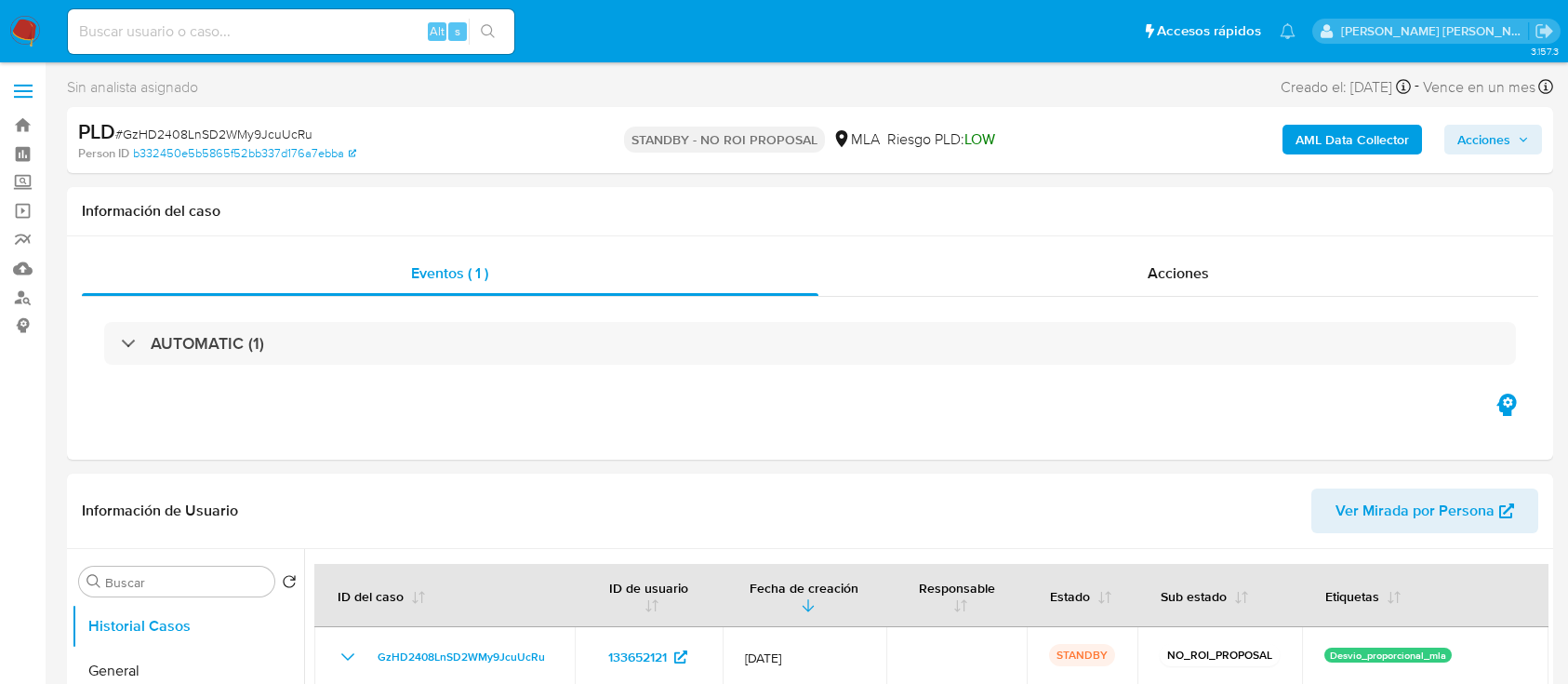
select select "10"
drag, startPoint x: 0, startPoint y: 0, endPoint x: 173, endPoint y: 35, distance: 176.5
click at [173, 35] on input at bounding box center [290, 31] width 446 height 24
paste input "J7pv90RY3jgUstCx9nDe8Dvm"
type input "J7pv90RY3jgUstCx9nDe8Dvm"
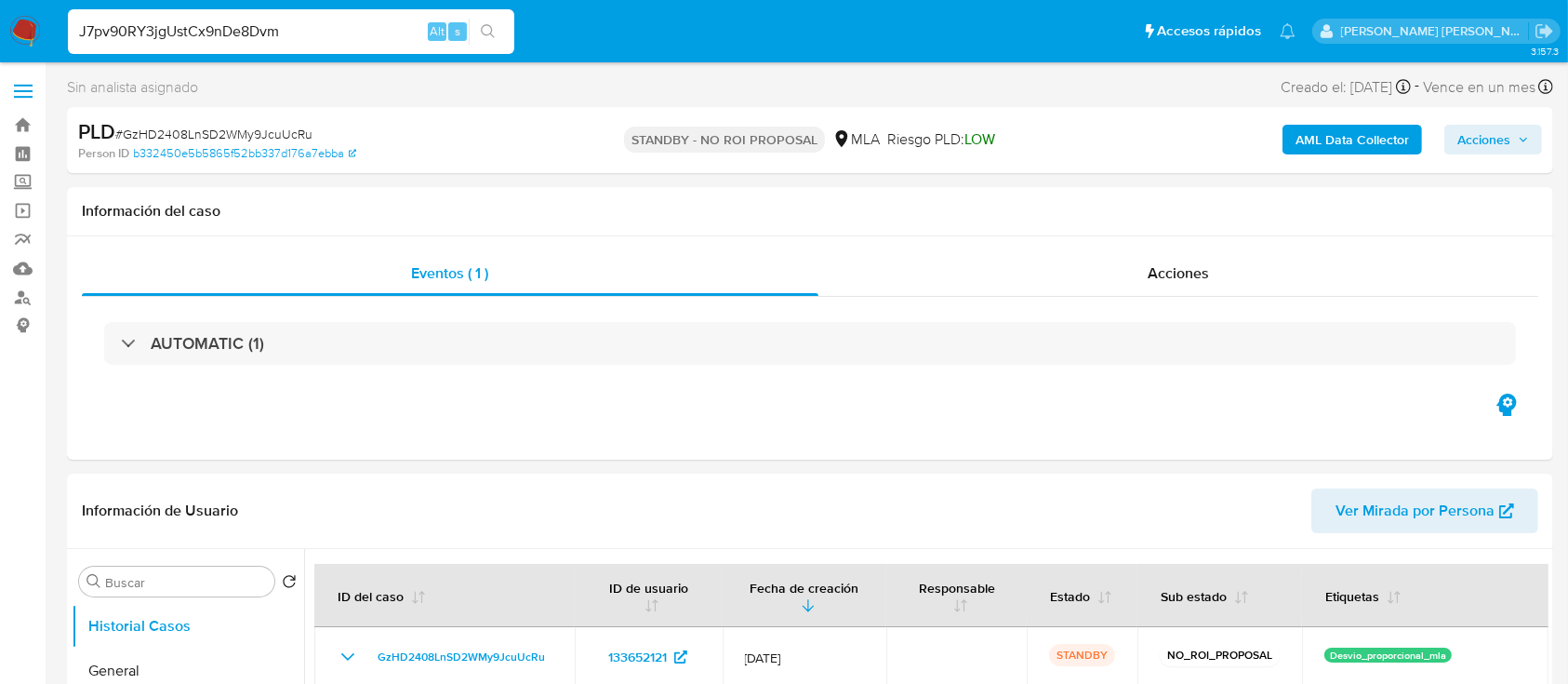
click at [486, 31] on icon "search-icon" at bounding box center [488, 31] width 14 height 14
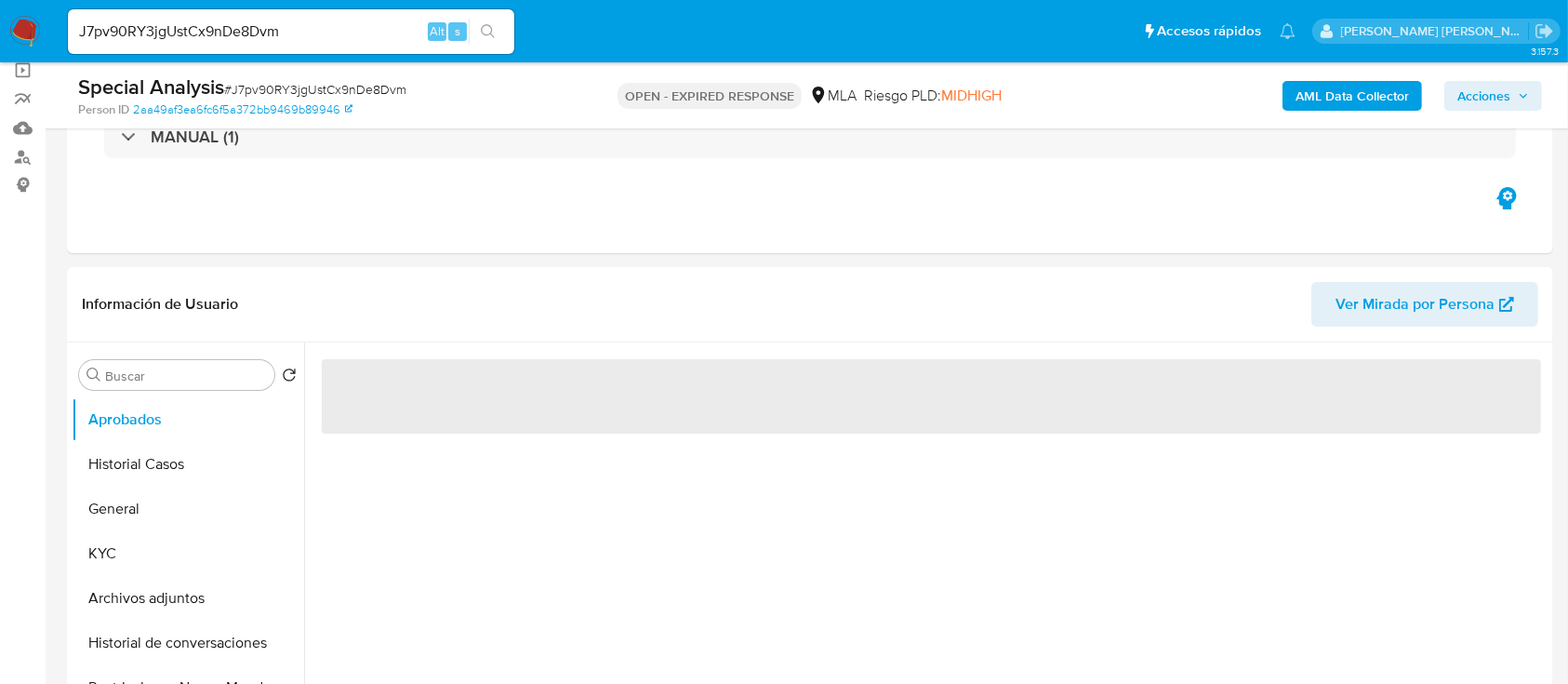
scroll to position [248, 0]
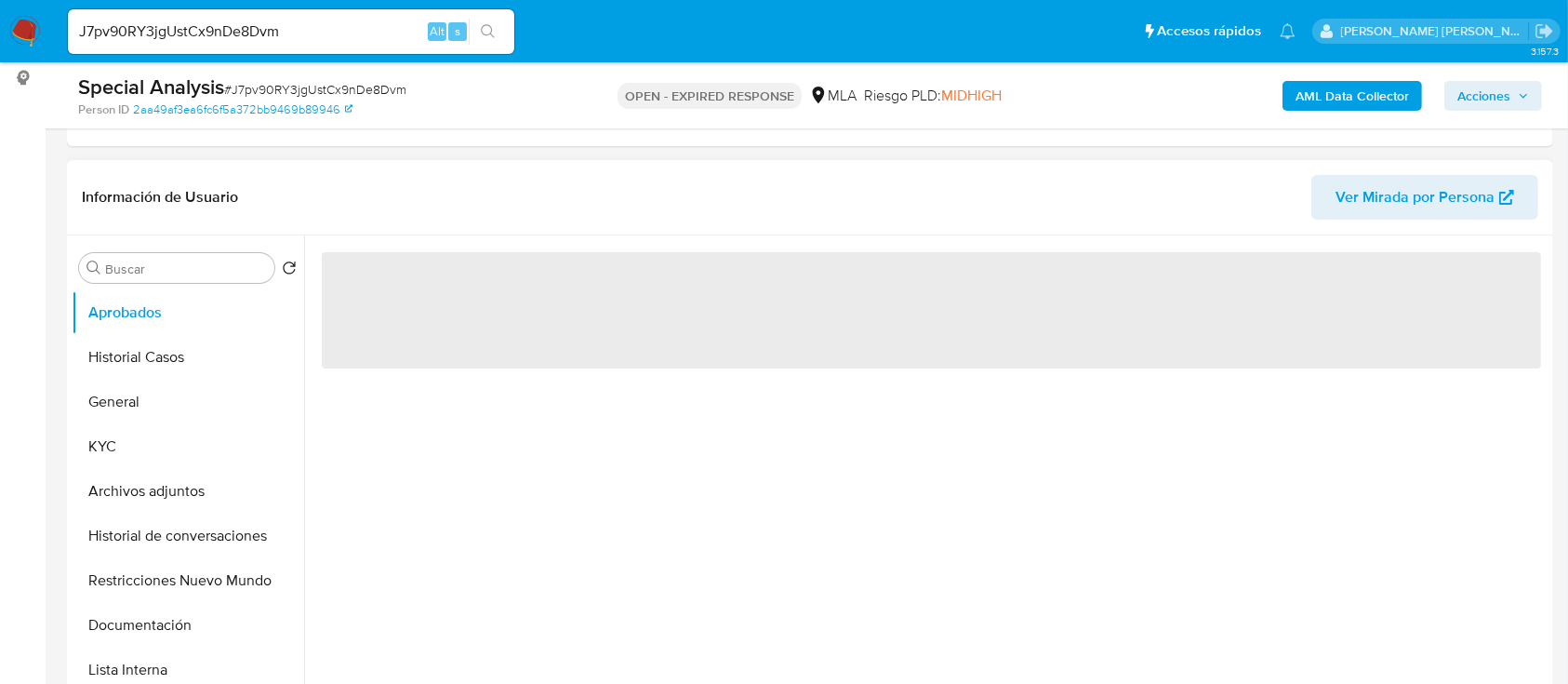
select select "10"
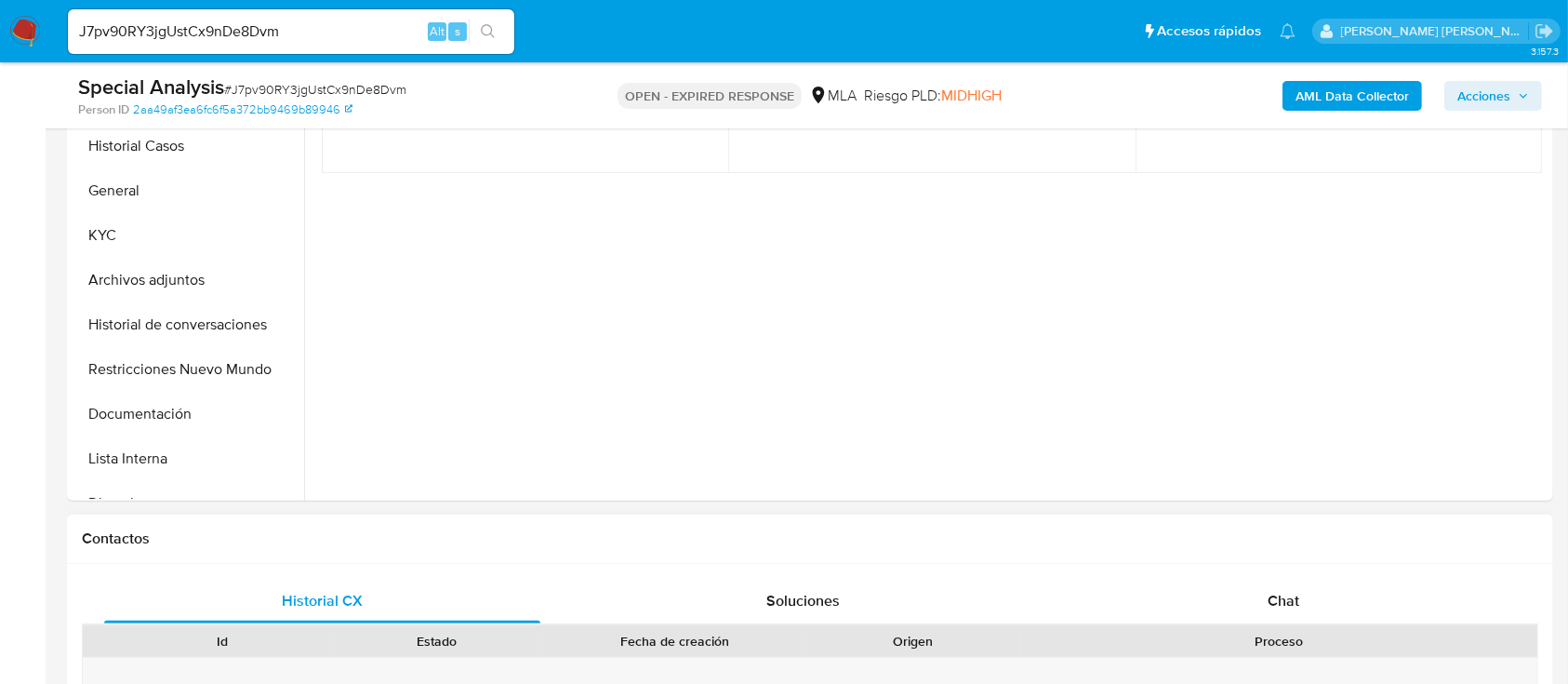
scroll to position [496, 0]
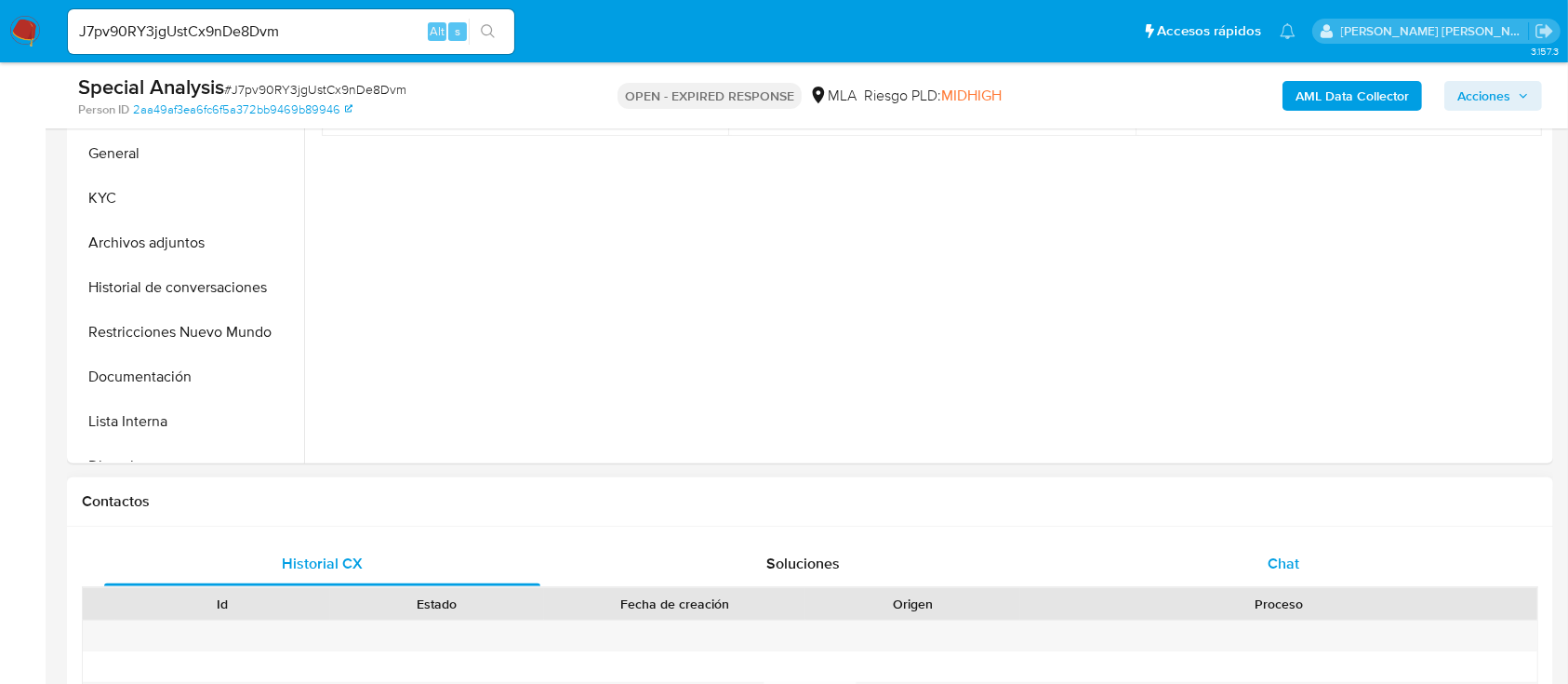
click at [1284, 553] on span "Chat" at bounding box center [1283, 563] width 32 height 21
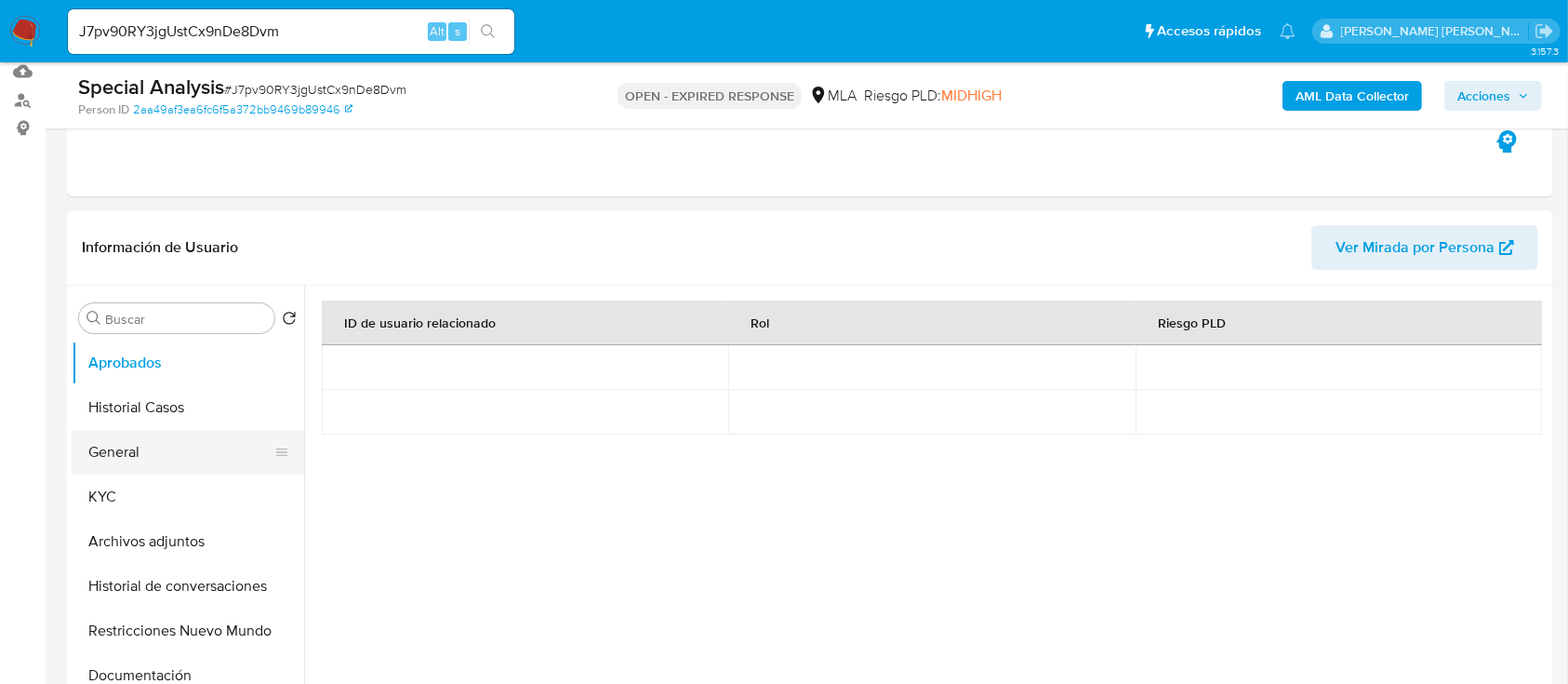
scroll to position [248, 0]
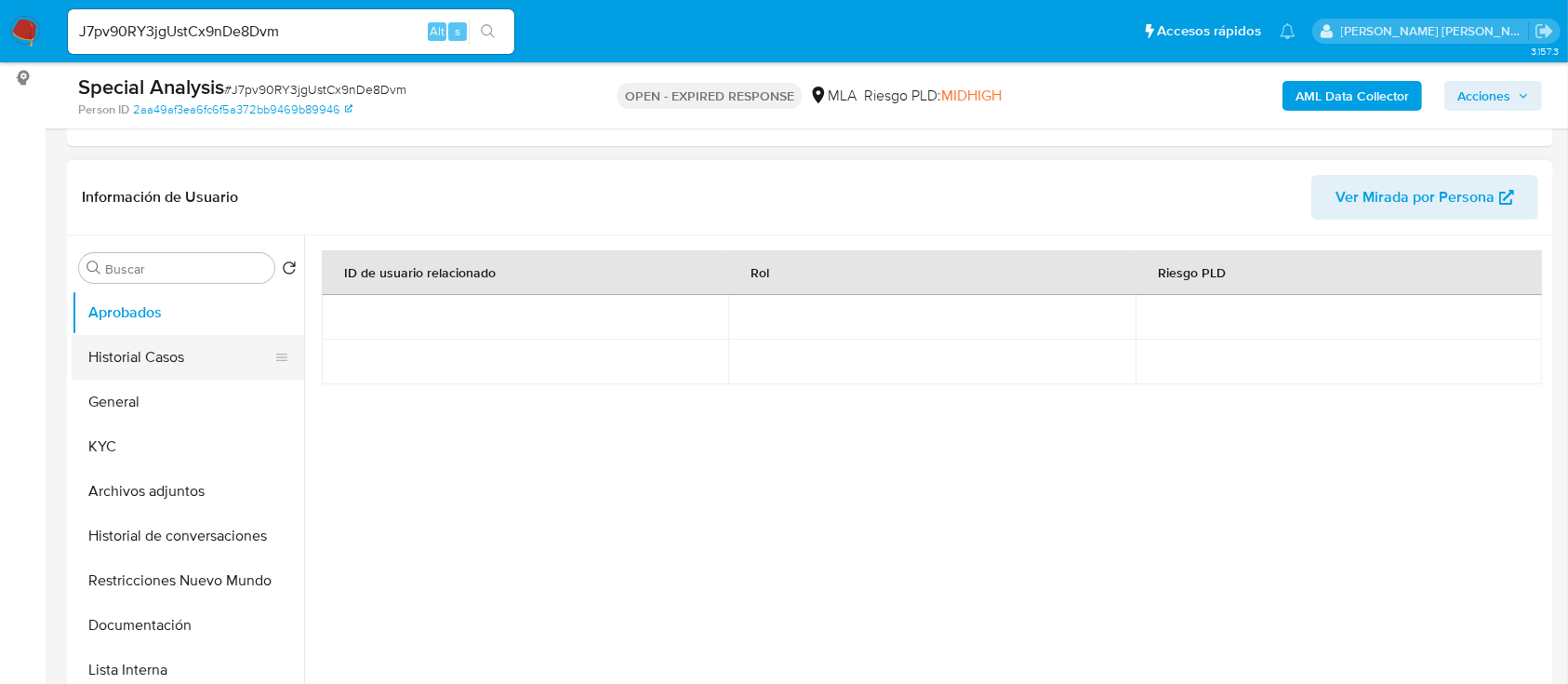
click at [111, 346] on button "Historial Casos" at bounding box center [180, 357] width 218 height 44
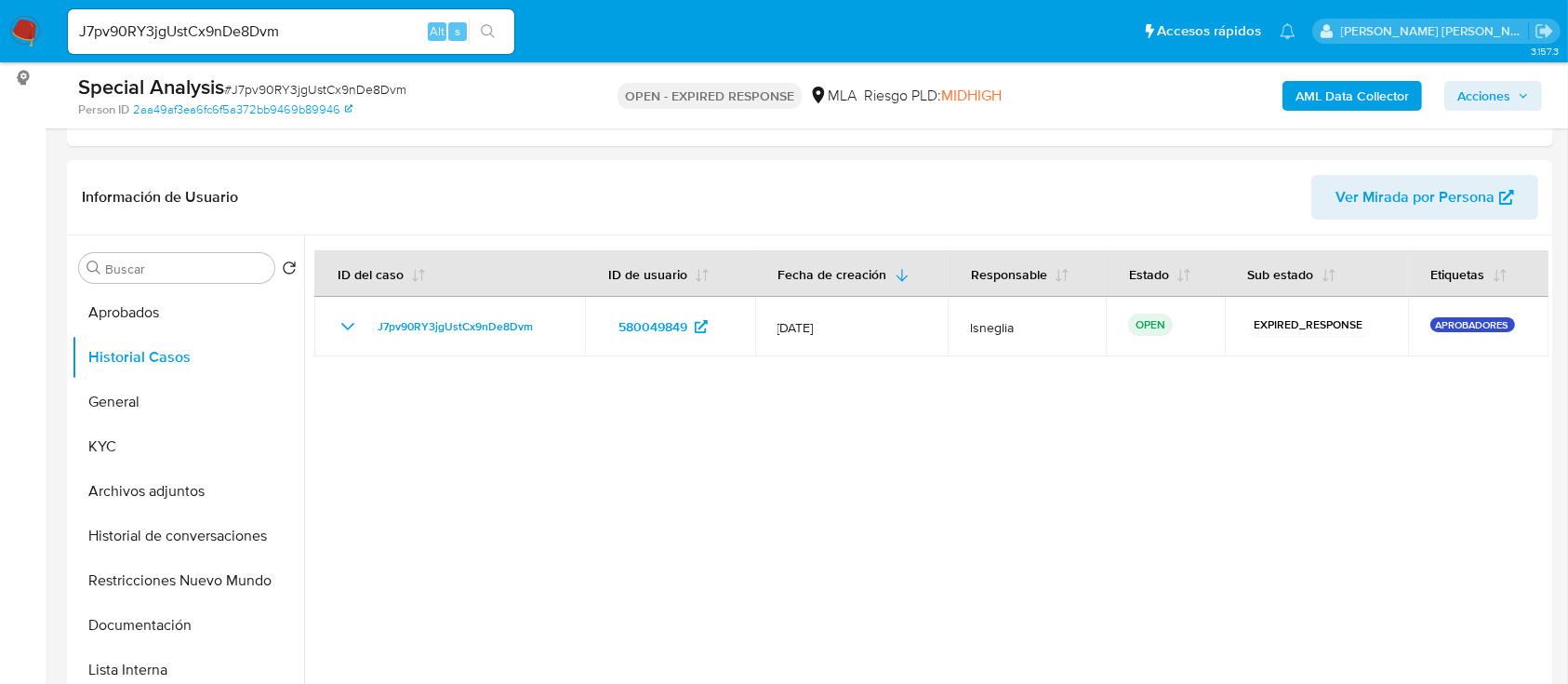
click at [292, 87] on span "# J7pv90RY3jgUstCx9nDe8Dvm" at bounding box center [314, 89] width 182 height 18
copy span "J7pv90RY3jgUstCx9nDe8Dvm"
click at [32, 32] on img at bounding box center [25, 31] width 32 height 32
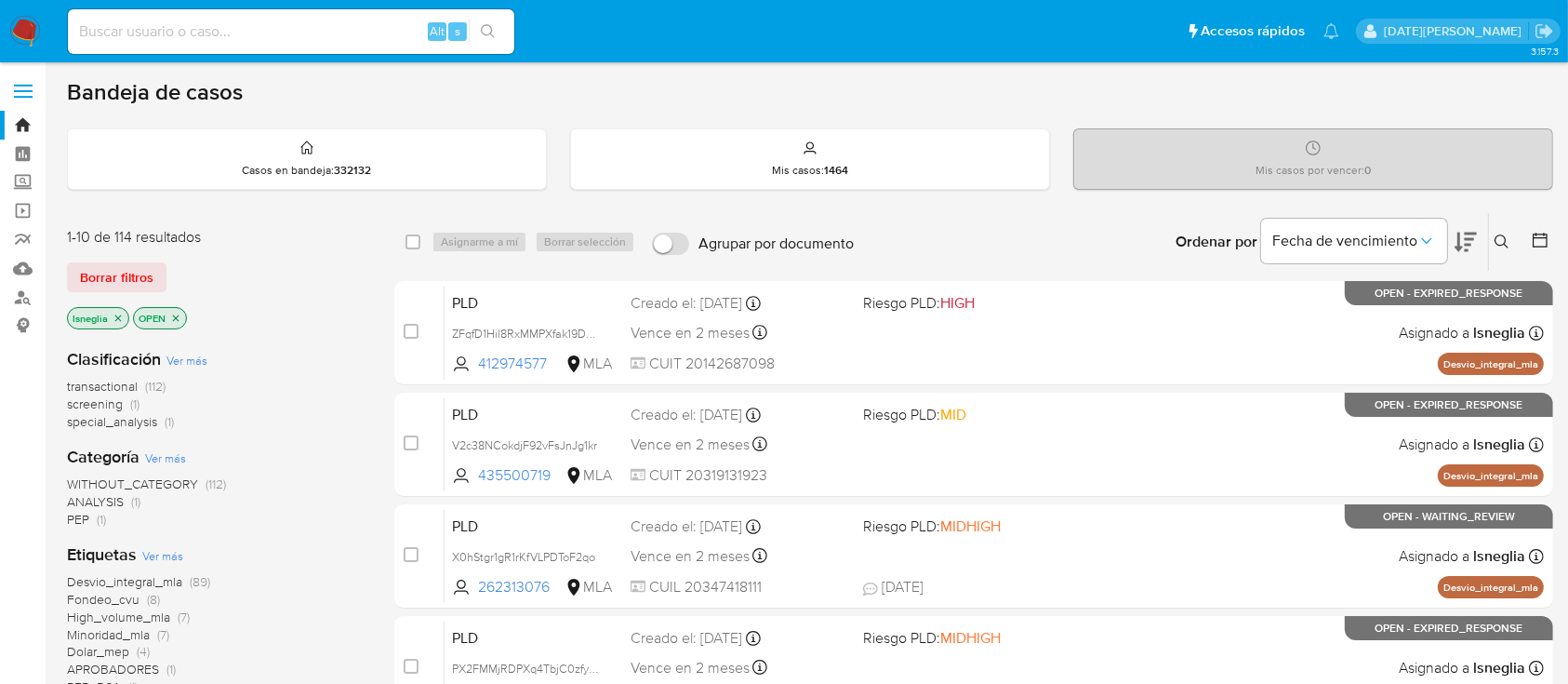
click at [1502, 243] on icon at bounding box center [1501, 241] width 14 height 14
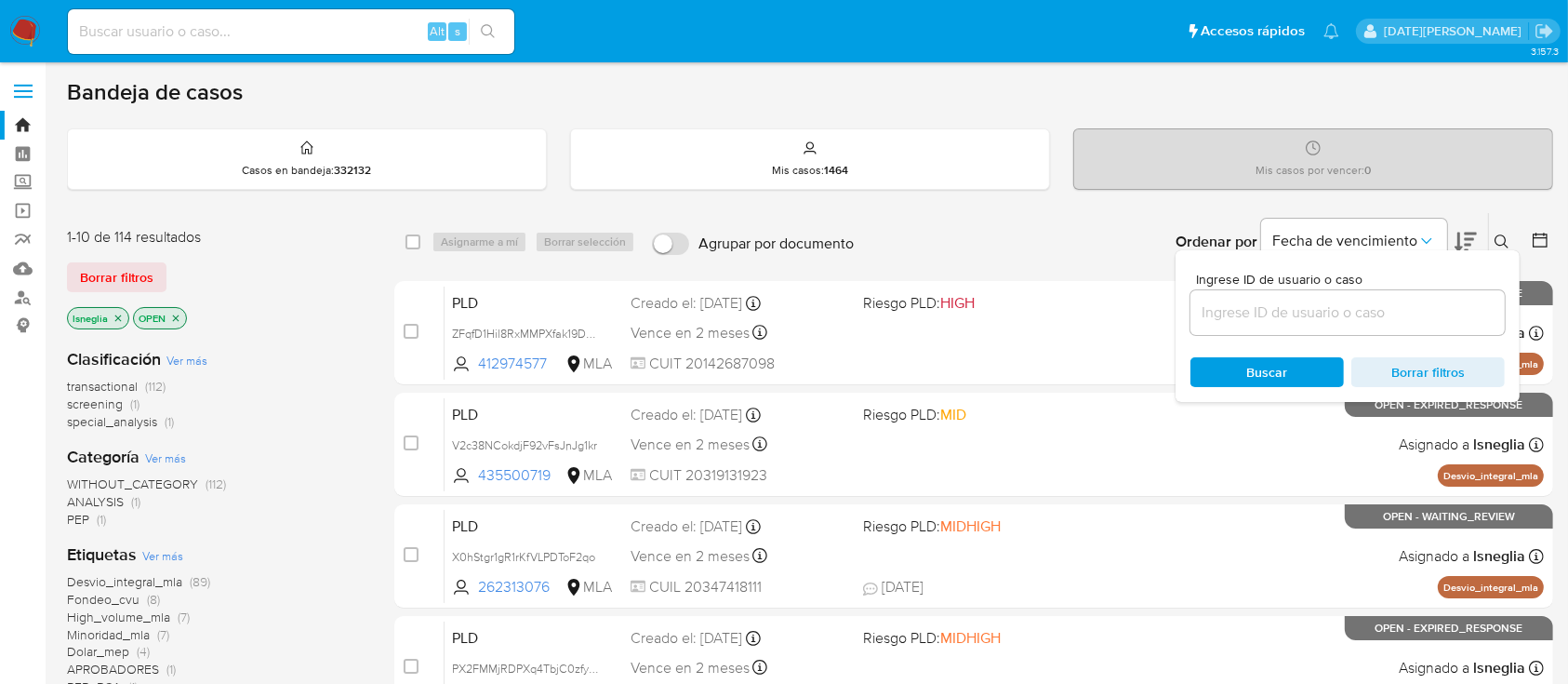
click at [1302, 315] on input at bounding box center [1347, 313] width 314 height 24
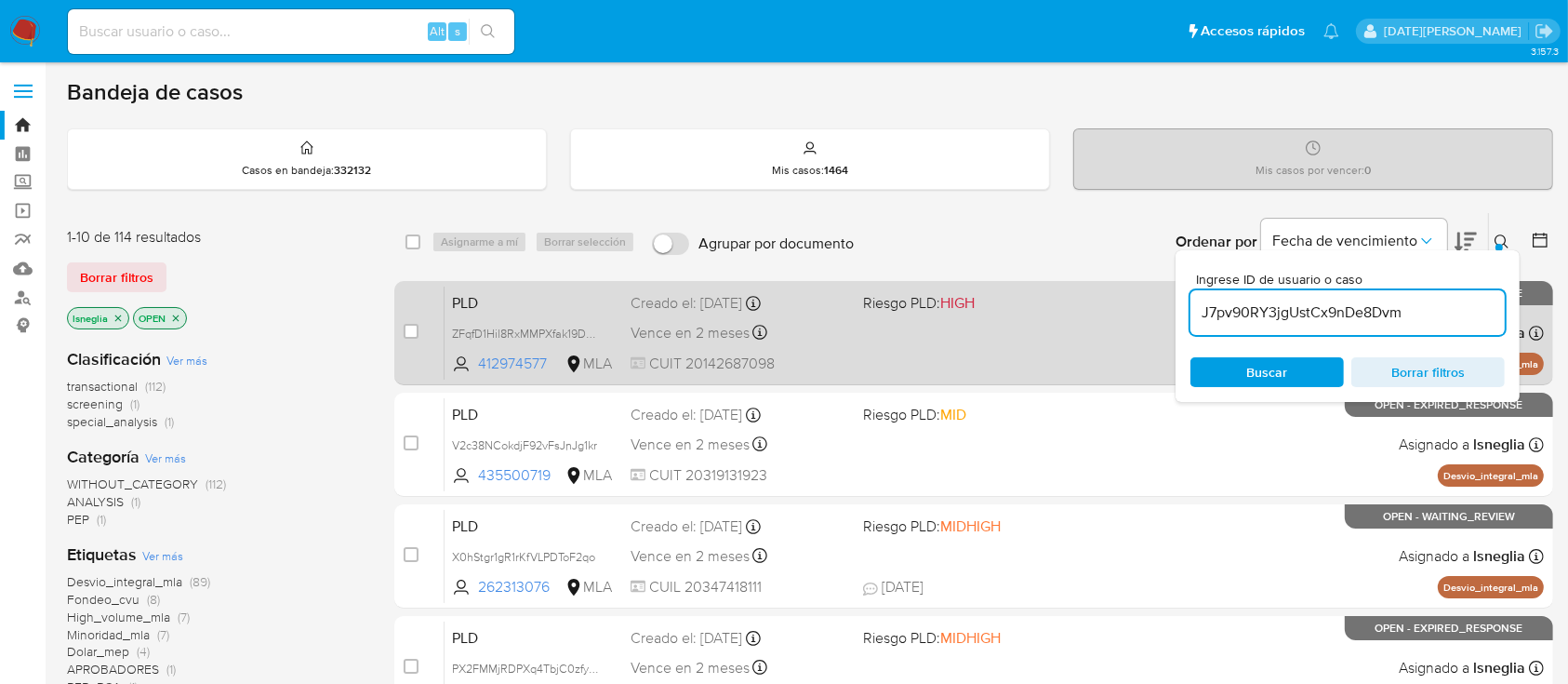
type input "J7pv90RY3jgUstCx9nDe8Dvm"
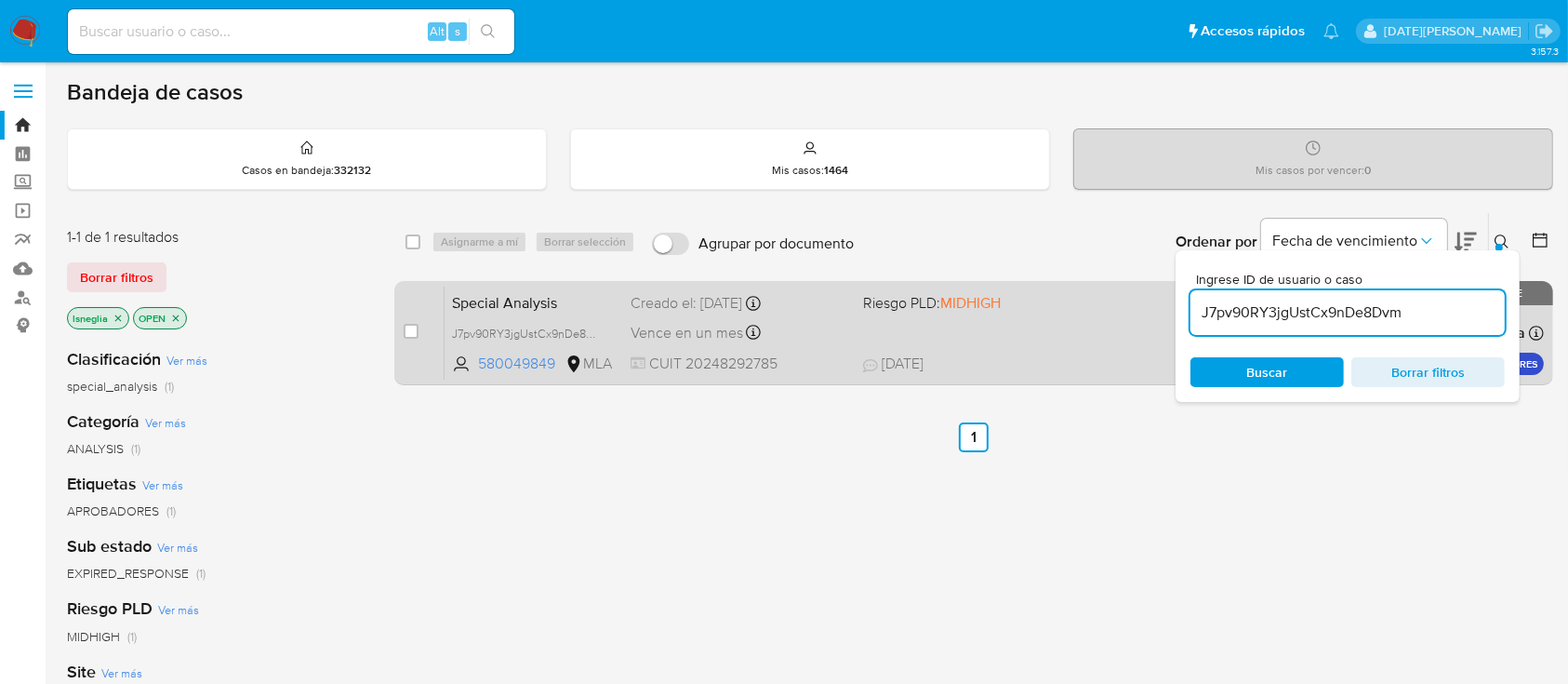
click at [402, 331] on div "case-item-checkbox No es posible asignar el caso Special Analysis J7pv90RY3jgUs…" at bounding box center [974, 333] width 1159 height 104
click at [412, 327] on input "checkbox" at bounding box center [411, 331] width 14 height 14
checkbox input "true"
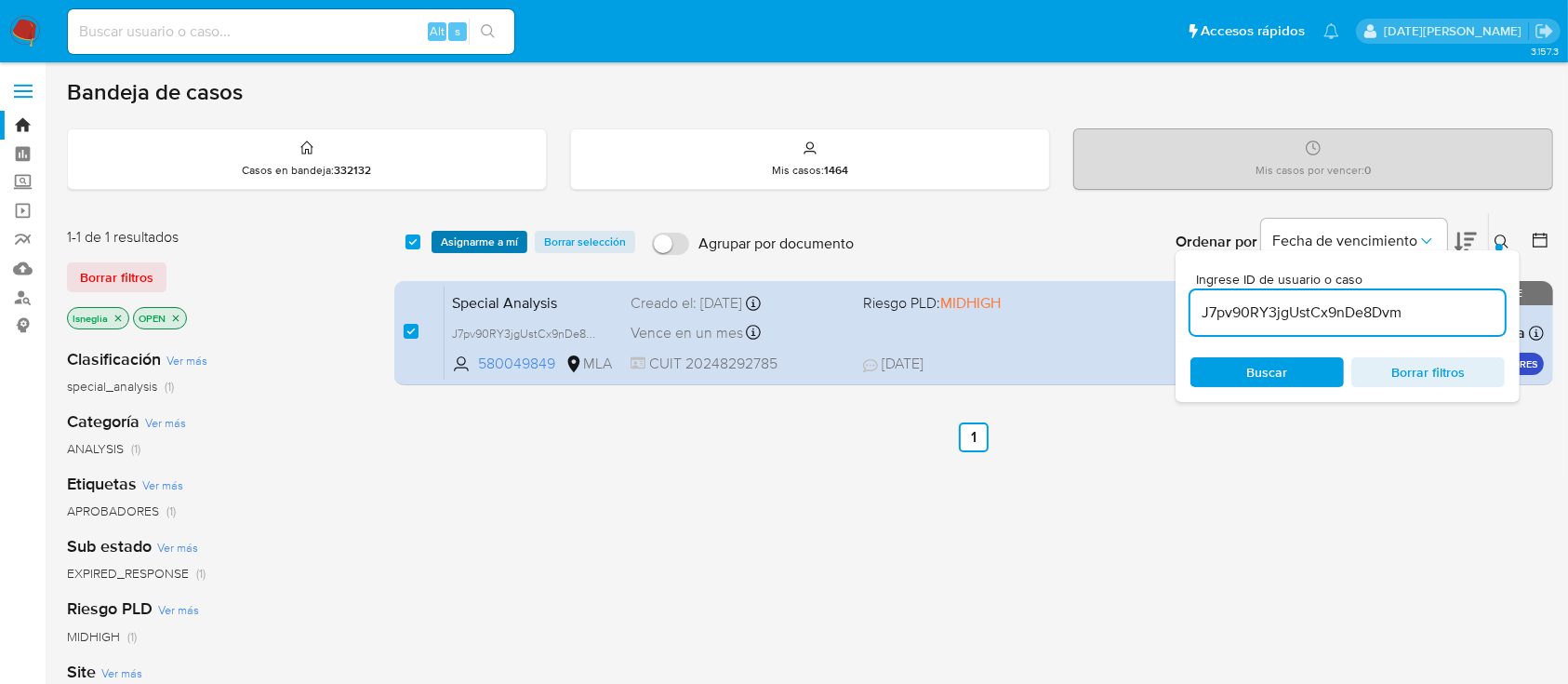
click at [473, 247] on span "Asignarme a mí" at bounding box center [479, 241] width 77 height 18
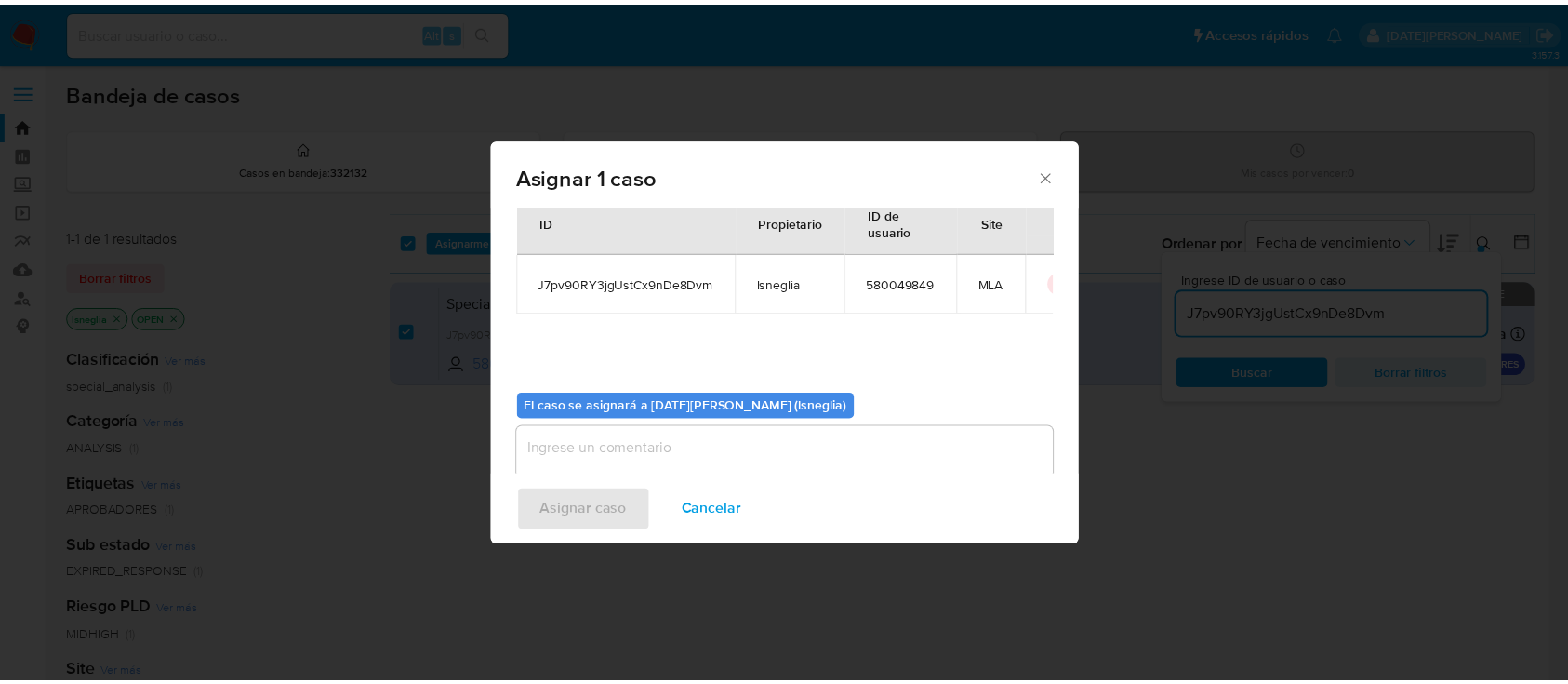
scroll to position [95, 0]
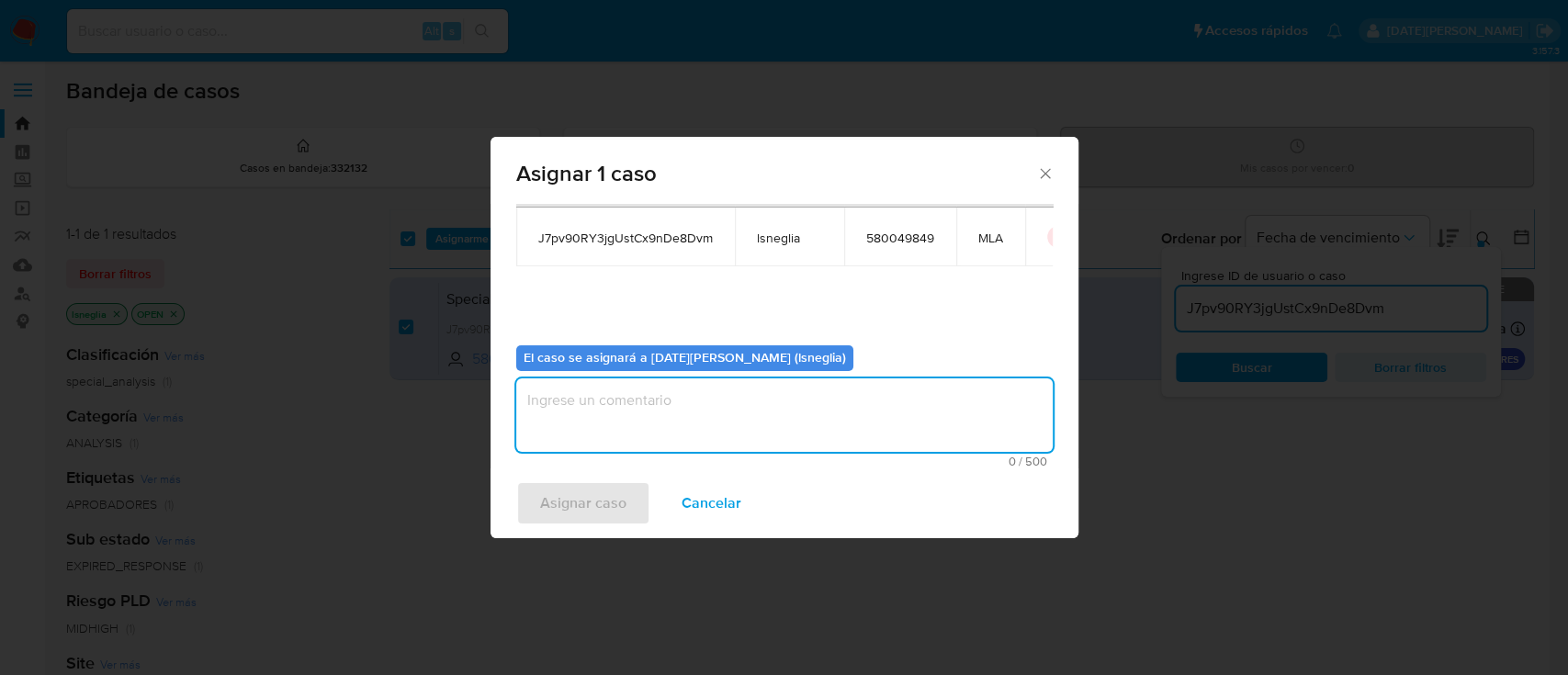
click at [676, 416] on textarea "assign-modal" at bounding box center [784, 414] width 536 height 73
type textarea "."
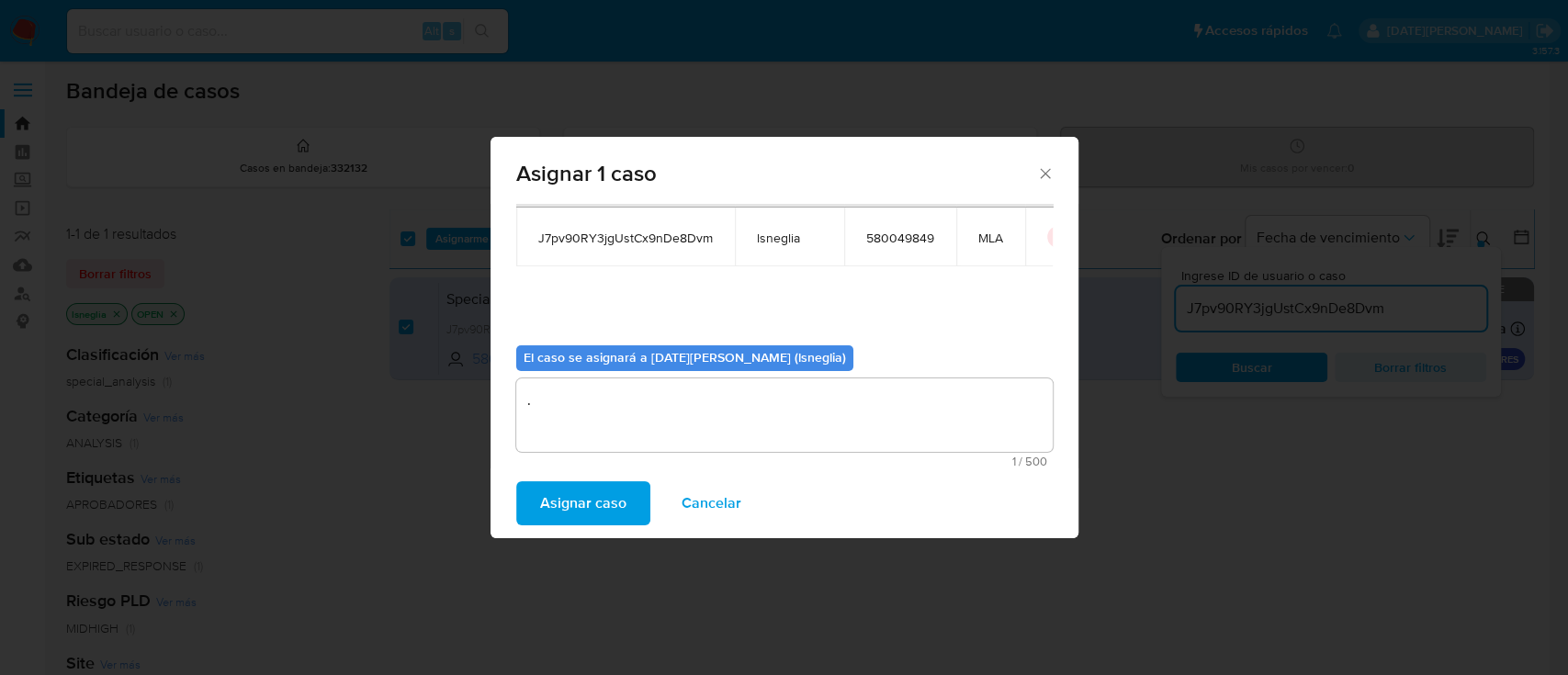
click at [588, 504] on span "Asignar caso" at bounding box center [583, 503] width 87 height 40
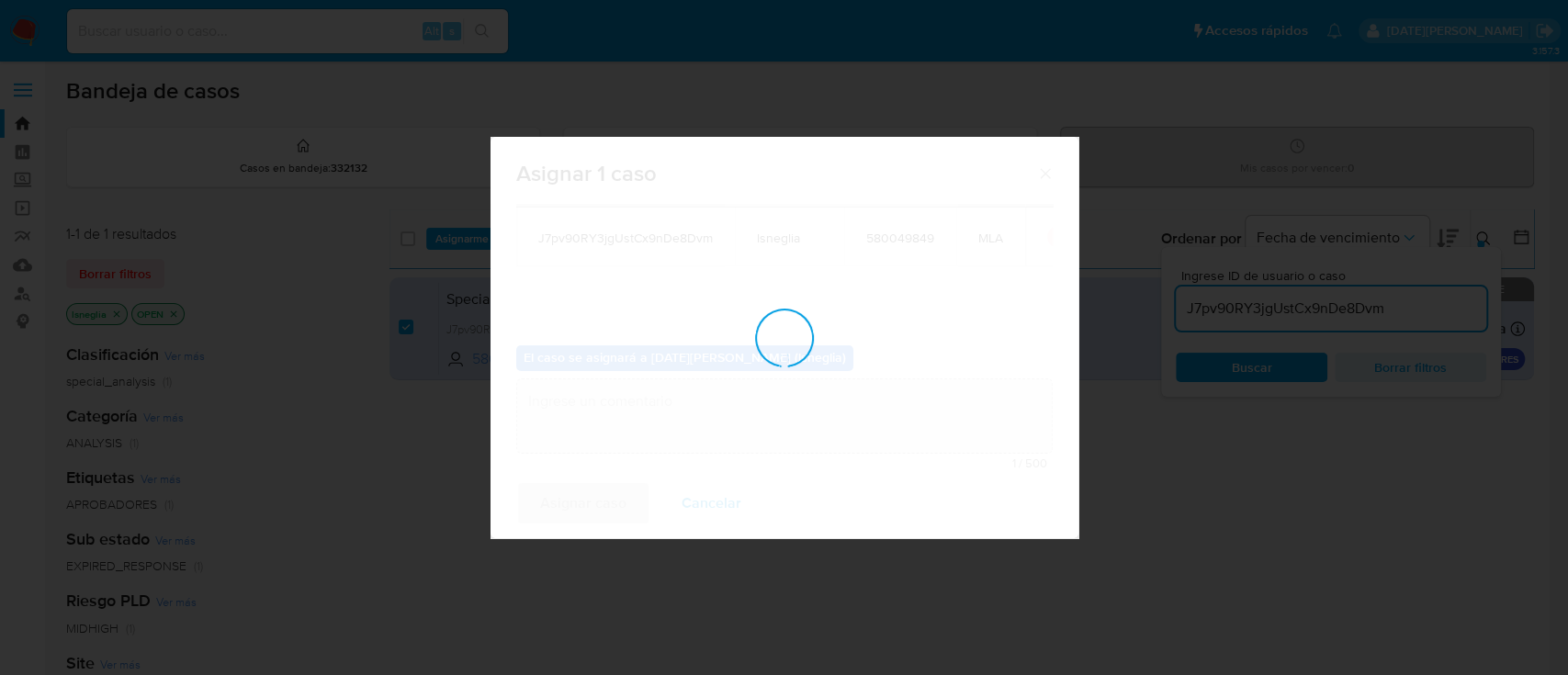
checkbox input "false"
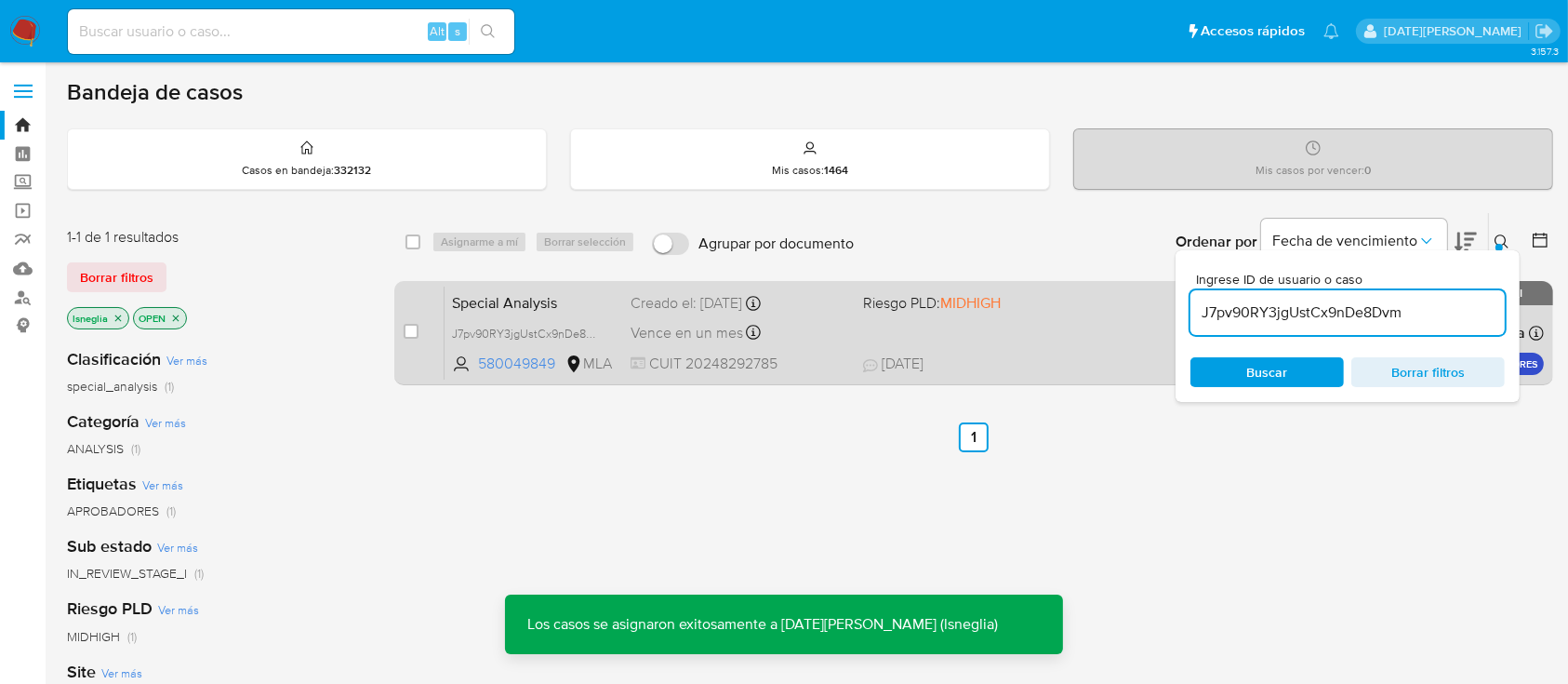
click at [521, 287] on div "Special Analysis J7pv90RY3jgUstCx9nDe8Dvm 580049849 MLA Riesgo PLD: MIDHIGH Cre…" at bounding box center [994, 332] width 1099 height 94
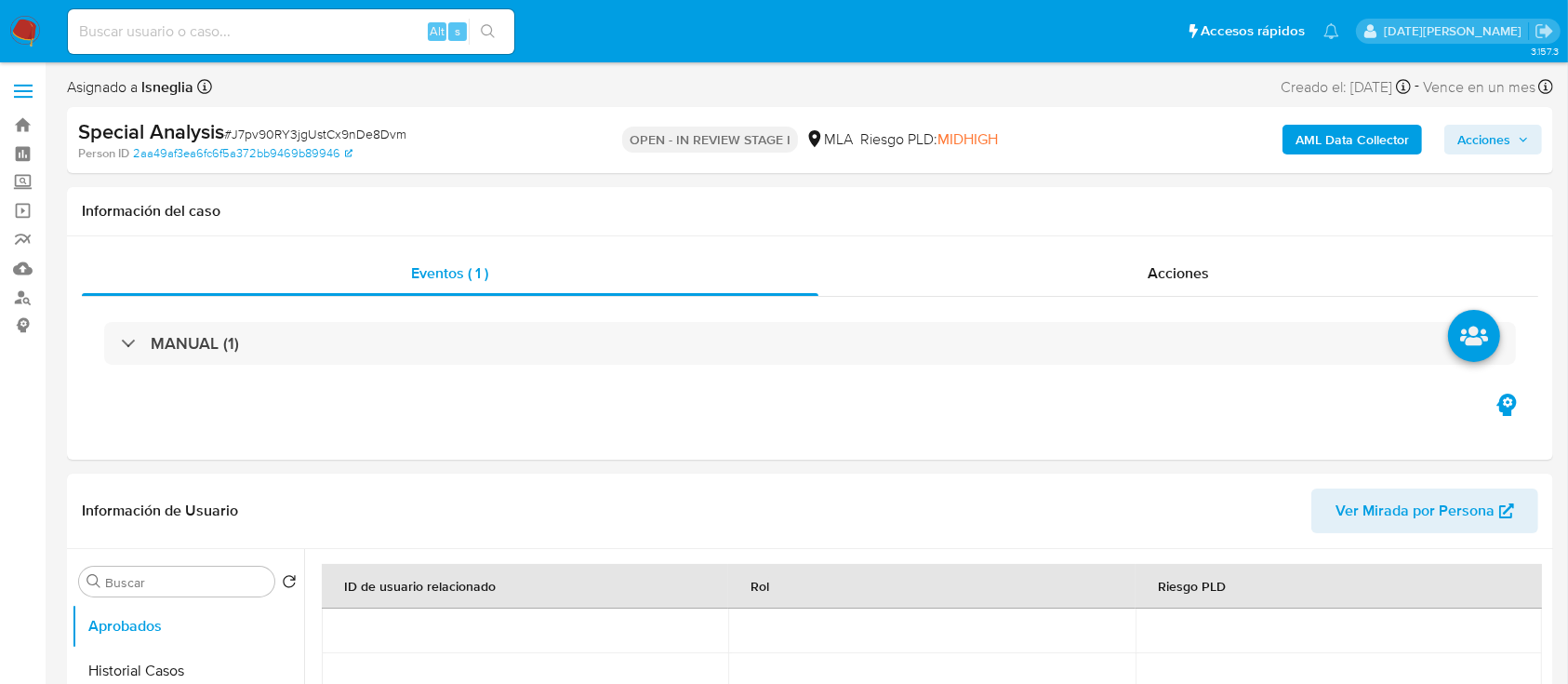
select select "10"
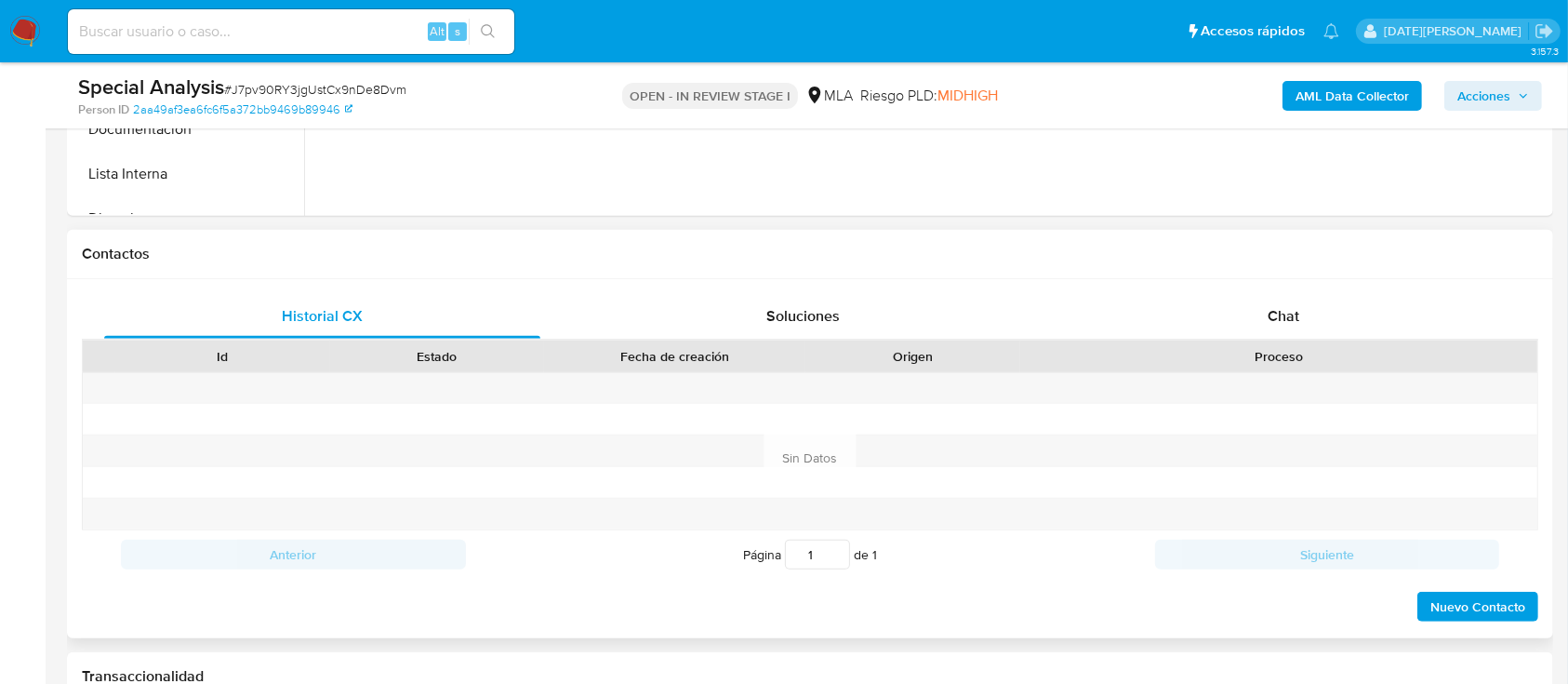
scroll to position [745, 0]
click at [1272, 332] on div "Chat" at bounding box center [1284, 315] width 436 height 44
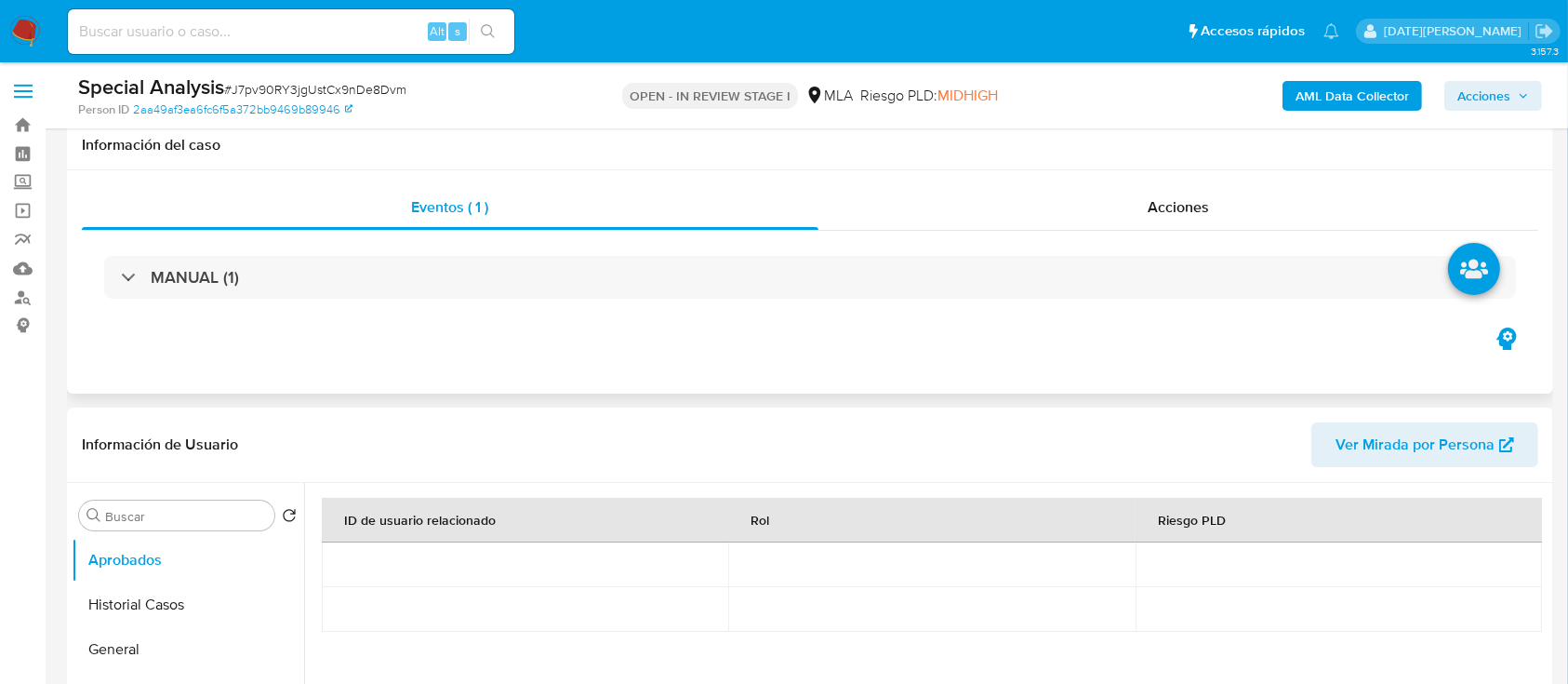
scroll to position [123, 0]
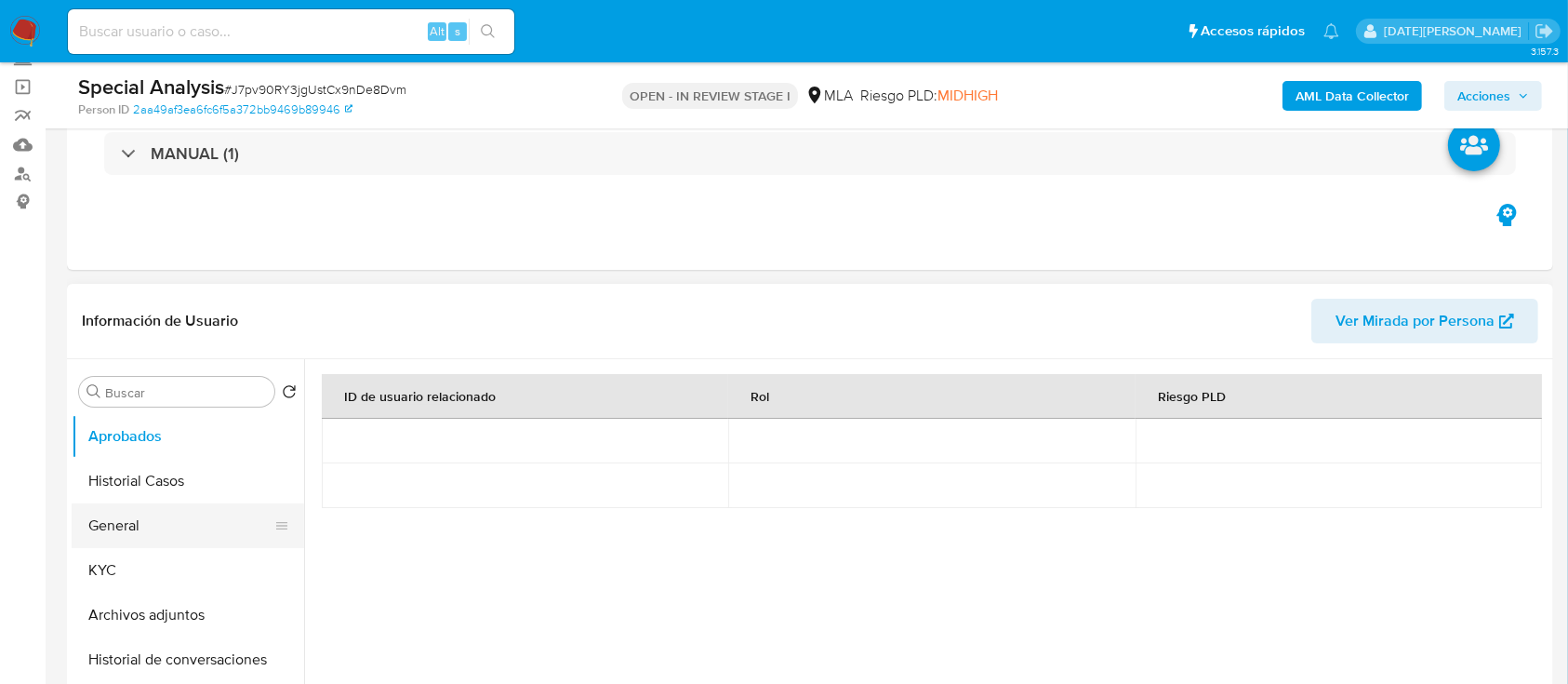
click at [112, 531] on button "General" at bounding box center [180, 526] width 218 height 44
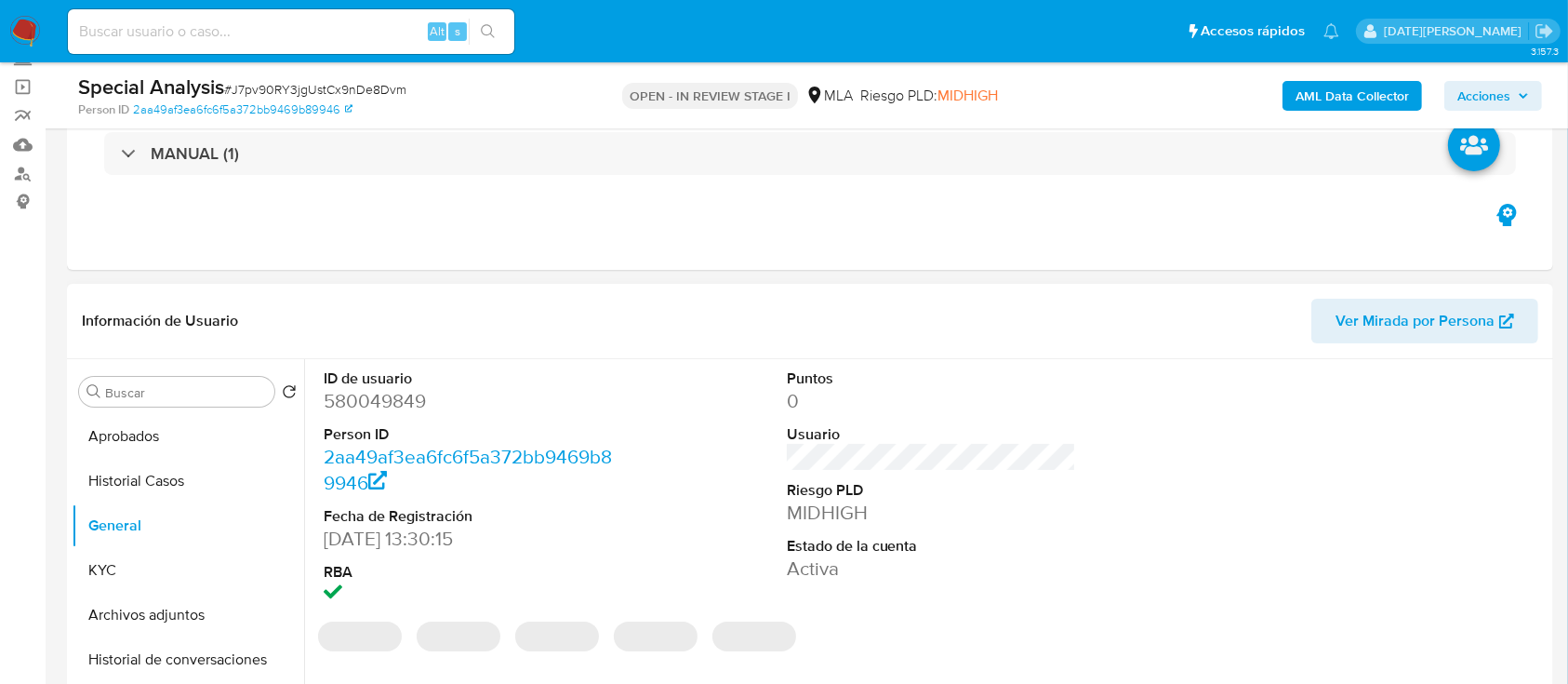
click at [414, 394] on dd "580049849" at bounding box center [469, 400] width 290 height 26
click at [411, 394] on dd "580049849" at bounding box center [469, 400] width 290 height 26
click at [397, 405] on dd "580049849" at bounding box center [469, 400] width 290 height 26
click at [394, 405] on dd "580049849" at bounding box center [469, 400] width 290 height 26
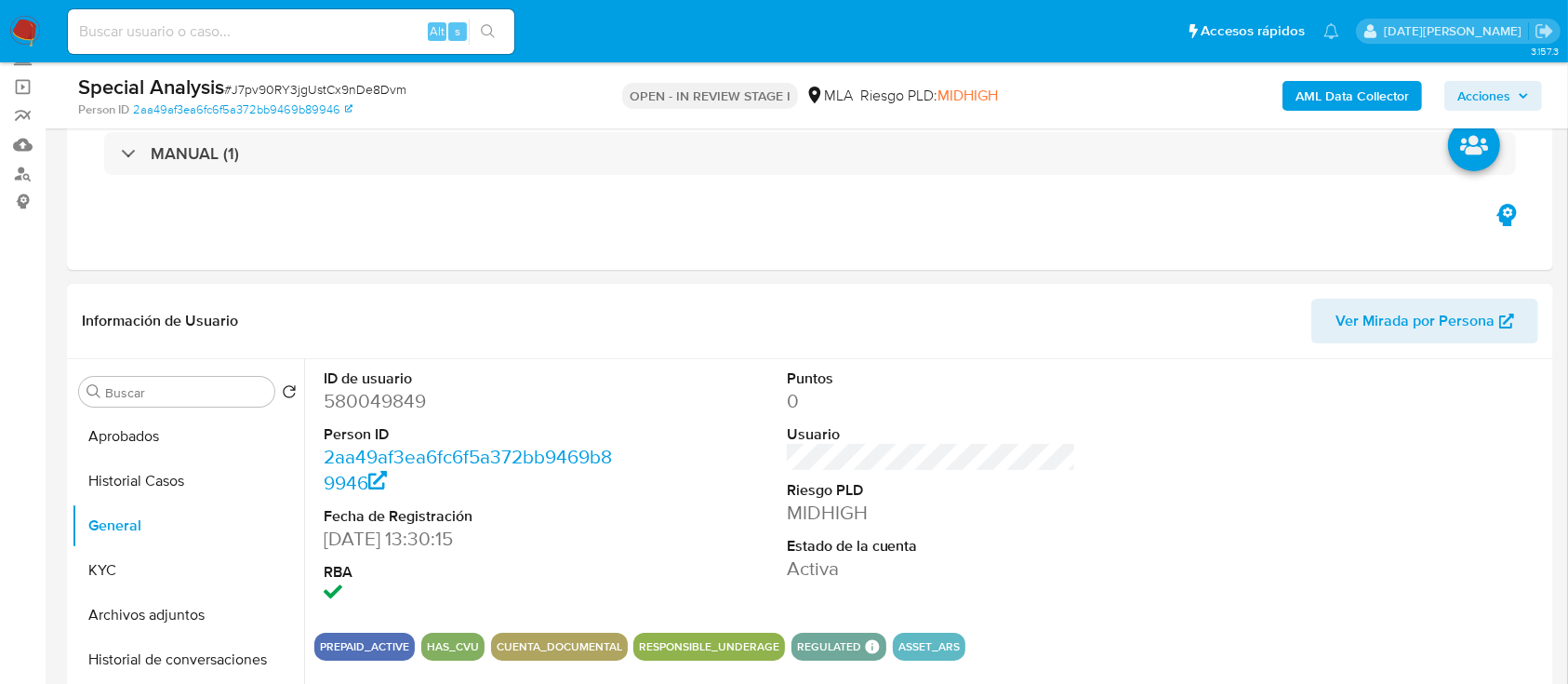
drag, startPoint x: 394, startPoint y: 405, endPoint x: 352, endPoint y: 394, distance: 43.4
click at [352, 394] on dd "580049849" at bounding box center [469, 400] width 290 height 26
click at [365, 398] on dd "580049849" at bounding box center [469, 400] width 290 height 26
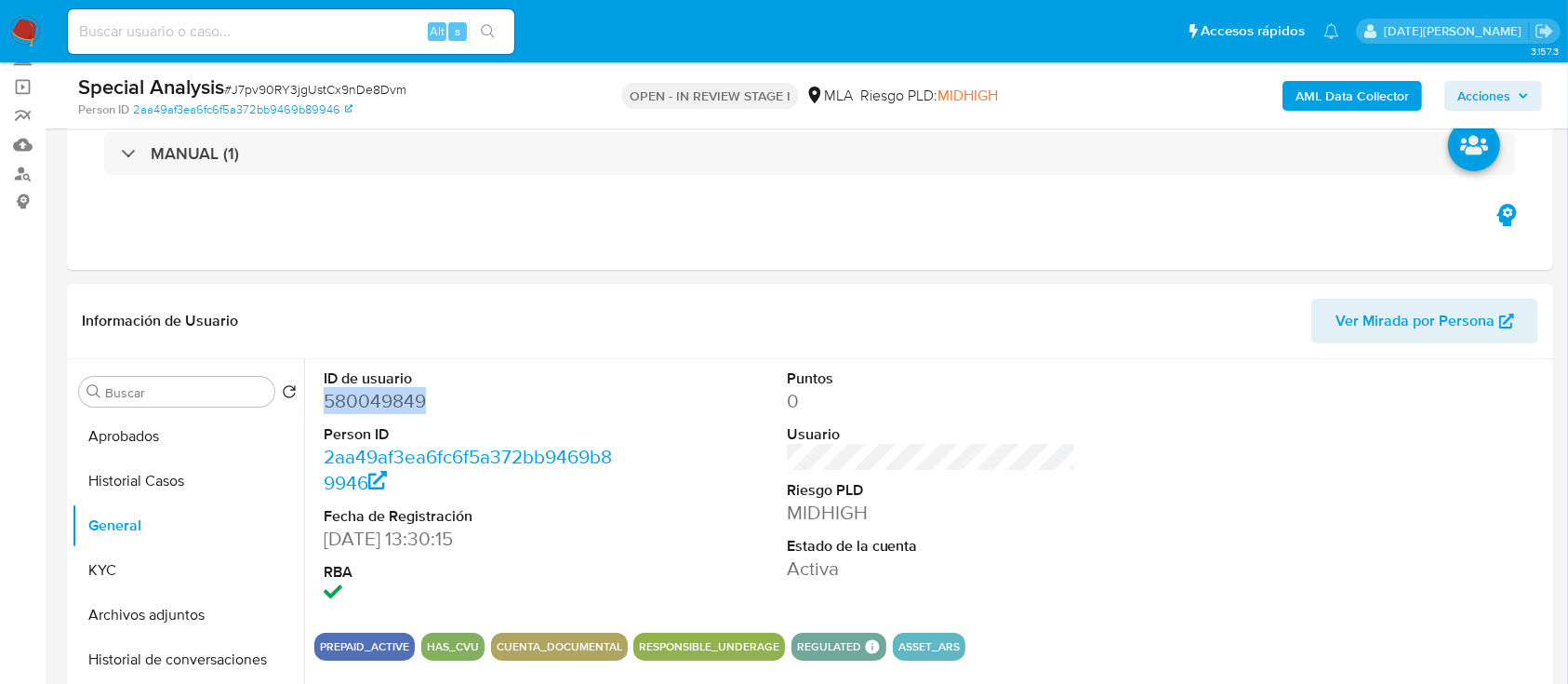
copy dd "580049849"
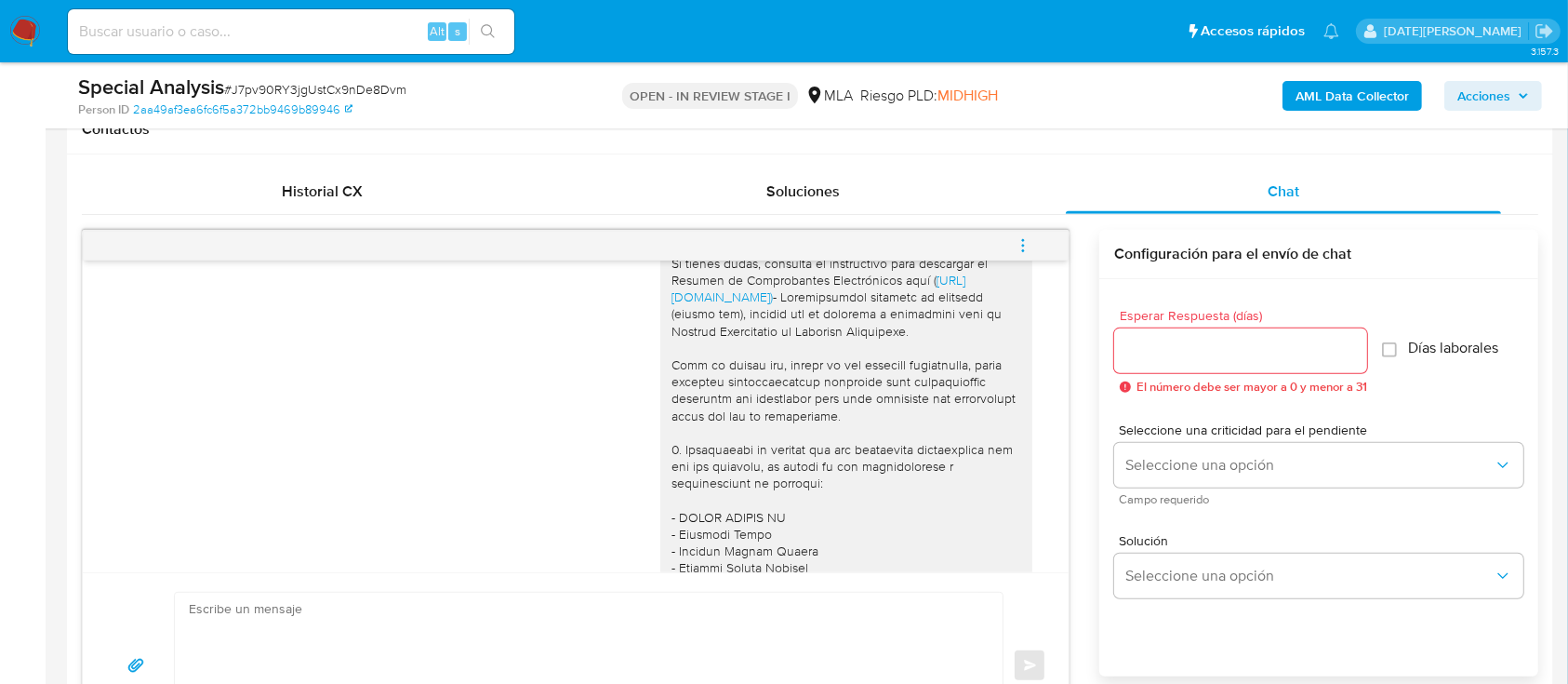
scroll to position [2387, 0]
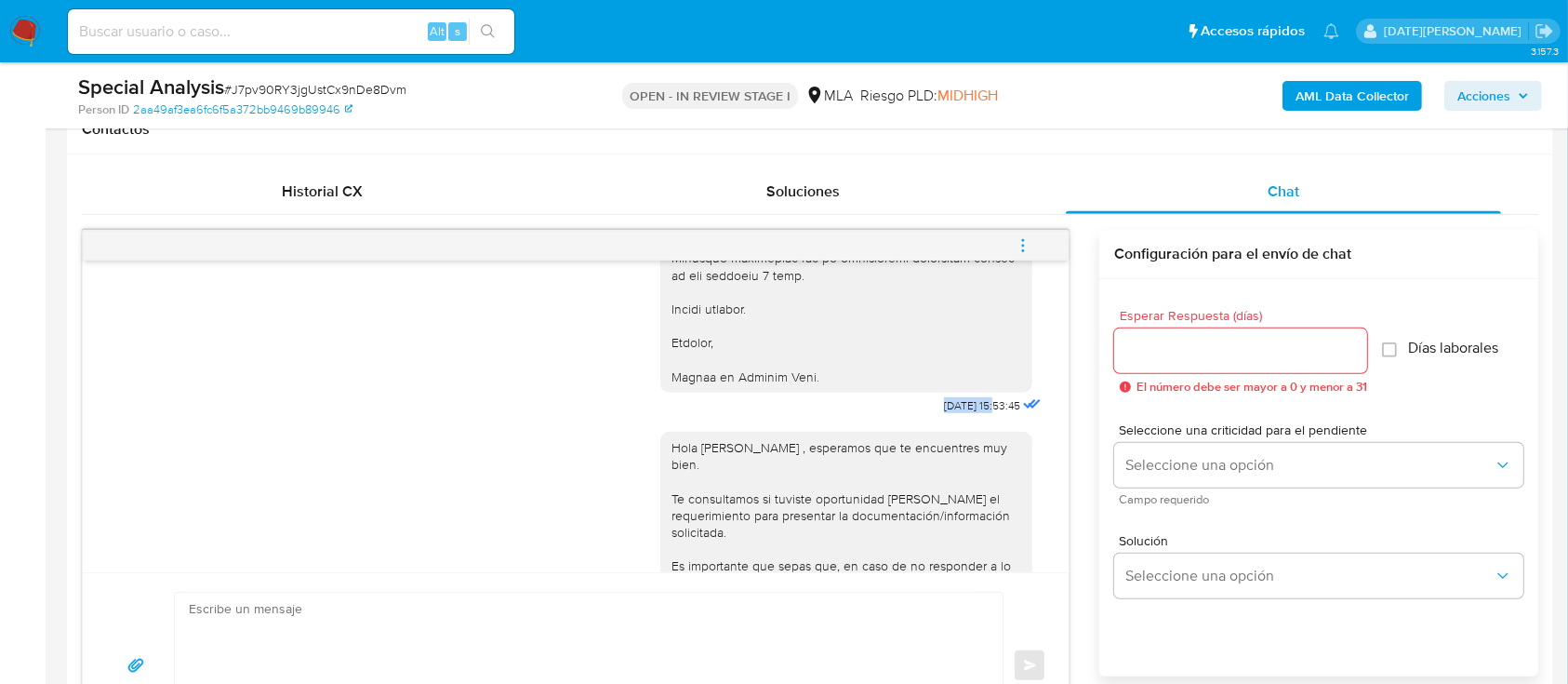
drag, startPoint x: 901, startPoint y: 469, endPoint x: 958, endPoint y: 471, distance: 57.0
click at [958, 413] on span "06/08/2025 15:53:45" at bounding box center [982, 405] width 76 height 14
copy span "06/08/2025"
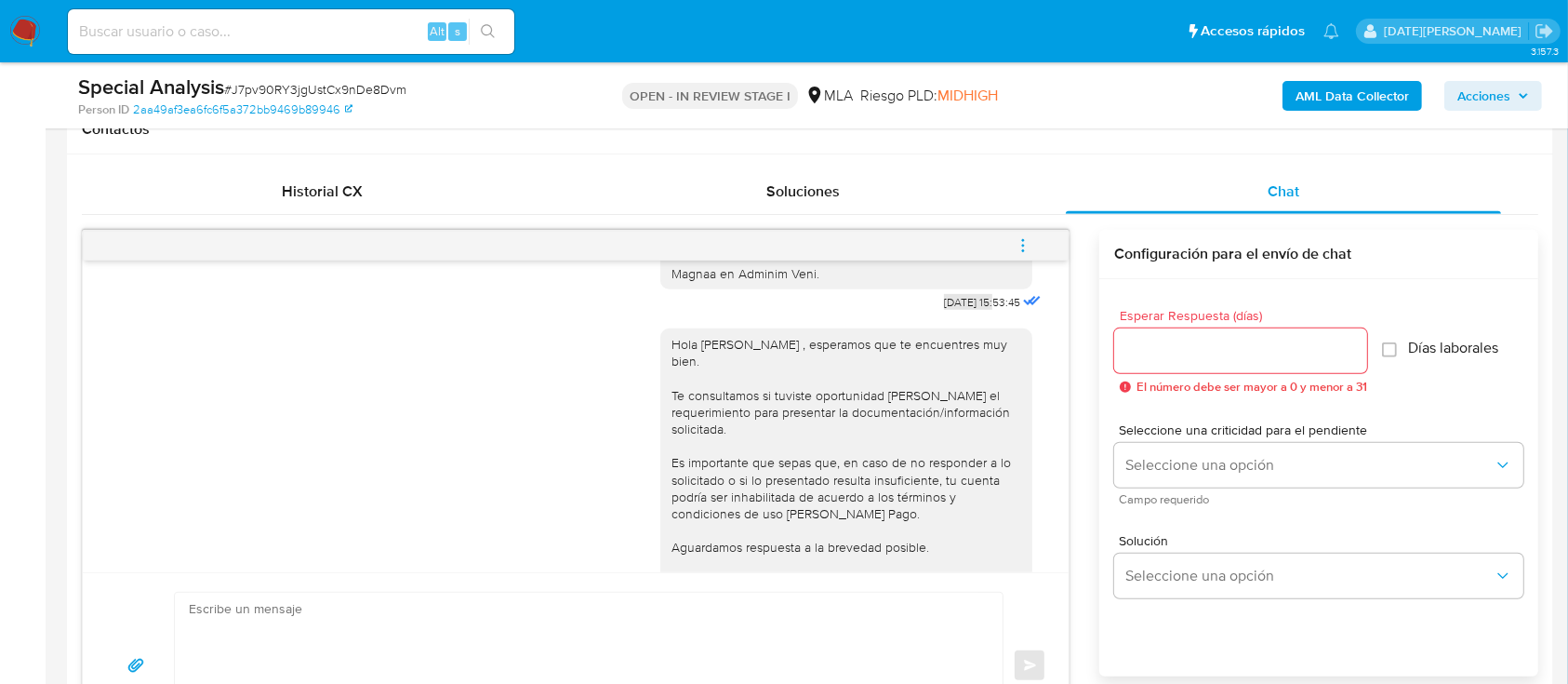
scroll to position [2635, 0]
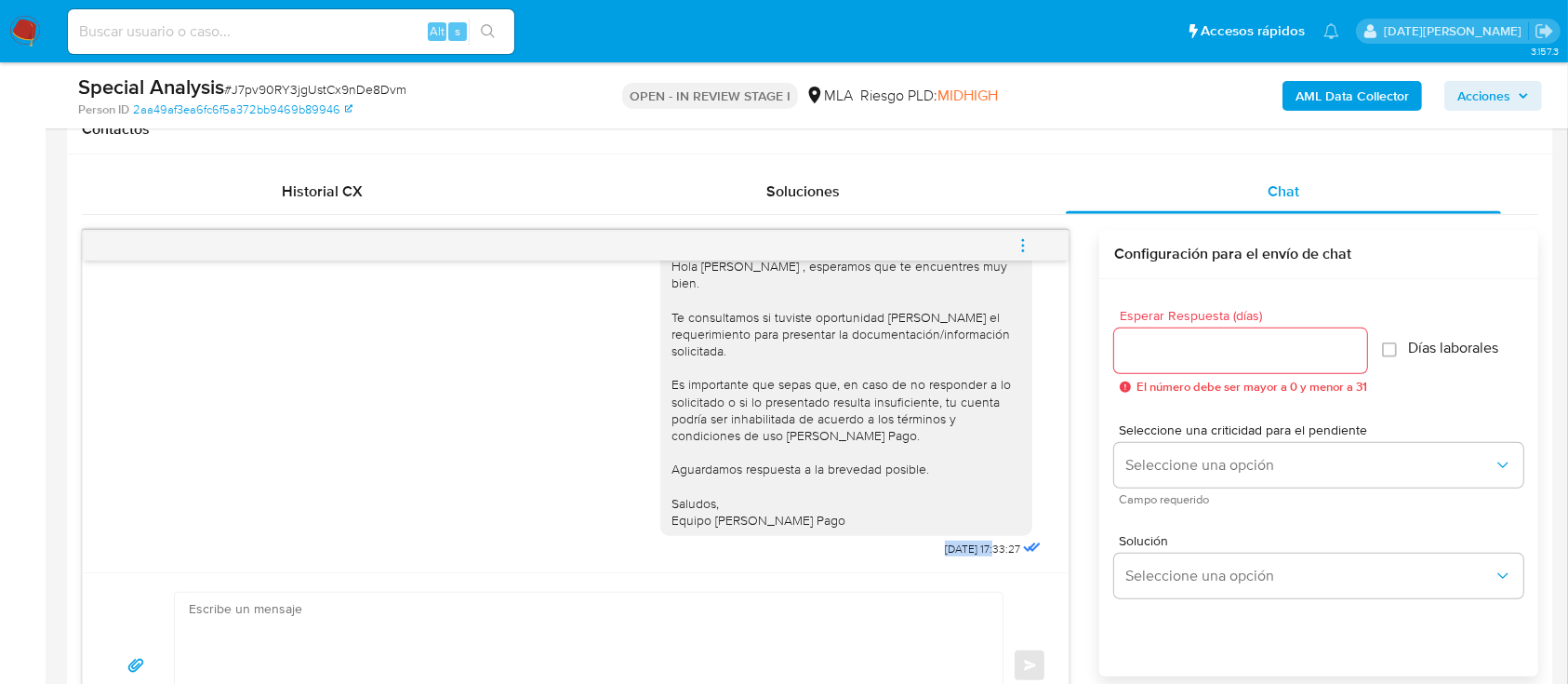
drag, startPoint x: 899, startPoint y: 551, endPoint x: 960, endPoint y: 551, distance: 61.0
click at [960, 551] on div "Hola Javier Hernan Ambrogi , esperamos que te encuentres muy bien. Te consultam…" at bounding box center [852, 399] width 385 height 325
copy span "02/09/2025"
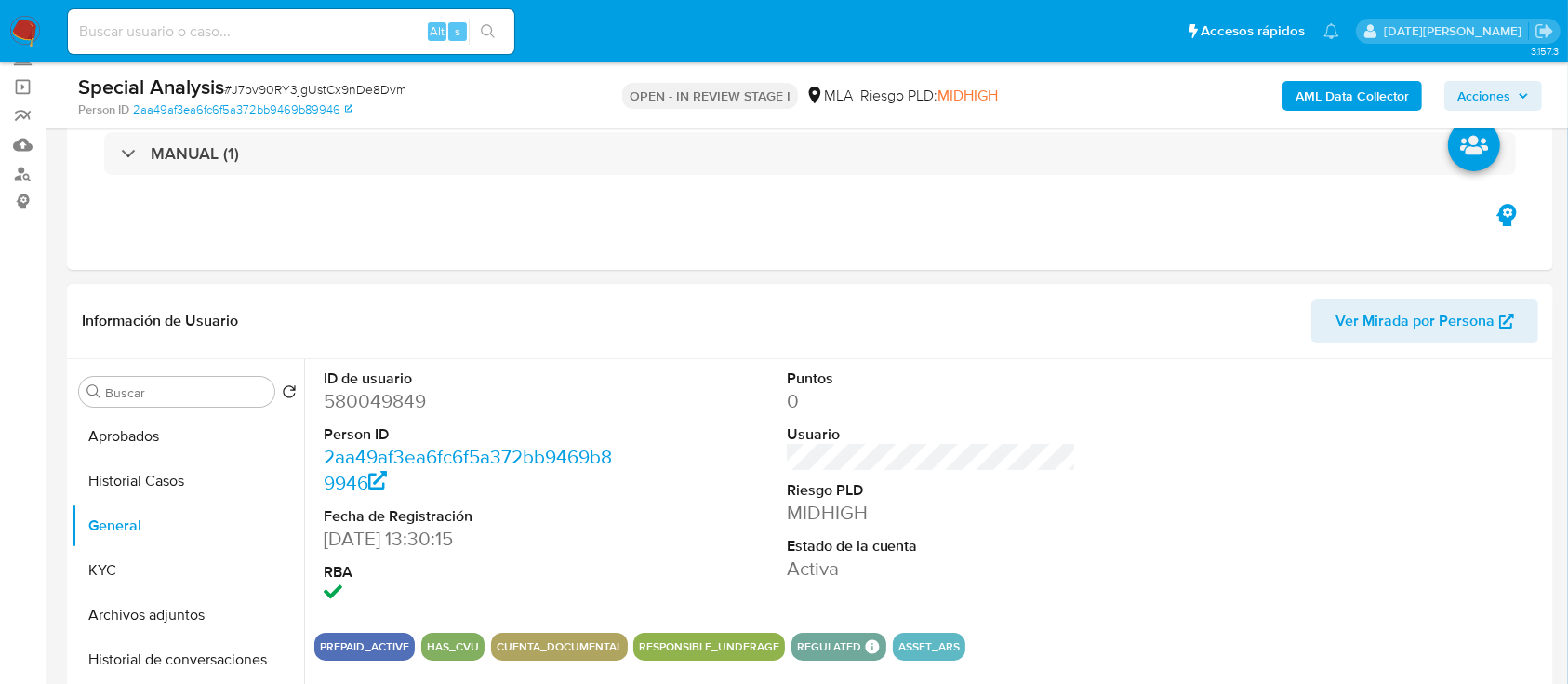
scroll to position [248, 0]
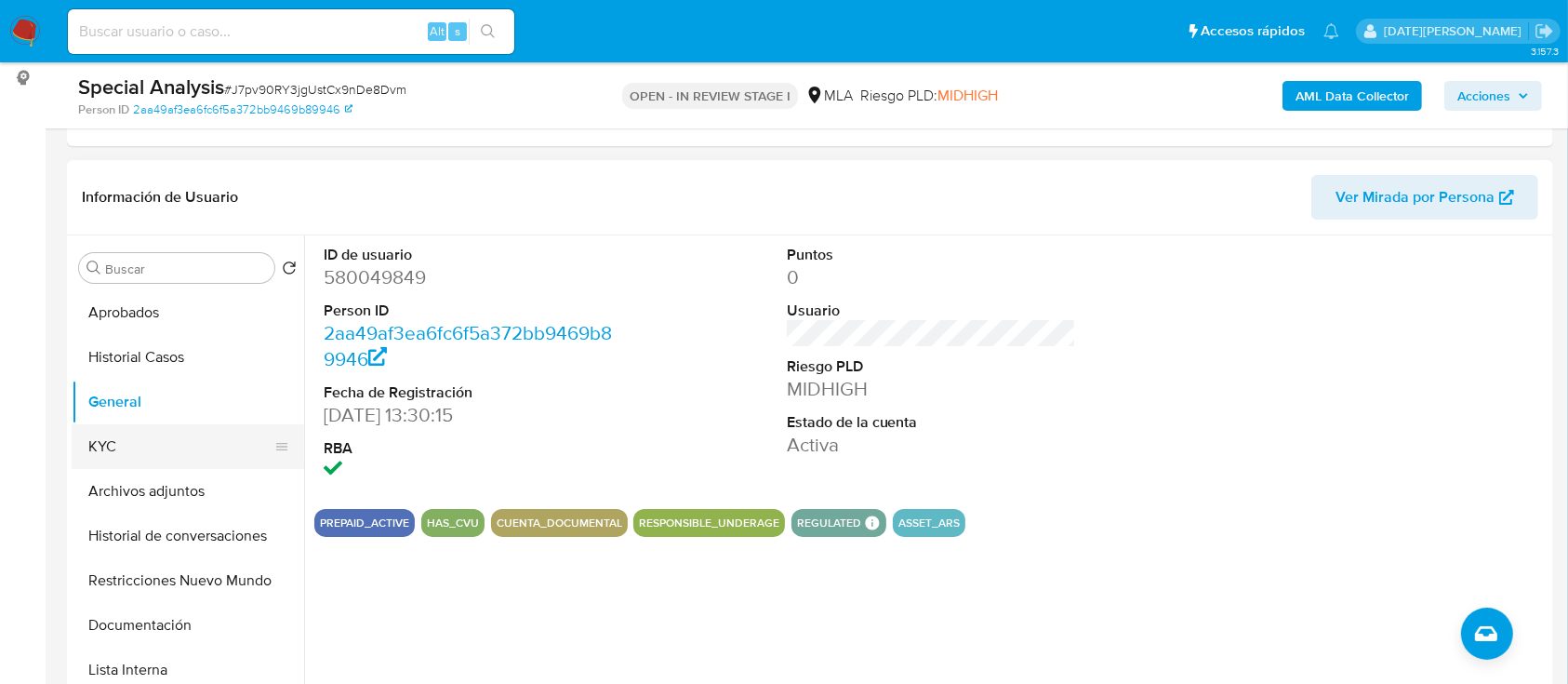
click at [134, 449] on button "KYC" at bounding box center [180, 447] width 218 height 44
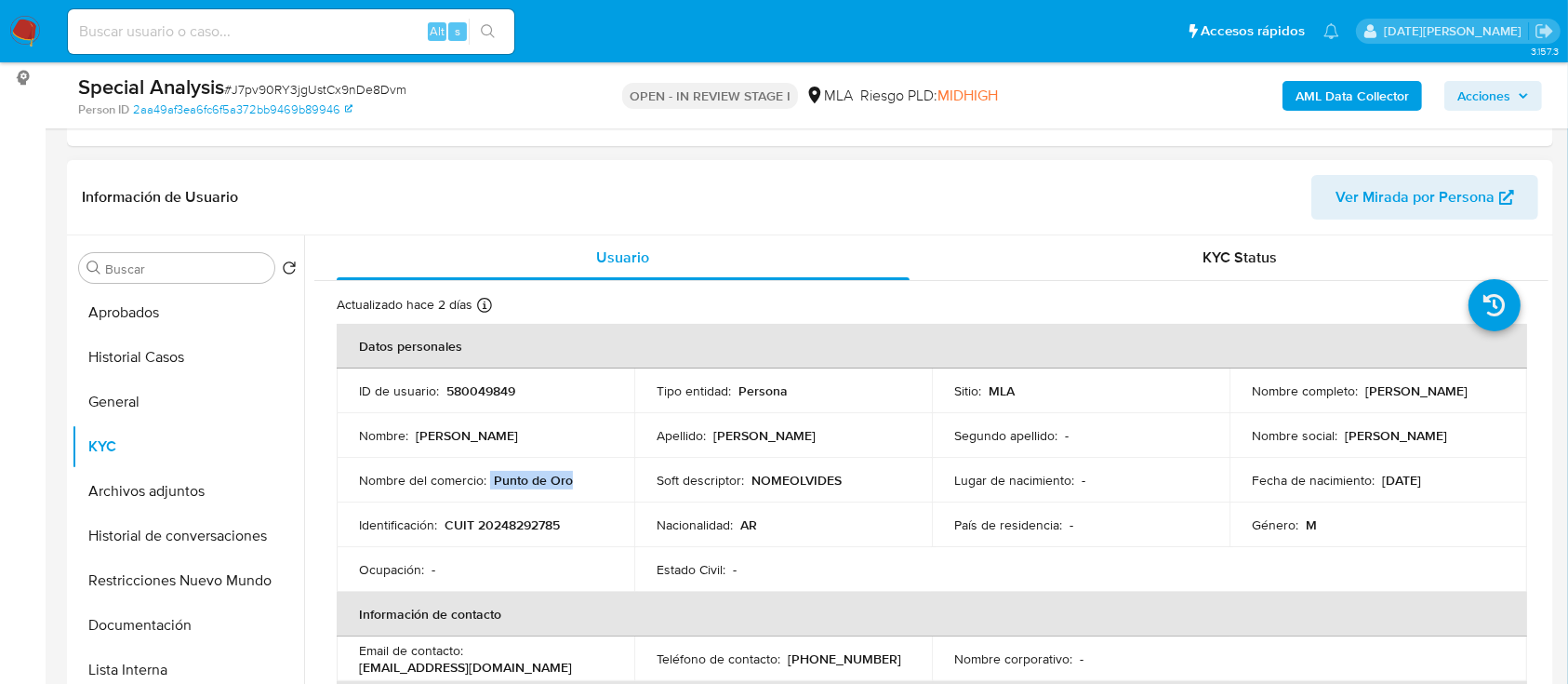
drag, startPoint x: 489, startPoint y: 477, endPoint x: 575, endPoint y: 478, distance: 86.0
click at [575, 478] on div "Nombre del comercio : Punto de Oro" at bounding box center [485, 479] width 253 height 16
copy div "Punto de Oro"
click at [1407, 191] on span "Ver Mirada por Persona" at bounding box center [1415, 197] width 159 height 44
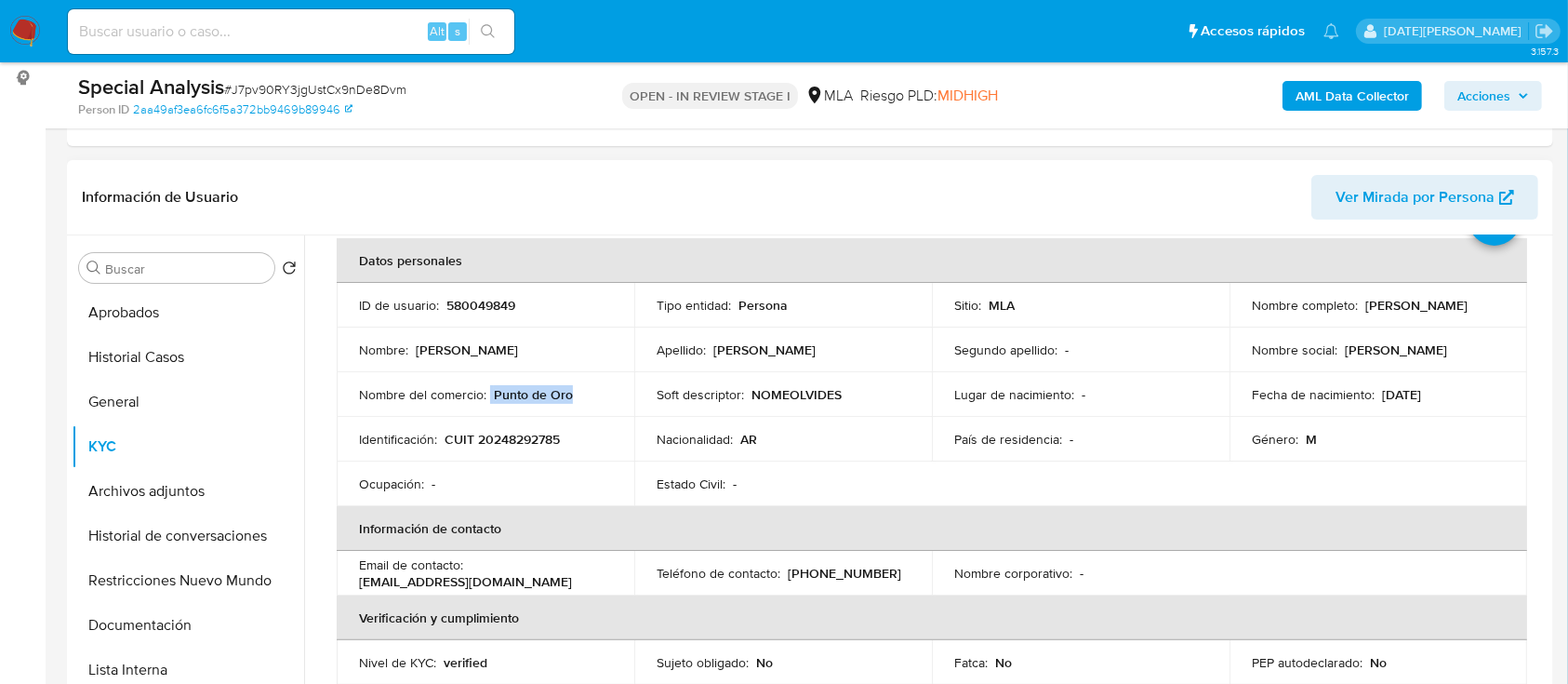
scroll to position [123, 0]
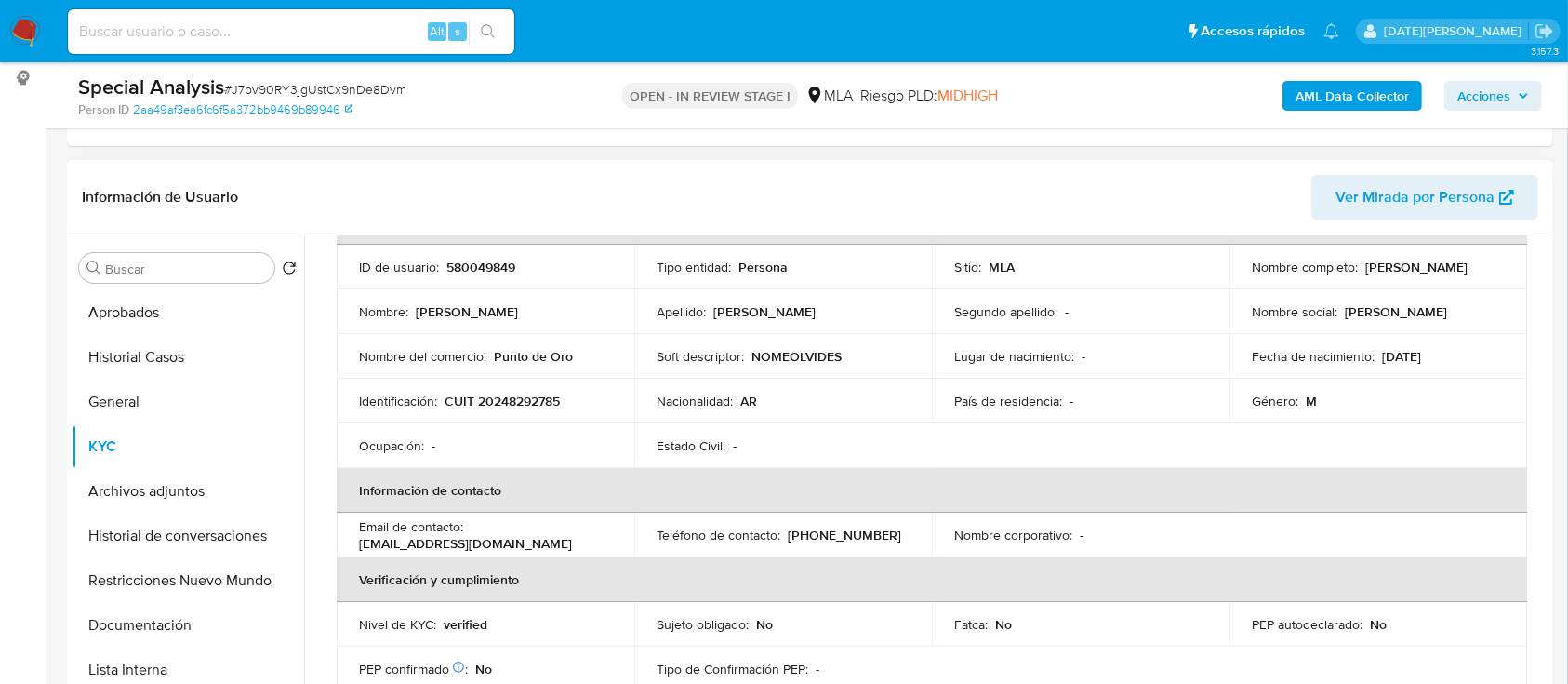
click at [437, 535] on p "marcelalromero@gmail.com" at bounding box center [465, 543] width 213 height 16
click at [357, 544] on td "Email de contacto : marcelalromero@gmail.com" at bounding box center [485, 534] width 298 height 44
drag, startPoint x: 358, startPoint y: 542, endPoint x: 531, endPoint y: 541, distance: 173.0
click at [531, 541] on div "Email de contacto : marcelalromero@gmail.com" at bounding box center [485, 534] width 253 height 34
copy p "marcelalromero@gmail.com"
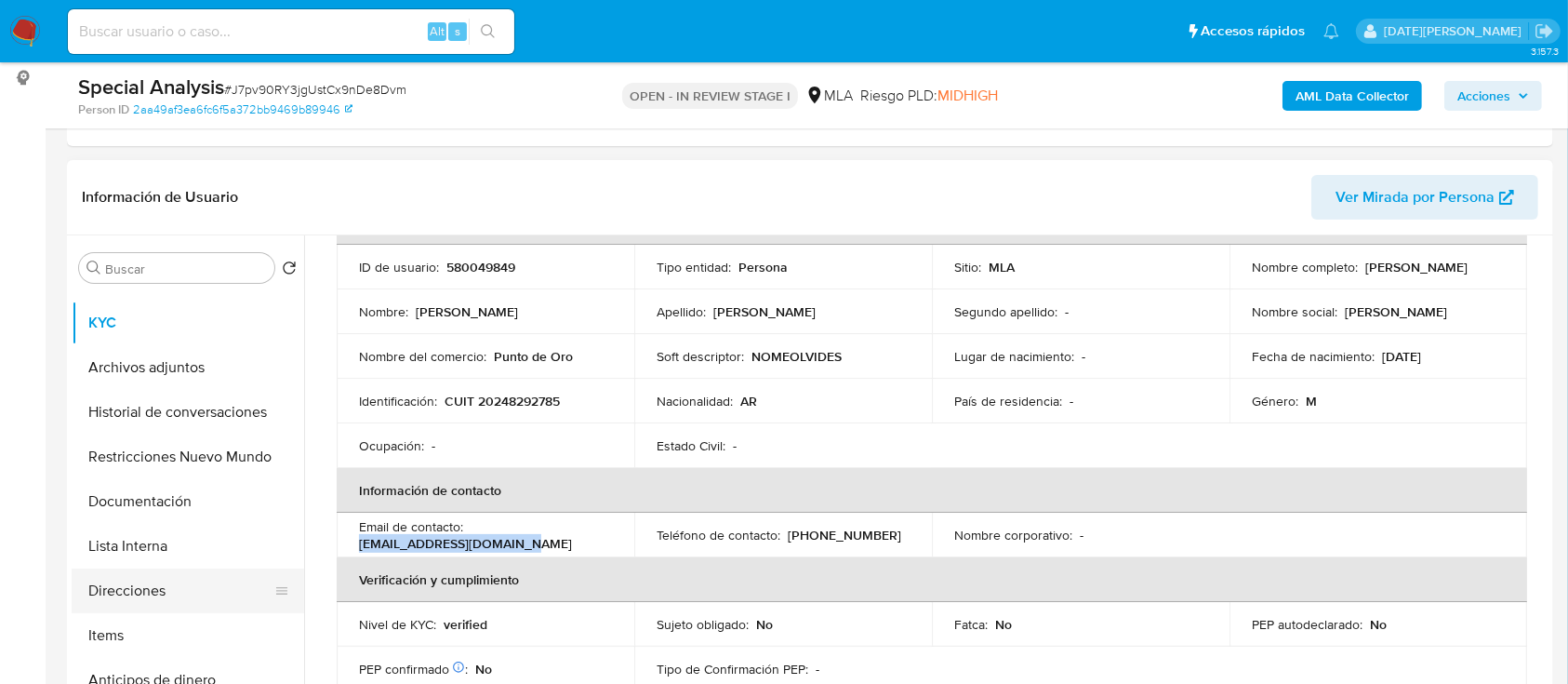
click at [149, 581] on button "Direcciones" at bounding box center [180, 590] width 218 height 44
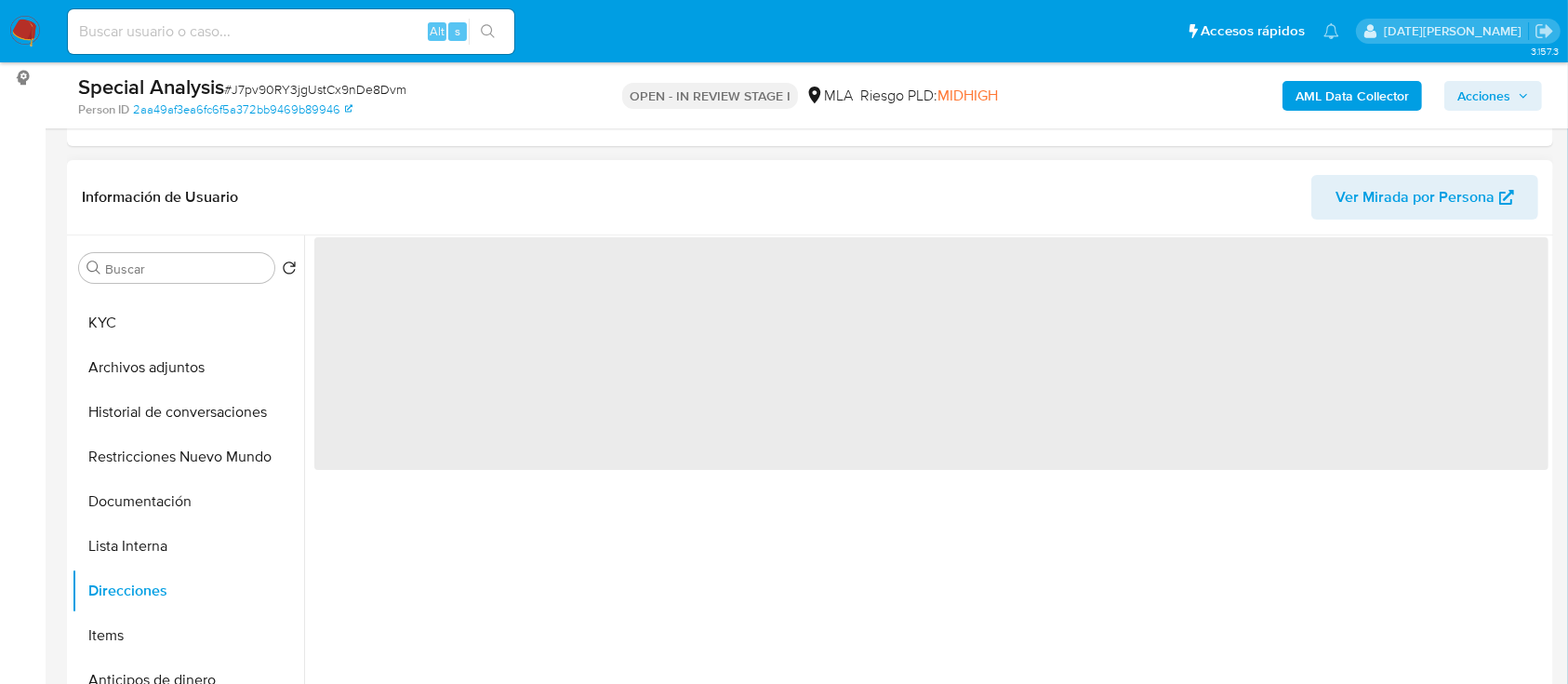
scroll to position [0, 0]
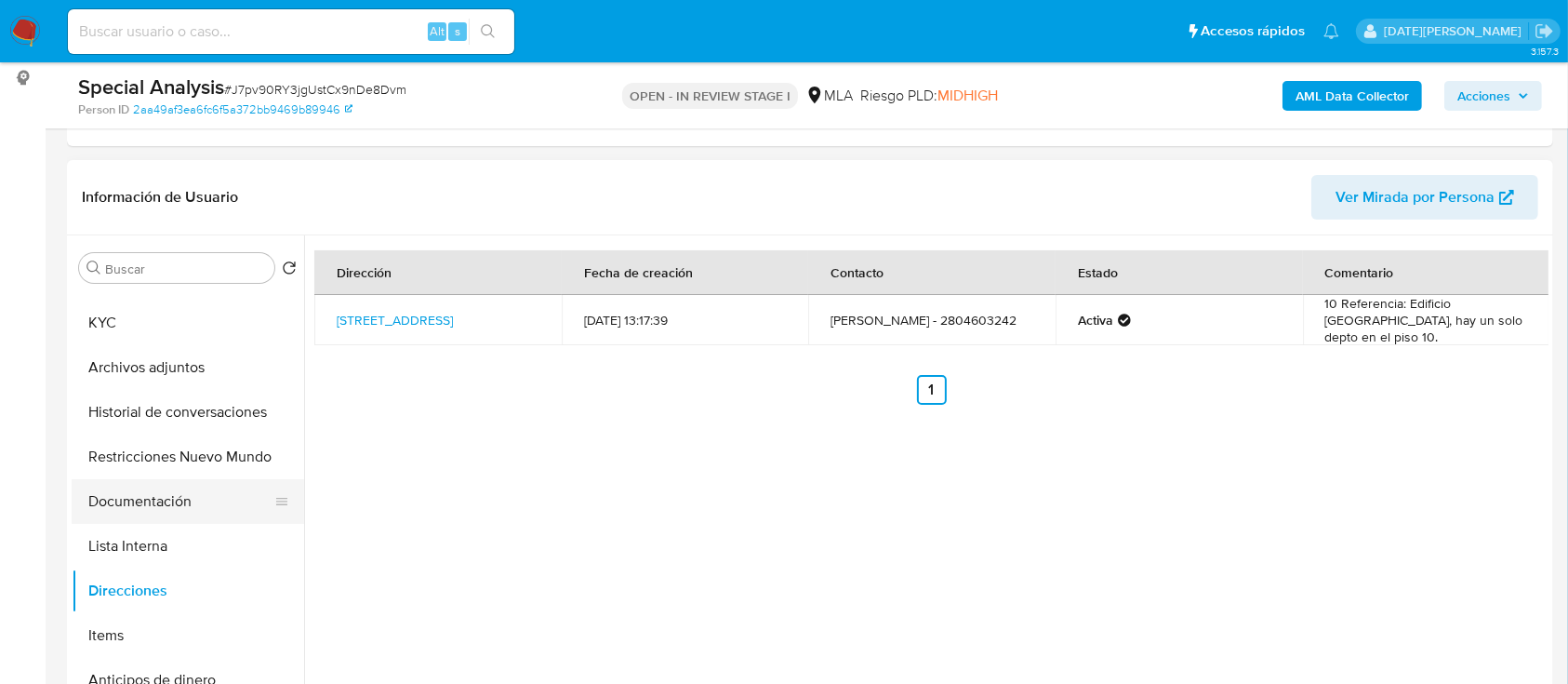
click at [175, 496] on button "Documentación" at bounding box center [180, 502] width 218 height 44
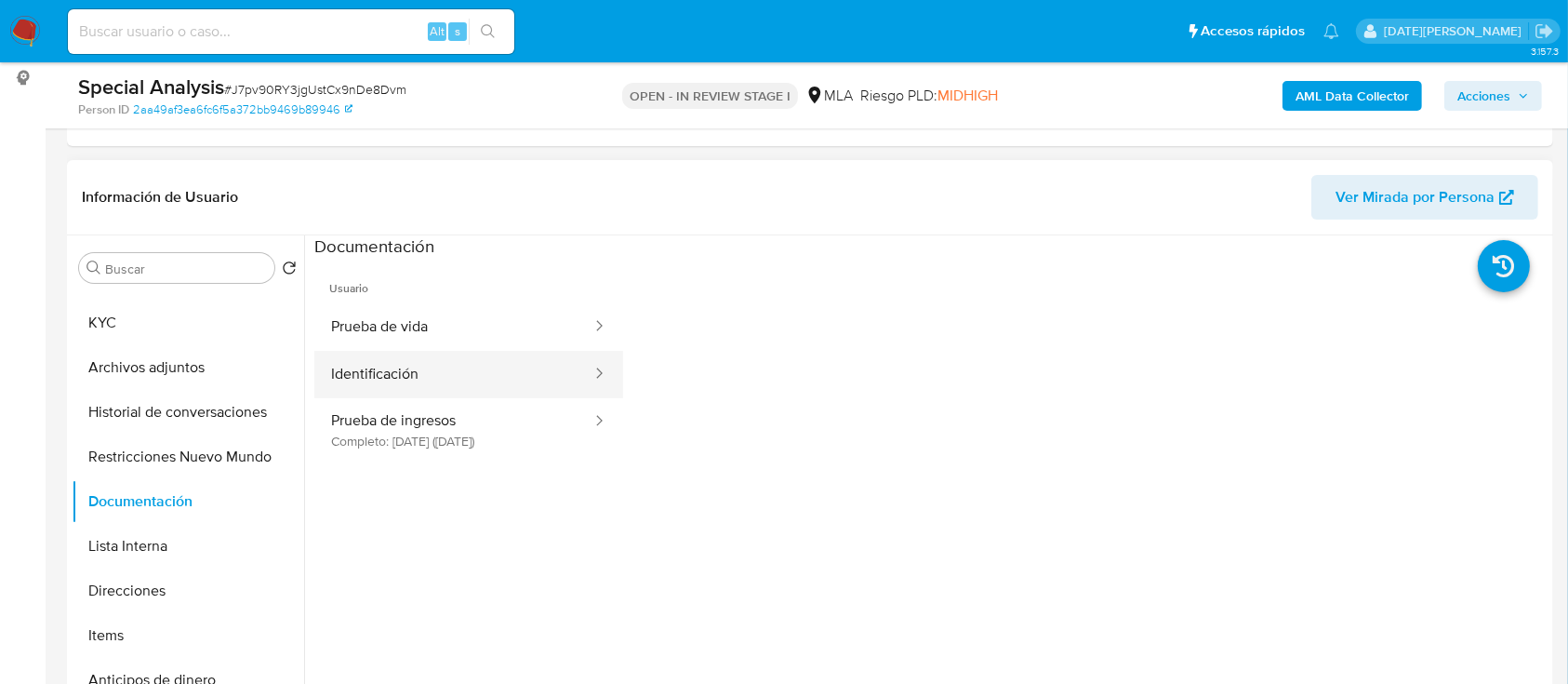
click at [453, 373] on button "Identificación" at bounding box center [453, 374] width 279 height 47
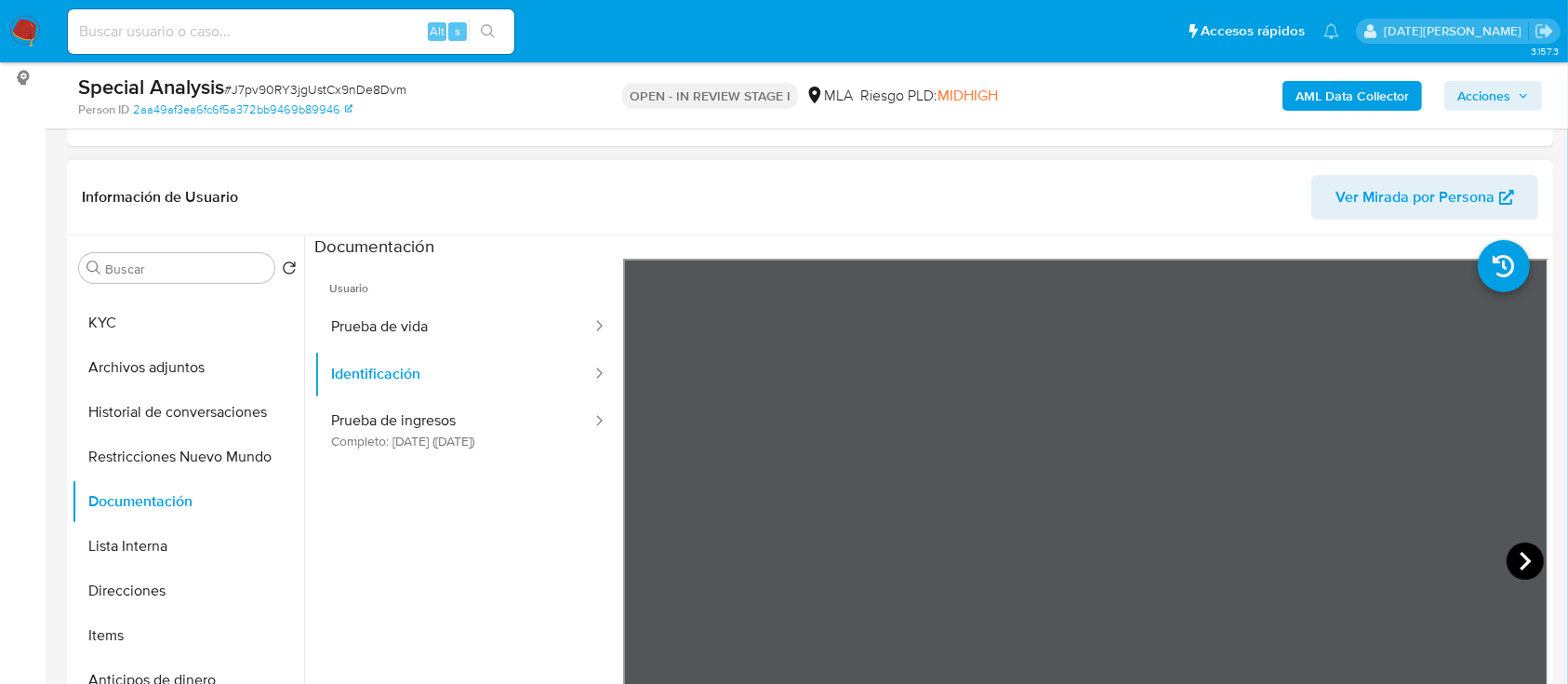
click at [1508, 559] on icon at bounding box center [1525, 561] width 38 height 38
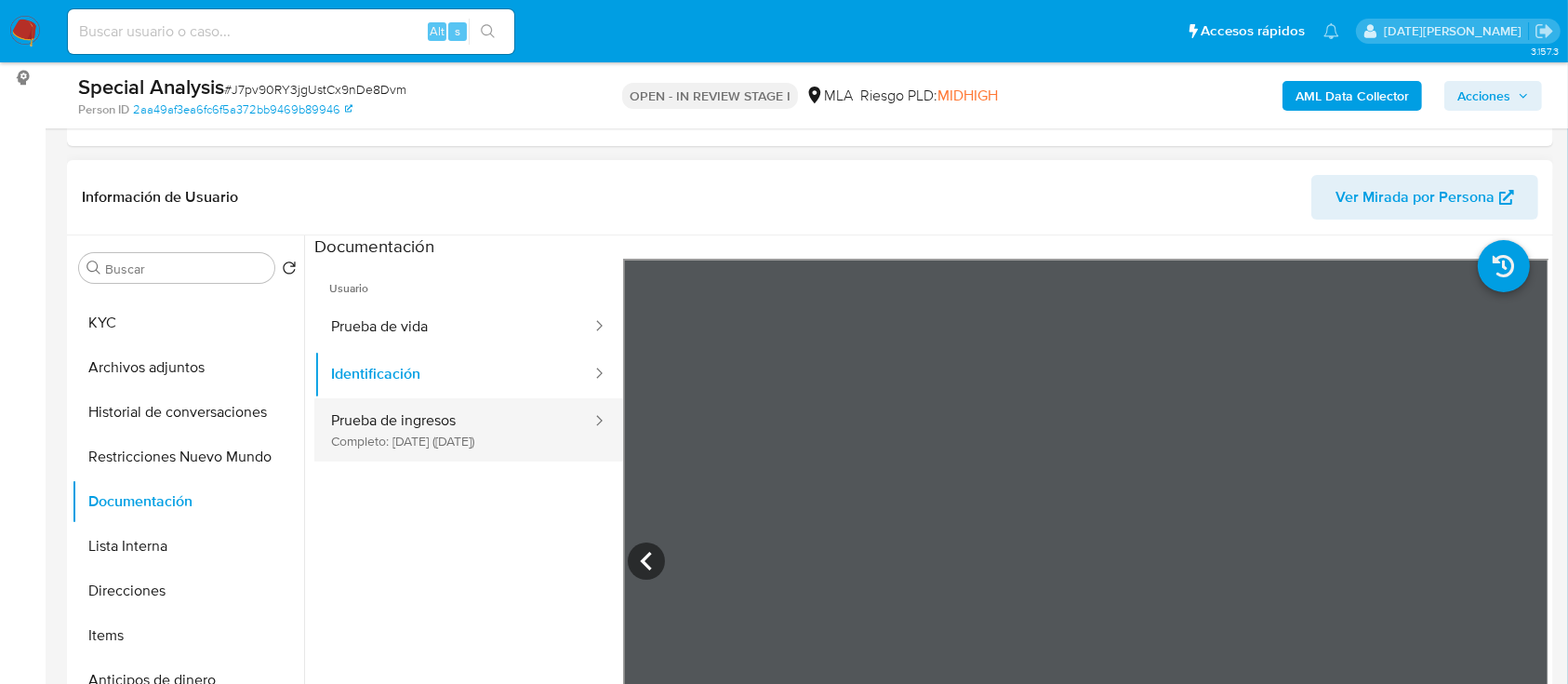
click at [425, 440] on button "Prueba de ingresos Completo: 13/12/2022 (hace 3 años)" at bounding box center [453, 430] width 279 height 64
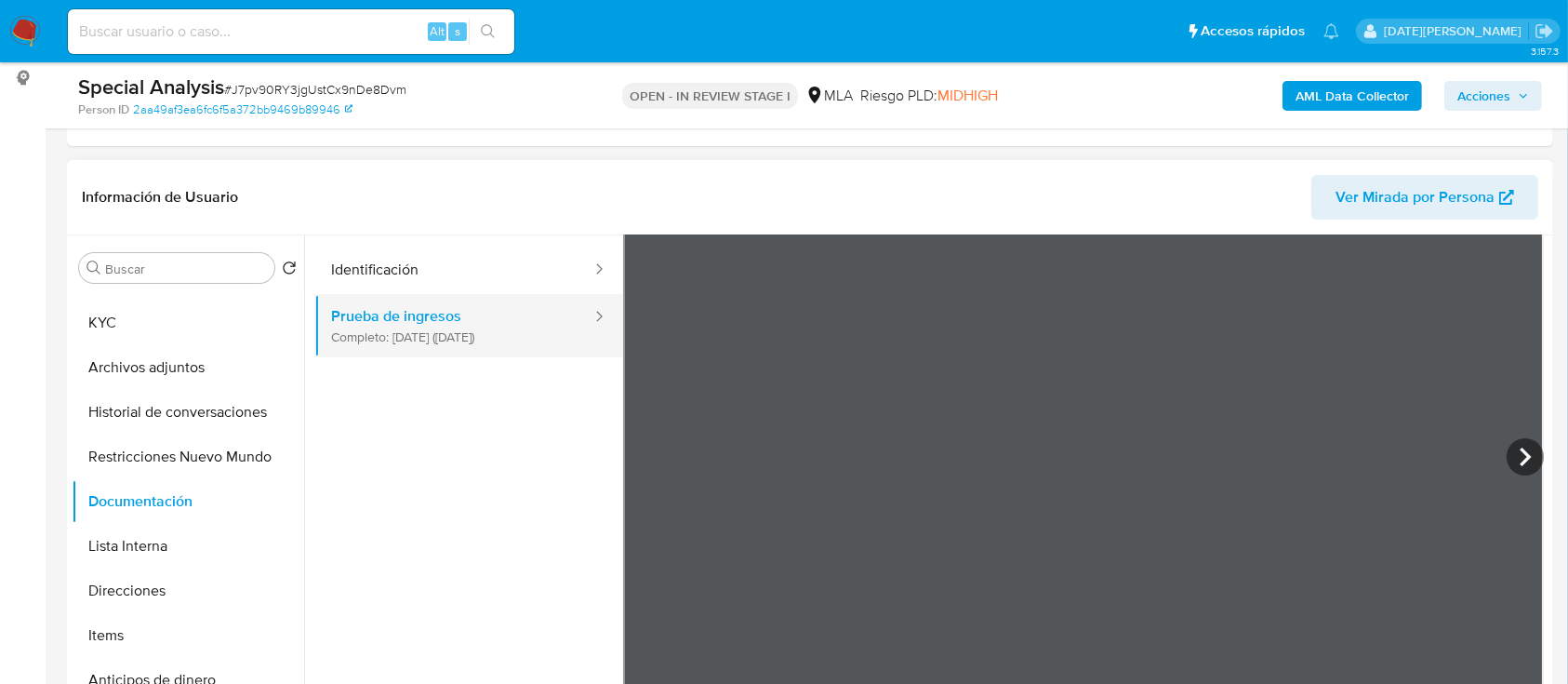
scroll to position [162, 0]
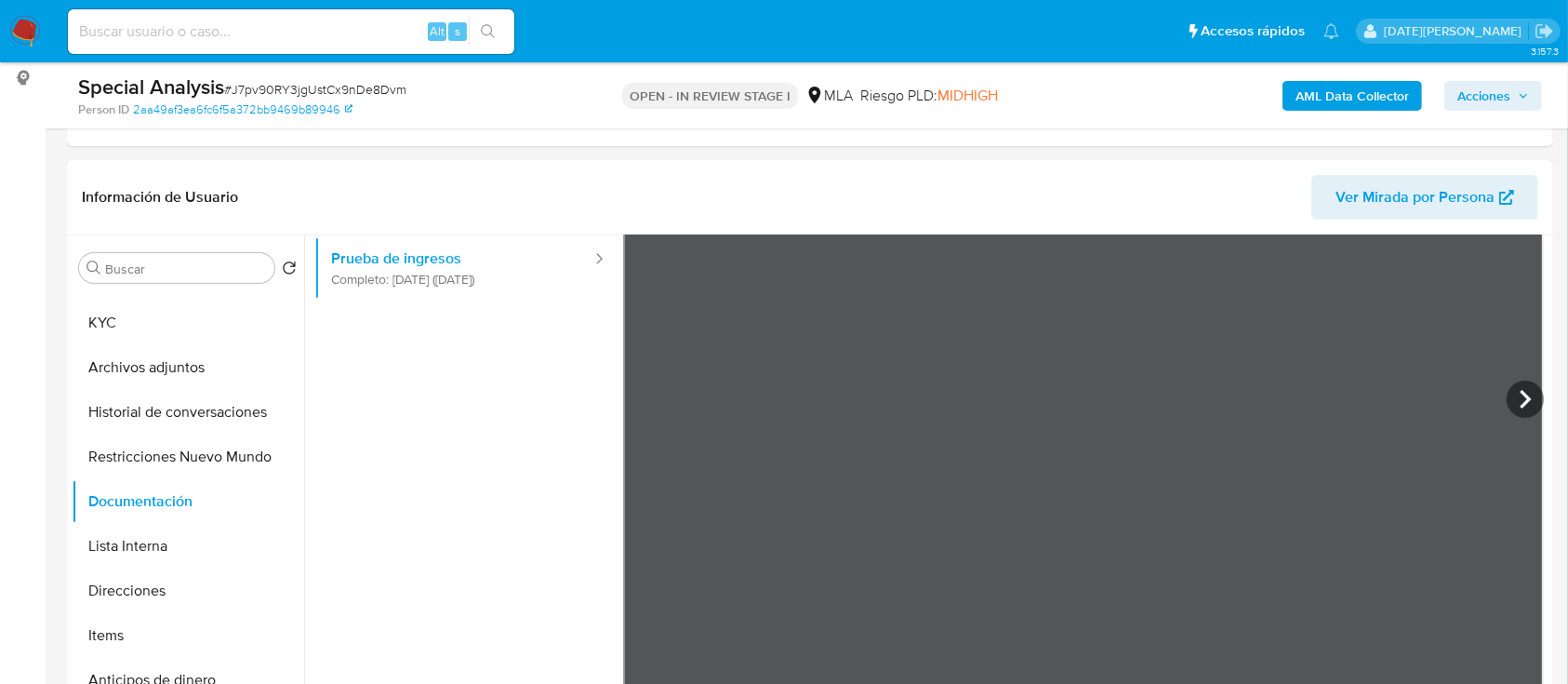
click at [1376, 96] on b "AML Data Collector" at bounding box center [1352, 96] width 114 height 30
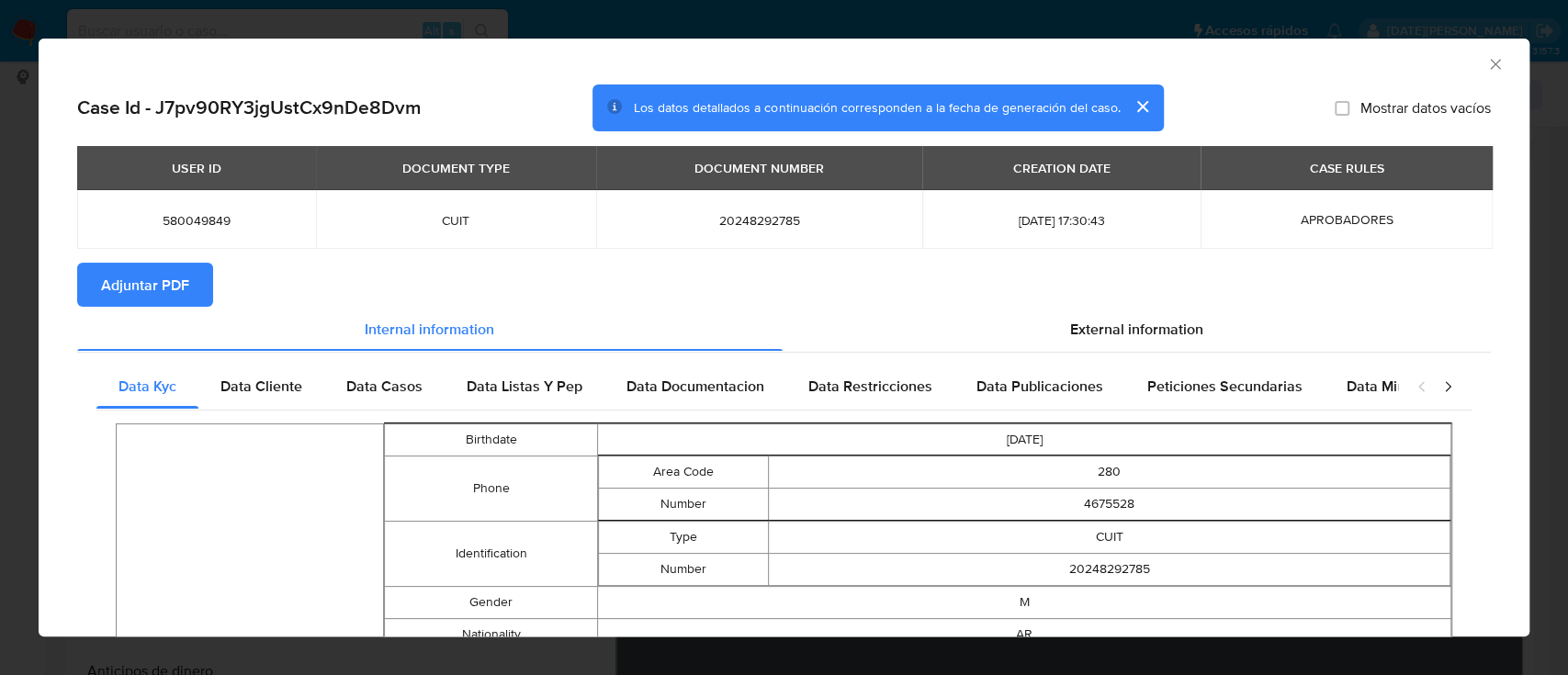
click at [178, 281] on span "Adjuntar PDF" at bounding box center [145, 285] width 89 height 40
click at [1486, 59] on icon "Cerrar ventana" at bounding box center [1495, 64] width 18 height 18
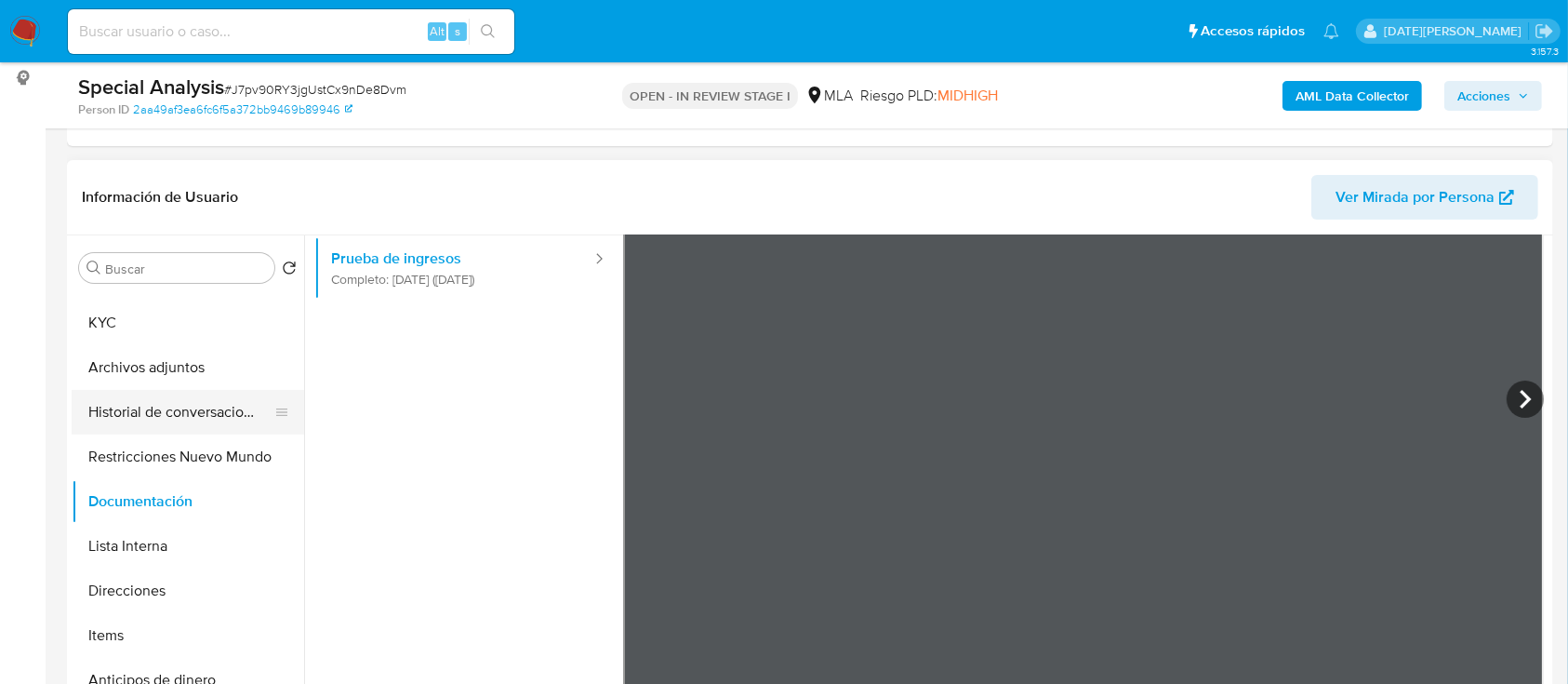
click at [171, 421] on button "Historial de conversaciones" at bounding box center [180, 412] width 218 height 44
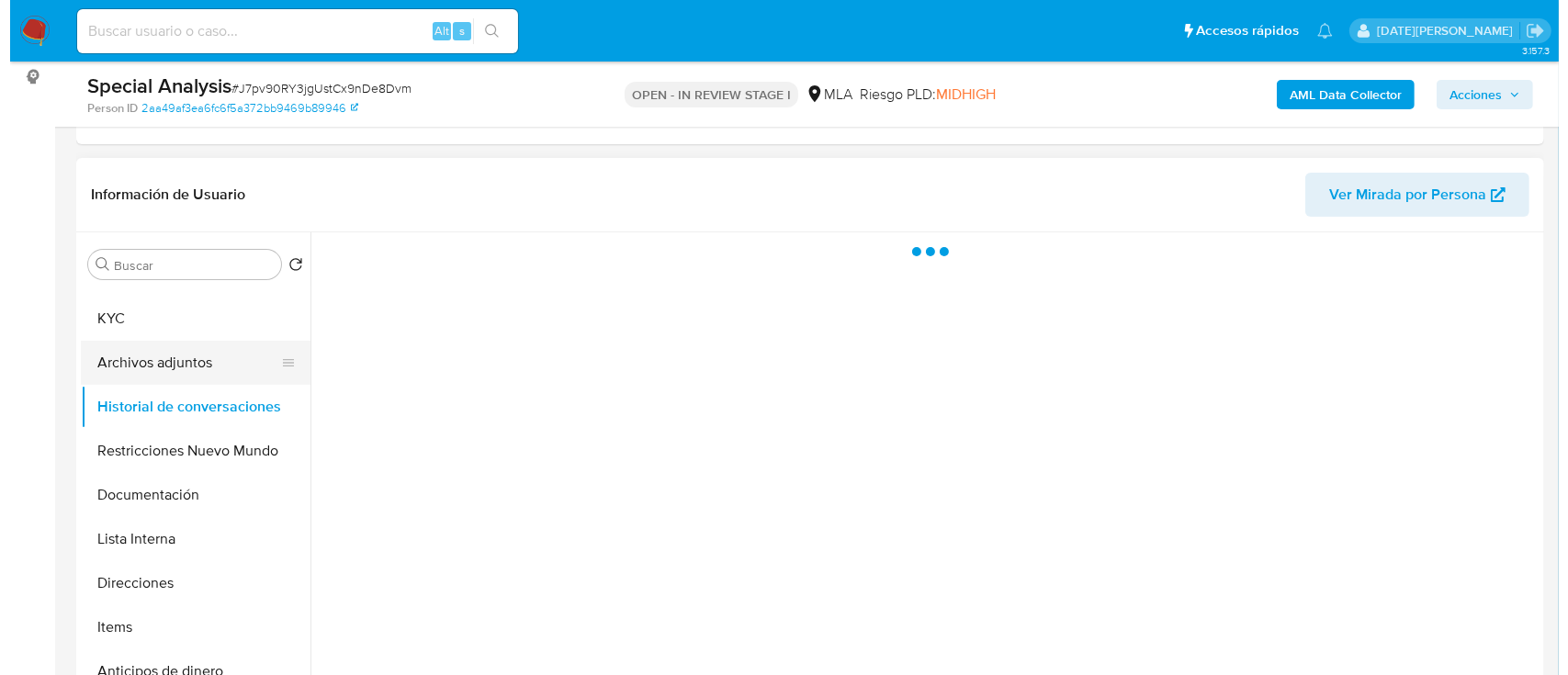
scroll to position [0, 0]
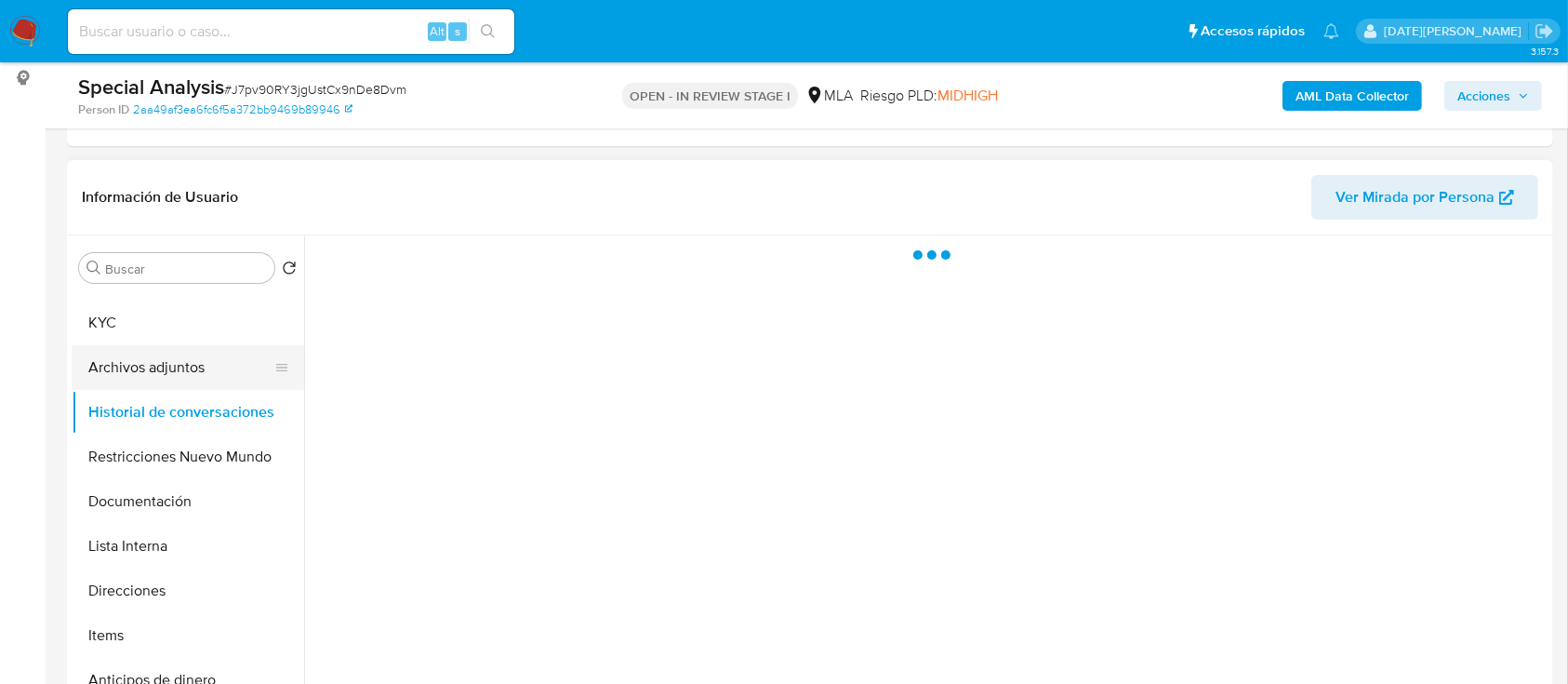
click at [184, 360] on button "Archivos adjuntos" at bounding box center [180, 368] width 218 height 44
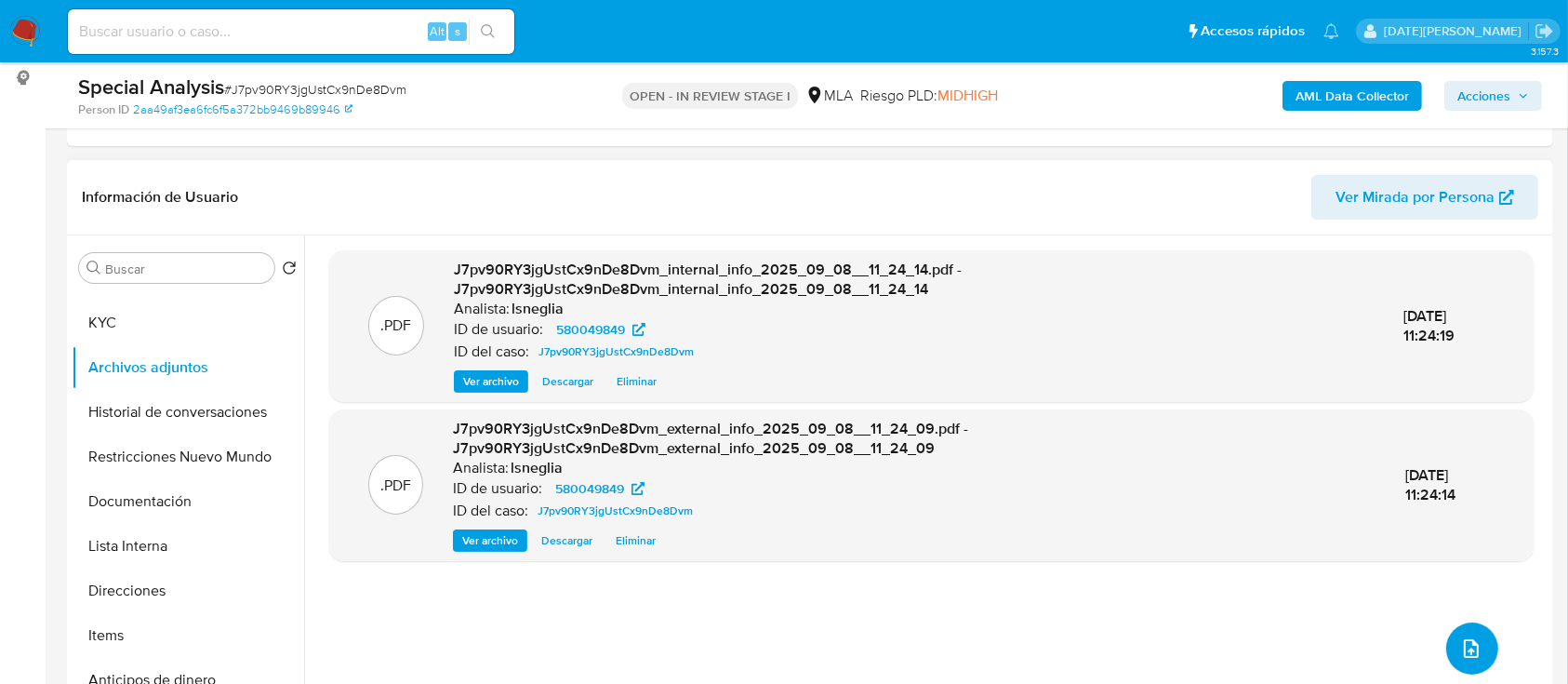
click at [1446, 638] on button "upload-file" at bounding box center [1473, 648] width 52 height 52
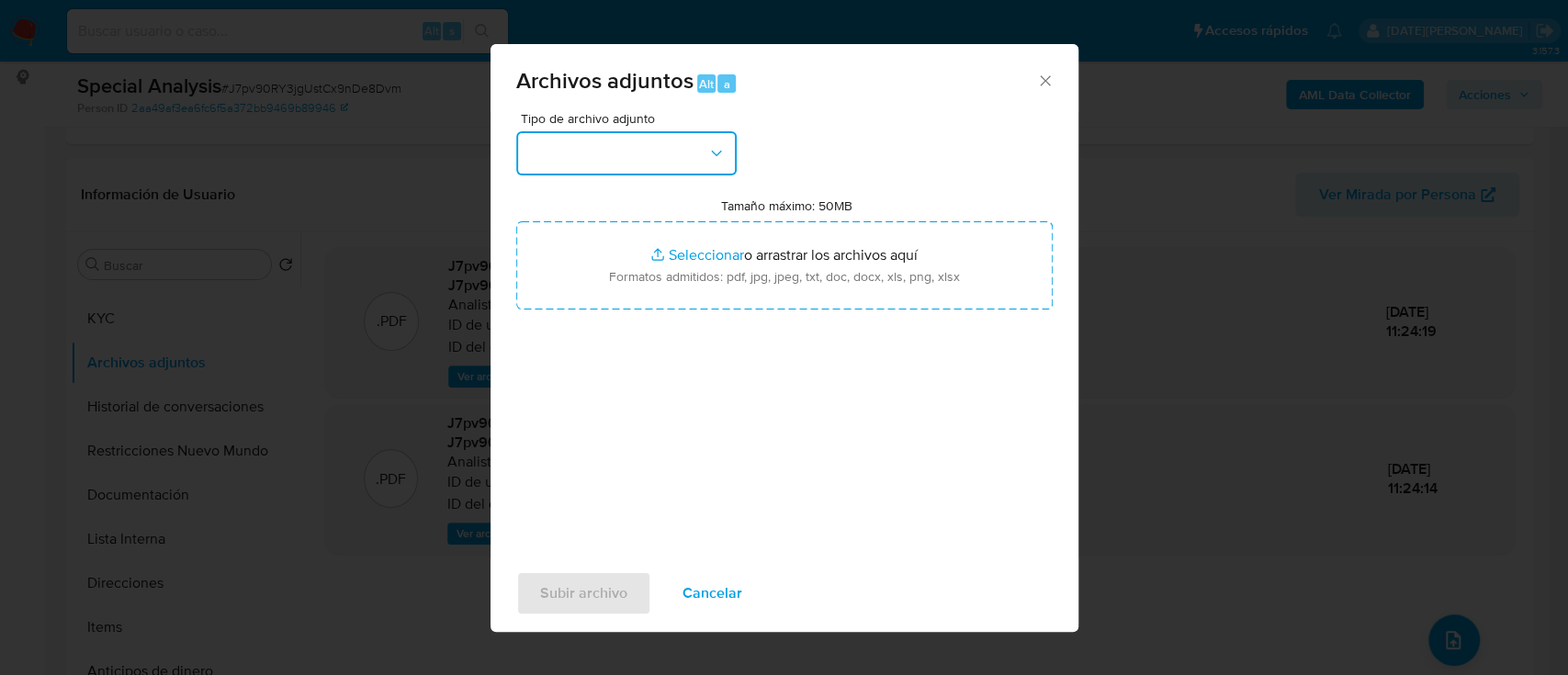
click at [589, 148] on button "button" at bounding box center [626, 153] width 220 height 44
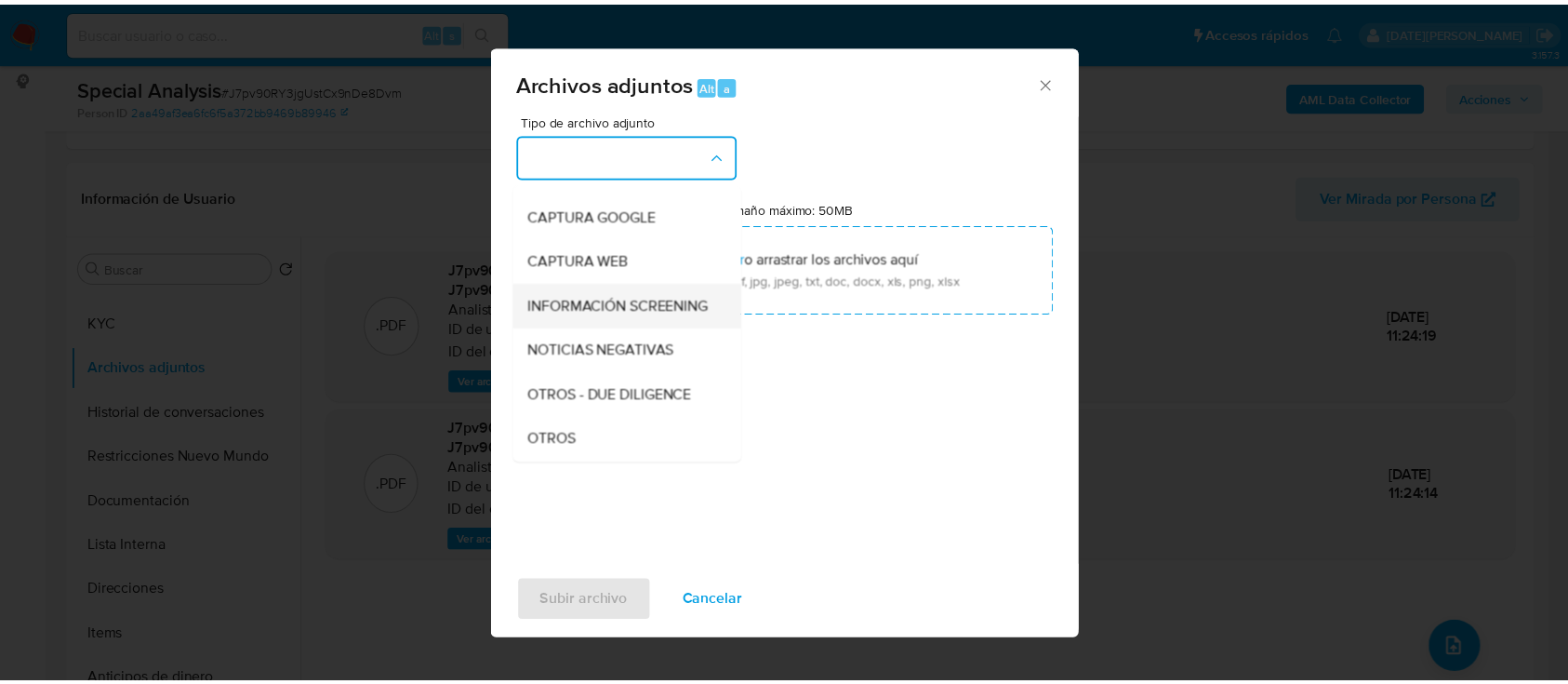
scroll to position [248, 0]
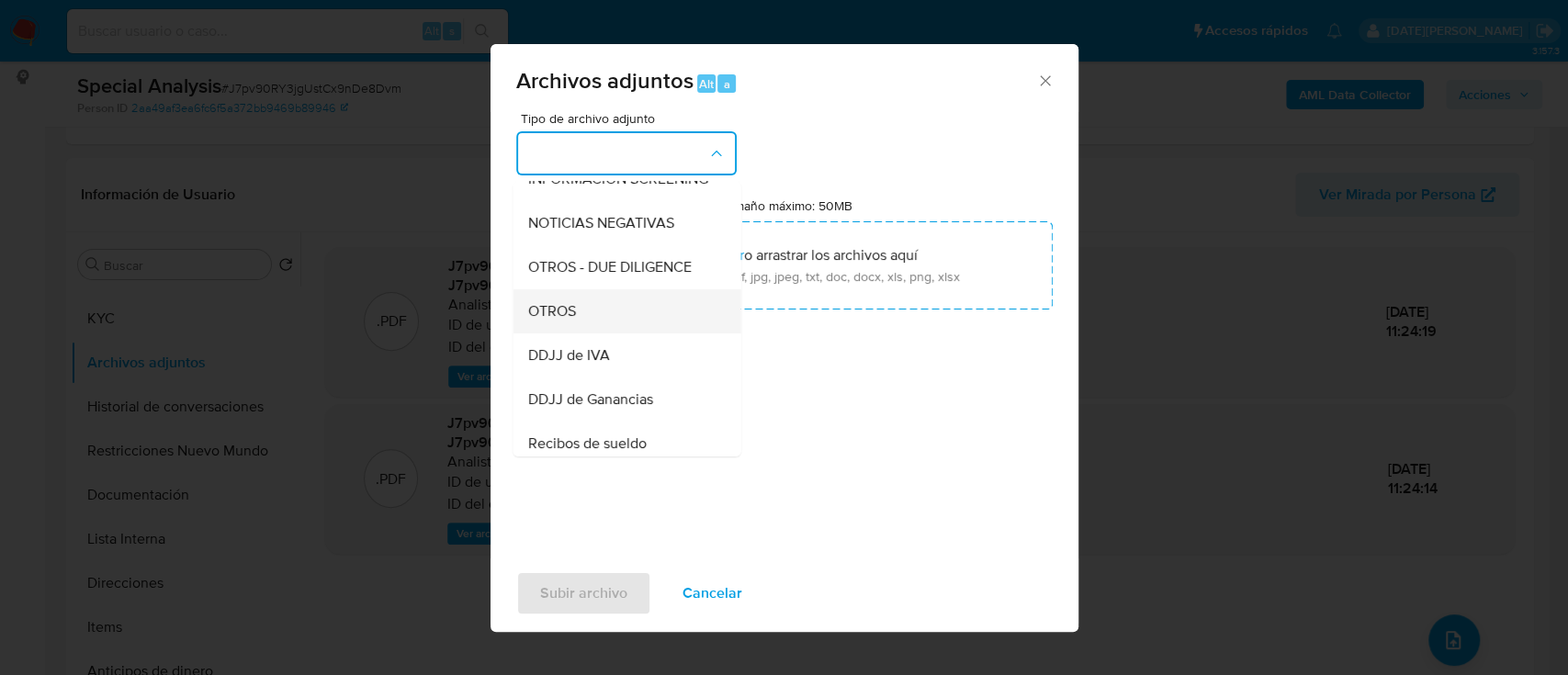
click at [586, 333] on div "OTROS" at bounding box center [621, 311] width 188 height 44
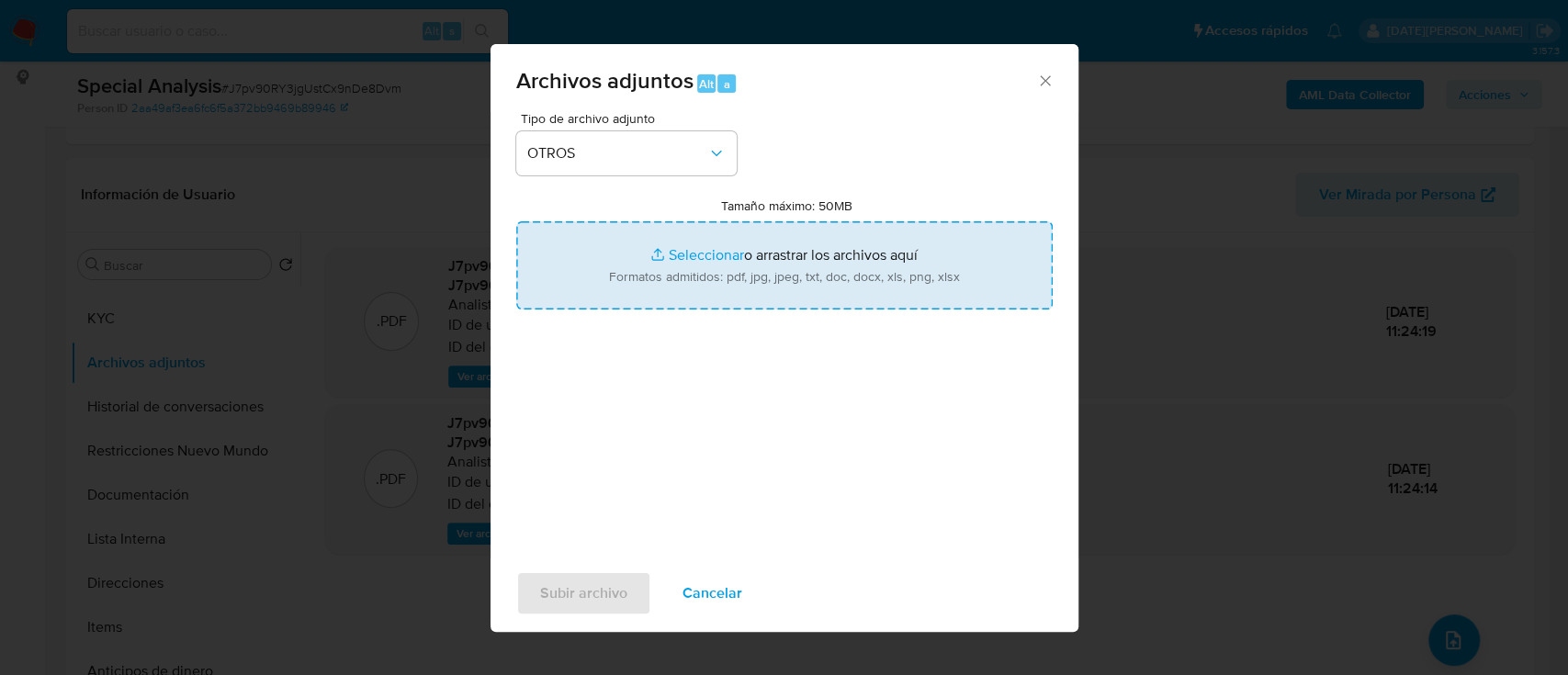
type input "C:\fakepath\Caselog 580049849.docx"
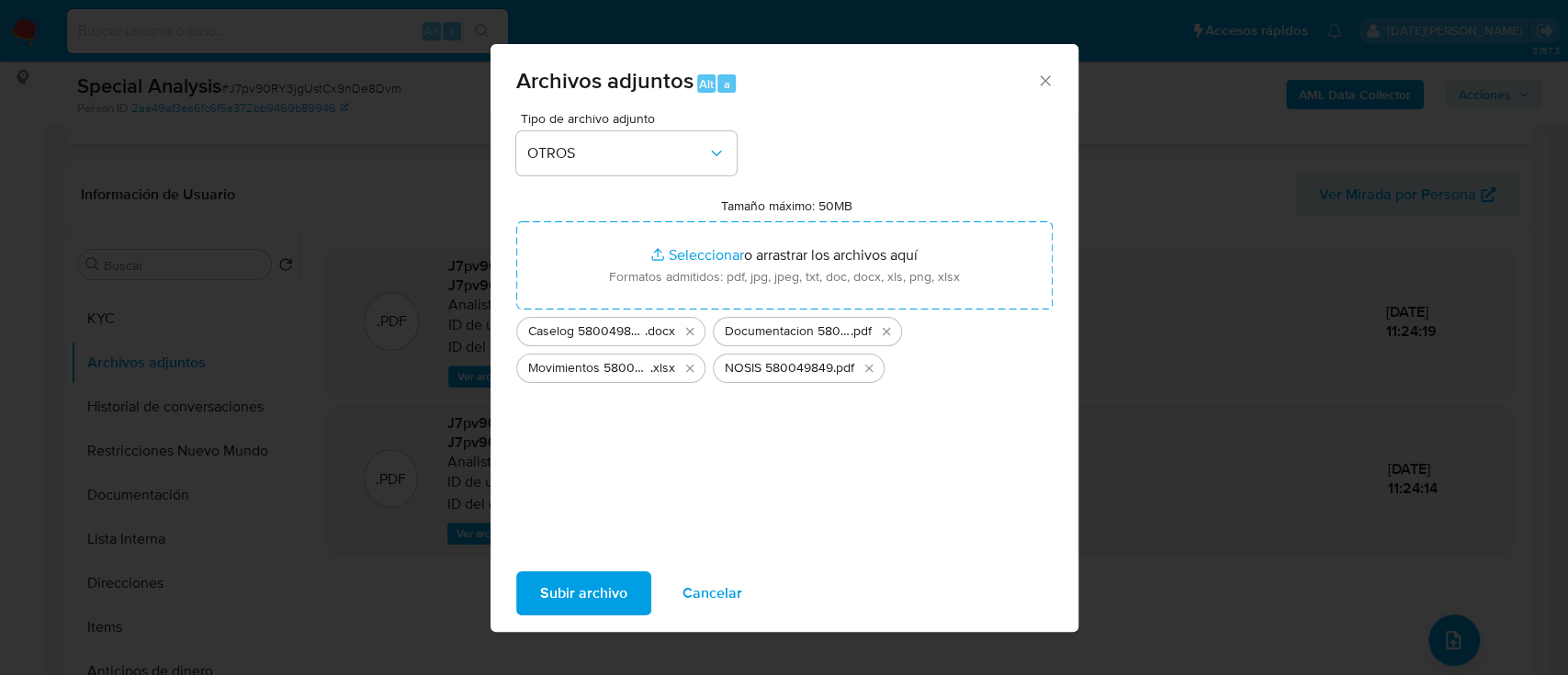
click at [589, 579] on span "Subir archivo" at bounding box center [584, 593] width 88 height 40
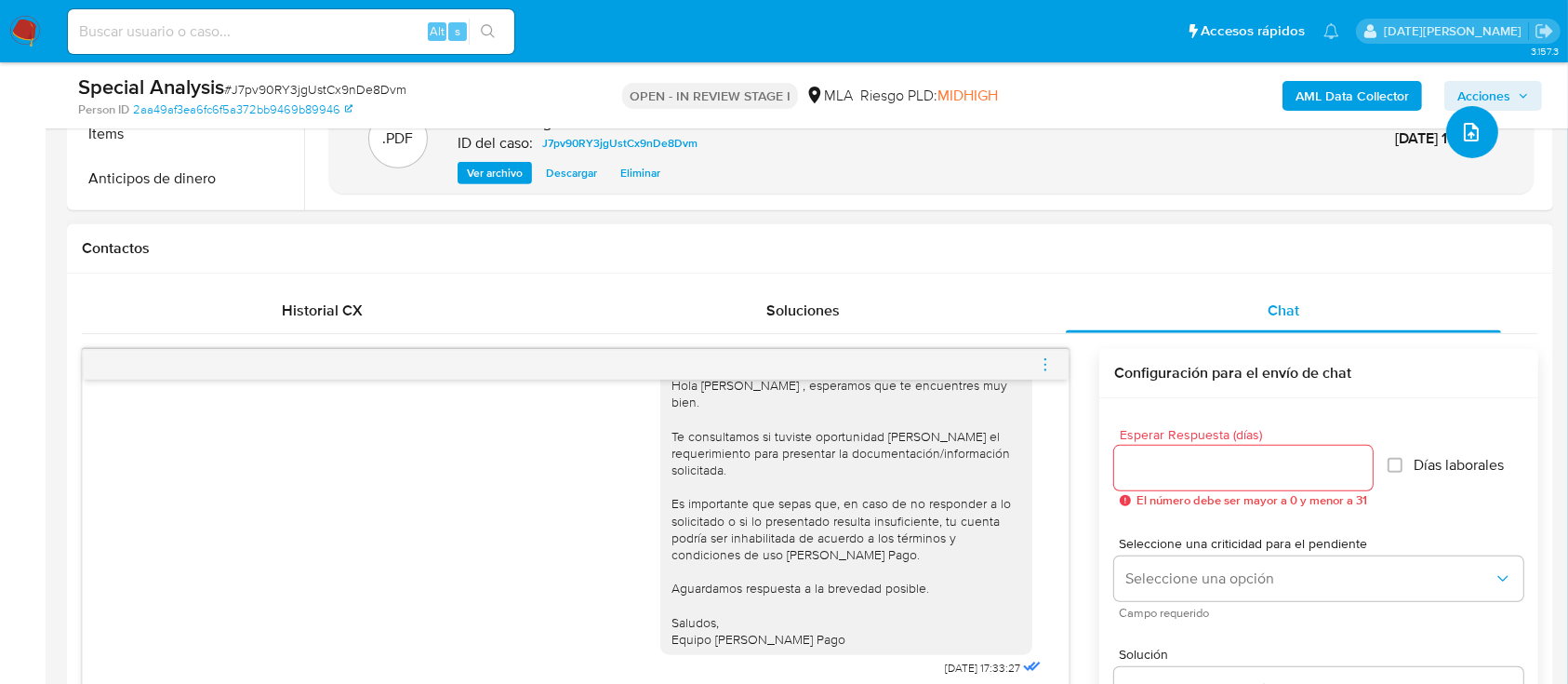
scroll to position [745, 0]
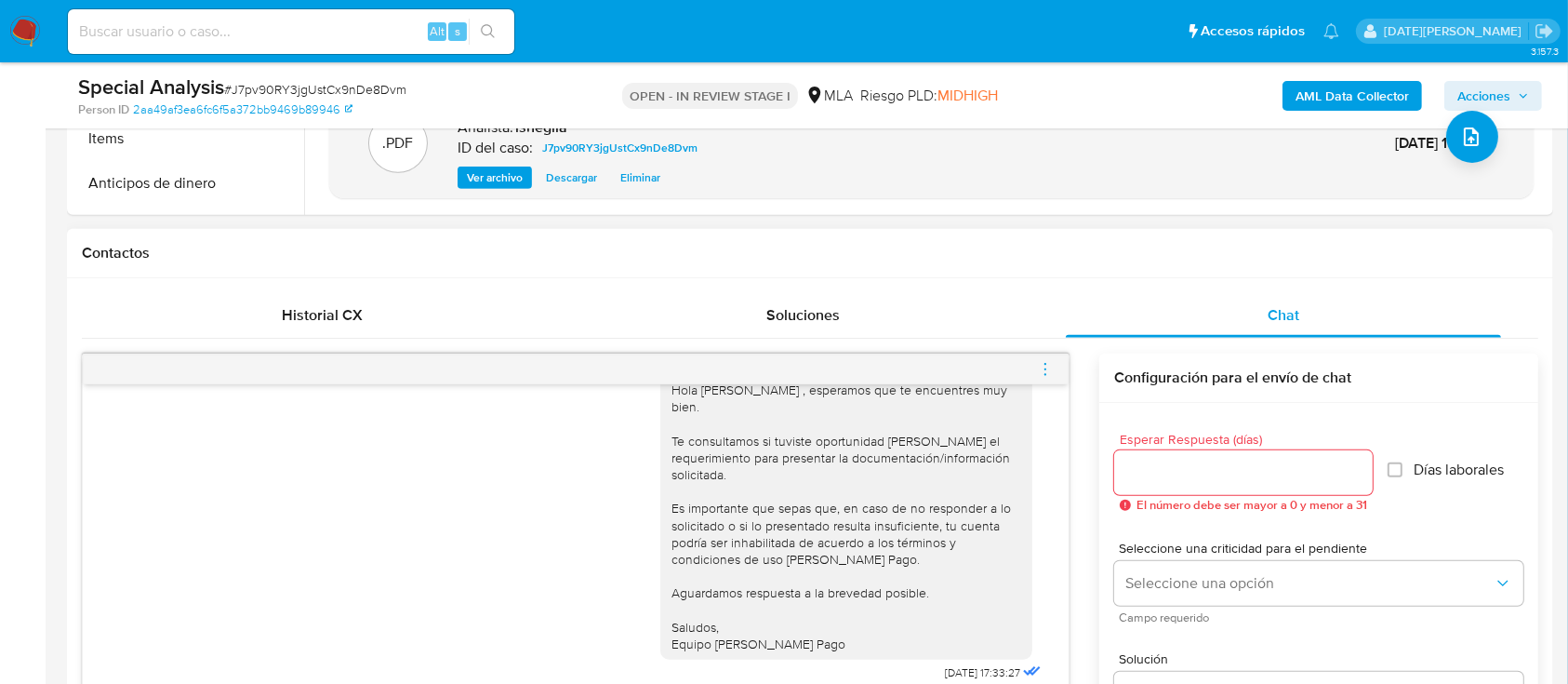
click at [1047, 369] on icon "menu-action" at bounding box center [1044, 369] width 16 height 16
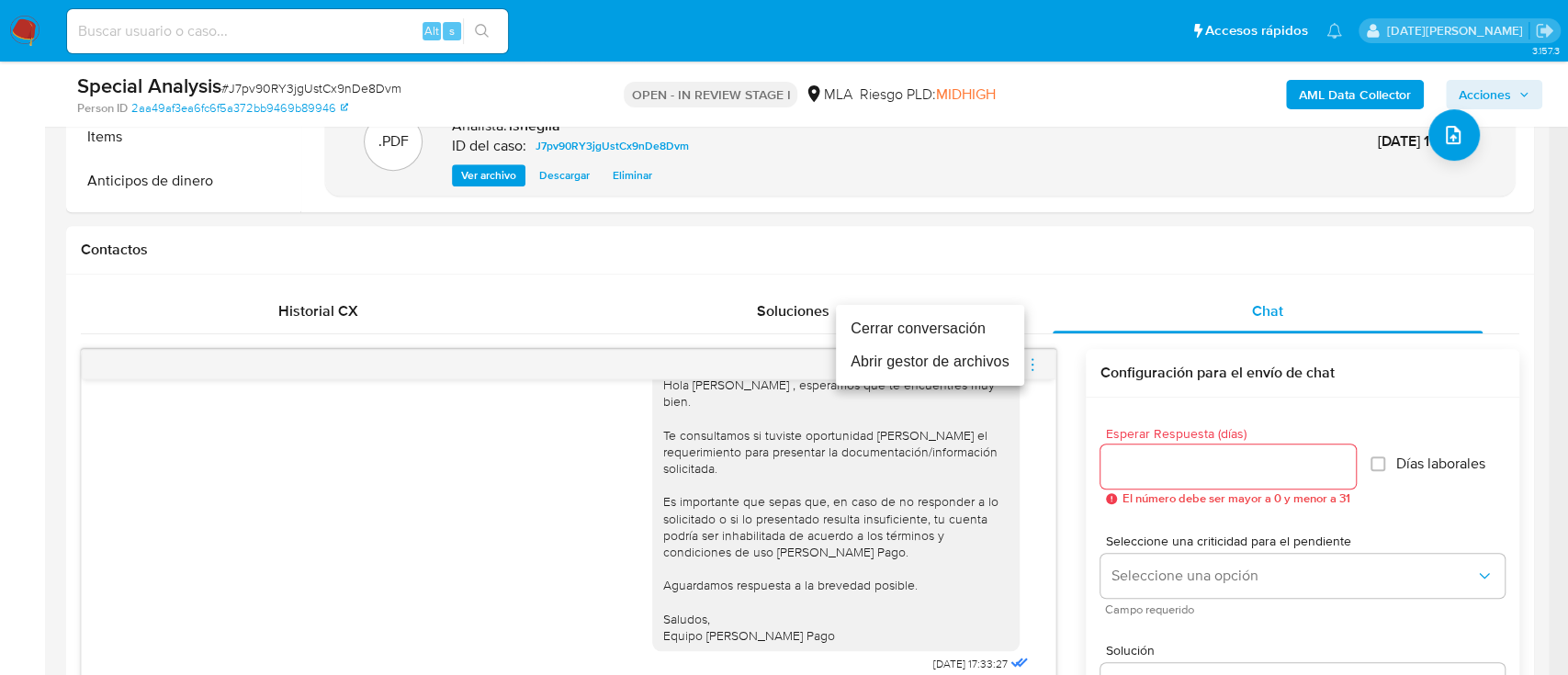
click at [937, 332] on li "Cerrar conversación" at bounding box center [931, 328] width 189 height 33
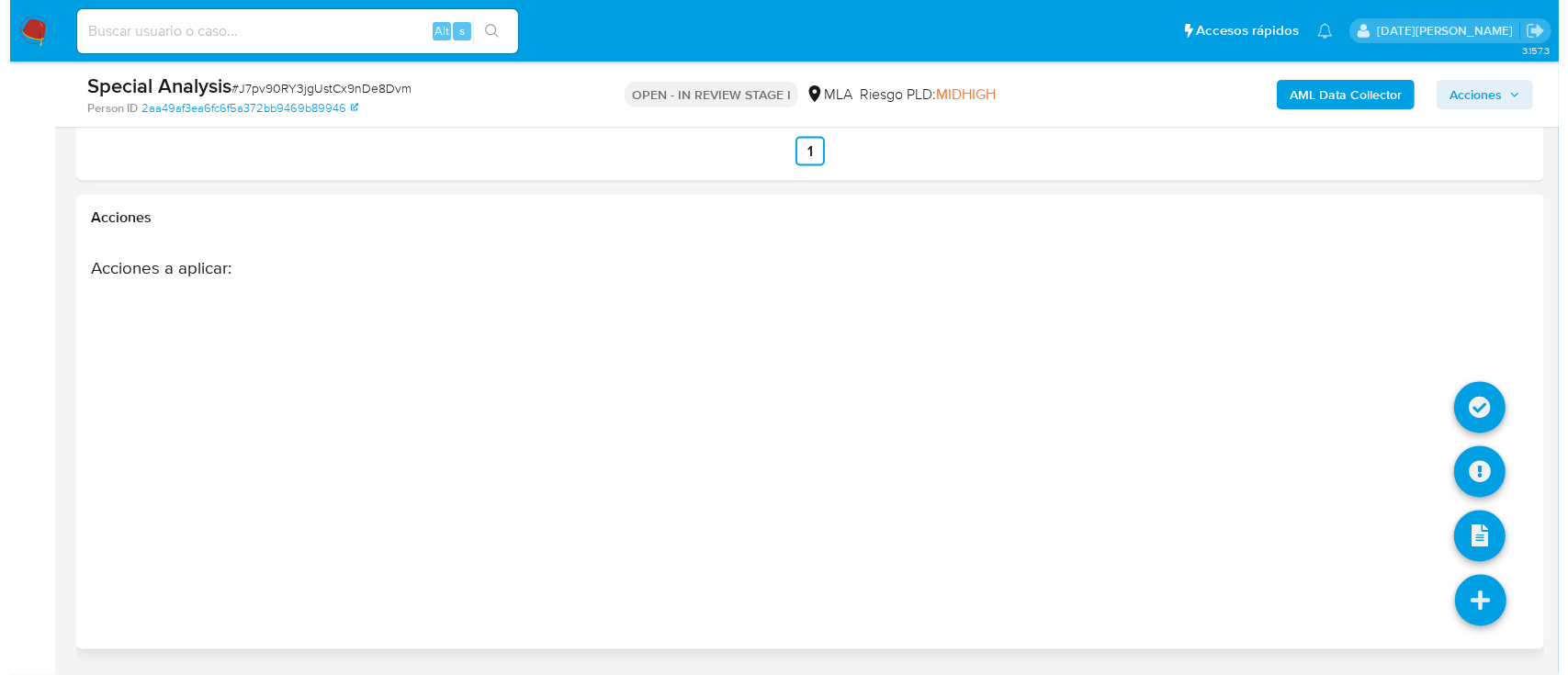
scroll to position [3334, 0]
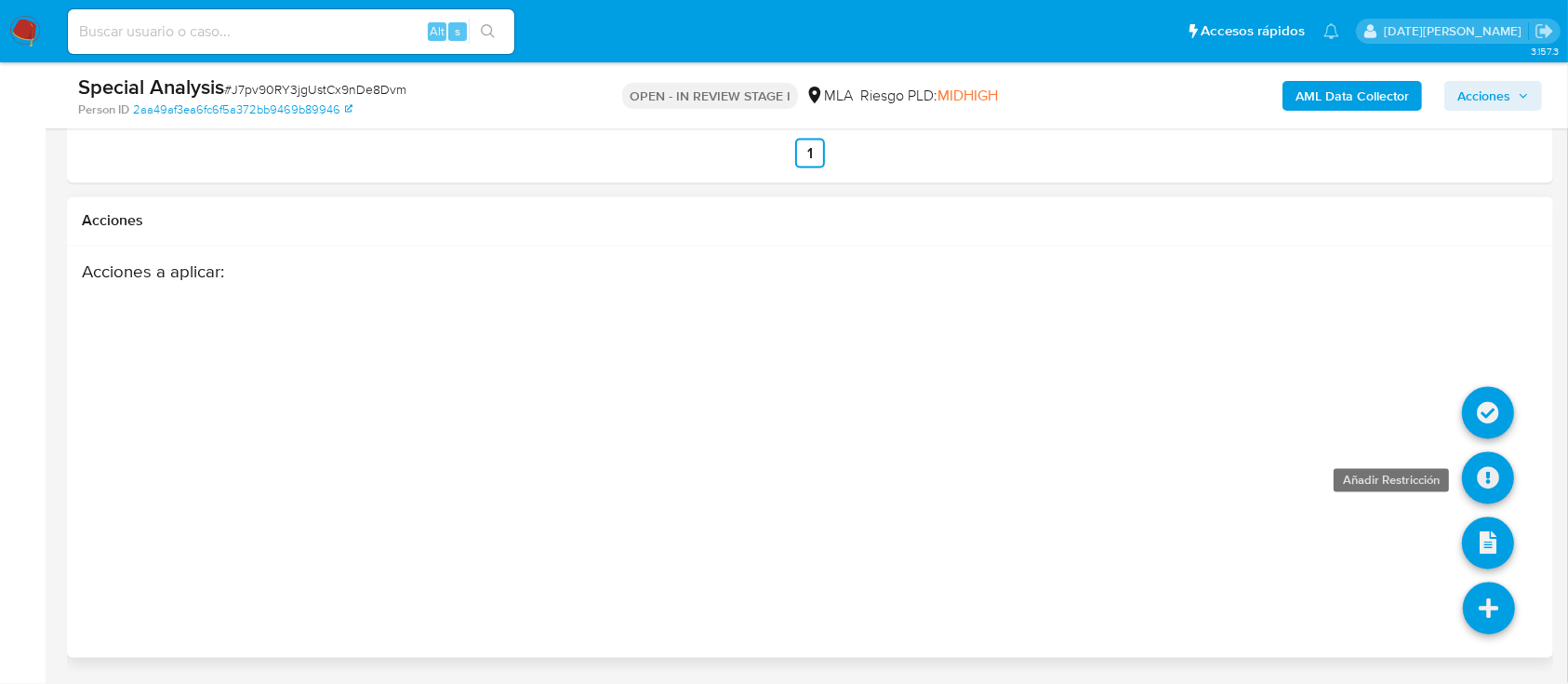
click at [1496, 480] on icon at bounding box center [1488, 479] width 52 height 52
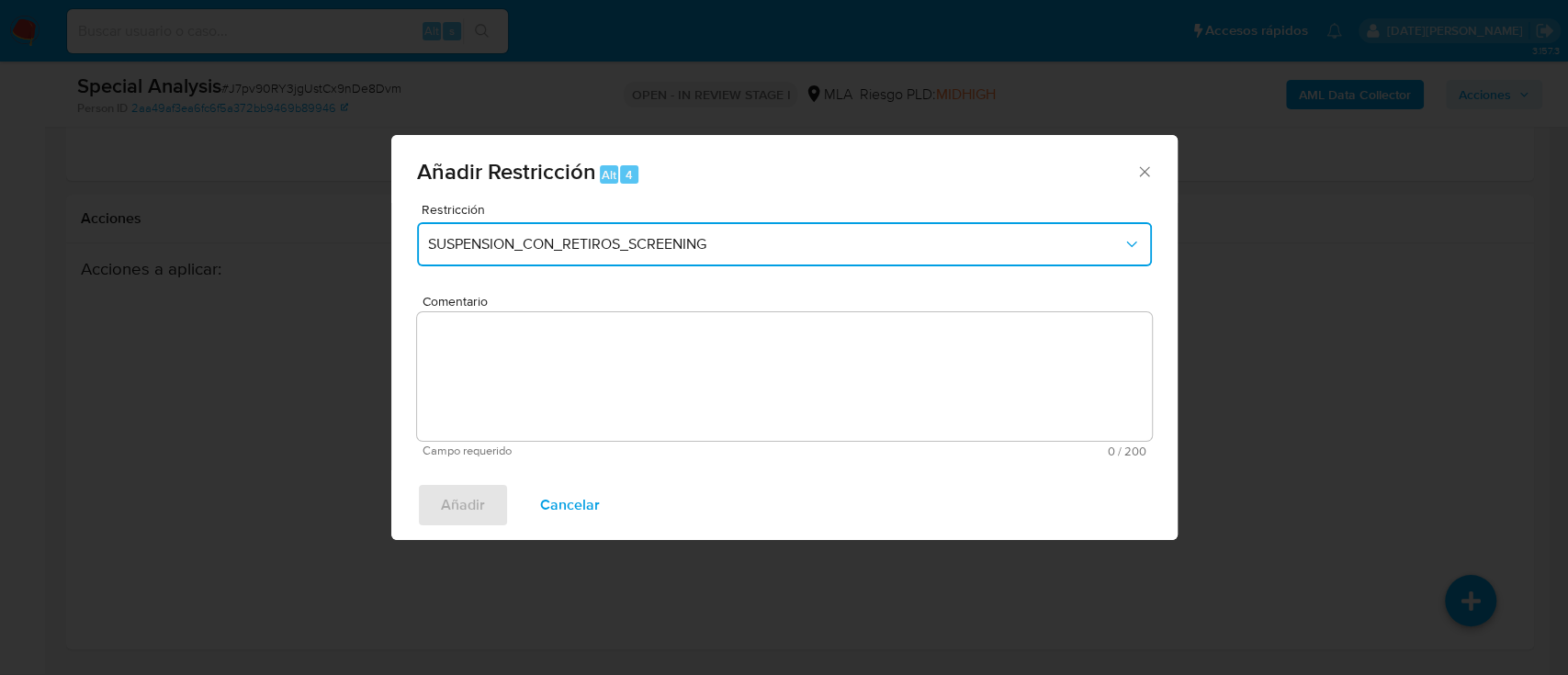
click at [654, 243] on span "SUSPENSION_CON_RETIROS_SCREENING" at bounding box center [774, 244] width 694 height 18
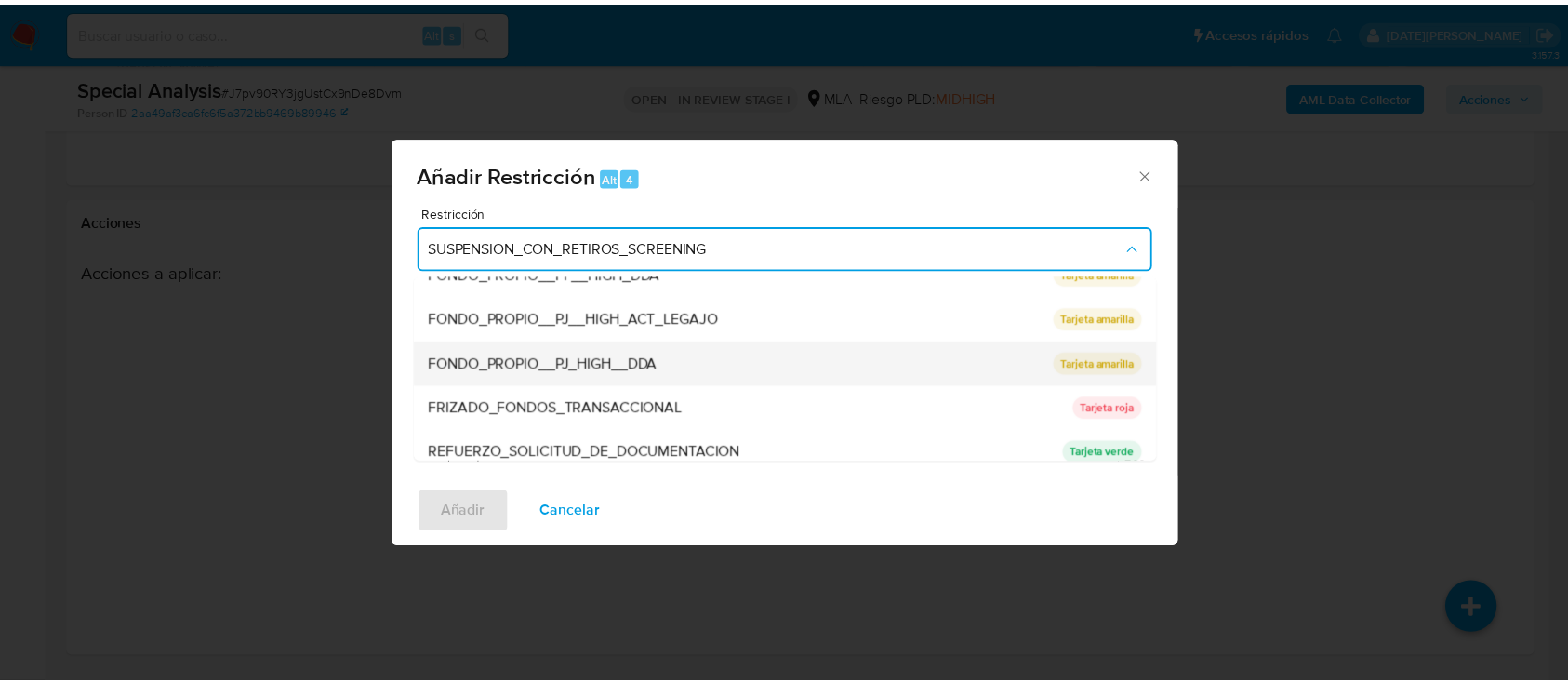
scroll to position [372, 0]
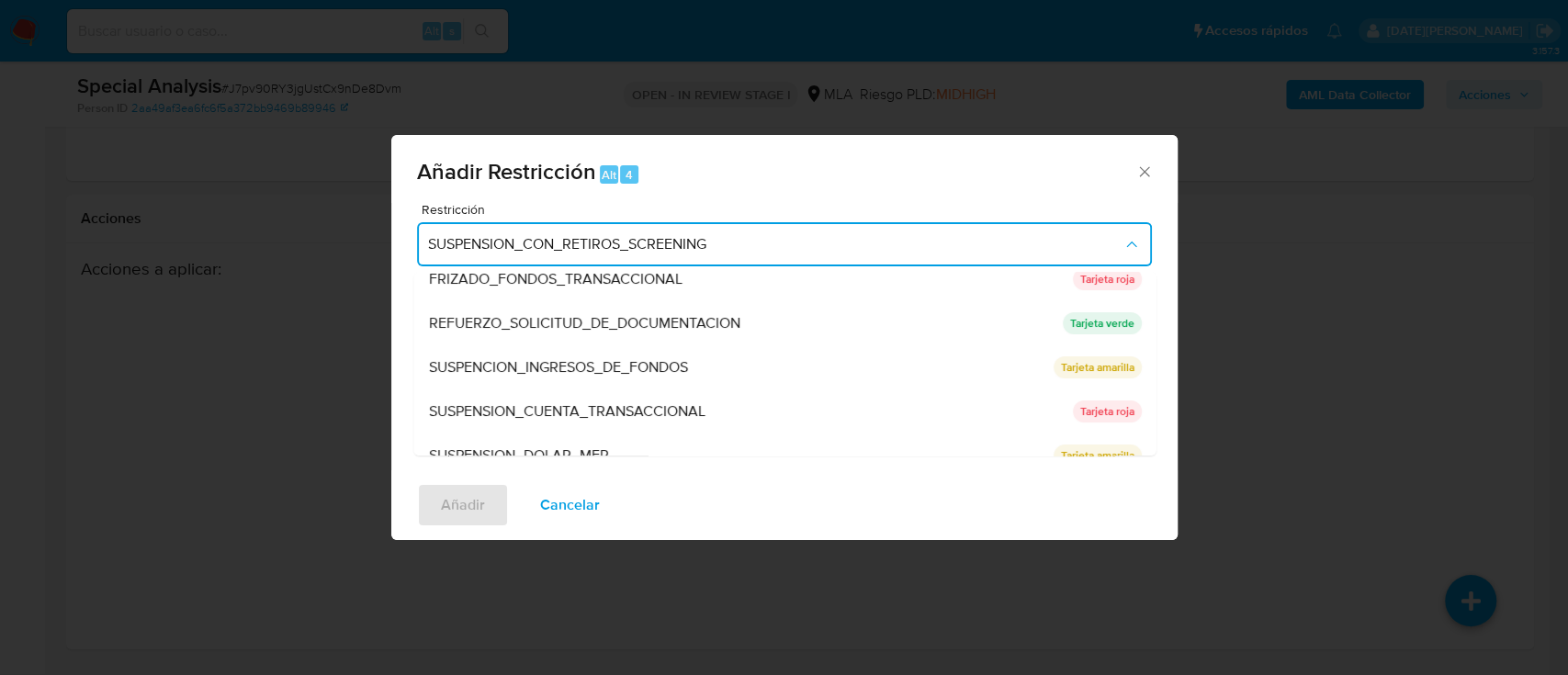
click at [576, 405] on span "SUSPENSION_CUENTA_TRANSACCIONAL" at bounding box center [566, 410] width 276 height 18
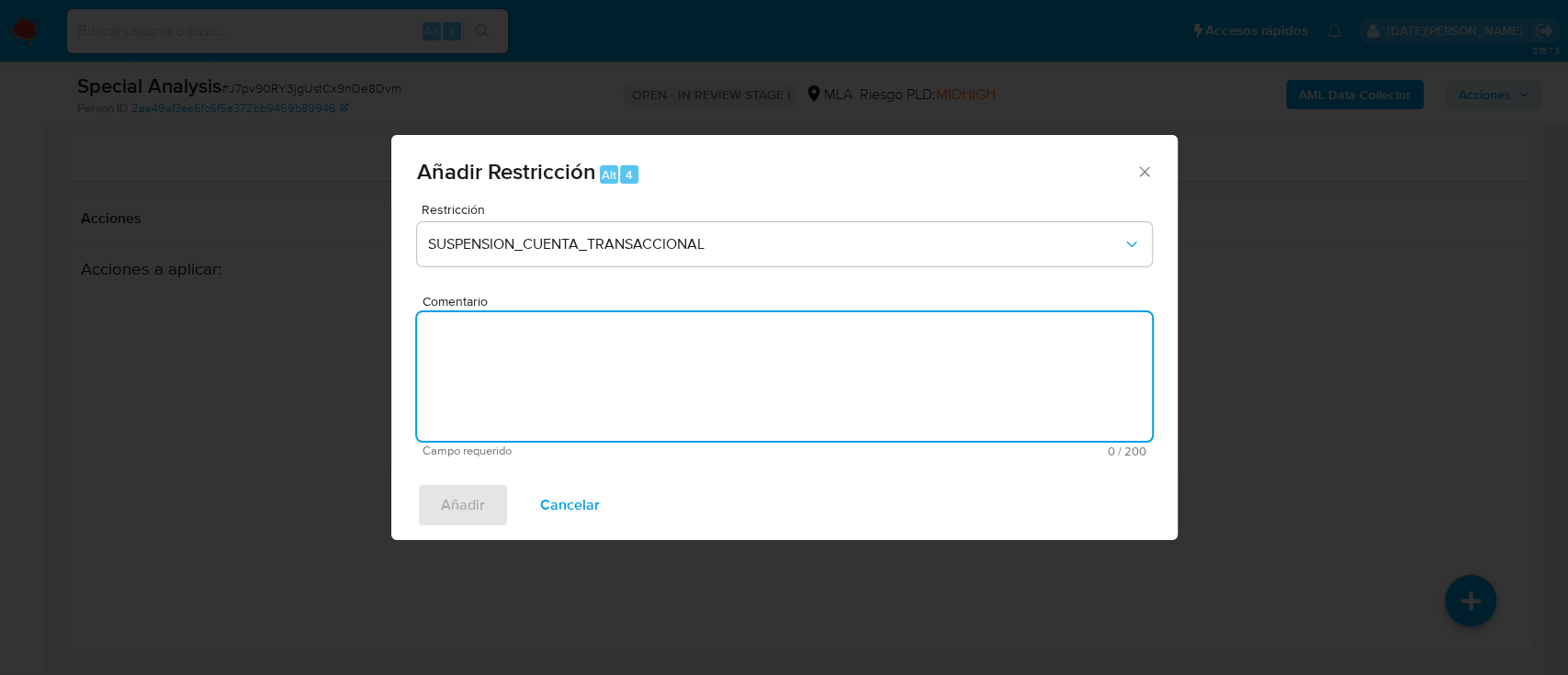
click at [536, 358] on textarea "Comentario" at bounding box center [785, 376] width 735 height 129
type textarea "aml"
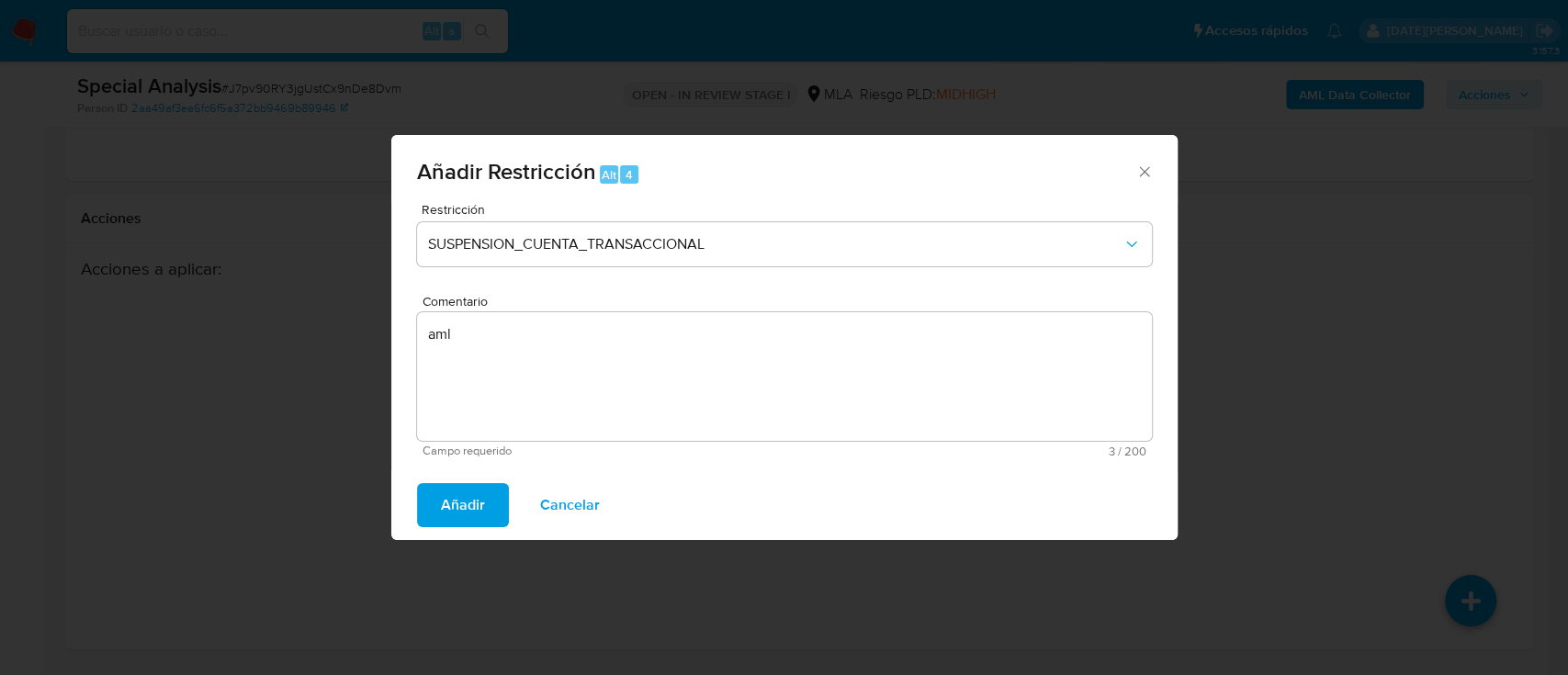
click at [474, 508] on span "Añadir" at bounding box center [463, 505] width 44 height 40
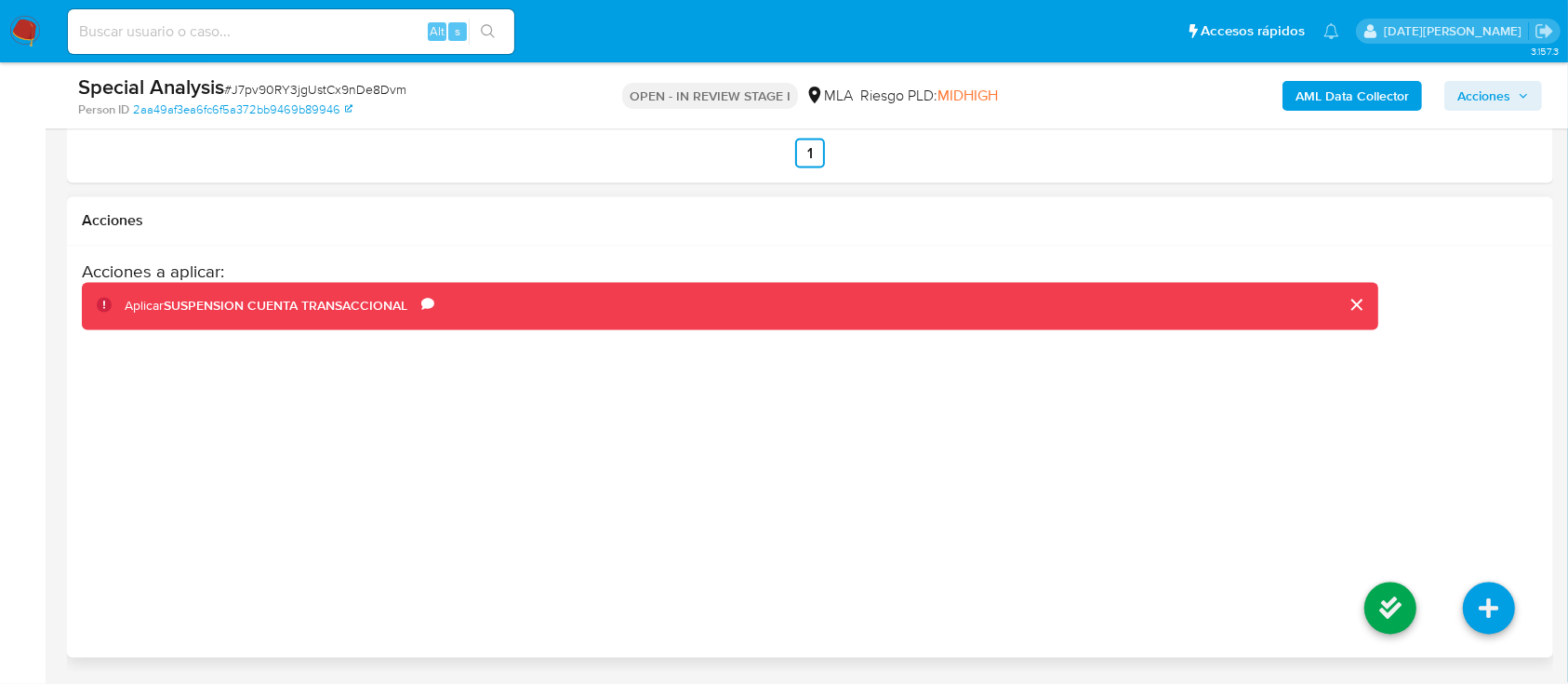
click at [1361, 615] on li at bounding box center [1391, 612] width 98 height 104
click at [1375, 614] on icon at bounding box center [1391, 609] width 52 height 52
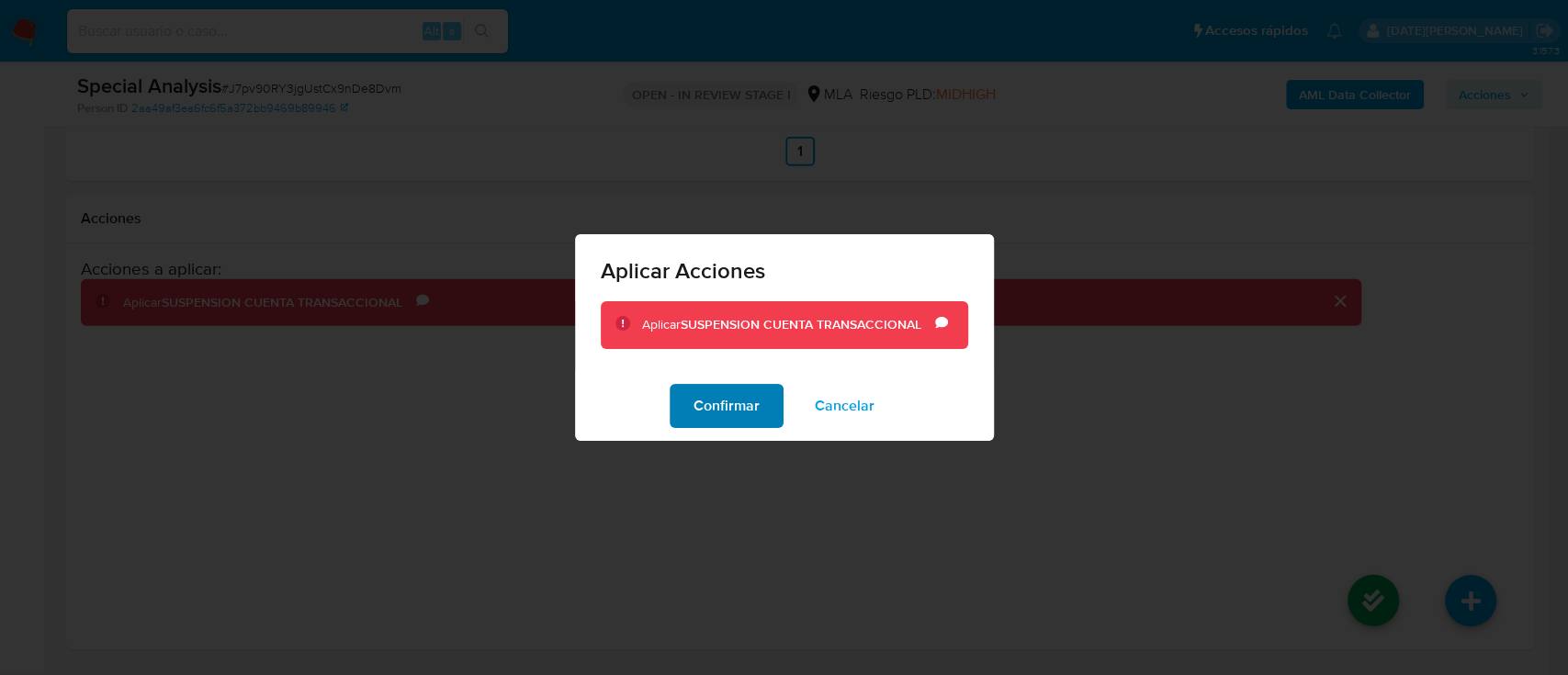
click at [739, 407] on span "Confirmar" at bounding box center [726, 406] width 66 height 40
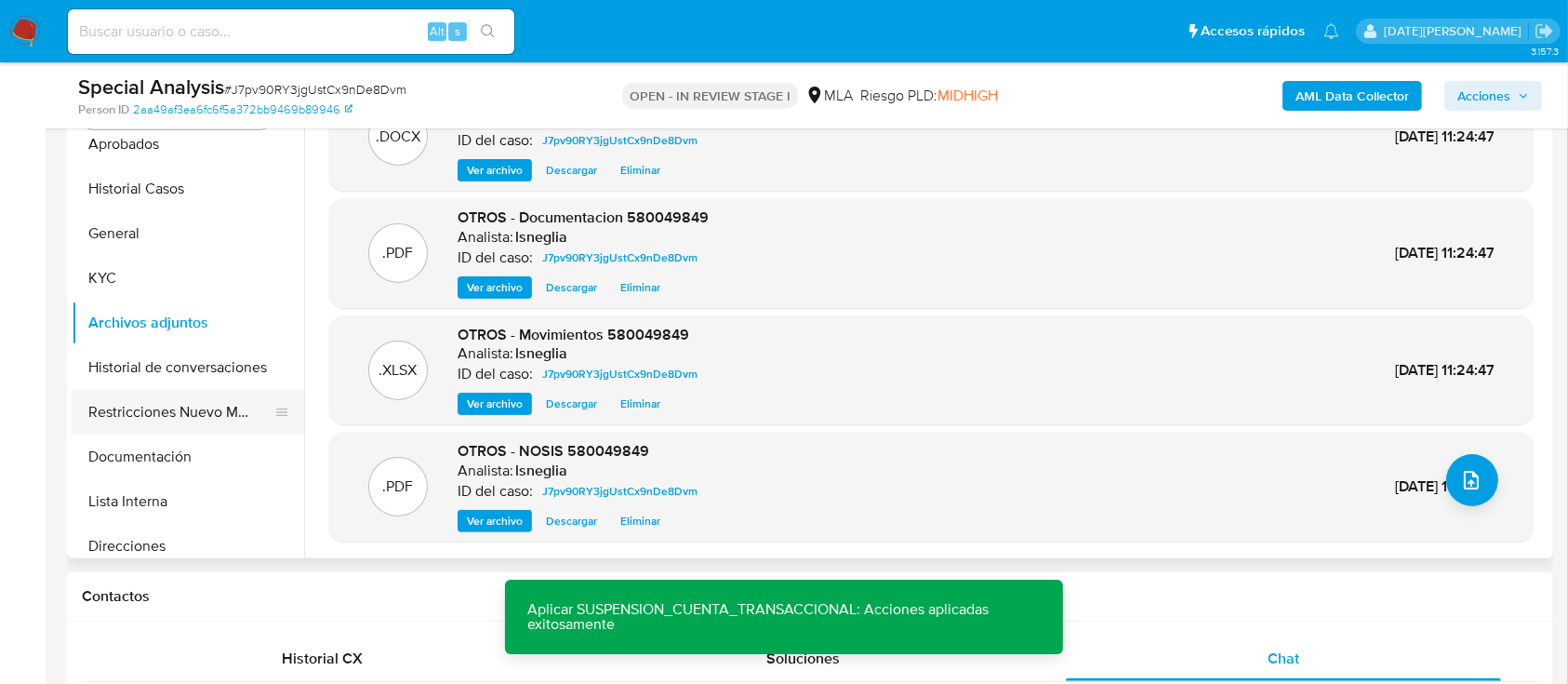
scroll to position [0, 0]
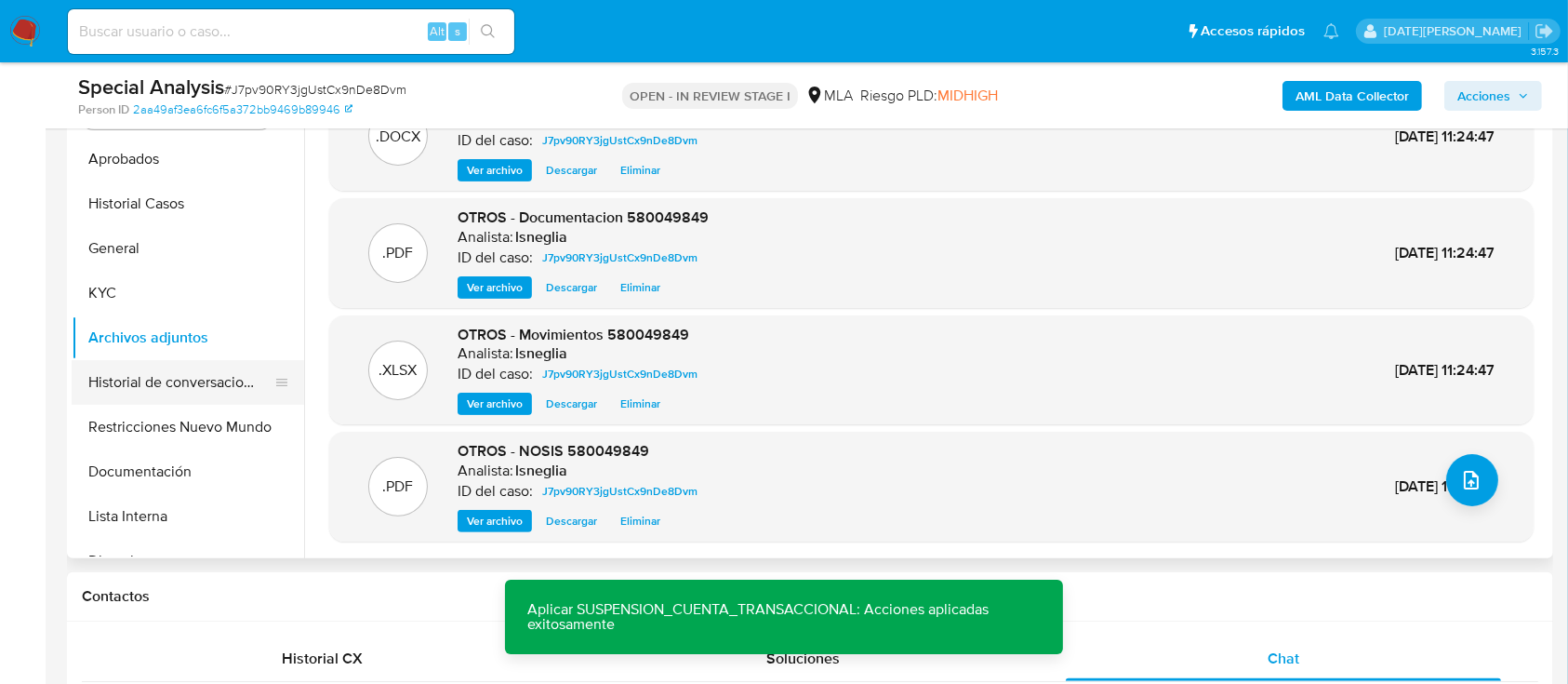
click at [205, 394] on button "Historial de conversaciones" at bounding box center [180, 382] width 218 height 44
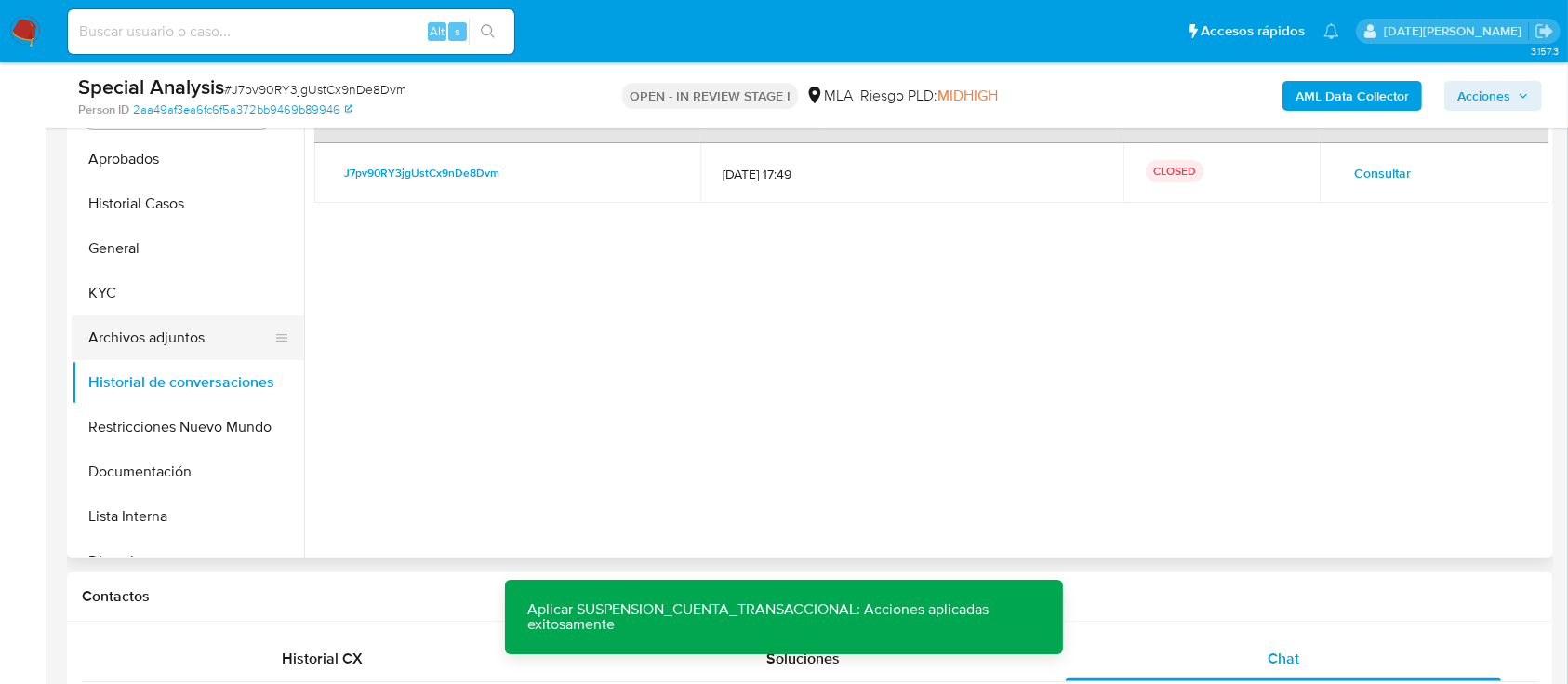
click at [117, 347] on button "Archivos adjuntos" at bounding box center [180, 338] width 218 height 44
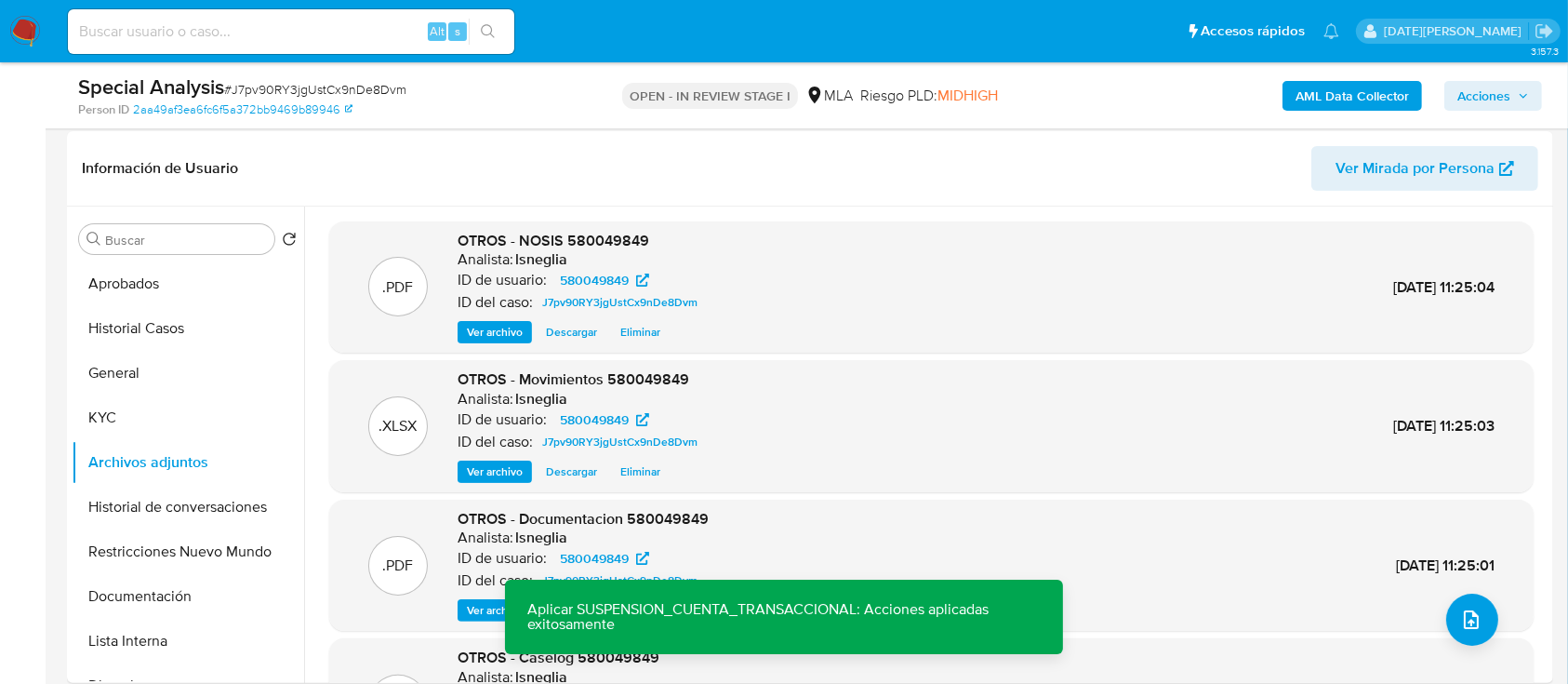
click at [1370, 95] on b "AML Data Collector" at bounding box center [1352, 96] width 114 height 30
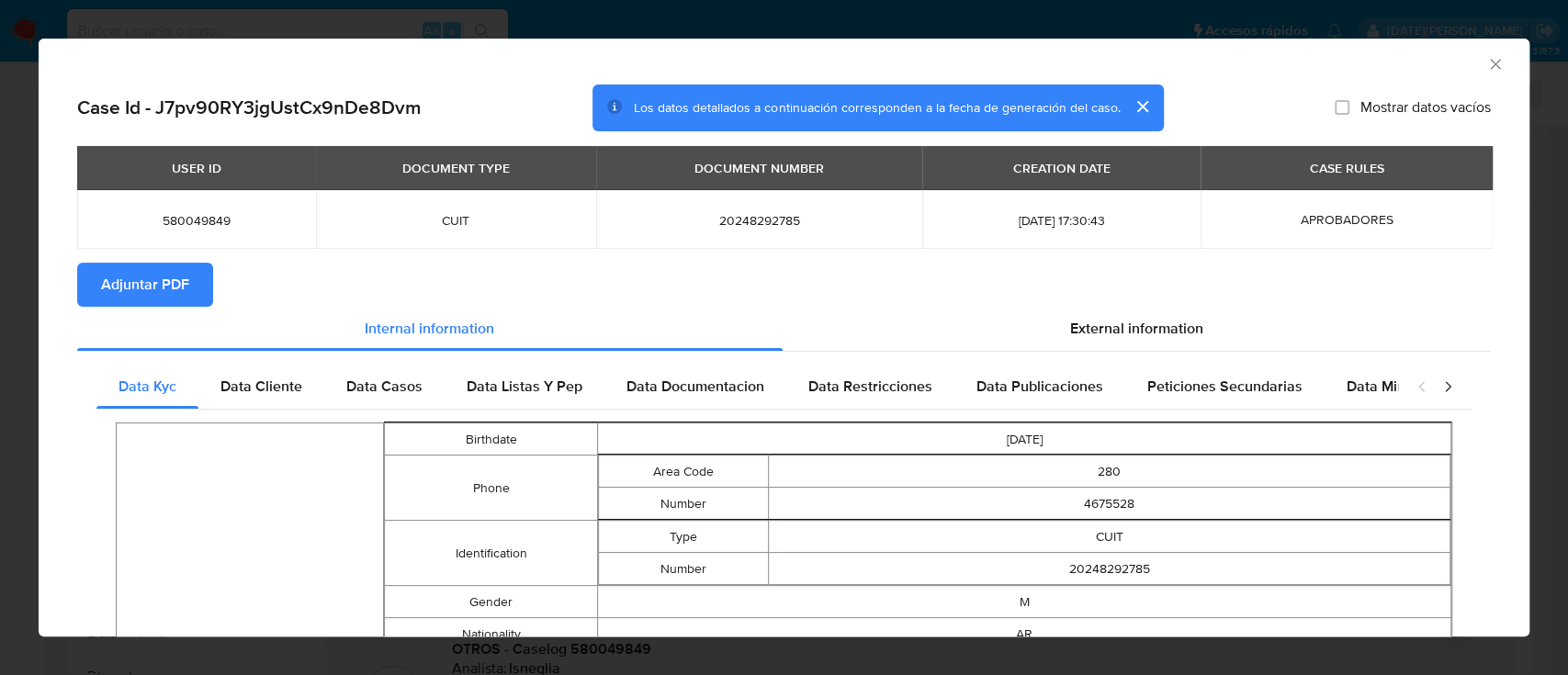
click at [168, 282] on span "Adjuntar PDF" at bounding box center [145, 285] width 89 height 40
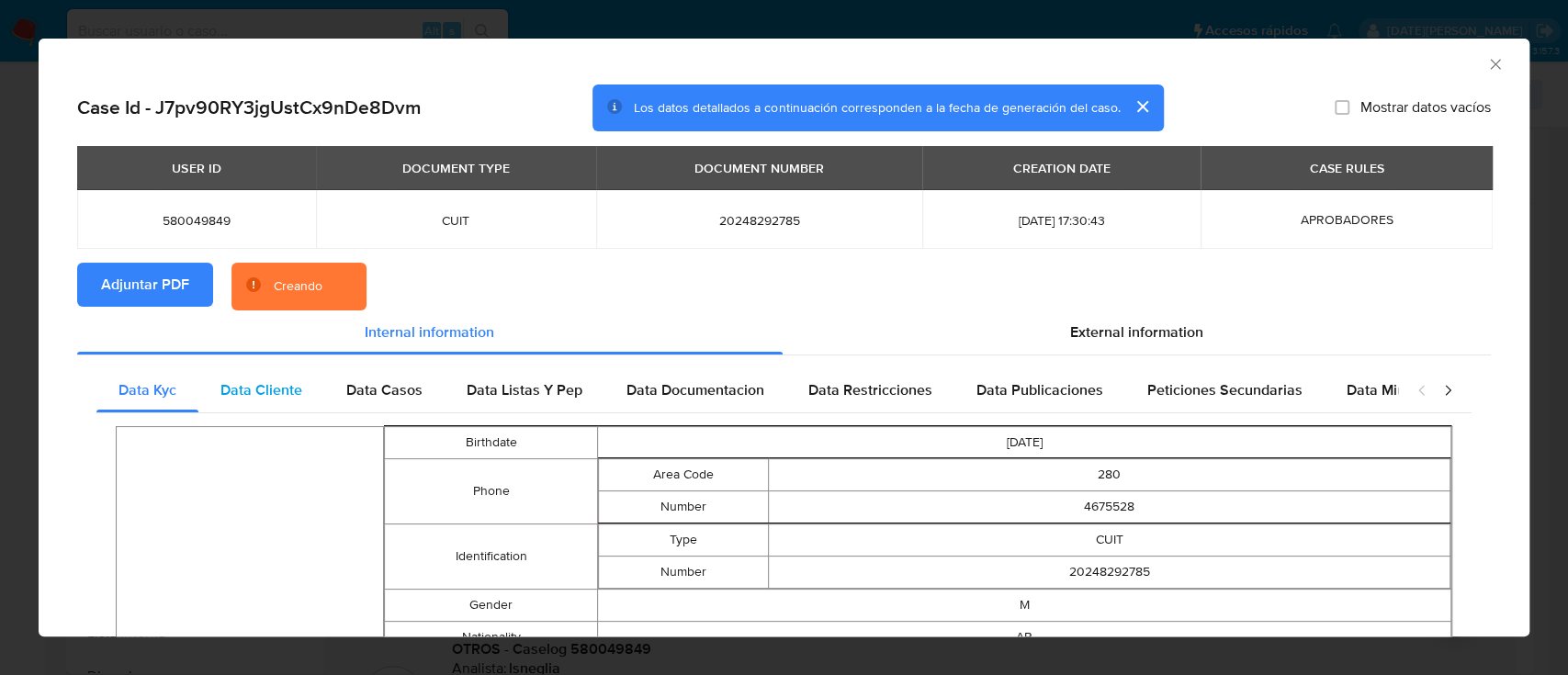
drag, startPoint x: 248, startPoint y: 372, endPoint x: 266, endPoint y: 382, distance: 20.6
click at [250, 372] on div "Data Cliente" at bounding box center [261, 390] width 126 height 44
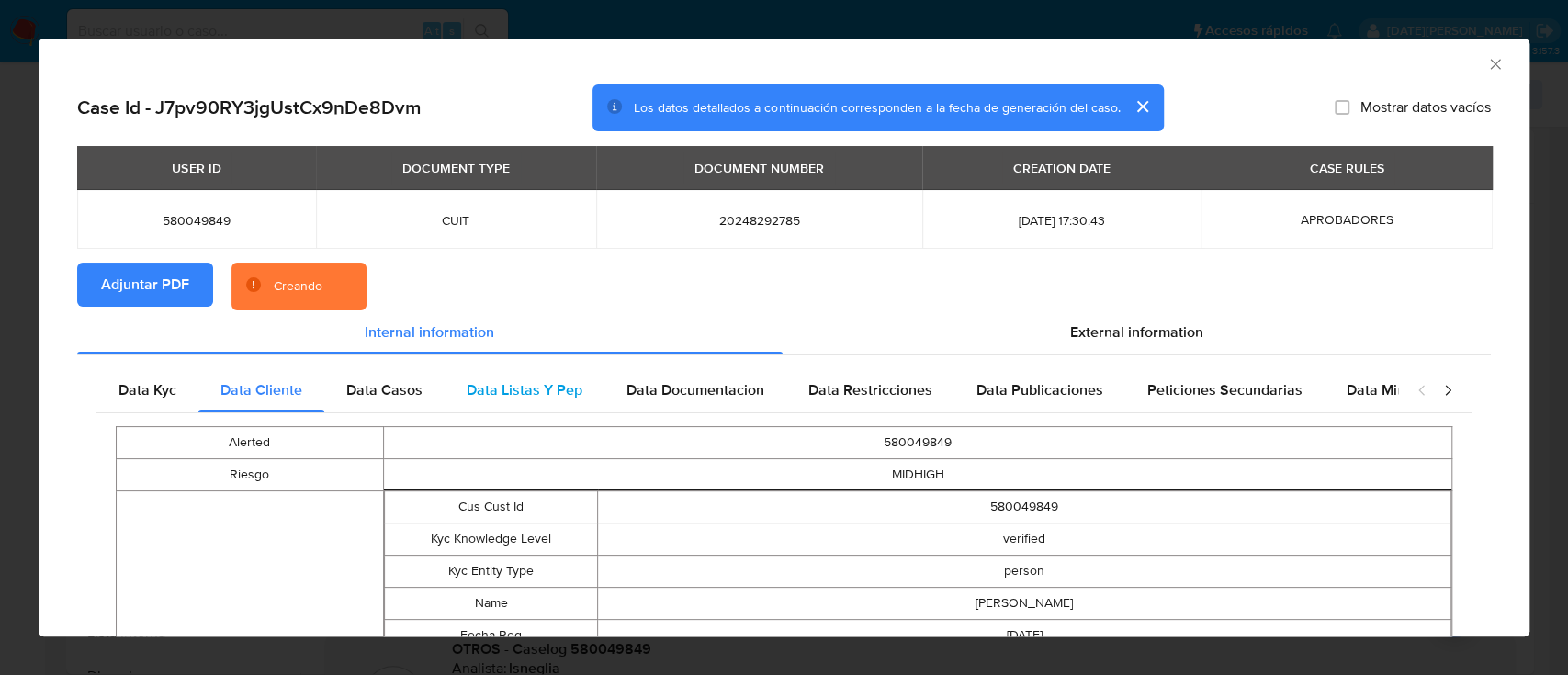
drag, startPoint x: 377, startPoint y: 396, endPoint x: 484, endPoint y: 399, distance: 107.0
click at [378, 396] on span "Data Casos" at bounding box center [385, 389] width 76 height 21
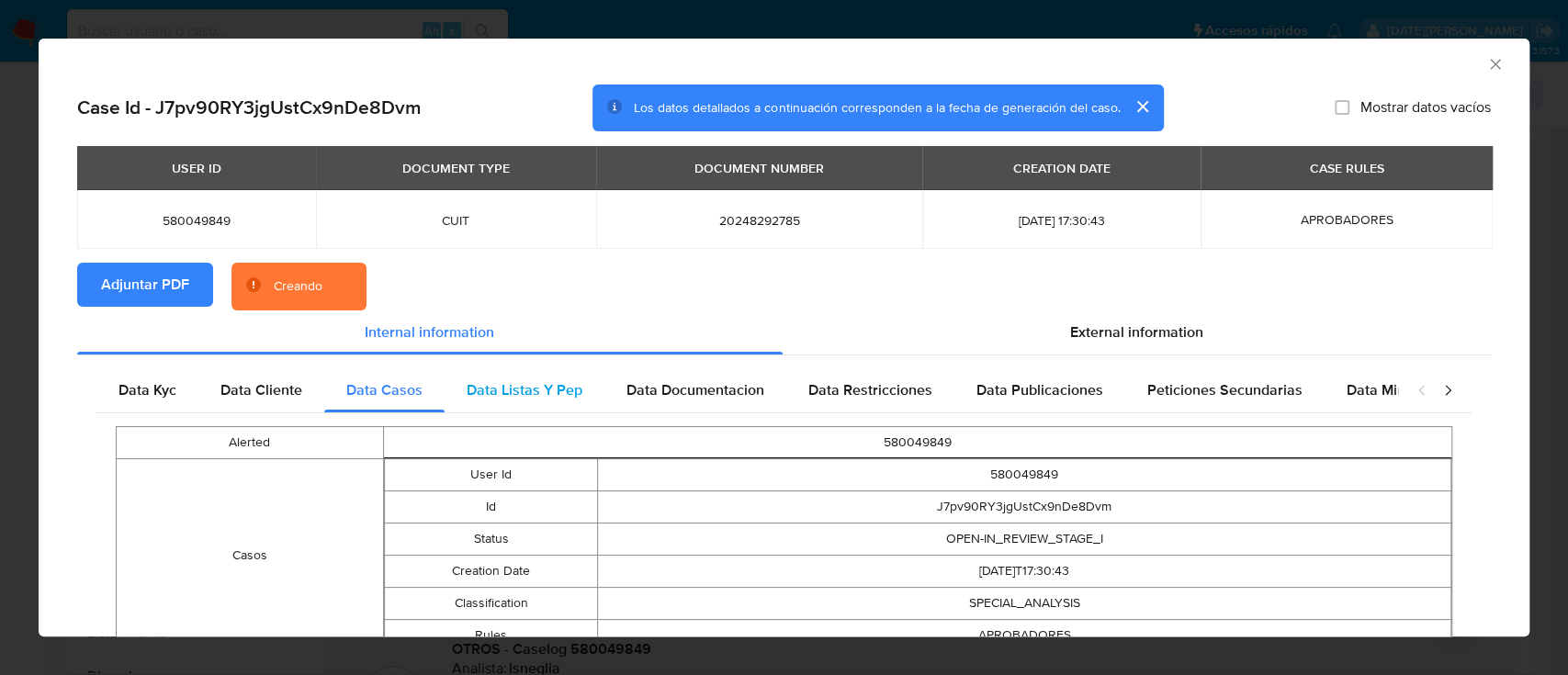
click at [510, 398] on span "Data Listas Y Pep" at bounding box center [525, 389] width 116 height 21
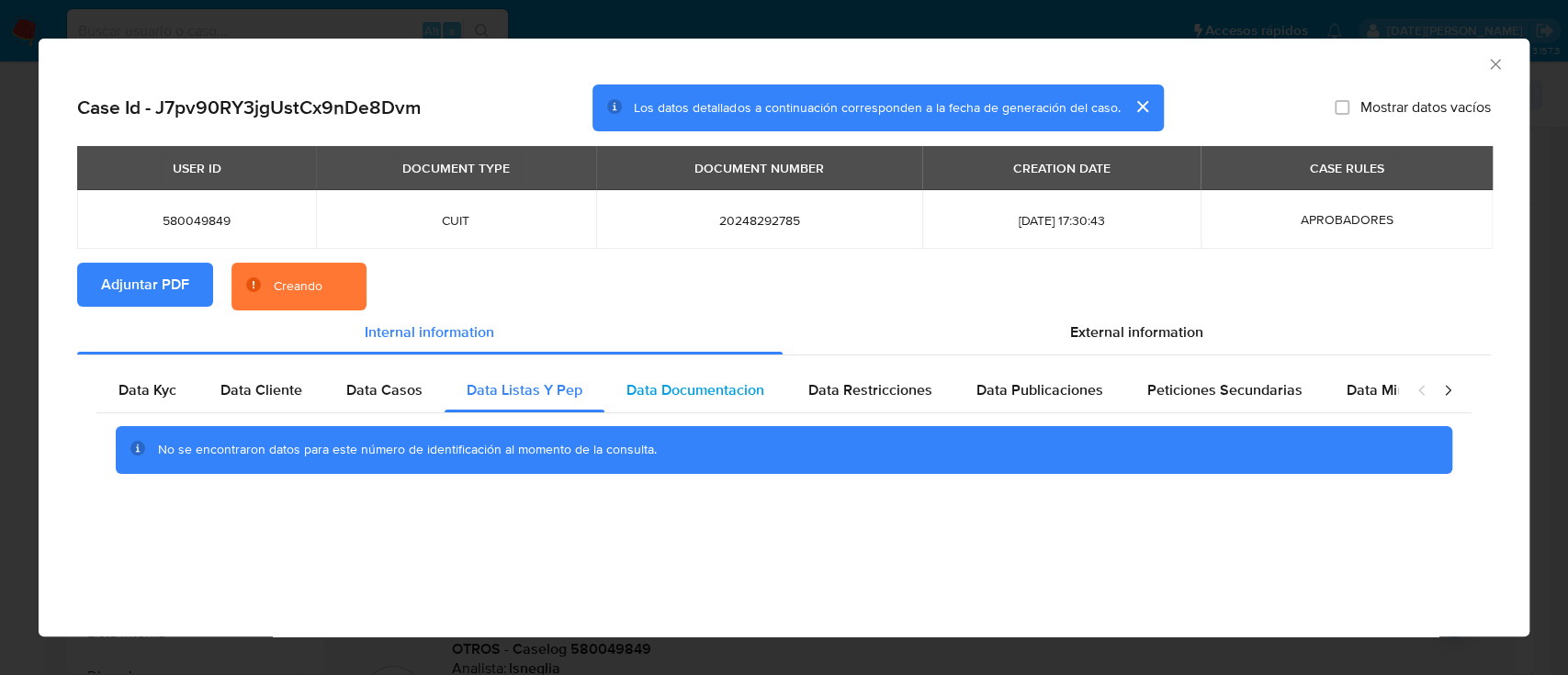
click at [694, 401] on div "Data Documentacion" at bounding box center [695, 390] width 182 height 44
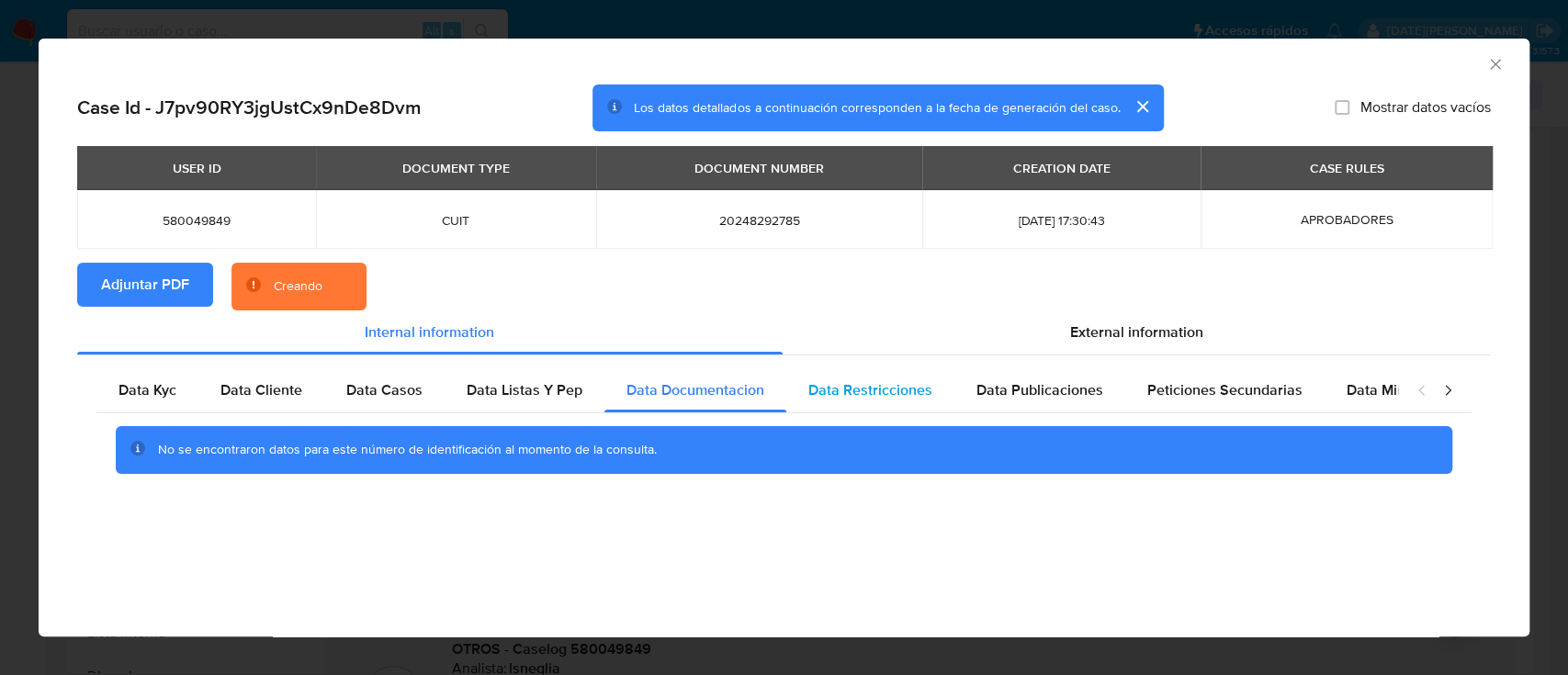
click at [839, 400] on span "Data Restricciones" at bounding box center [871, 389] width 124 height 21
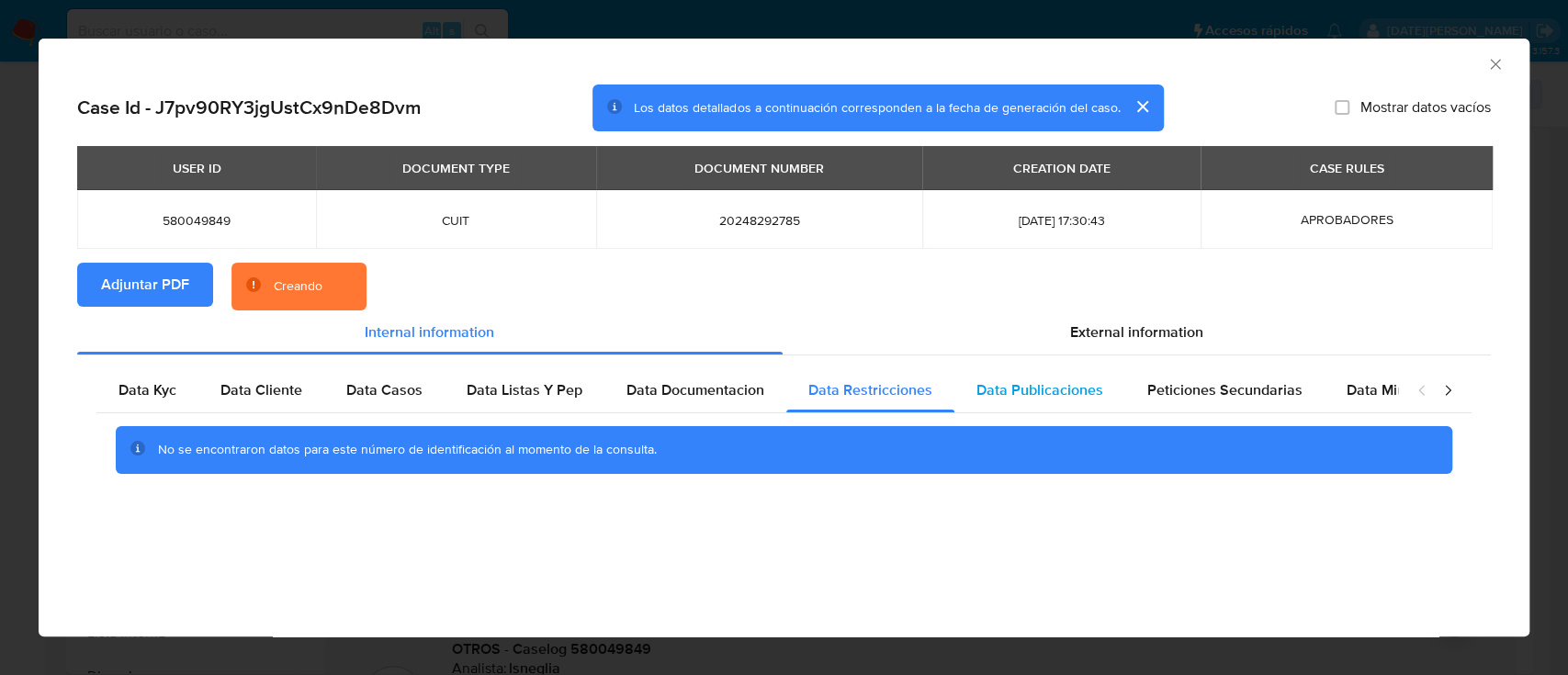
click at [1018, 393] on span "Data Publicaciones" at bounding box center [1039, 389] width 127 height 21
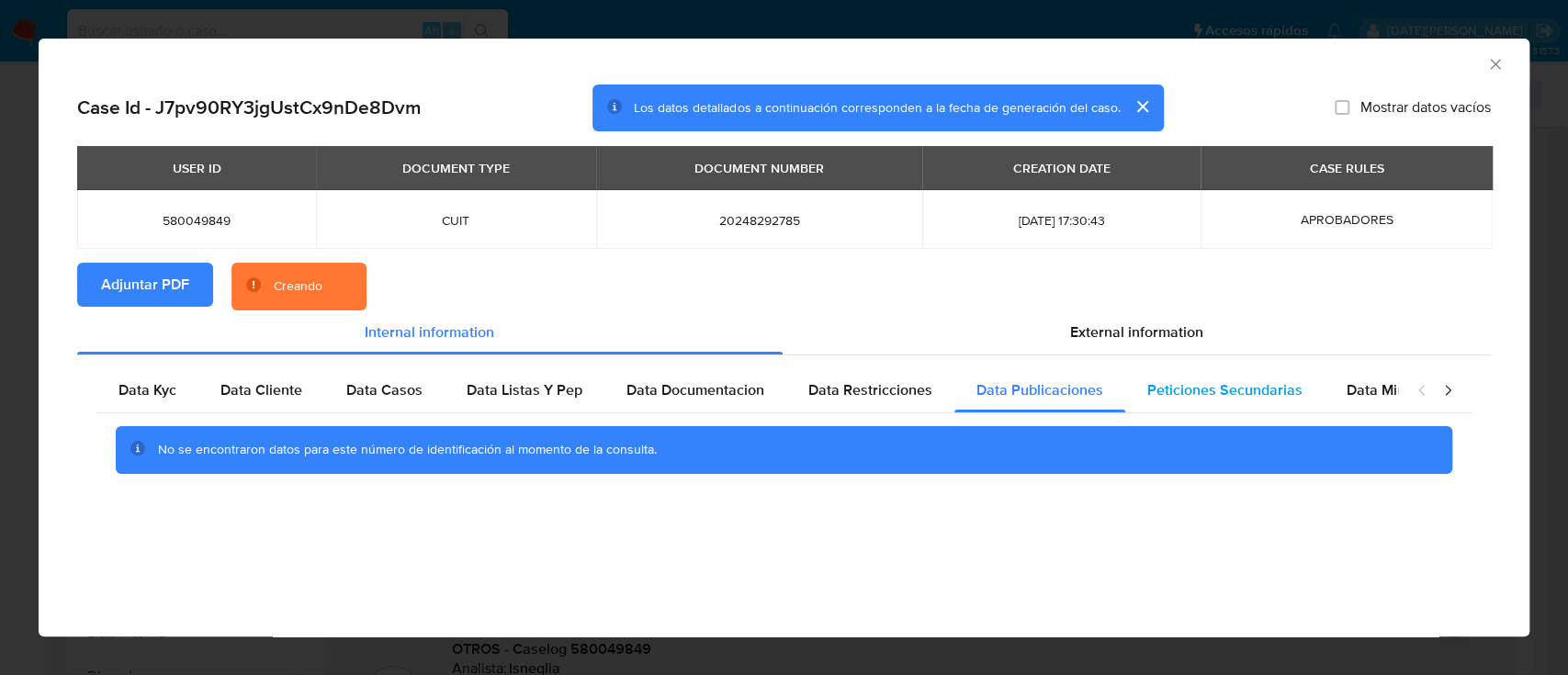
click at [1218, 395] on span "Peticiones Secundarias" at bounding box center [1225, 389] width 155 height 21
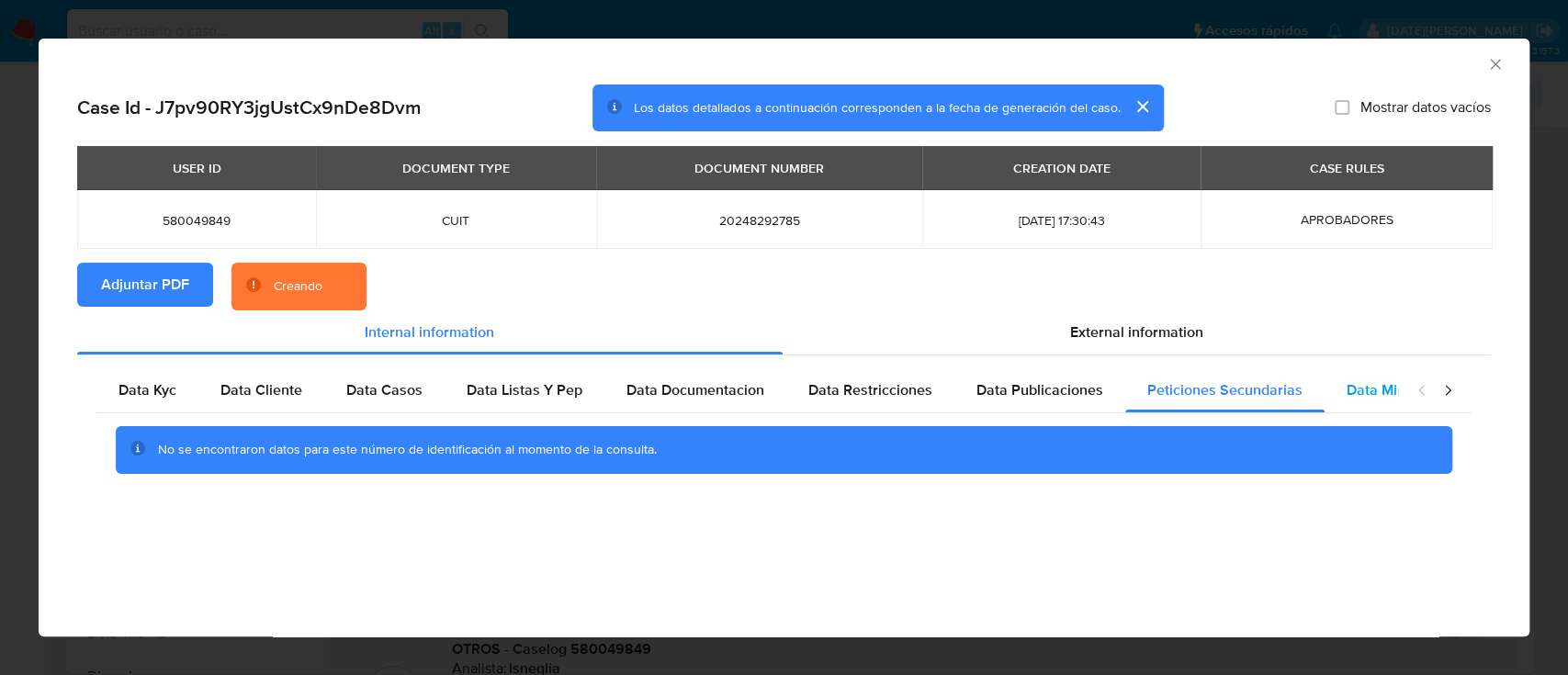
click at [1387, 381] on span "Data Minoridad" at bounding box center [1397, 389] width 101 height 21
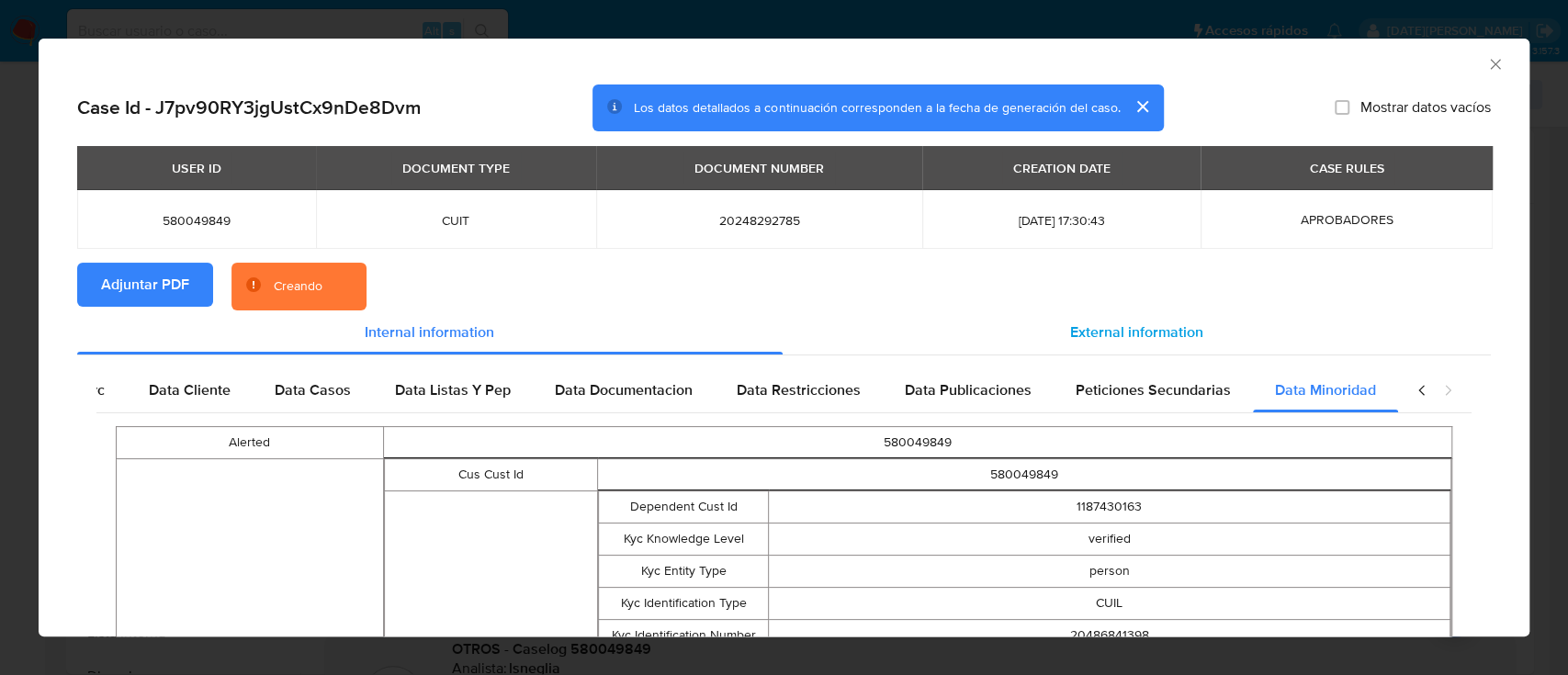
scroll to position [0, 81]
click at [1092, 311] on div "External information" at bounding box center [1137, 332] width 710 height 44
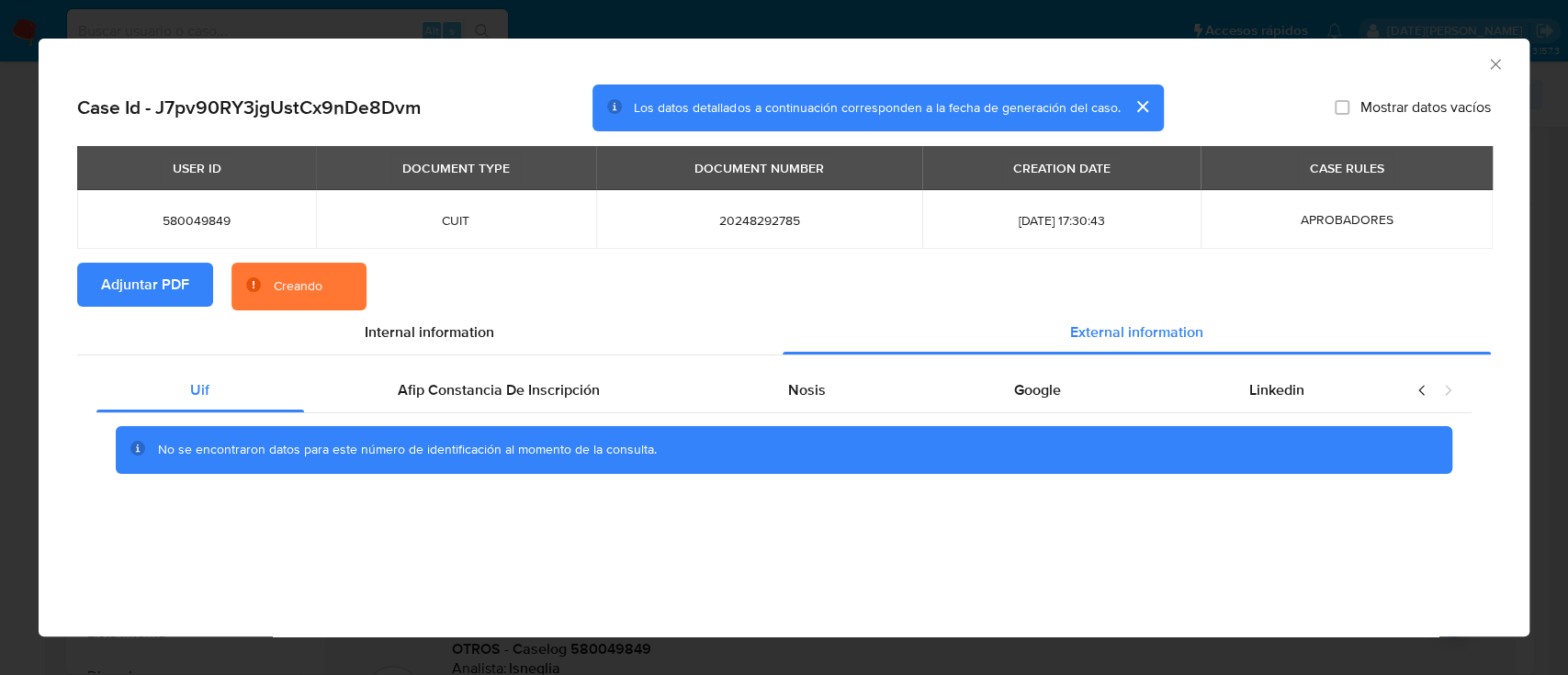
click at [516, 359] on div "Uif Afip Constancia De Inscripción Nosis Google Linkedin No se encontraron dato…" at bounding box center [784, 427] width 1414 height 144
click at [526, 382] on span "Afip Constancia De Inscripción" at bounding box center [499, 389] width 202 height 21
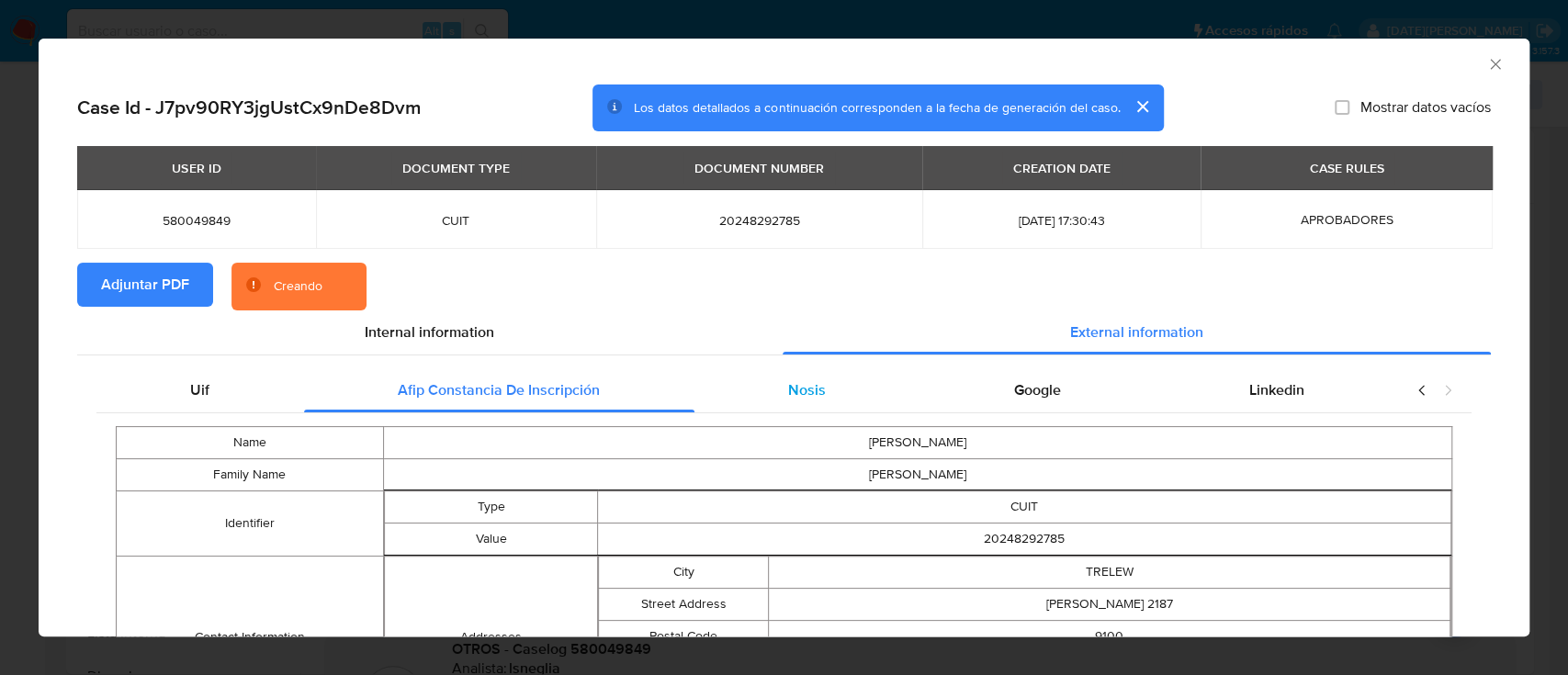
click at [814, 390] on div "Nosis" at bounding box center [807, 390] width 226 height 44
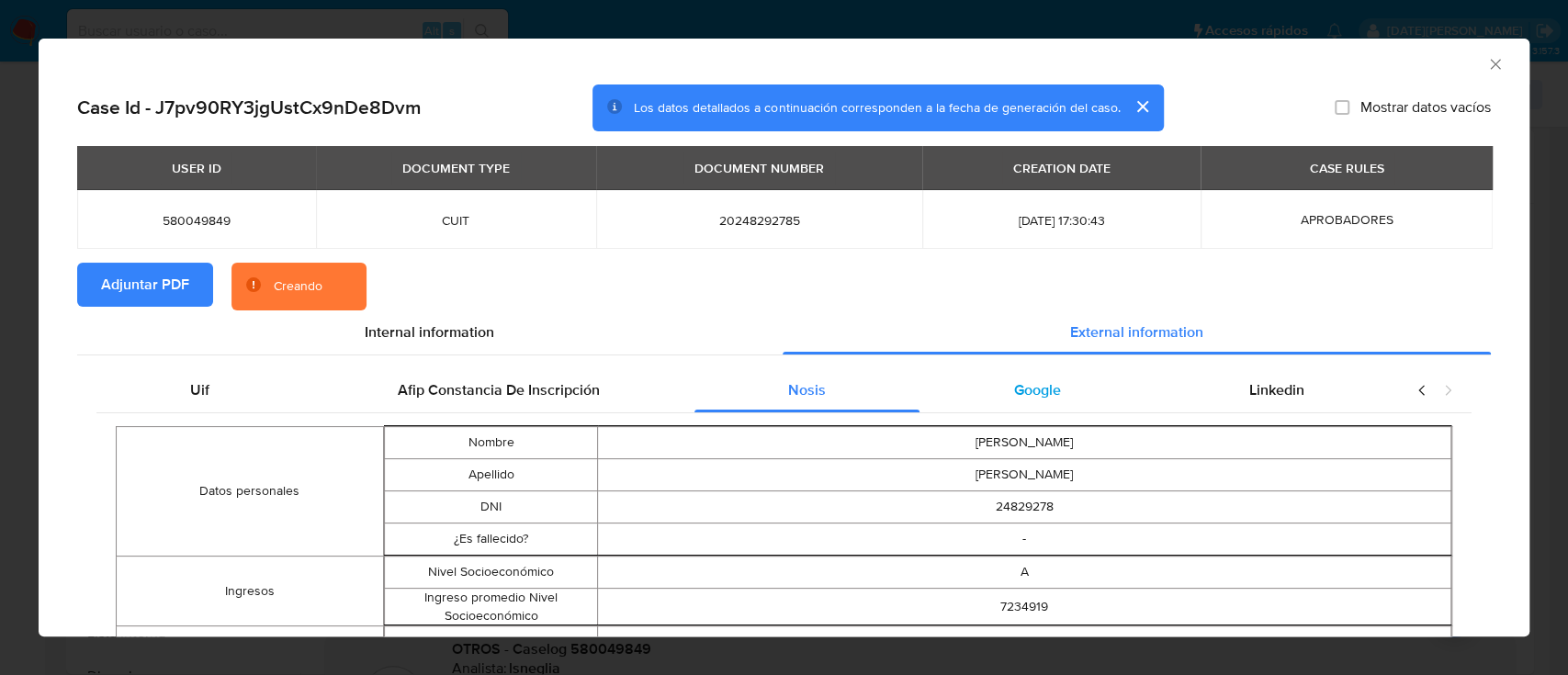
click at [1015, 385] on span "Google" at bounding box center [1037, 389] width 47 height 21
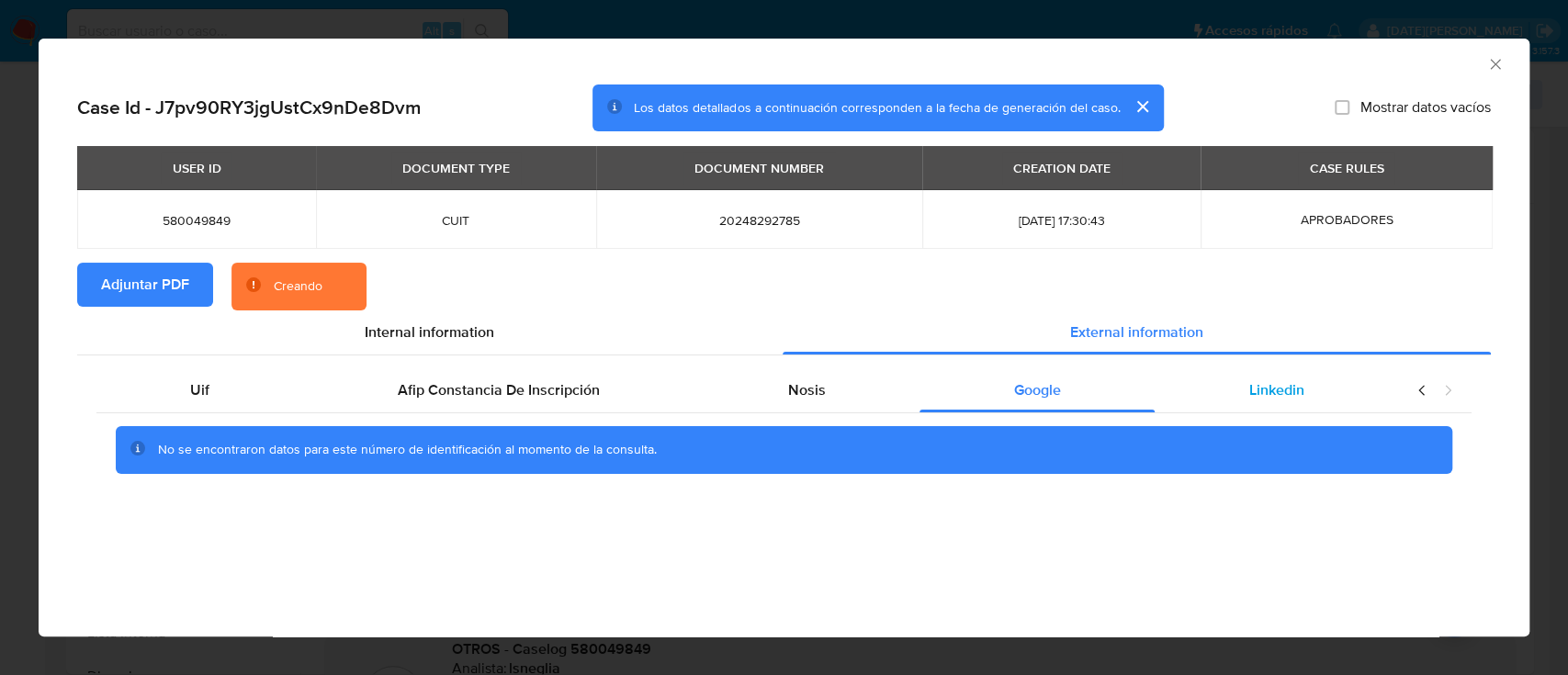
click at [1313, 375] on div "Linkedin" at bounding box center [1277, 390] width 244 height 44
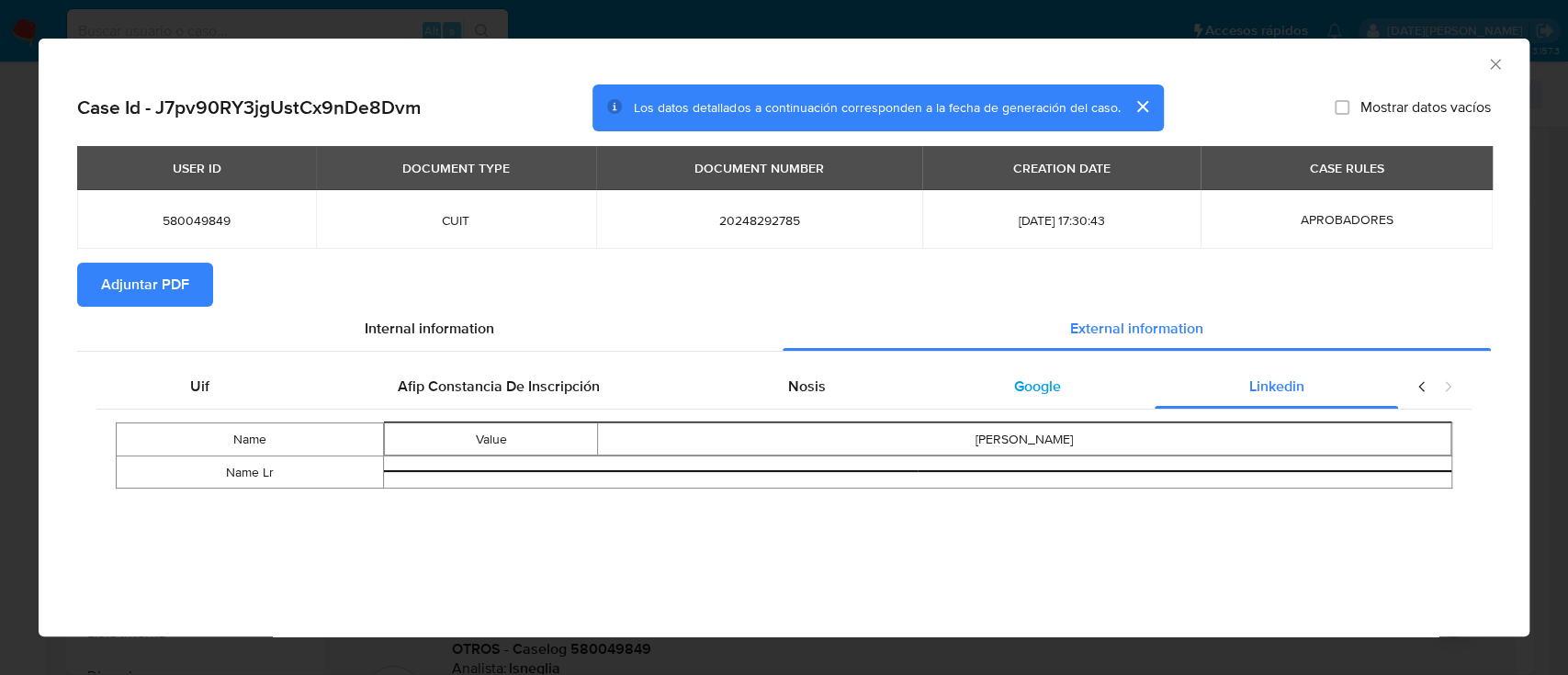
click at [1078, 372] on div "Google" at bounding box center [1036, 387] width 235 height 44
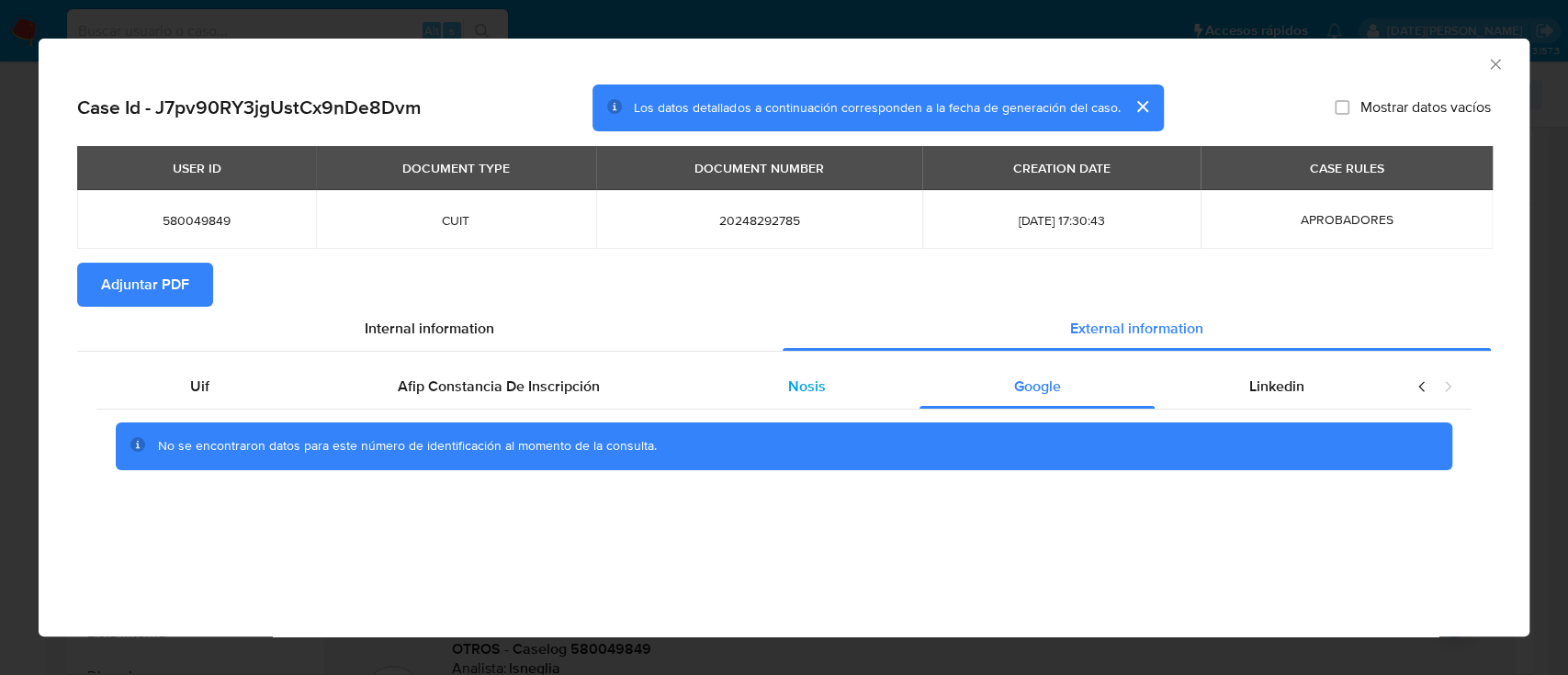
click at [839, 380] on div "Nosis" at bounding box center [807, 387] width 226 height 44
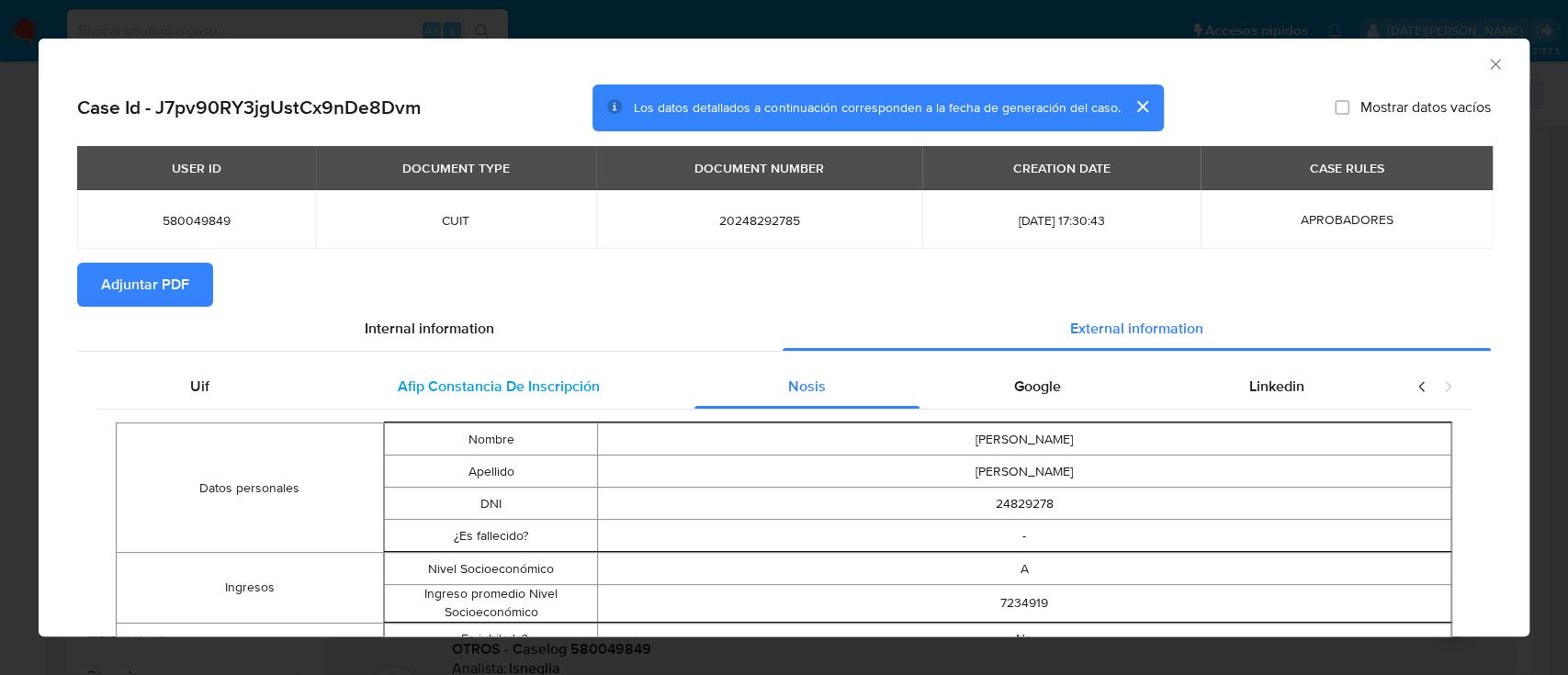
click at [549, 389] on span "Afip Constancia De Inscripción" at bounding box center [499, 386] width 202 height 21
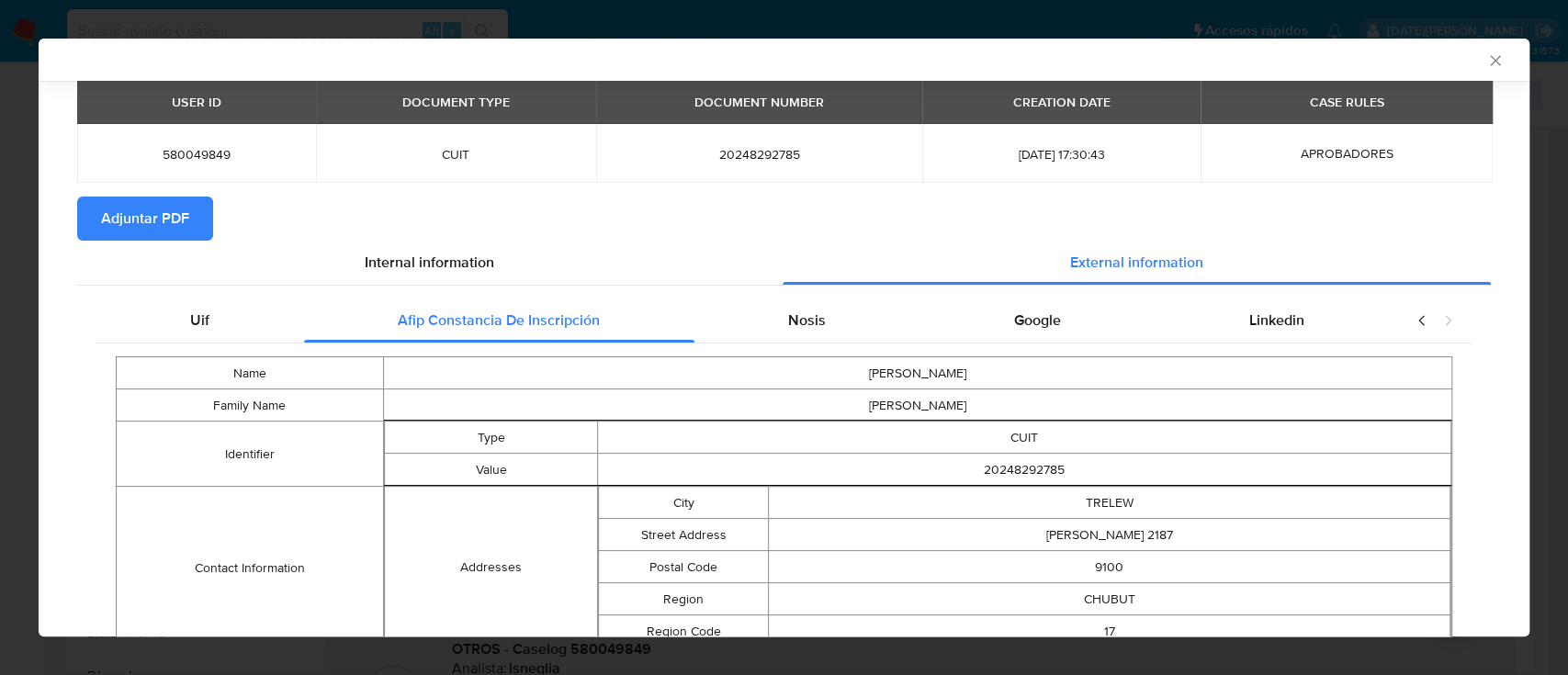
scroll to position [117, 0]
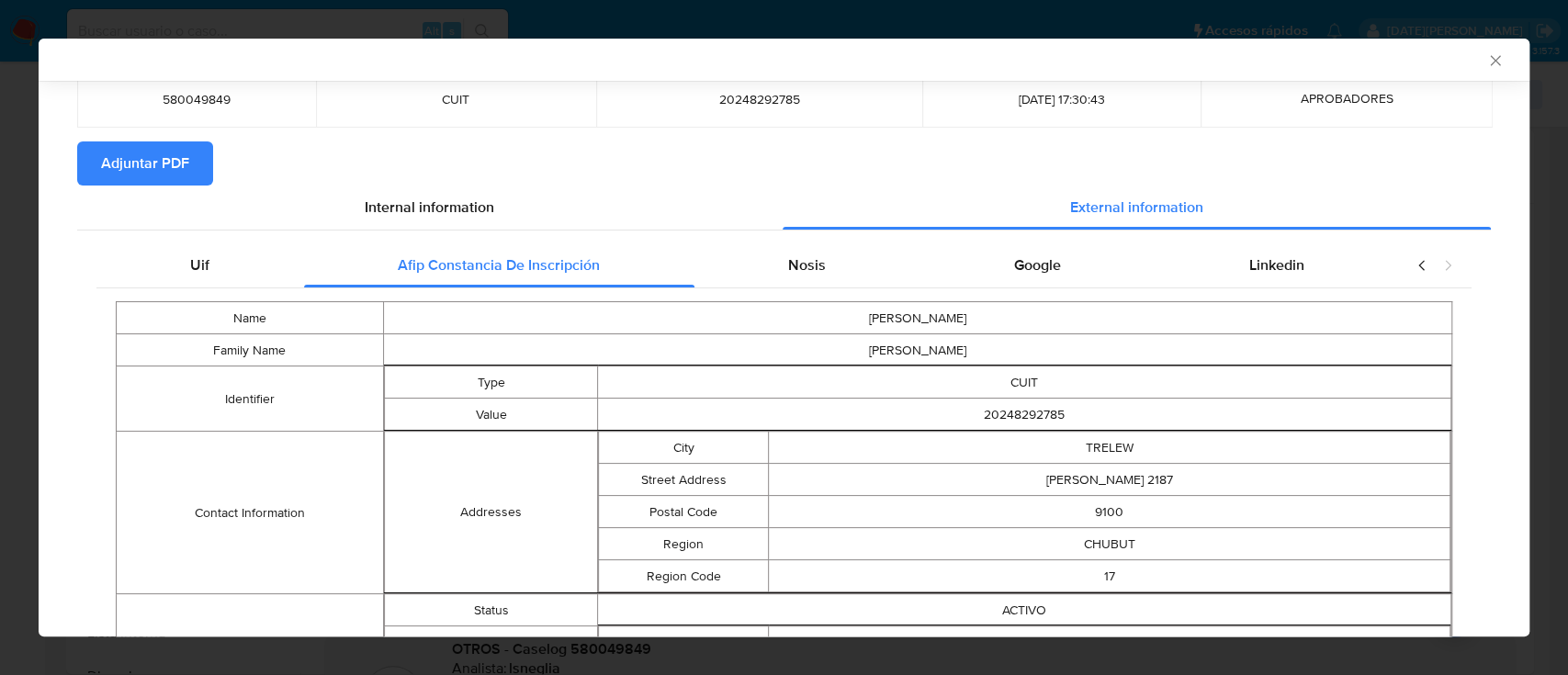
click at [250, 267] on div "Uif" at bounding box center [200, 266] width 208 height 44
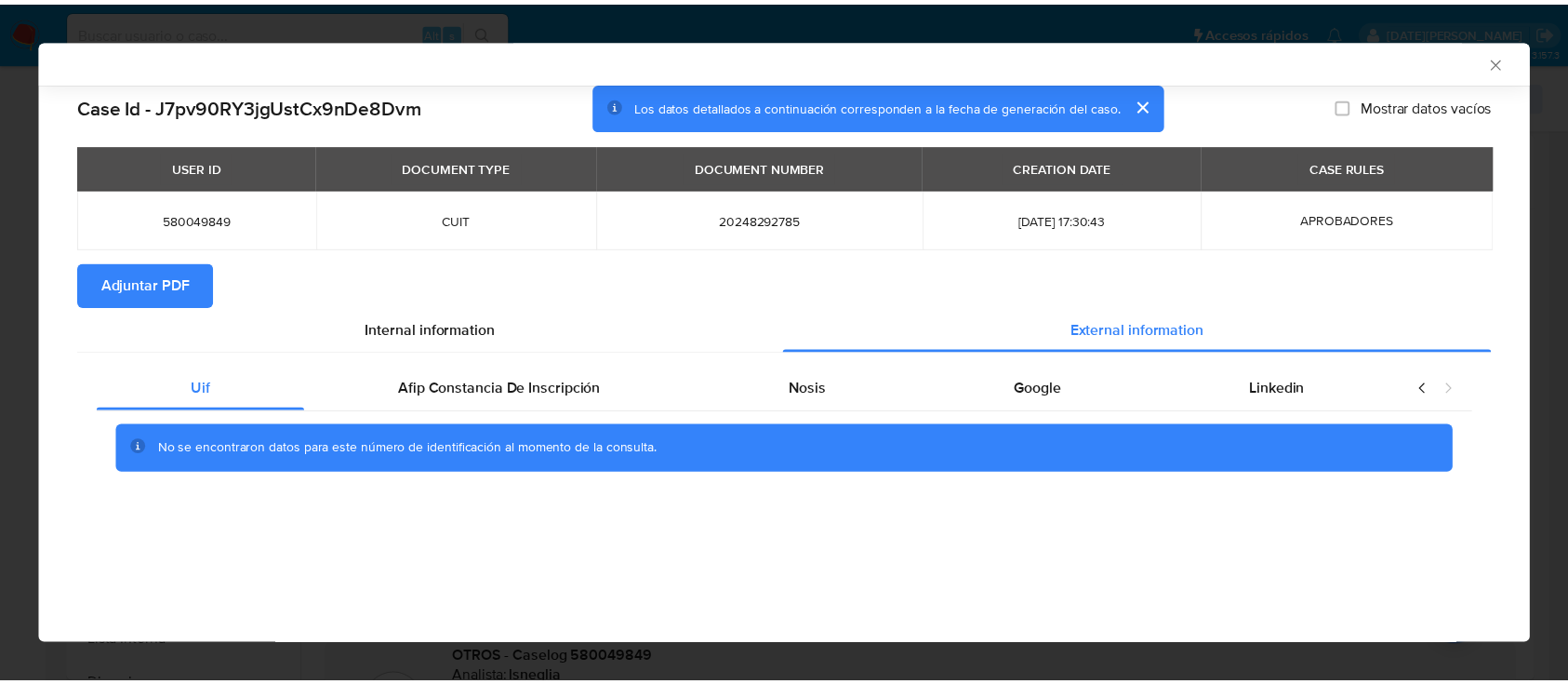
scroll to position [0, 0]
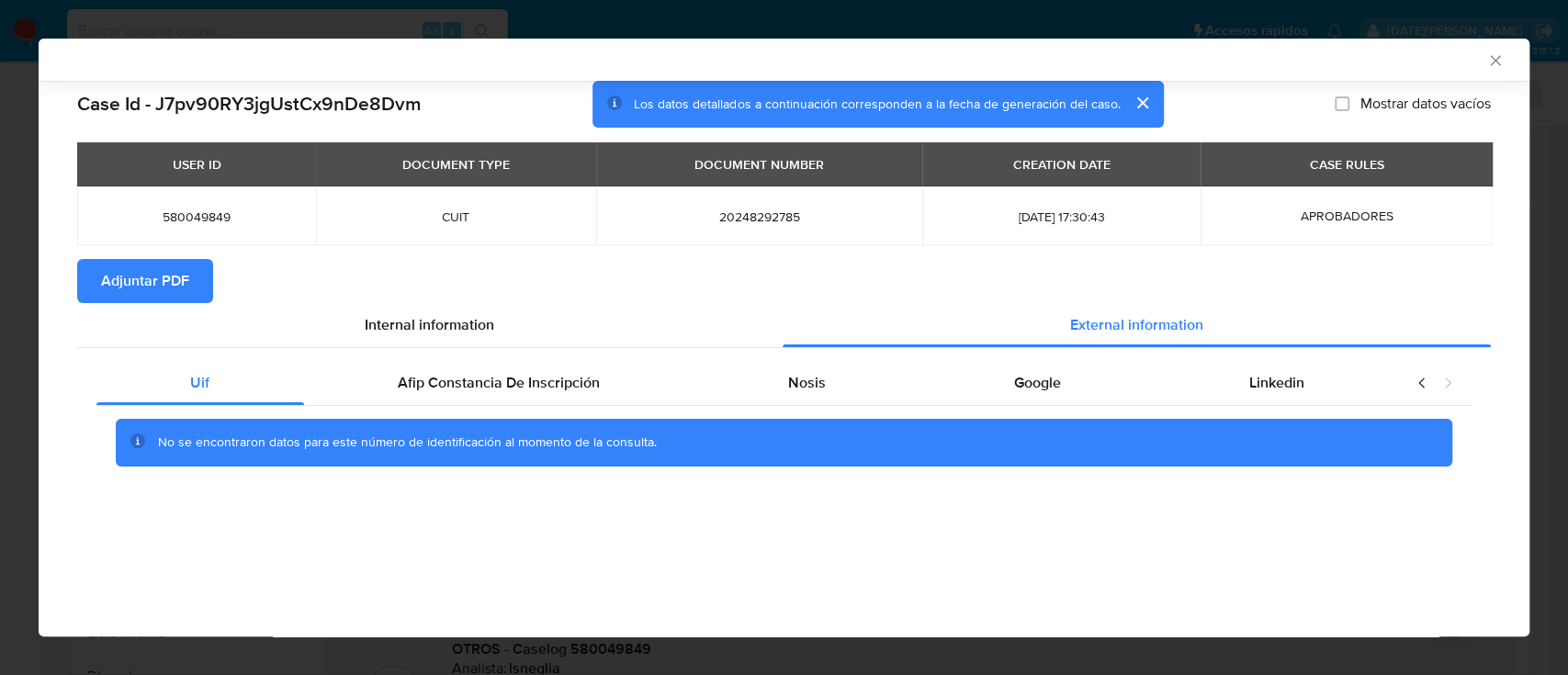
click at [1494, 63] on icon "Cerrar ventana" at bounding box center [1495, 60] width 18 height 18
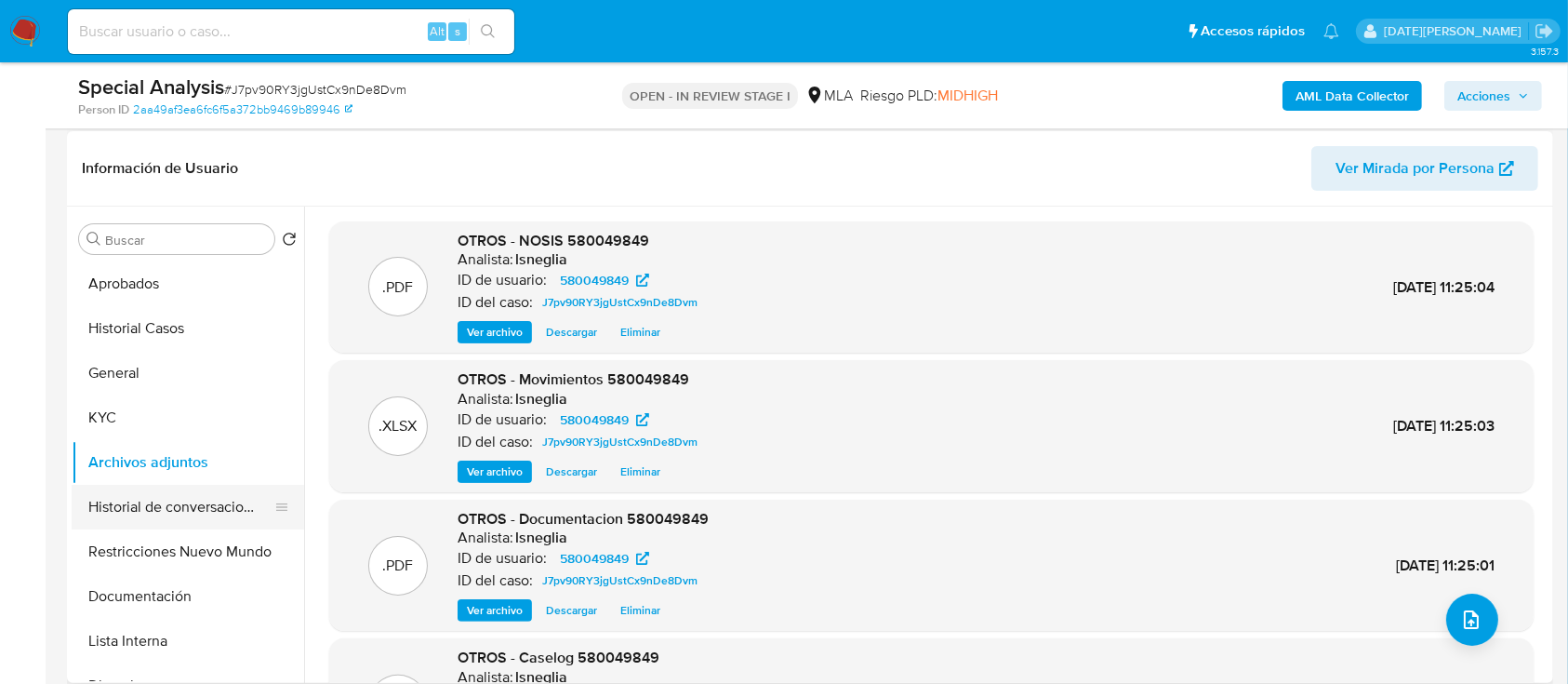
click at [162, 508] on button "Historial de conversaciones" at bounding box center [180, 506] width 218 height 44
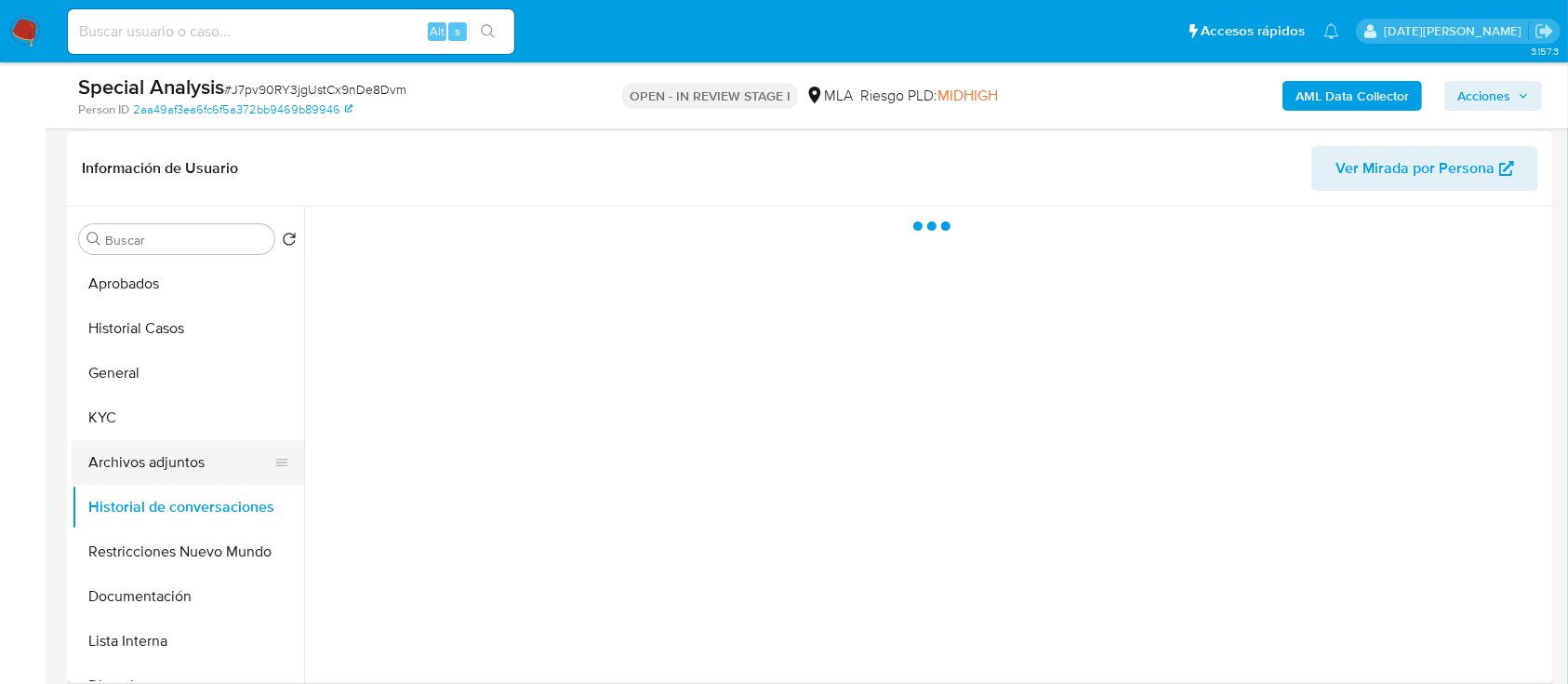
click at [175, 469] on button "Archivos adjuntos" at bounding box center [180, 462] width 218 height 44
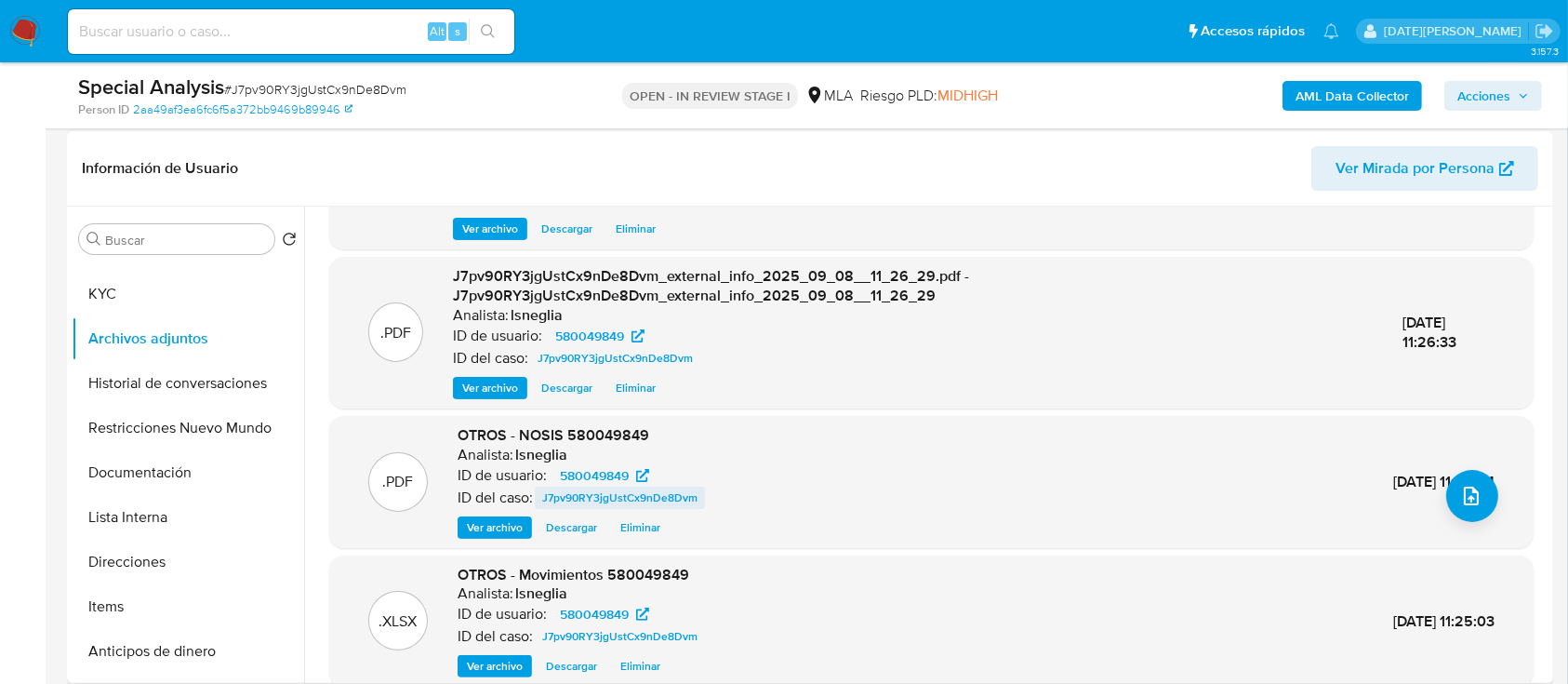
scroll to position [196, 0]
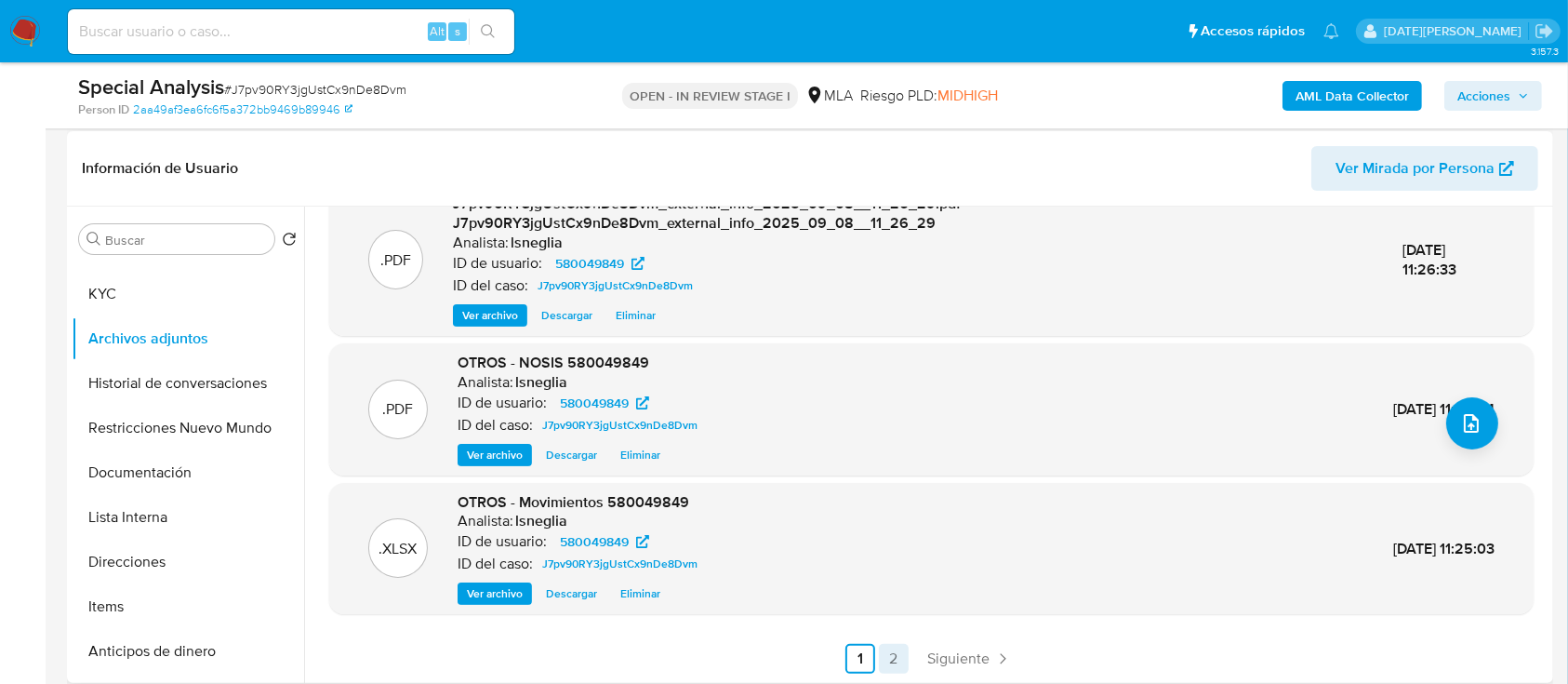
click at [895, 660] on link "2" at bounding box center [893, 658] width 30 height 30
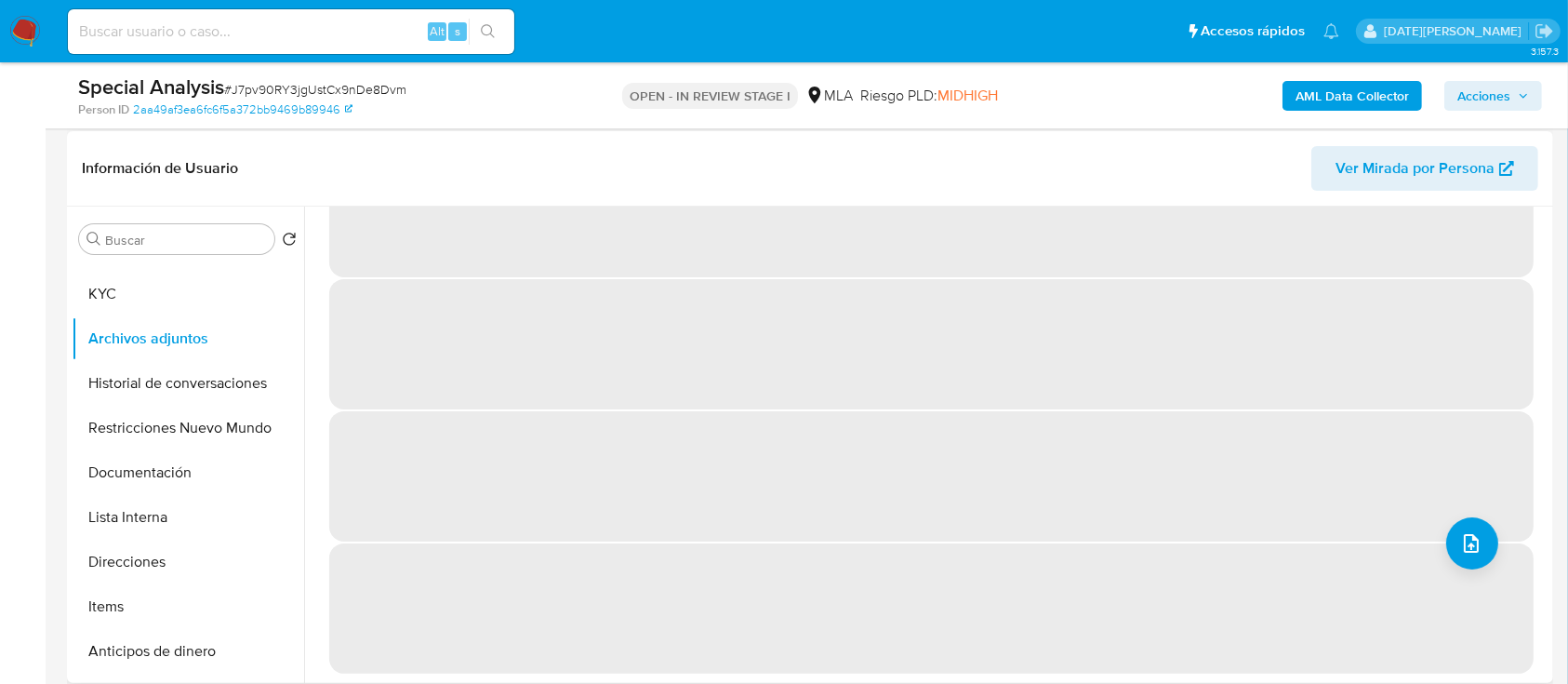
scroll to position [0, 0]
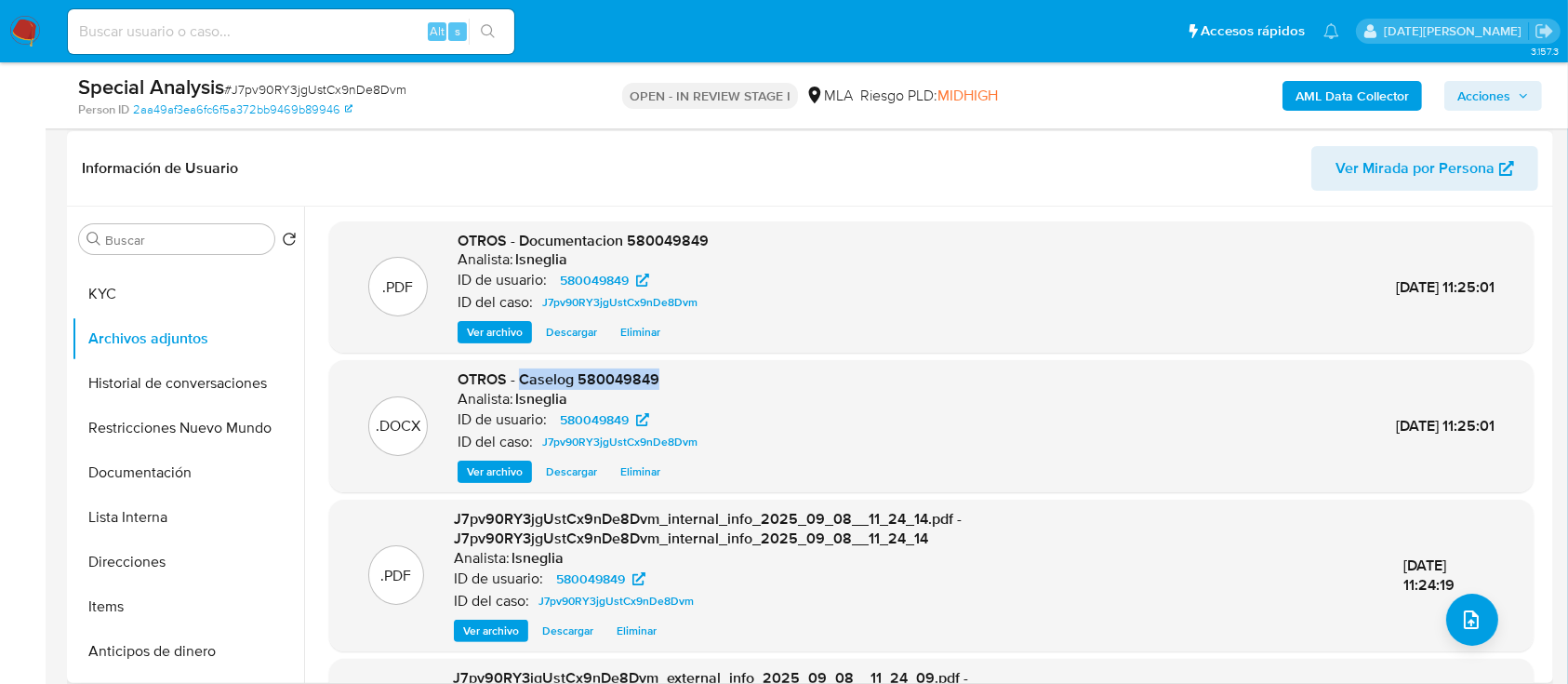
drag, startPoint x: 520, startPoint y: 383, endPoint x: 655, endPoint y: 374, distance: 135.3
click at [676, 380] on div "OTROS - Caselog 580049849 Analista: lsneglia ID de usuario: 580049849 ID del ca…" at bounding box center [581, 426] width 248 height 114
copy span "Caselog 580049849"
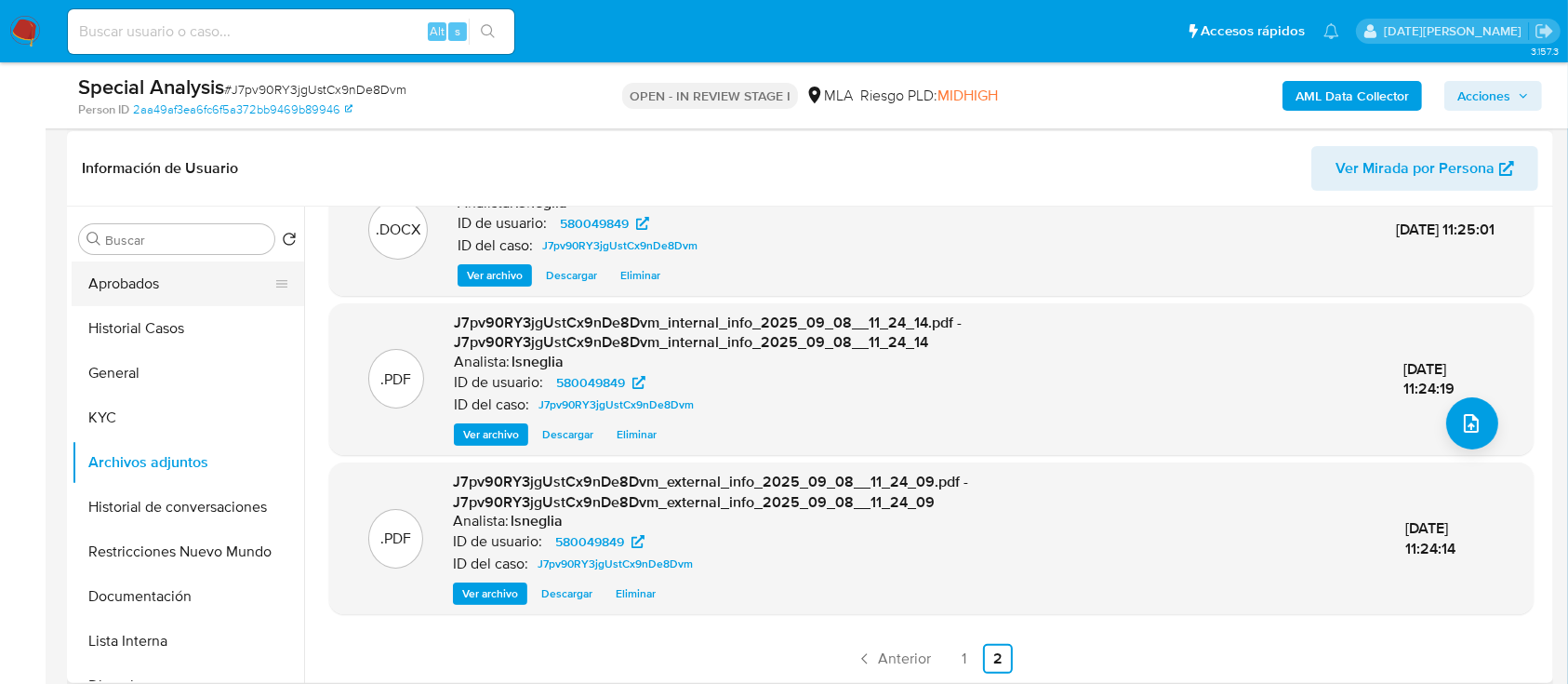
click at [143, 288] on button "Aprobados" at bounding box center [180, 284] width 218 height 44
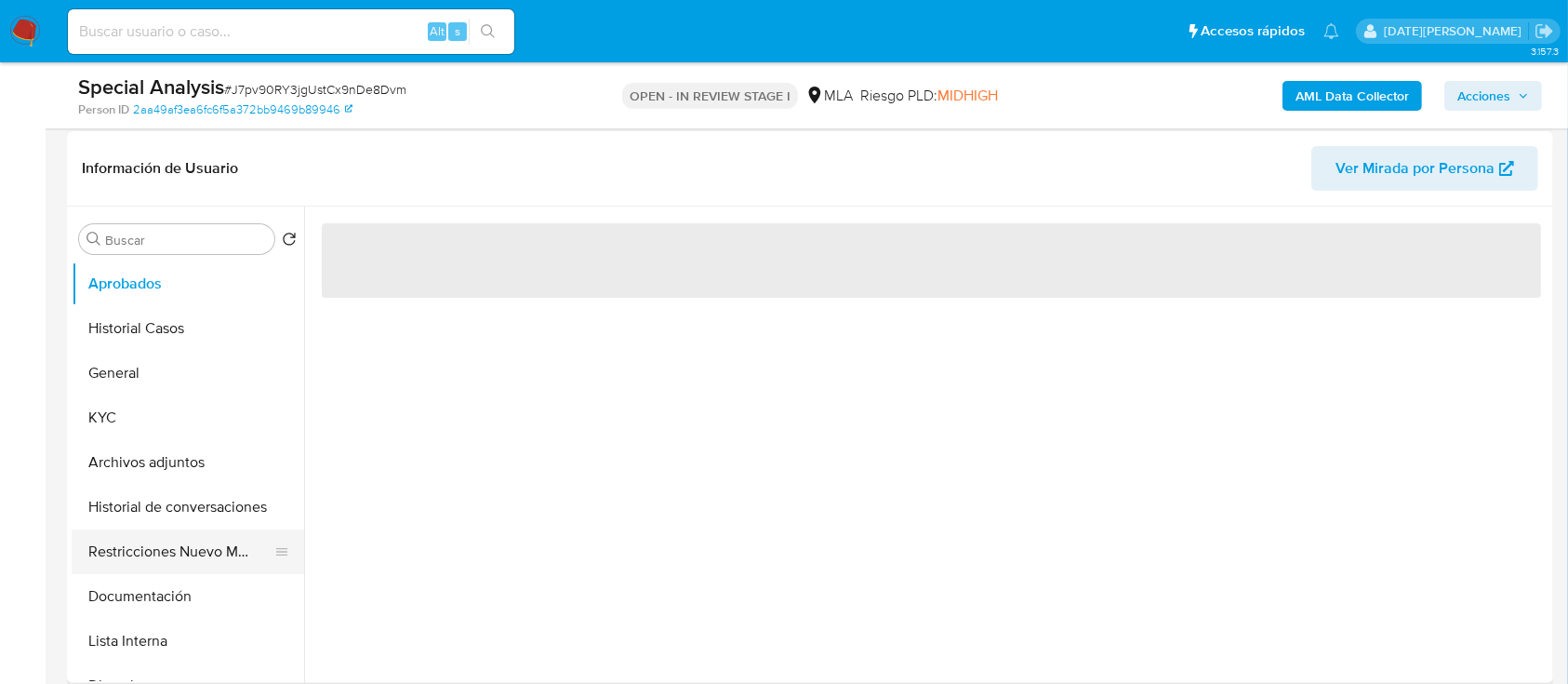
click at [151, 548] on button "Restricciones Nuevo Mundo" at bounding box center [180, 552] width 218 height 44
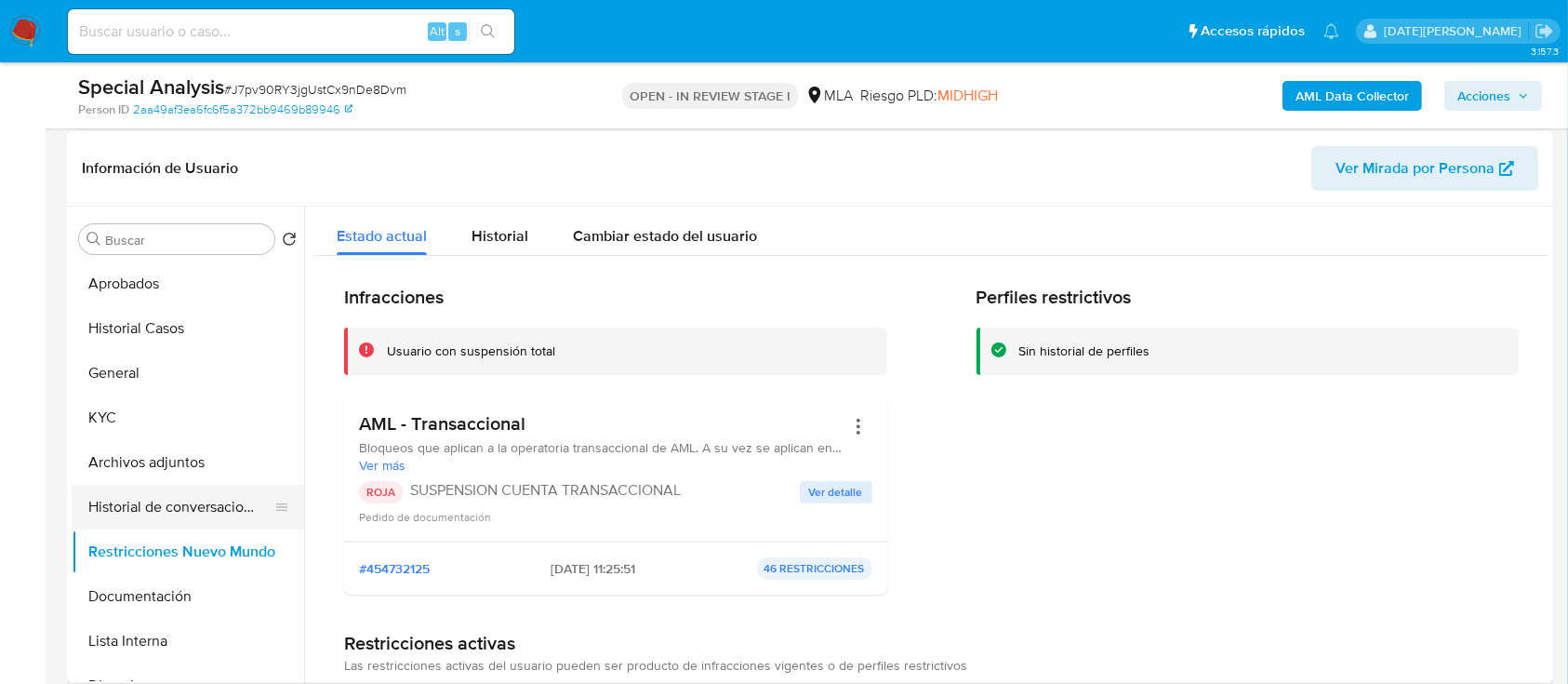
click at [164, 505] on button "Historial de conversaciones" at bounding box center [180, 506] width 218 height 44
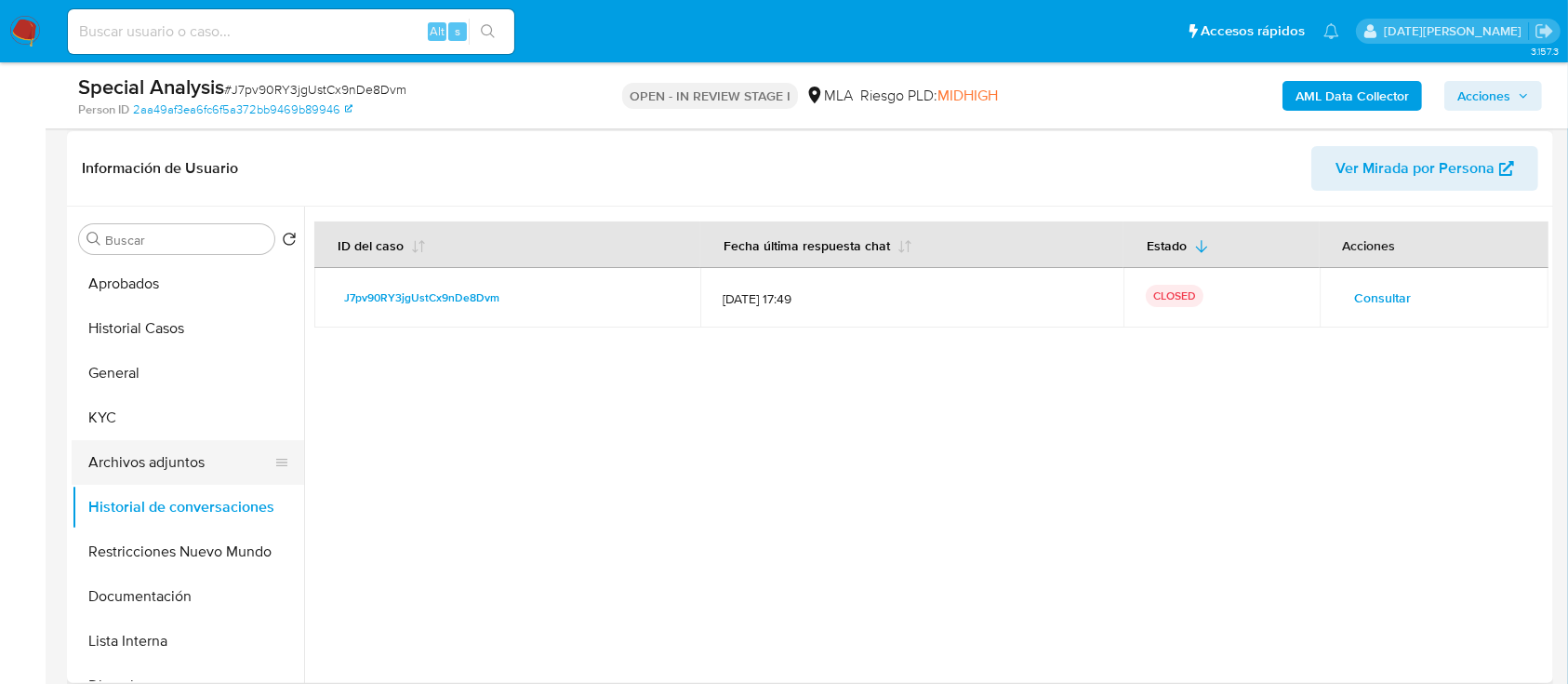
click at [190, 453] on button "Archivos adjuntos" at bounding box center [180, 462] width 218 height 44
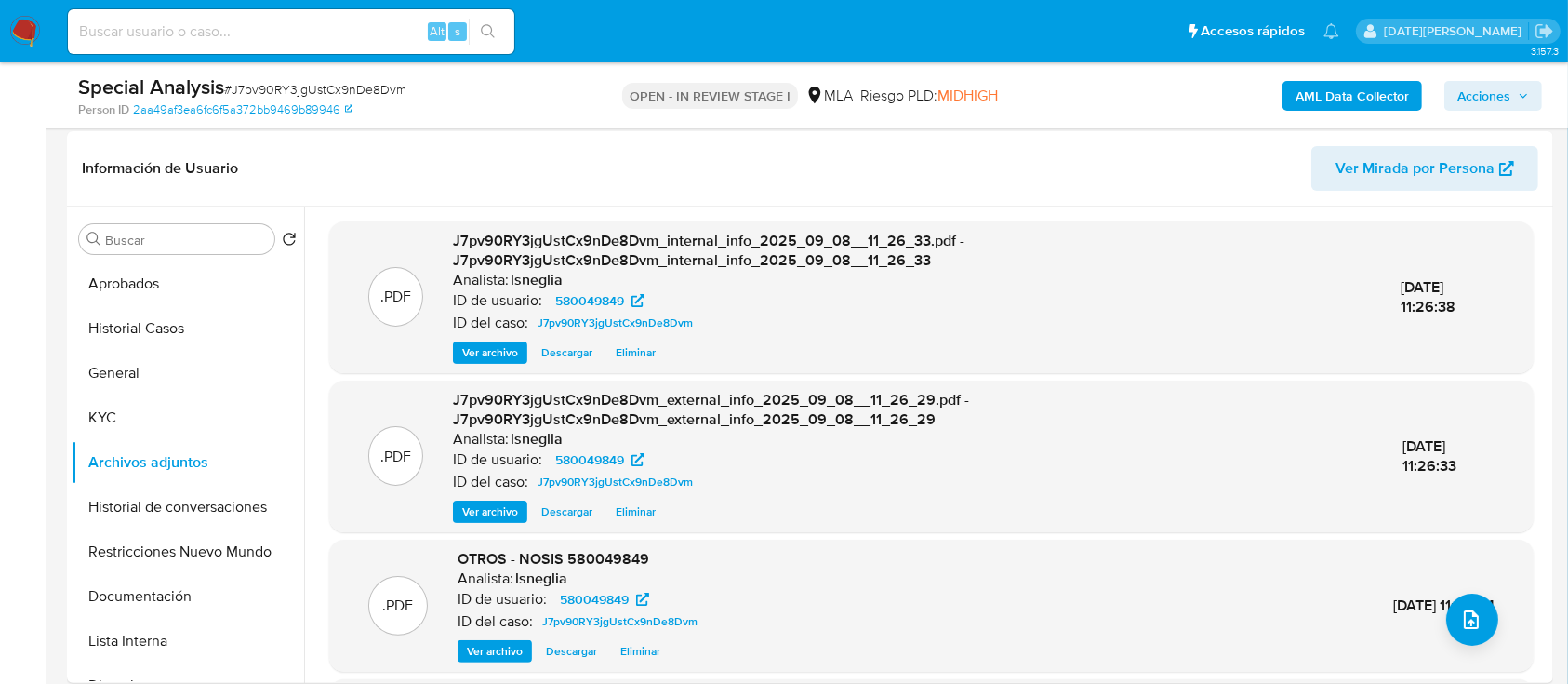
click at [1515, 93] on span "Acciones" at bounding box center [1493, 96] width 71 height 26
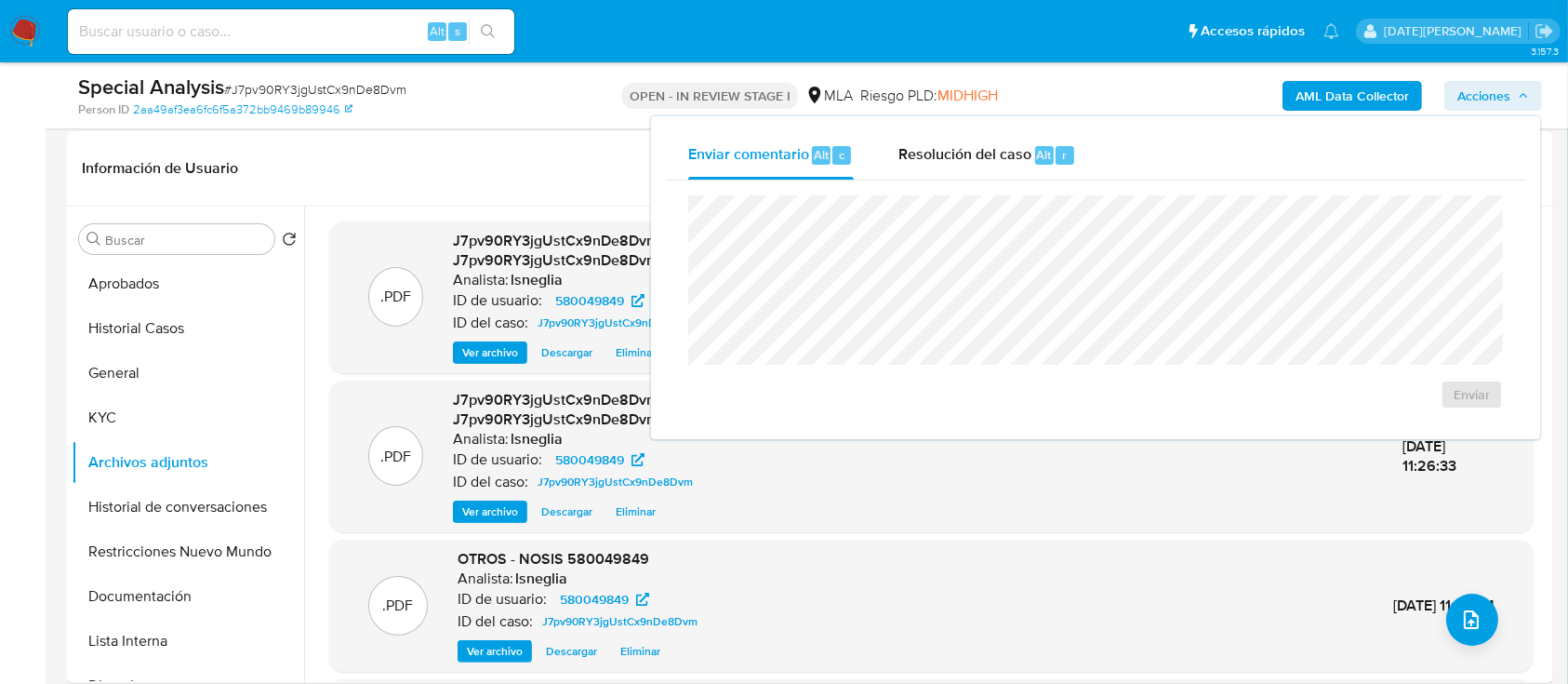
drag, startPoint x: 950, startPoint y: 171, endPoint x: 954, endPoint y: 194, distance: 23.3
click at [951, 171] on div "Resolución del caso Alt r" at bounding box center [987, 155] width 177 height 48
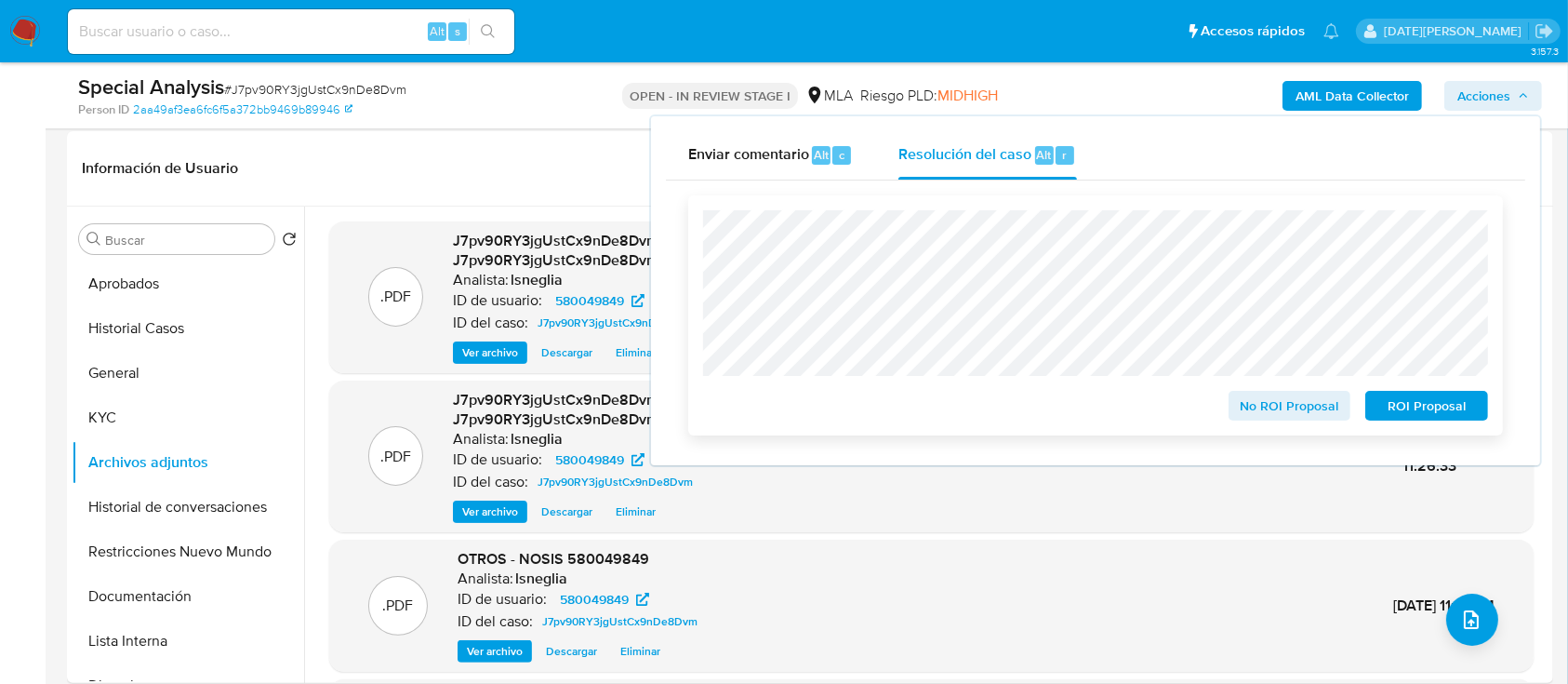
click at [1443, 414] on span "ROI Proposal" at bounding box center [1426, 405] width 96 height 26
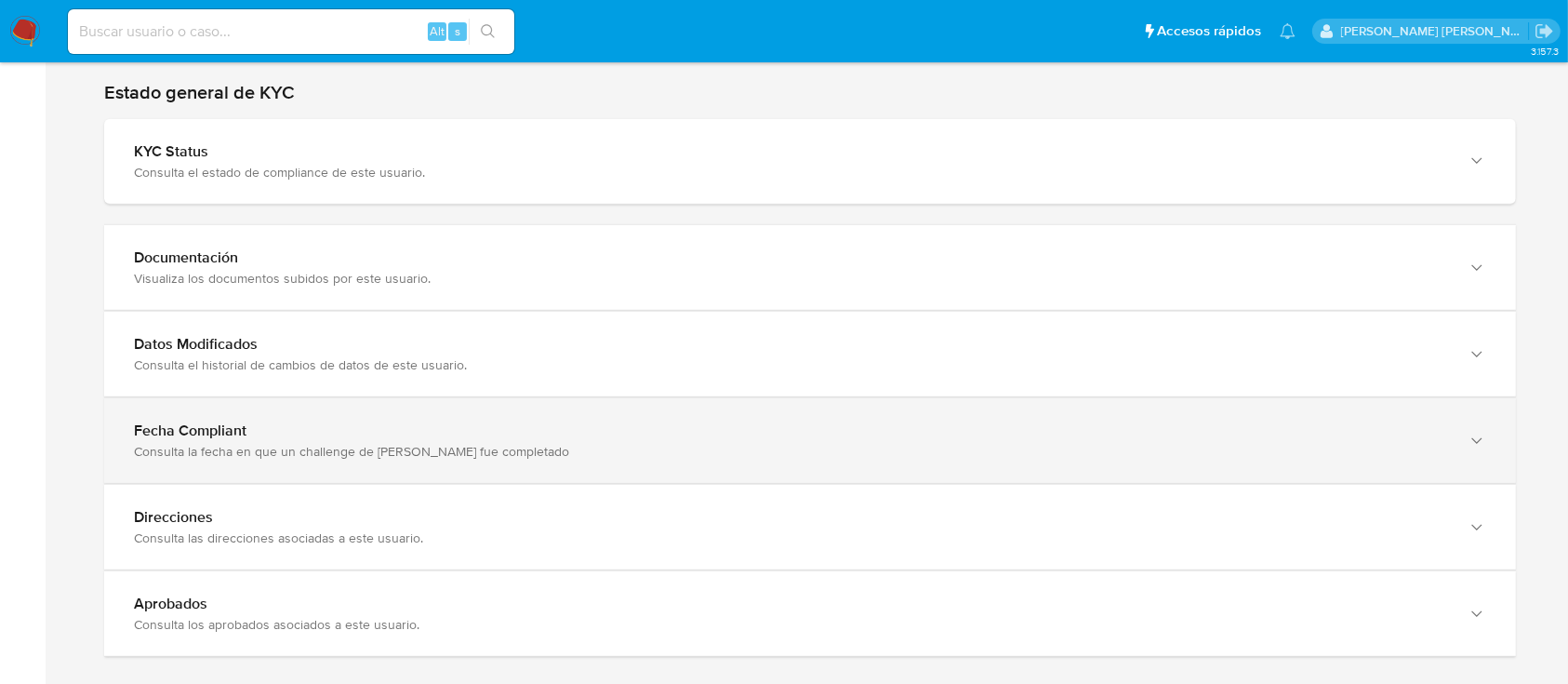
scroll to position [1814, 0]
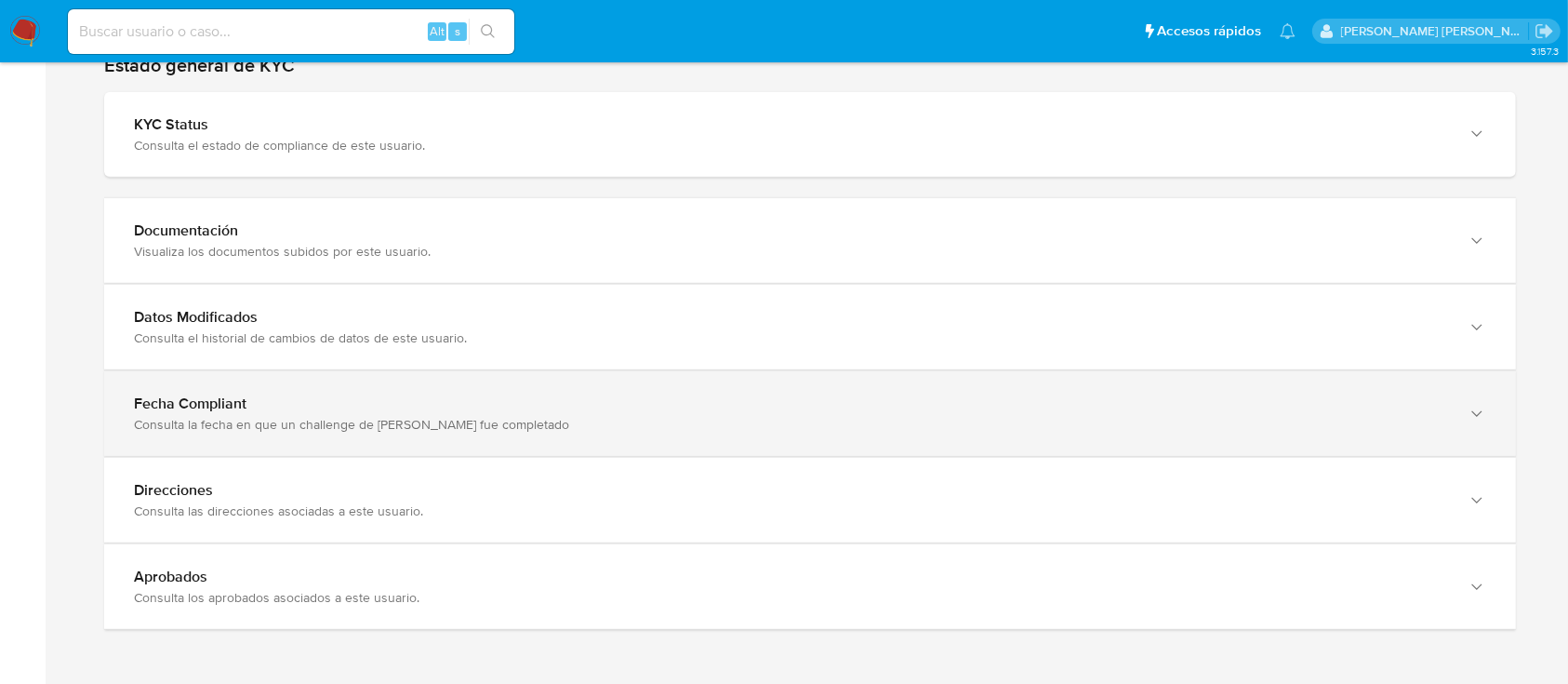
click at [302, 495] on div "Direcciones" at bounding box center [792, 490] width 1315 height 18
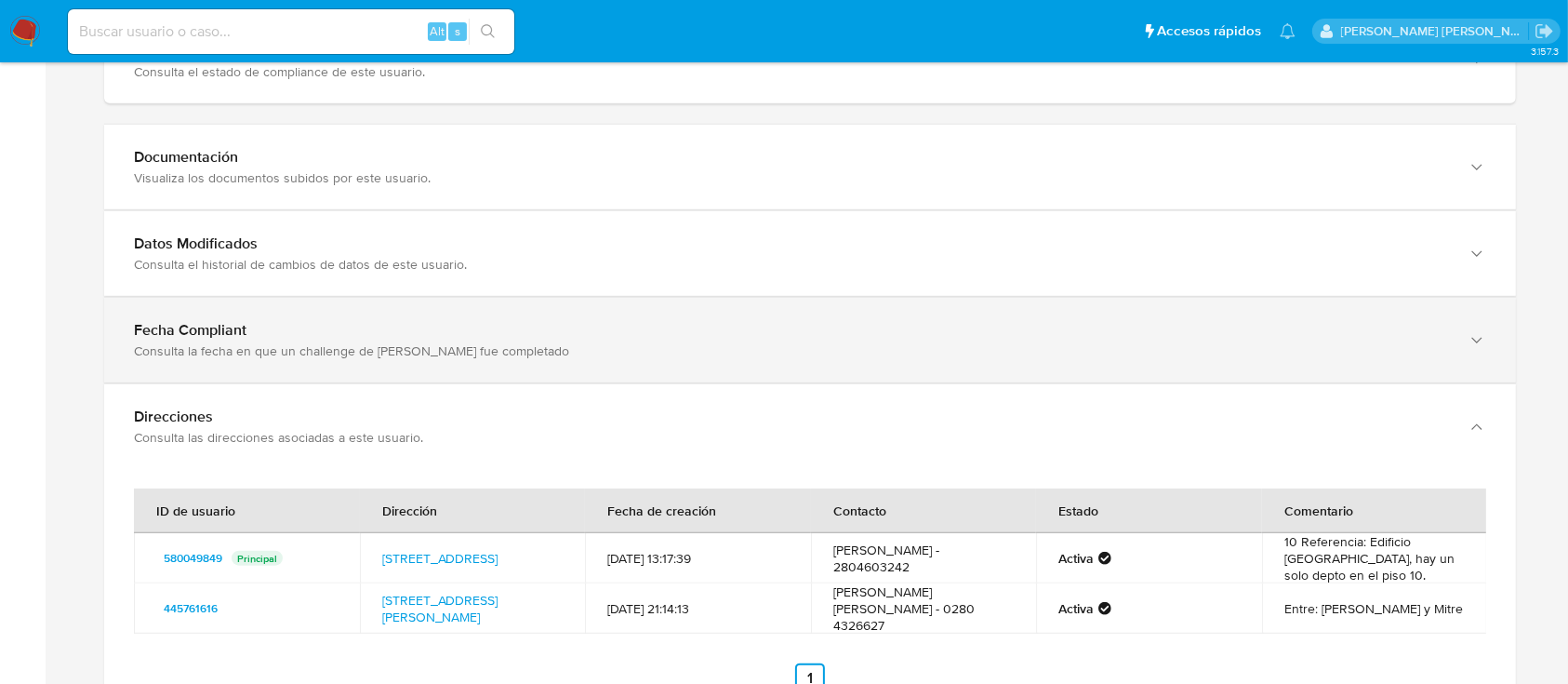
scroll to position [1937, 0]
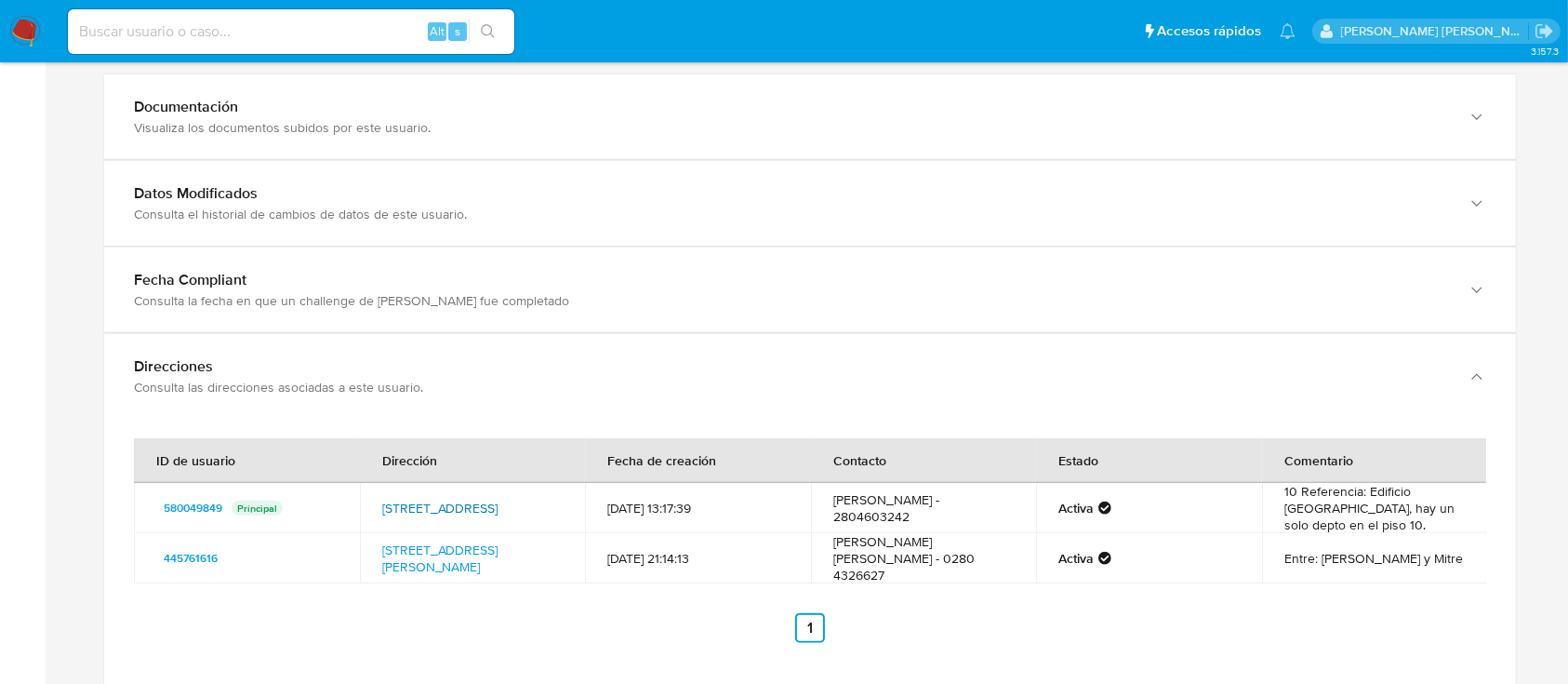
drag, startPoint x: 422, startPoint y: 509, endPoint x: 431, endPoint y: 525, distance: 18.4
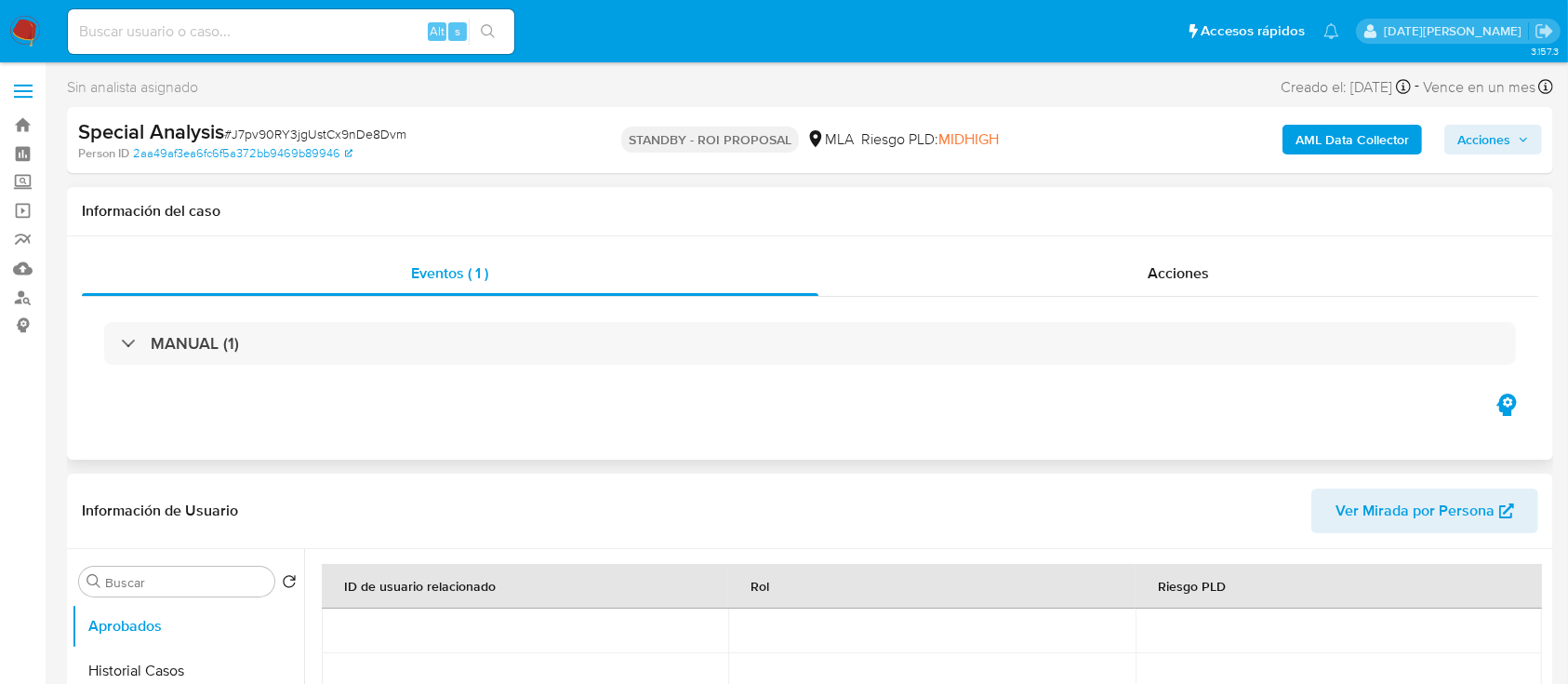
select select "10"
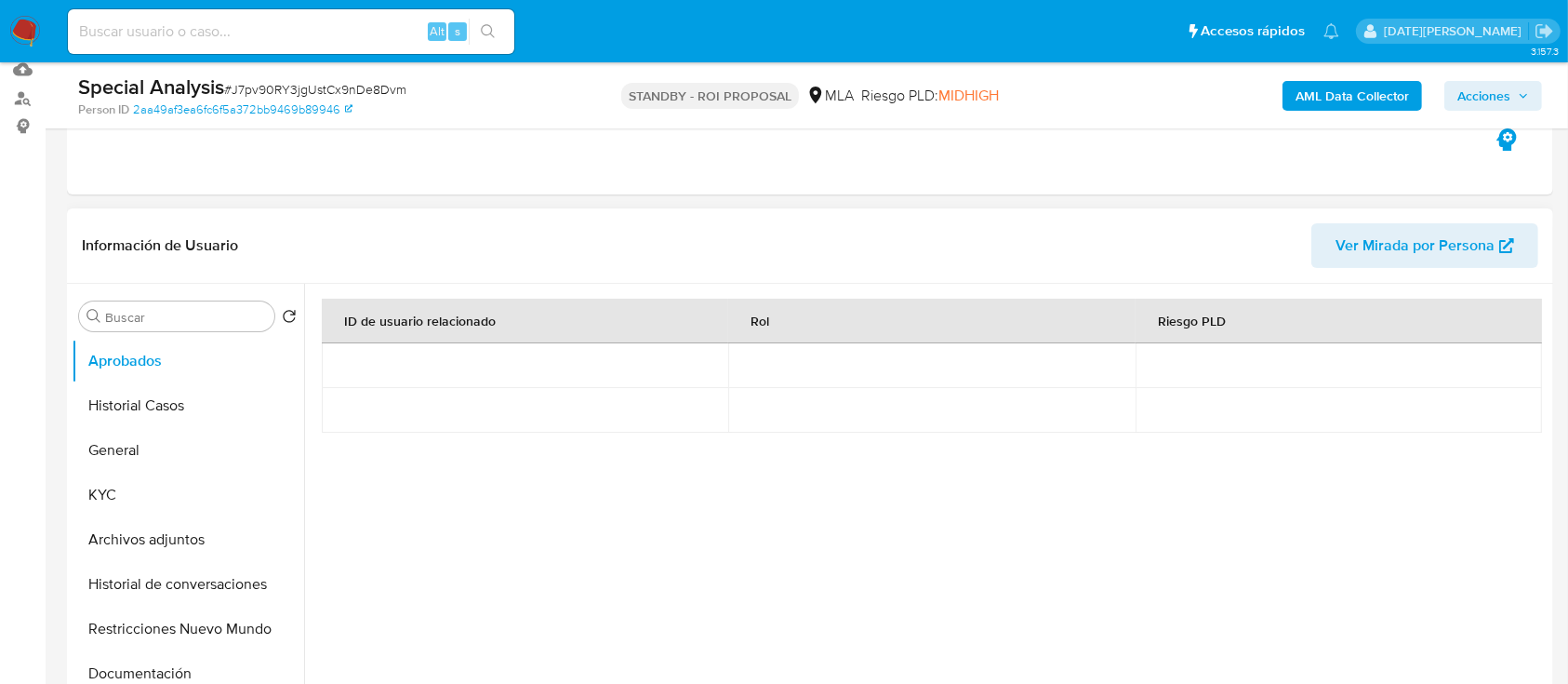
scroll to position [248, 0]
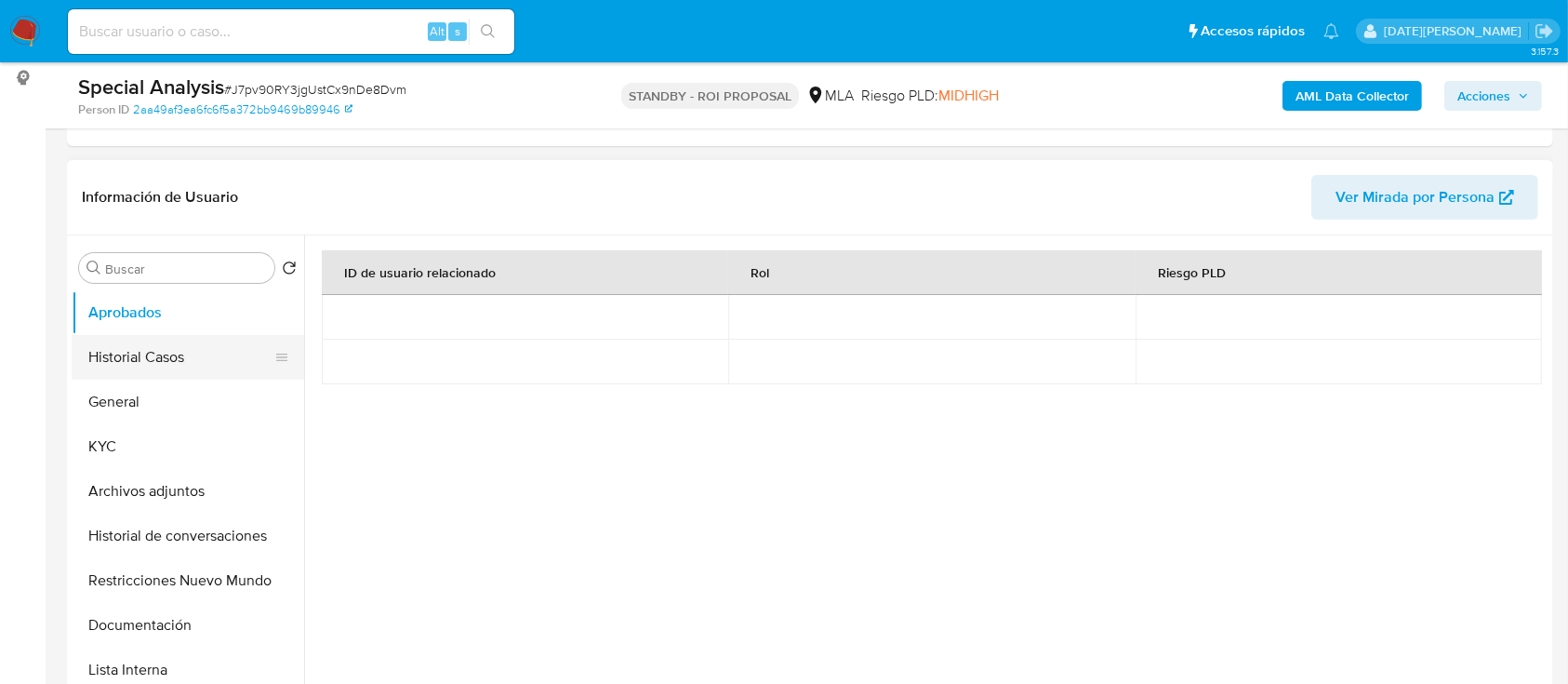
click at [160, 355] on button "Historial Casos" at bounding box center [180, 357] width 218 height 44
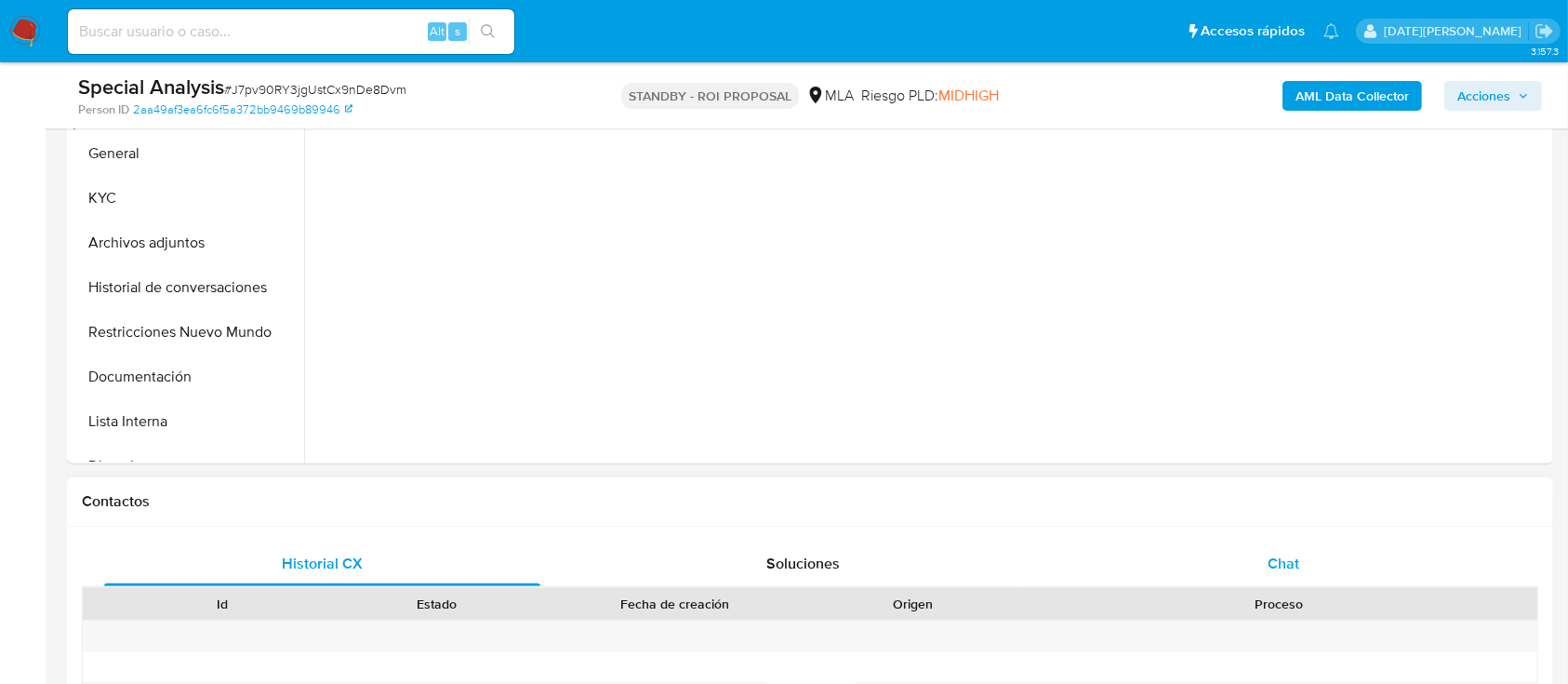
click at [1266, 562] on div "Chat" at bounding box center [1284, 563] width 436 height 44
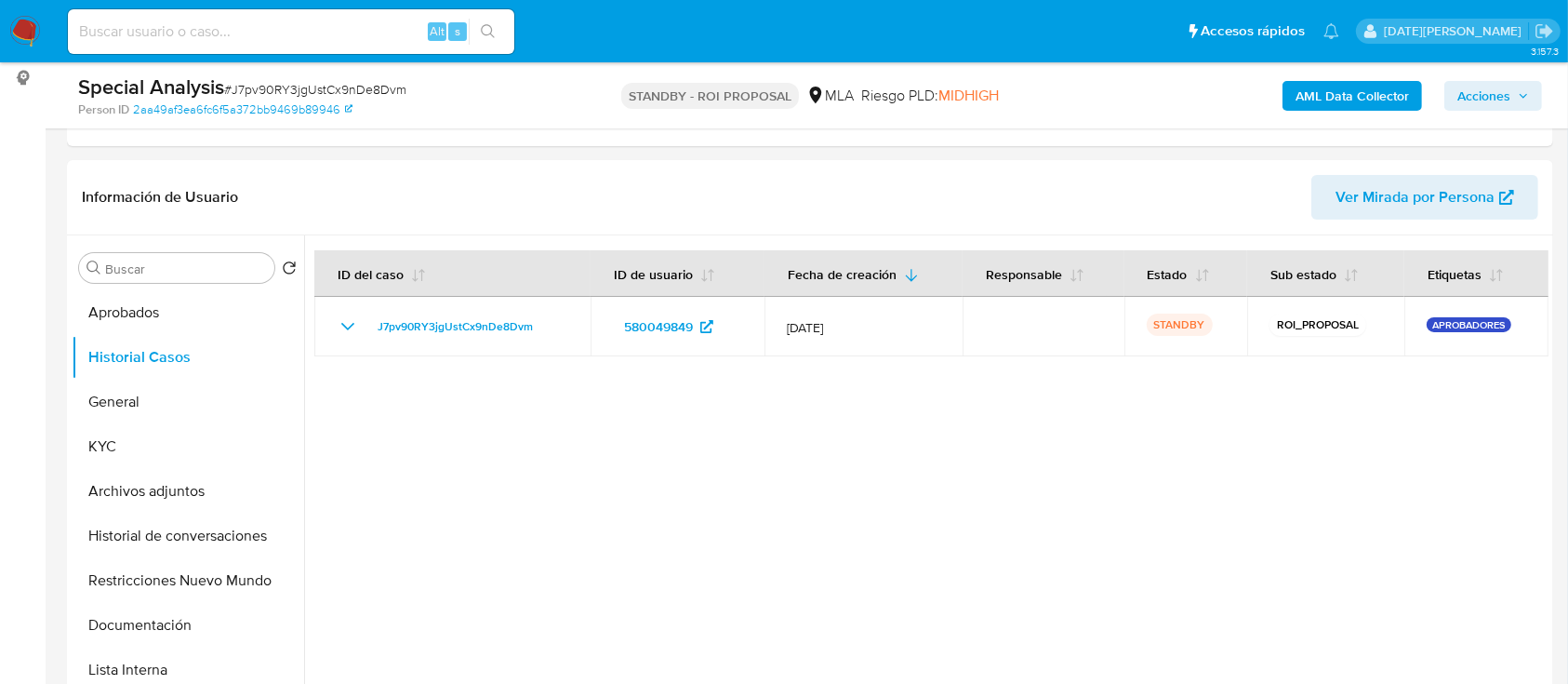
click at [295, 96] on span "# J7pv90RY3jgUstCx9nDe8Dvm" at bounding box center [314, 89] width 182 height 18
copy span "J7pv90RY3jgUstCx9nDe8Dvm"
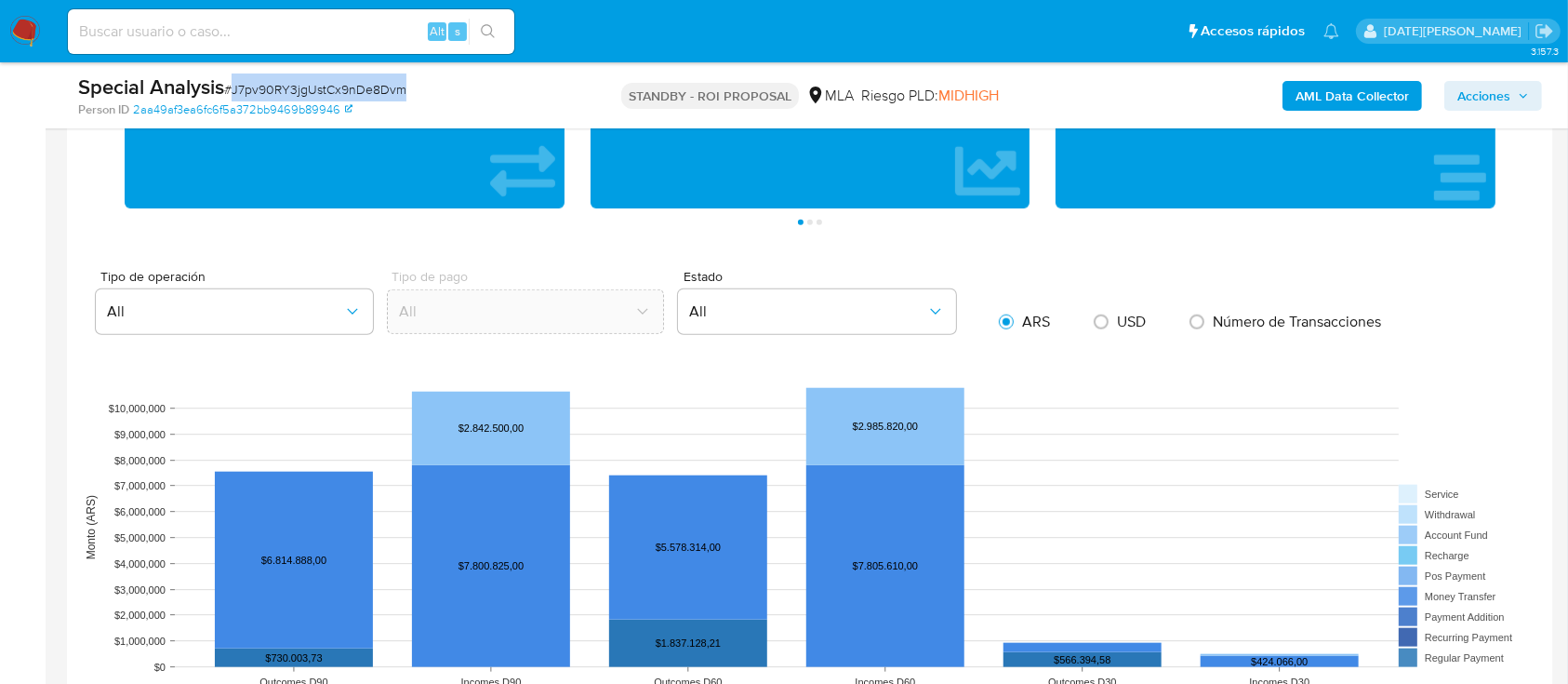
scroll to position [1612, 0]
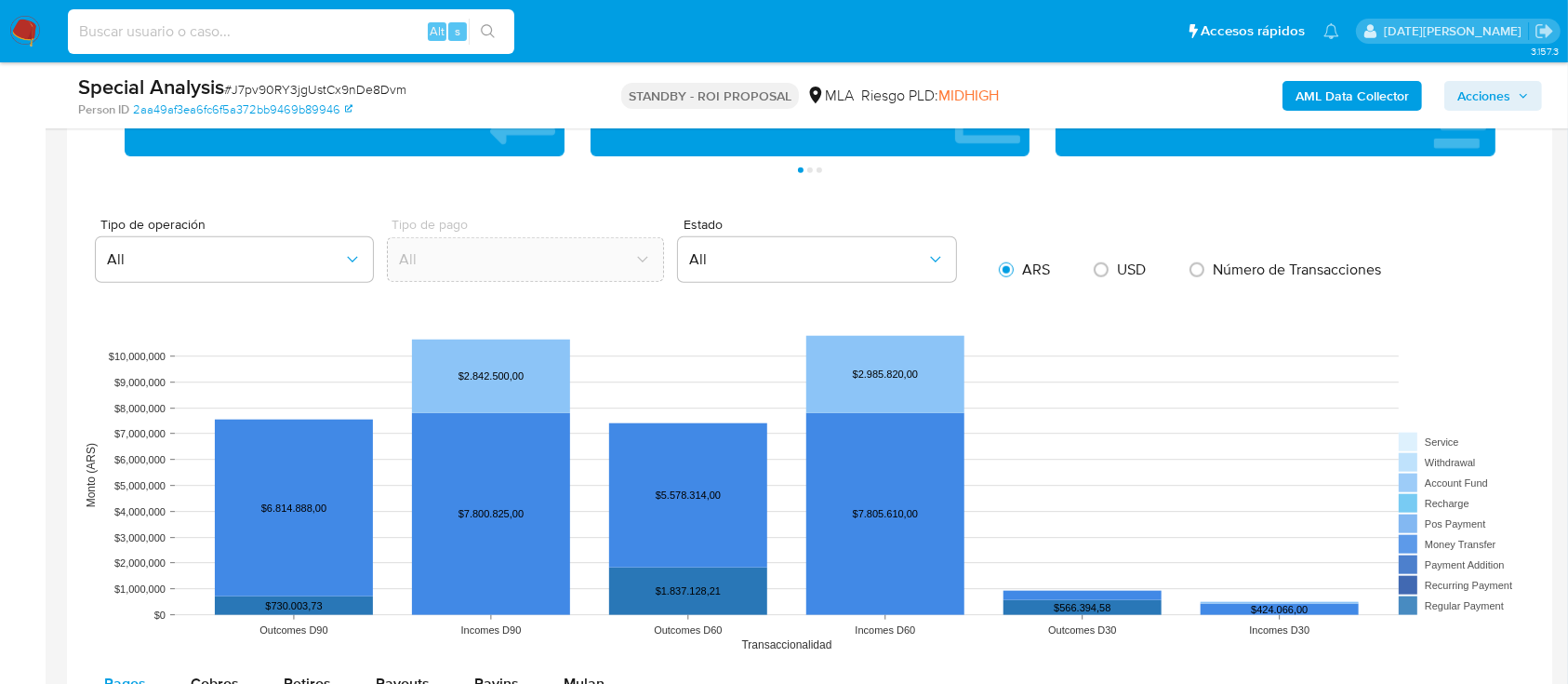
click at [221, 30] on input at bounding box center [290, 31] width 446 height 24
paste input "4wa9PLdWi02Qk2UpomsQhAIH"
type input "4wa9PLdWi02Qk2UpomsQhAIH"
click at [494, 22] on button "search-icon" at bounding box center [488, 31] width 39 height 26
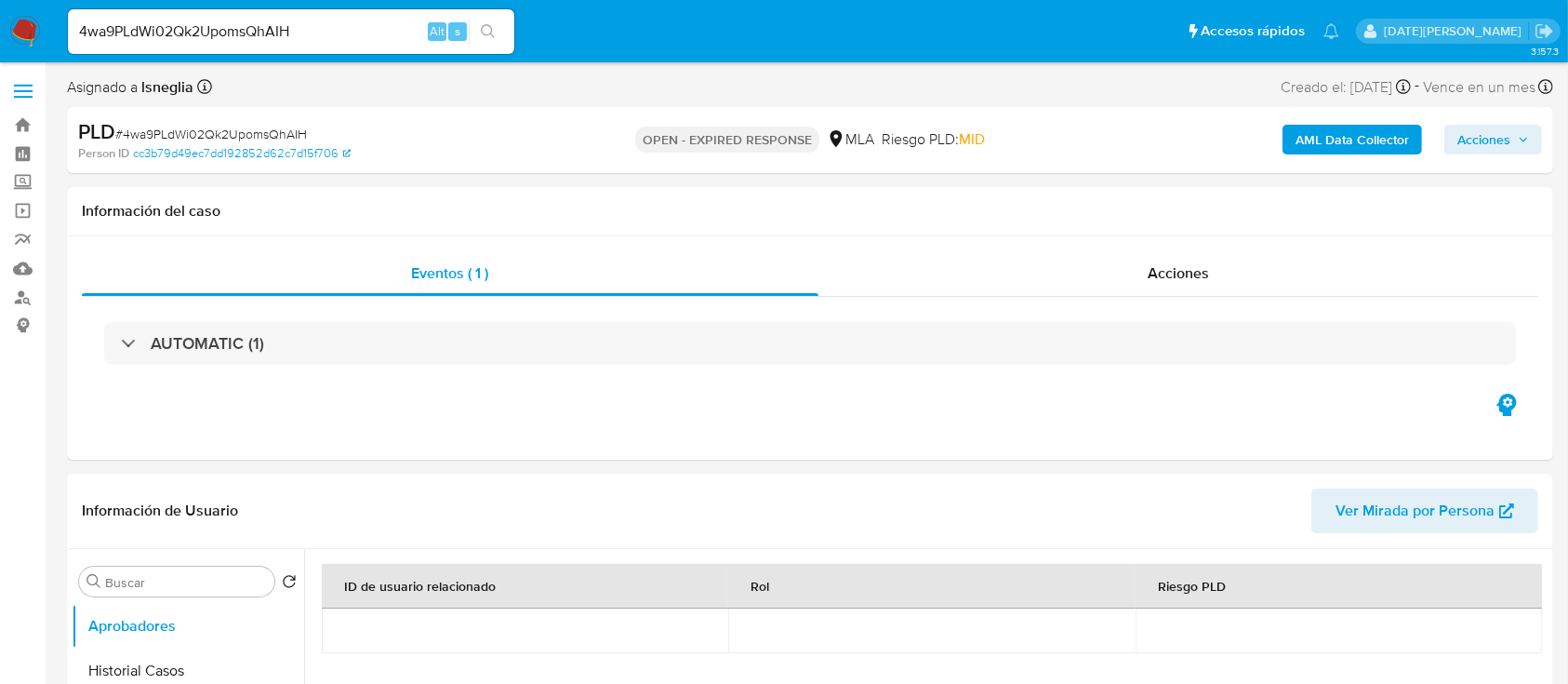
select select "10"
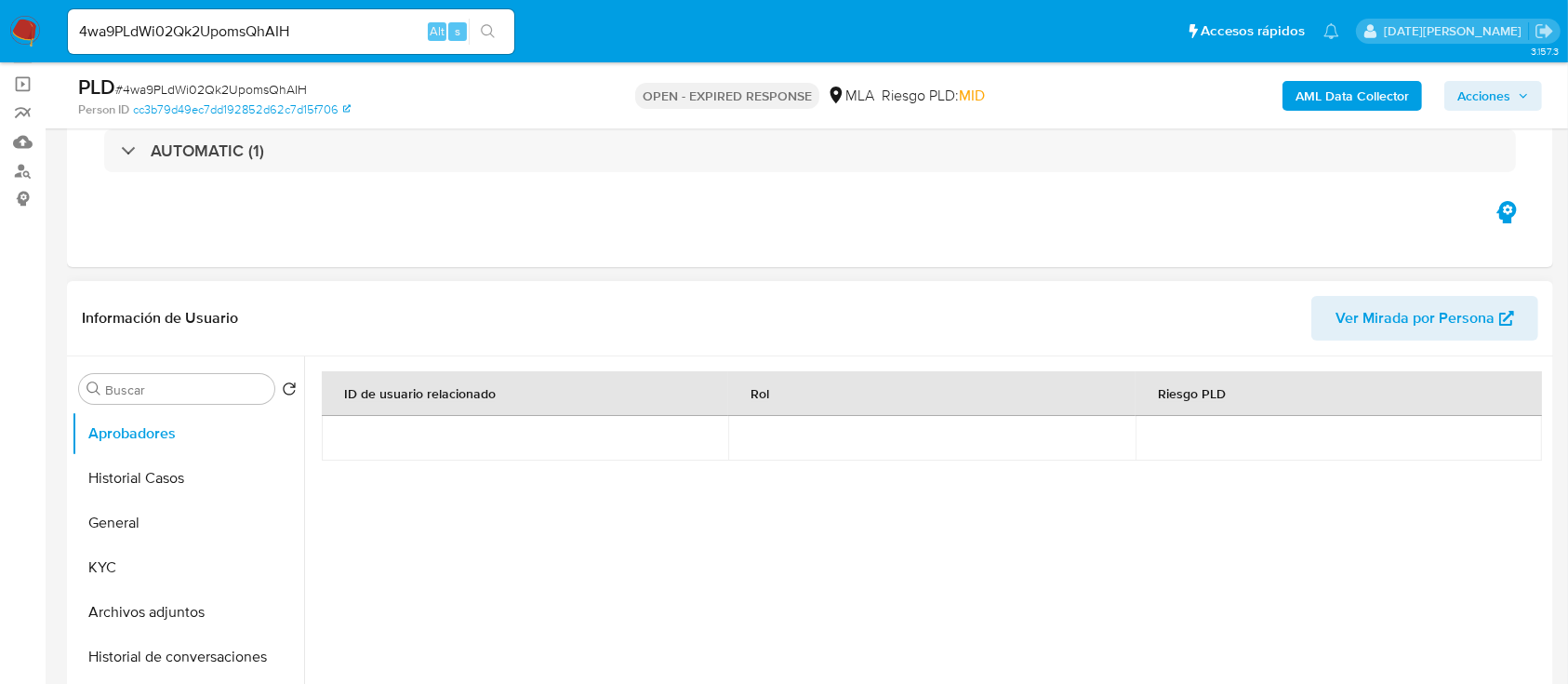
scroll to position [496, 0]
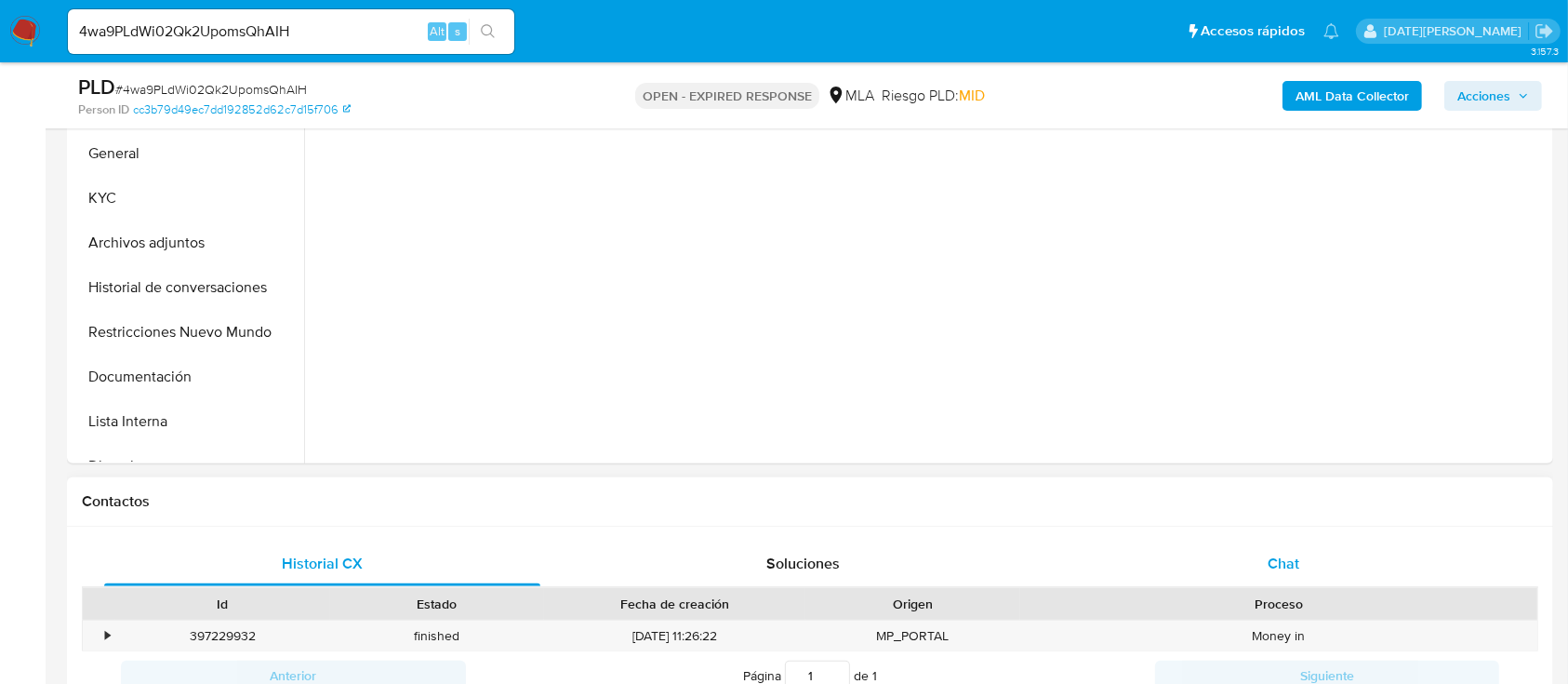
click at [1277, 546] on div "Chat" at bounding box center [1284, 563] width 436 height 44
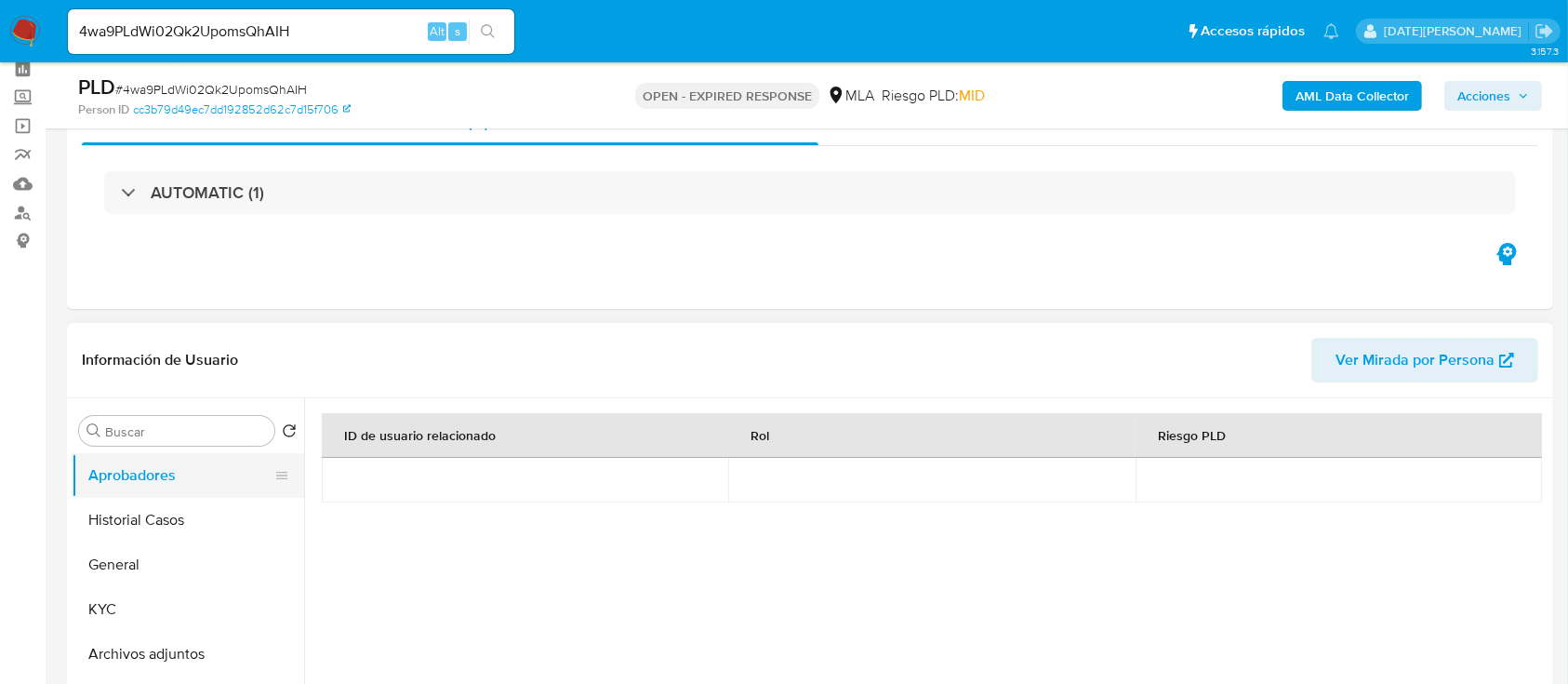
scroll to position [123, 0]
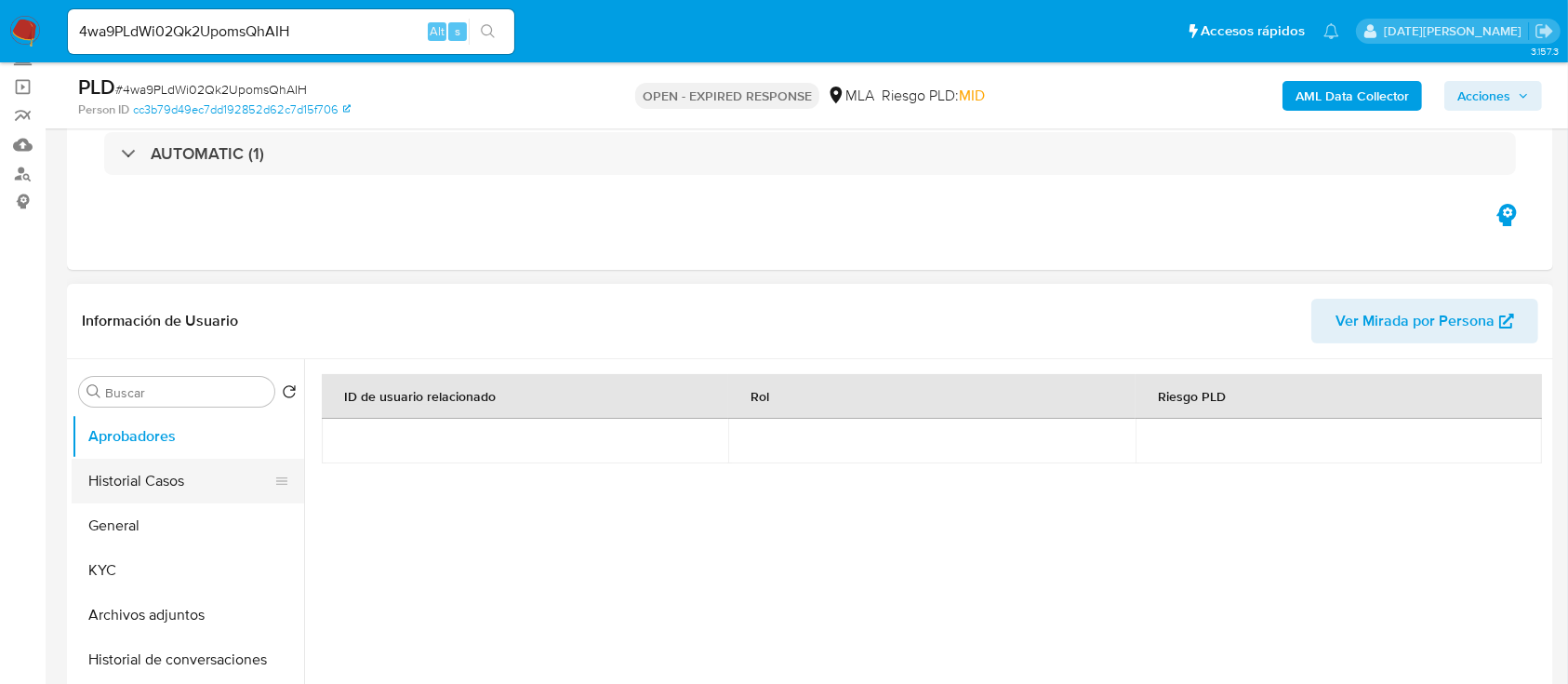
click at [167, 466] on button "Historial Casos" at bounding box center [180, 480] width 218 height 44
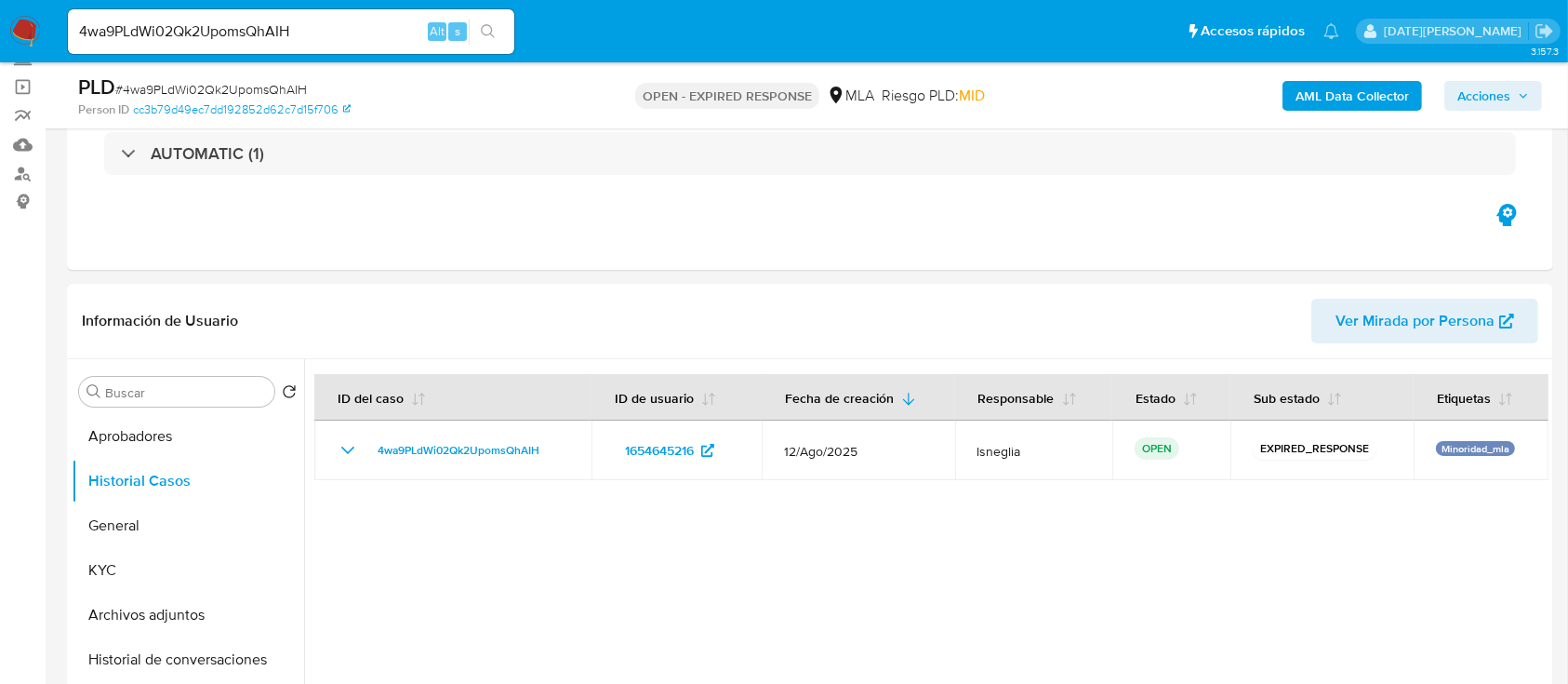
click at [248, 78] on div "PLD # 4wa9PLdWi02Qk2UpomsQhAIH" at bounding box center [318, 87] width 481 height 28
click at [246, 86] on span "# 4wa9PLdWi02Qk2UpomsQhAIH" at bounding box center [211, 89] width 192 height 18
copy span "4wa9PLdWi02Qk2UpomsQhAIH"
click at [15, 24] on img at bounding box center [25, 31] width 32 height 32
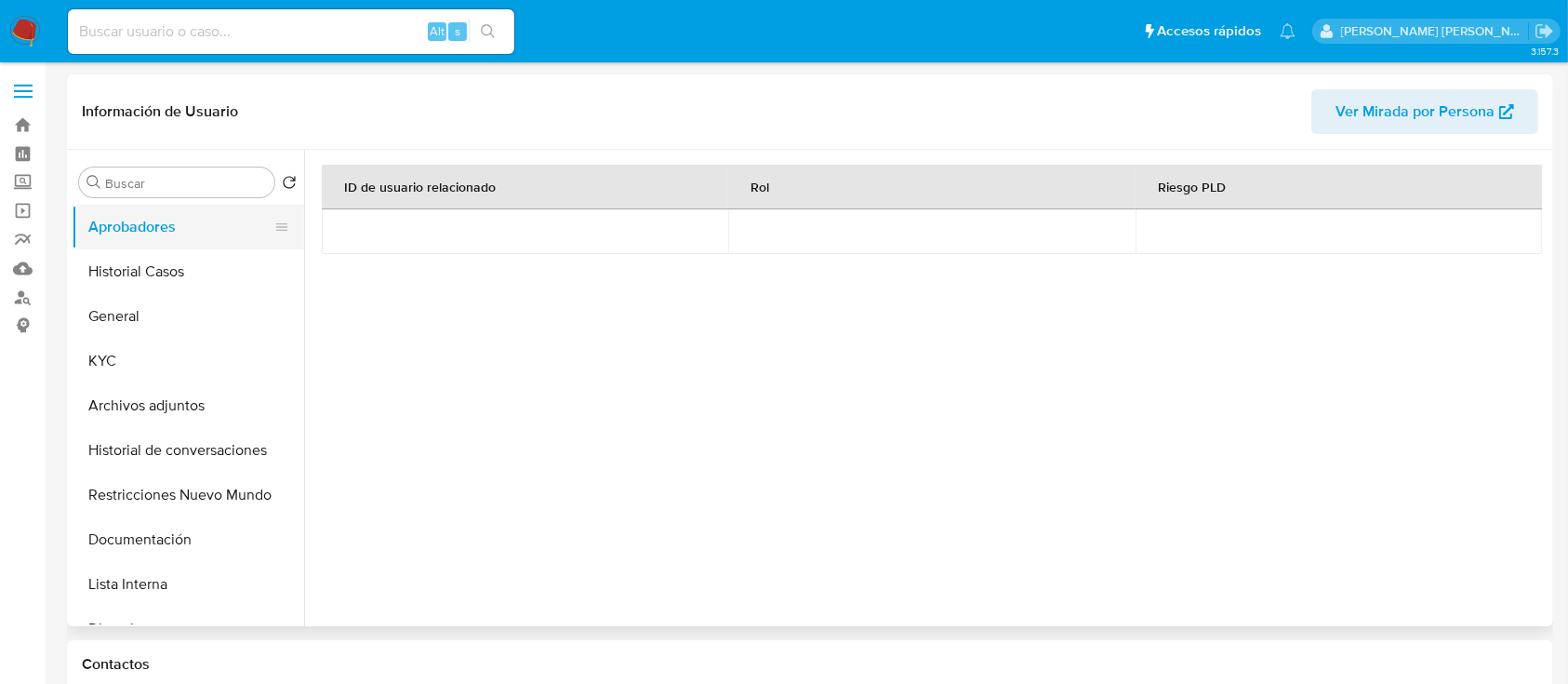
select select "10"
click at [154, 400] on button "Archivos adjuntos" at bounding box center [180, 405] width 218 height 44
select select "10"
click at [173, 402] on button "Archivos adjuntos" at bounding box center [180, 405] width 218 height 44
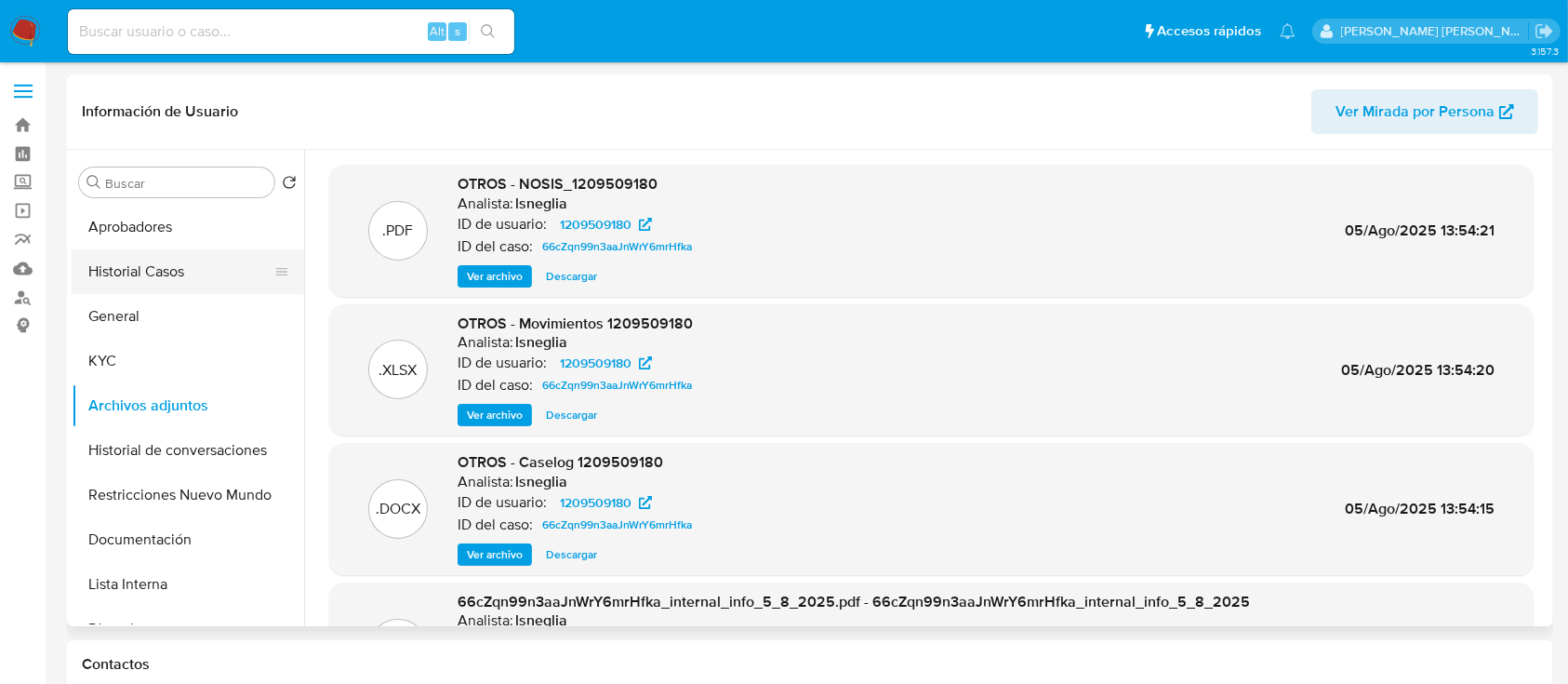
click at [168, 267] on button "Historial Casos" at bounding box center [180, 271] width 218 height 44
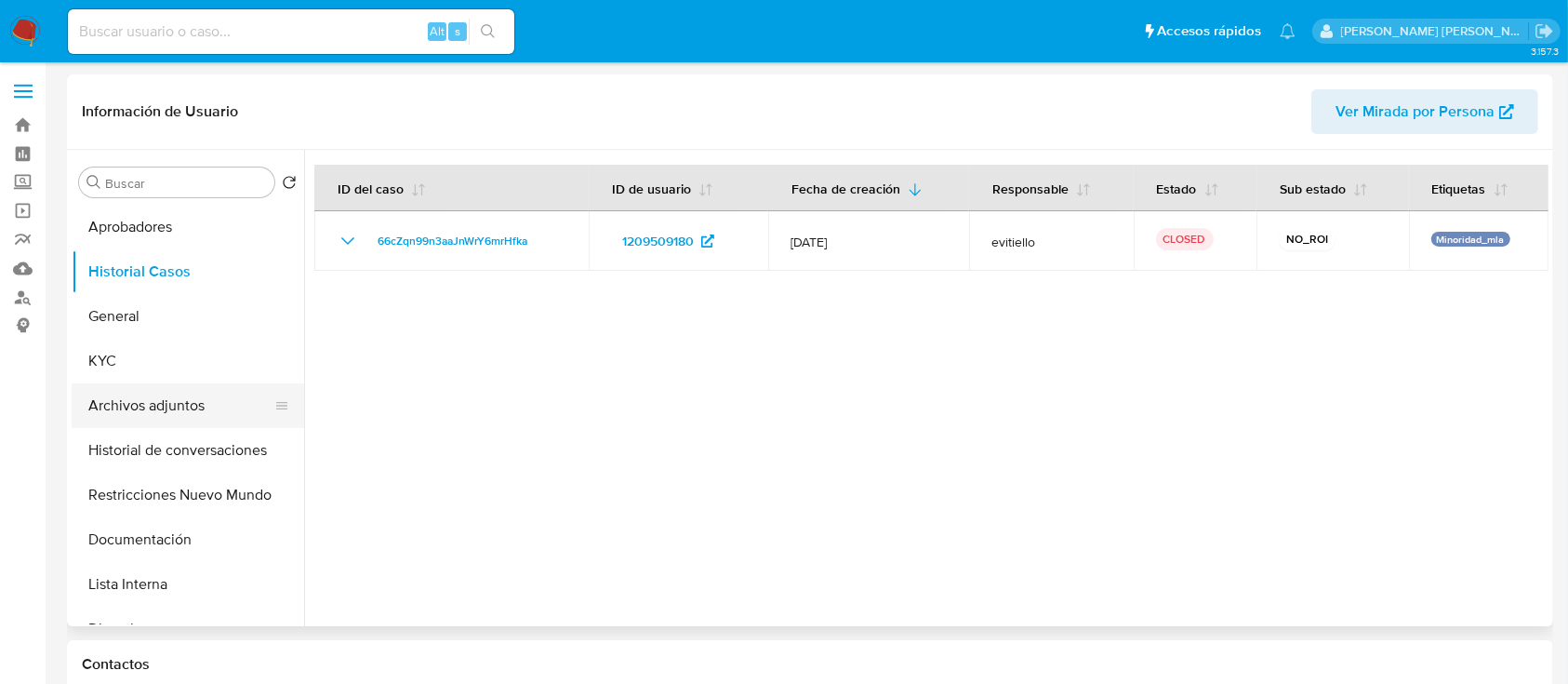
click at [166, 399] on button "Archivos adjuntos" at bounding box center [180, 405] width 218 height 44
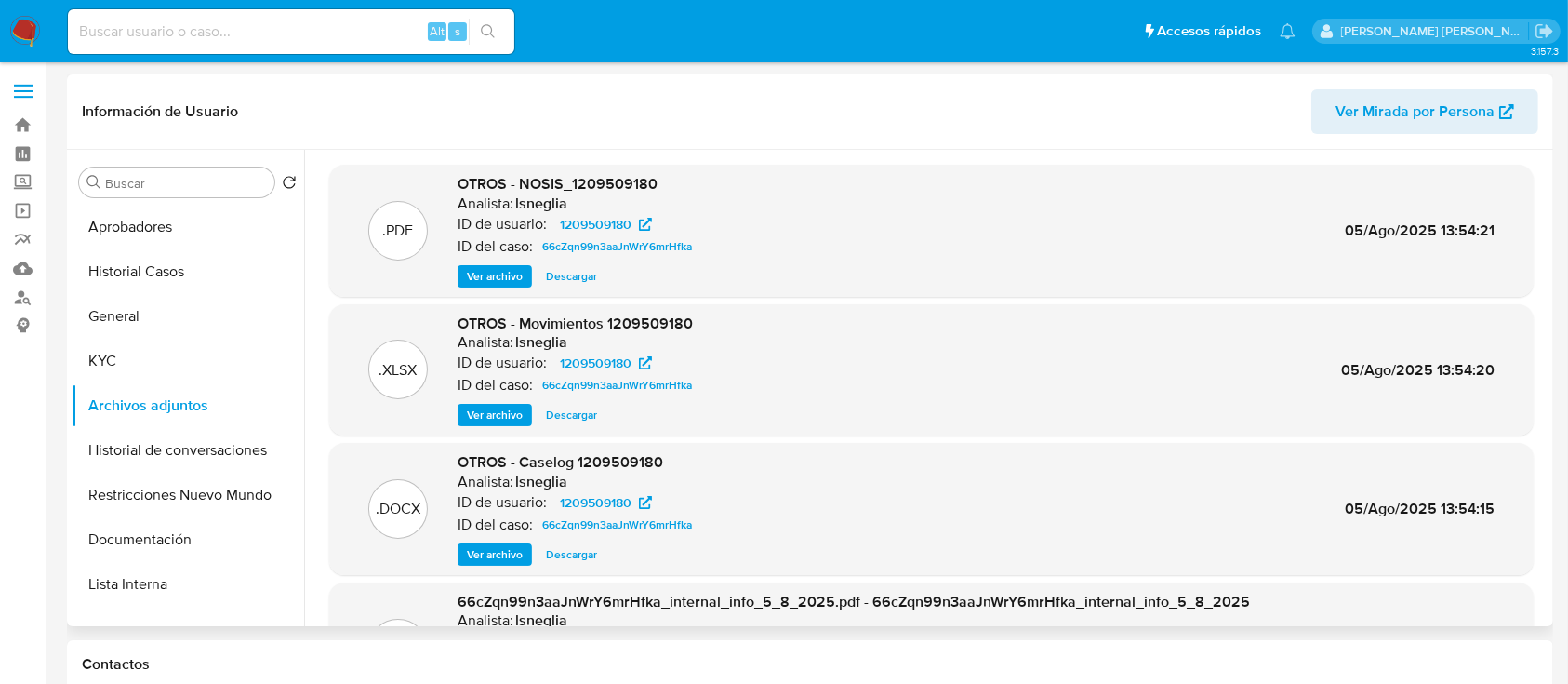
click at [496, 558] on span "Ver archivo" at bounding box center [495, 554] width 56 height 18
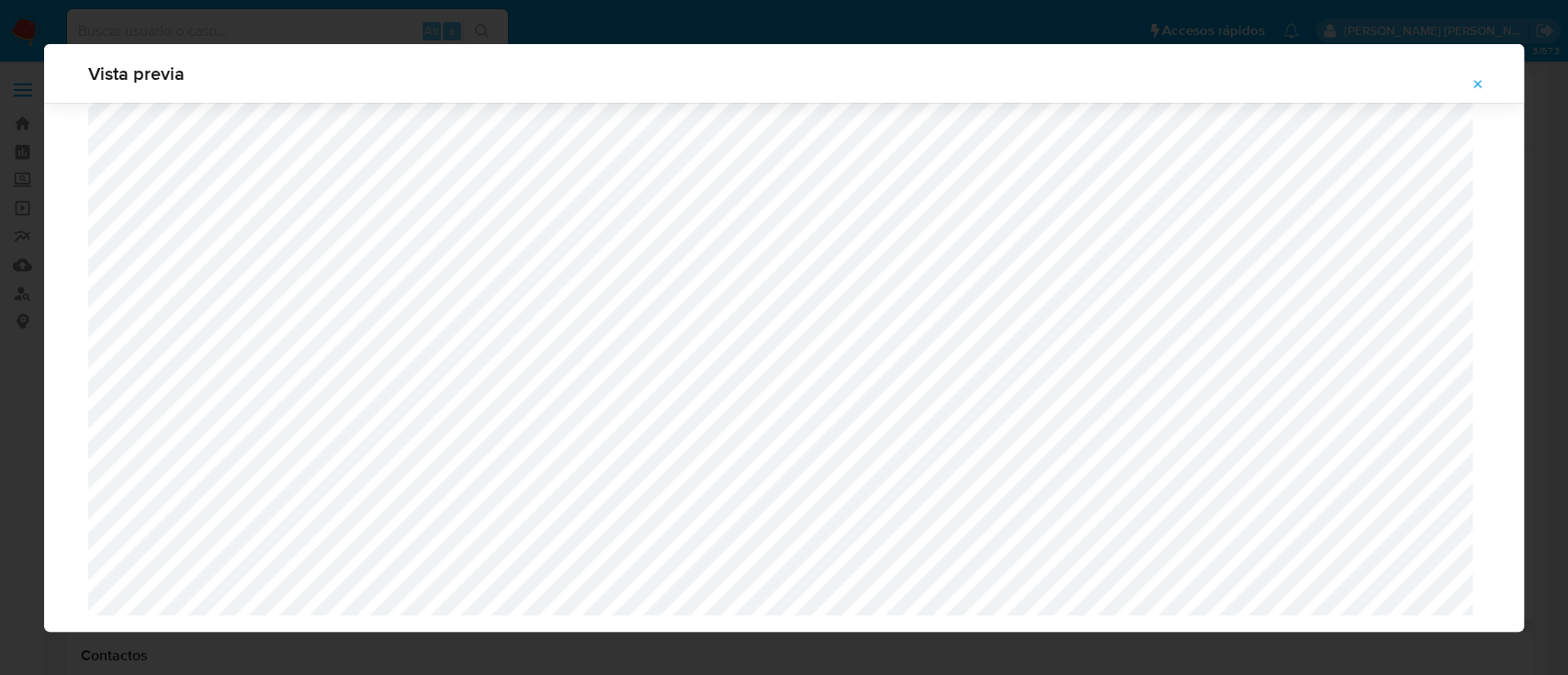
scroll to position [4324, 0]
click at [1478, 90] on icon "Attachment preview" at bounding box center [1478, 84] width 14 height 14
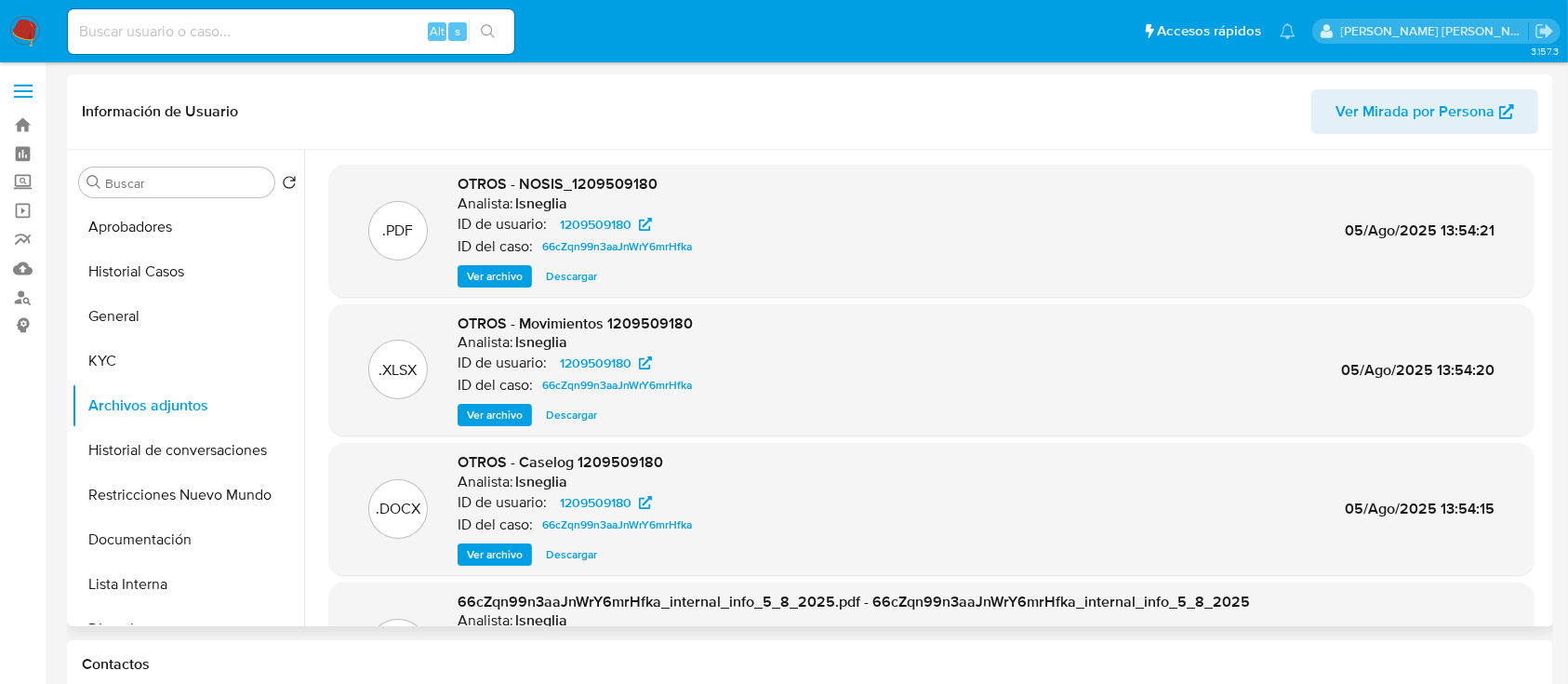
click at [494, 552] on span "Ver archivo" at bounding box center [495, 554] width 56 height 18
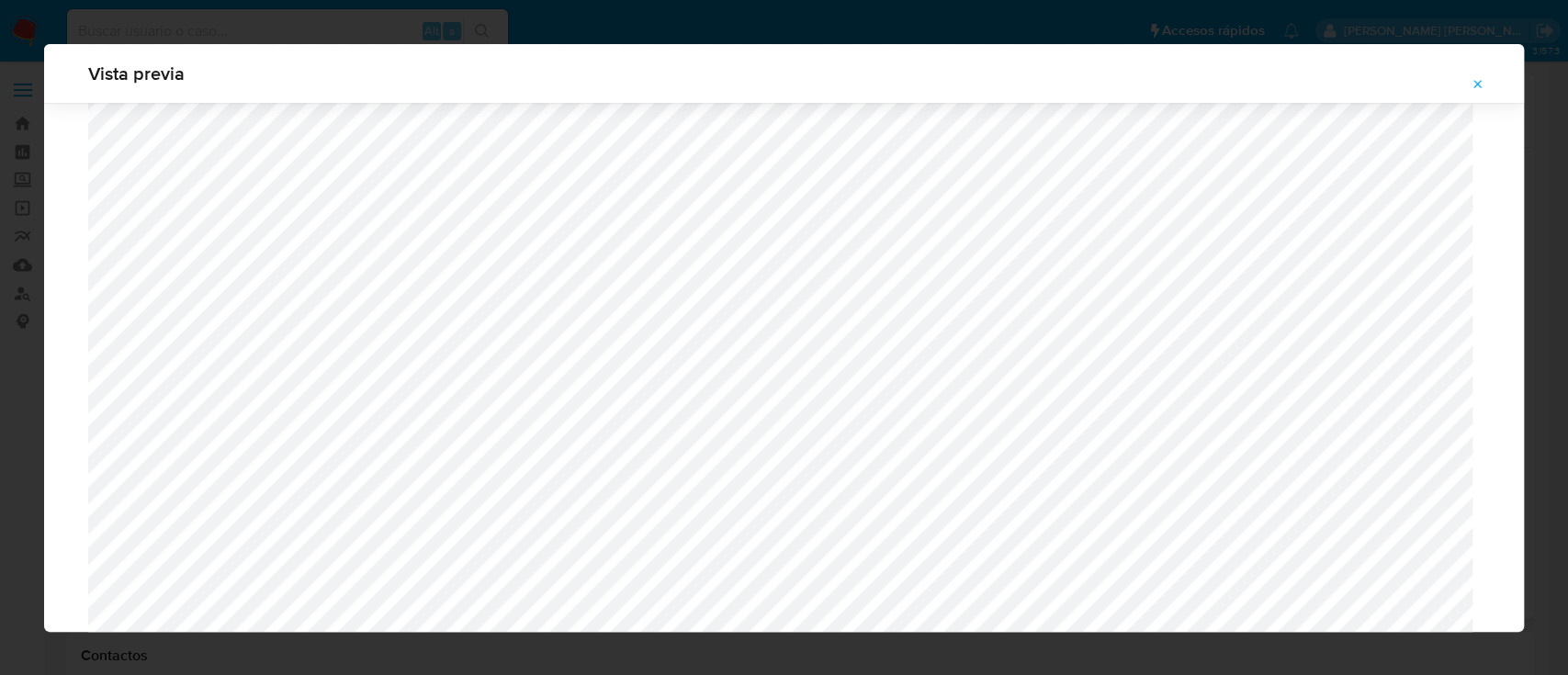
scroll to position [1432, 0]
click at [1461, 82] on button "Attachment preview" at bounding box center [1478, 84] width 40 height 30
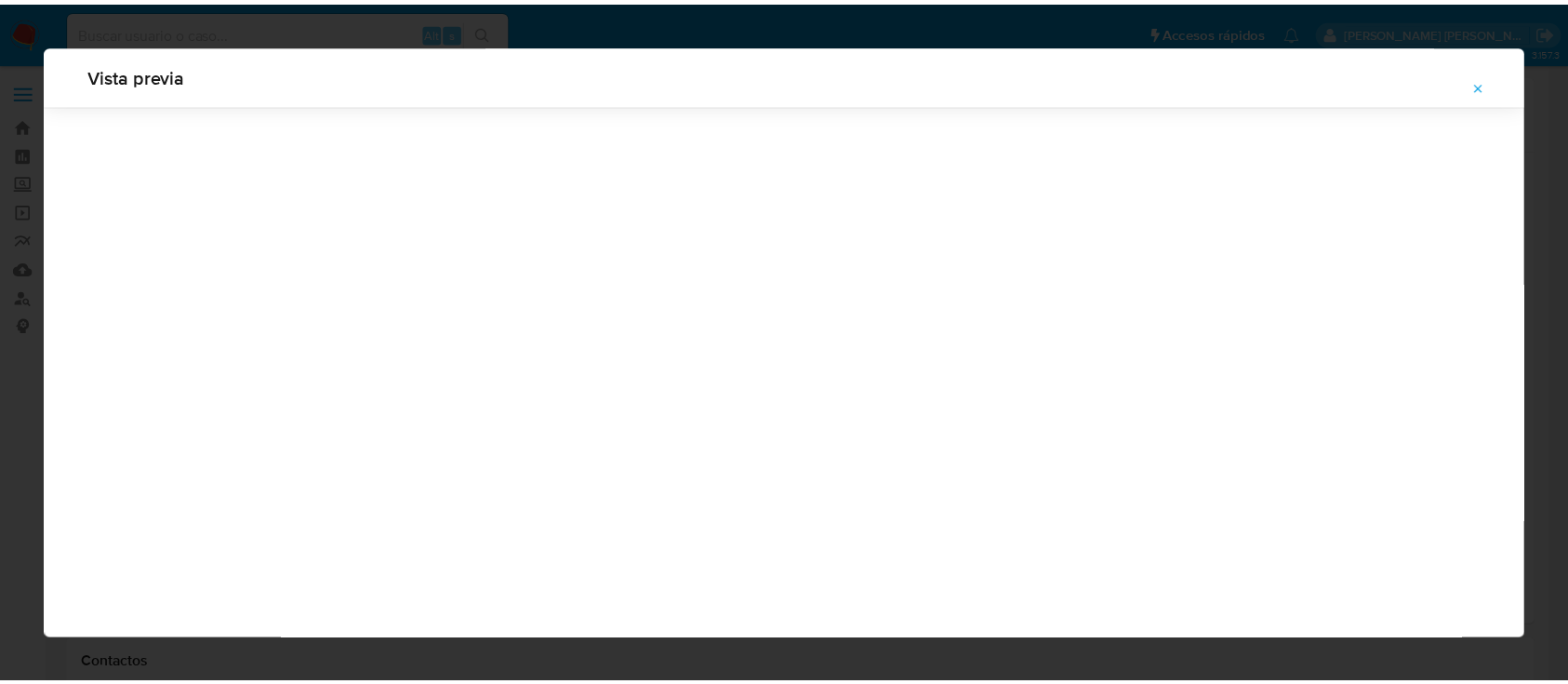
scroll to position [60, 0]
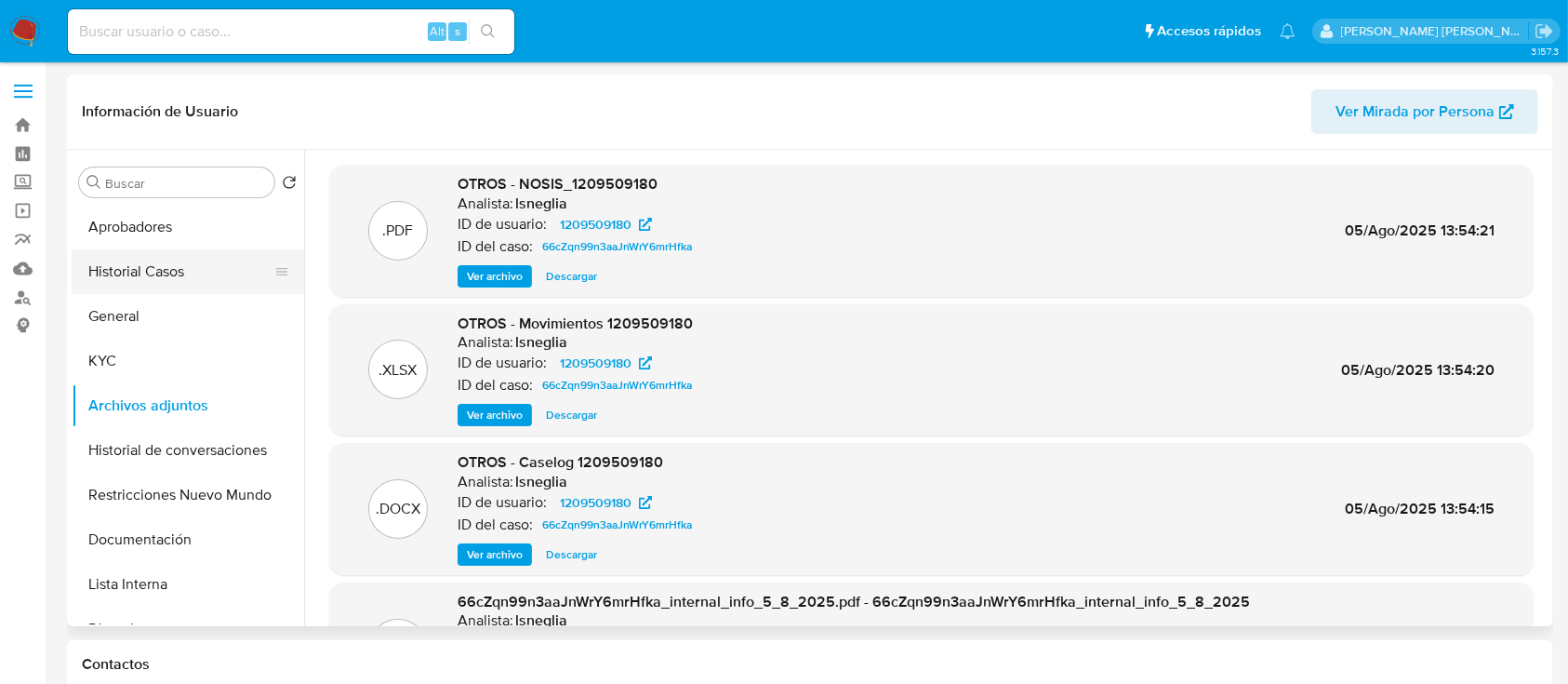
click at [160, 279] on button "Historial Casos" at bounding box center [180, 271] width 218 height 44
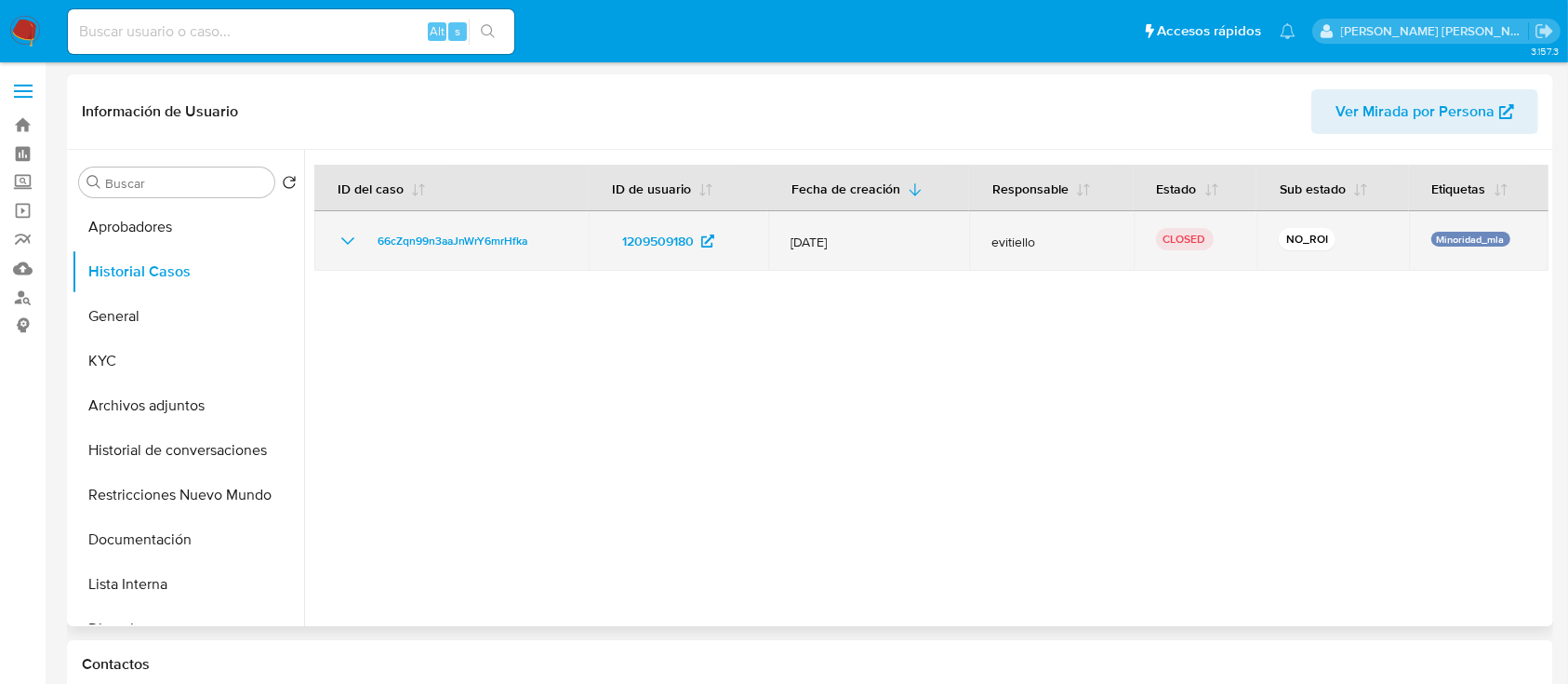
drag, startPoint x: 365, startPoint y: 234, endPoint x: 545, endPoint y: 245, distance: 180.3
click at [545, 245] on div "66cZqn99n3aaJnWrY6mrHfka" at bounding box center [451, 240] width 230 height 22
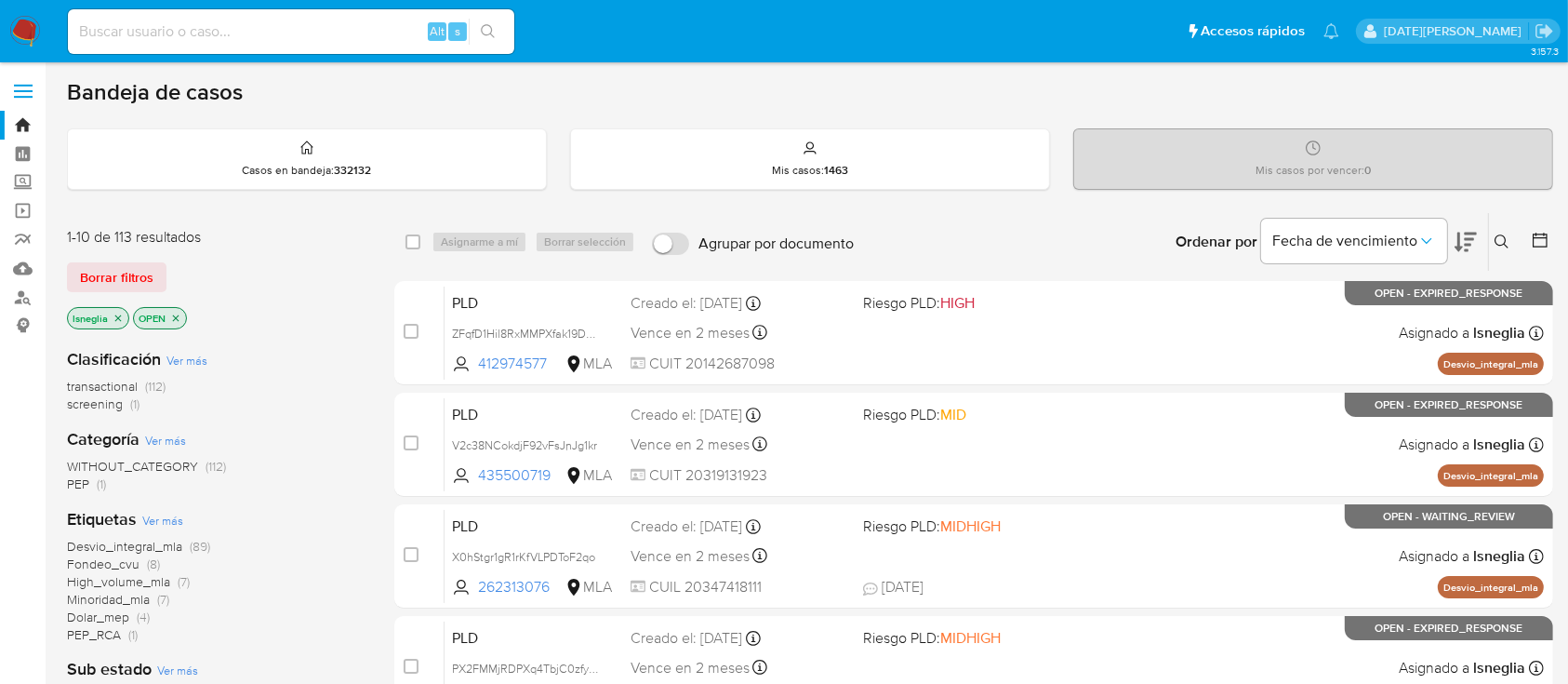
click at [189, 57] on nav "Pausado Ver notificaciones Alt s Accesos rápidos Presiona las siguientes teclas…" at bounding box center [784, 31] width 1568 height 63
click at [189, 39] on input at bounding box center [290, 31] width 446 height 24
paste input "4wa9PLdWi02Qk2UpomsQhAIH"
type input "4wa9PLdWi02Qk2UpomsQhAIH"
click at [491, 21] on button "search-icon" at bounding box center [488, 31] width 39 height 26
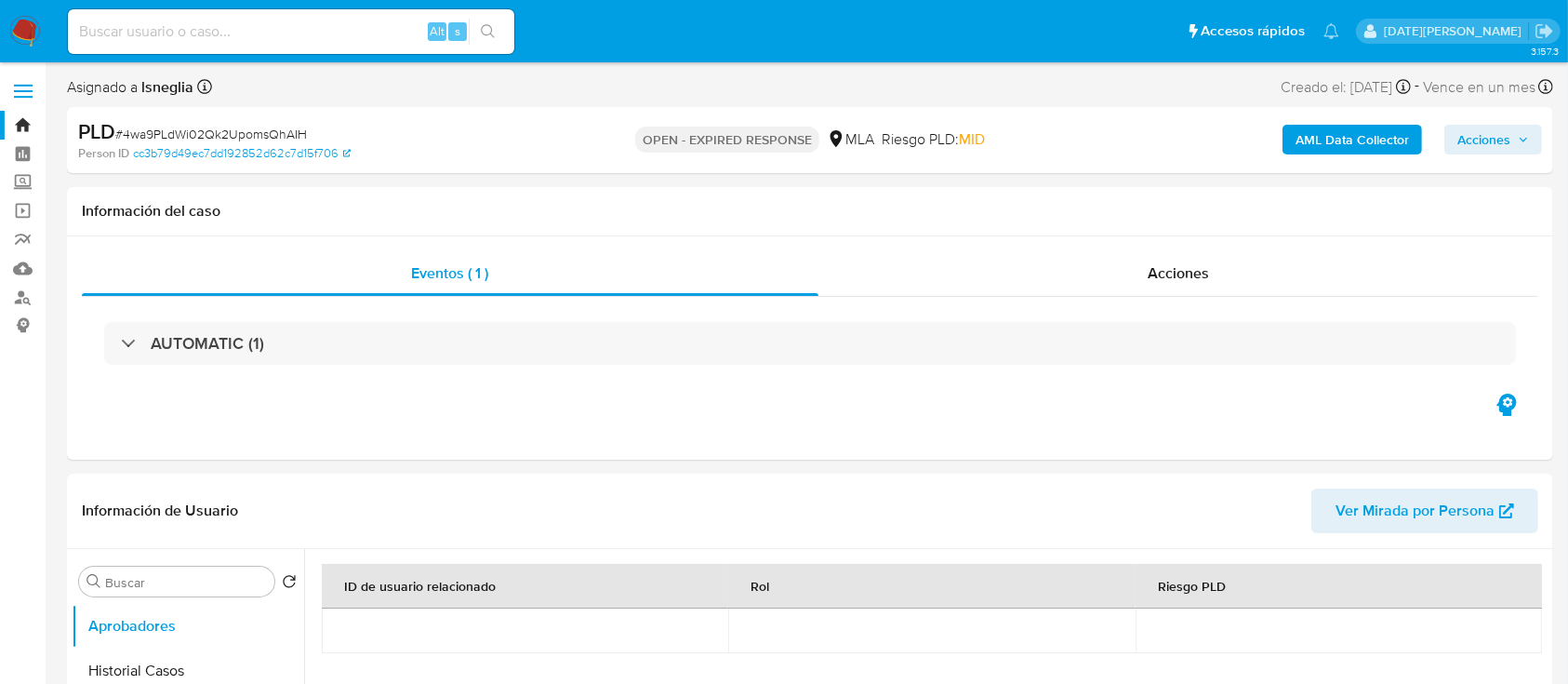
select select "10"
click at [230, 141] on span "# 4wa9PLdWi02Qk2UpomsQhAIH" at bounding box center [211, 133] width 192 height 18
copy span "4wa9PLdWi02Qk2UpomsQhAIH"
click at [8, 30] on nav "Pausado Ver notificaciones Alt s Accesos rápidos Presiona las siguientes teclas…" at bounding box center [784, 31] width 1568 height 63
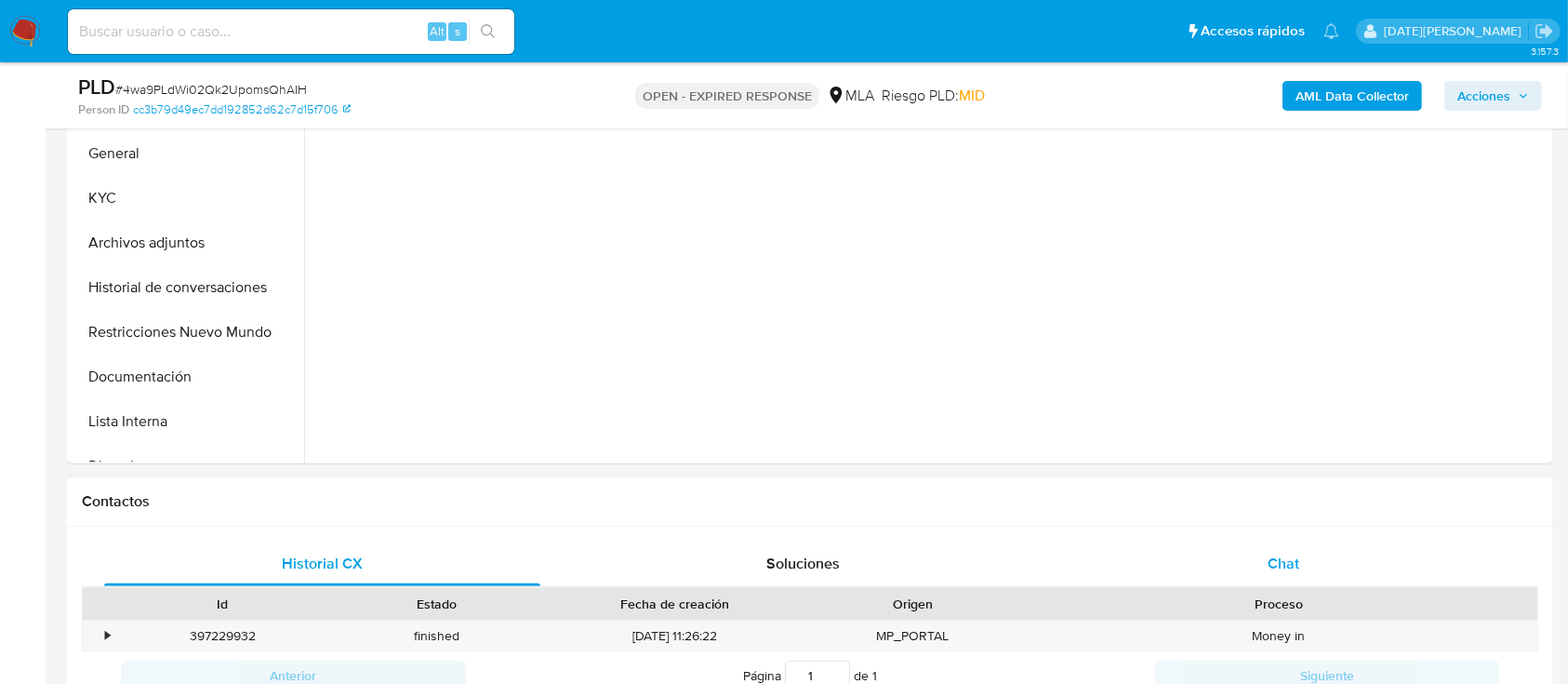
click at [1305, 555] on div "Chat" at bounding box center [1284, 563] width 436 height 44
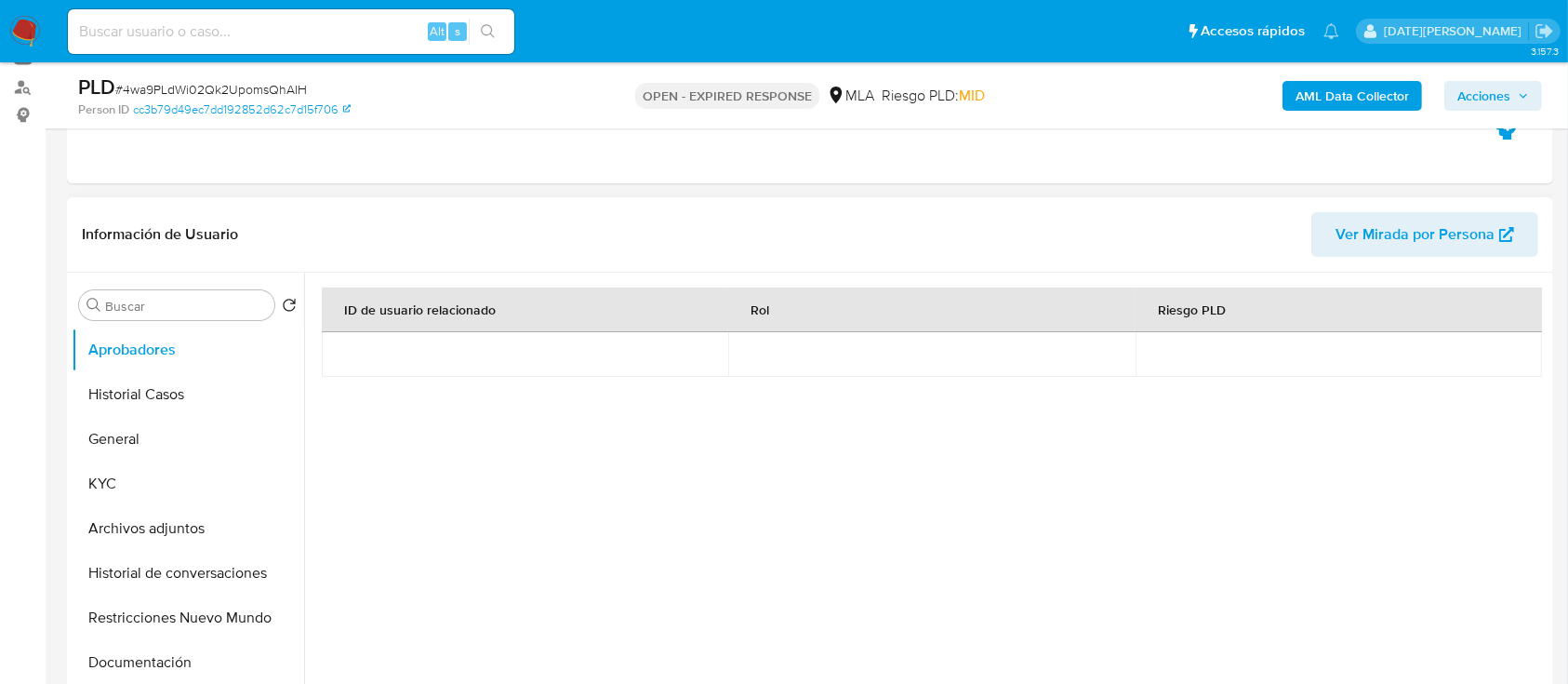
scroll to position [248, 0]
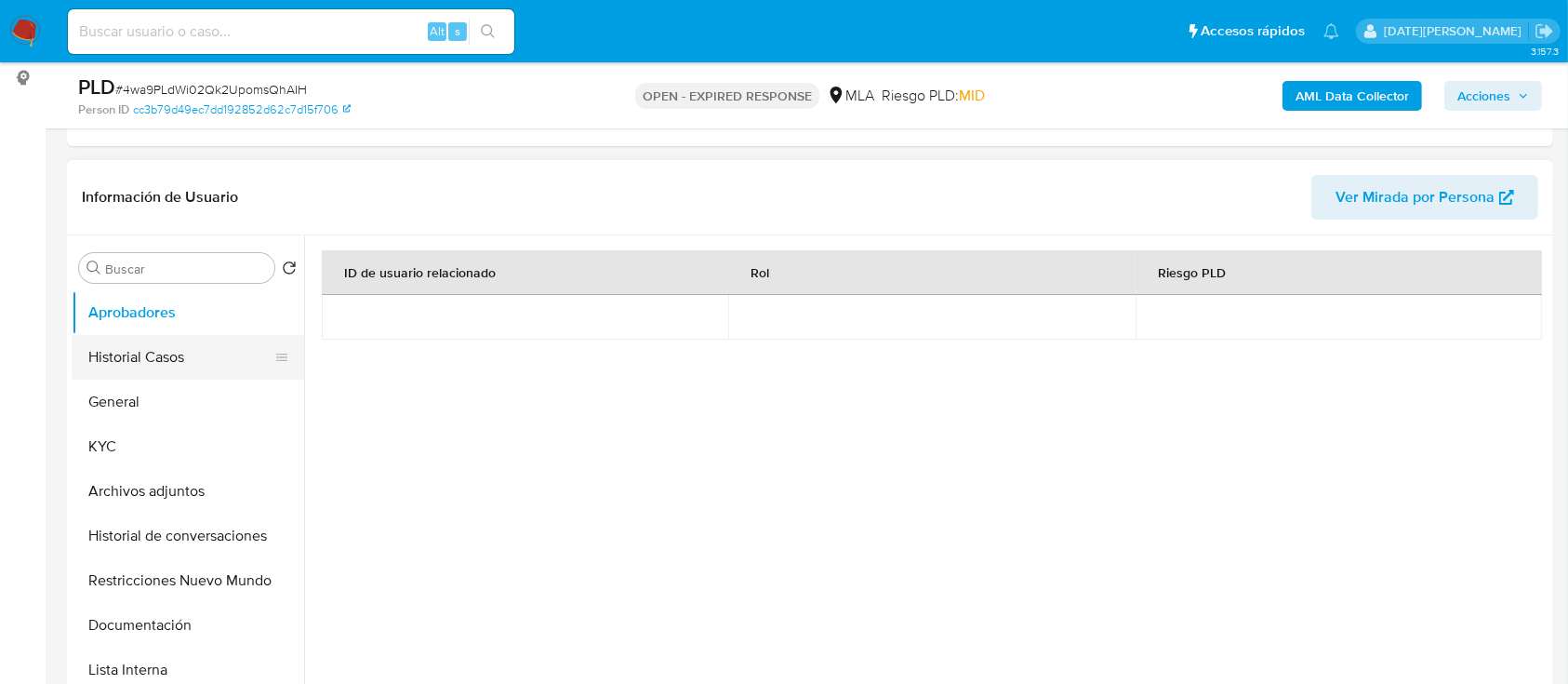
click at [197, 371] on button "Historial Casos" at bounding box center [180, 357] width 218 height 44
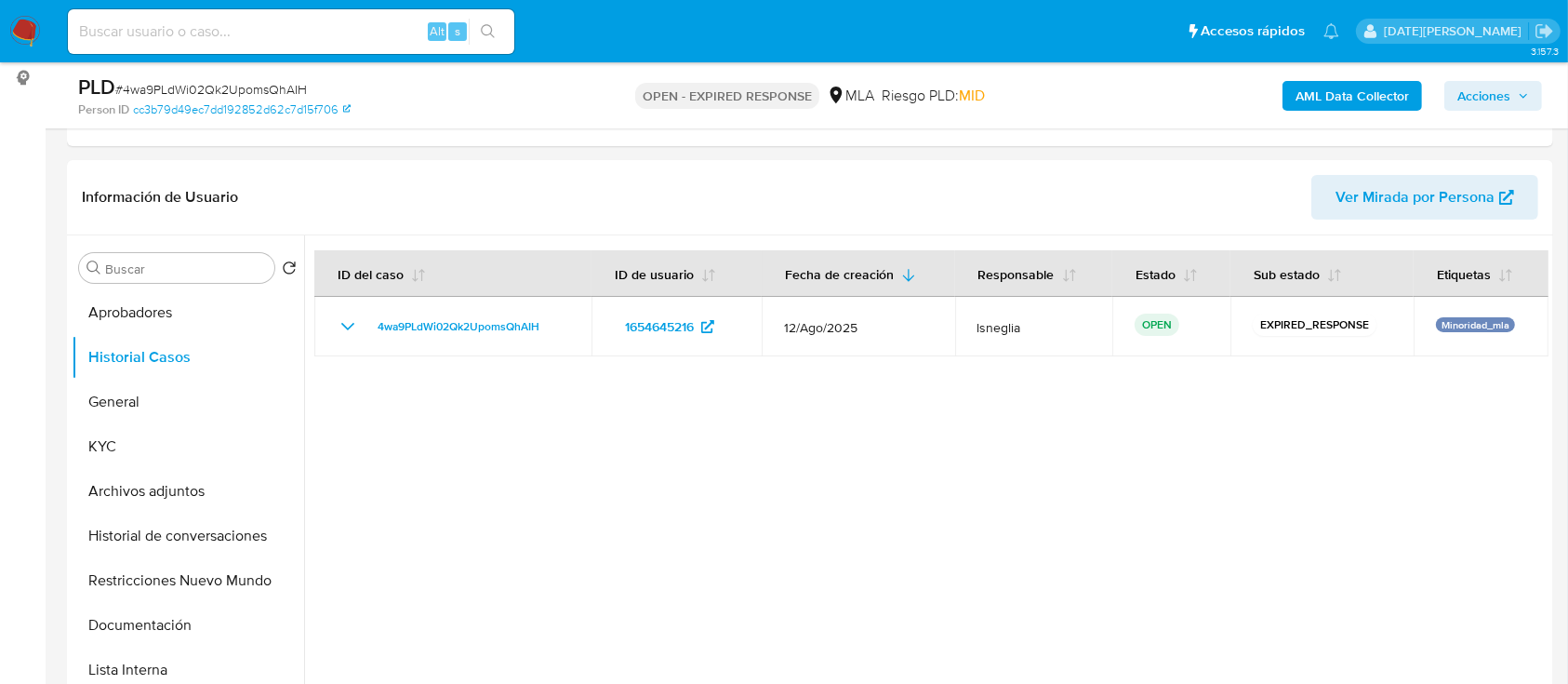
click at [216, 87] on span "# 4wa9PLdWi02Qk2UpomsQhAIH" at bounding box center [211, 89] width 192 height 18
copy span "4wa9PLdWi02Qk2UpomsQhAIH"
click at [18, 34] on img at bounding box center [25, 31] width 32 height 32
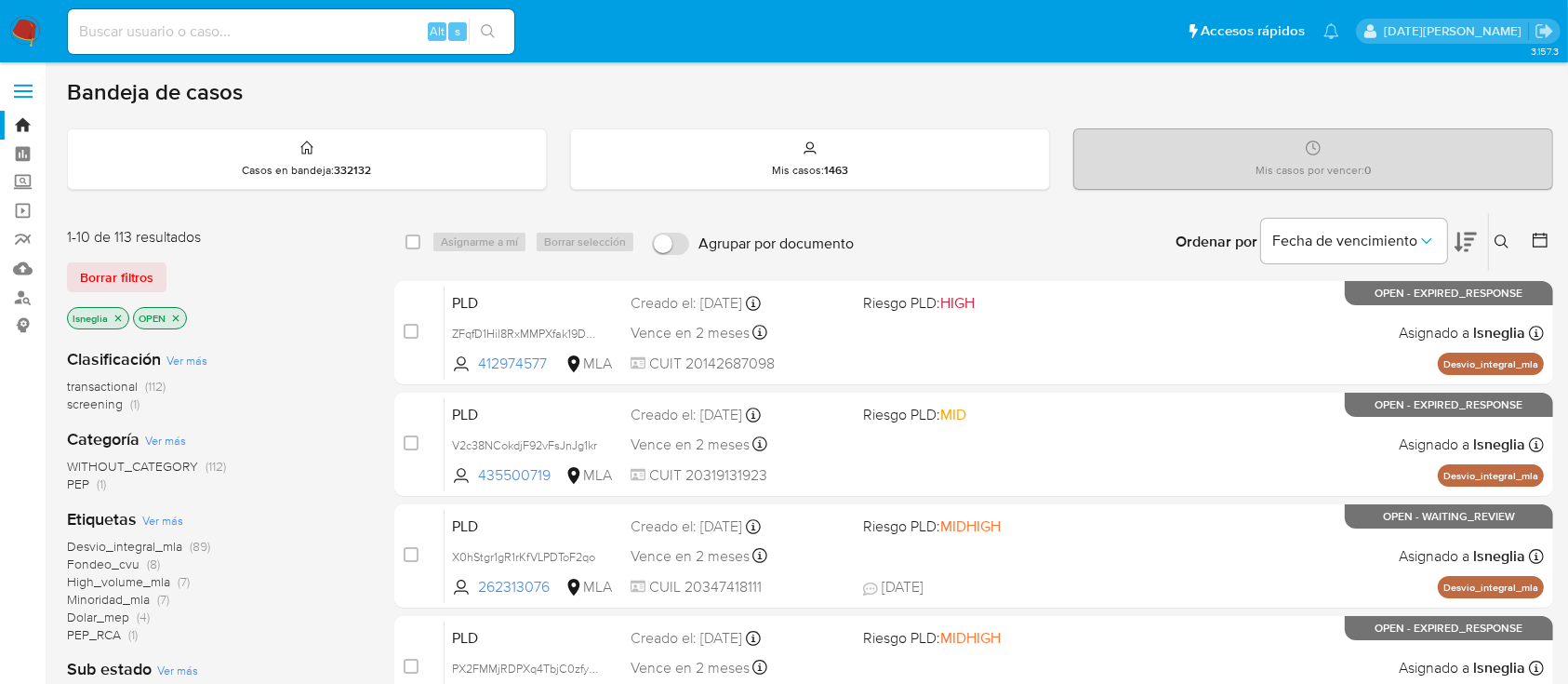
click at [1502, 243] on icon at bounding box center [1501, 241] width 14 height 14
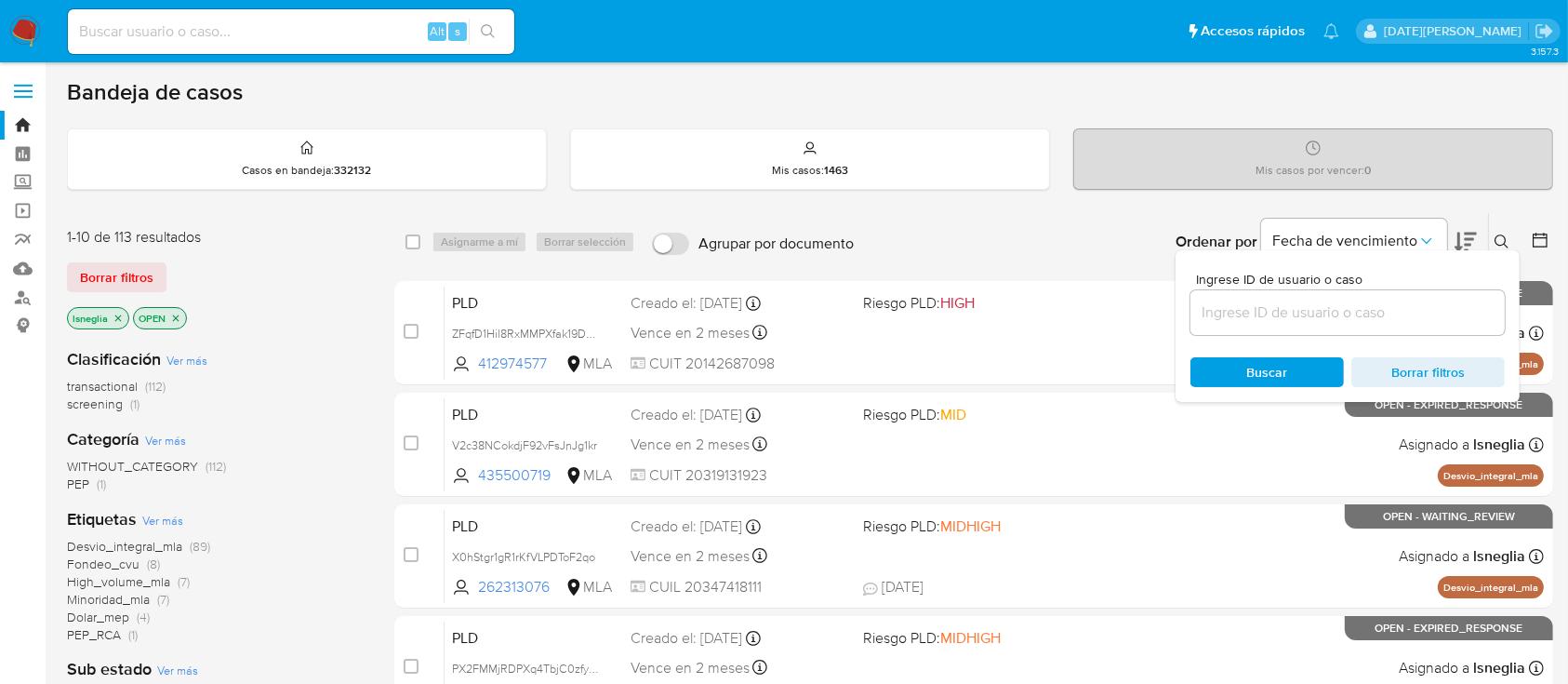
click at [1328, 308] on input at bounding box center [1347, 313] width 314 height 24
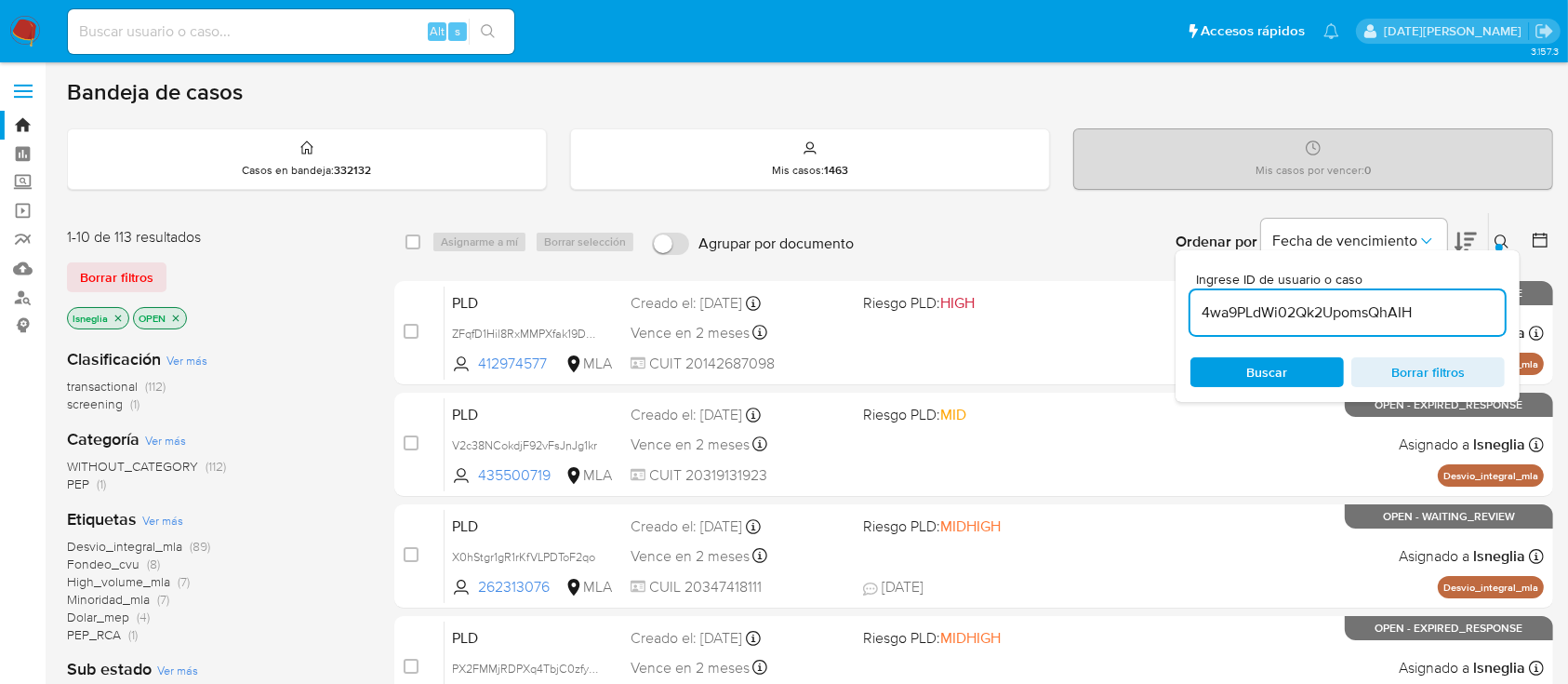
type input "4wa9PLdWi02Qk2UpomsQhAIH"
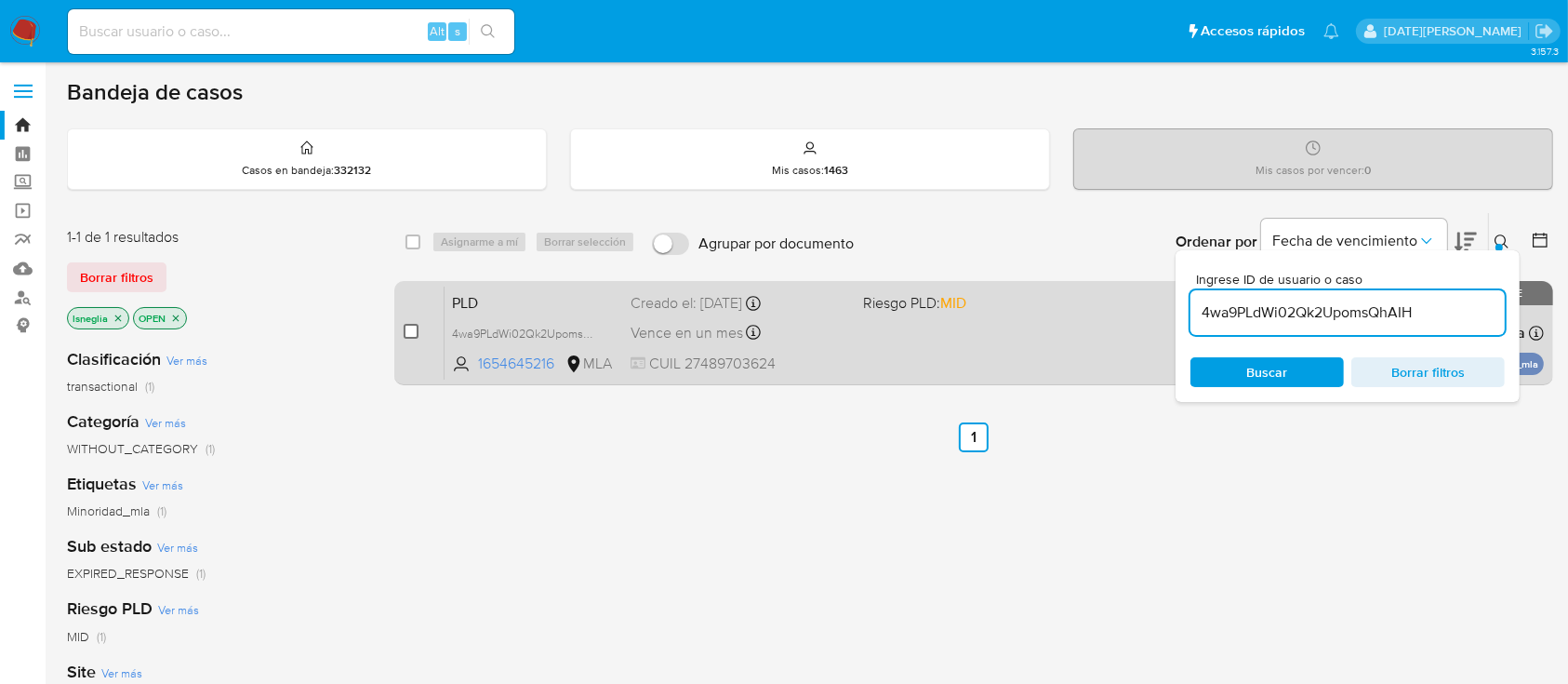
click at [409, 331] on input "checkbox" at bounding box center [411, 331] width 14 height 14
checkbox input "true"
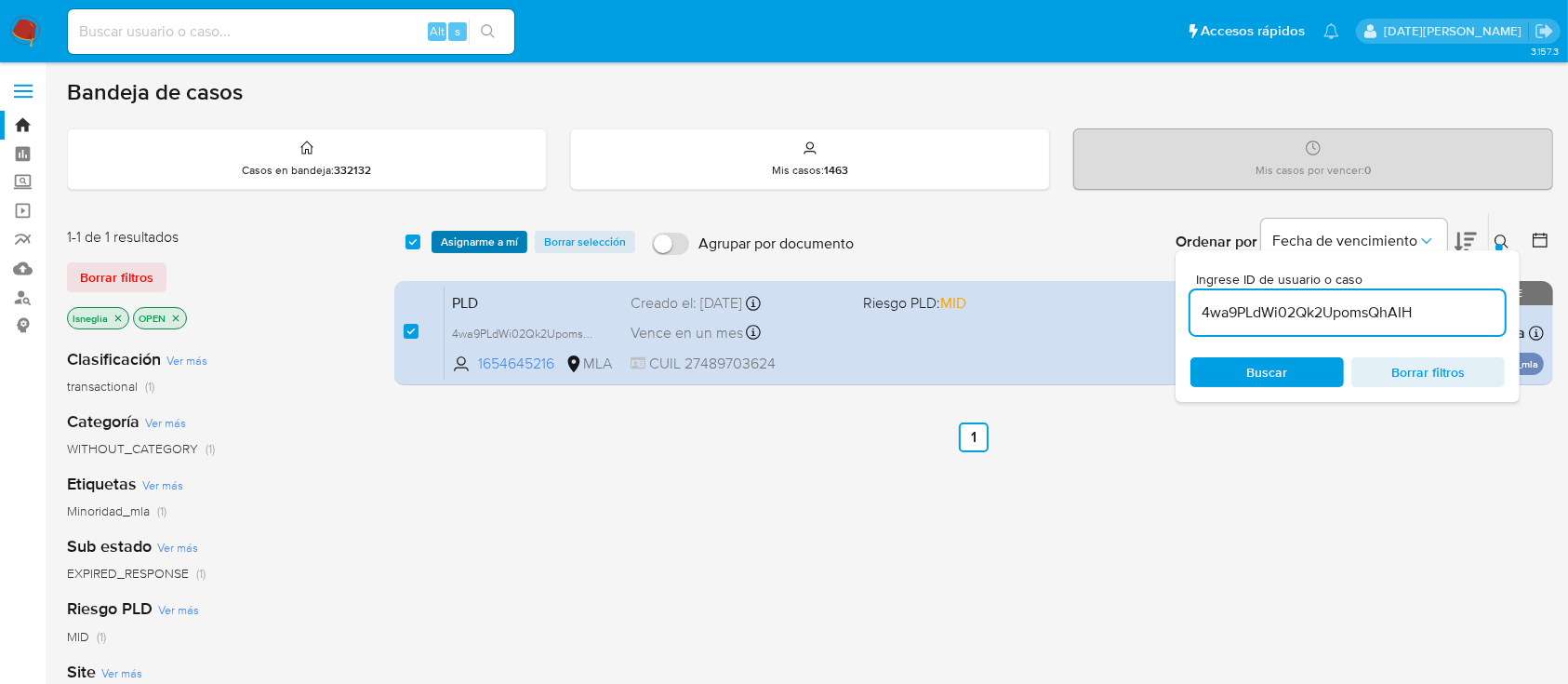
click at [477, 233] on span "Asignarme a mí" at bounding box center [479, 241] width 77 height 18
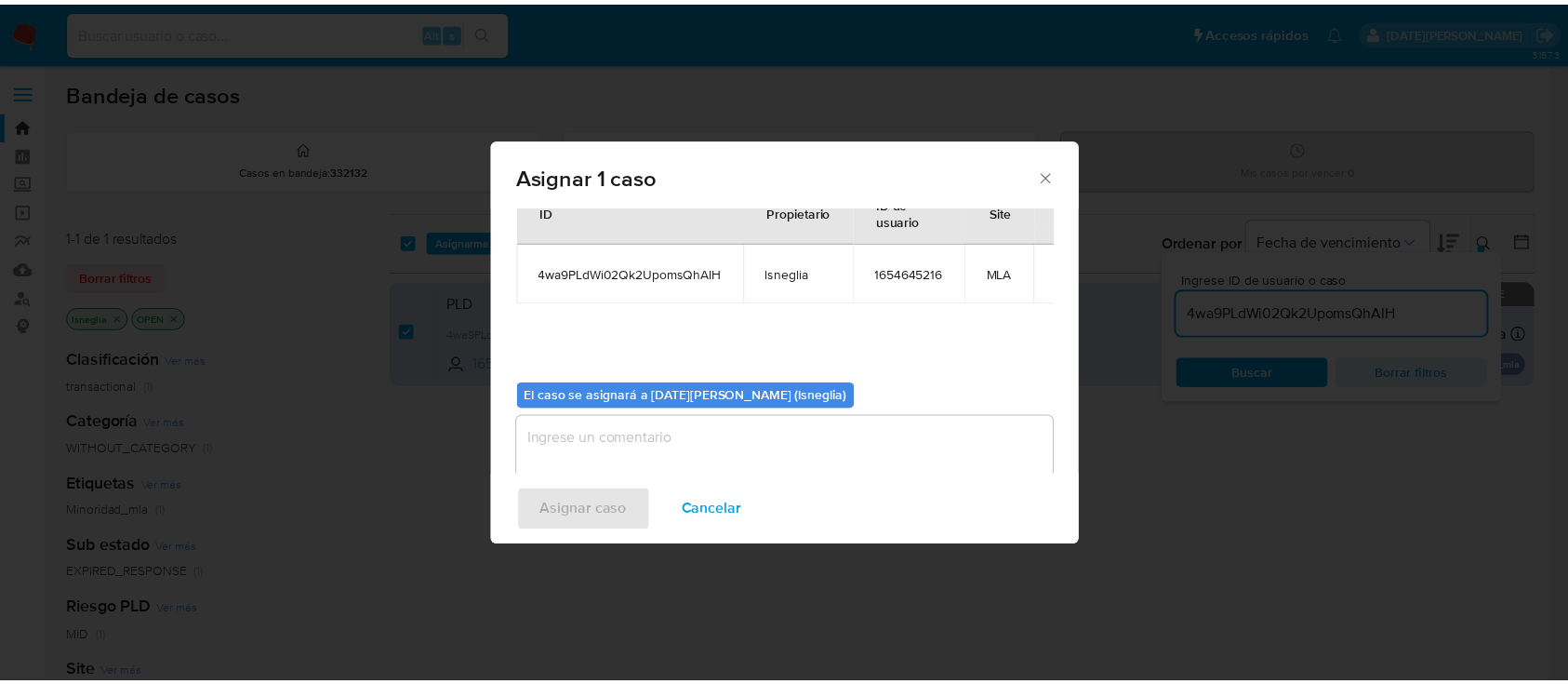
scroll to position [95, 0]
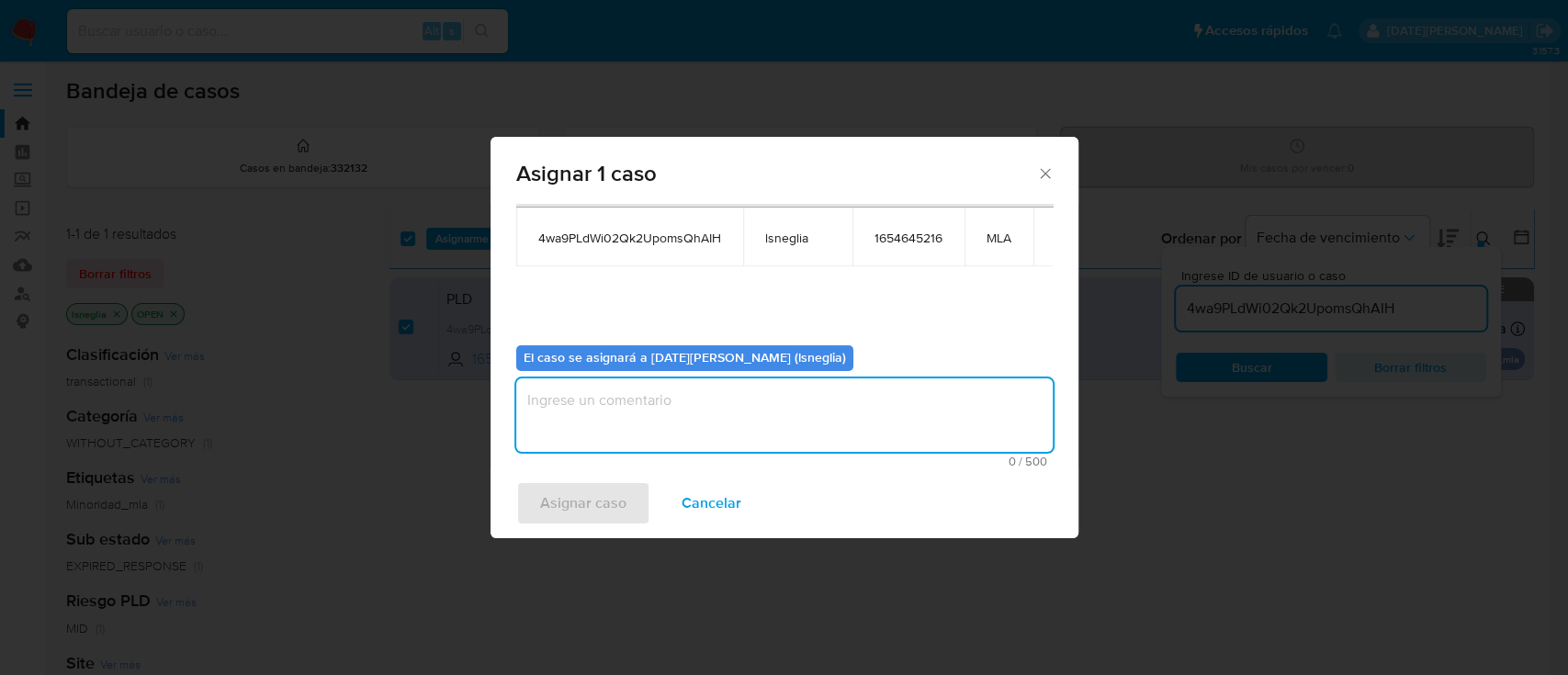
click at [756, 393] on textarea "assign-modal" at bounding box center [784, 414] width 536 height 73
type textarea "."
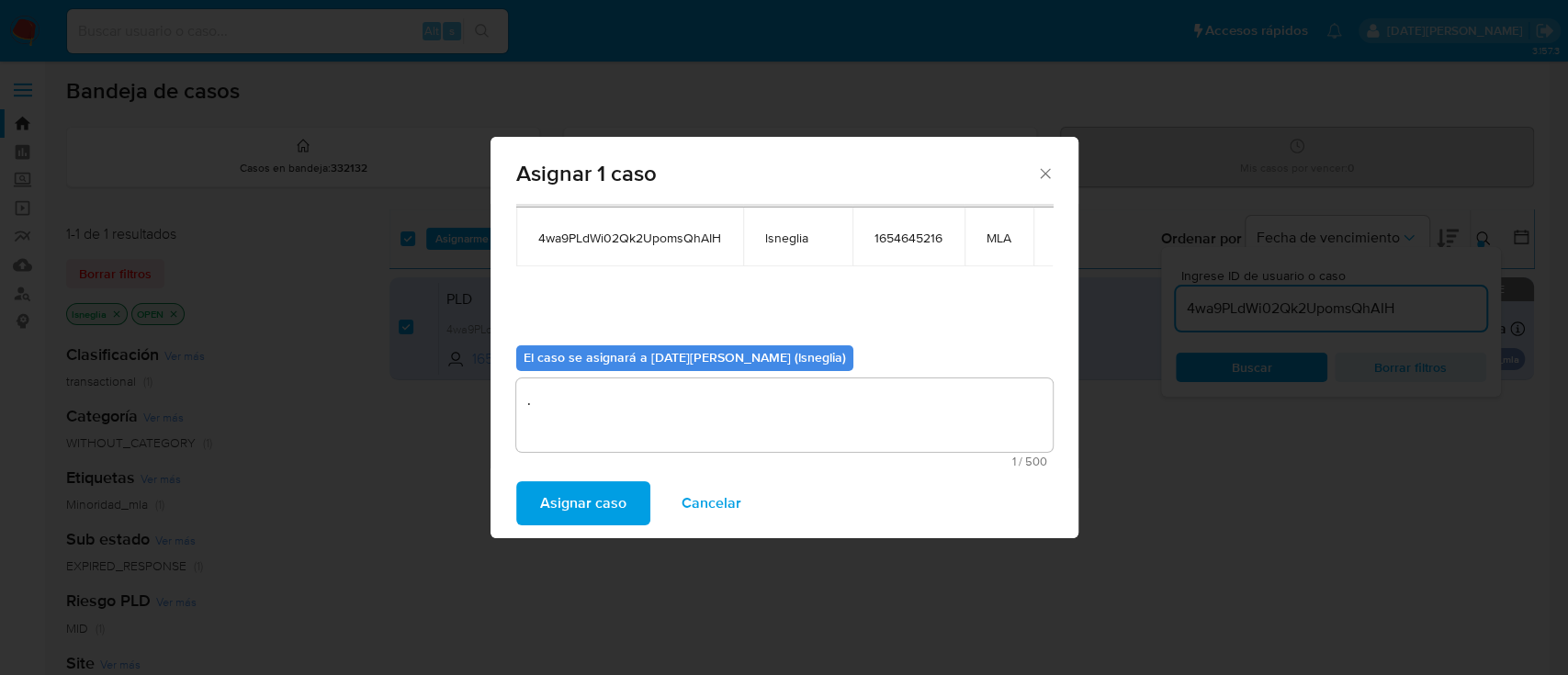
click at [584, 496] on span "Asignar caso" at bounding box center [583, 503] width 87 height 40
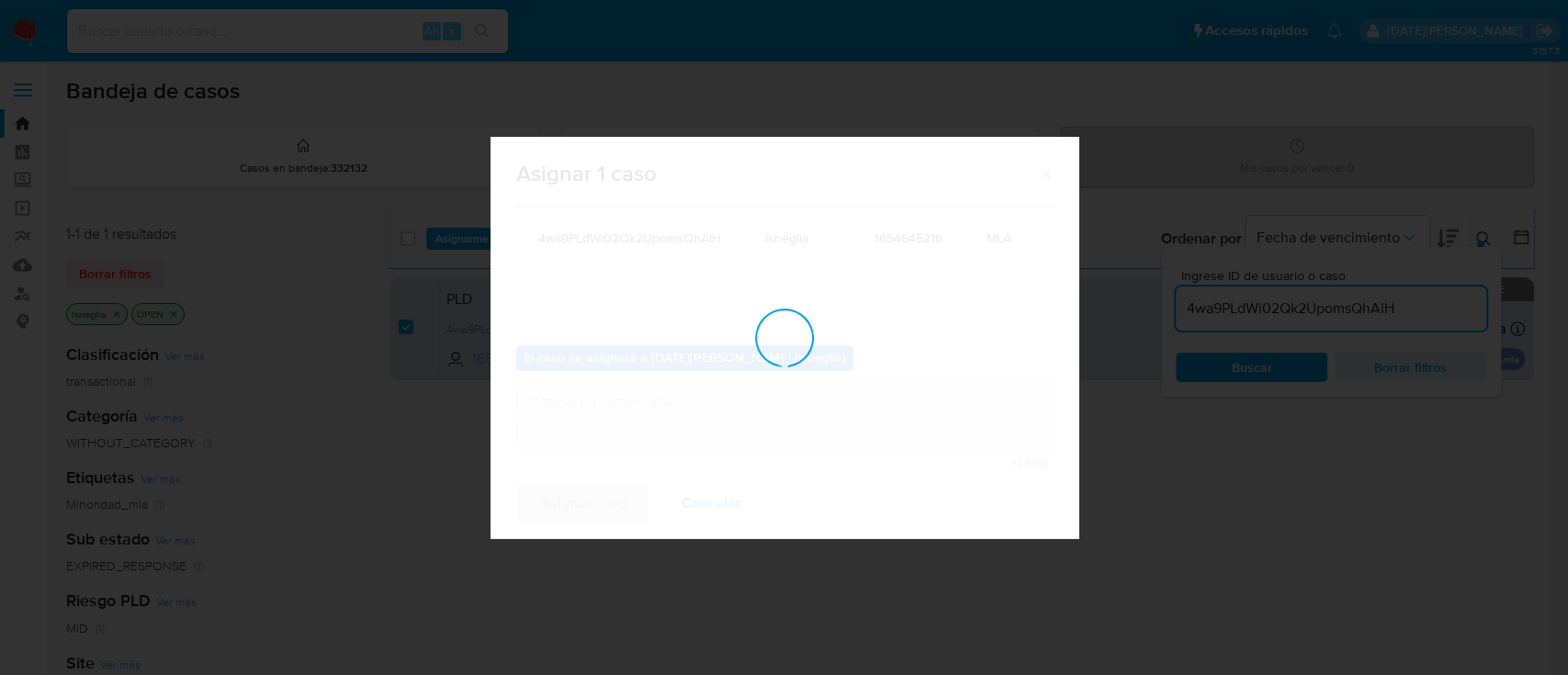
checkbox input "false"
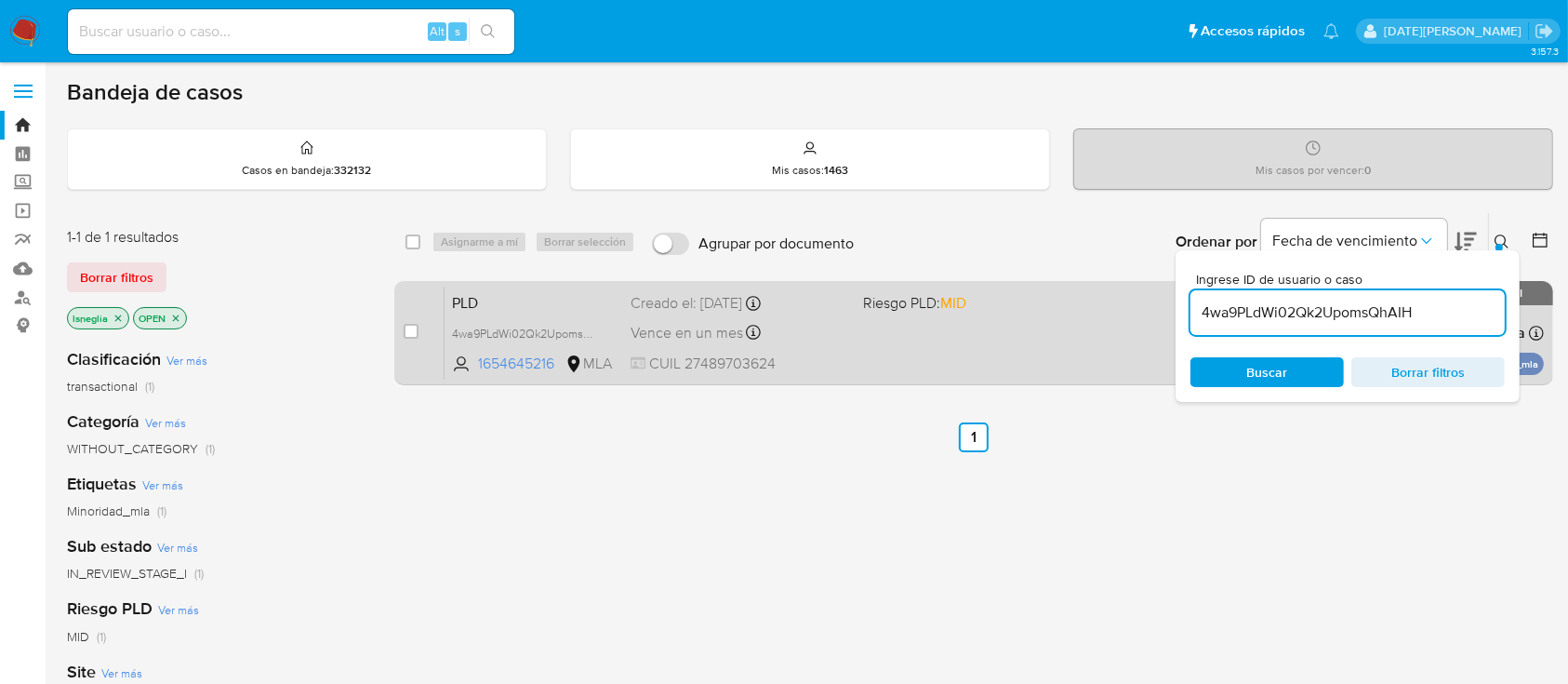
click at [519, 304] on span "PLD" at bounding box center [534, 301] width 164 height 24
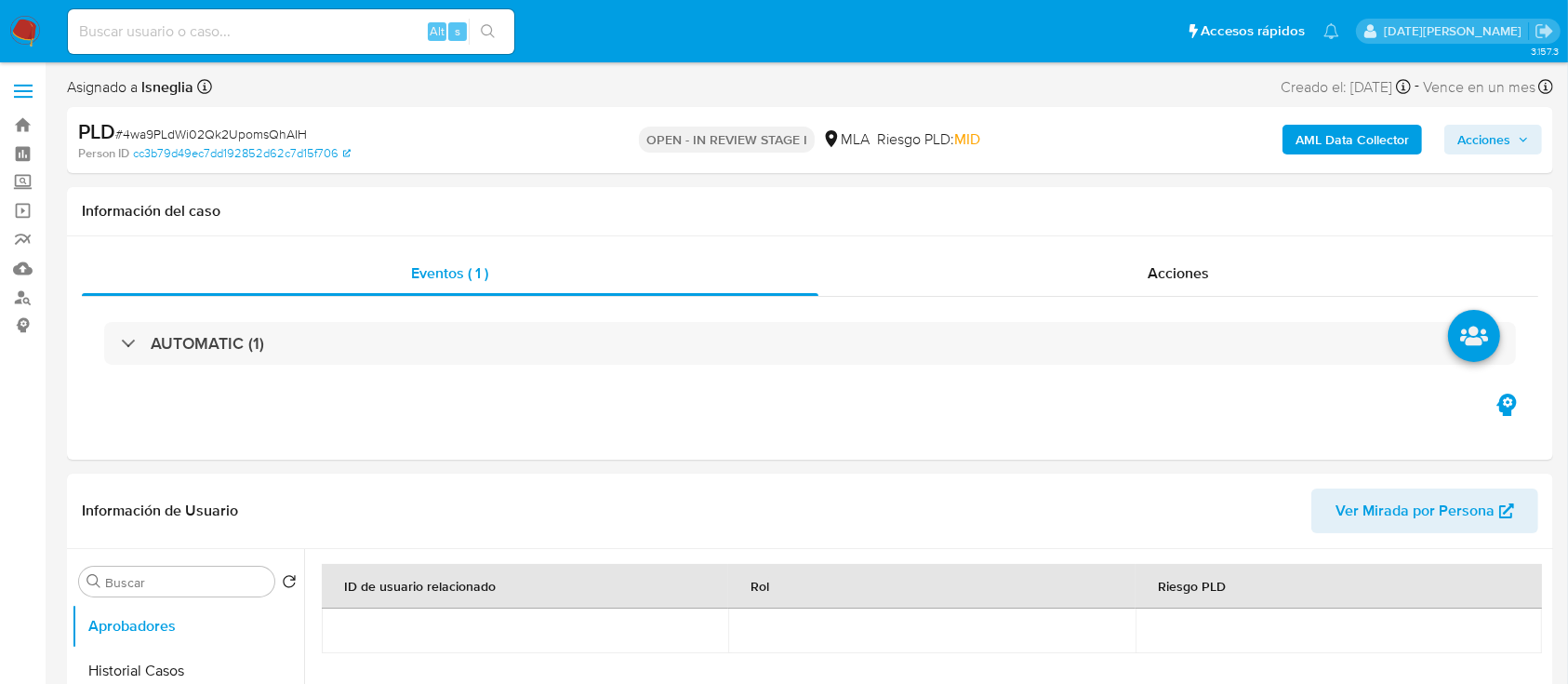
select select "10"
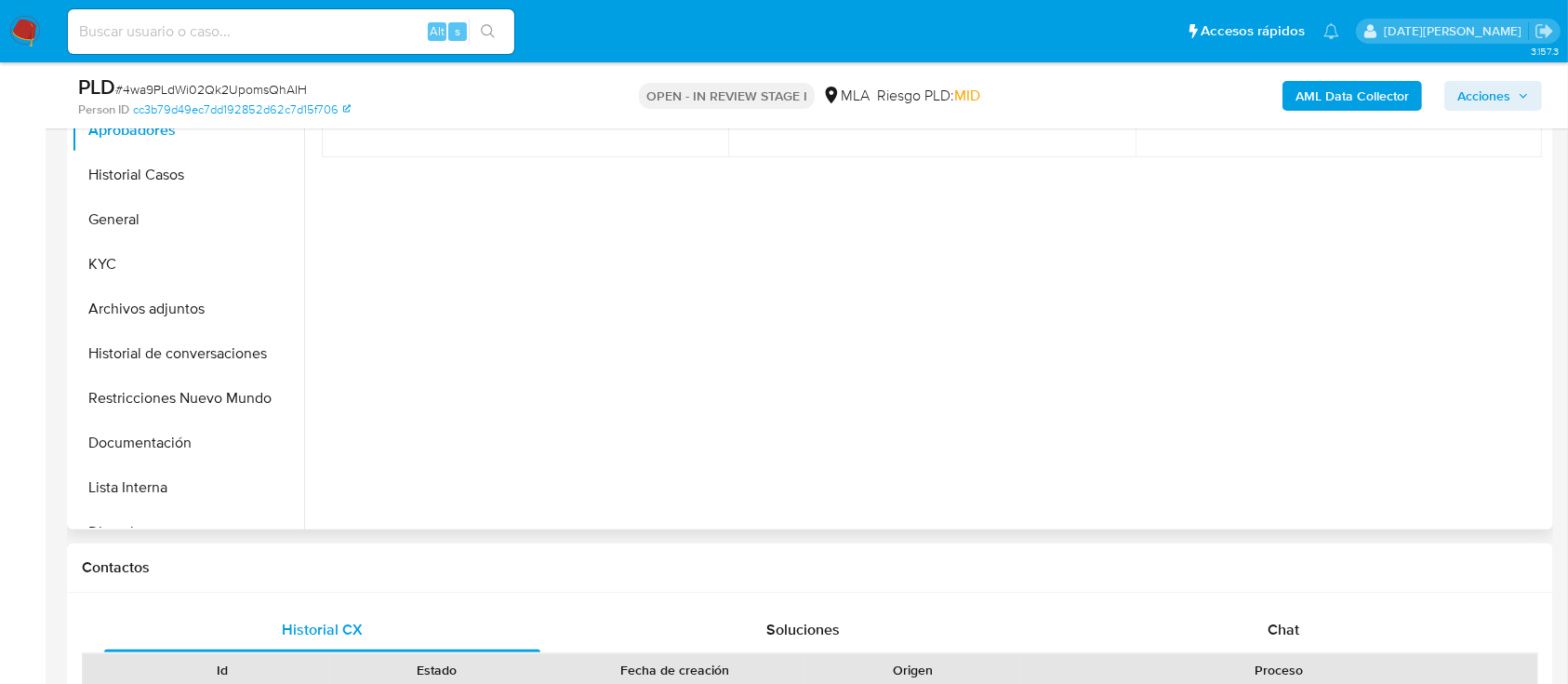
scroll to position [496, 0]
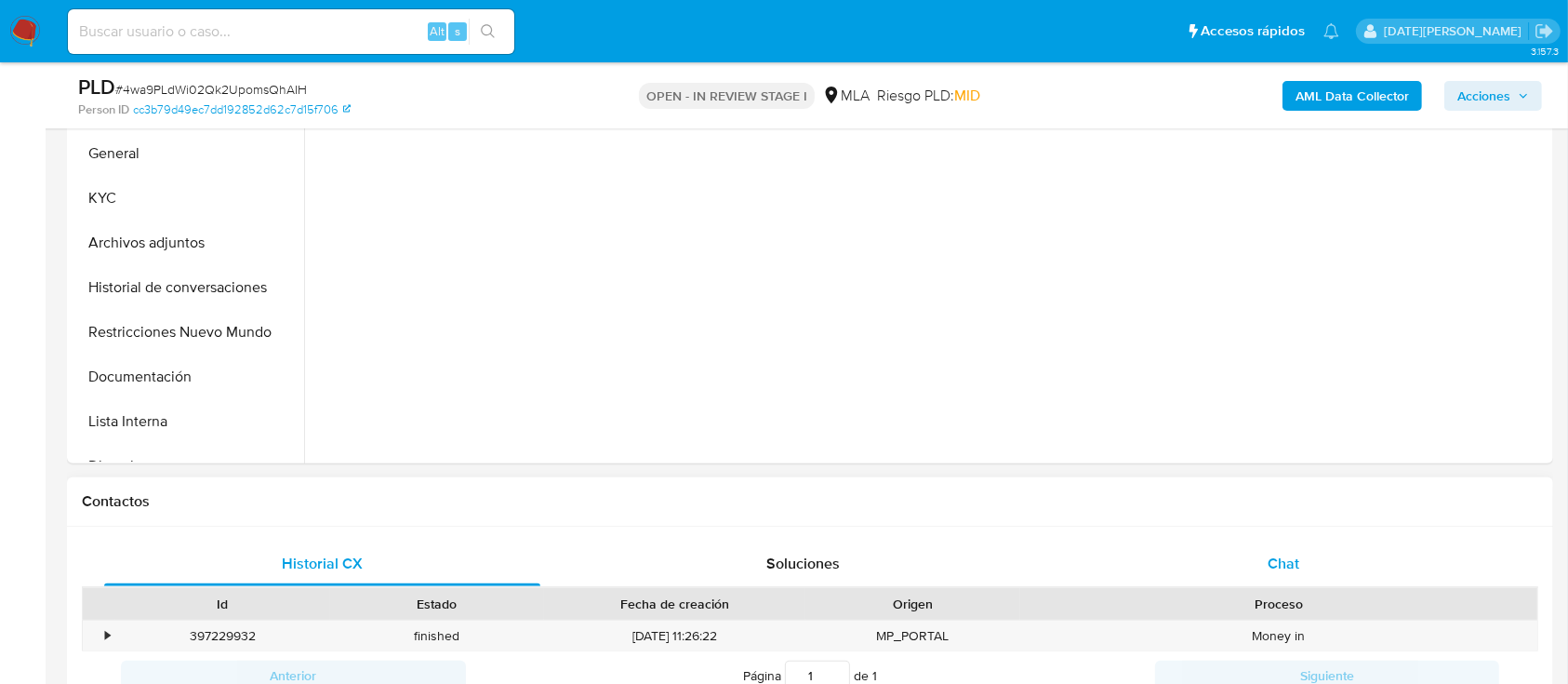
click at [1271, 547] on div "Chat" at bounding box center [1284, 563] width 436 height 44
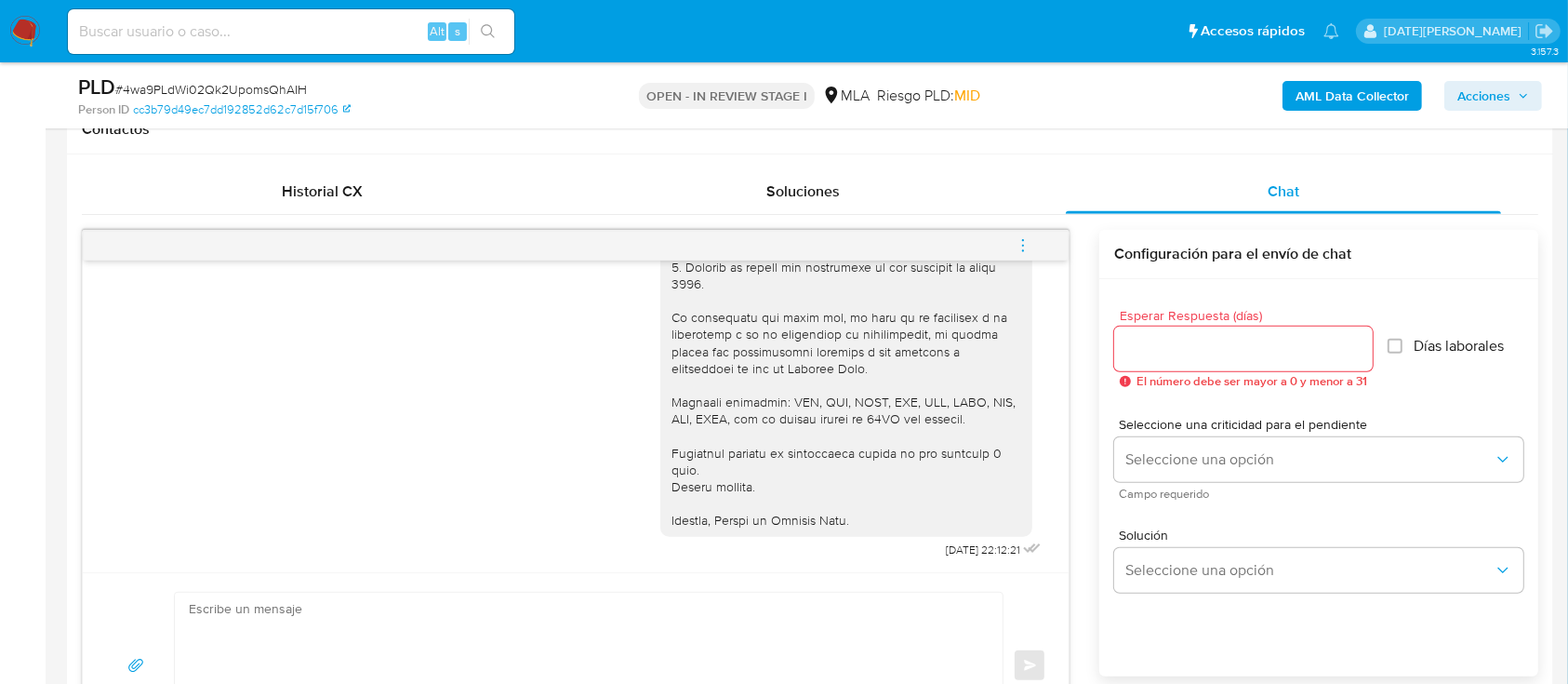
scroll to position [1555, 0]
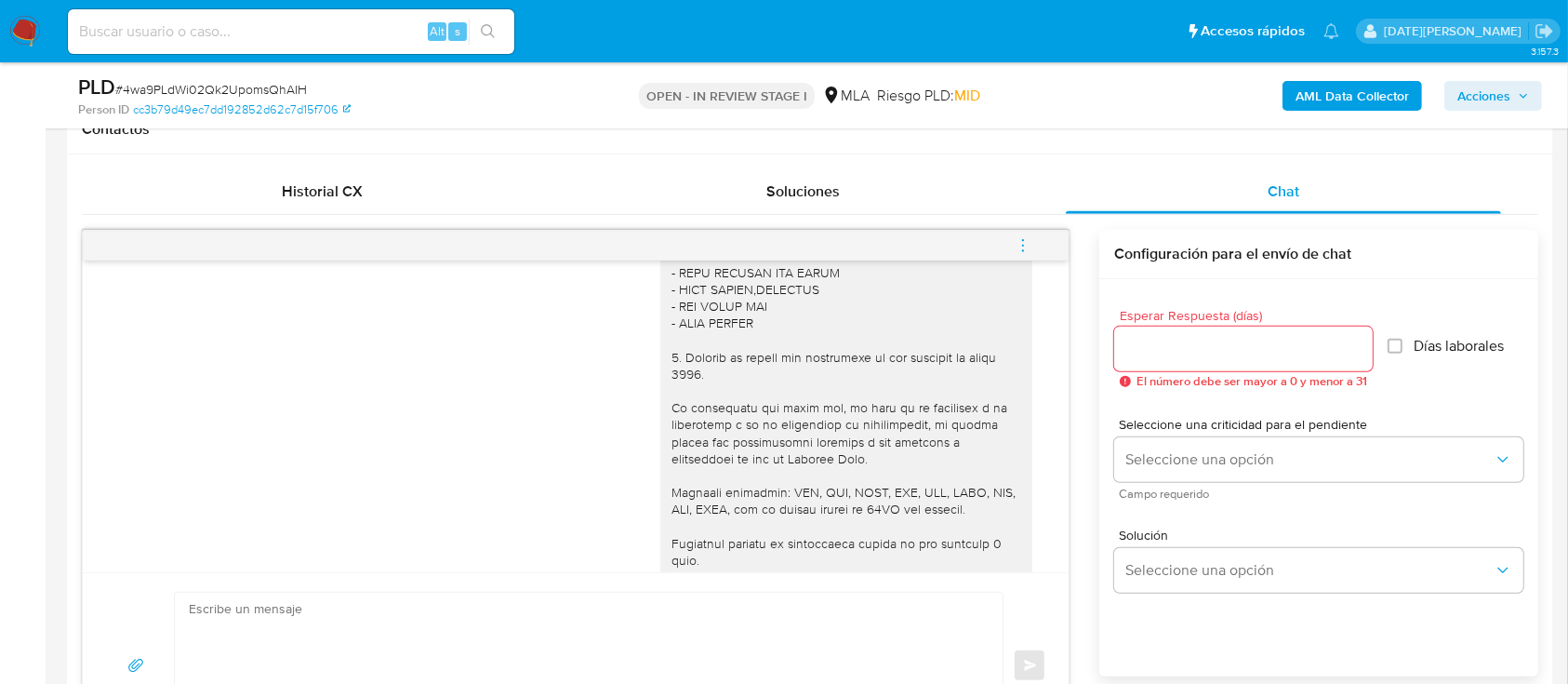
click at [1020, 232] on span "menu-action" at bounding box center [1022, 245] width 16 height 44
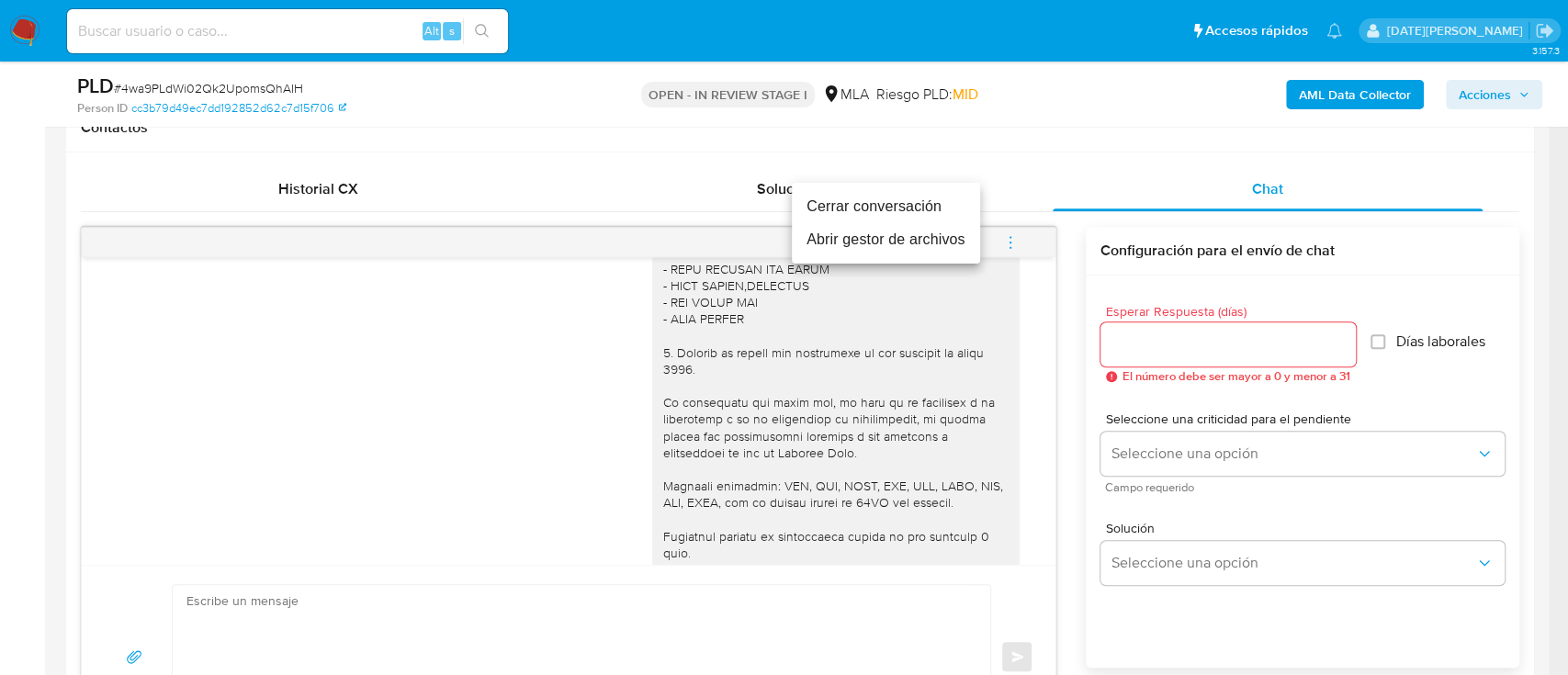
click at [911, 214] on li "Cerrar conversación" at bounding box center [886, 207] width 189 height 33
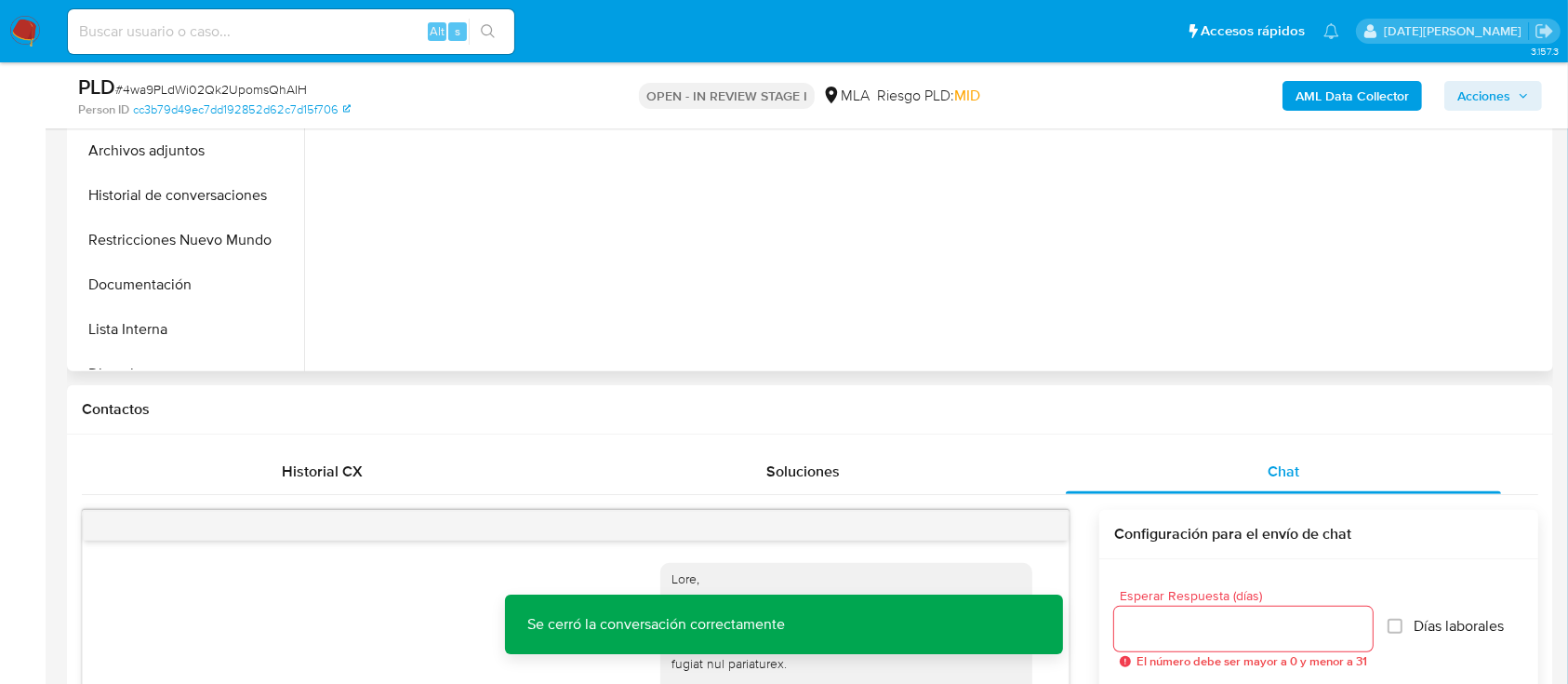
scroll to position [496, 0]
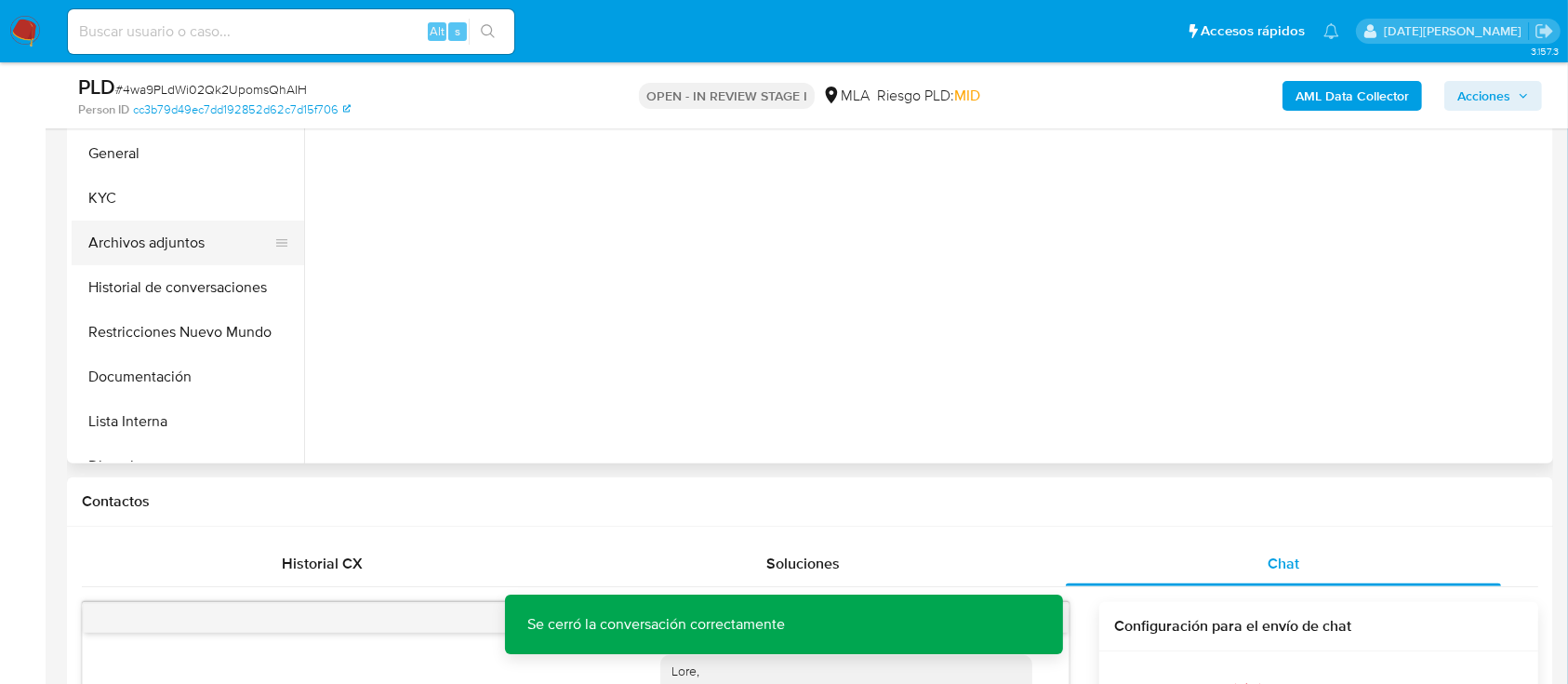
click at [201, 254] on button "Archivos adjuntos" at bounding box center [180, 243] width 218 height 44
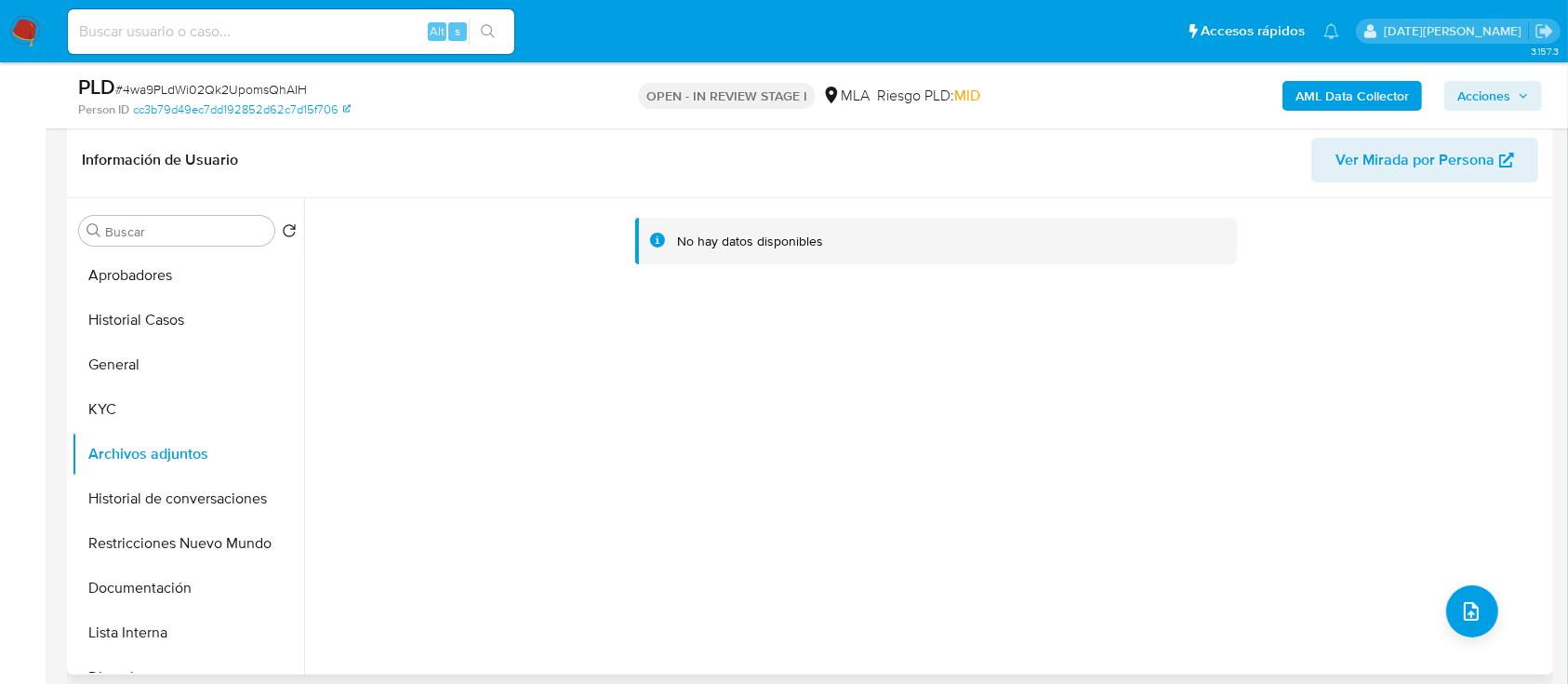
scroll to position [248, 0]
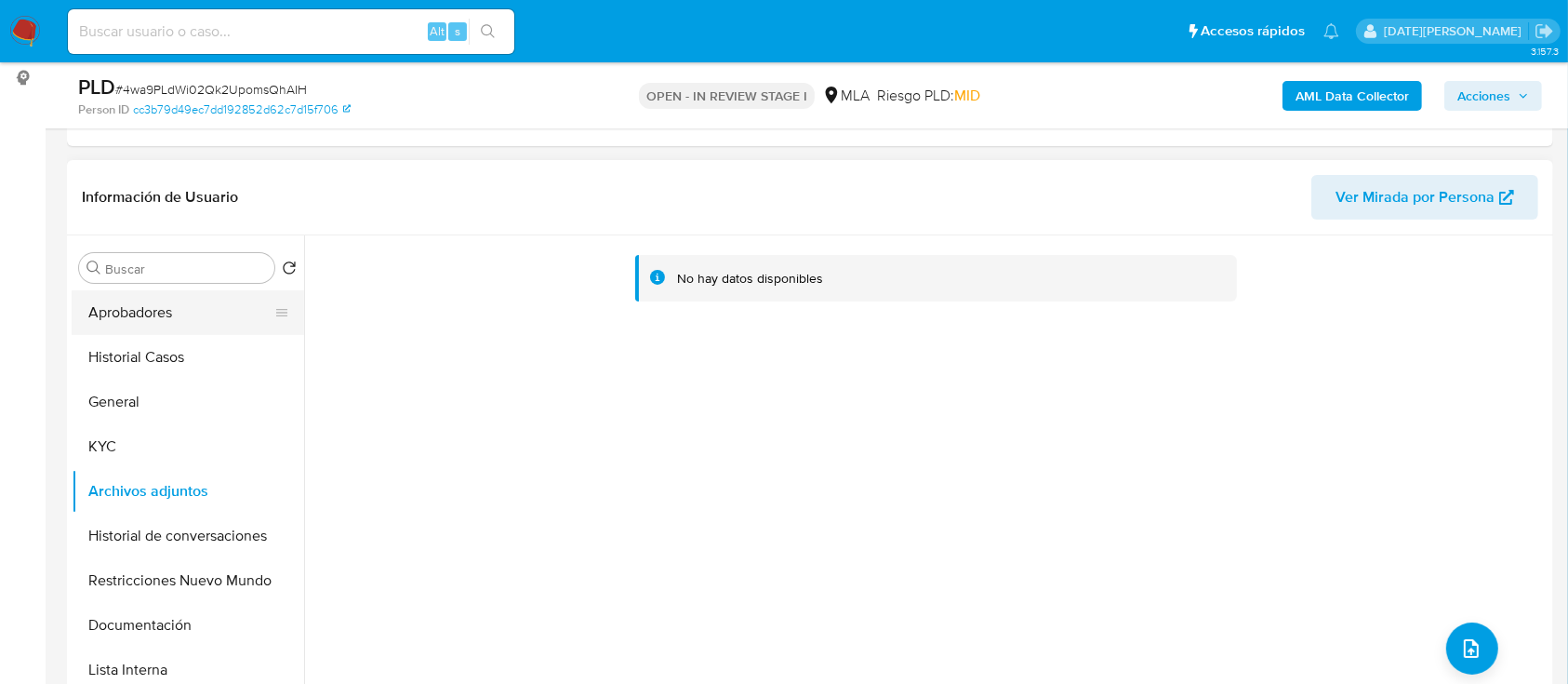
click at [148, 304] on button "Aprobadores" at bounding box center [180, 313] width 218 height 44
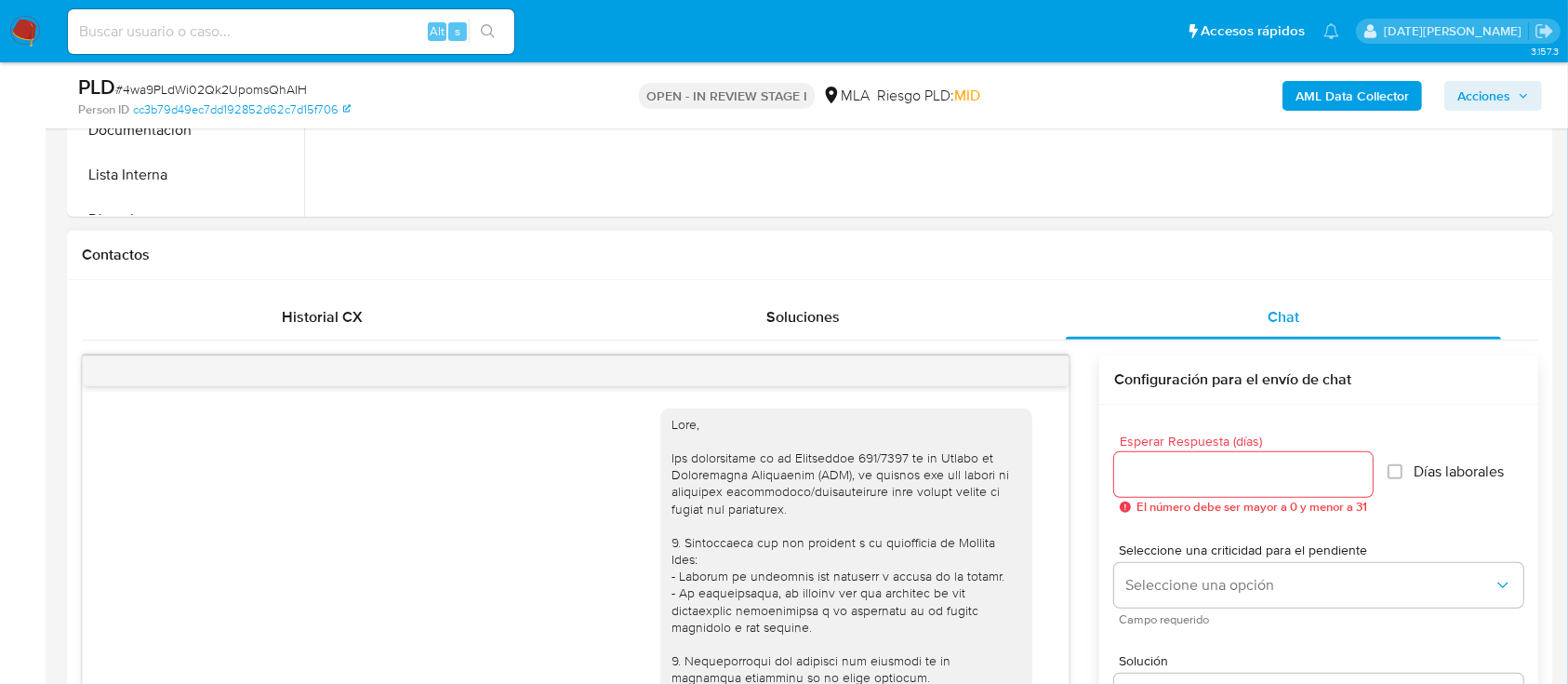
scroll to position [496, 0]
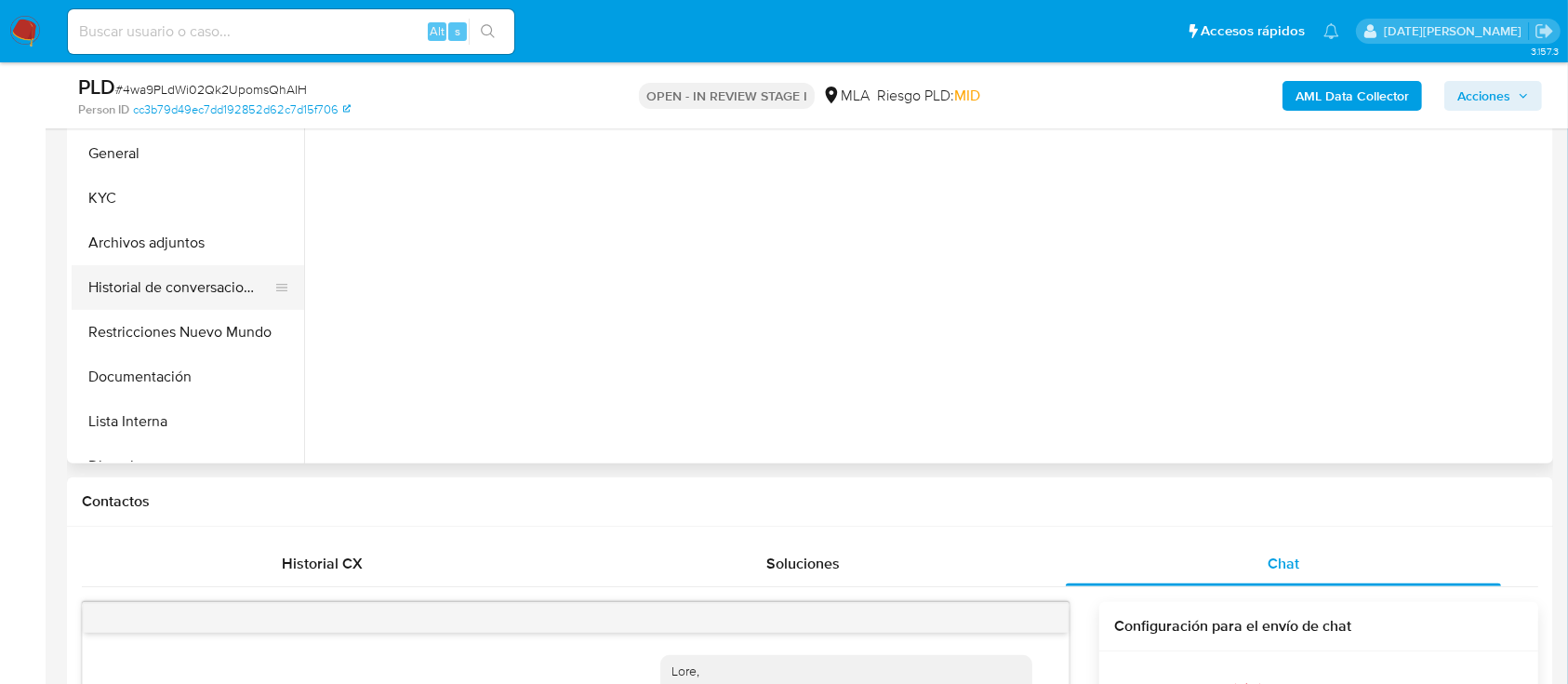
click at [197, 275] on button "Historial de conversaciones" at bounding box center [180, 287] width 218 height 44
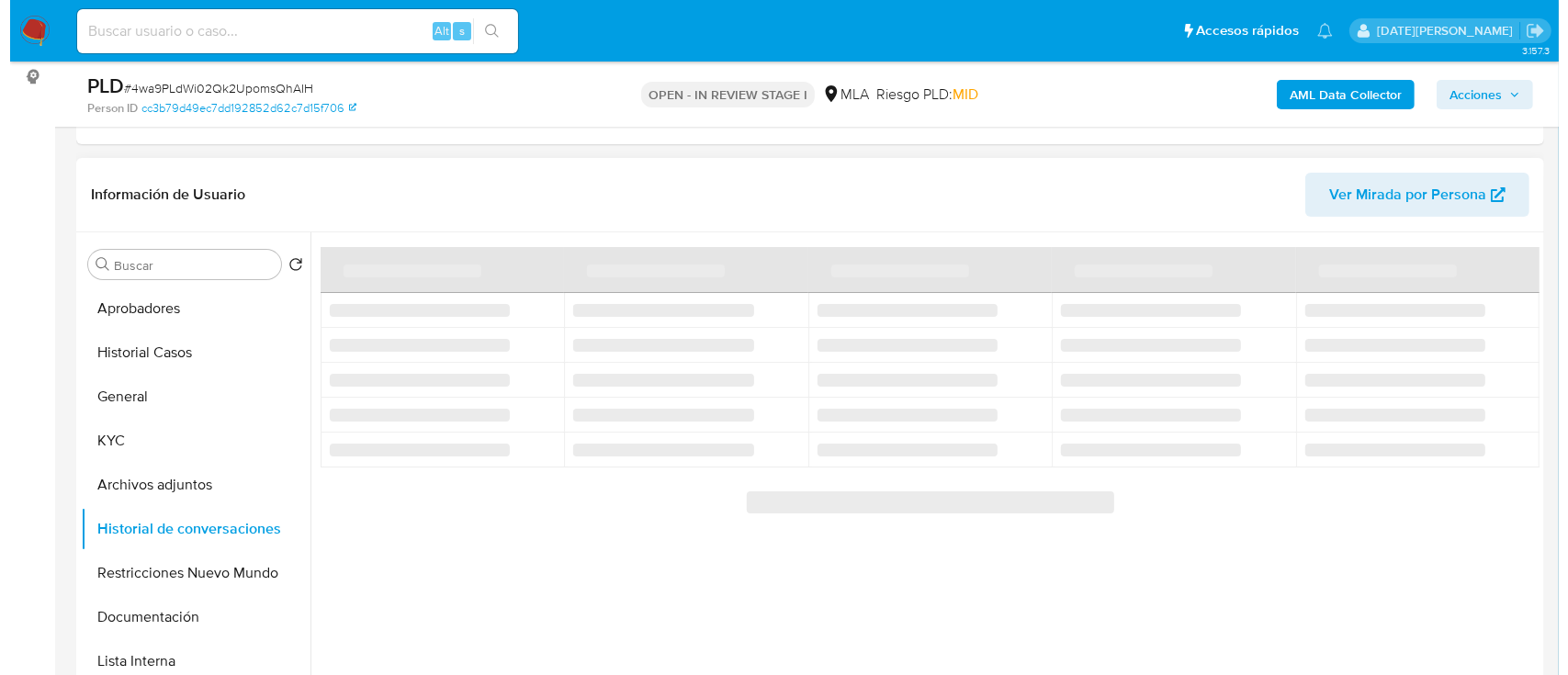
scroll to position [122, 0]
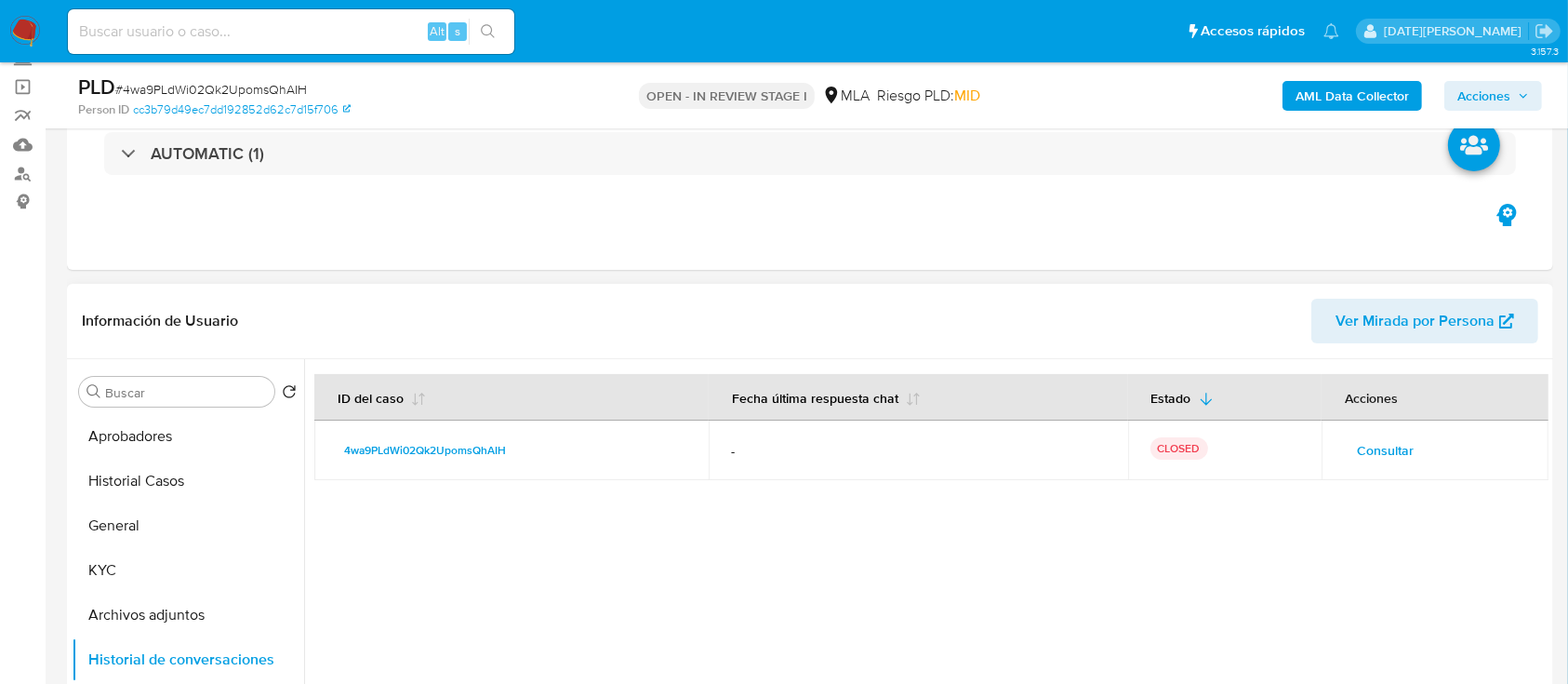
click at [1414, 446] on button "Consultar" at bounding box center [1386, 450] width 83 height 30
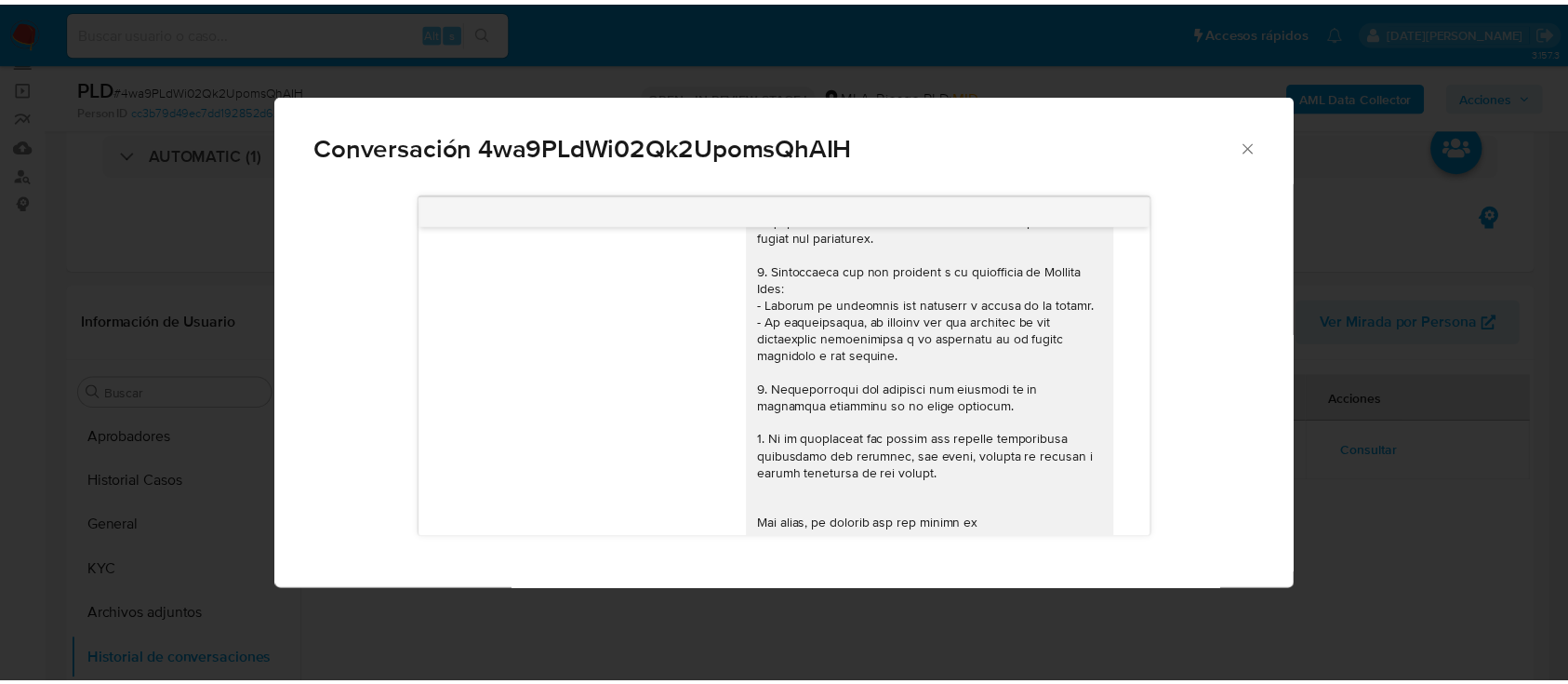
scroll to position [0, 0]
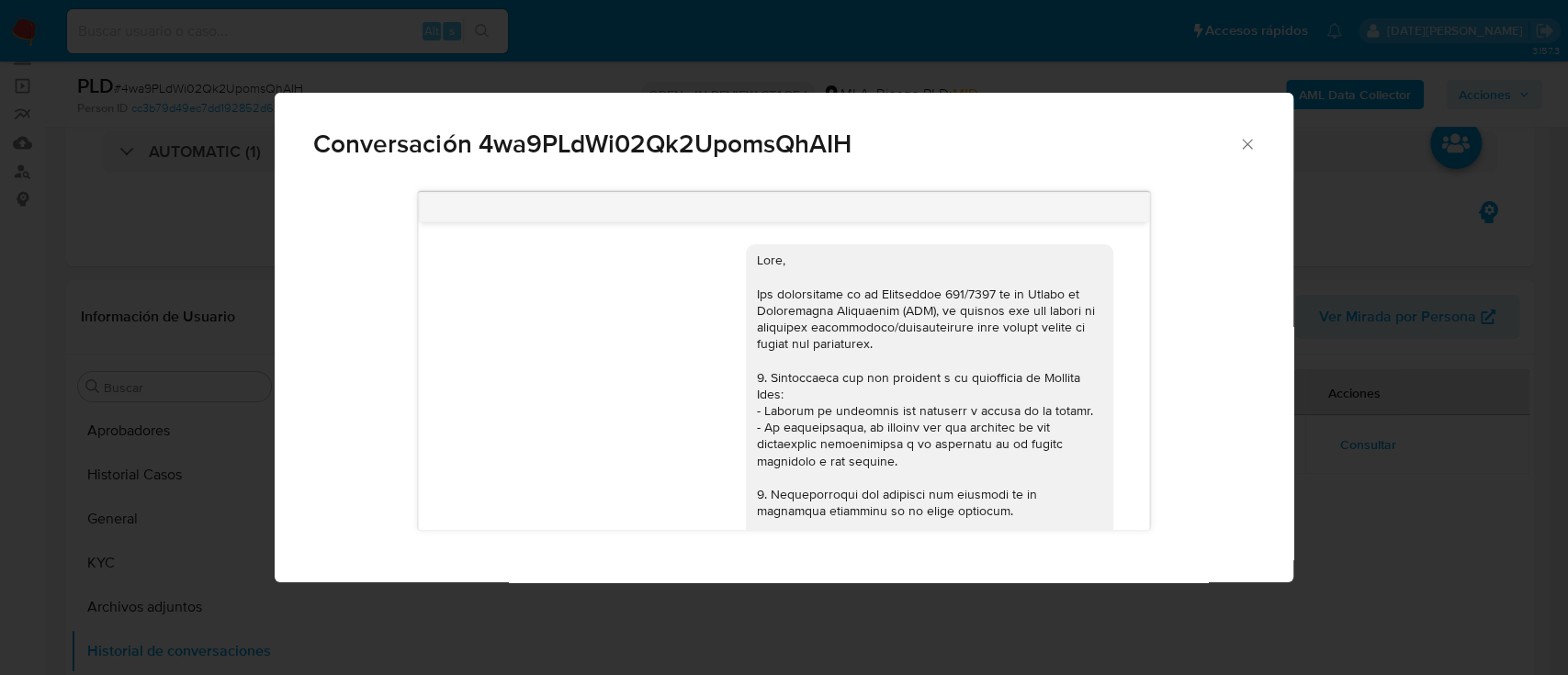
click at [1255, 140] on icon "Cerrar" at bounding box center [1247, 144] width 18 height 18
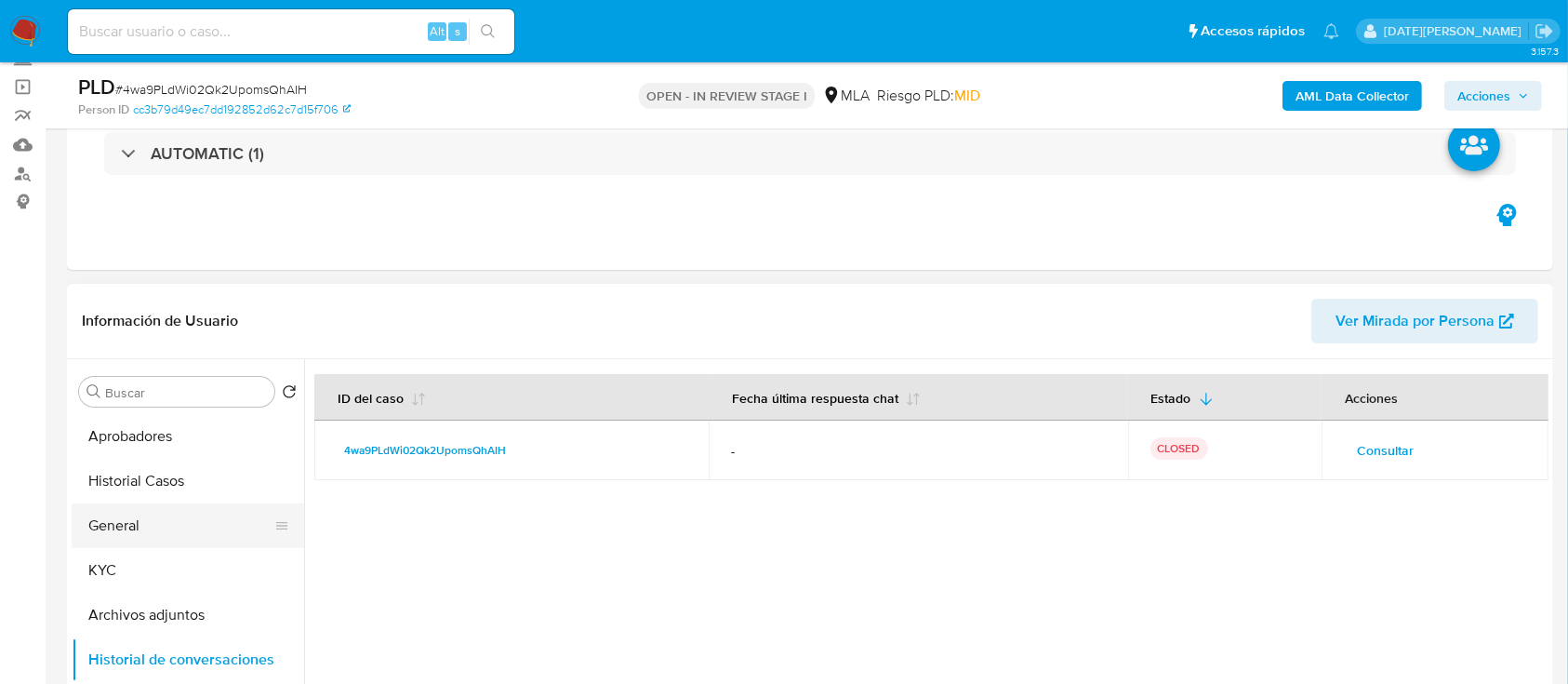
click at [90, 532] on button "General" at bounding box center [180, 526] width 218 height 44
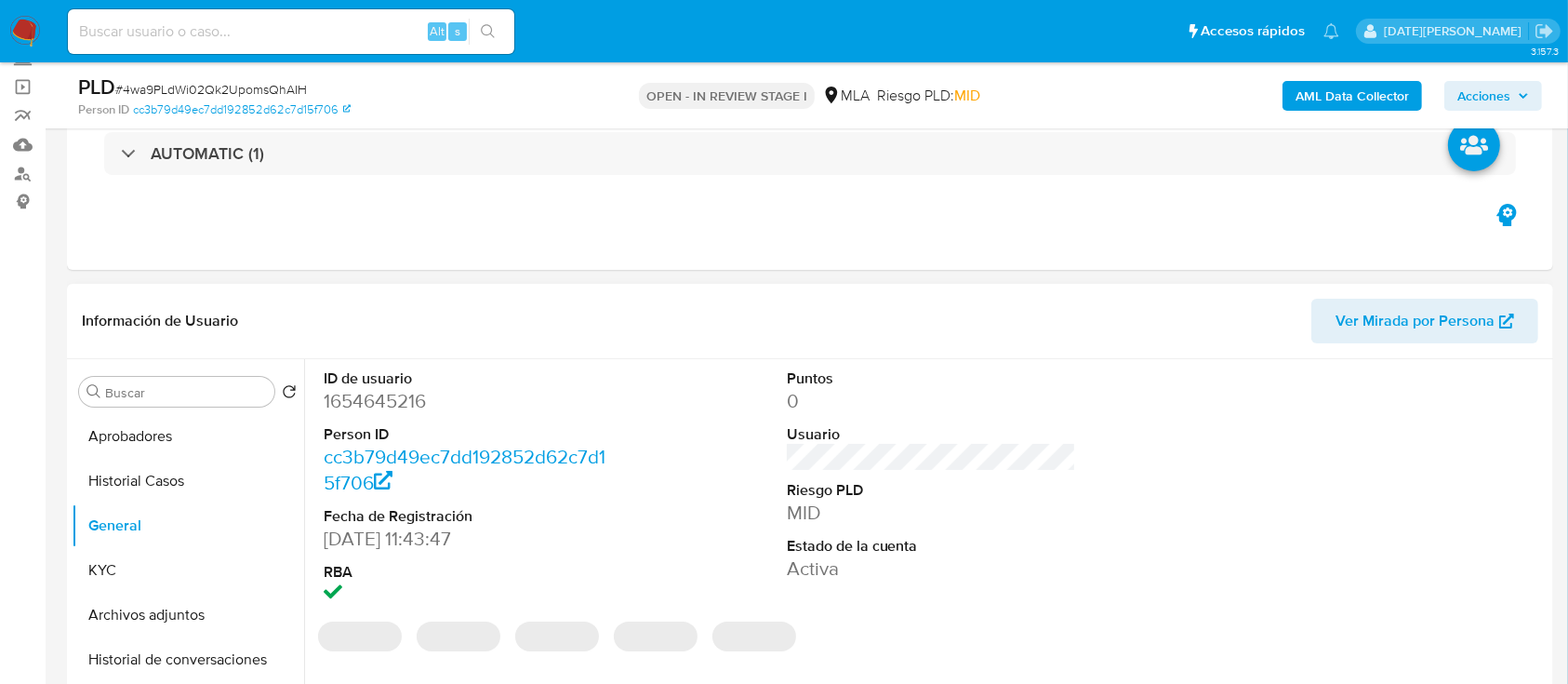
click at [398, 397] on dd "1654645216" at bounding box center [469, 400] width 290 height 26
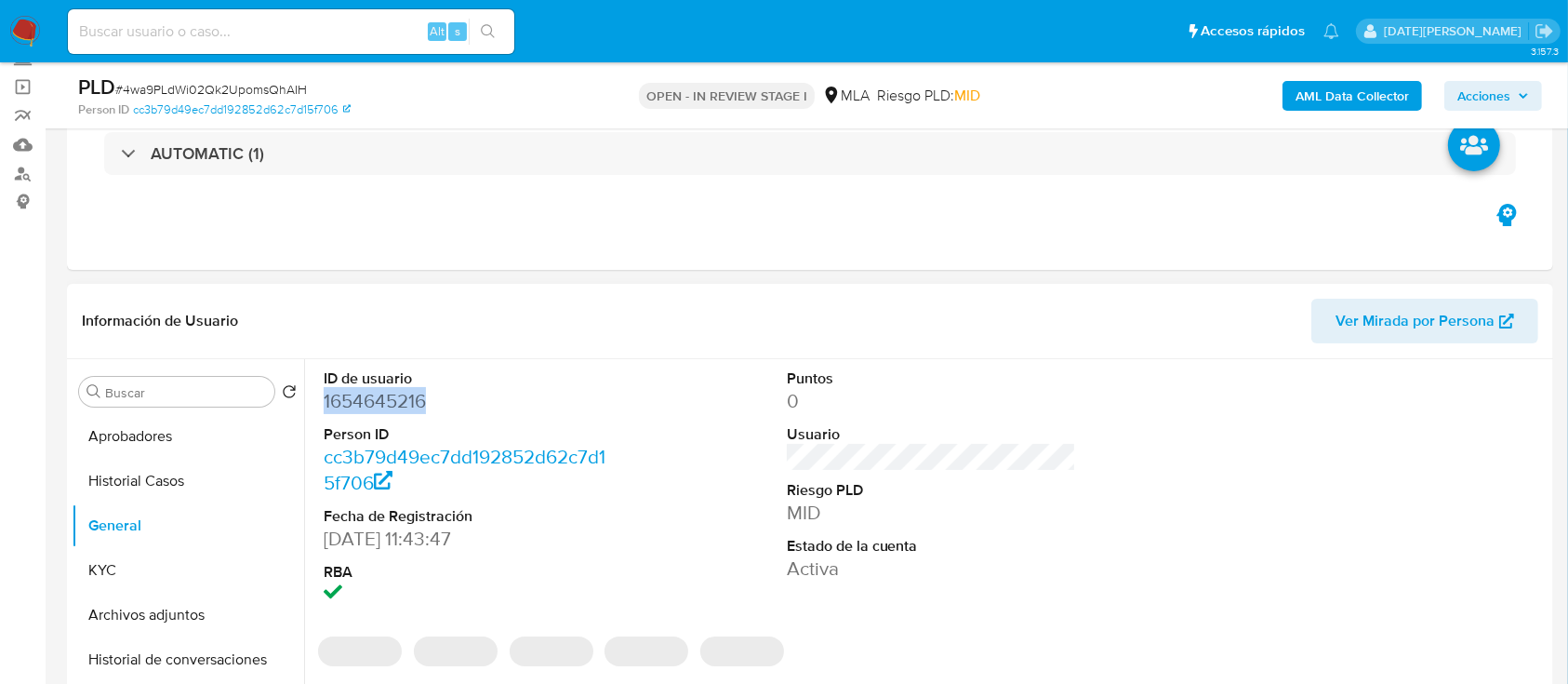
copy dd "1654645216"
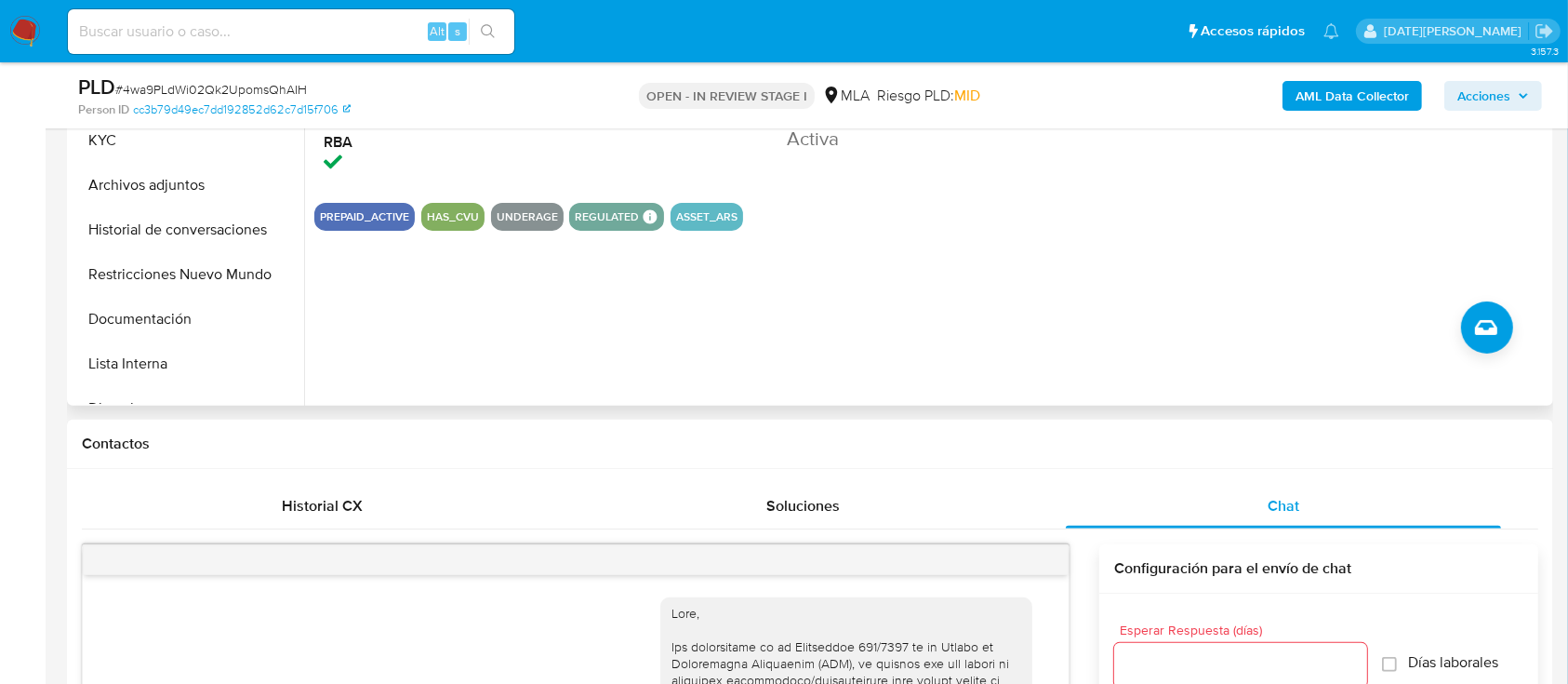
scroll to position [372, 0]
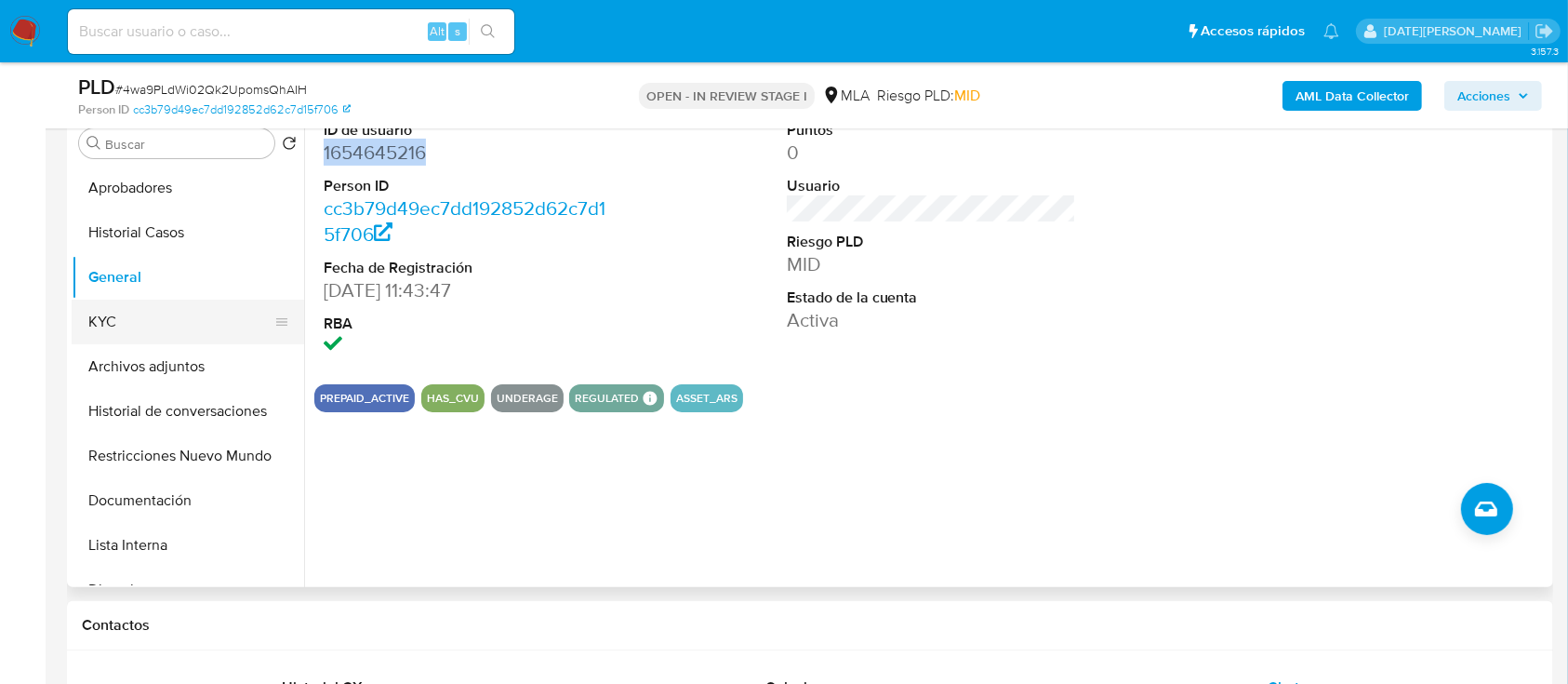
click at [135, 320] on button "KYC" at bounding box center [180, 322] width 218 height 44
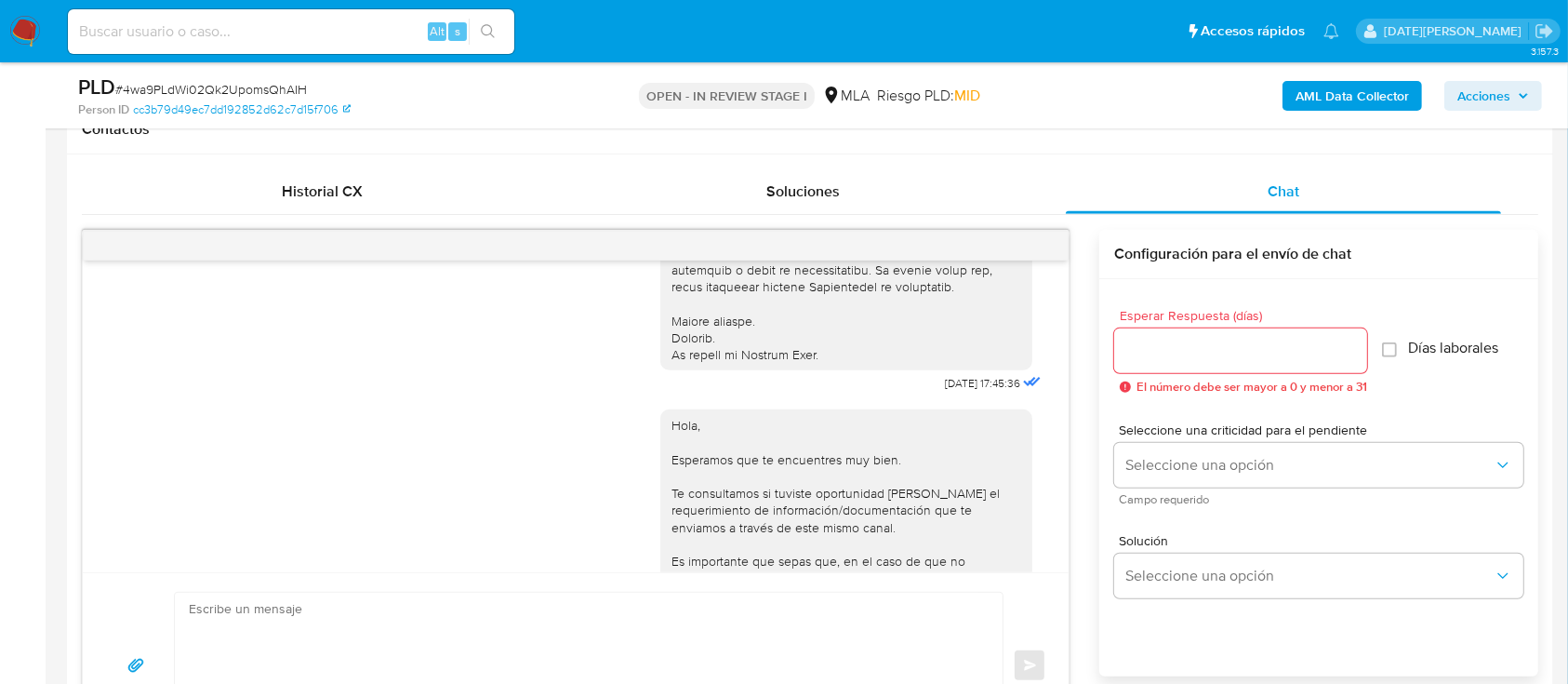
scroll to position [745, 0]
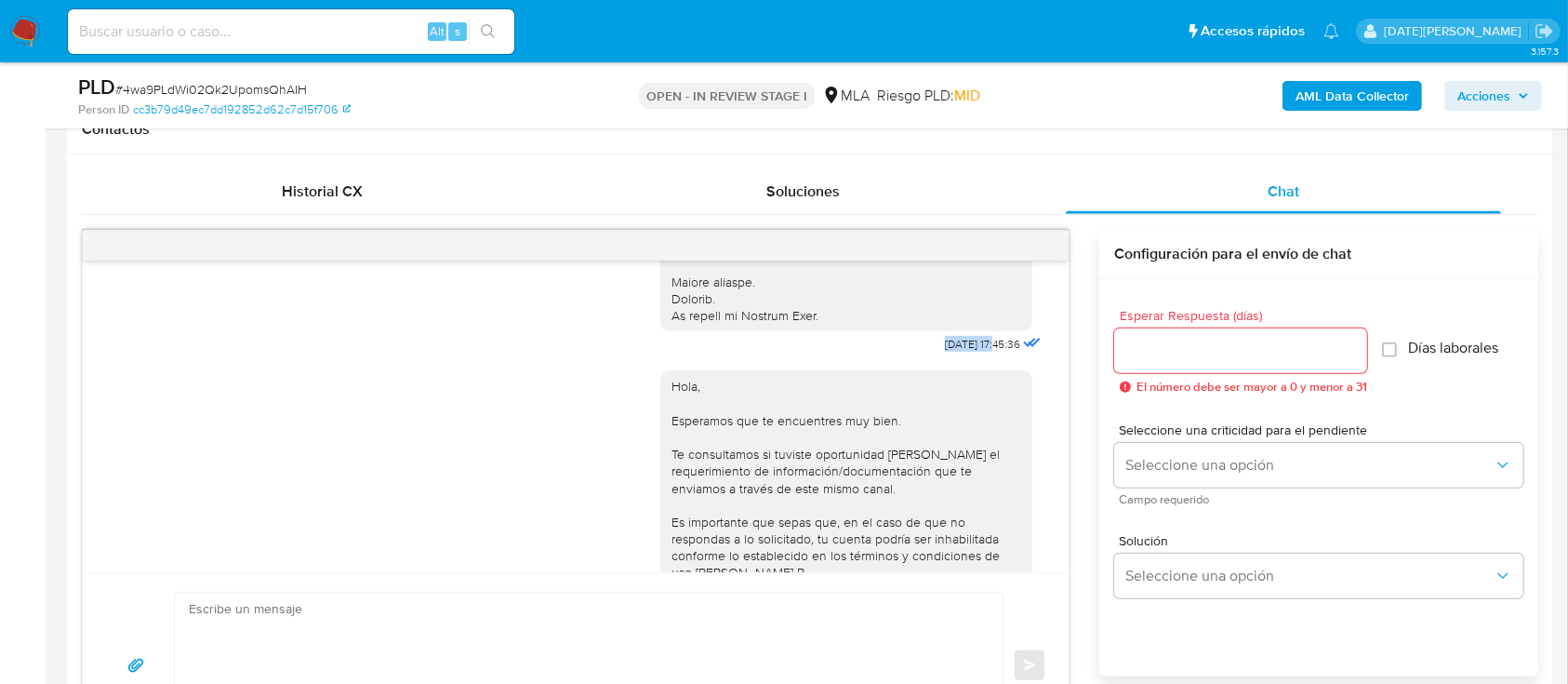
drag, startPoint x: 903, startPoint y: 362, endPoint x: 957, endPoint y: 357, distance: 54.2
click at [957, 352] on span "18/08/2025 17:45:36" at bounding box center [983, 343] width 75 height 14
copy span "18/08/2025"
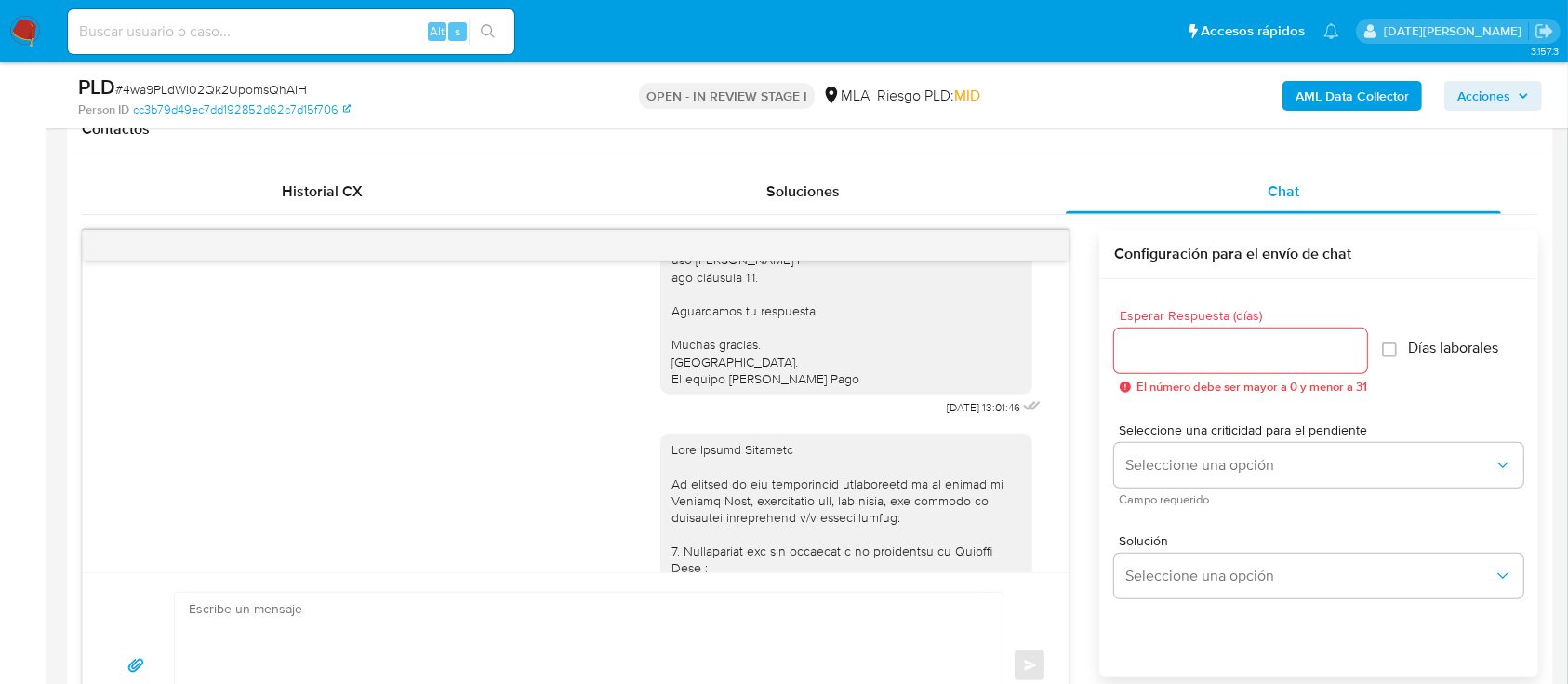
scroll to position [1116, 0]
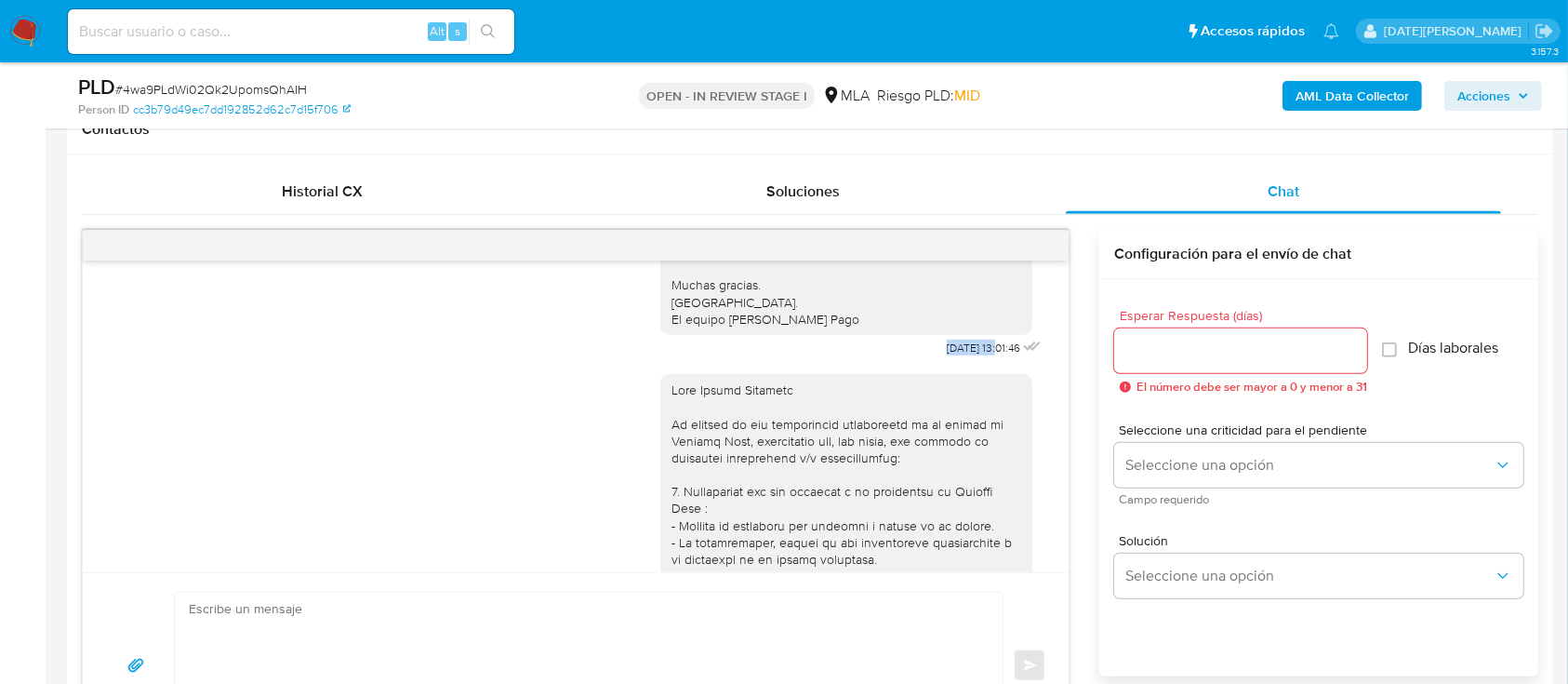
drag, startPoint x: 903, startPoint y: 378, endPoint x: 960, endPoint y: 383, distance: 57.2
click at [960, 355] on span "22/08/2025 13:01:46" at bounding box center [984, 347] width 73 height 14
copy span "22/08/2025"
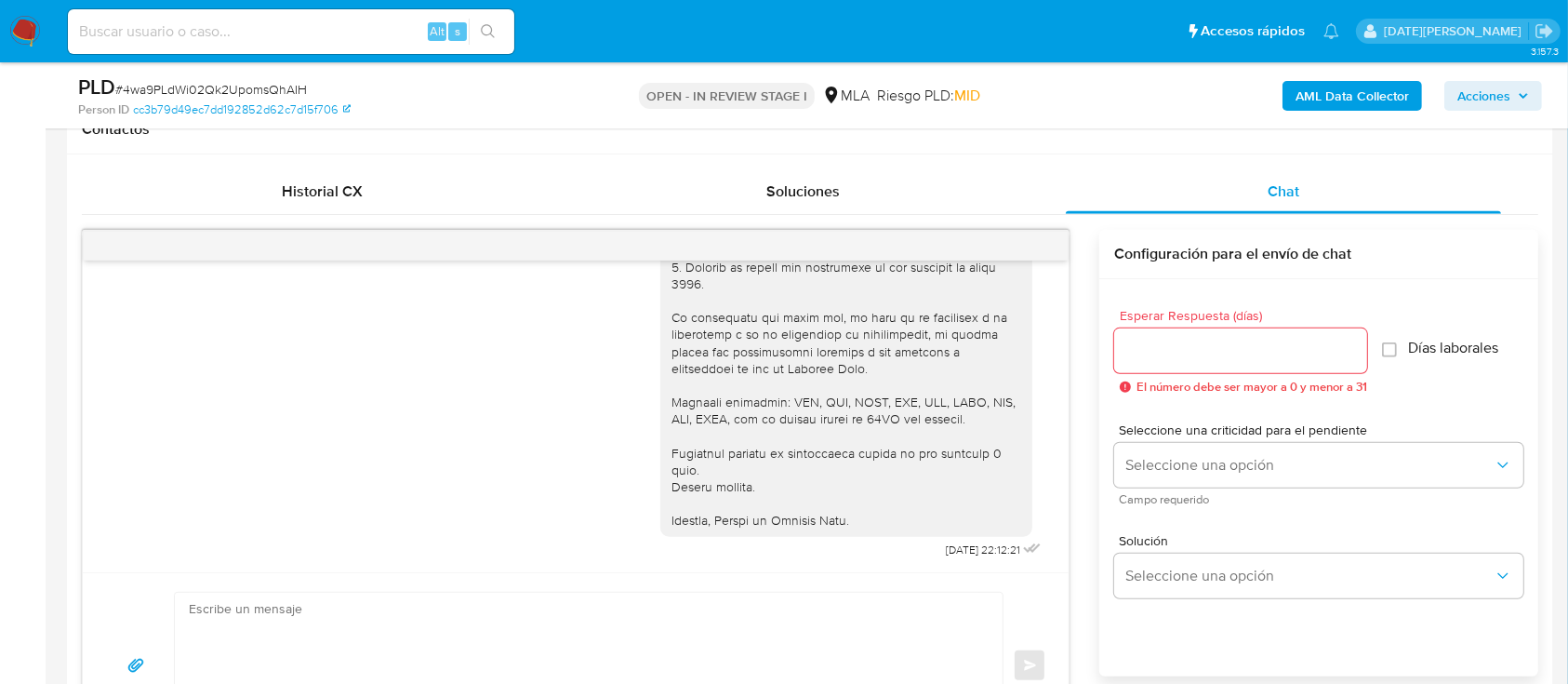
scroll to position [1680, 0]
drag, startPoint x: 900, startPoint y: 547, endPoint x: 960, endPoint y: 555, distance: 60.5
click at [960, 555] on div "26/08/2025 22:12:21" at bounding box center [852, 197] width 385 height 731
copy span "26/08/2025"
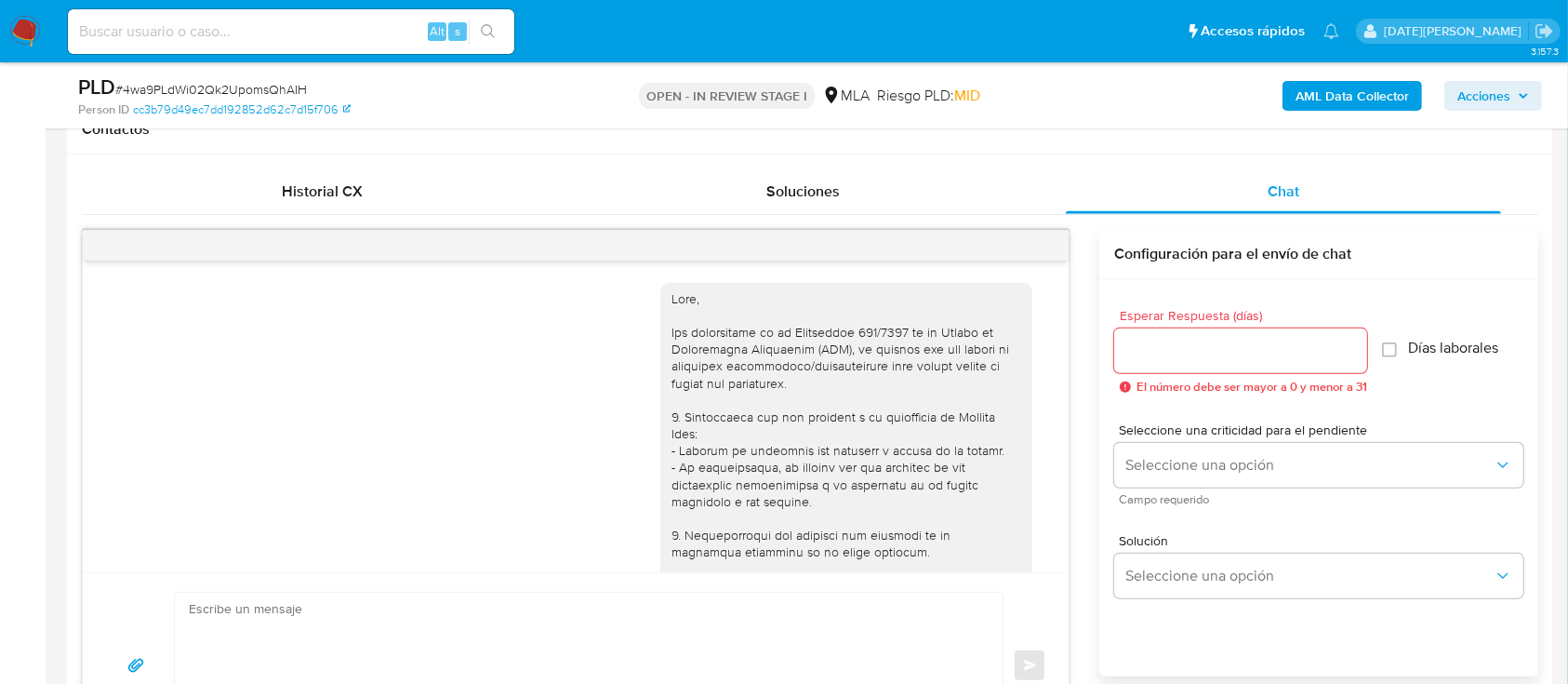
scroll to position [372, 0]
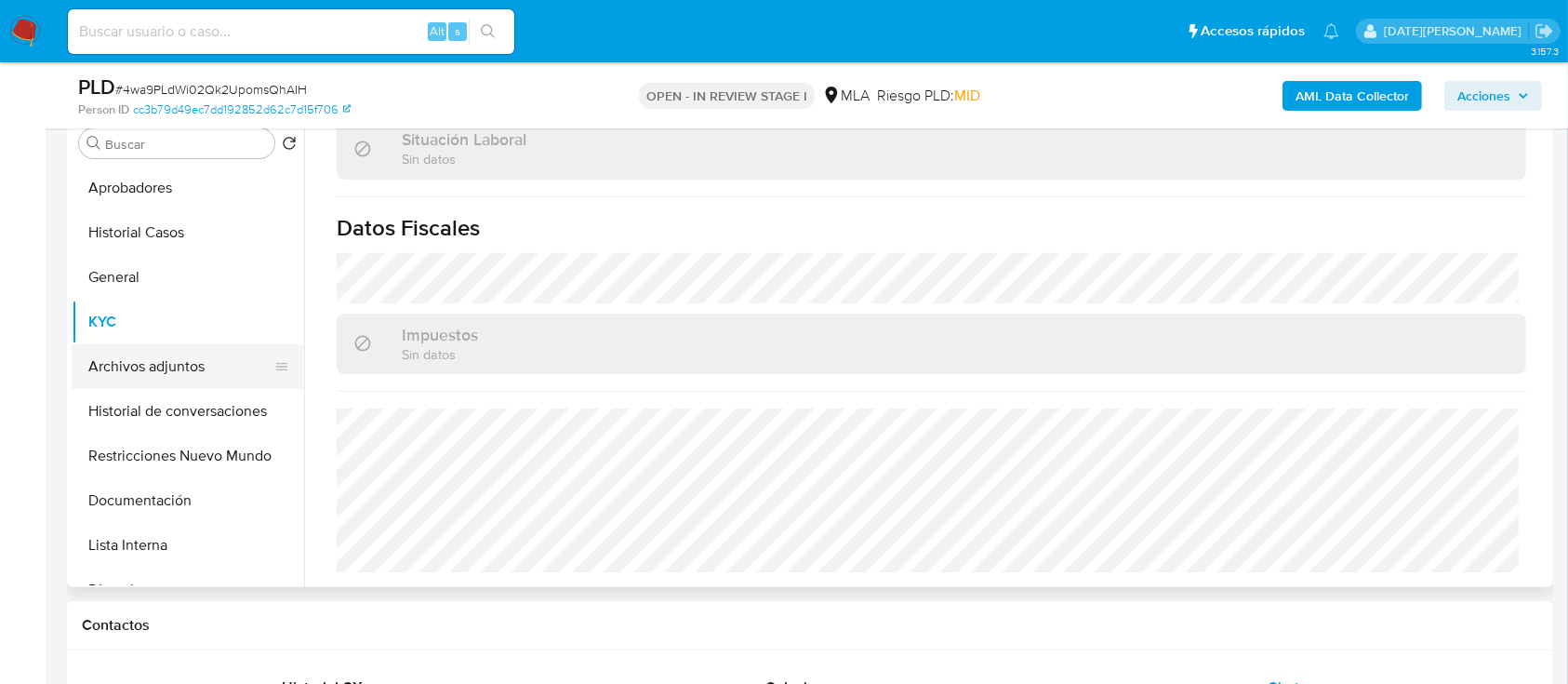
click at [126, 354] on button "Archivos adjuntos" at bounding box center [180, 367] width 218 height 44
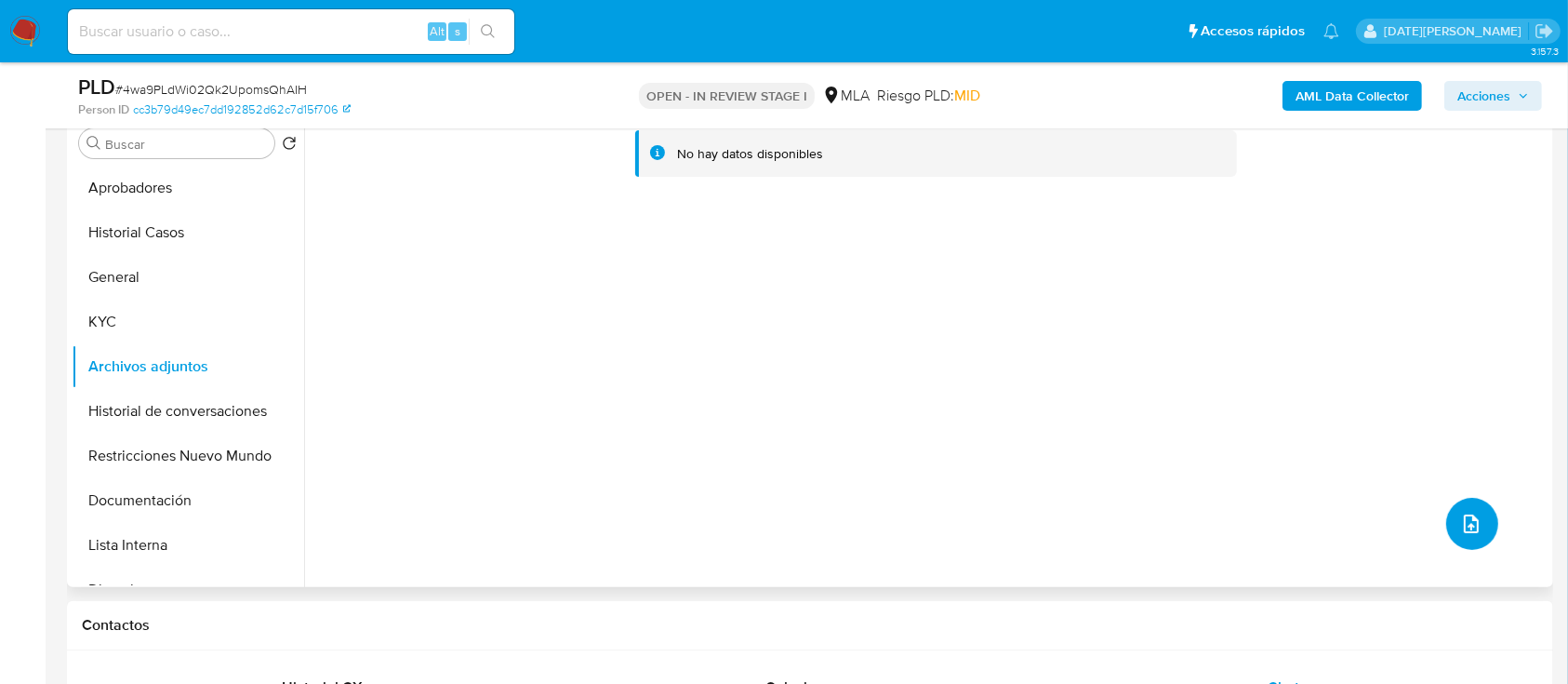
click at [1473, 526] on icon "upload-file" at bounding box center [1471, 523] width 22 height 22
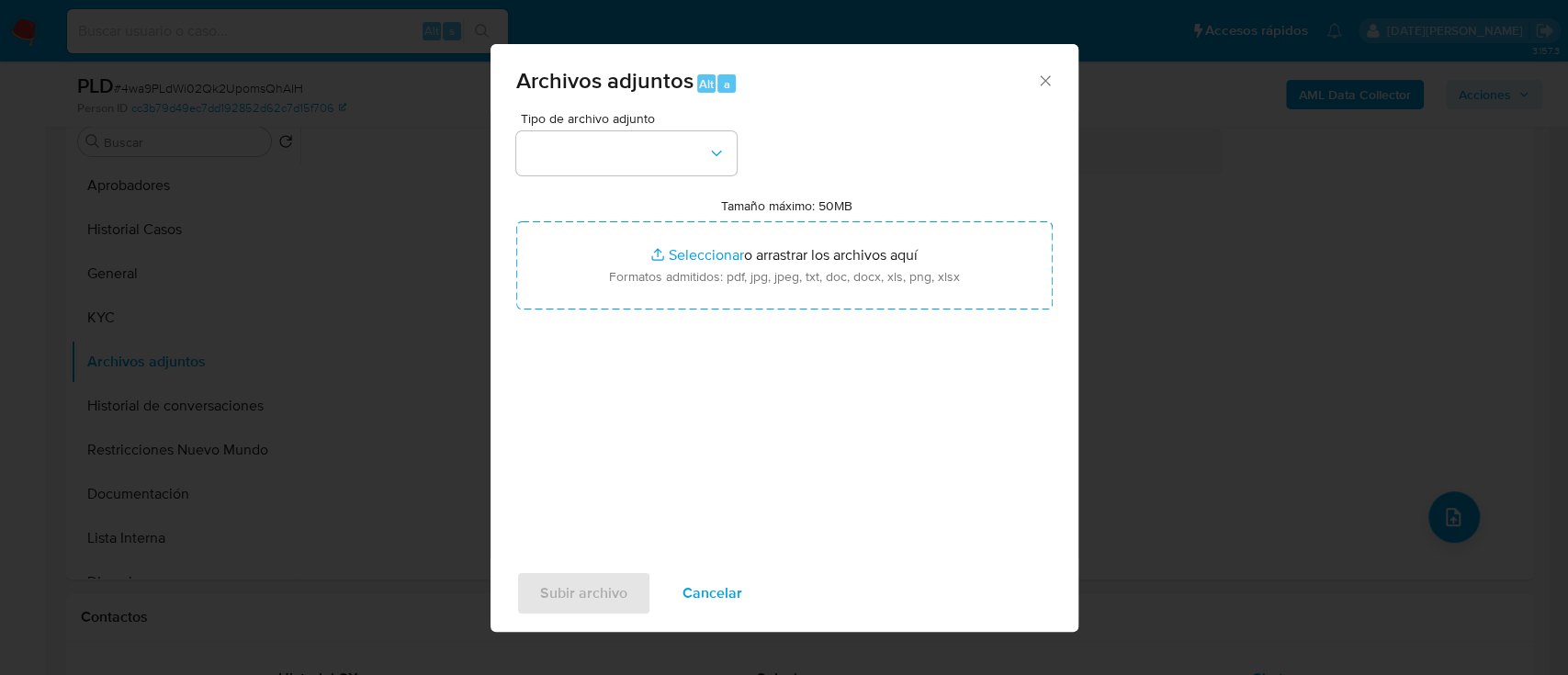
click at [636, 116] on span "Tipo de archivo adjunto" at bounding box center [631, 119] width 220 height 13
click at [633, 141] on button "button" at bounding box center [626, 153] width 220 height 44
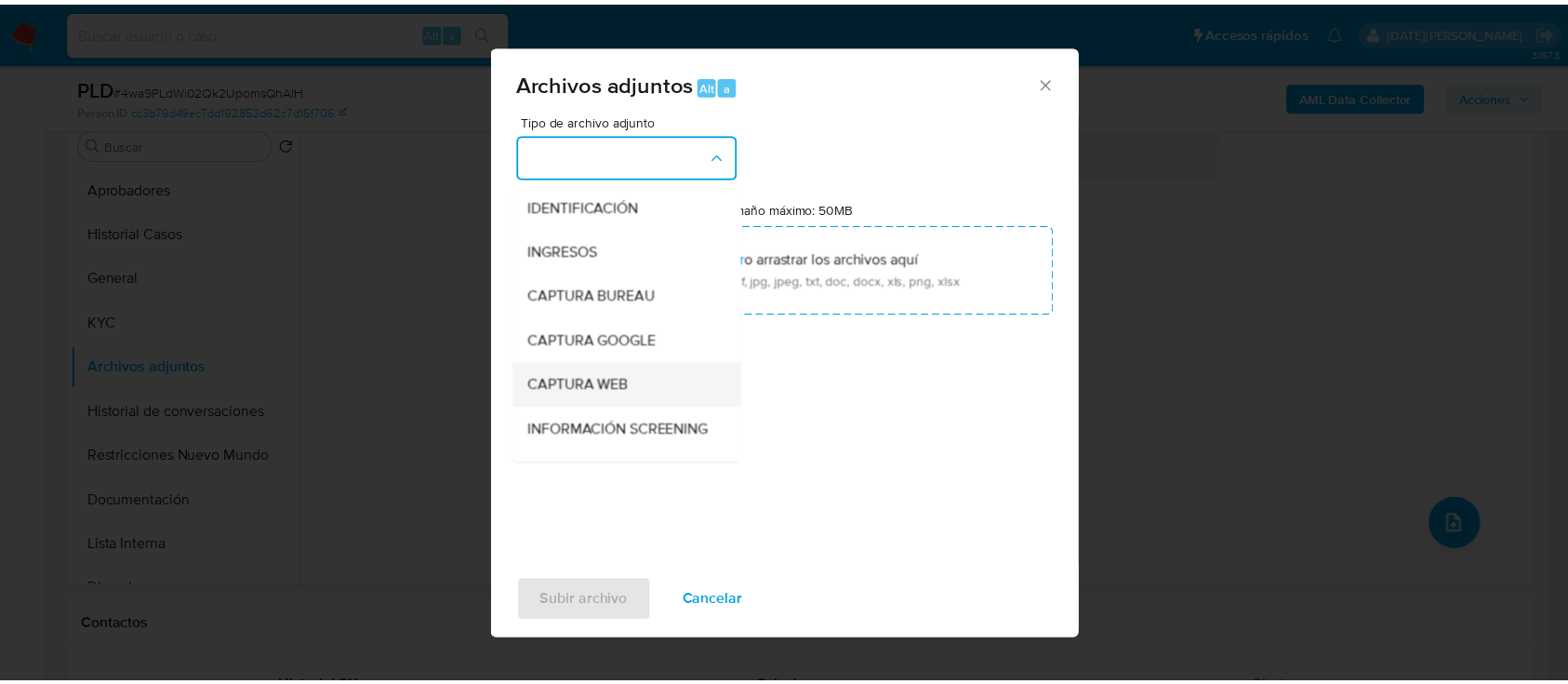
scroll to position [248, 0]
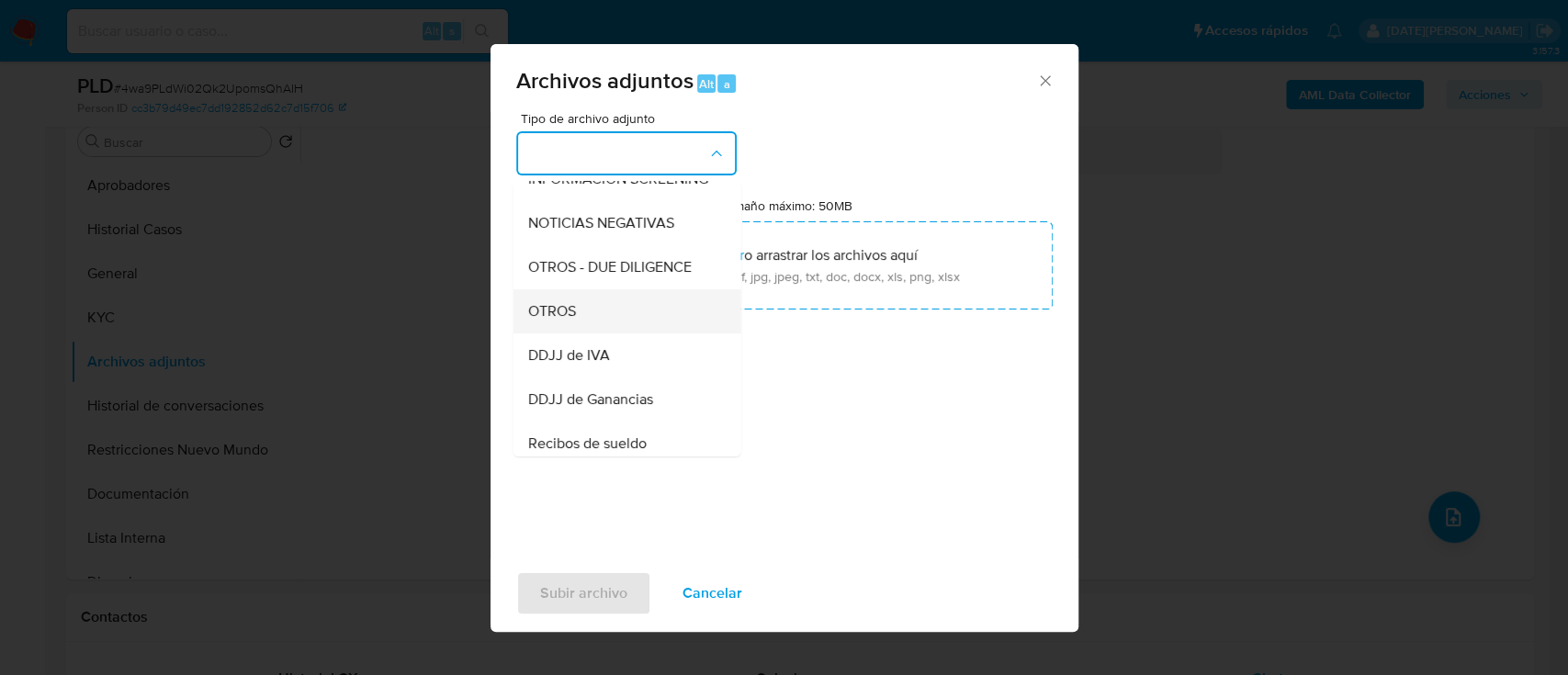
click at [595, 328] on div "OTROS" at bounding box center [621, 311] width 188 height 44
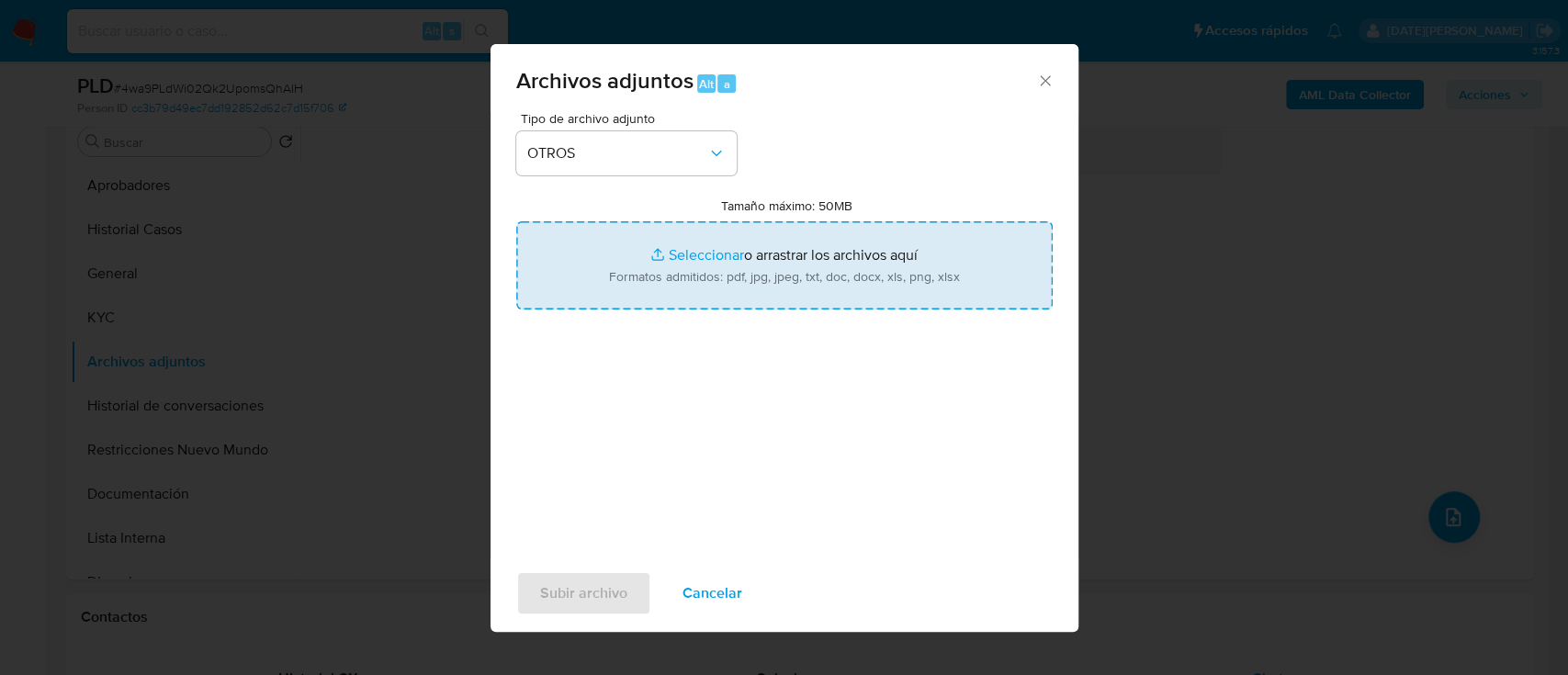
type input "C:\fakepath\Caselog 4wa9PLdWi02Qk2UpomsQhAIH .docx"
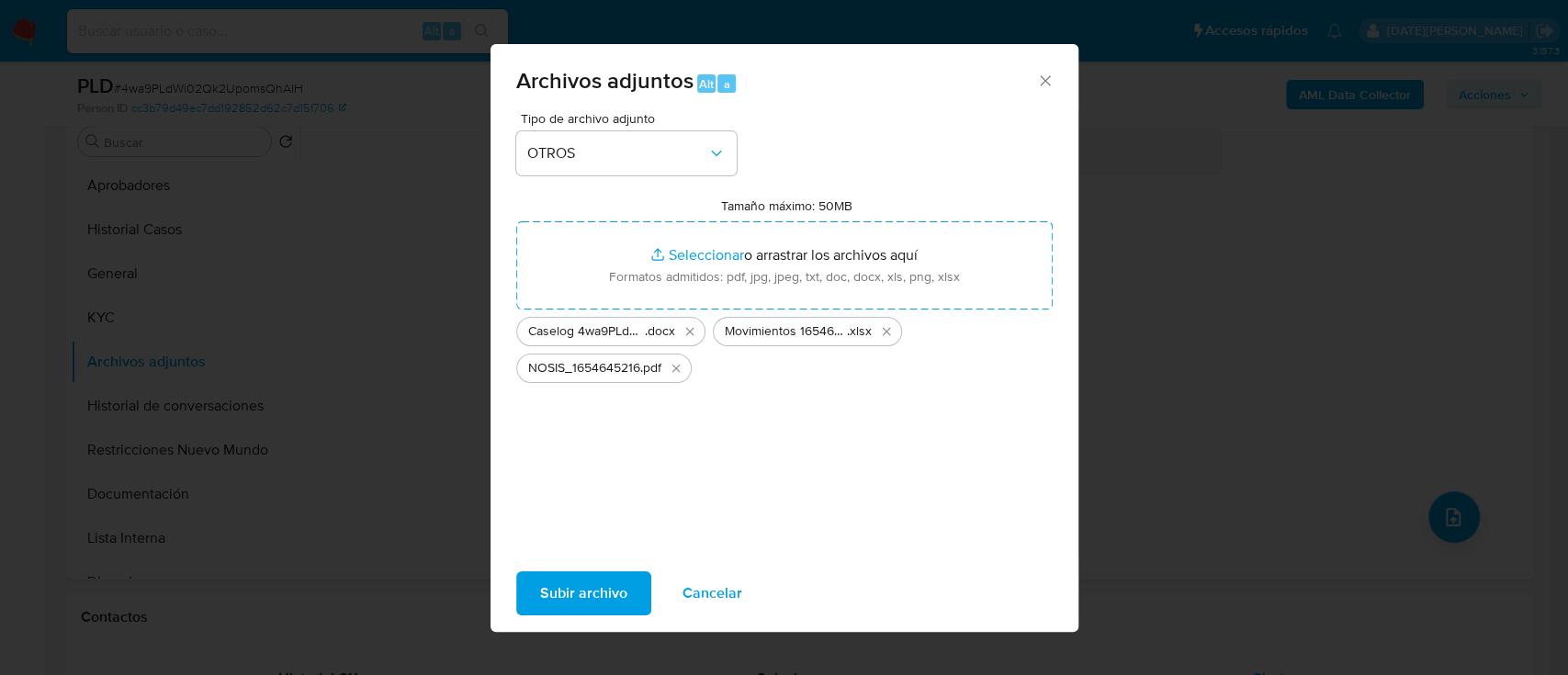
click at [604, 602] on span "Subir archivo" at bounding box center [584, 593] width 88 height 40
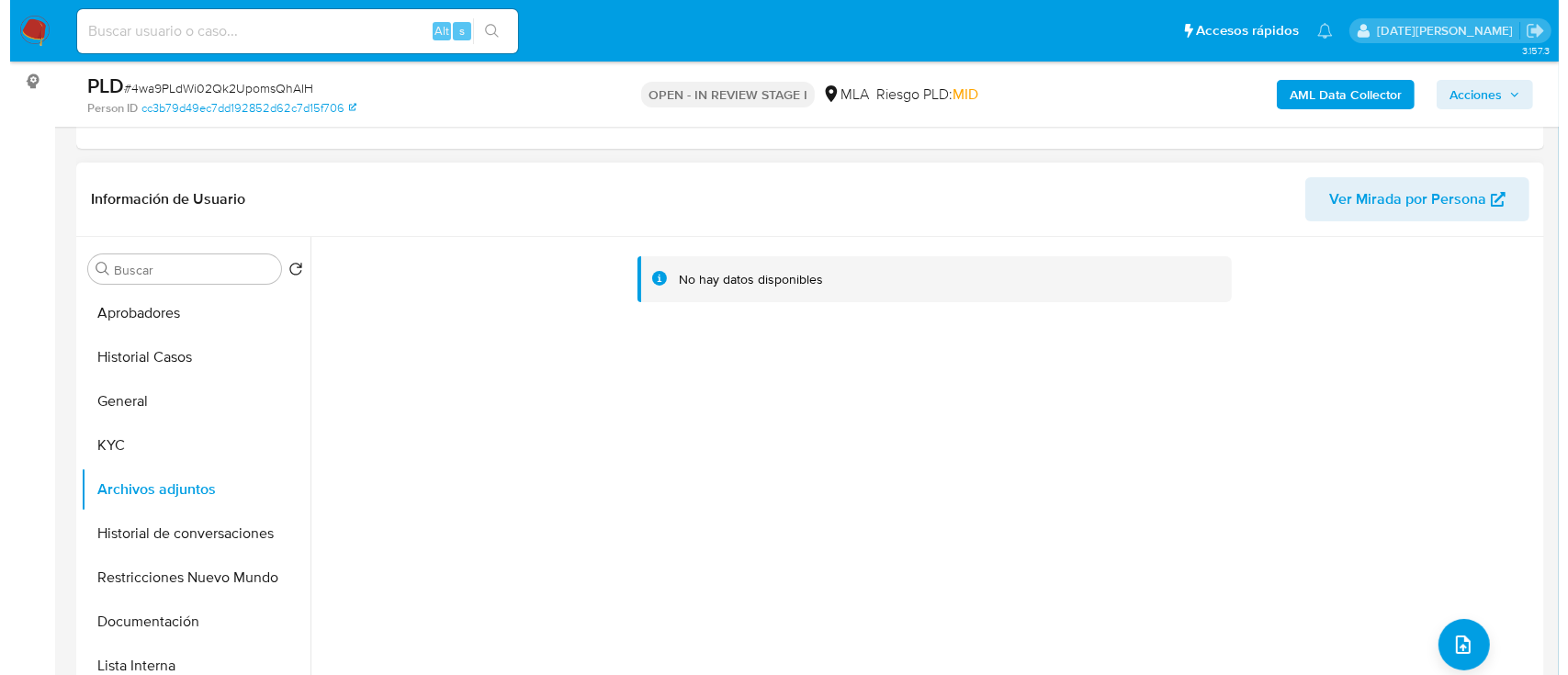
scroll to position [122, 0]
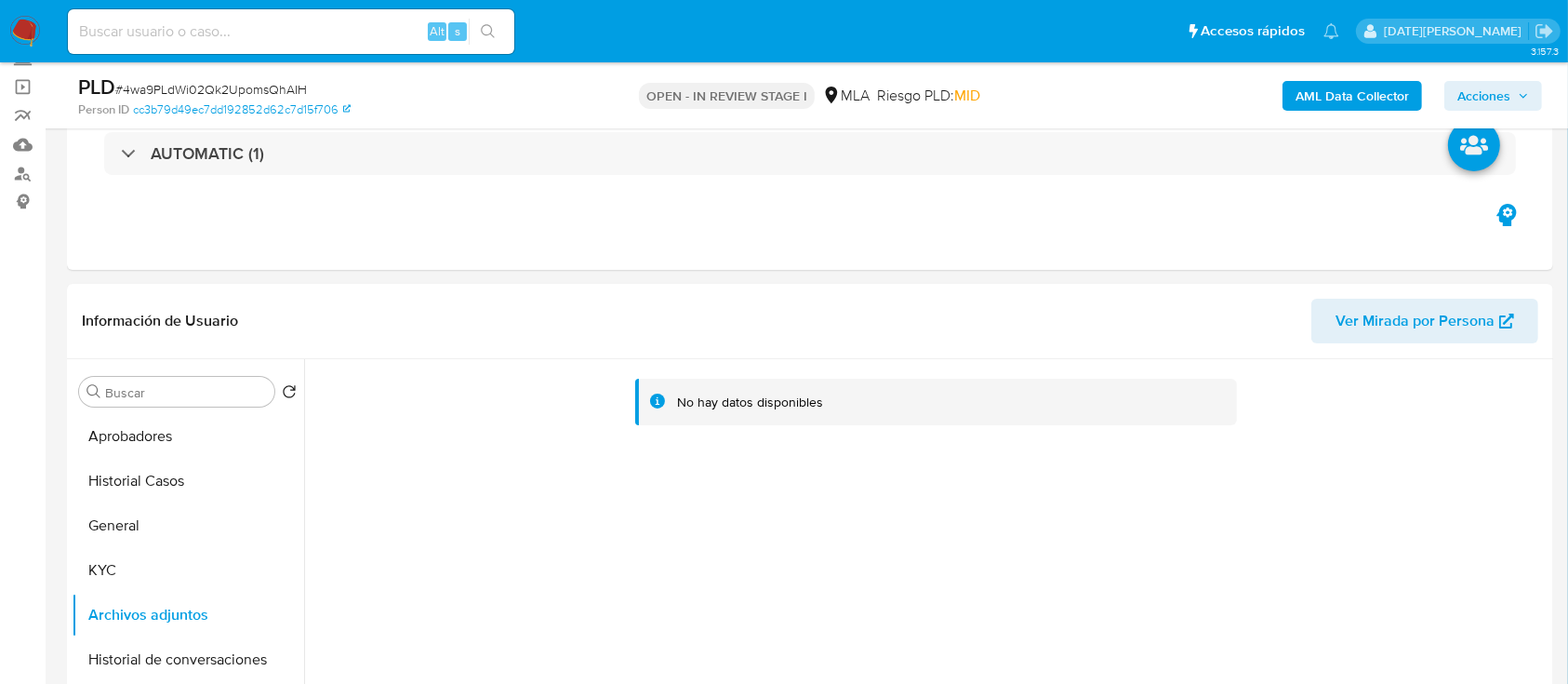
click at [1367, 105] on b "AML Data Collector" at bounding box center [1352, 96] width 114 height 30
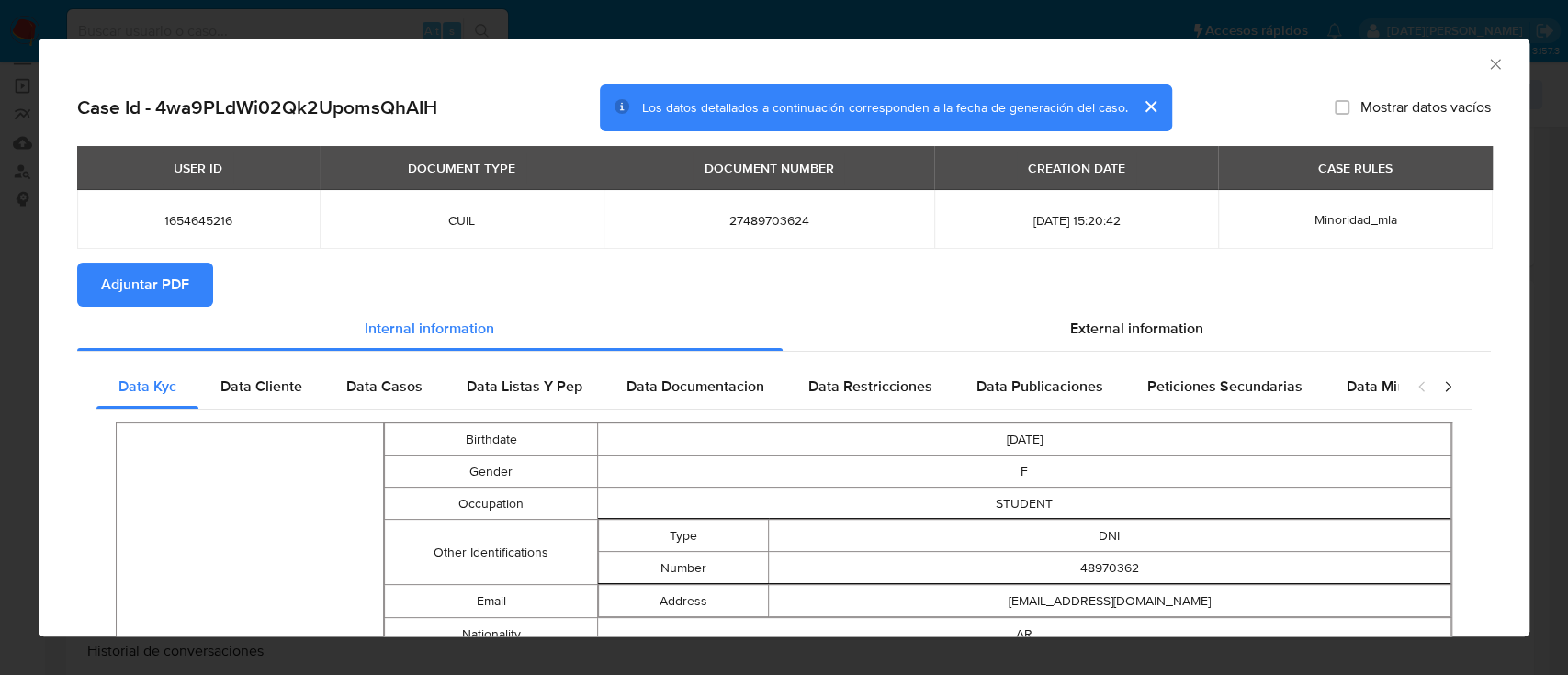
click at [142, 304] on span "Adjuntar PDF" at bounding box center [145, 285] width 89 height 40
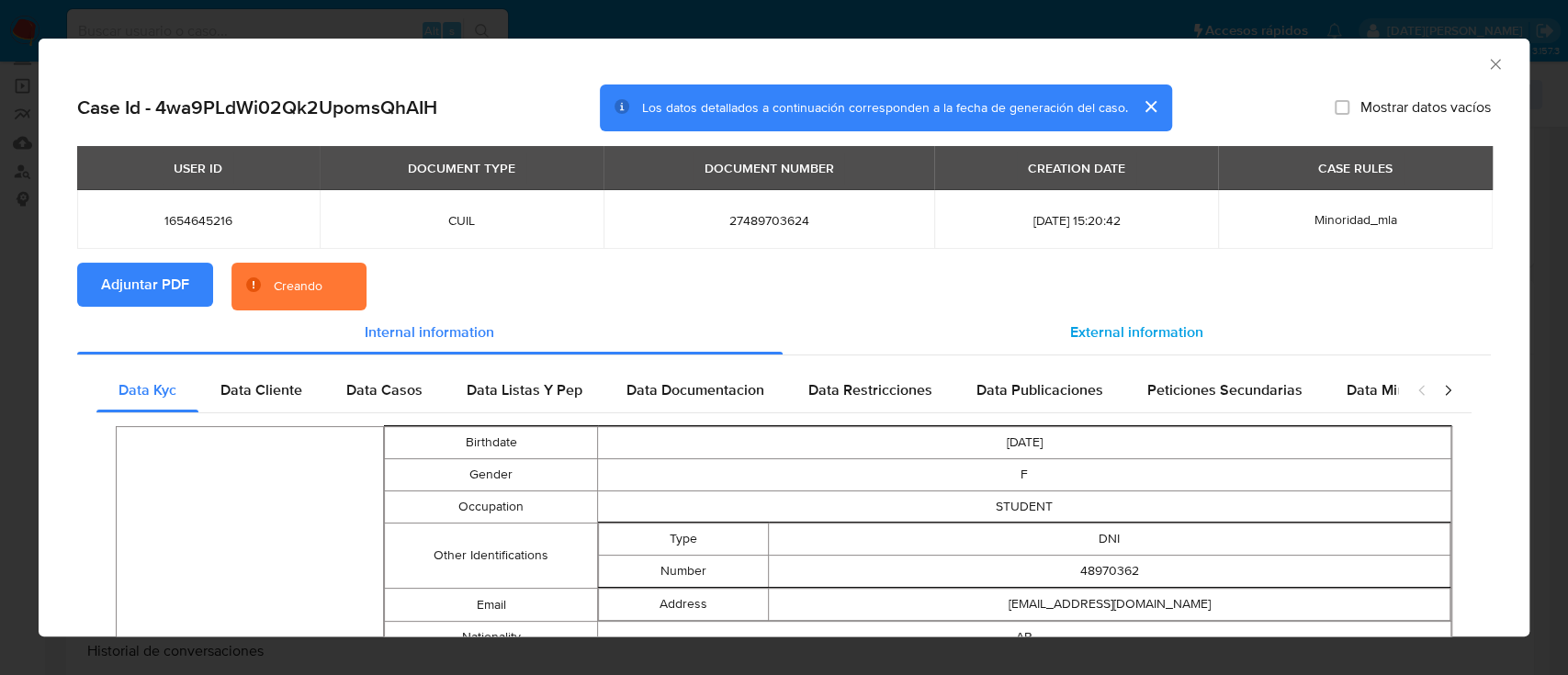
click at [1079, 339] on span "External information" at bounding box center [1137, 332] width 133 height 21
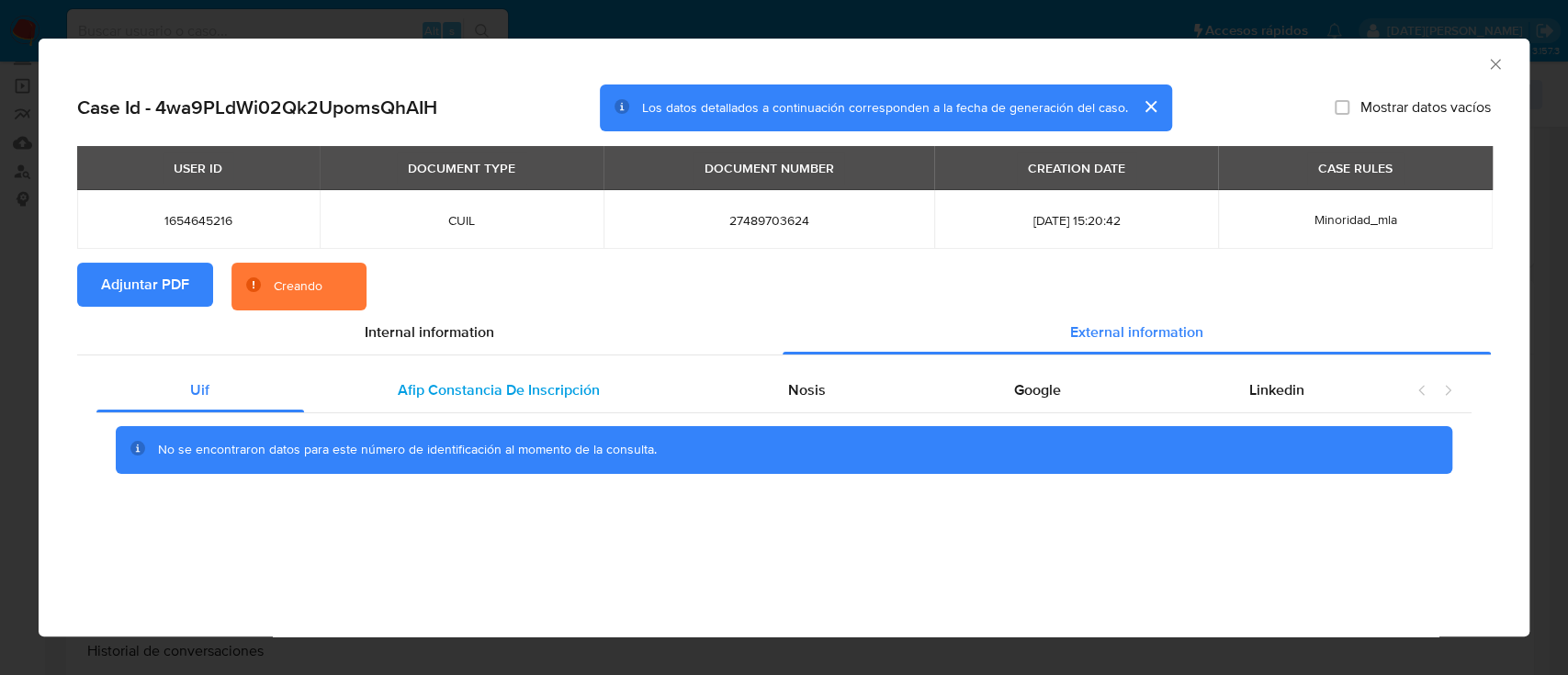
click at [492, 388] on span "Afip Constancia De Inscripción" at bounding box center [499, 389] width 202 height 21
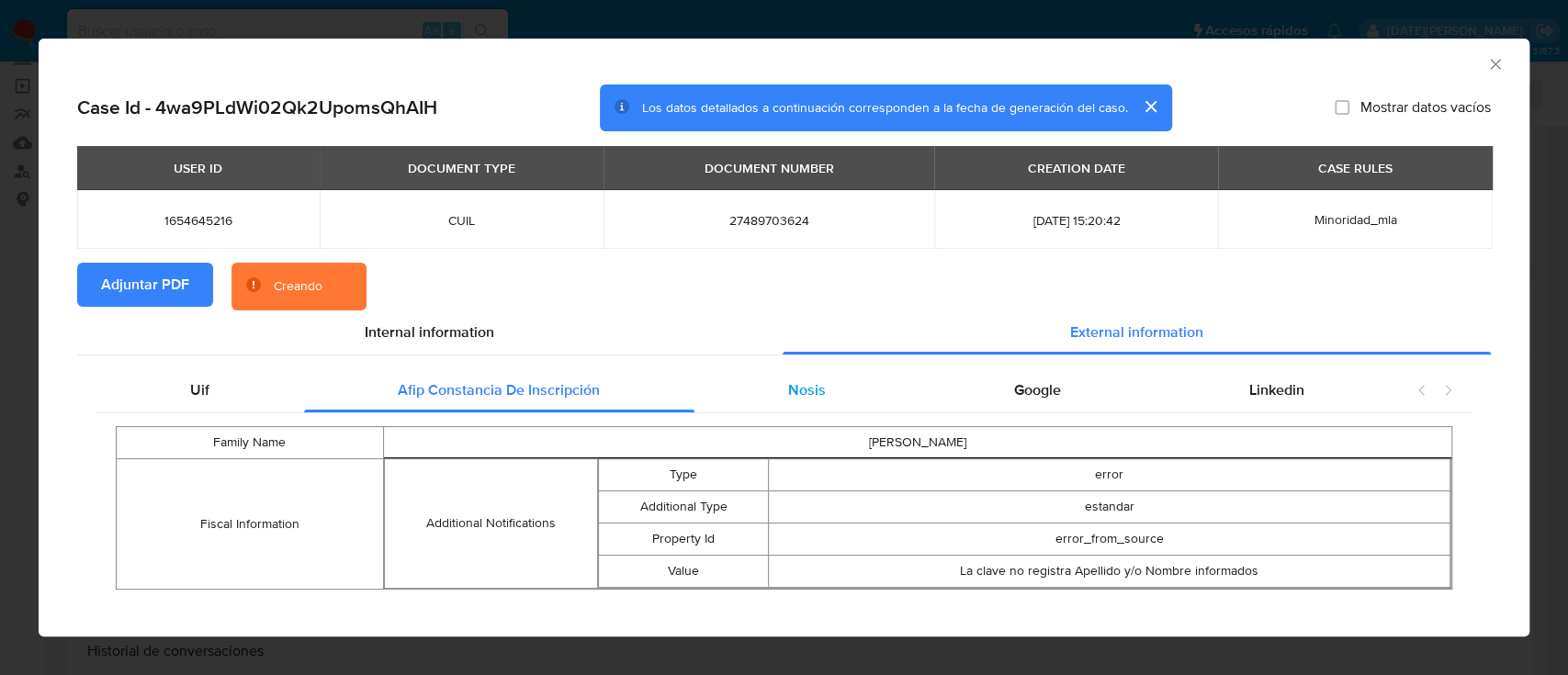
click at [752, 400] on div "Nosis" at bounding box center [807, 390] width 226 height 44
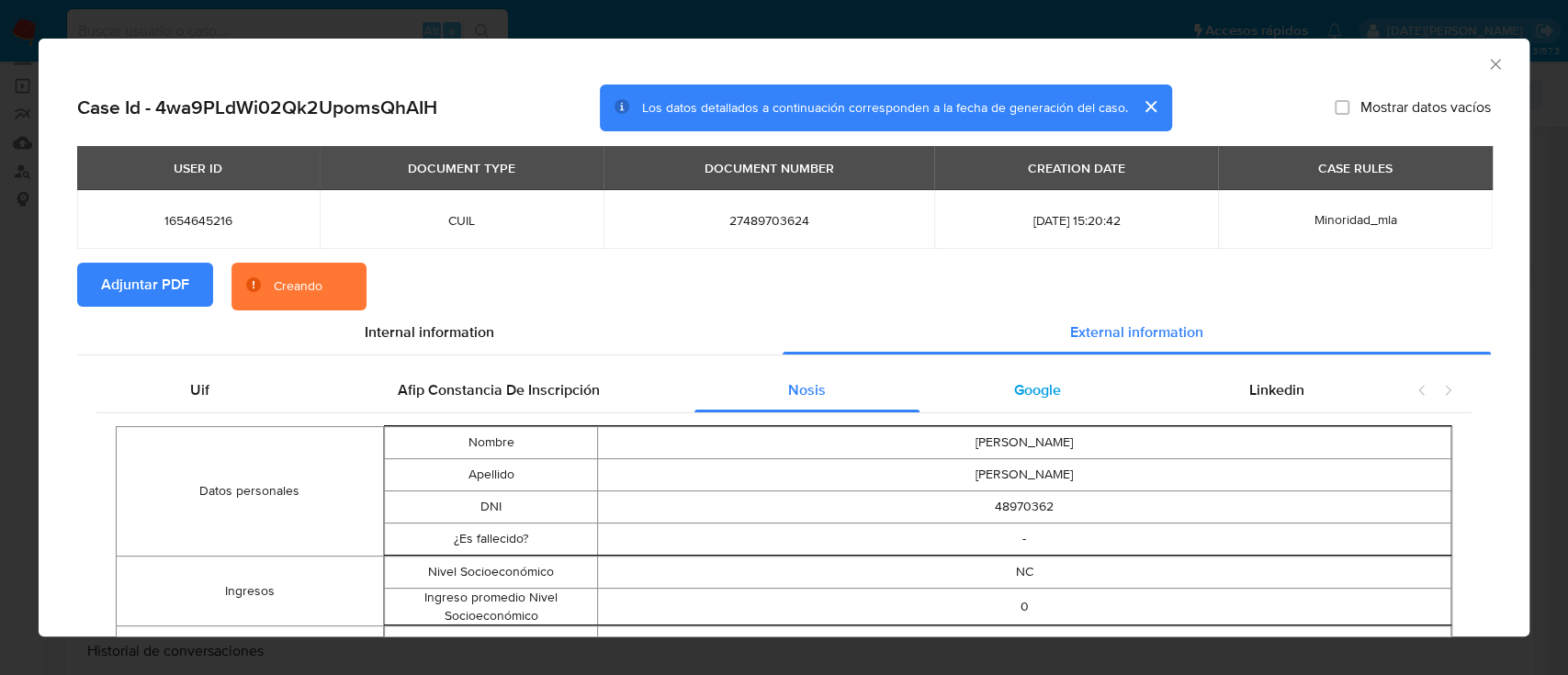
drag, startPoint x: 1003, startPoint y: 400, endPoint x: 1101, endPoint y: 402, distance: 98.0
click at [1004, 400] on div "Google" at bounding box center [1036, 390] width 235 height 44
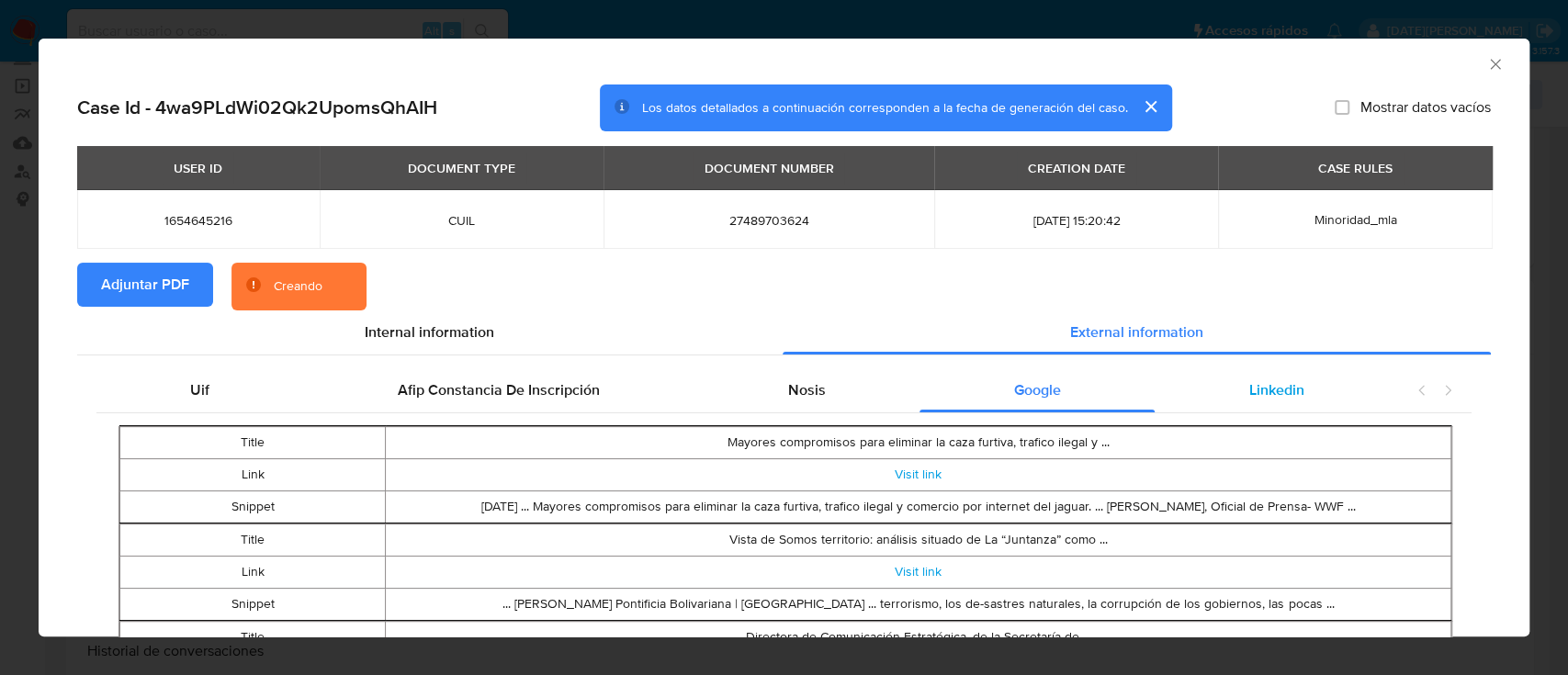
click at [1222, 400] on div "Linkedin" at bounding box center [1277, 390] width 244 height 44
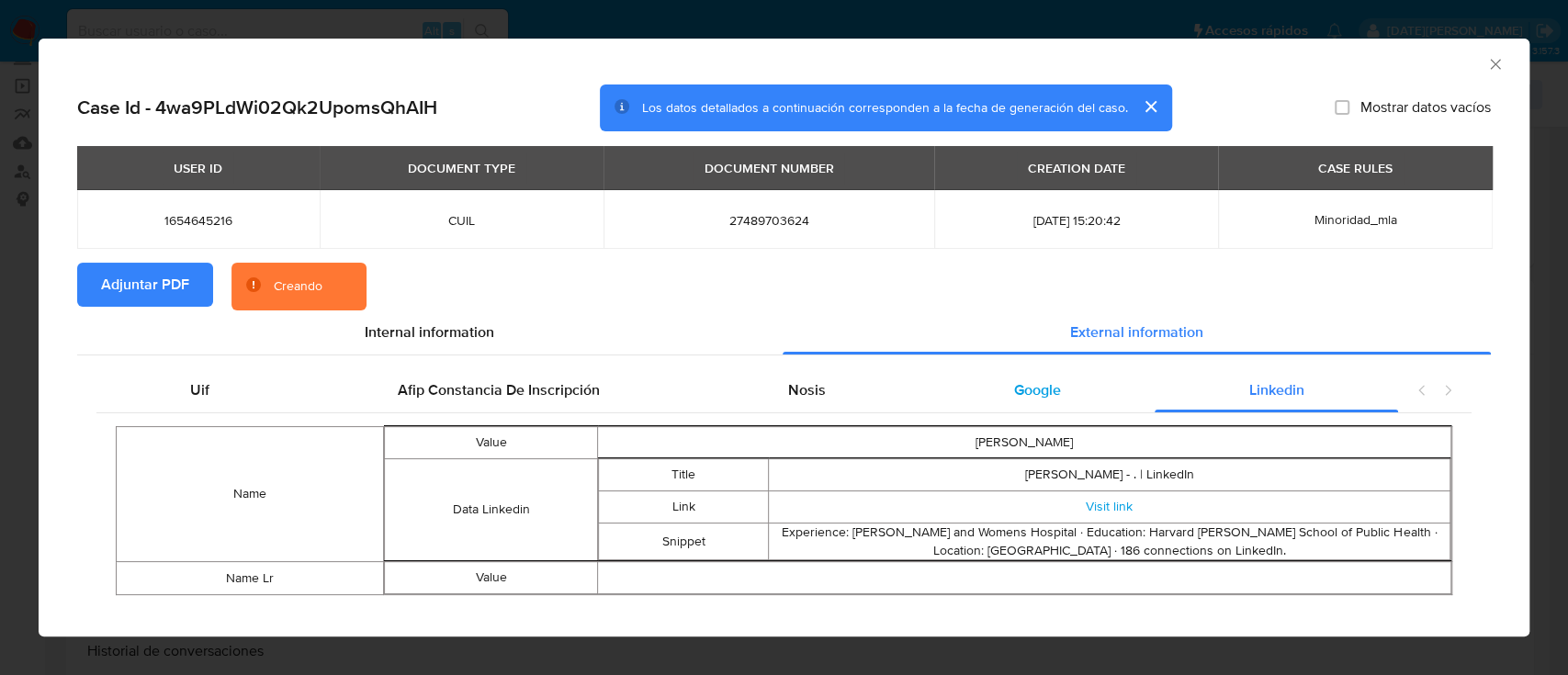
click at [1015, 389] on span "Google" at bounding box center [1037, 389] width 47 height 21
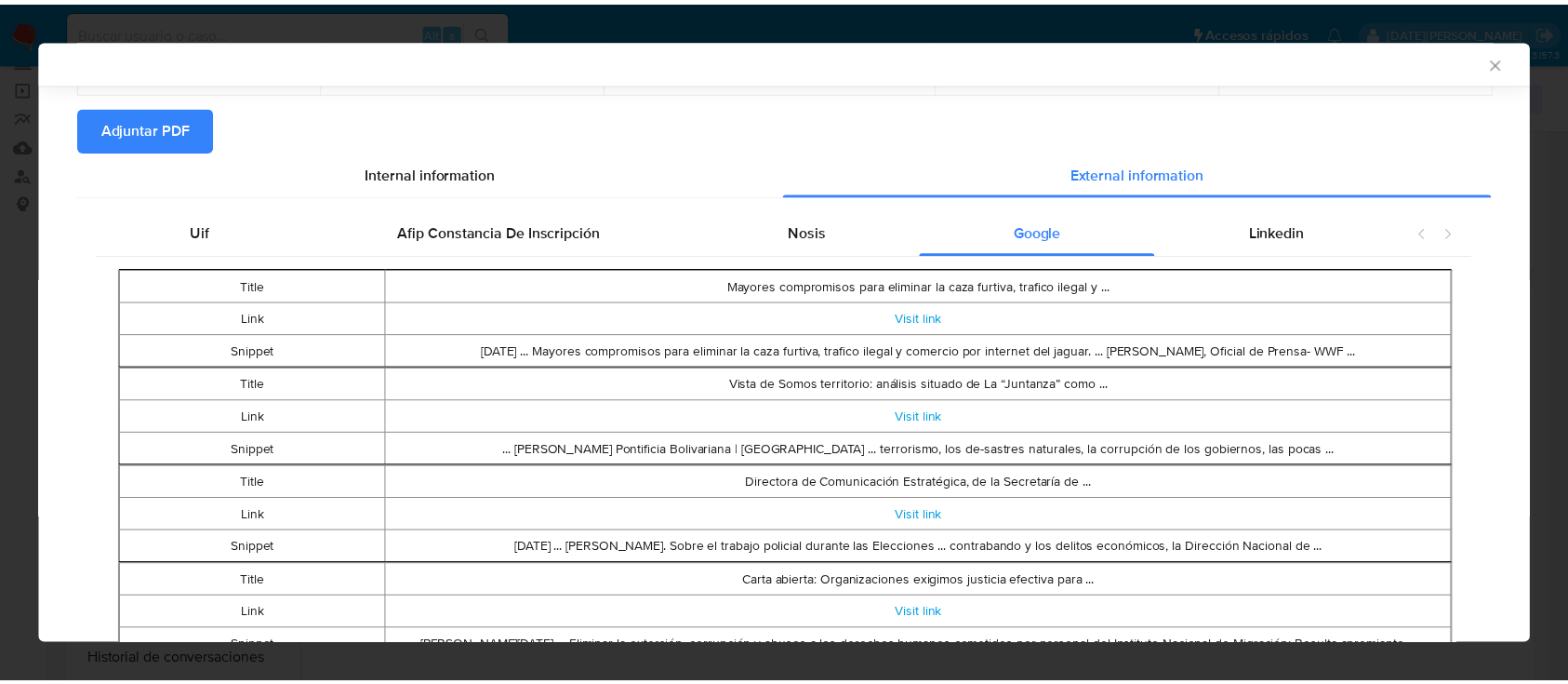
scroll to position [0, 0]
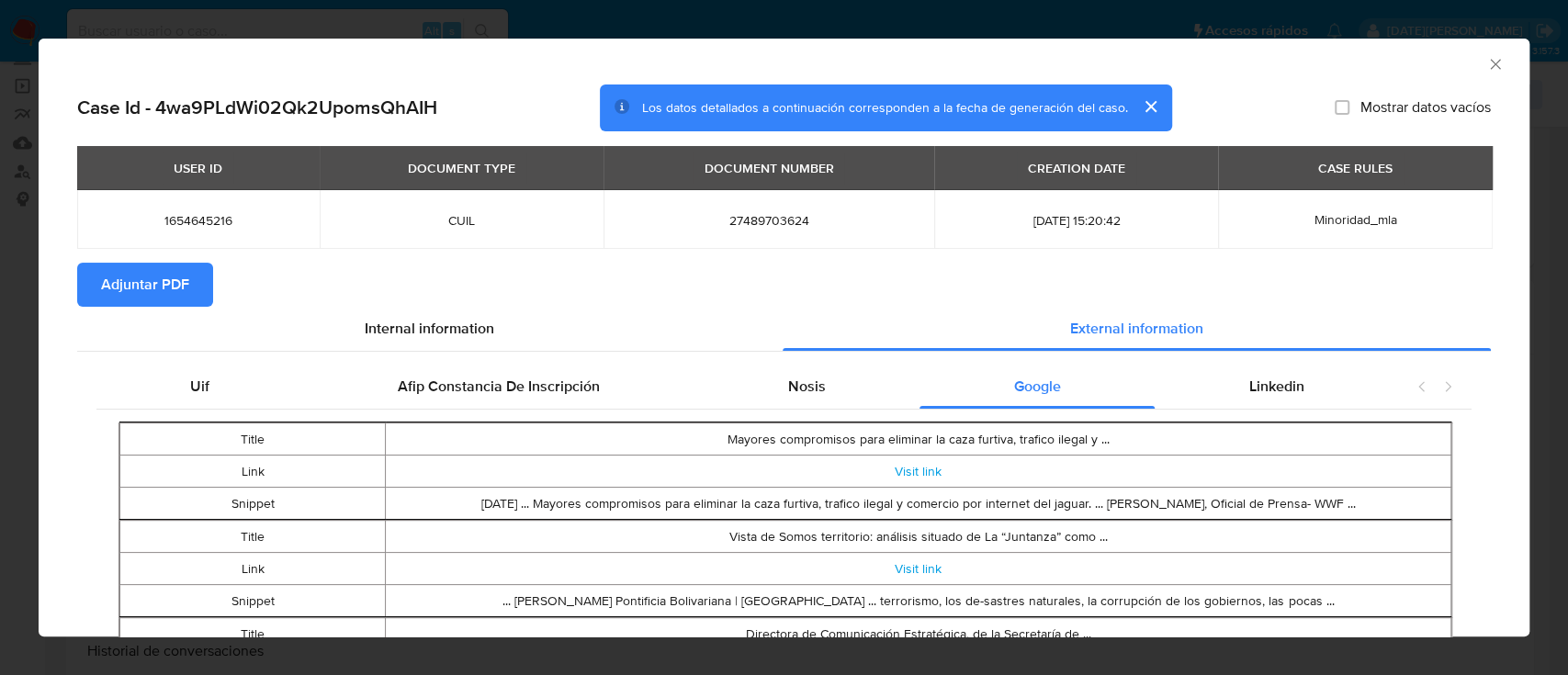
click at [1458, 69] on div "AML Data Collector" at bounding box center [769, 61] width 1435 height 20
click at [1486, 65] on icon "Cerrar ventana" at bounding box center [1495, 64] width 18 height 18
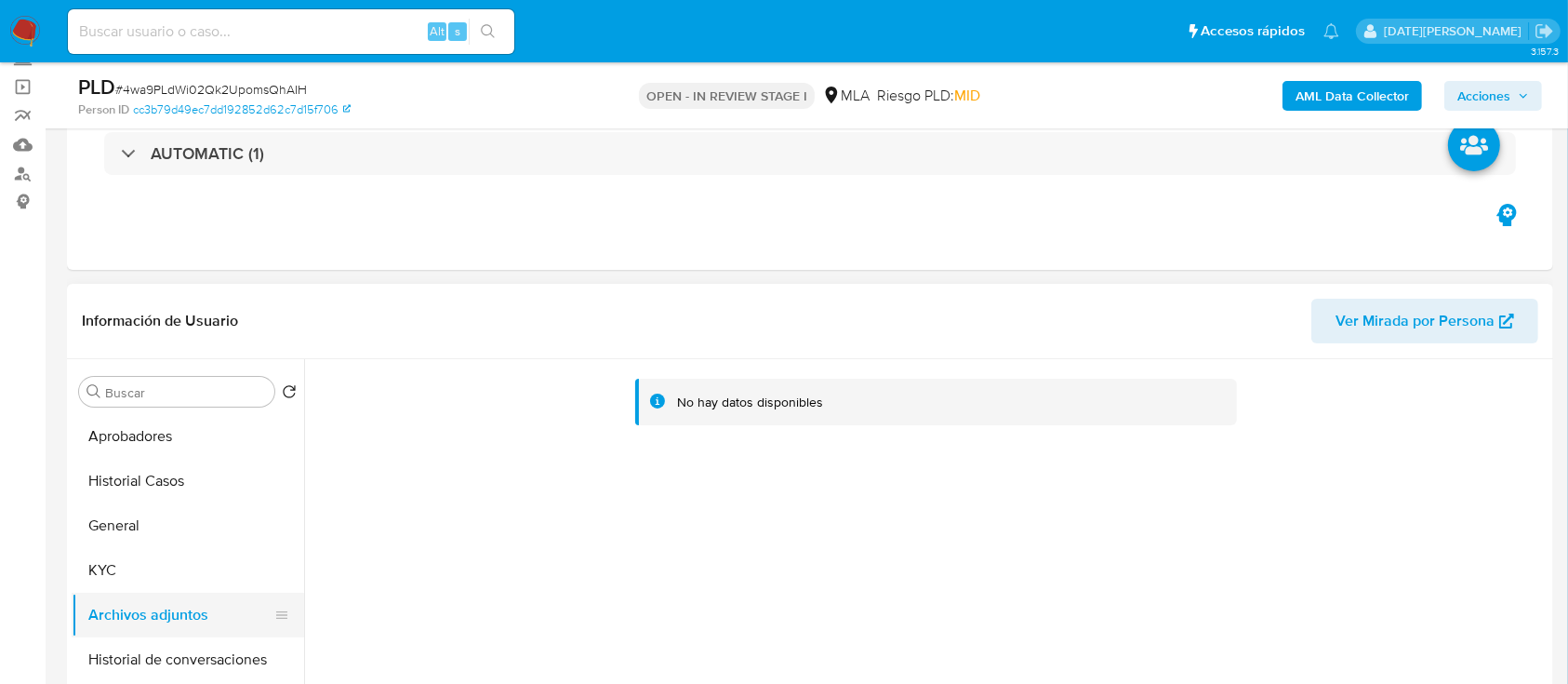
drag, startPoint x: 155, startPoint y: 562, endPoint x: 140, endPoint y: 604, distance: 44.6
click at [156, 562] on button "KYC" at bounding box center [187, 570] width 232 height 44
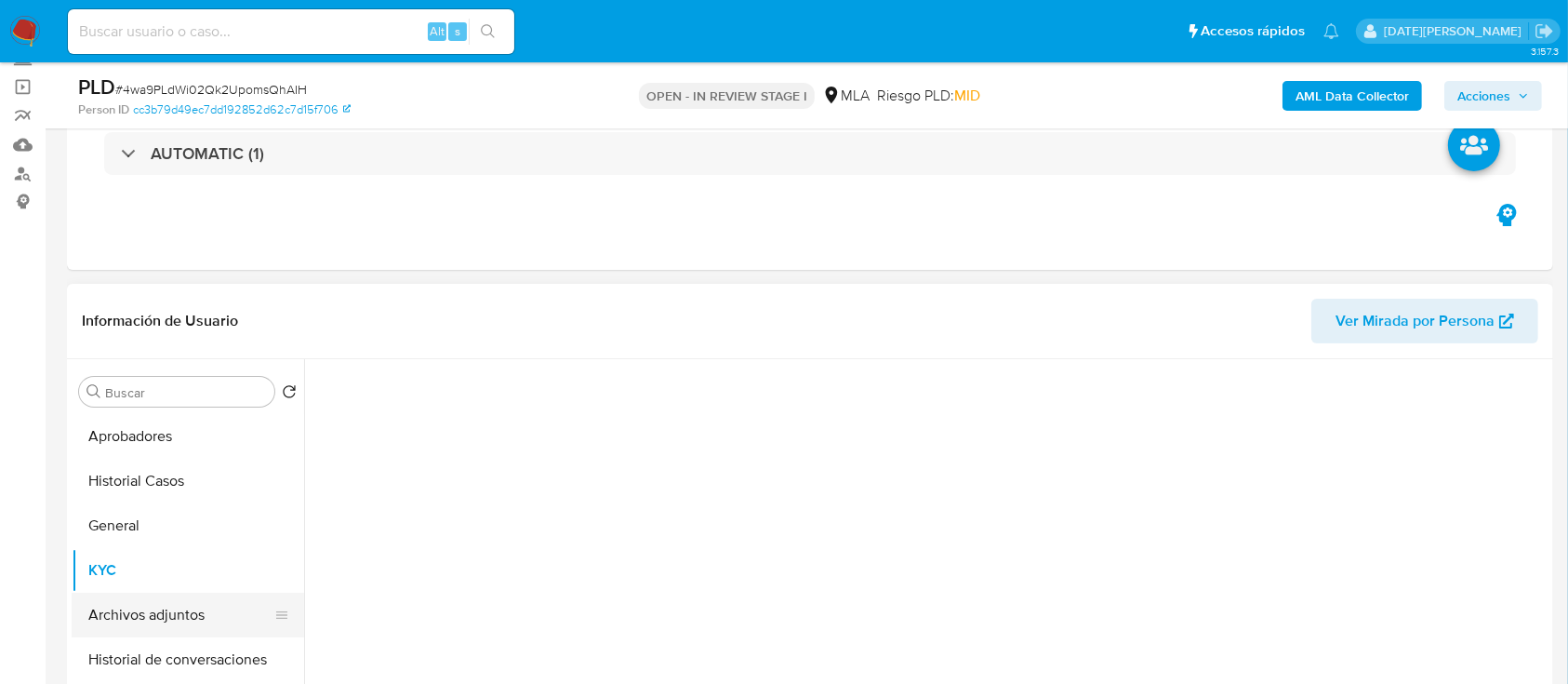
click at [140, 609] on button "Archivos adjuntos" at bounding box center [180, 615] width 218 height 44
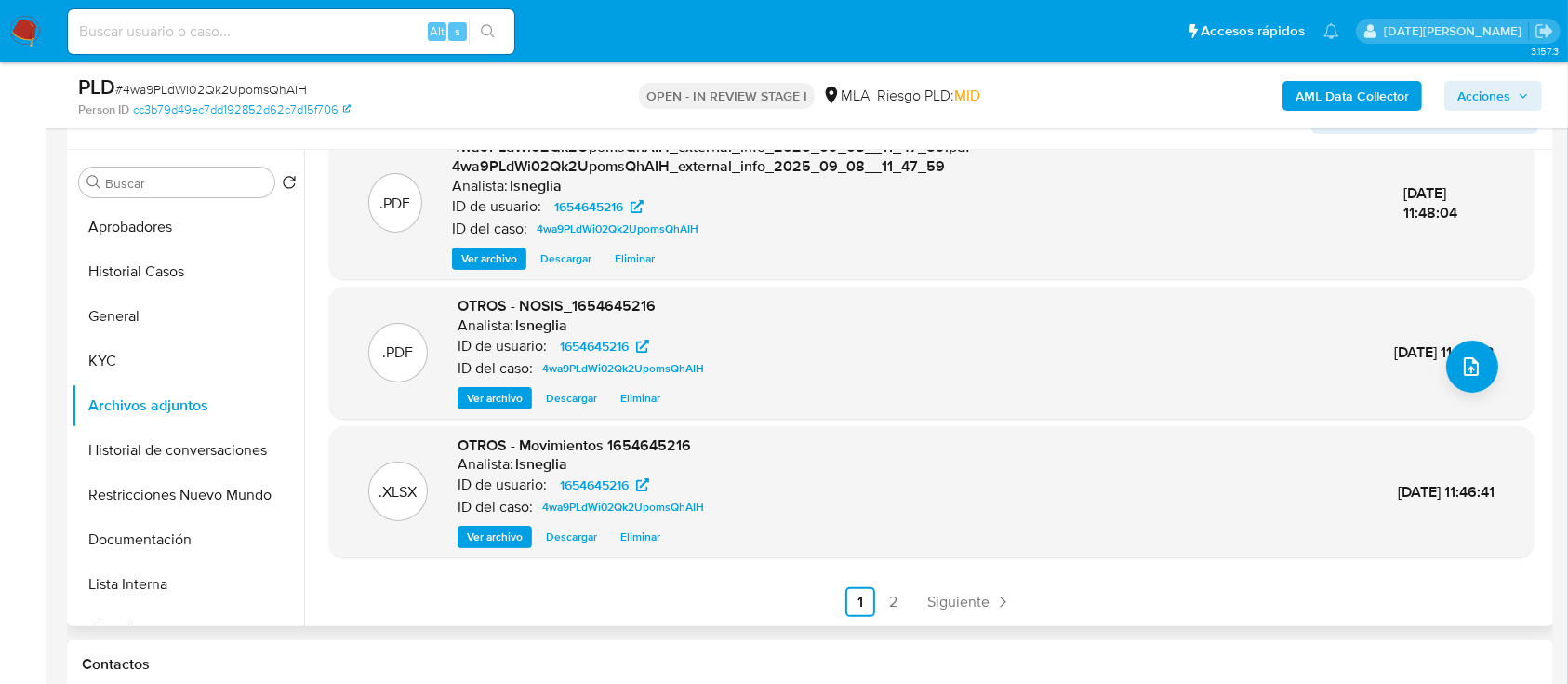
scroll to position [372, 0]
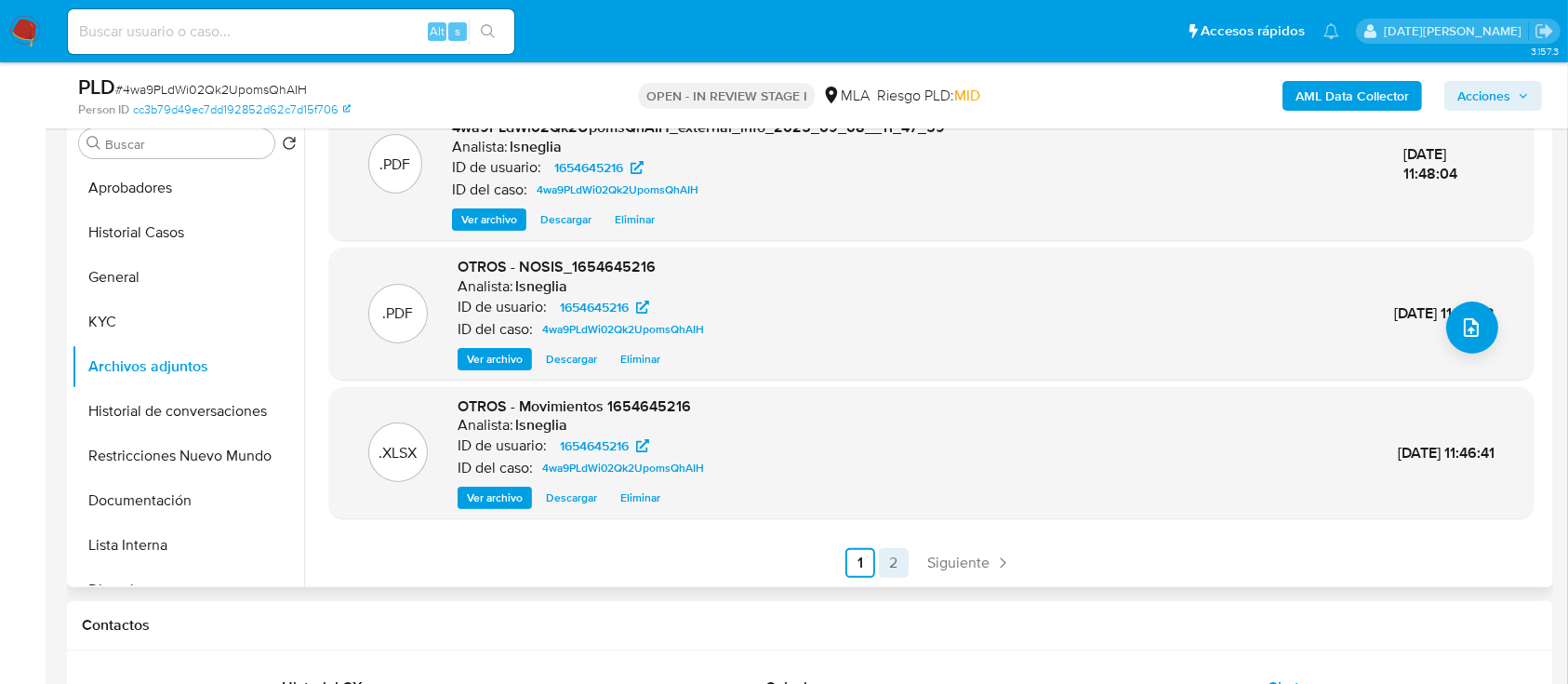
click at [890, 562] on link "2" at bounding box center [893, 562] width 30 height 30
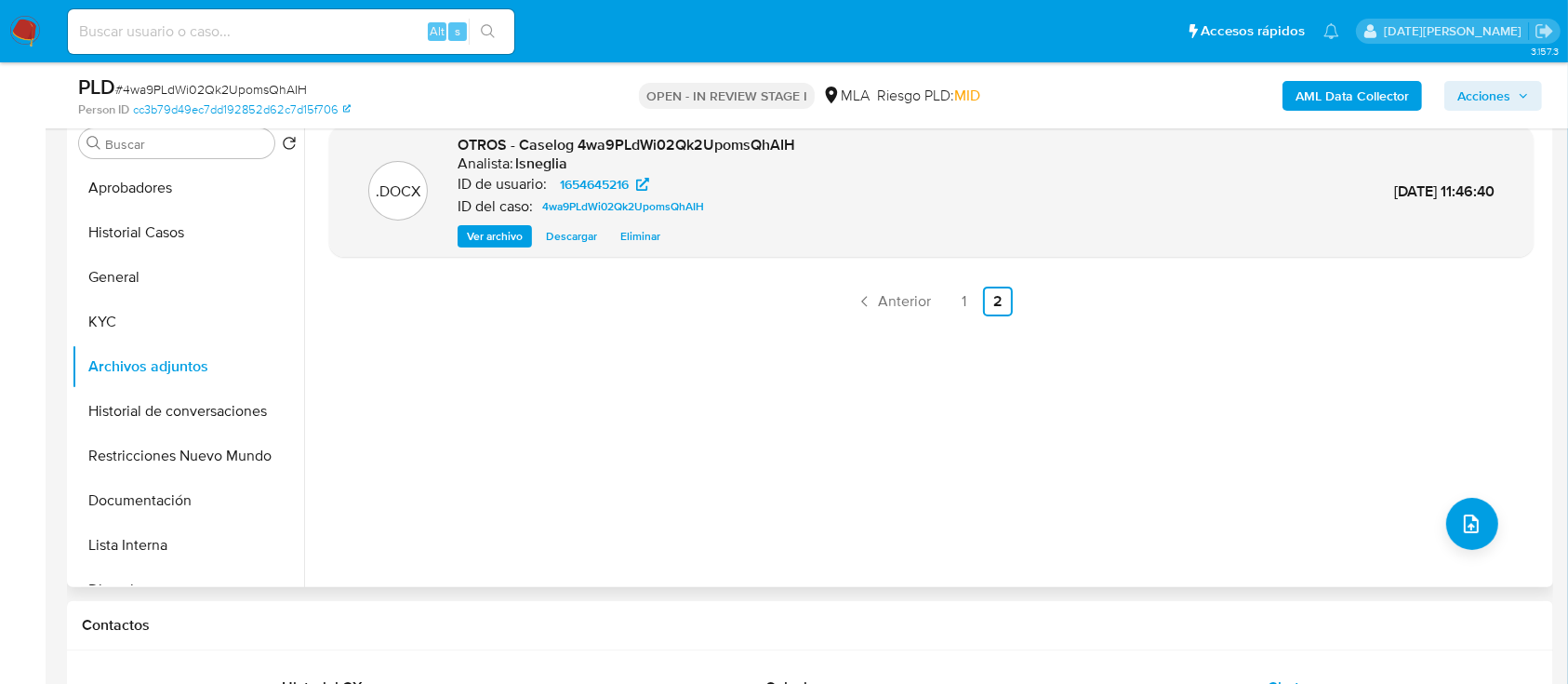
scroll to position [248, 0]
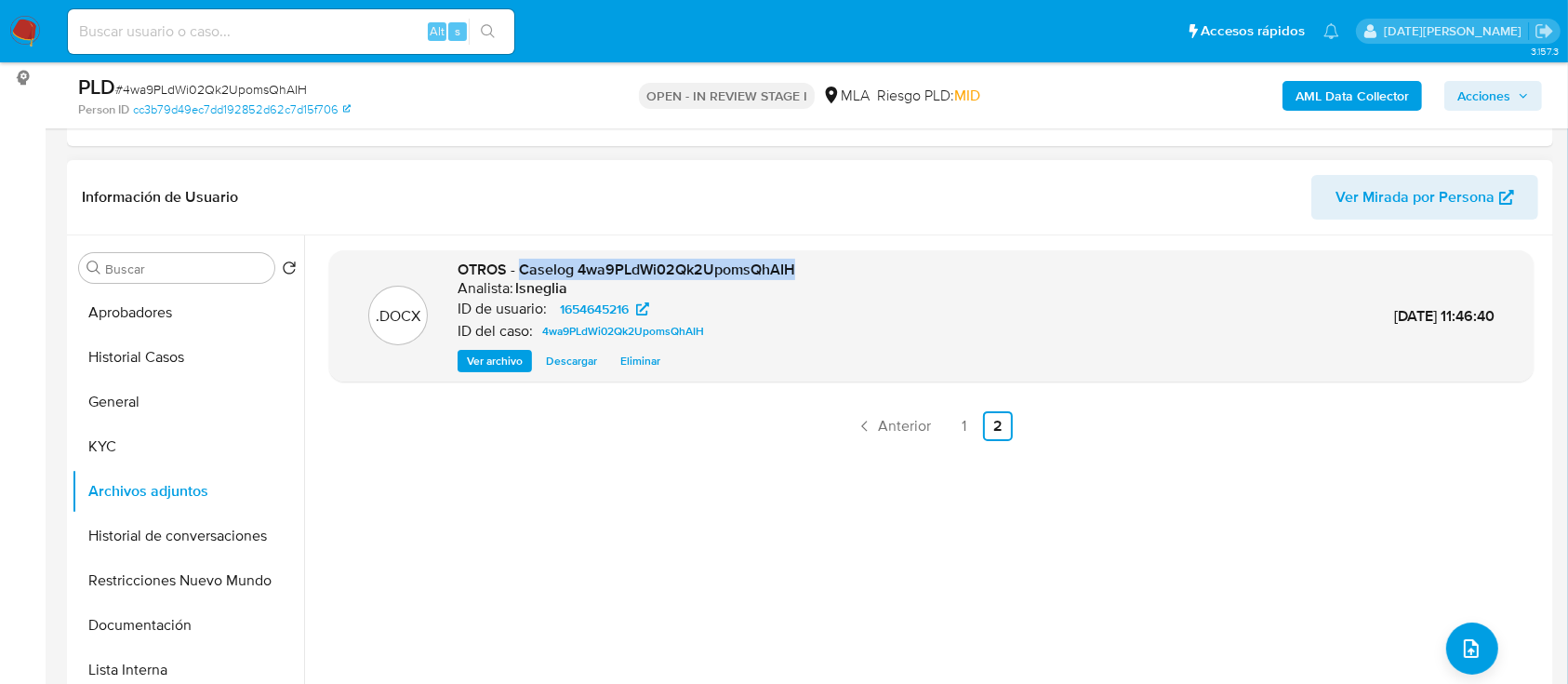
drag, startPoint x: 521, startPoint y: 265, endPoint x: 817, endPoint y: 269, distance: 296.0
click at [819, 269] on div ".DOCX OTROS - Caselog 4wa9PLdWi02Qk2UpomsQhAIH Analista: lsneglia ID de usuario…" at bounding box center [932, 316] width 1186 height 114
copy span "Caselog 4wa9PLdWi02Qk2UpomsQhAIH"
click at [109, 541] on button "Historial de conversaciones" at bounding box center [180, 535] width 218 height 44
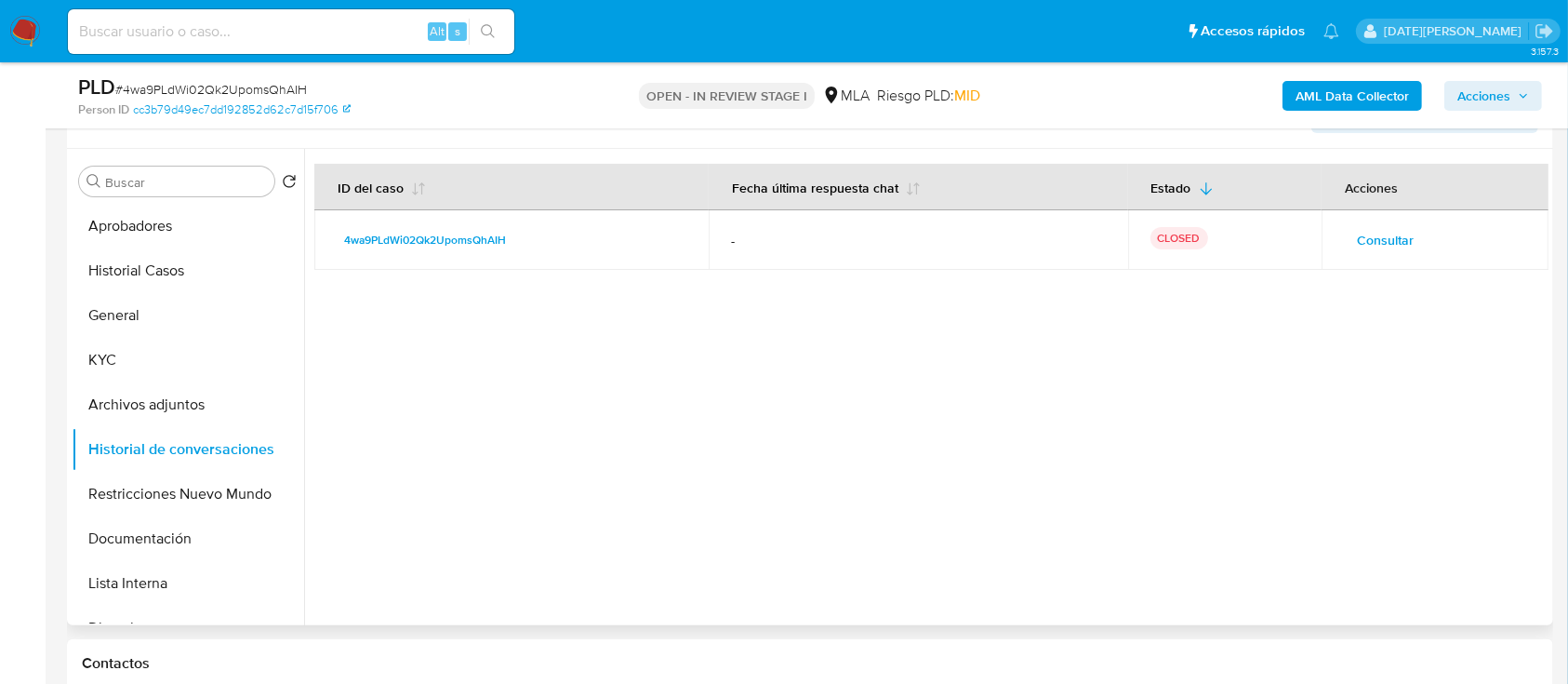
scroll to position [372, 0]
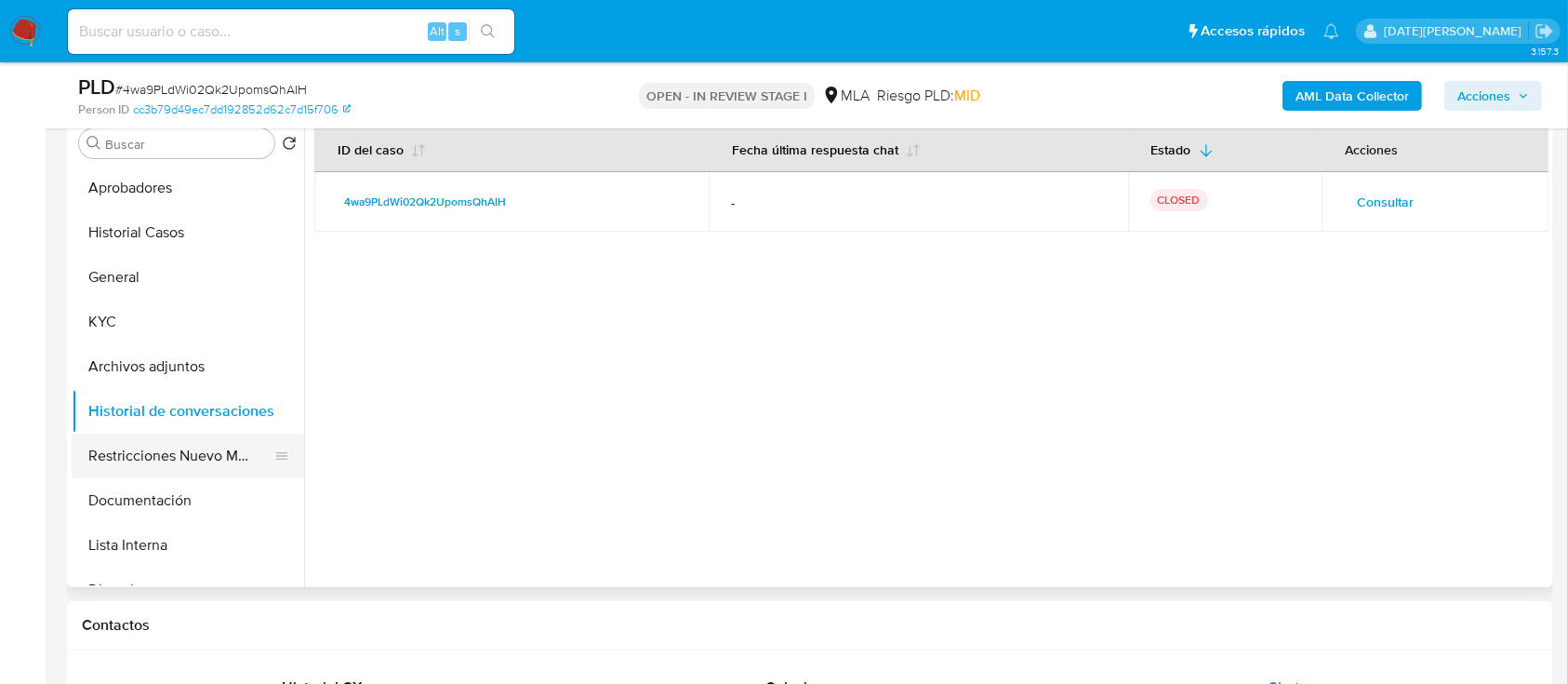
click at [195, 451] on button "Restricciones Nuevo Mundo" at bounding box center [180, 455] width 218 height 44
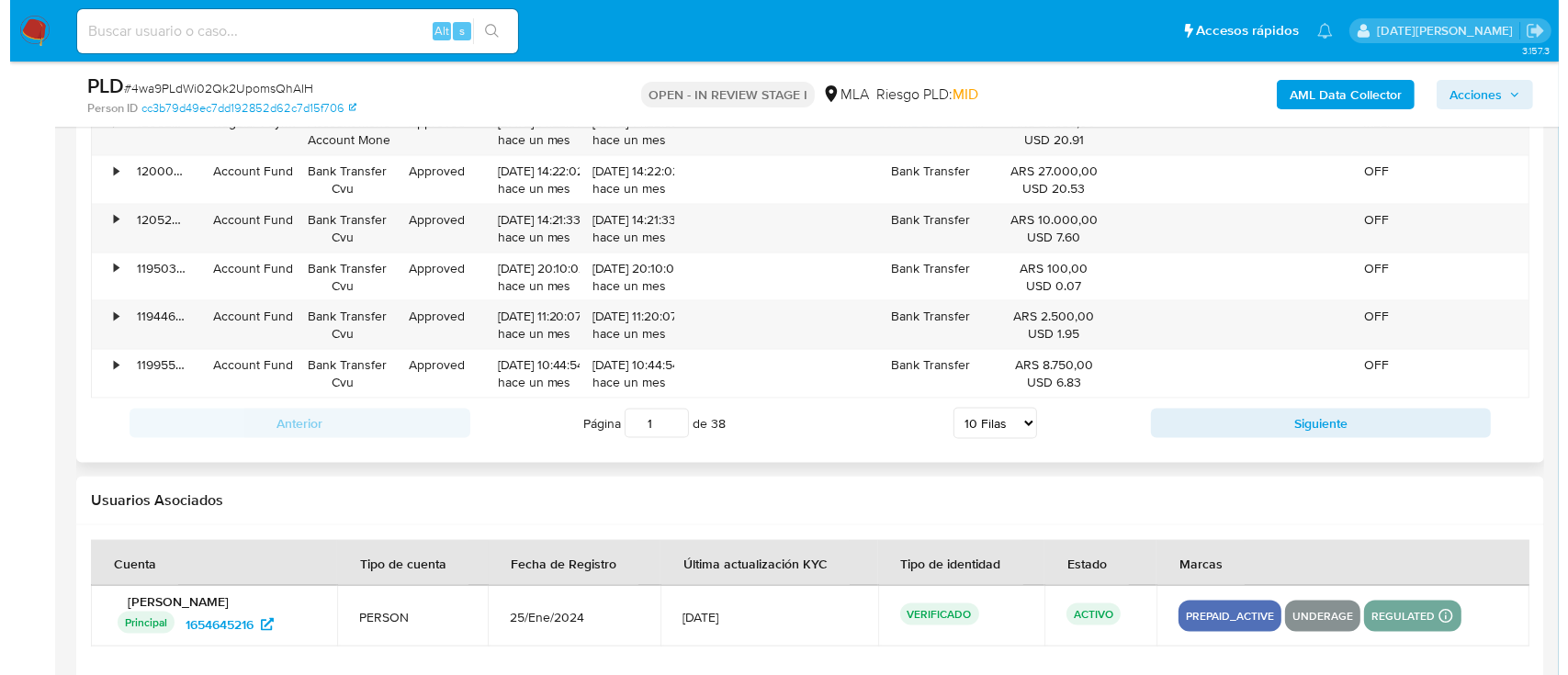
scroll to position [3229, 0]
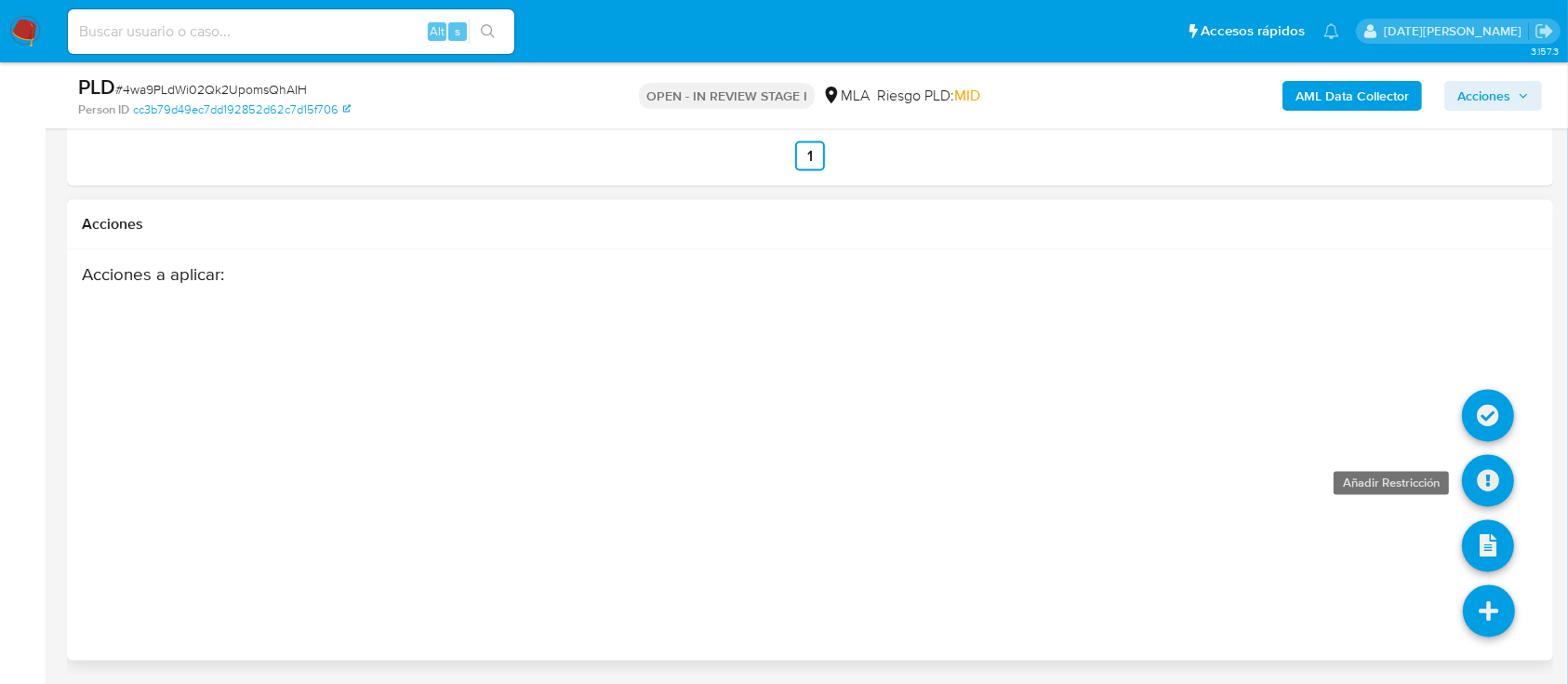
click at [1496, 480] on icon at bounding box center [1488, 481] width 52 height 52
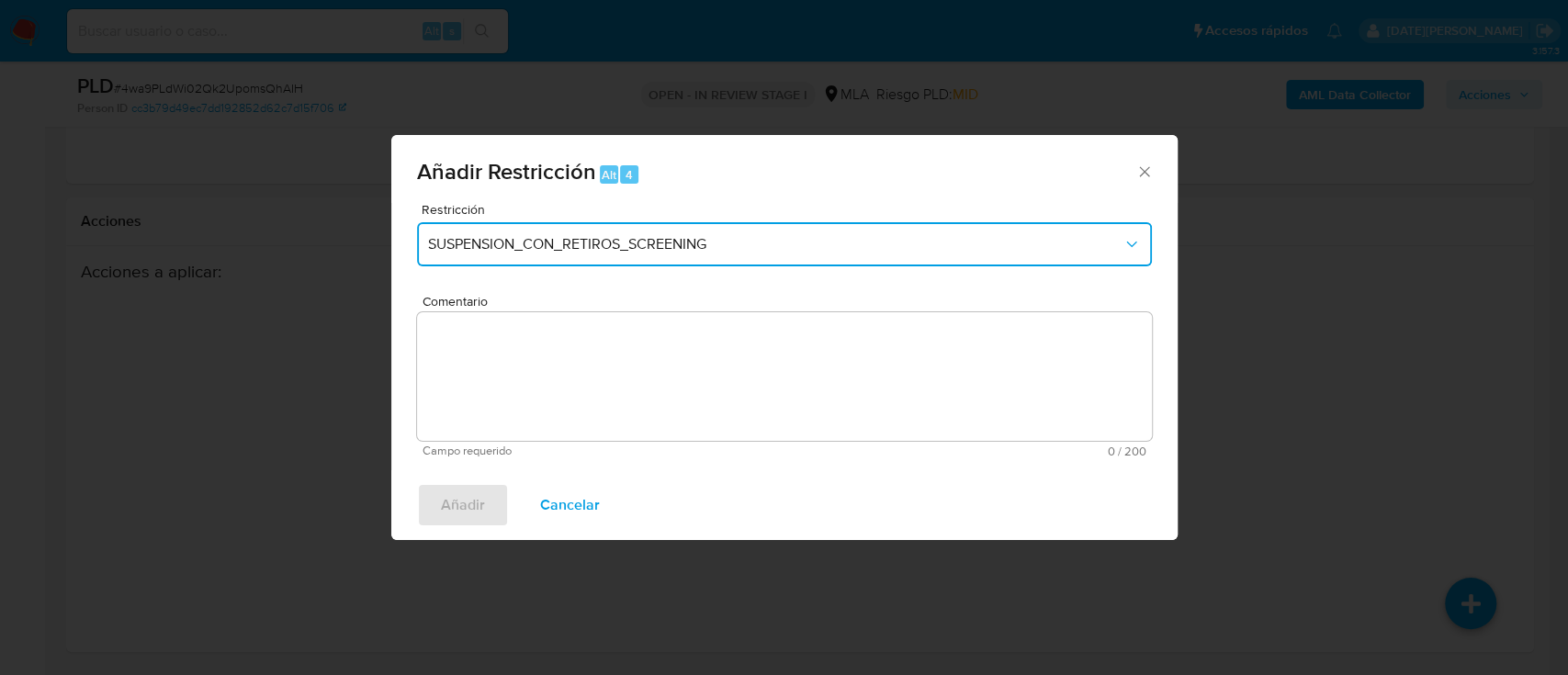
click at [625, 245] on span "SUSPENSION_CON_RETIROS_SCREENING" at bounding box center [774, 244] width 694 height 18
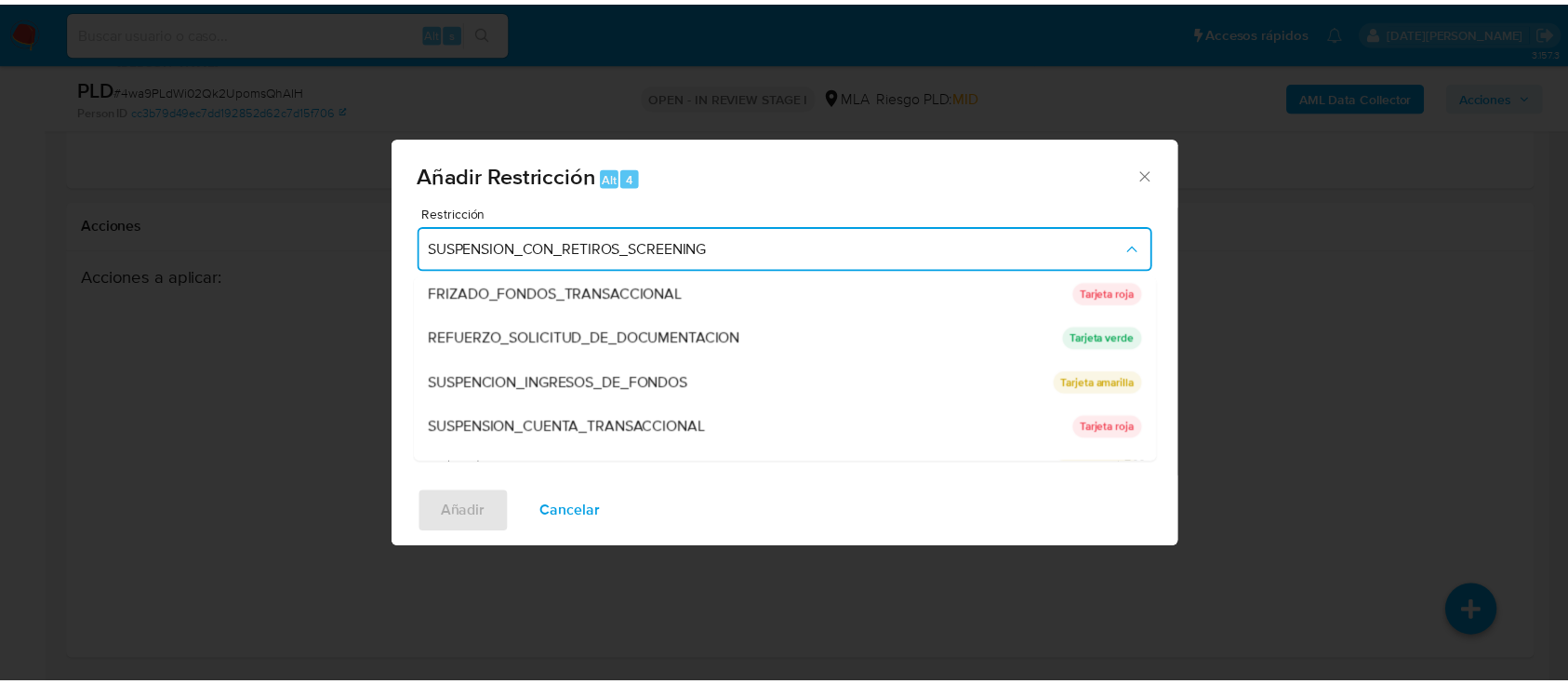
scroll to position [372, 0]
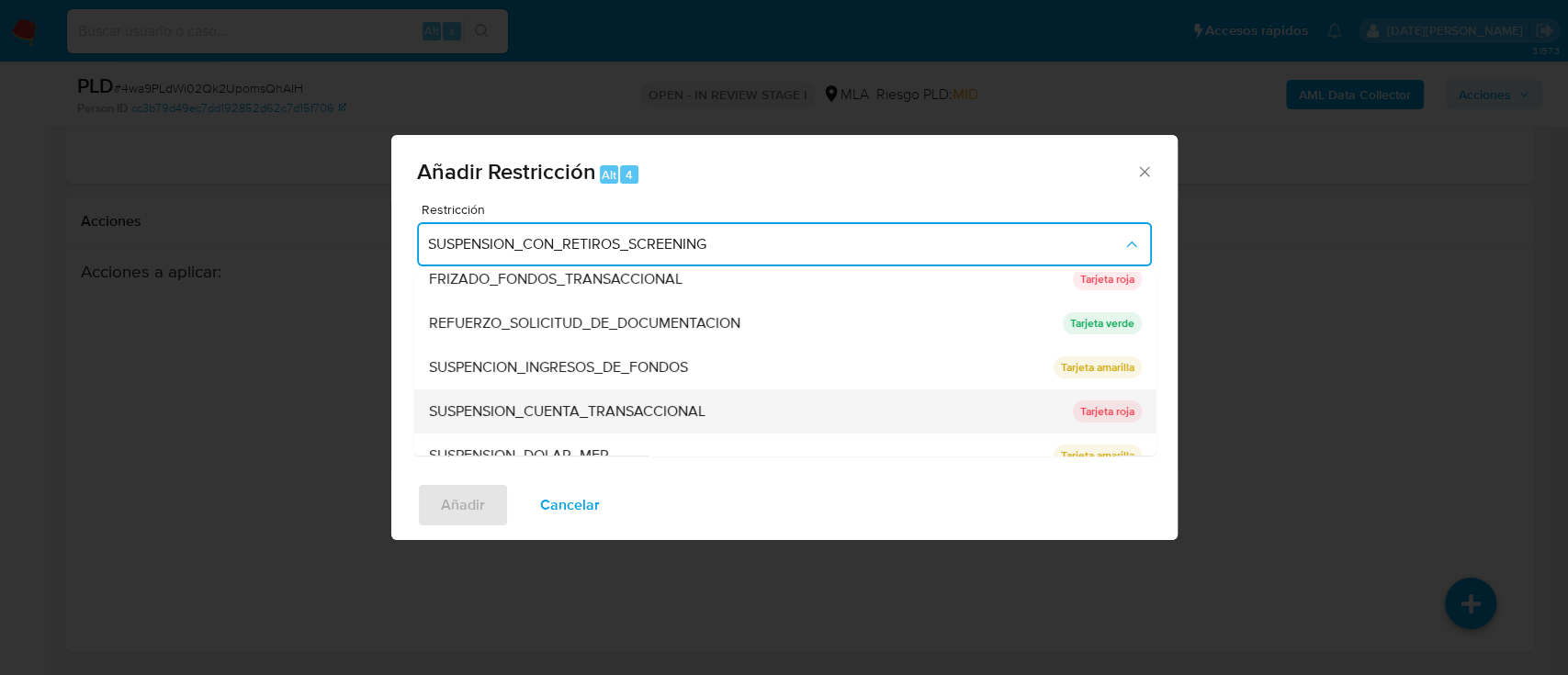
click at [591, 400] on div "SUSPENSION_CUENTA_TRANSACCIONAL" at bounding box center [744, 411] width 633 height 44
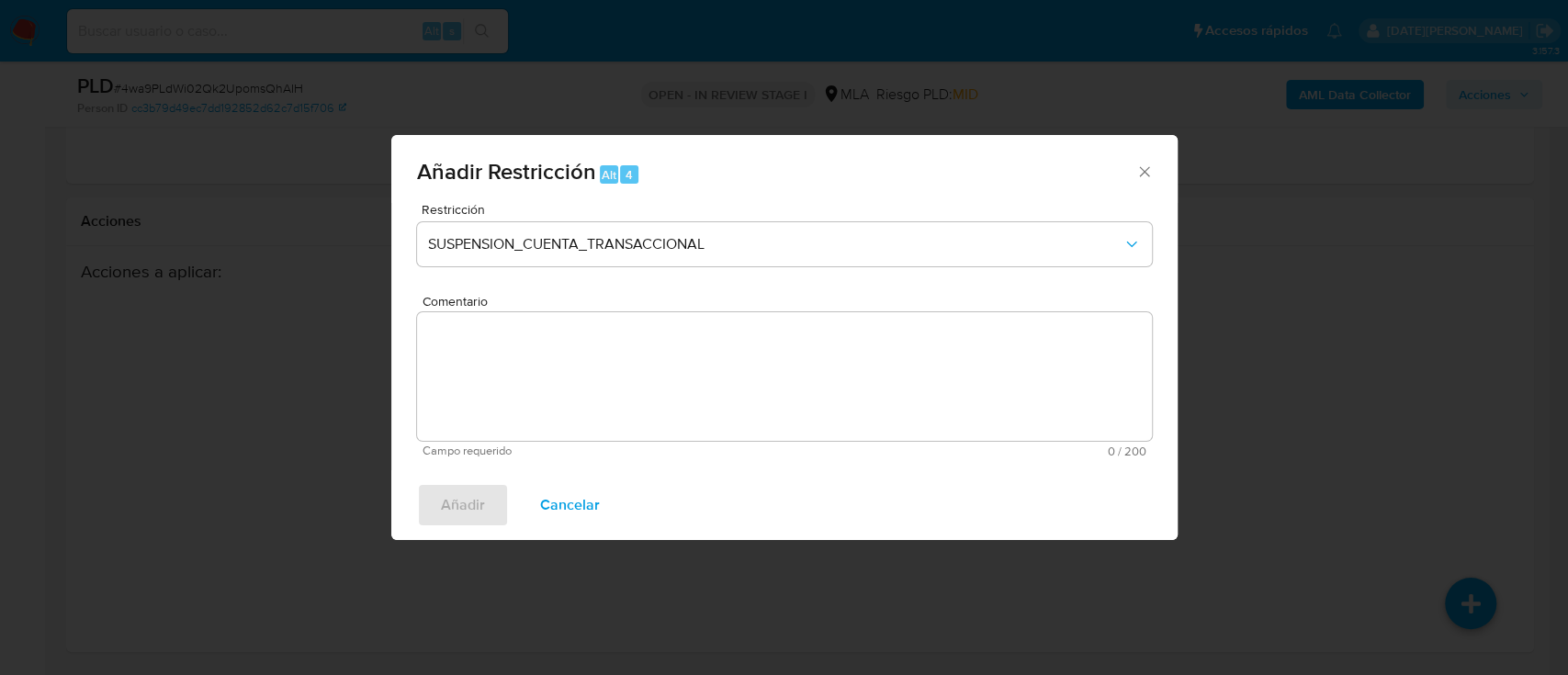
click at [565, 360] on textarea "Comentario" at bounding box center [785, 376] width 735 height 129
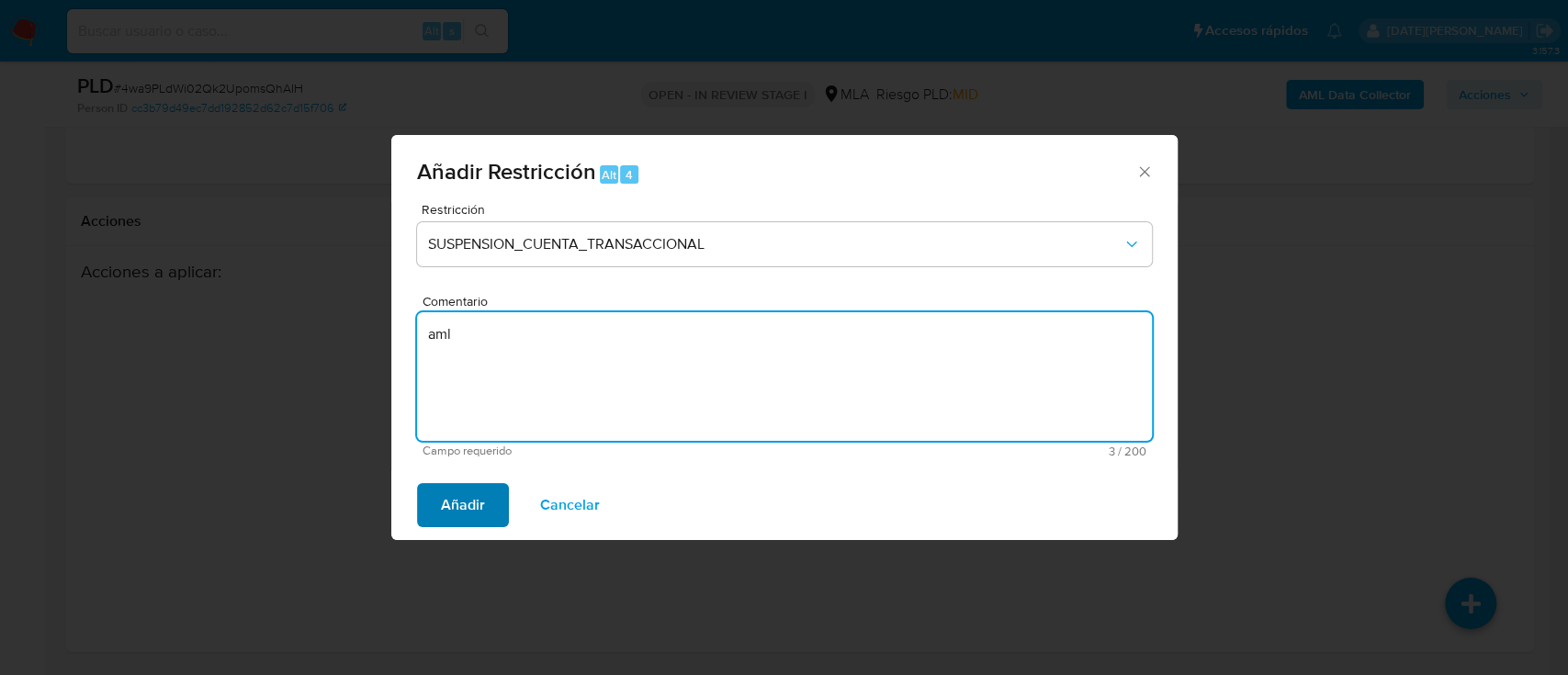
type textarea "aml"
click at [462, 502] on span "Añadir" at bounding box center [463, 505] width 44 height 40
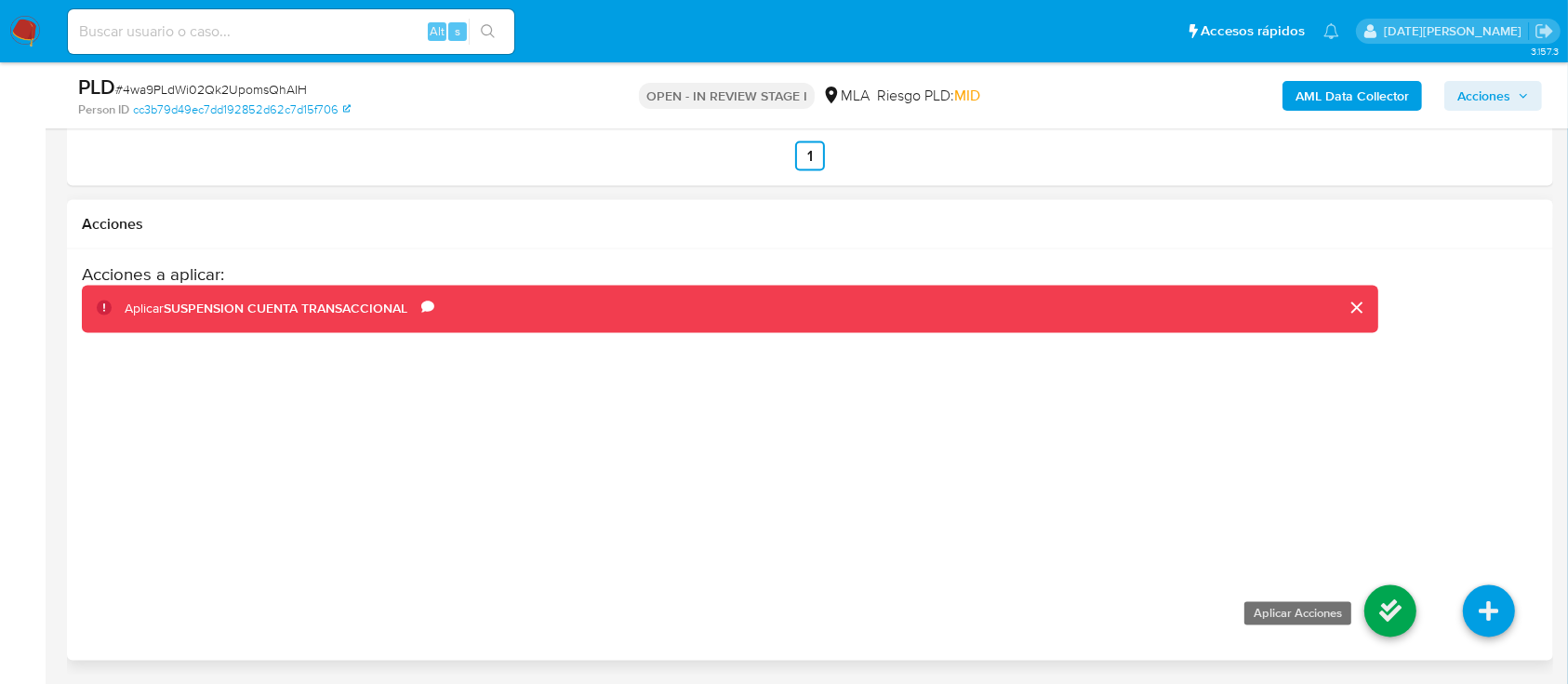
click at [1392, 615] on icon at bounding box center [1391, 612] width 52 height 52
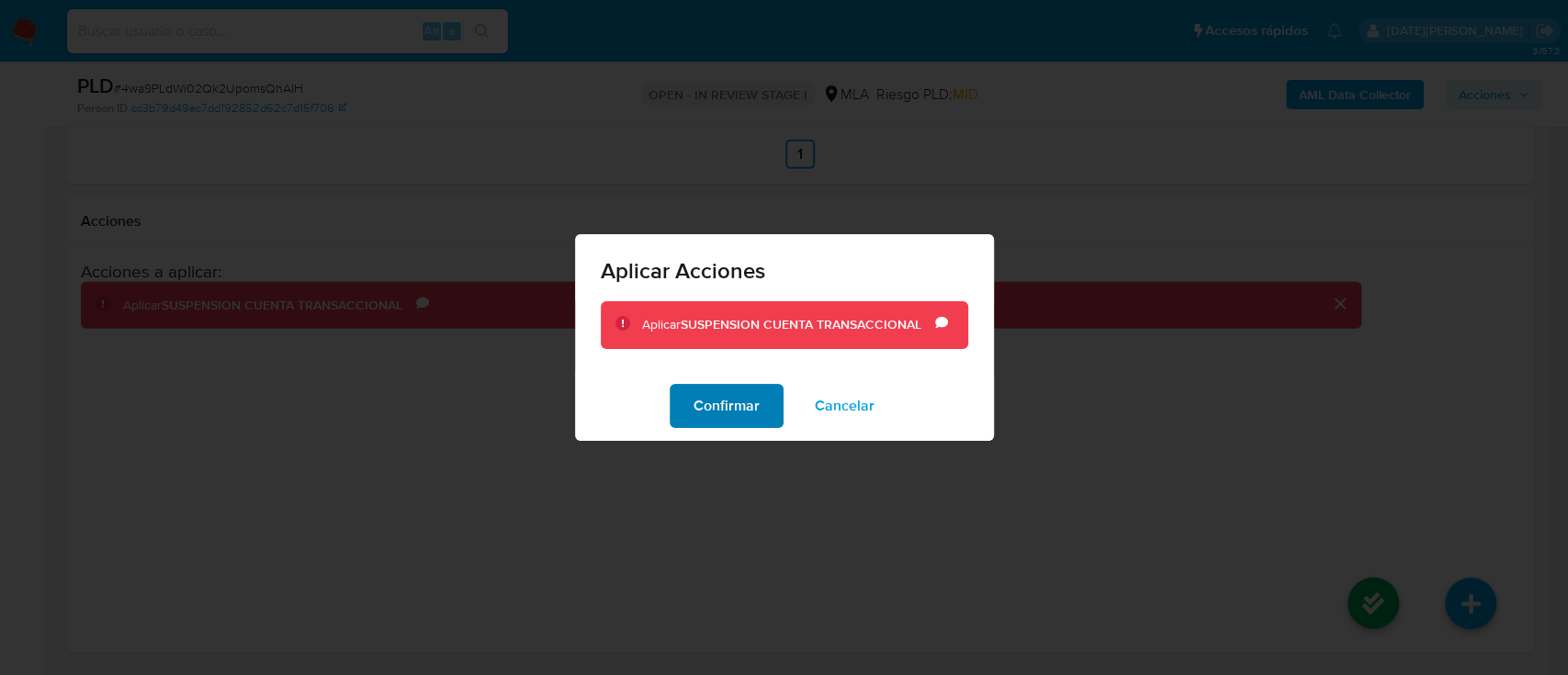
click at [720, 403] on span "Confirmar" at bounding box center [726, 406] width 66 height 40
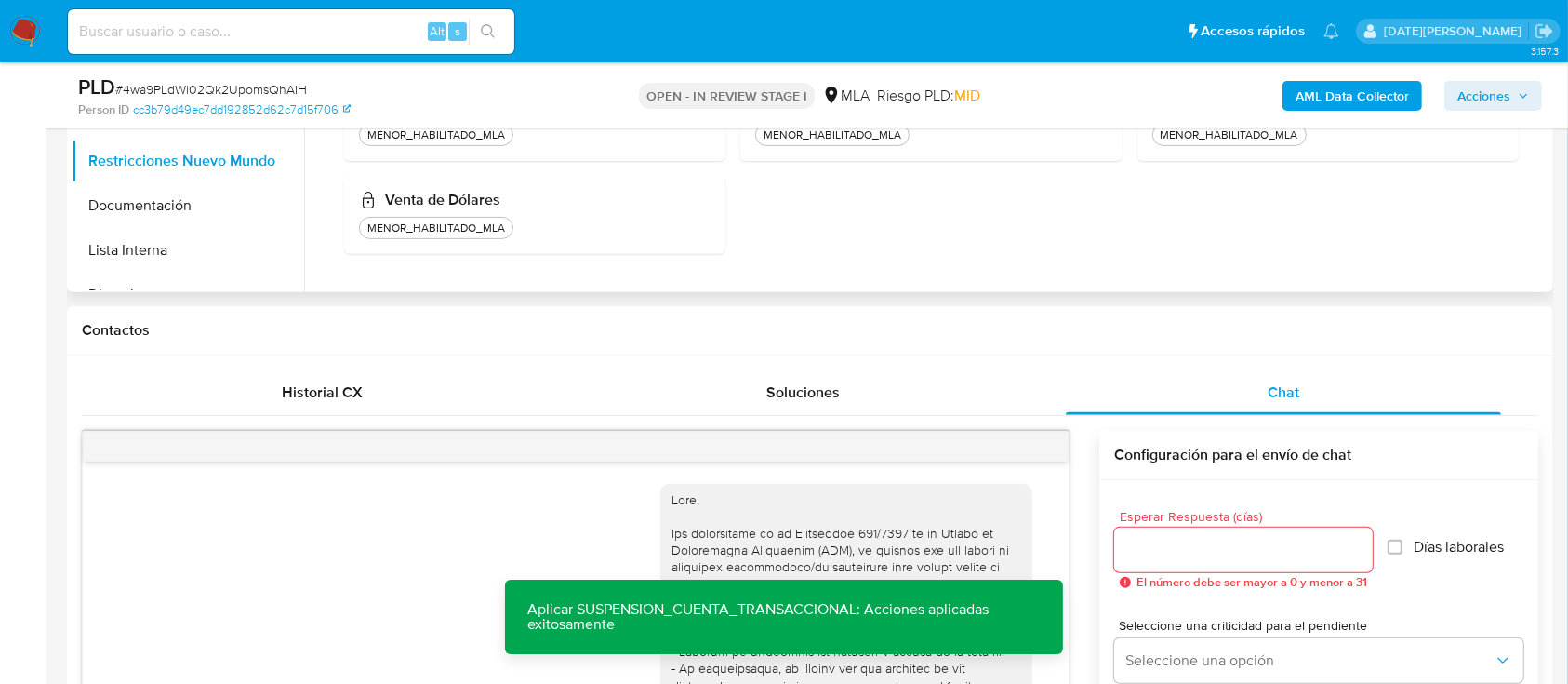
scroll to position [419, 0]
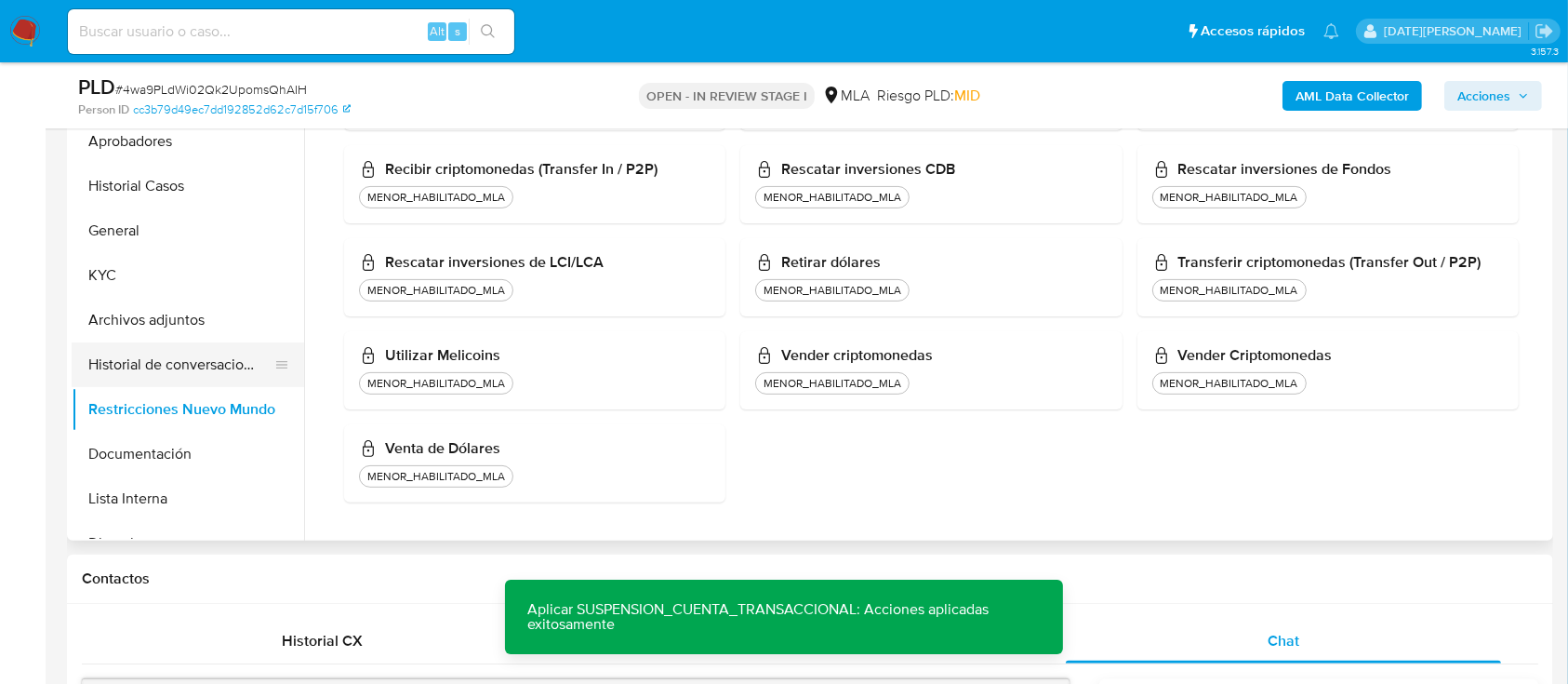
click at [186, 350] on button "Historial de conversaciones" at bounding box center [180, 365] width 218 height 44
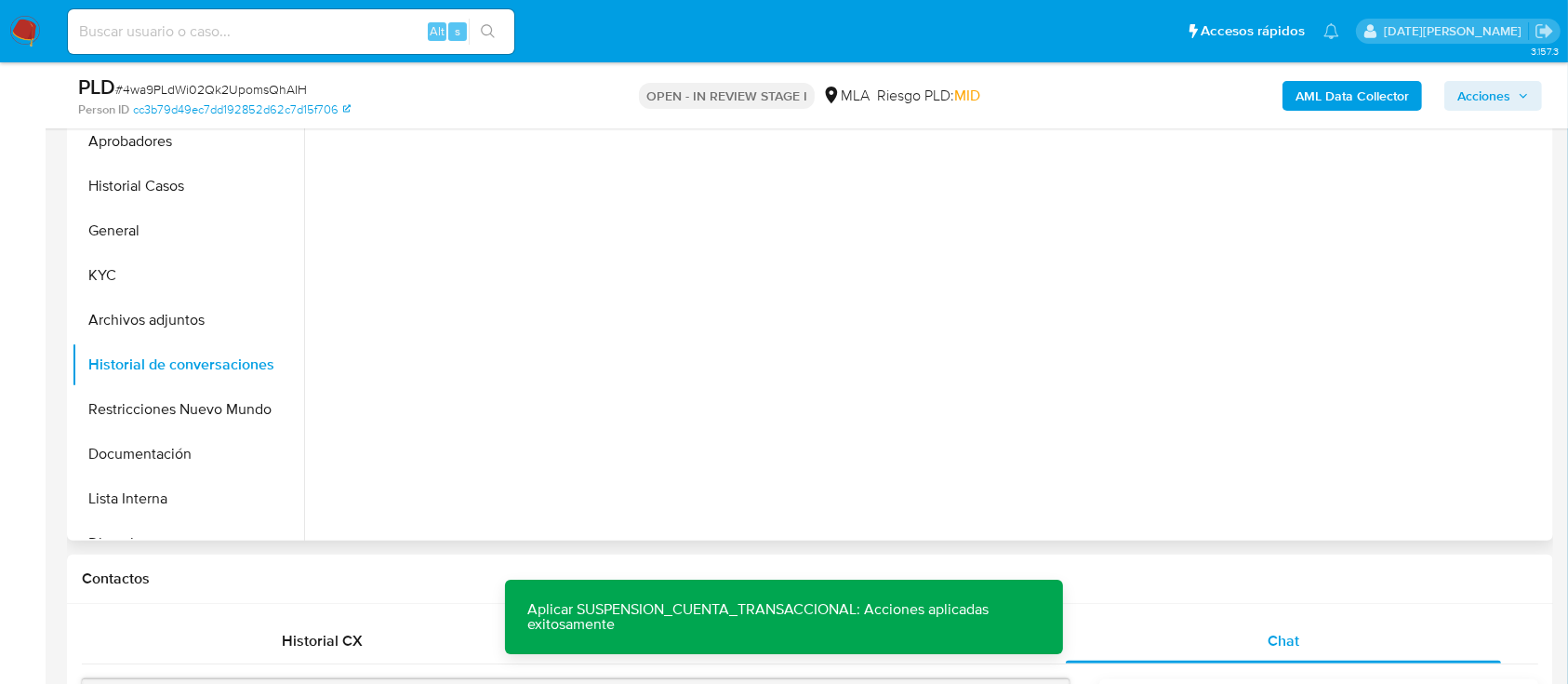
scroll to position [295, 0]
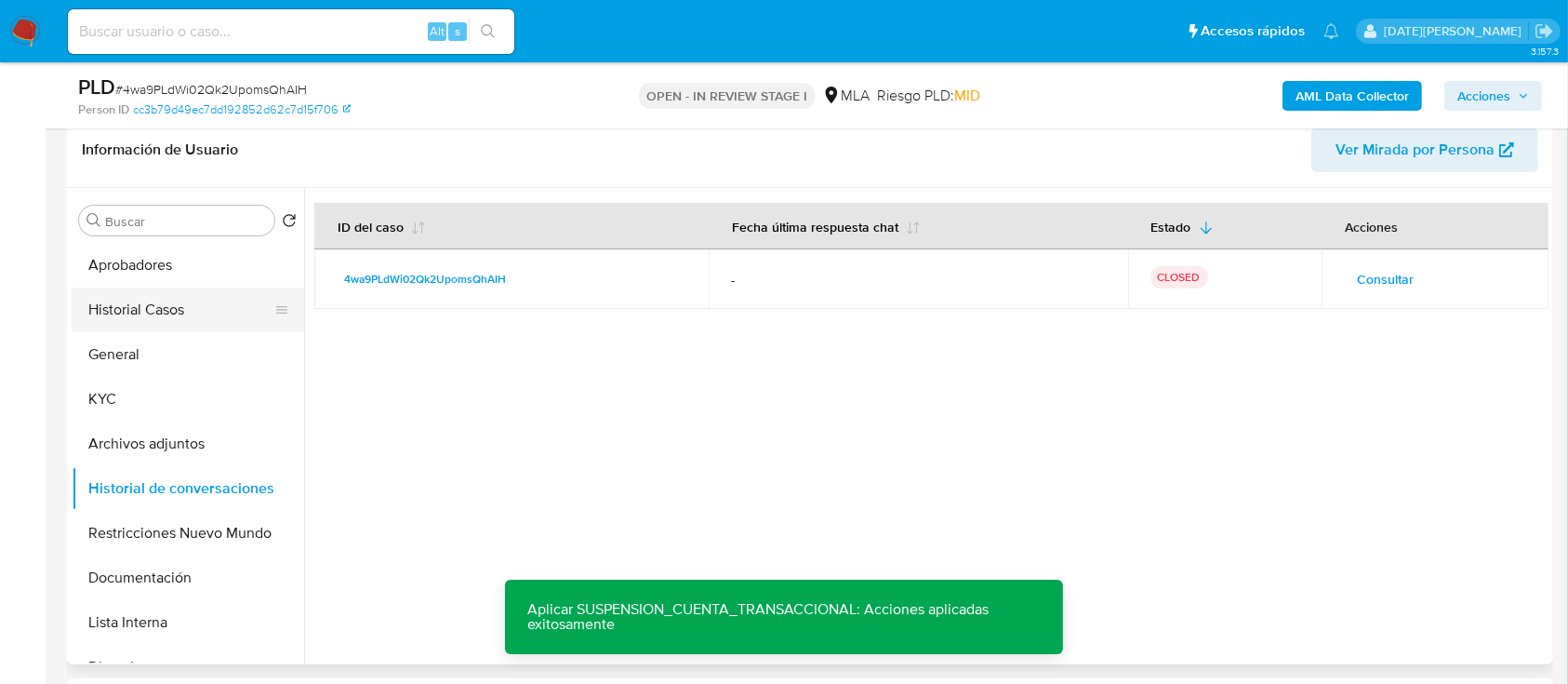
click at [167, 301] on button "Historial Casos" at bounding box center [180, 310] width 218 height 44
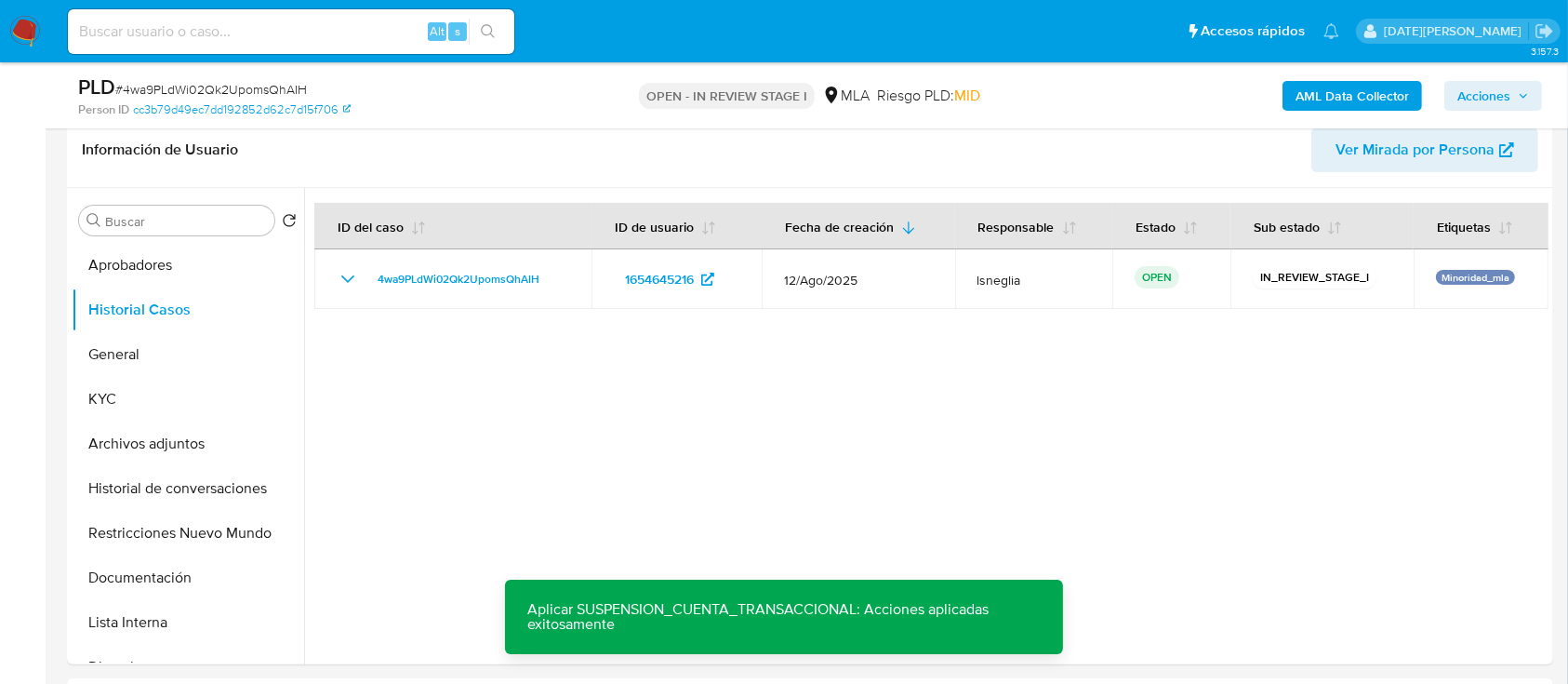
click at [1478, 83] on span "Acciones" at bounding box center [1483, 96] width 53 height 30
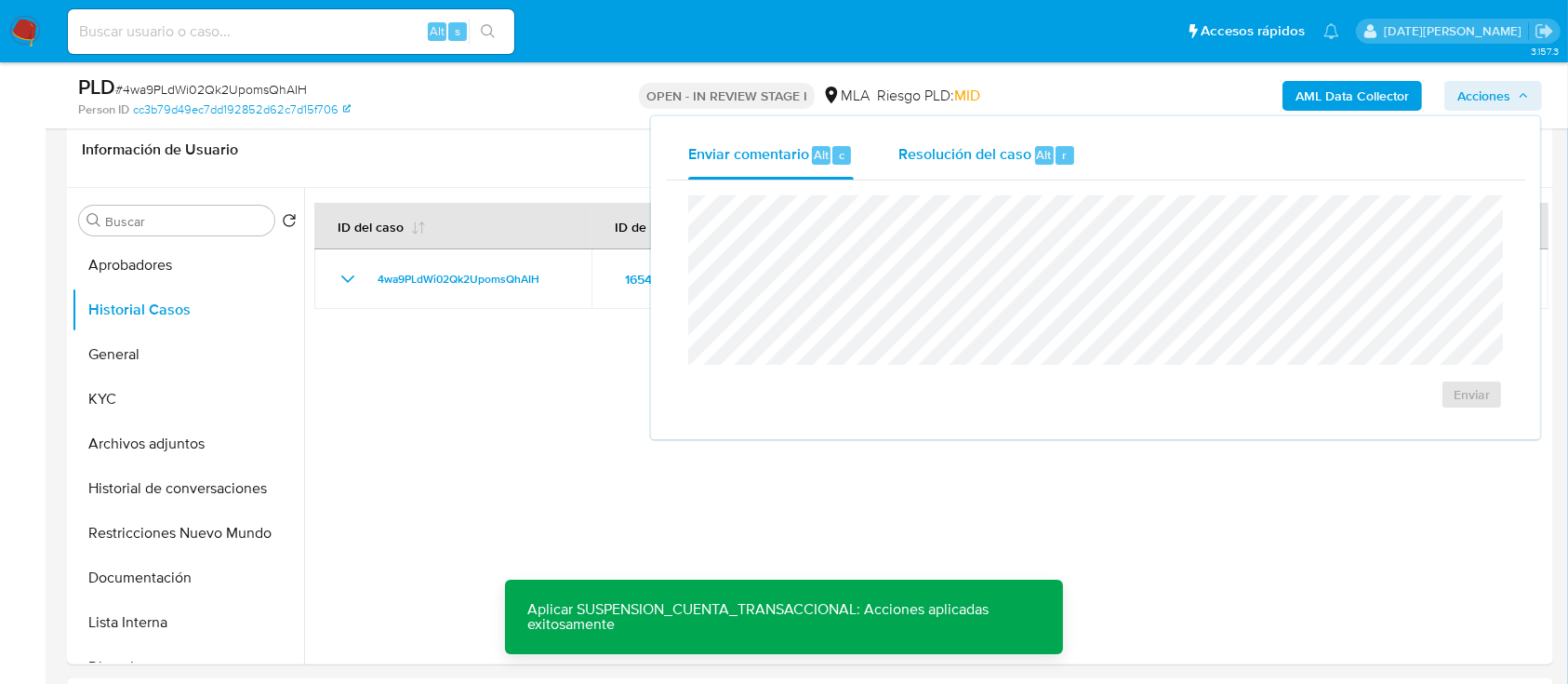
click at [1009, 150] on span "Resolución del caso" at bounding box center [965, 154] width 133 height 21
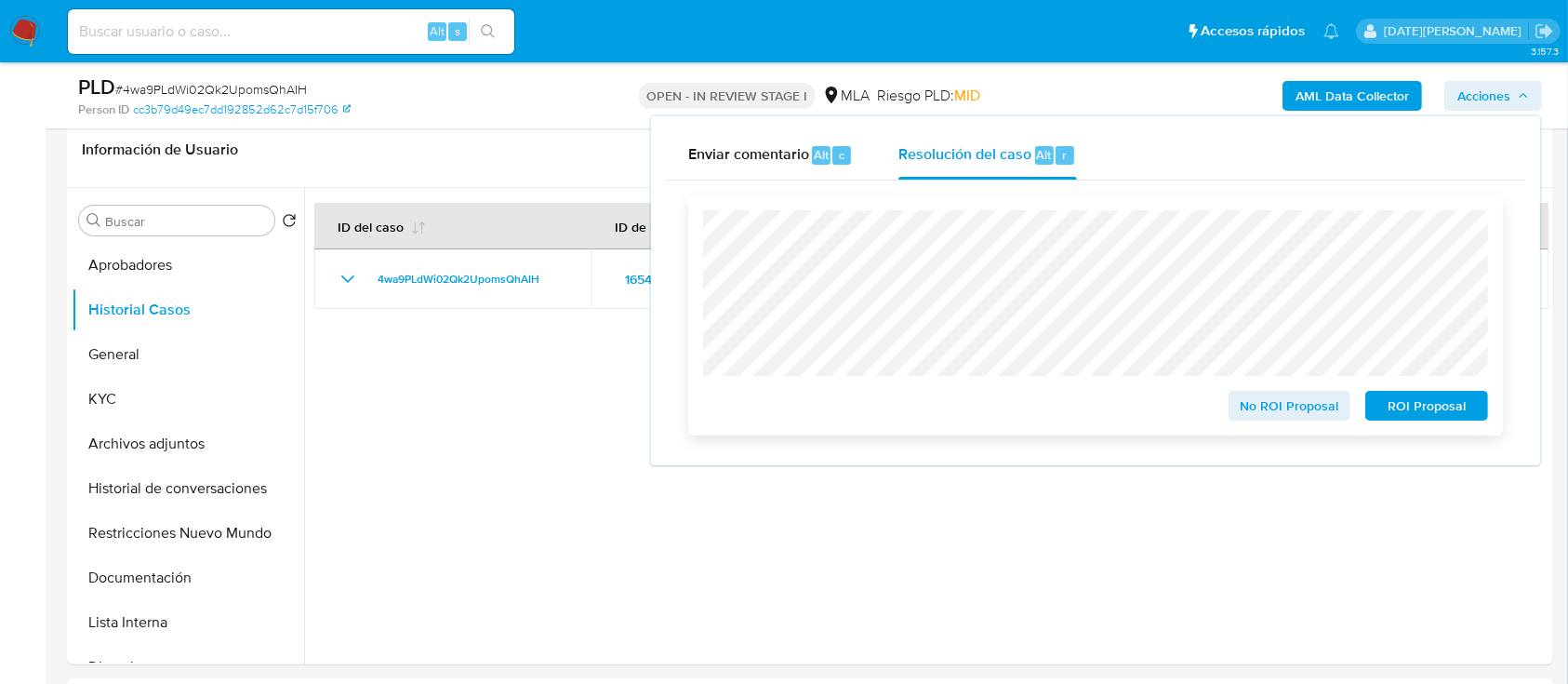
click at [1438, 411] on span "ROI Proposal" at bounding box center [1426, 405] width 96 height 26
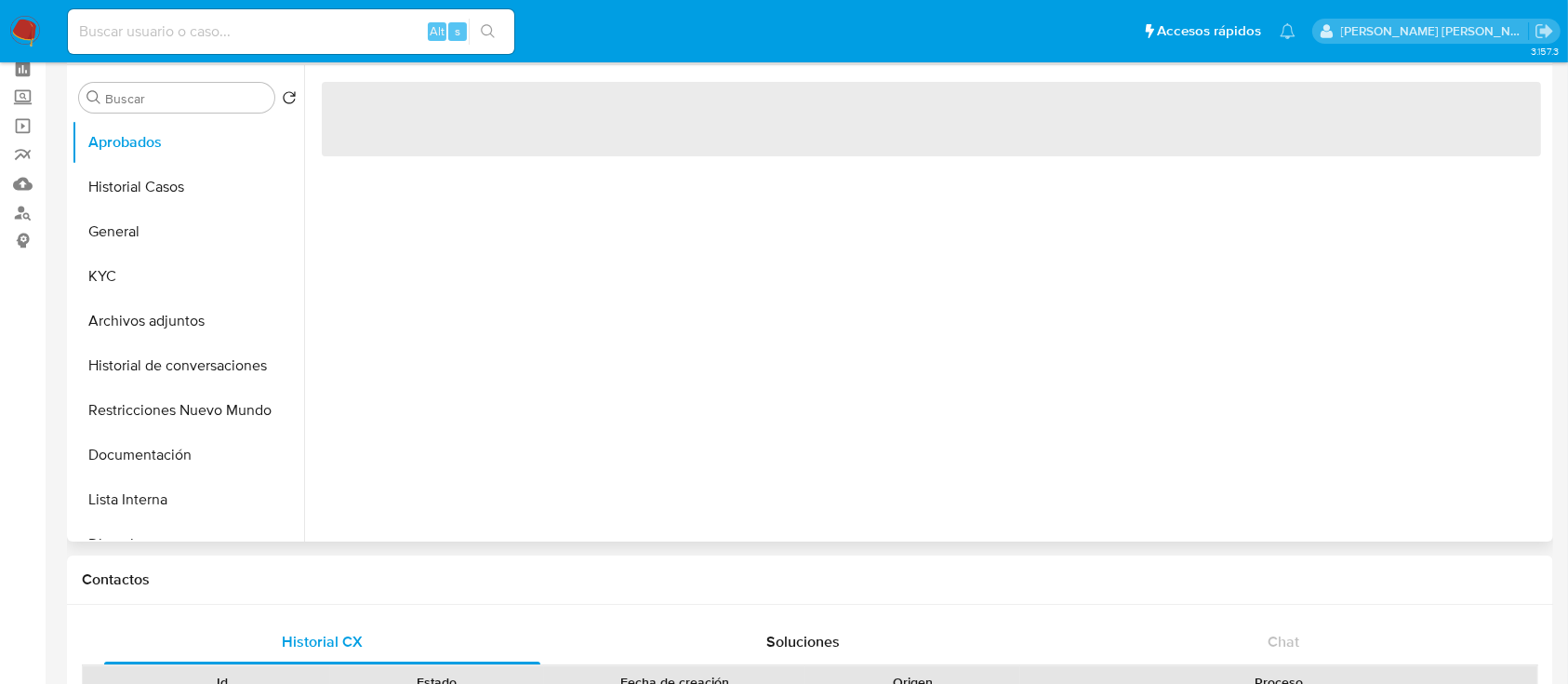
scroll to position [123, 0]
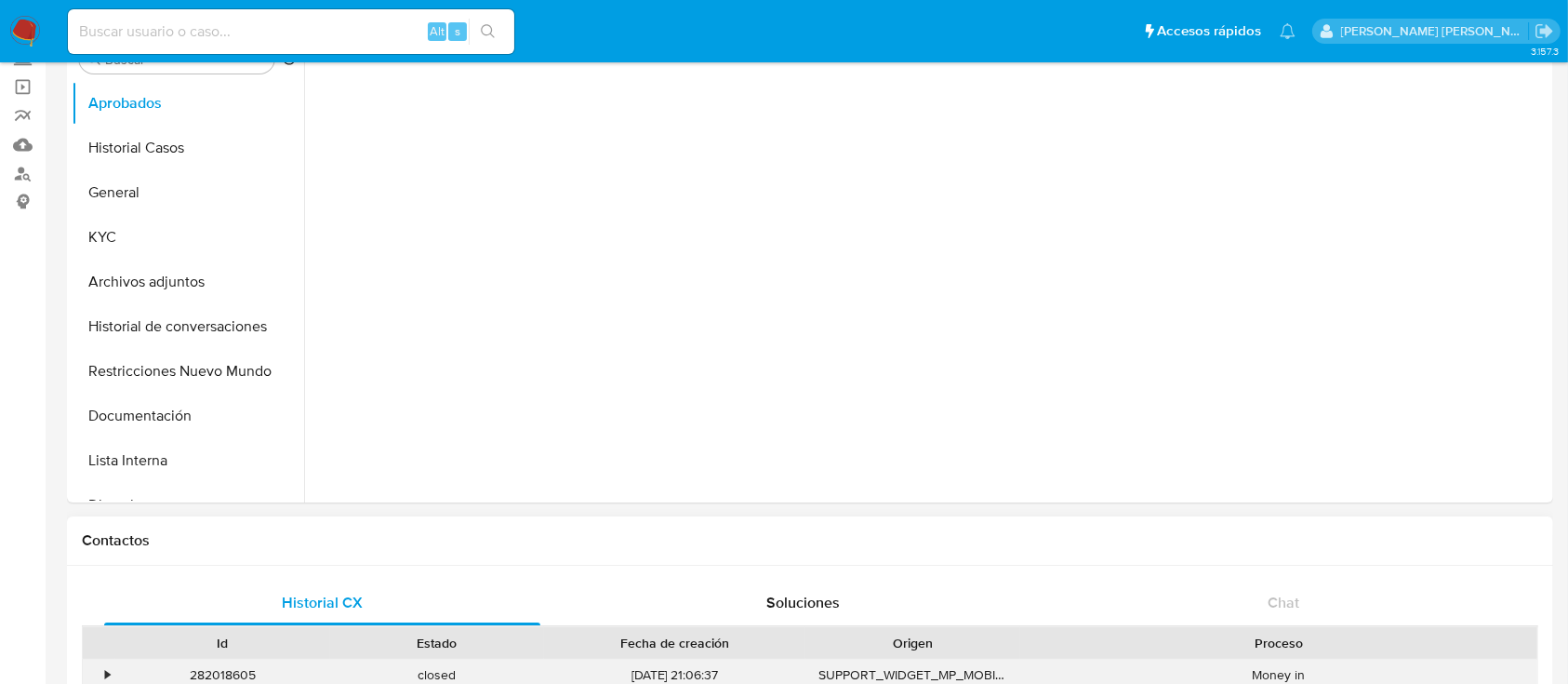
select select "10"
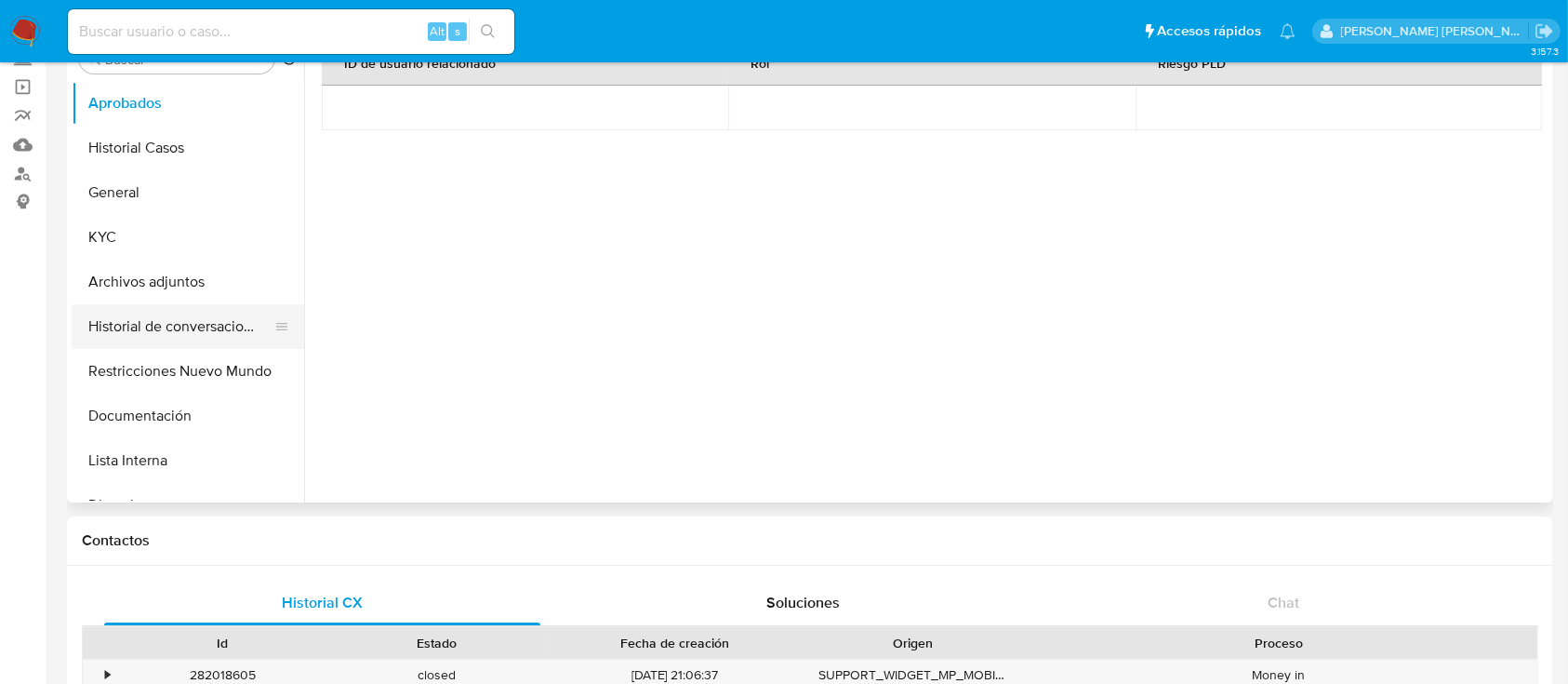
click at [170, 316] on button "Historial de conversaciones" at bounding box center [180, 326] width 218 height 44
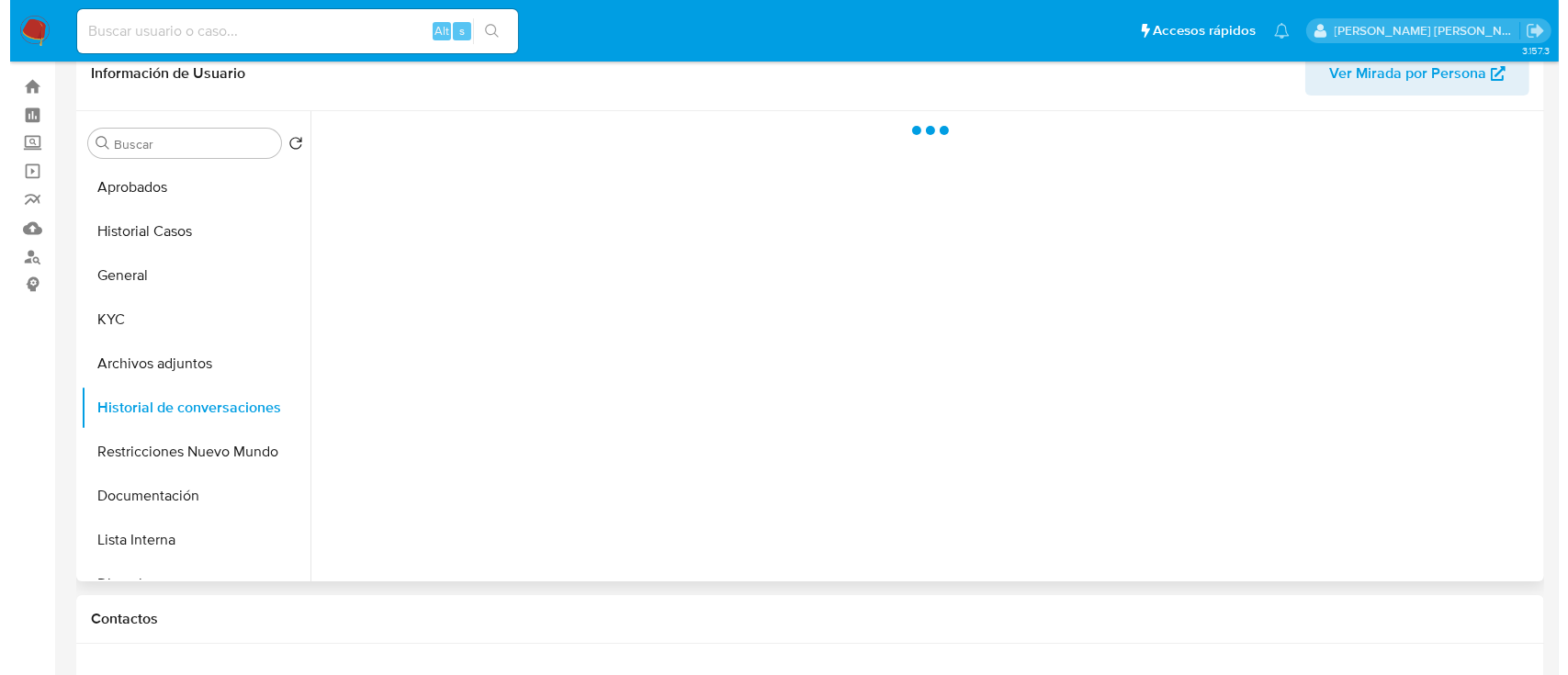
scroll to position [0, 0]
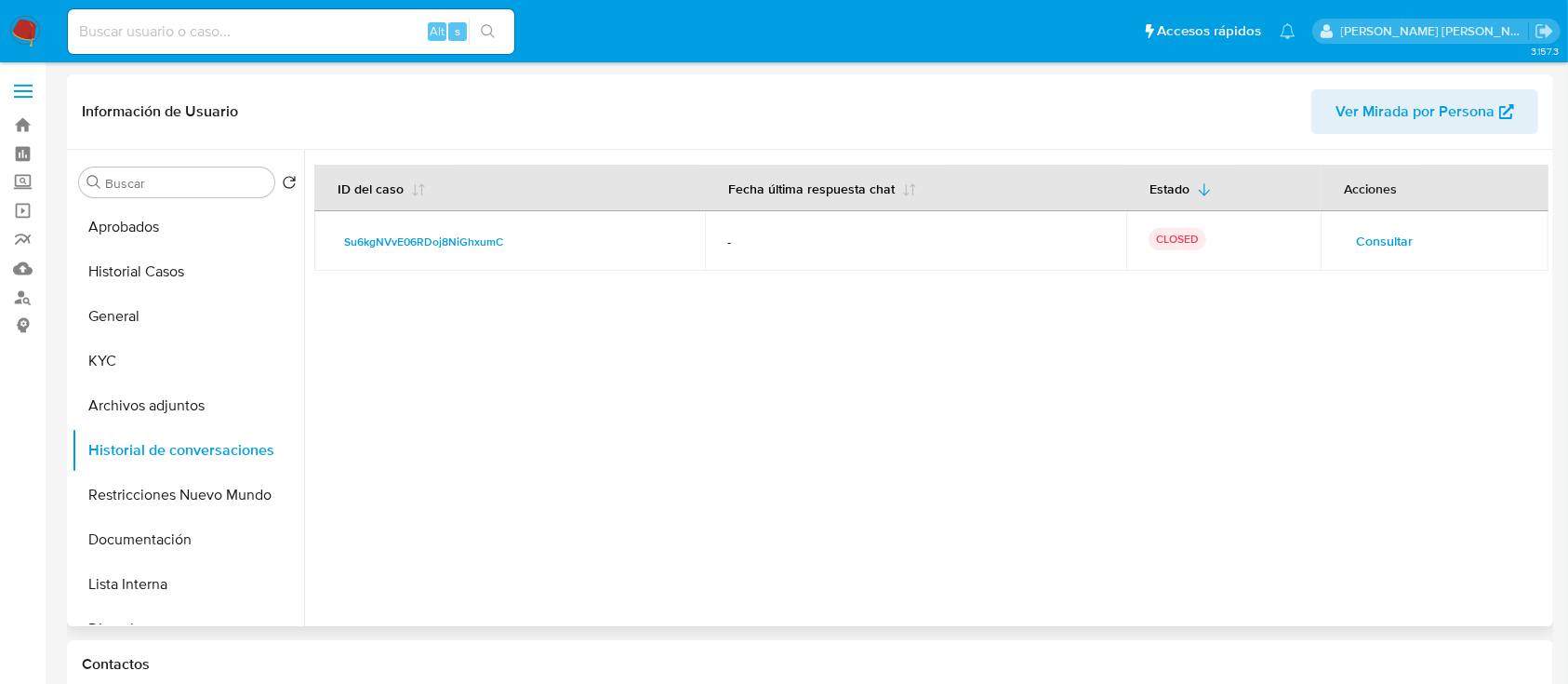
click at [1380, 228] on span "Consultar" at bounding box center [1384, 240] width 57 height 26
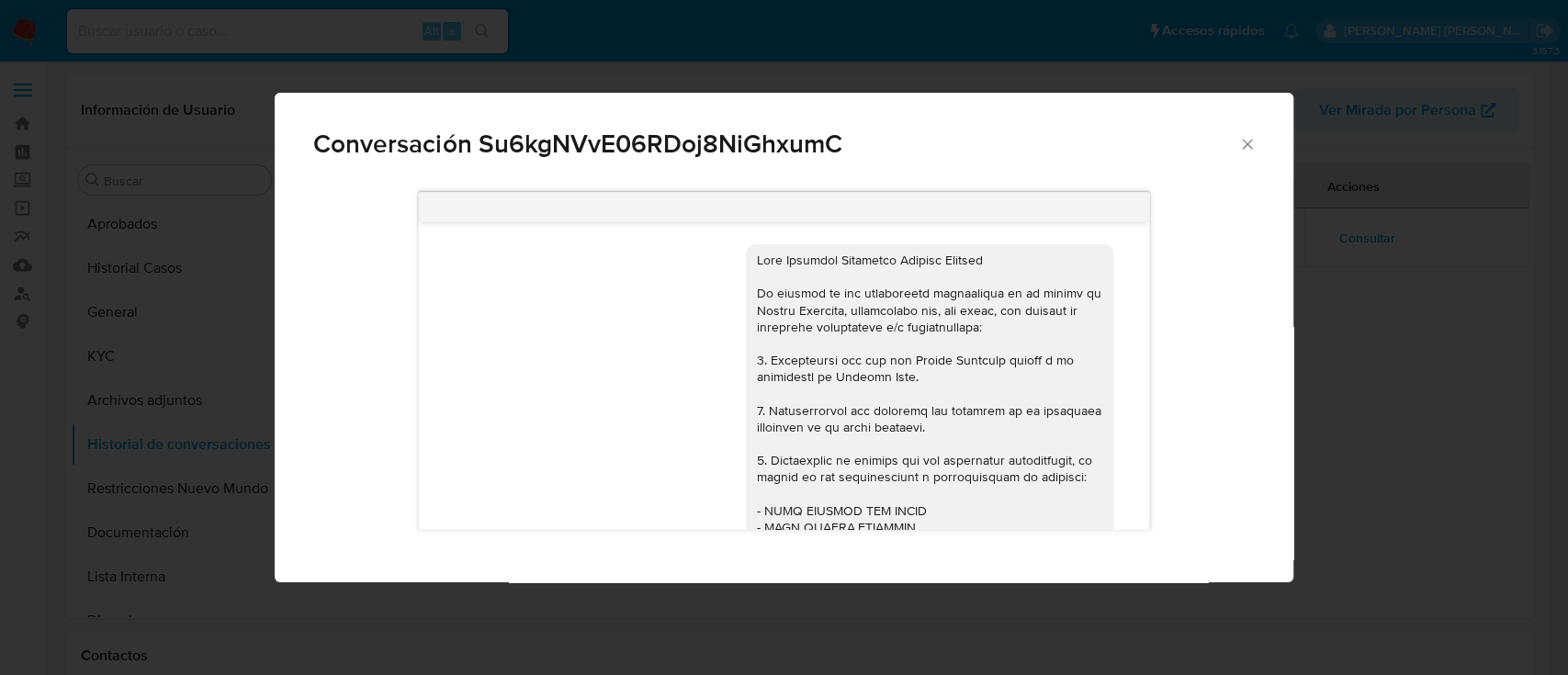
scroll to position [366, 0]
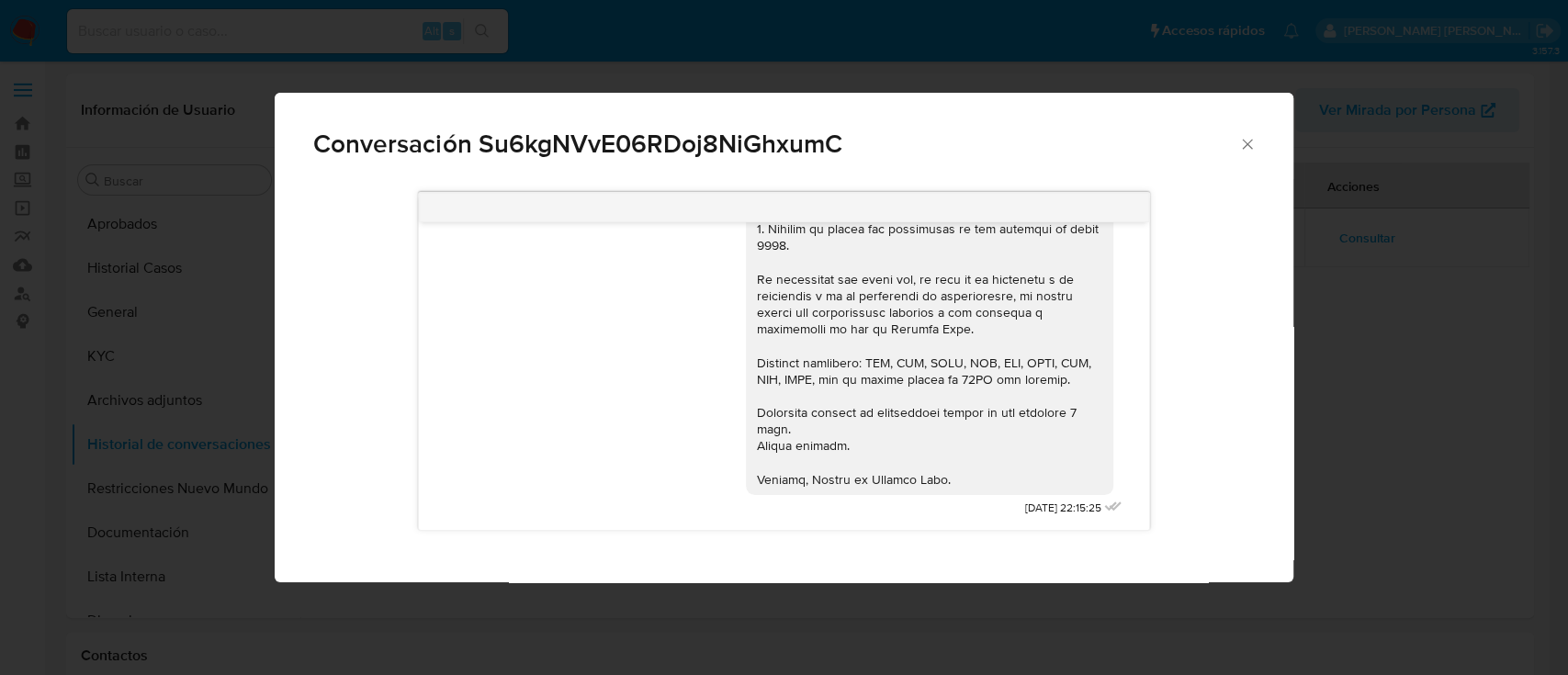
click at [1248, 142] on icon "Cerrar" at bounding box center [1247, 144] width 18 height 18
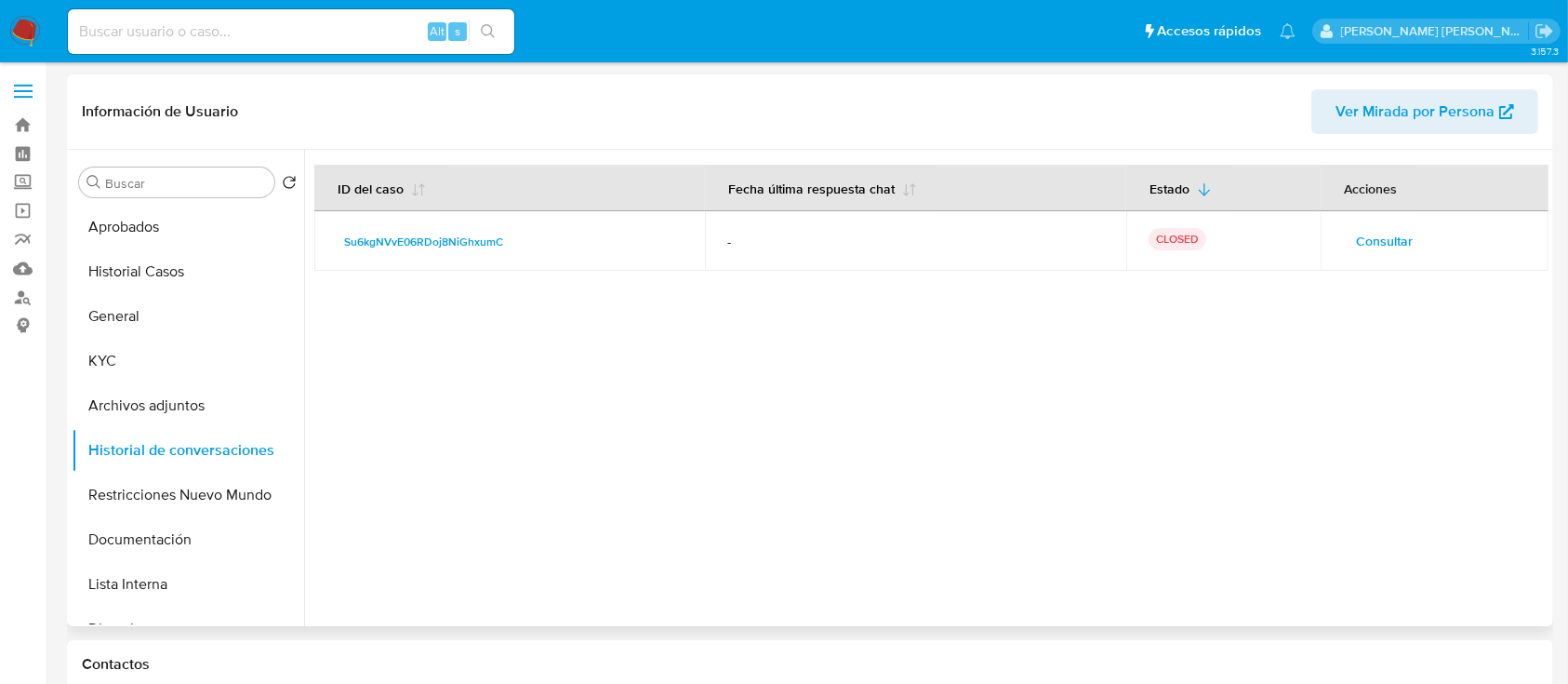
click at [1365, 235] on span "Consultar" at bounding box center [1384, 240] width 57 height 26
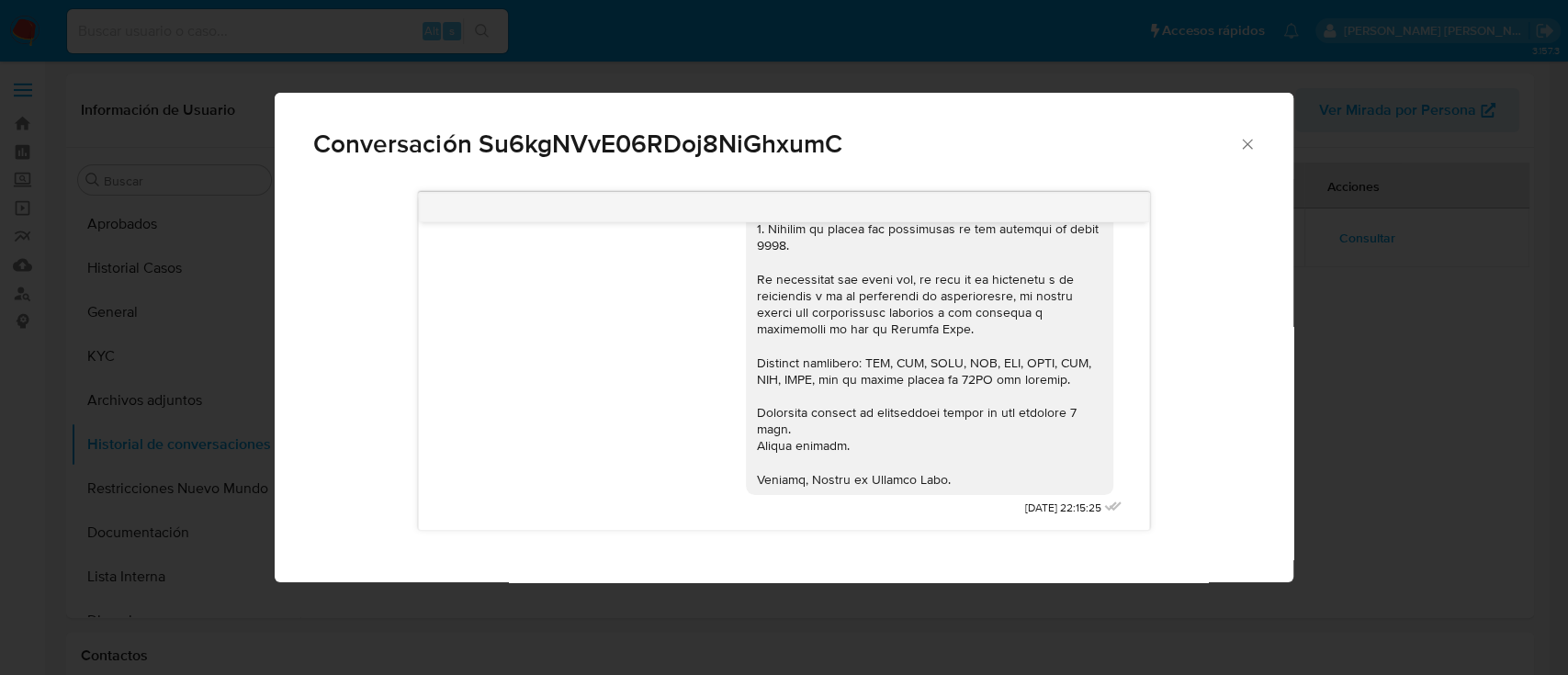
click at [1244, 143] on icon "Cerrar" at bounding box center [1247, 144] width 18 height 18
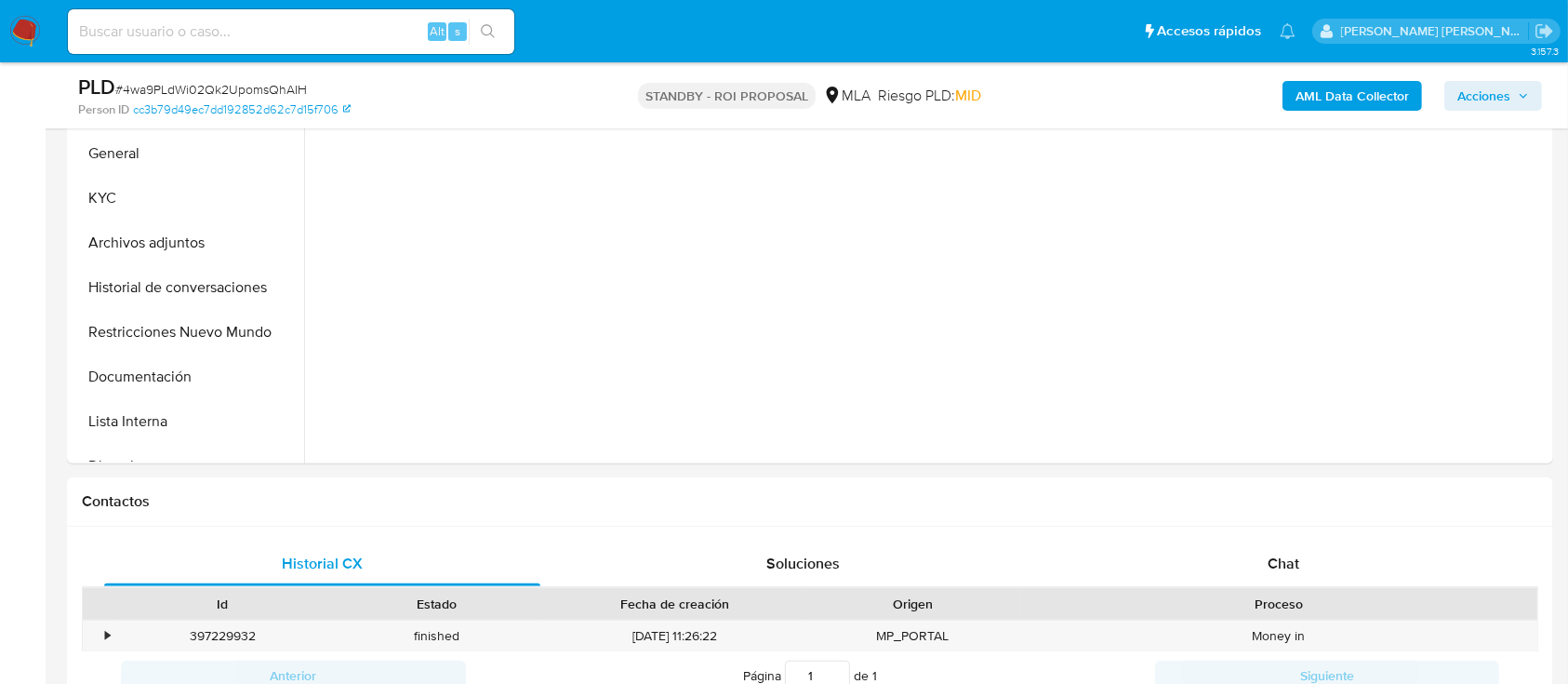
select select "10"
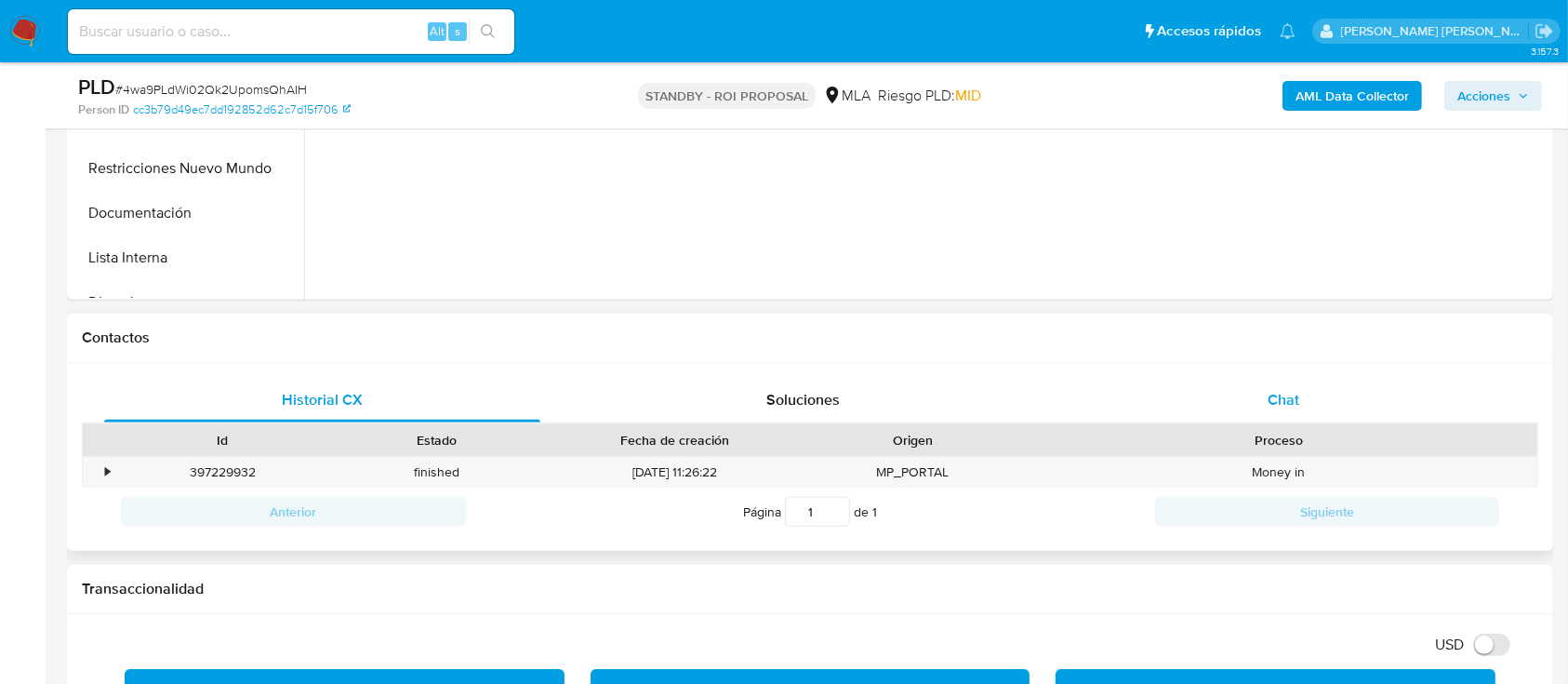
scroll to position [248, 0]
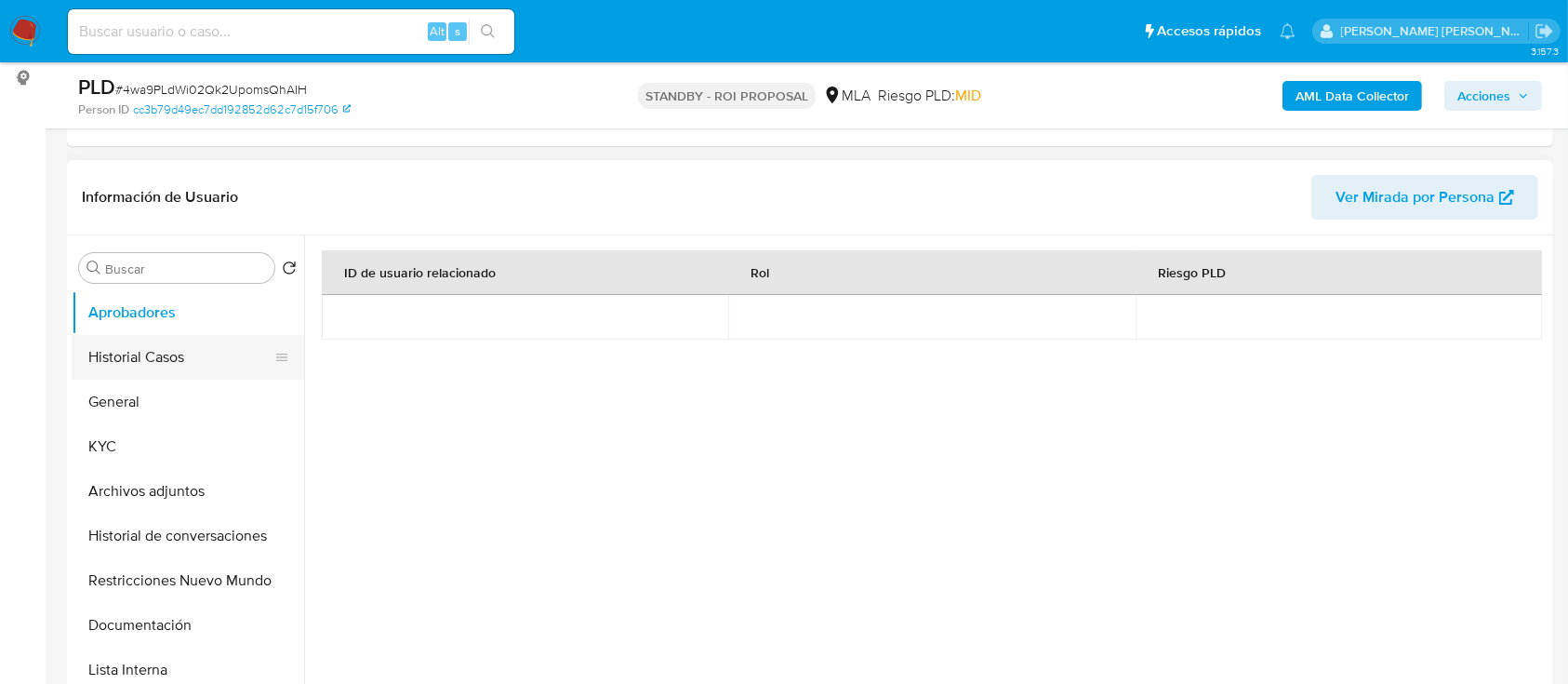
click at [220, 355] on button "Historial Casos" at bounding box center [180, 357] width 218 height 44
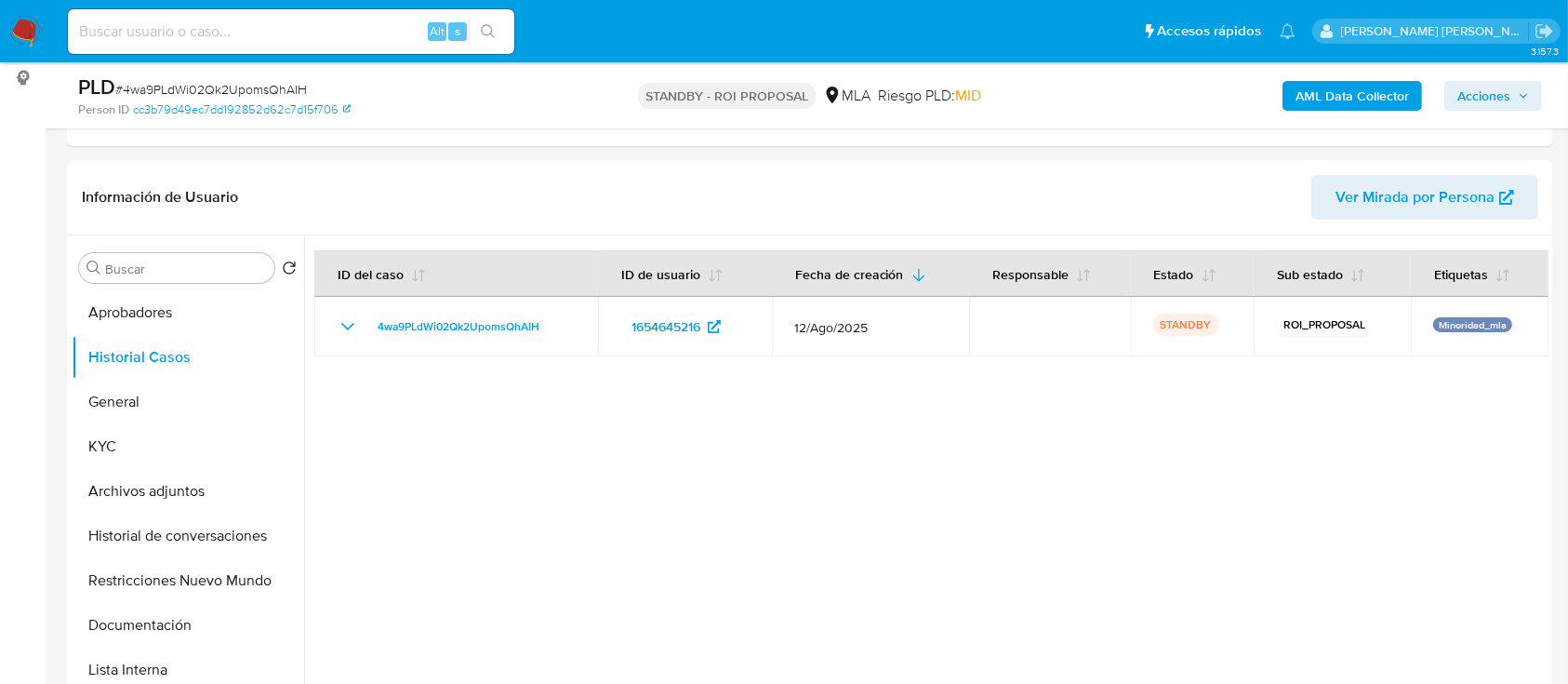
click at [222, 45] on div "Alt s" at bounding box center [290, 32] width 446 height 44
click at [221, 33] on input at bounding box center [290, 31] width 446 height 24
paste input "L3yaoLprEeXPTISYb7fq7MO0"
type input "L3yaoLprEeXPTISYb7fq7MO0"
click at [491, 26] on icon "search-icon" at bounding box center [488, 31] width 14 height 14
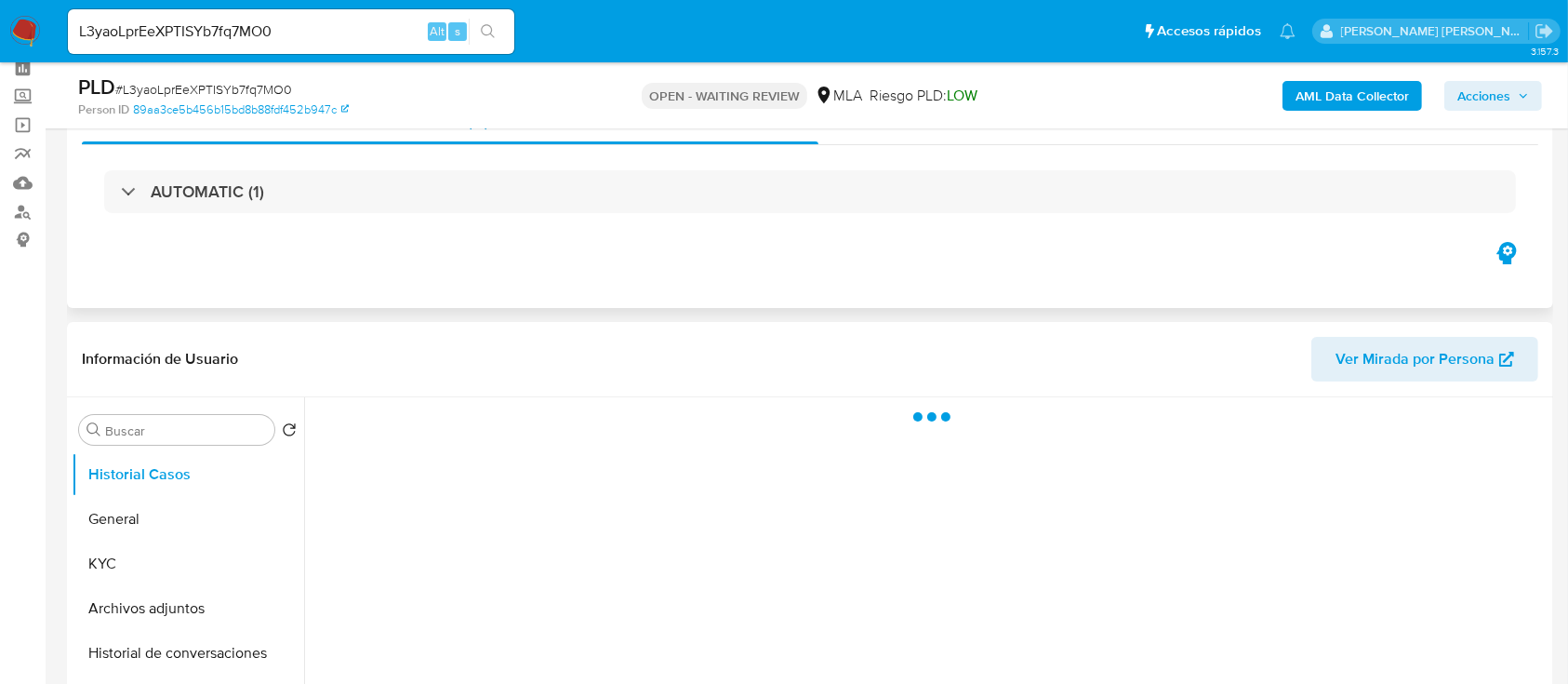
scroll to position [123, 0]
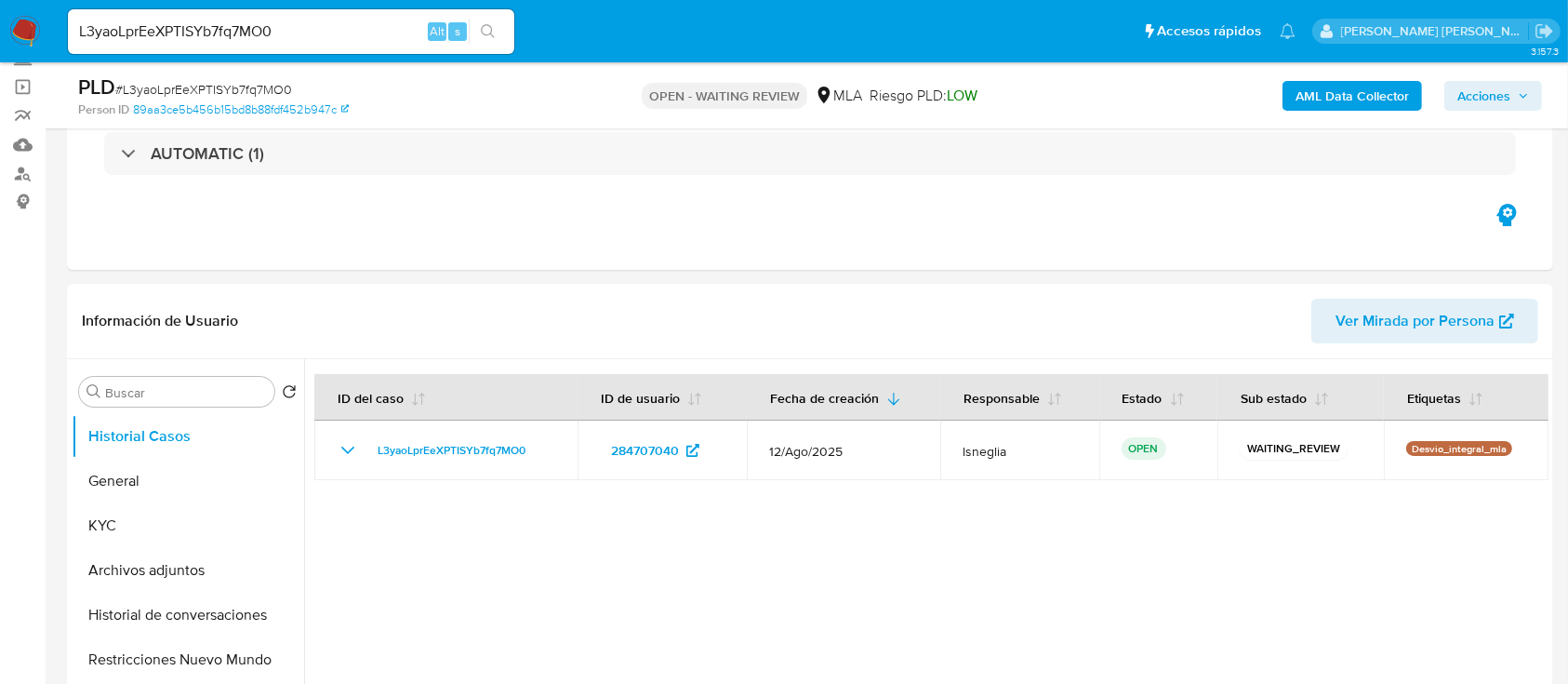
select select "10"
click at [239, 86] on span "# L3yaoLprEeXPTISYb7fq7MO0" at bounding box center [203, 89] width 176 height 18
copy span "L3yaoLprEeXPTISYb7fq7MO0"
click at [22, 34] on img at bounding box center [25, 31] width 32 height 32
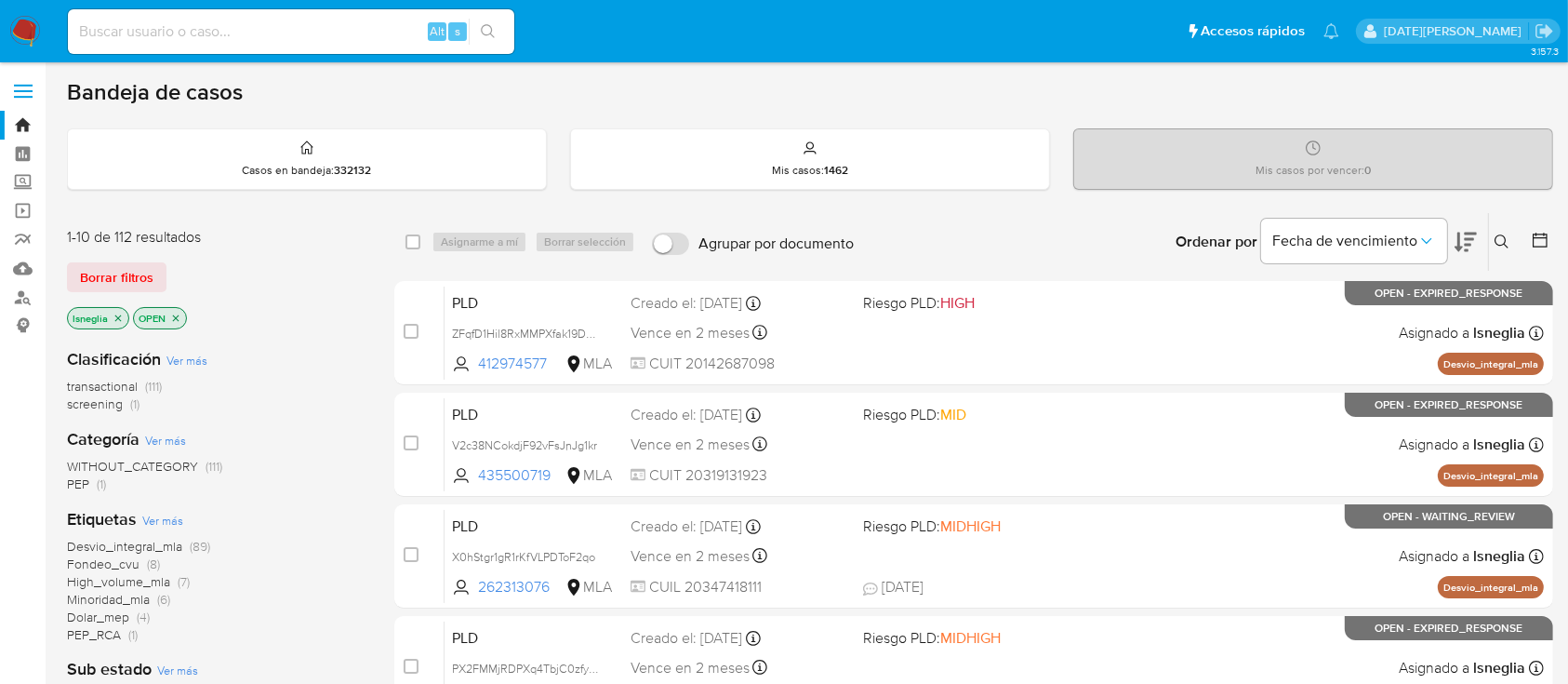
click at [1500, 245] on icon at bounding box center [1501, 241] width 14 height 14
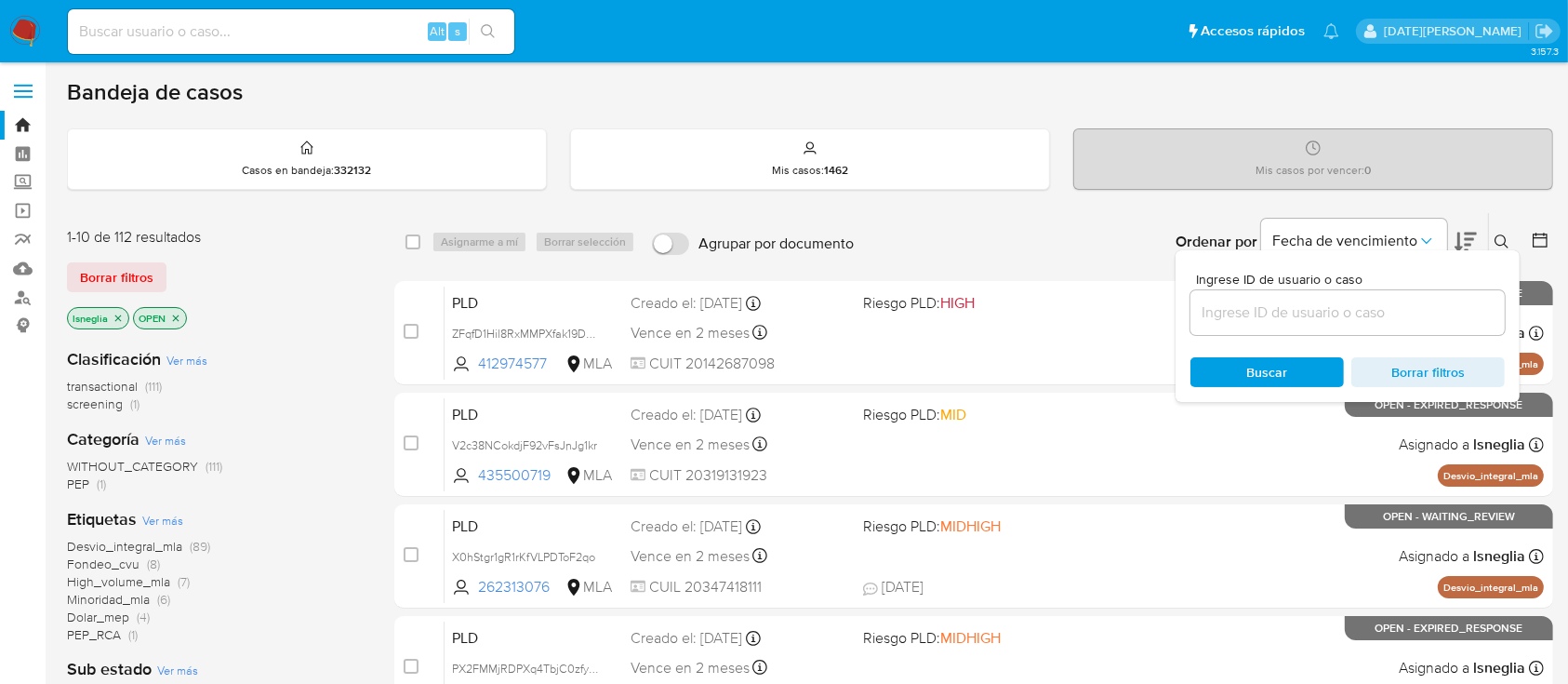
click at [122, 317] on icon "close-filter" at bounding box center [119, 318] width 12 height 12
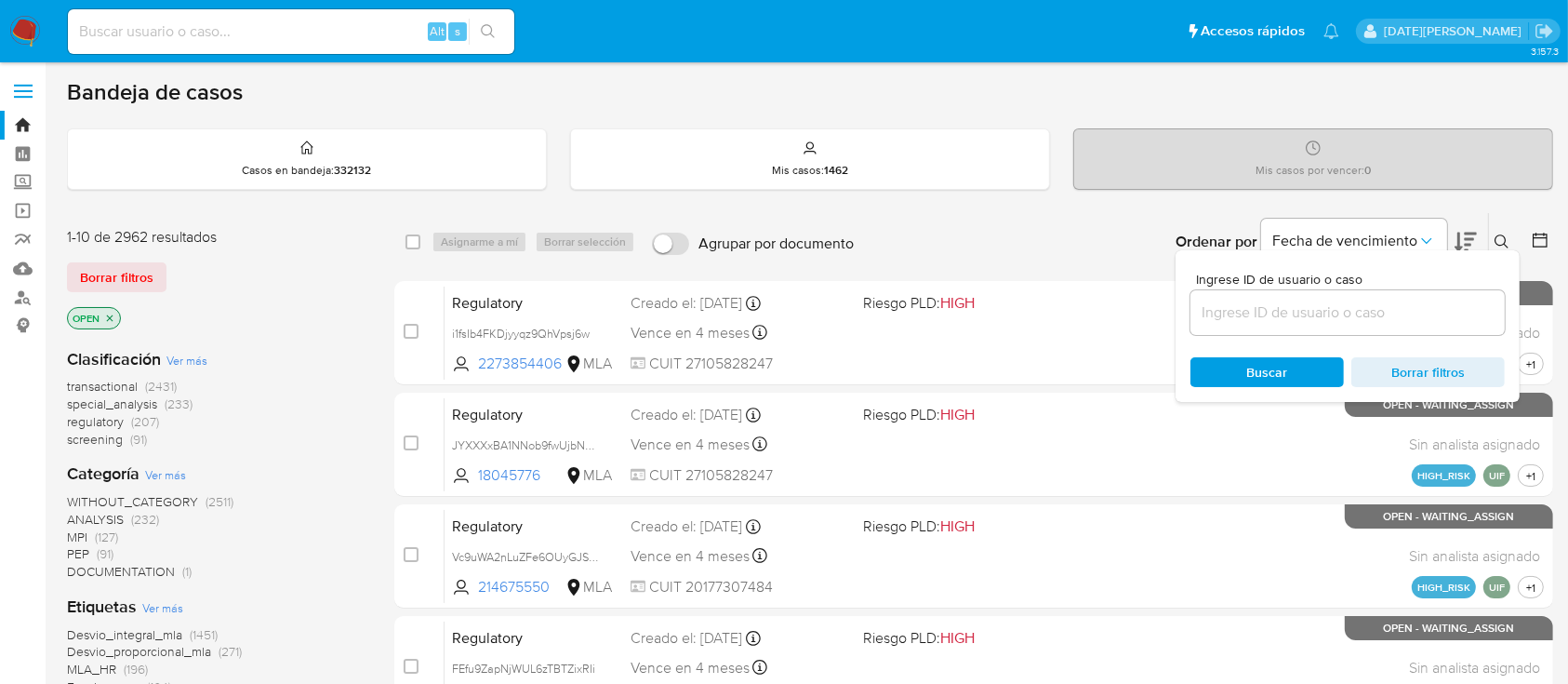
click at [1122, 239] on div "Ordenar por Fecha de vencimiento No es posible ordenar los resultados mientras …" at bounding box center [1208, 242] width 690 height 58
click at [1499, 236] on icon at bounding box center [1501, 241] width 14 height 14
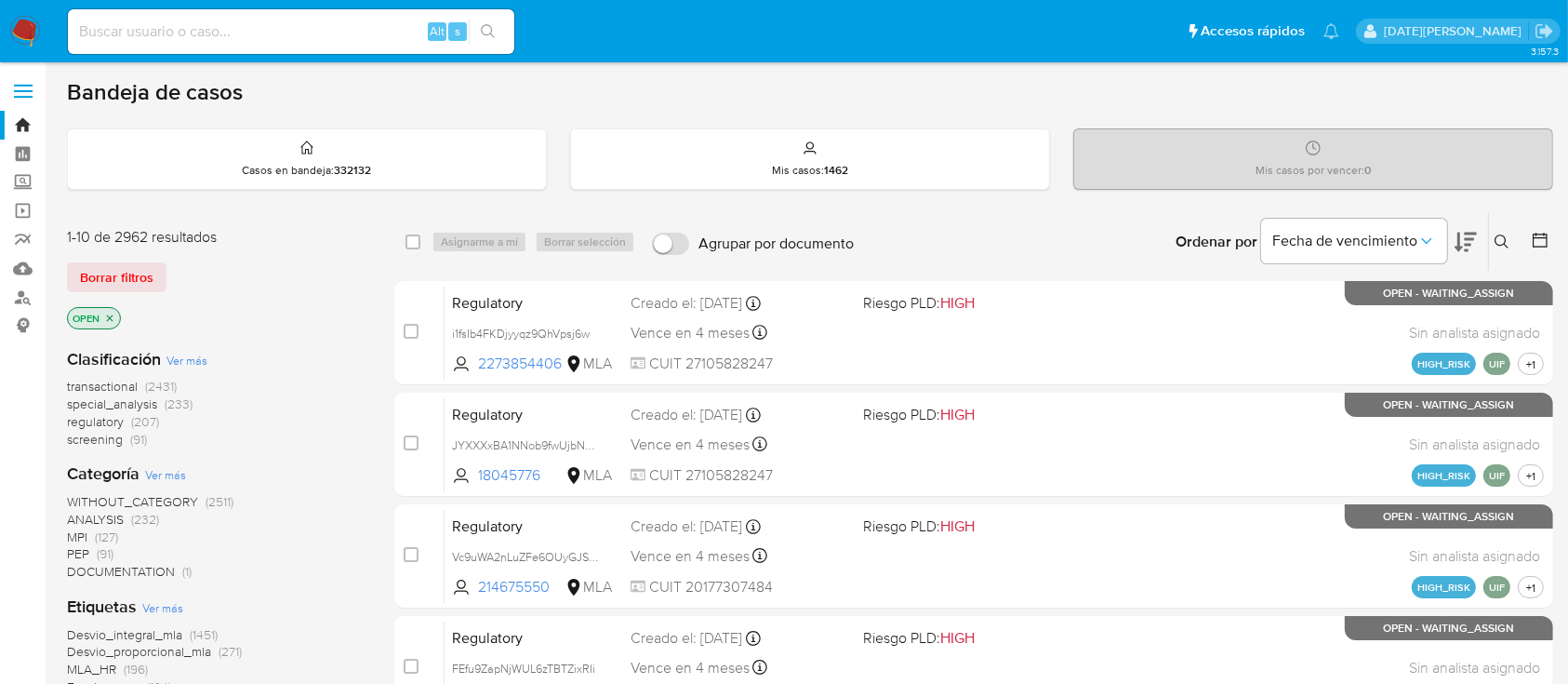
click at [1499, 236] on icon at bounding box center [1501, 241] width 14 height 14
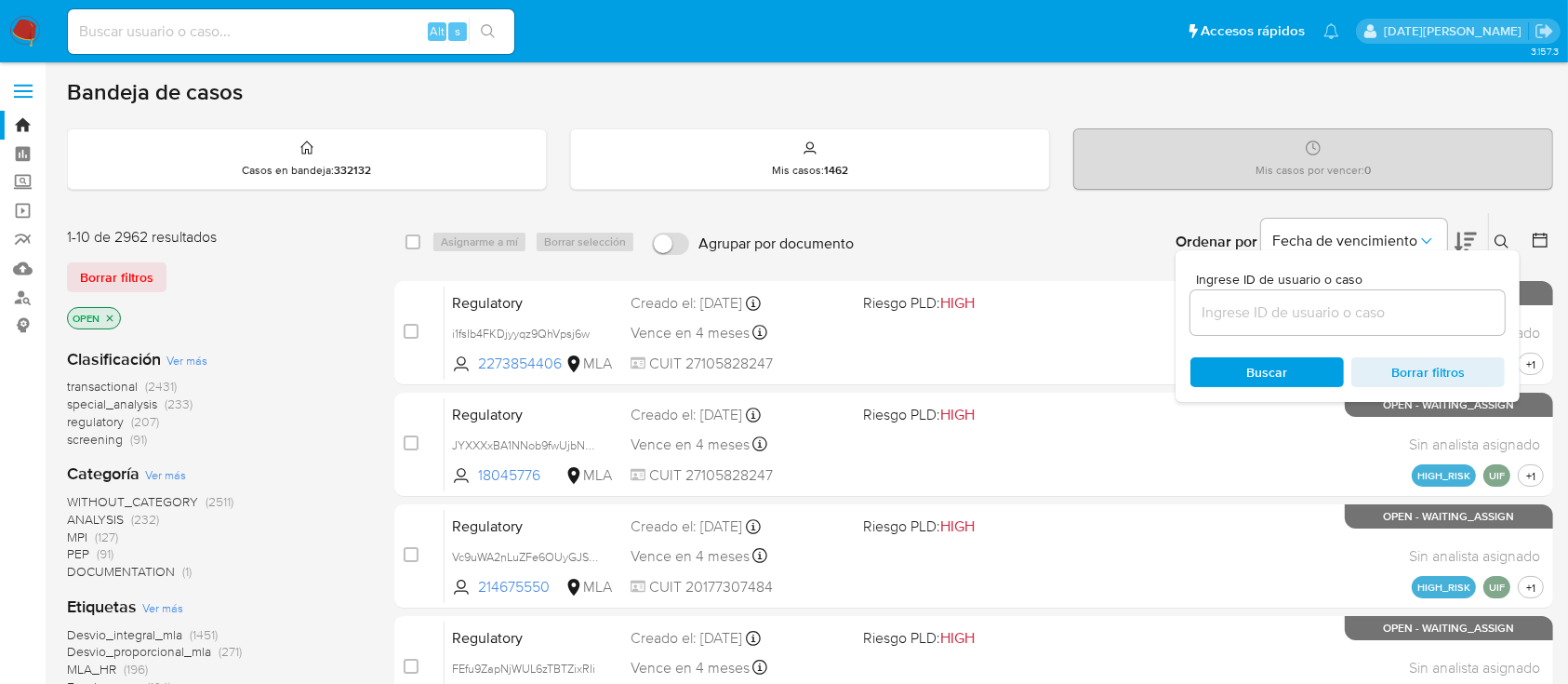
click at [1229, 326] on div at bounding box center [1347, 313] width 314 height 44
click at [1253, 311] on input at bounding box center [1347, 313] width 314 height 24
paste input "L3yaoLprEeXPTISYb7fq7MO0"
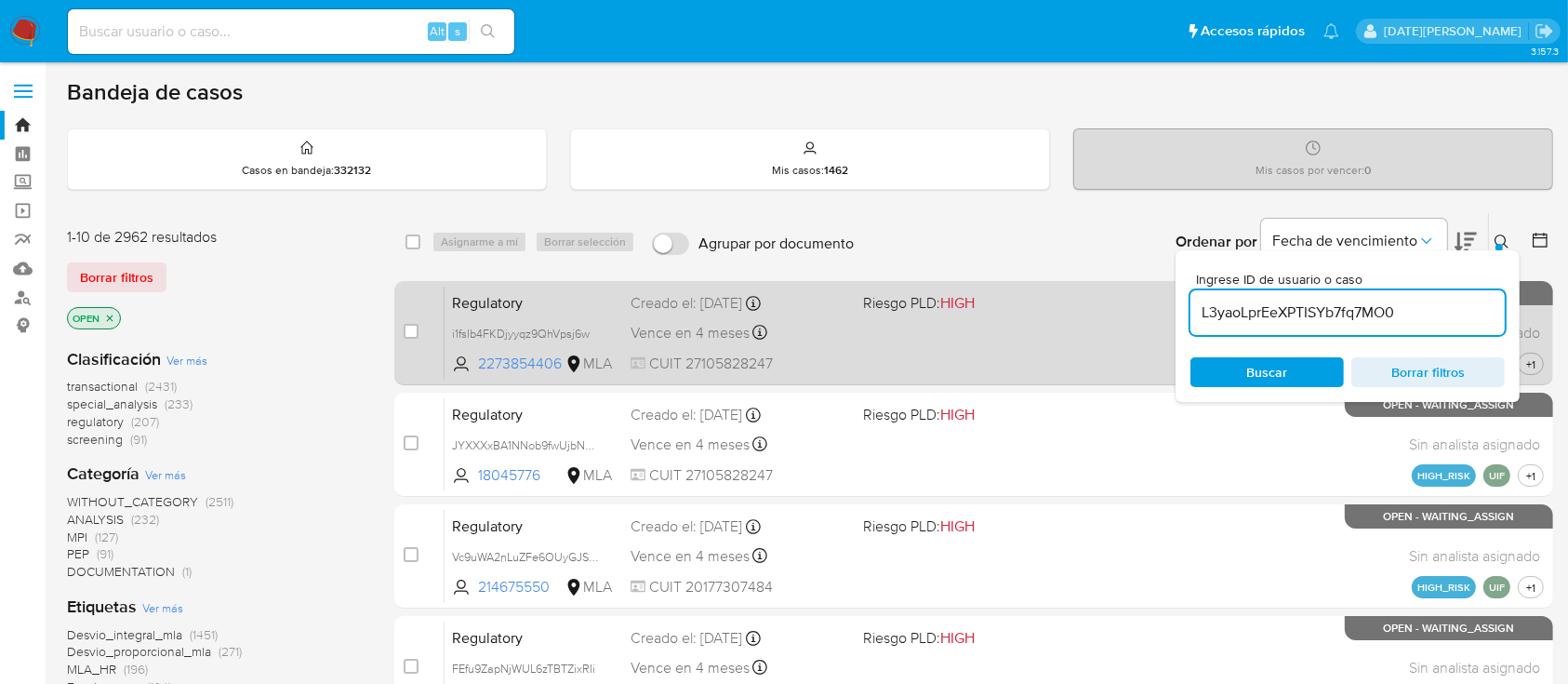
type input "L3yaoLprEeXPTISYb7fq7MO0"
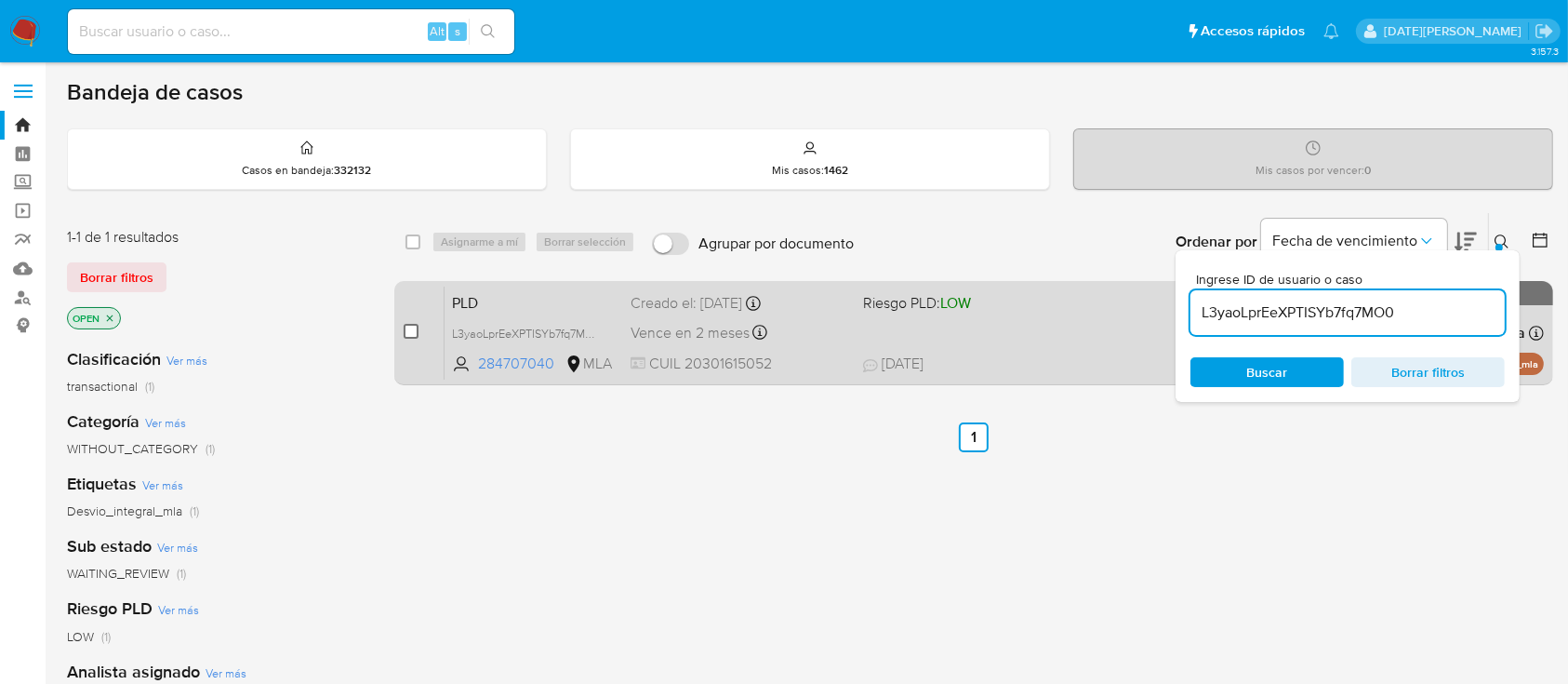
click at [409, 329] on input "checkbox" at bounding box center [411, 331] width 14 height 14
checkbox input "true"
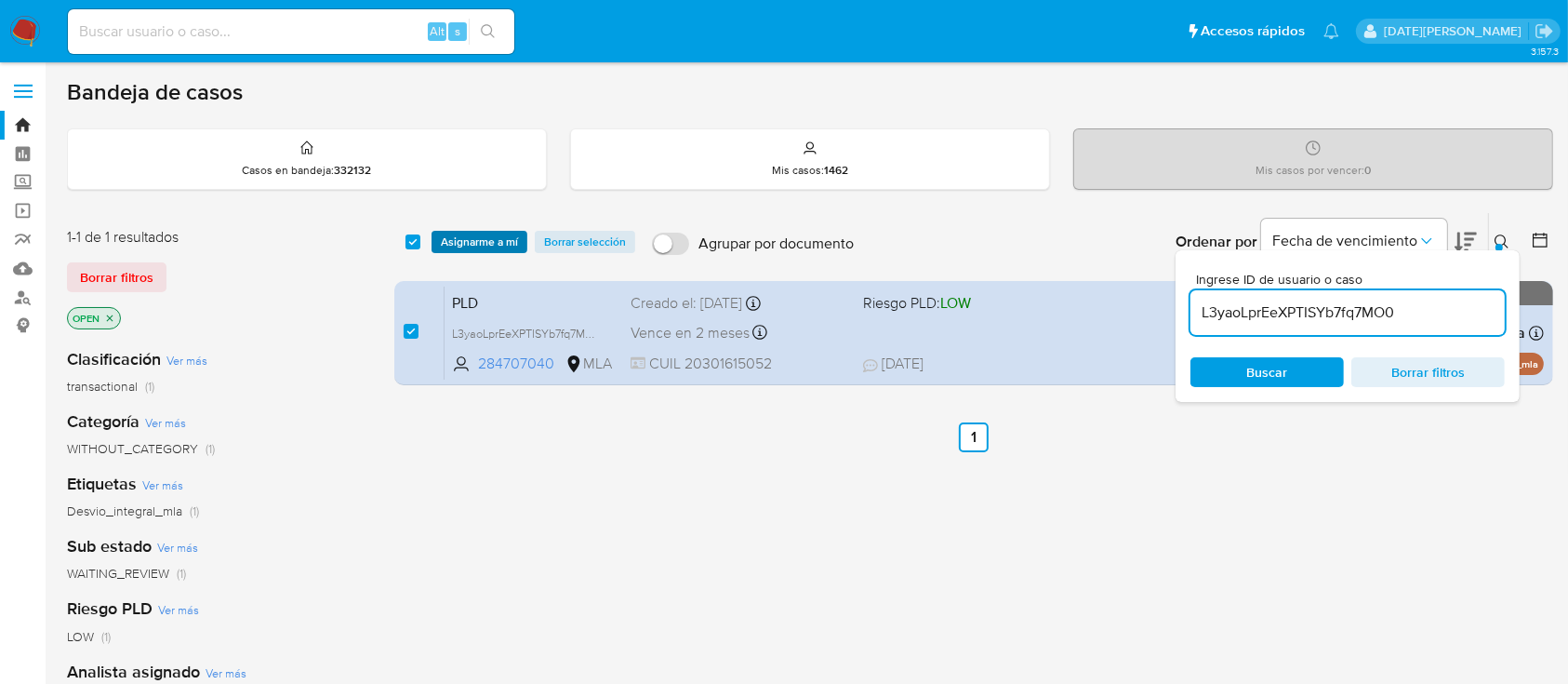
click at [475, 241] on span "Asignarme a mí" at bounding box center [479, 241] width 77 height 18
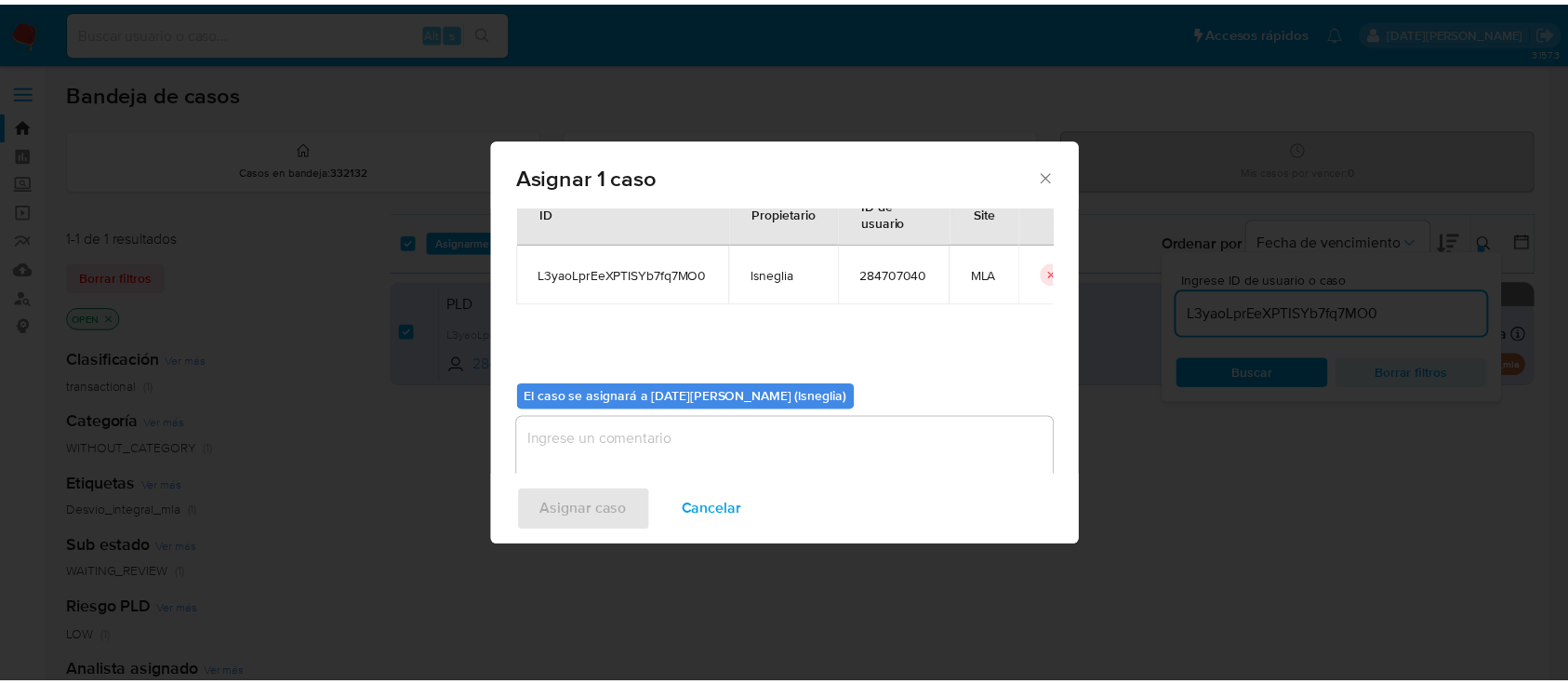
scroll to position [95, 0]
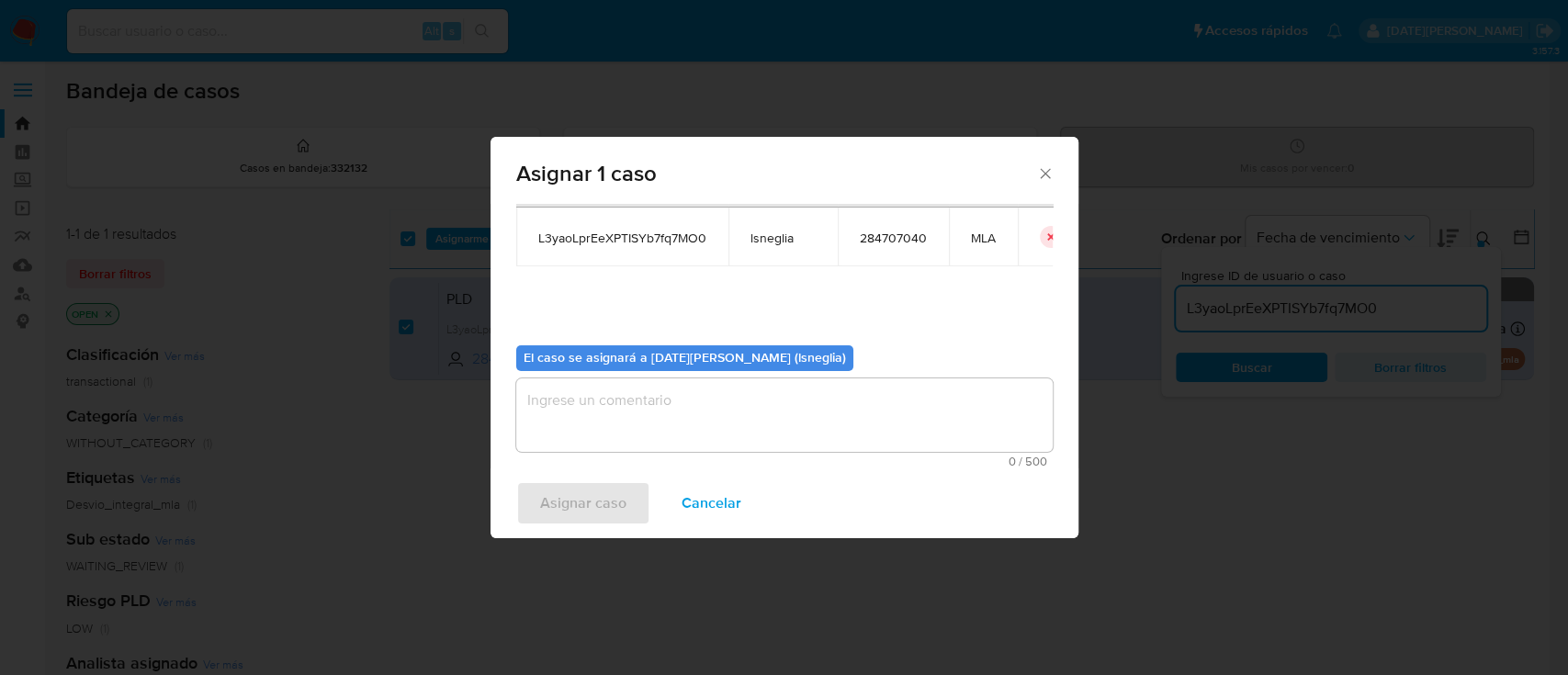
click at [617, 451] on div "0 / 500 500 caracteres restantes" at bounding box center [784, 423] width 536 height 89
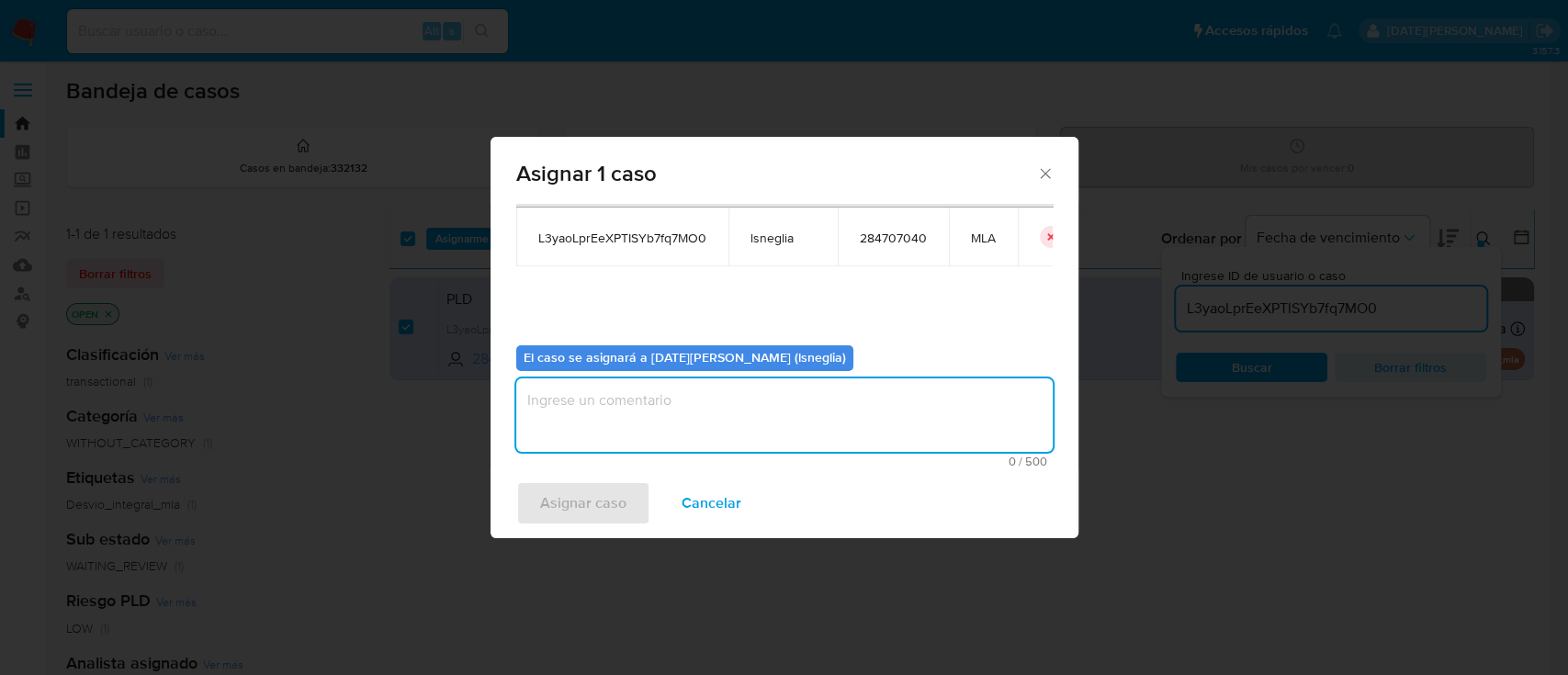
click at [621, 428] on textarea "assign-modal" at bounding box center [784, 414] width 536 height 73
type textarea "."
click at [561, 503] on span "Asignar caso" at bounding box center [583, 503] width 87 height 40
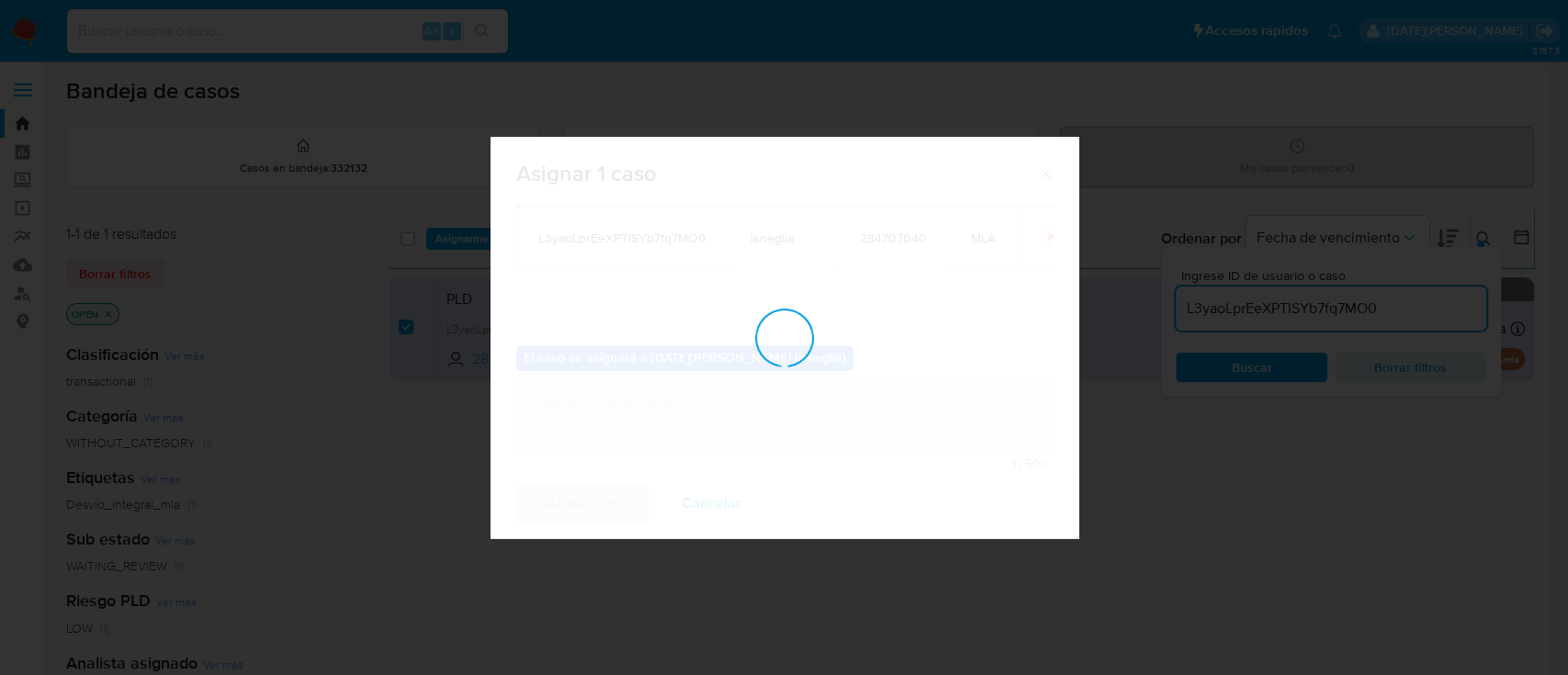
checkbox input "false"
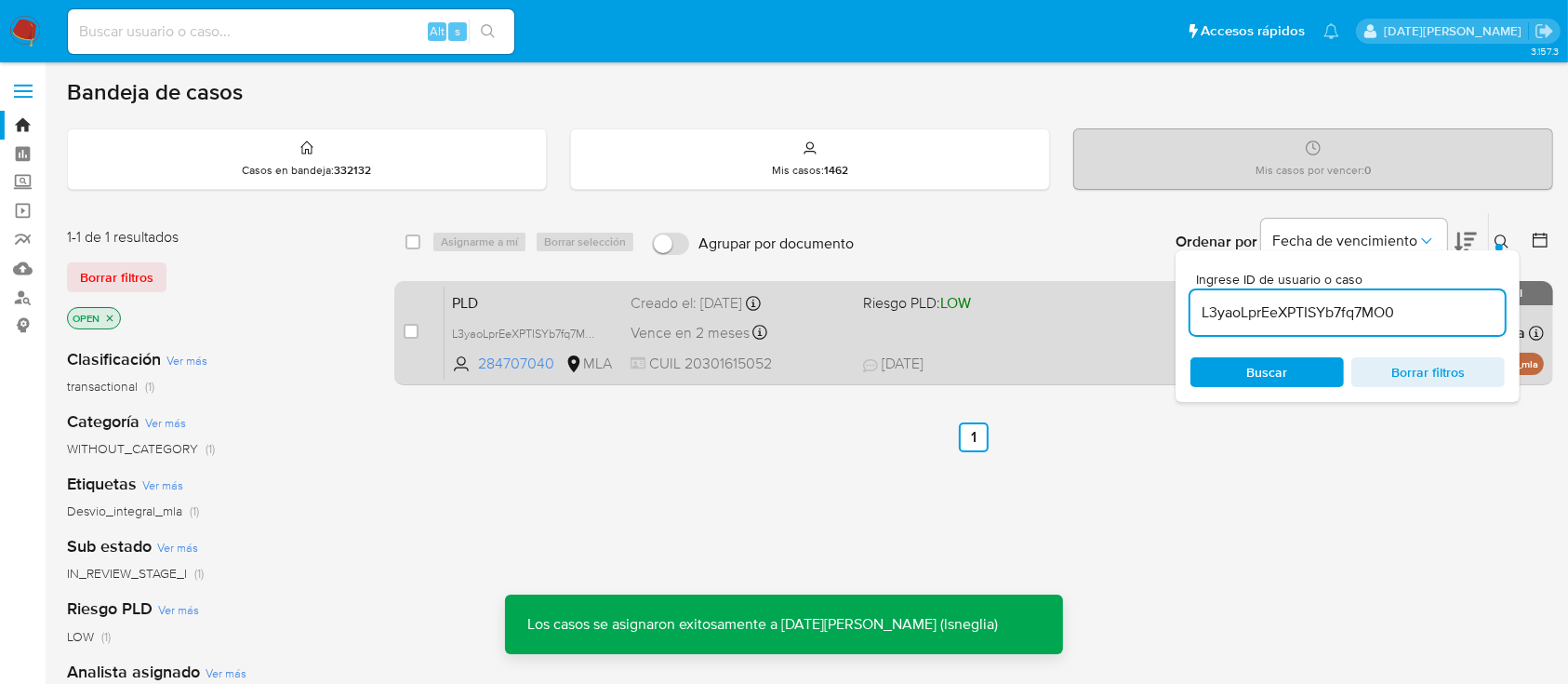
click at [535, 283] on div "case-item-checkbox No es posible asignar el caso PLD L3yaoLprEeXPTISYb7fq7MO0 2…" at bounding box center [974, 333] width 1159 height 104
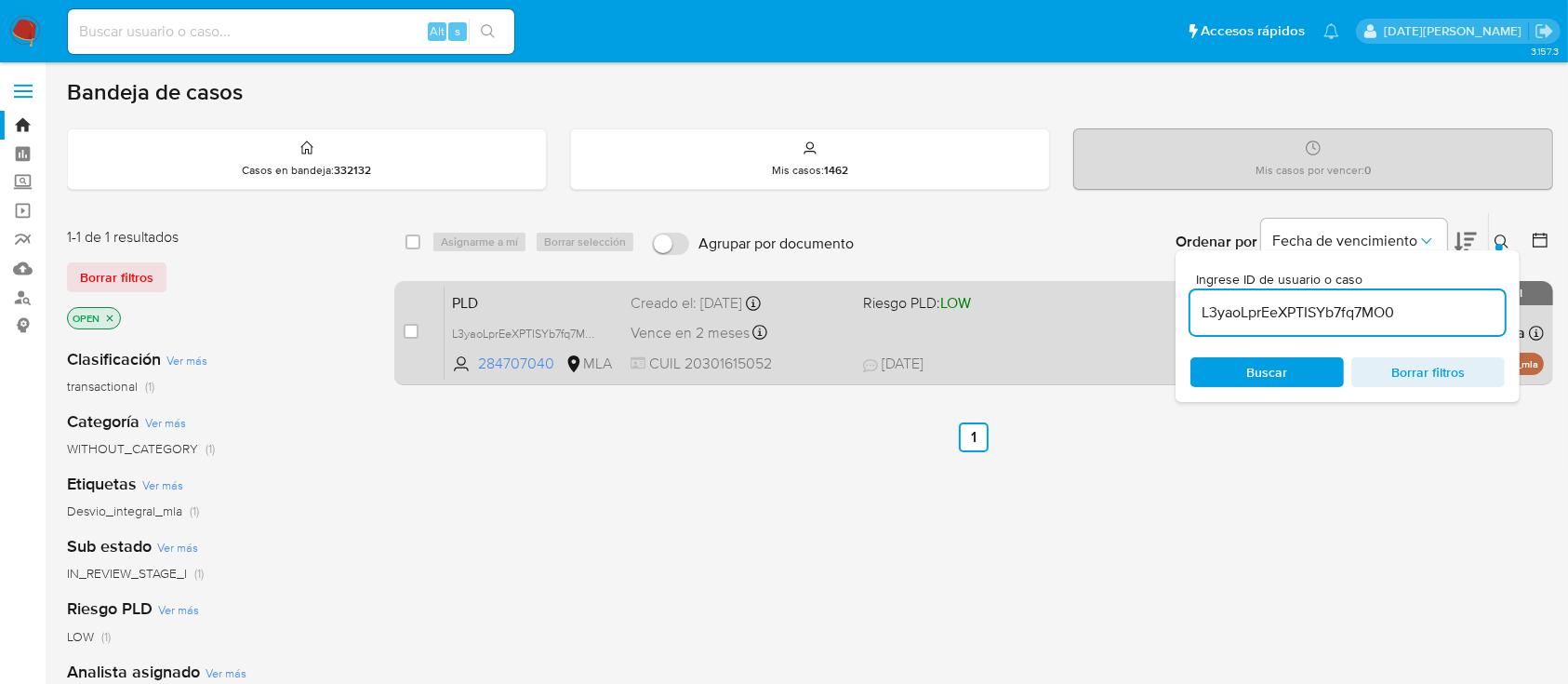
click at [511, 301] on span "PLD" at bounding box center [534, 301] width 164 height 24
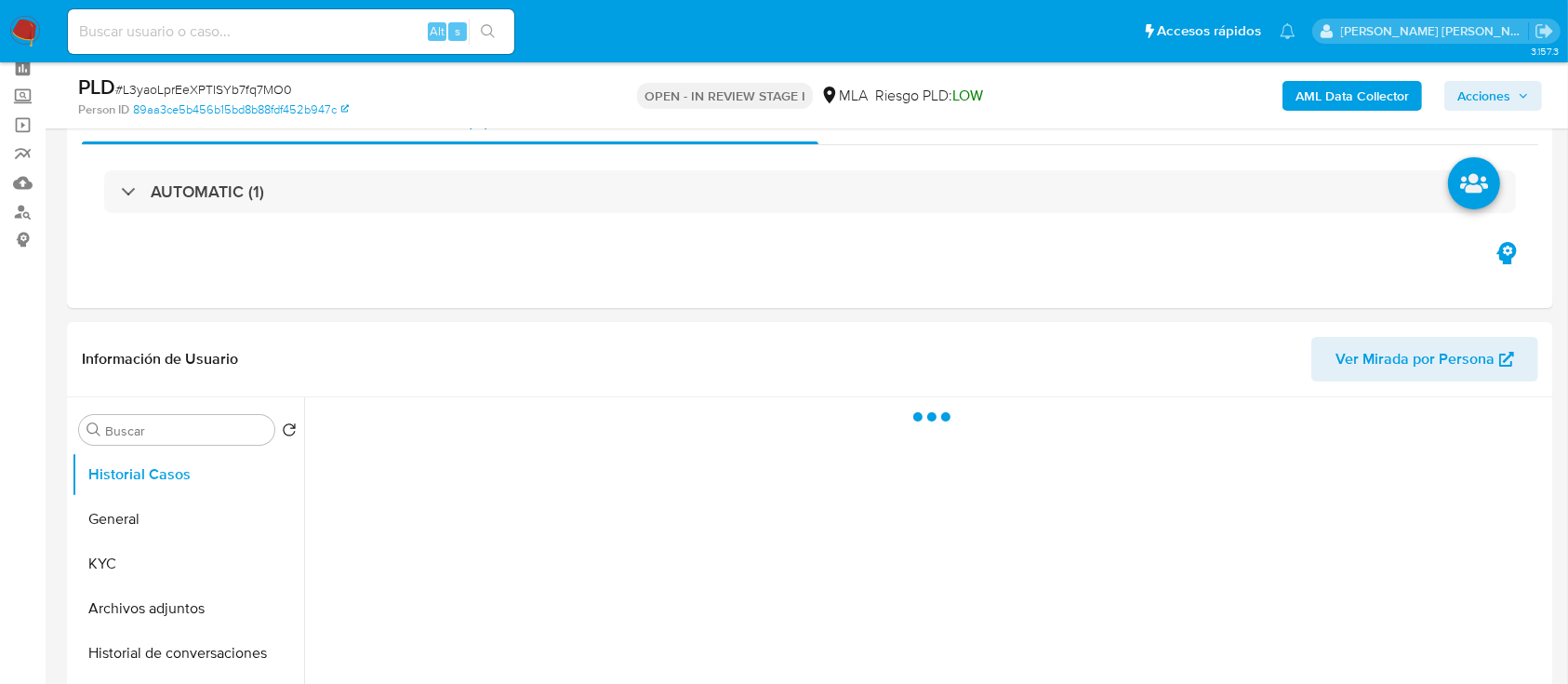
scroll to position [123, 0]
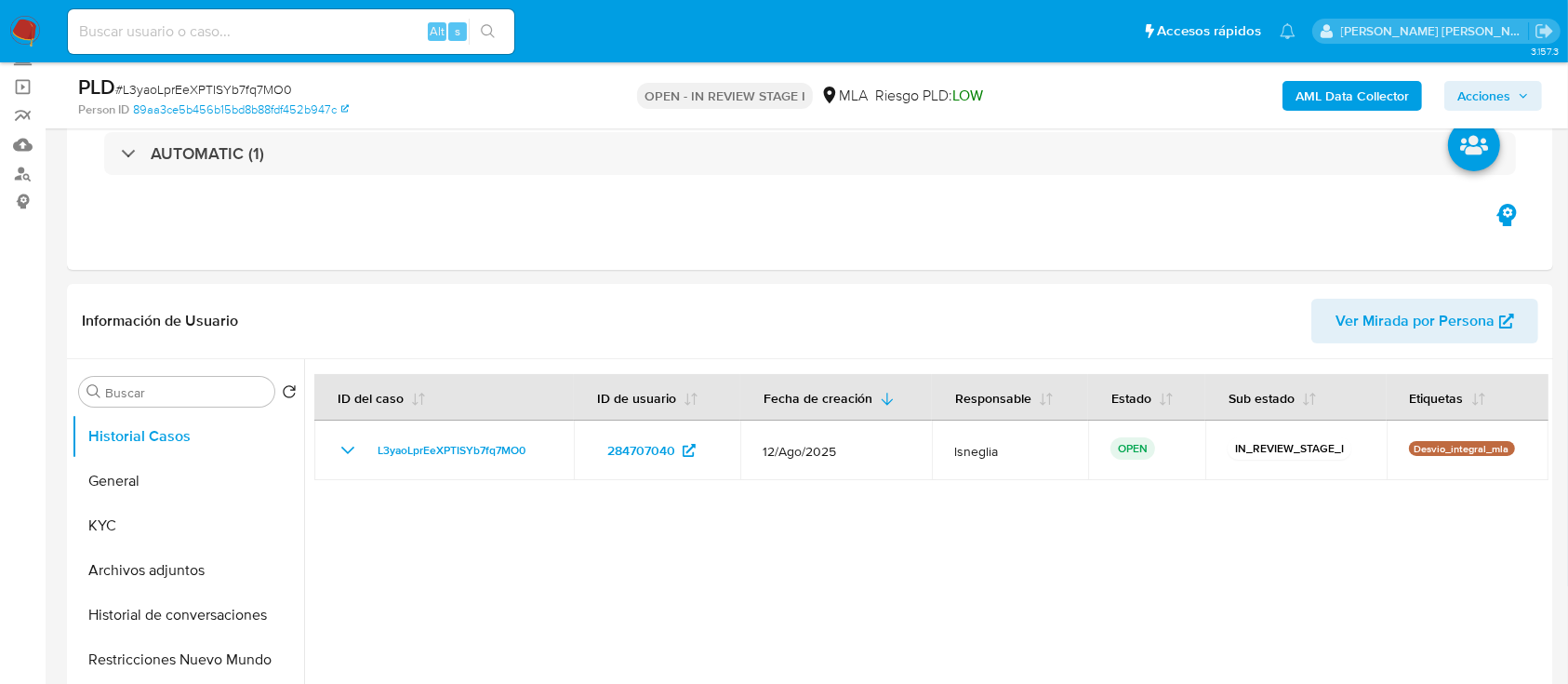
select select "10"
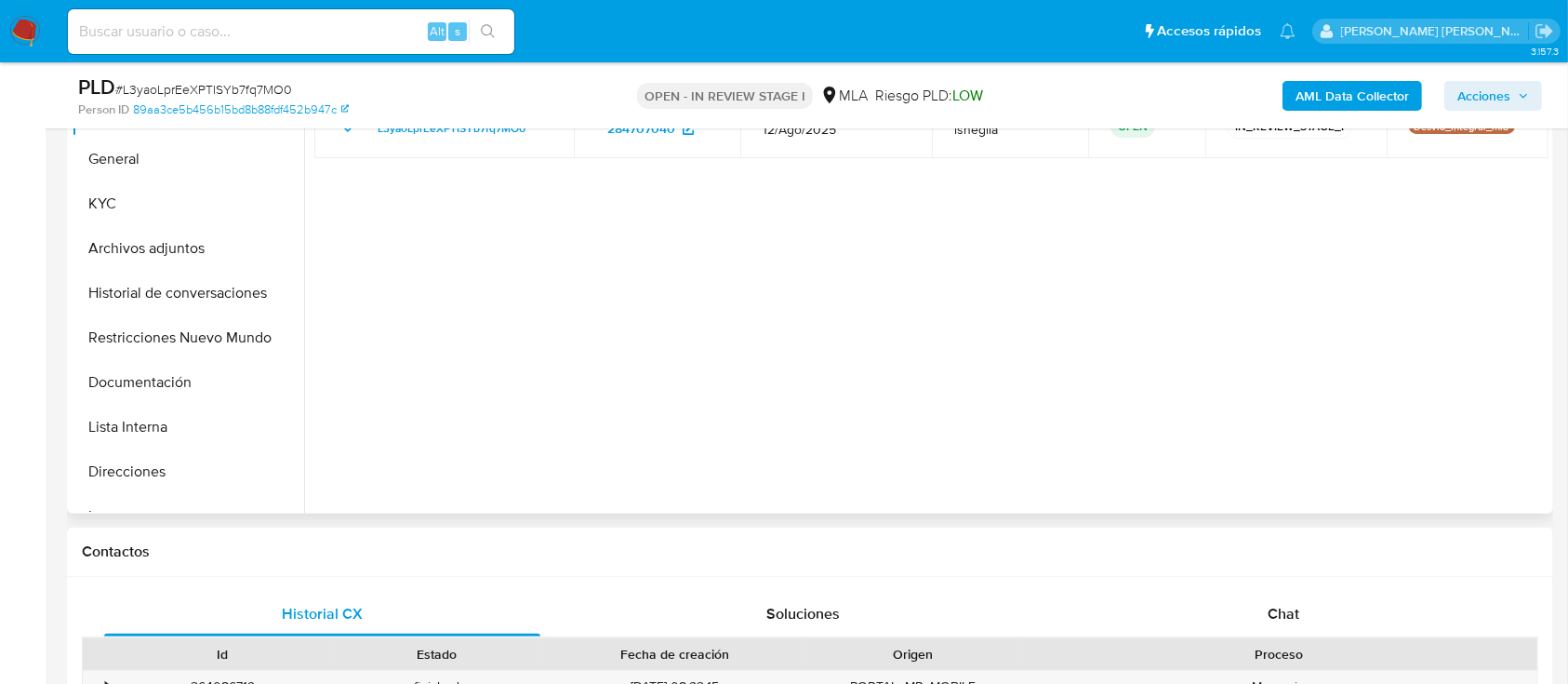
scroll to position [496, 0]
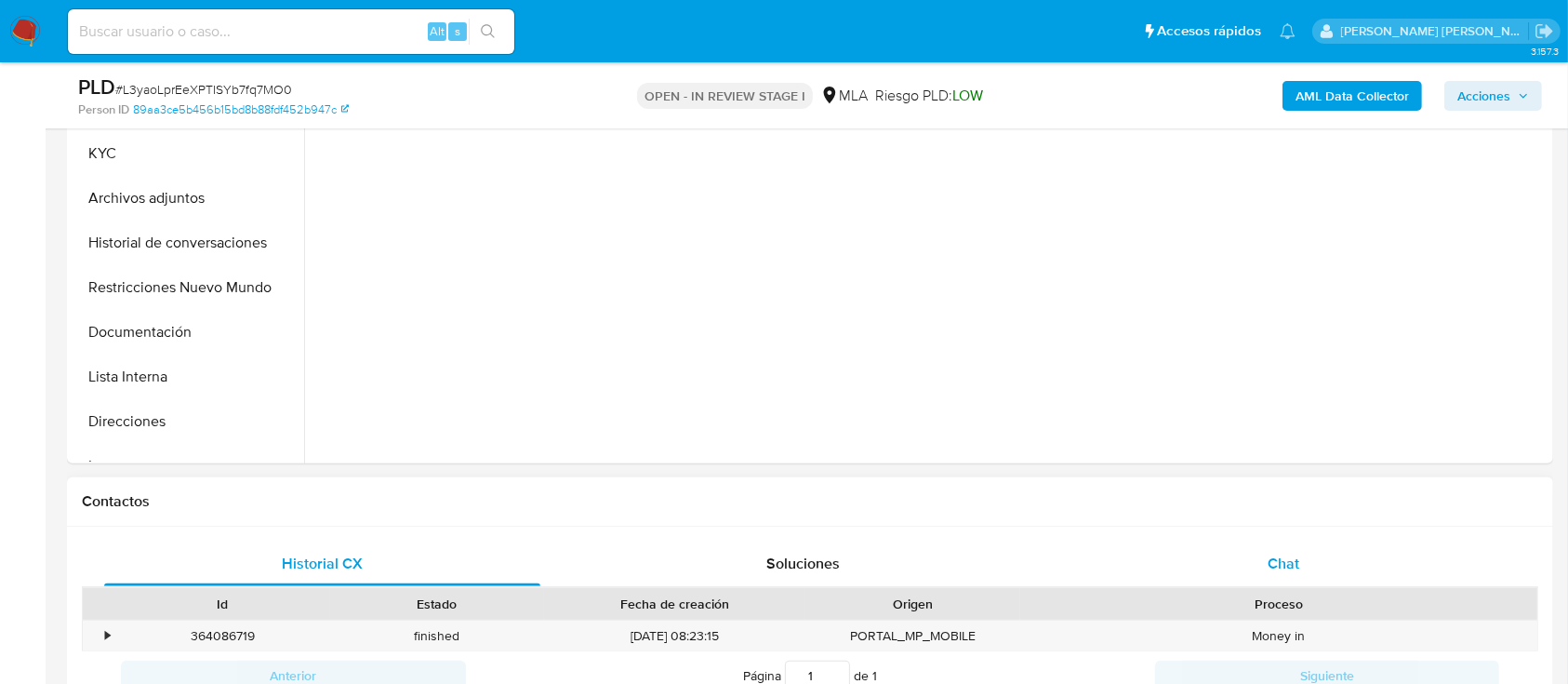
click at [1317, 556] on div "Chat" at bounding box center [1284, 563] width 436 height 44
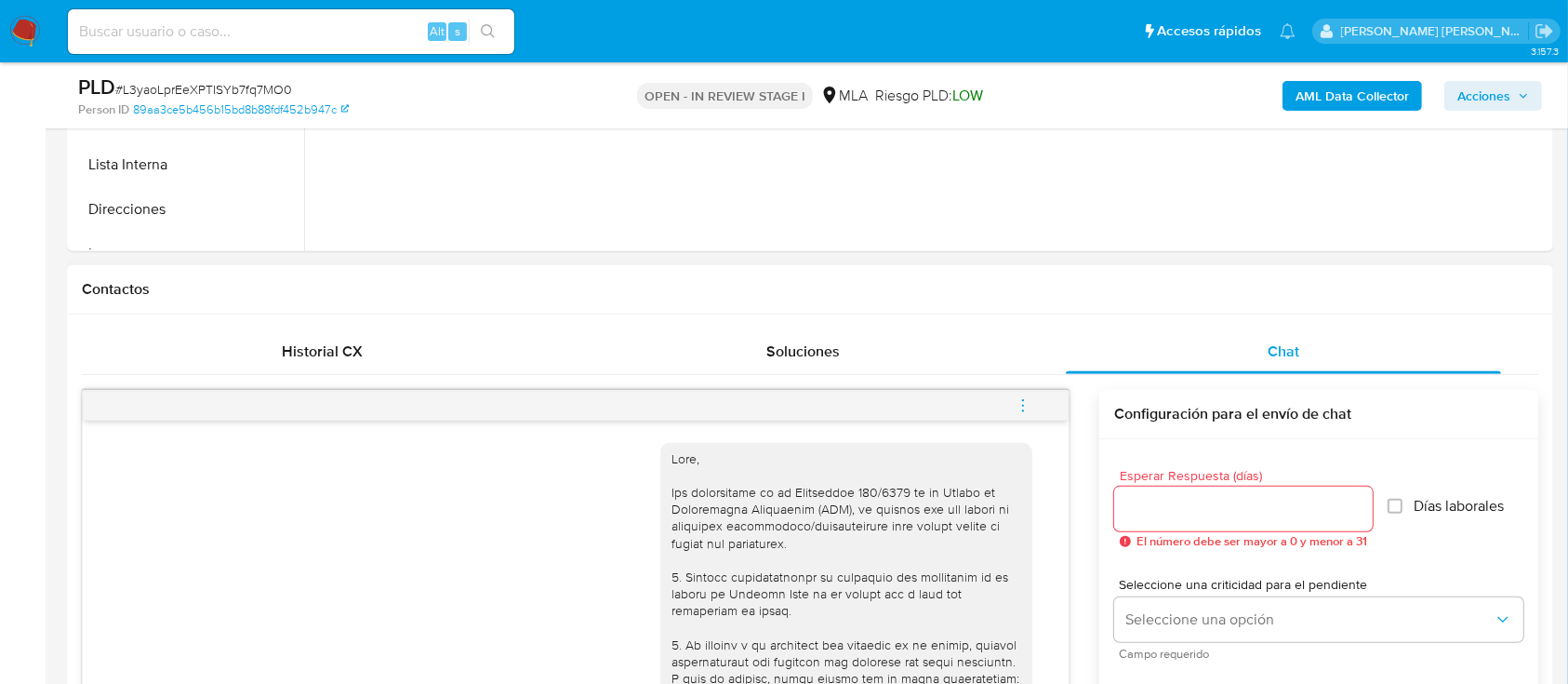
scroll to position [372, 0]
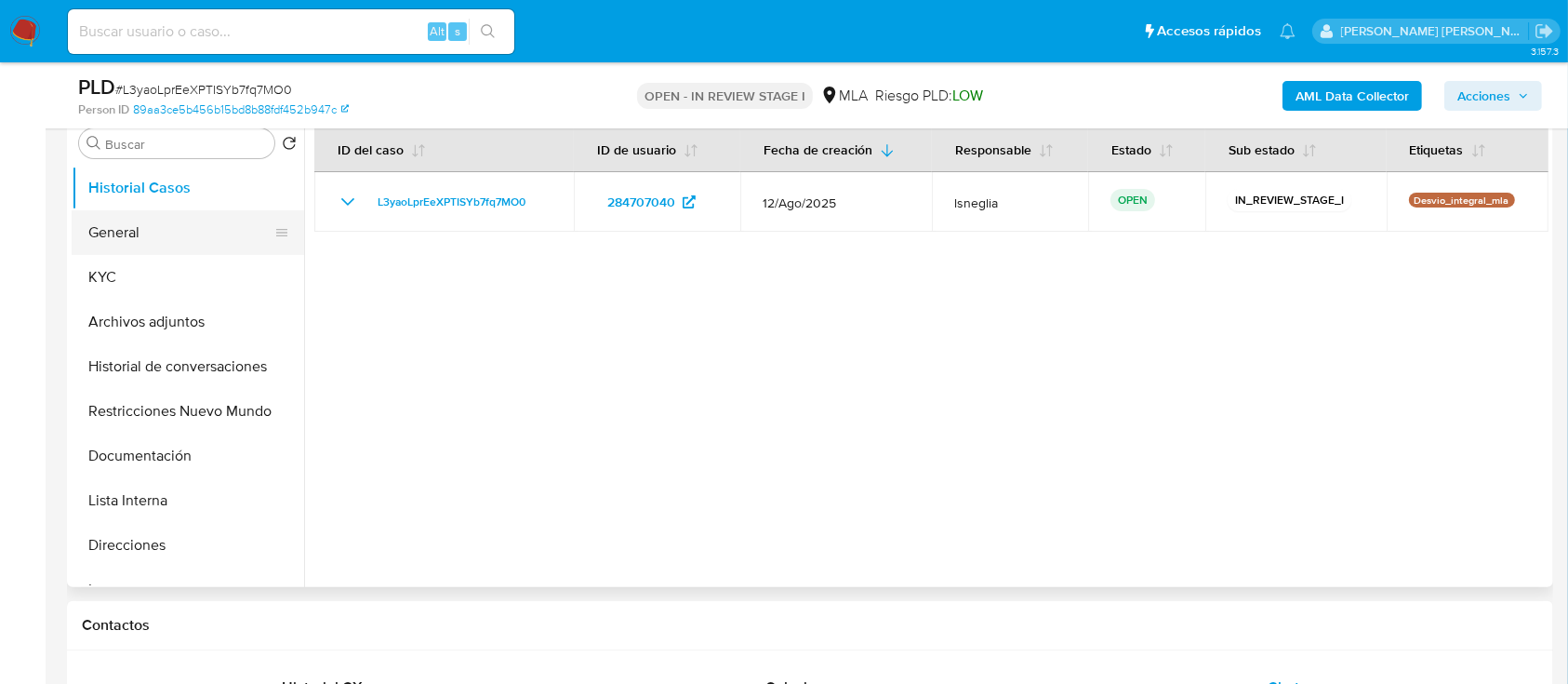
click at [104, 246] on button "General" at bounding box center [180, 233] width 218 height 44
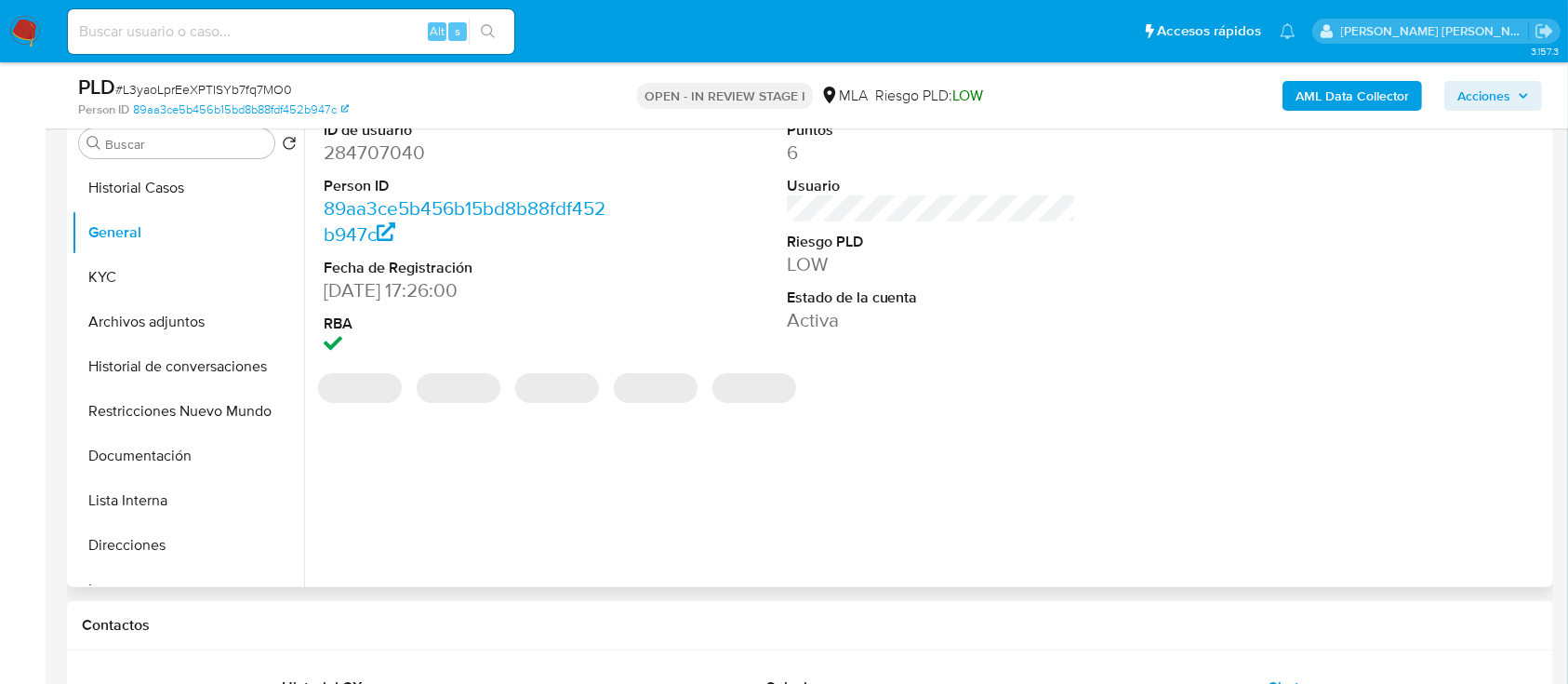
click at [392, 160] on dd "284707040" at bounding box center [469, 152] width 290 height 26
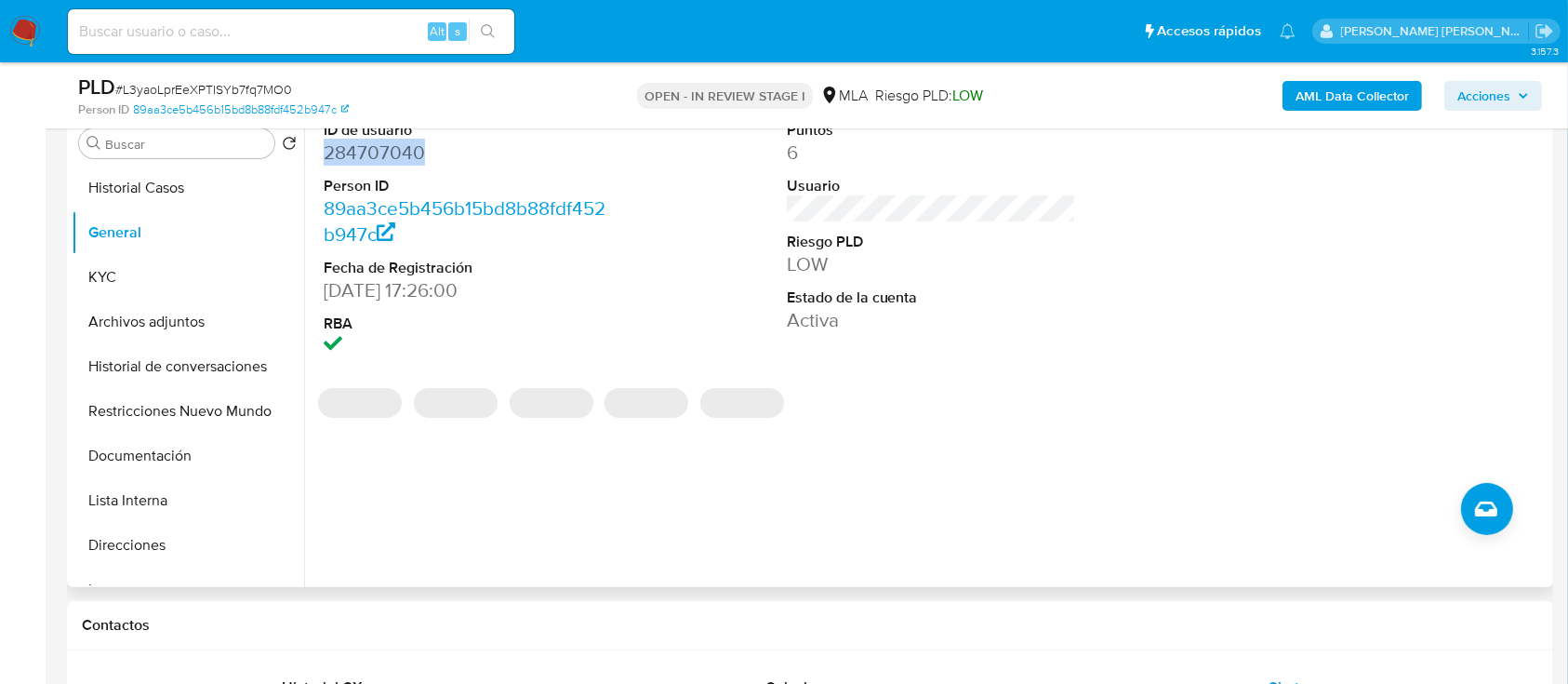
copy dd "284707040"
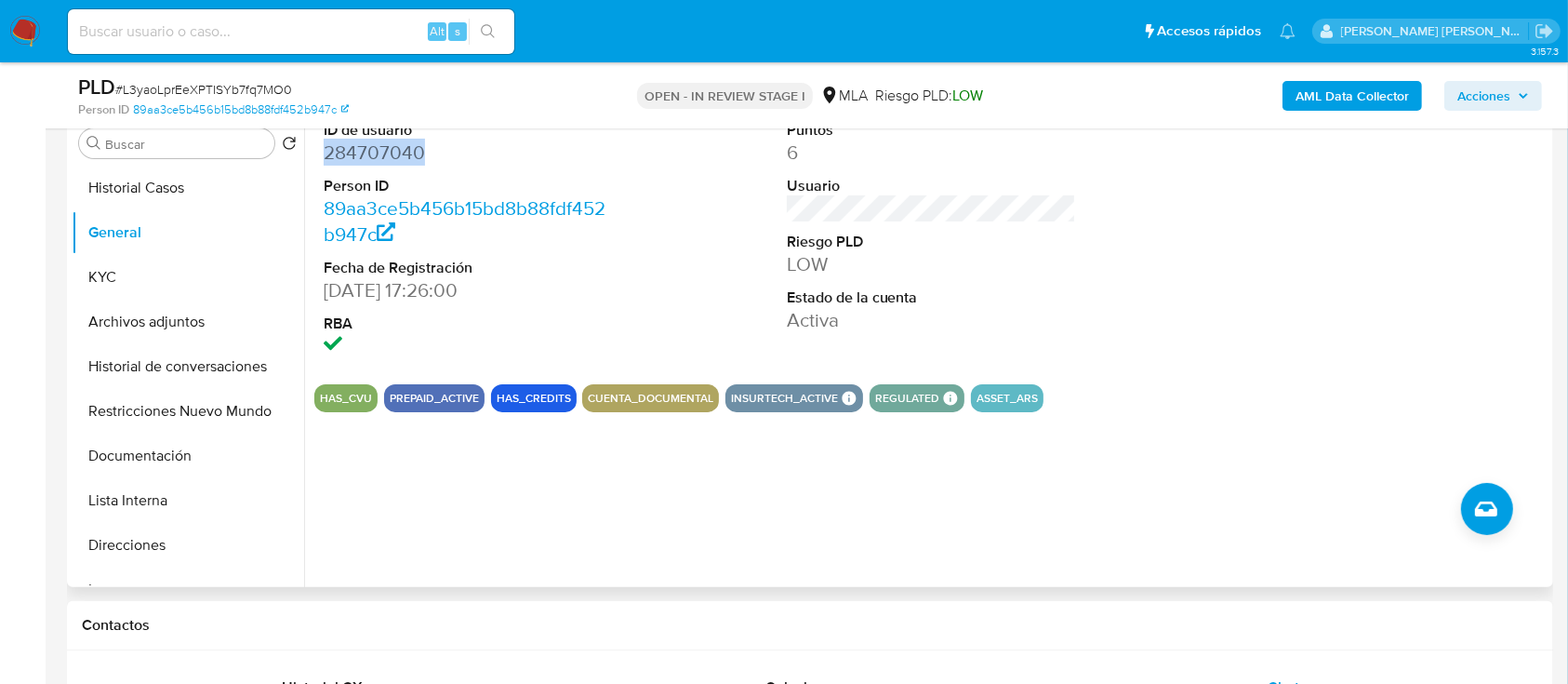
copy dd "284707040"
click at [135, 283] on button "KYC" at bounding box center [180, 277] width 218 height 44
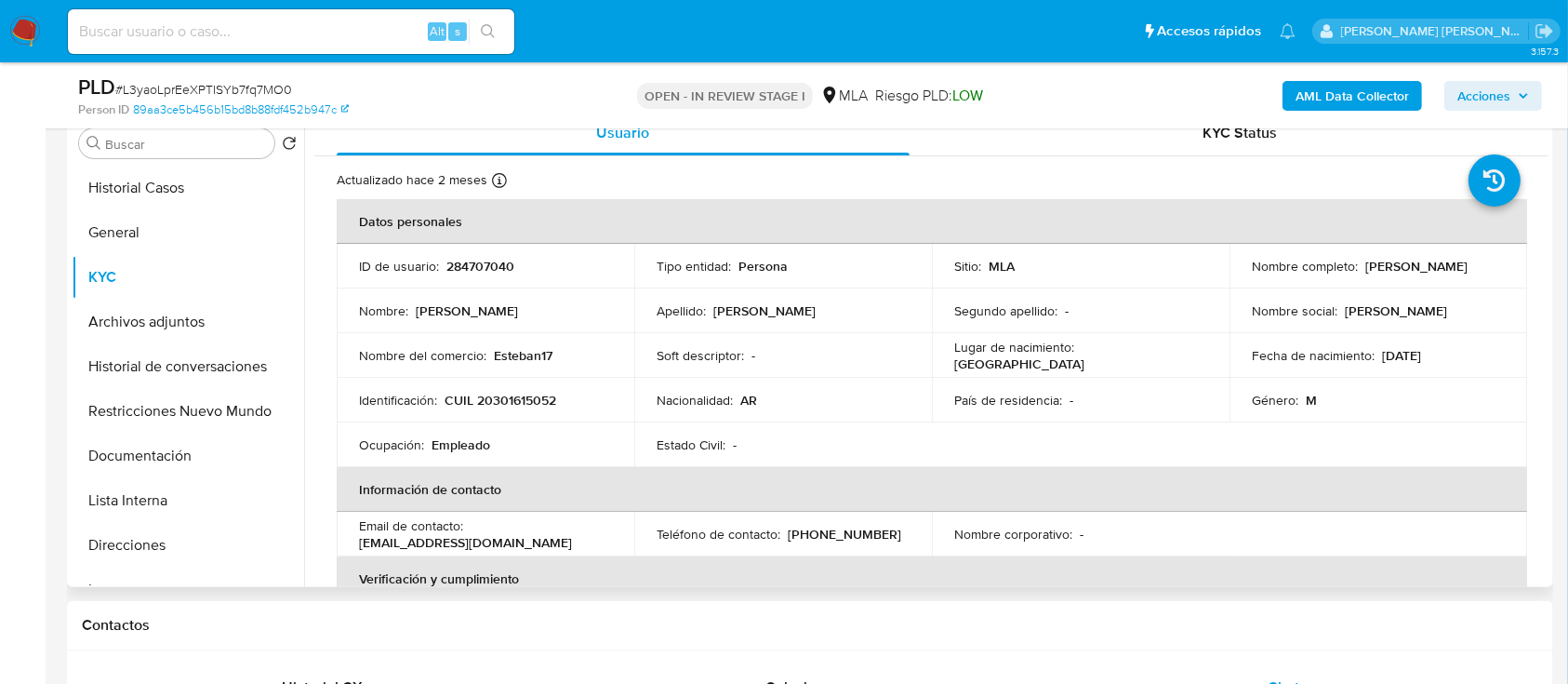
drag, startPoint x: 1248, startPoint y: 273, endPoint x: 1404, endPoint y: 273, distance: 156.0
click at [1404, 273] on div "Nombre completo : Esteban Enrique Figueroa" at bounding box center [1378, 265] width 253 height 16
copy p "[PERSON_NAME]"
drag, startPoint x: 443, startPoint y: 396, endPoint x: 583, endPoint y: 401, distance: 140.1
click at [583, 401] on div "Identificación : CUIL 20301615052" at bounding box center [485, 399] width 253 height 16
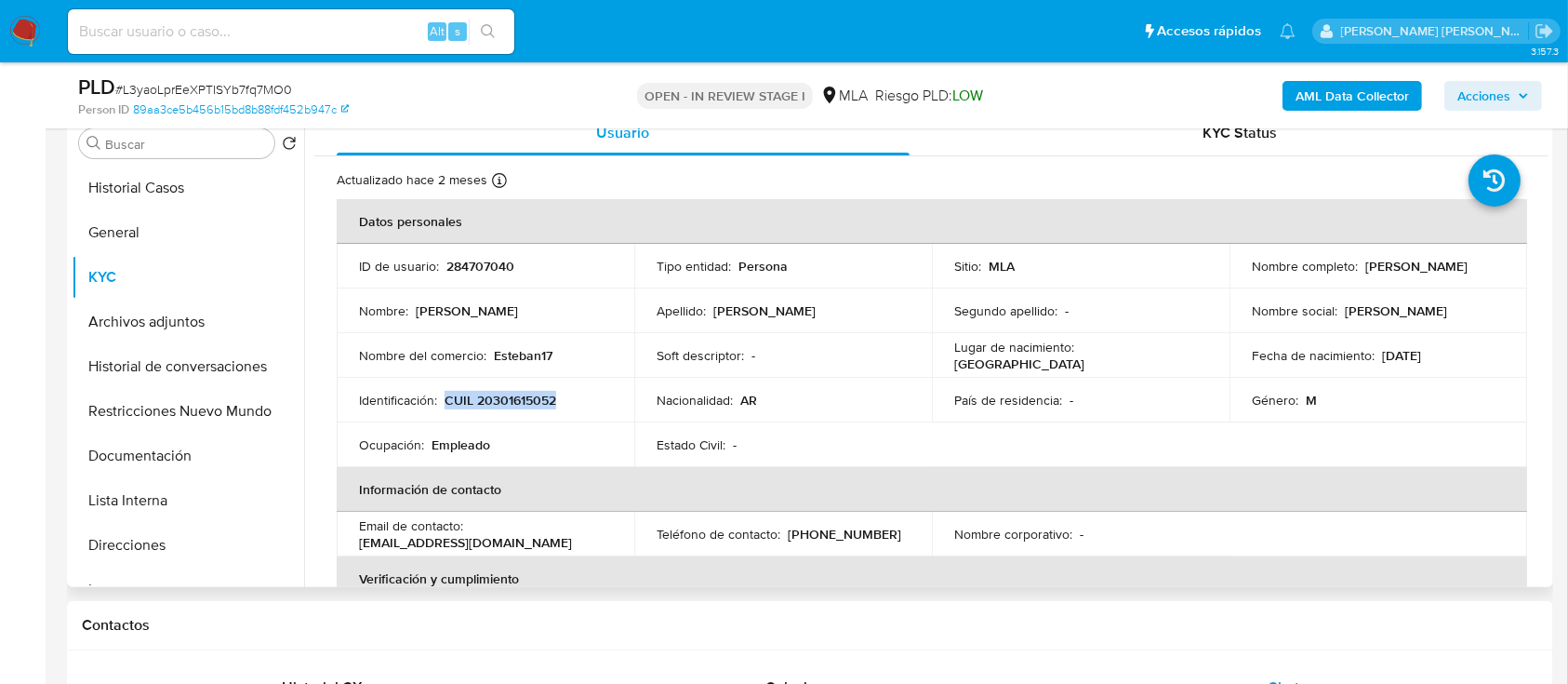
copy p "CUIL 20301615052"
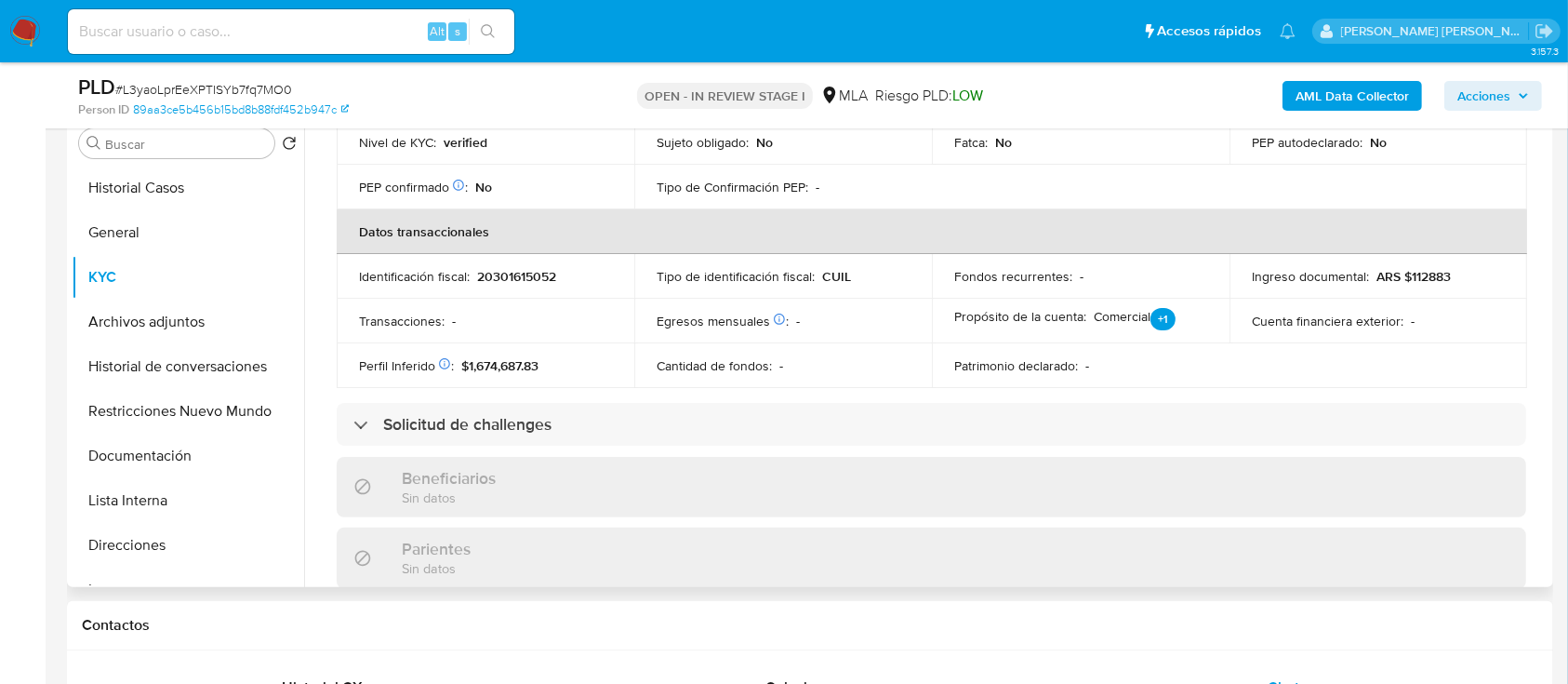
scroll to position [342, 0]
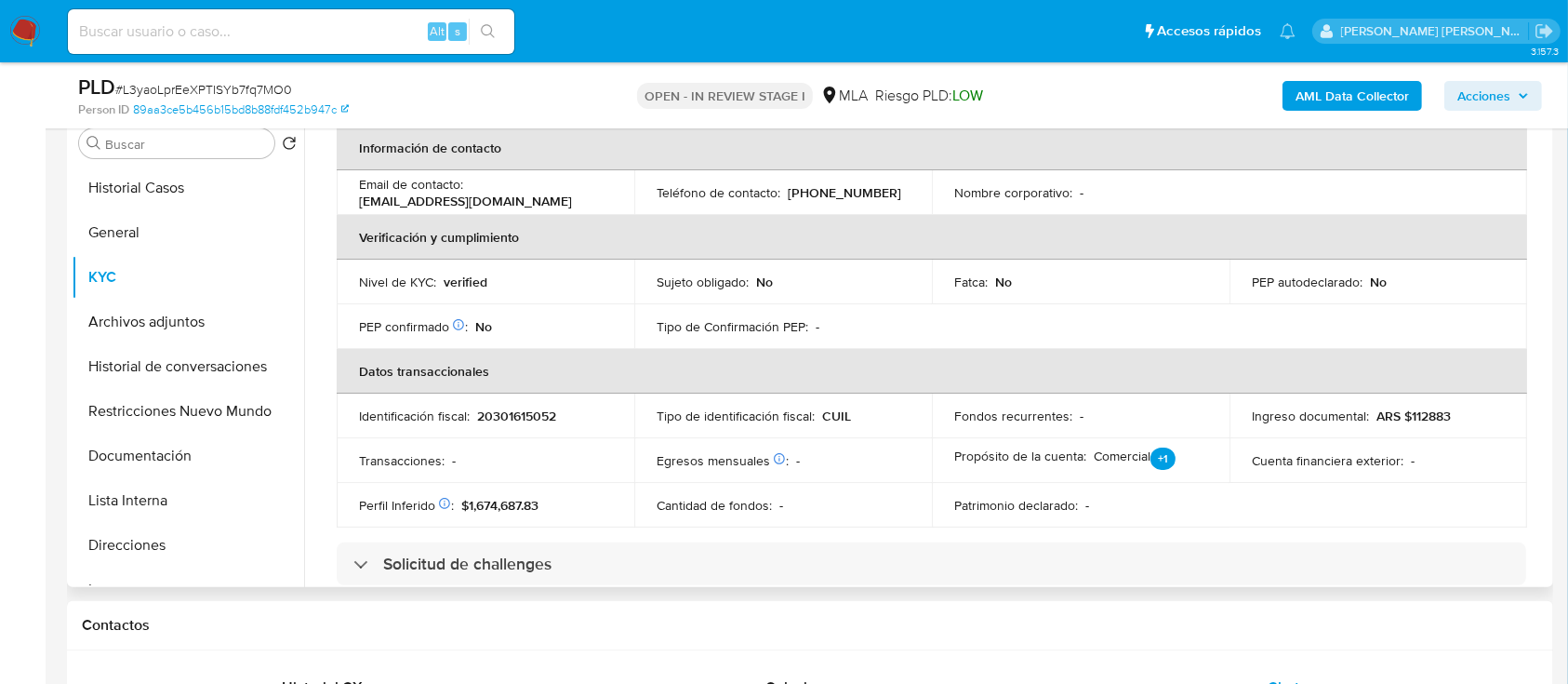
click at [533, 407] on p "20301615052" at bounding box center [517, 415] width 79 height 16
copy p "20301615052"
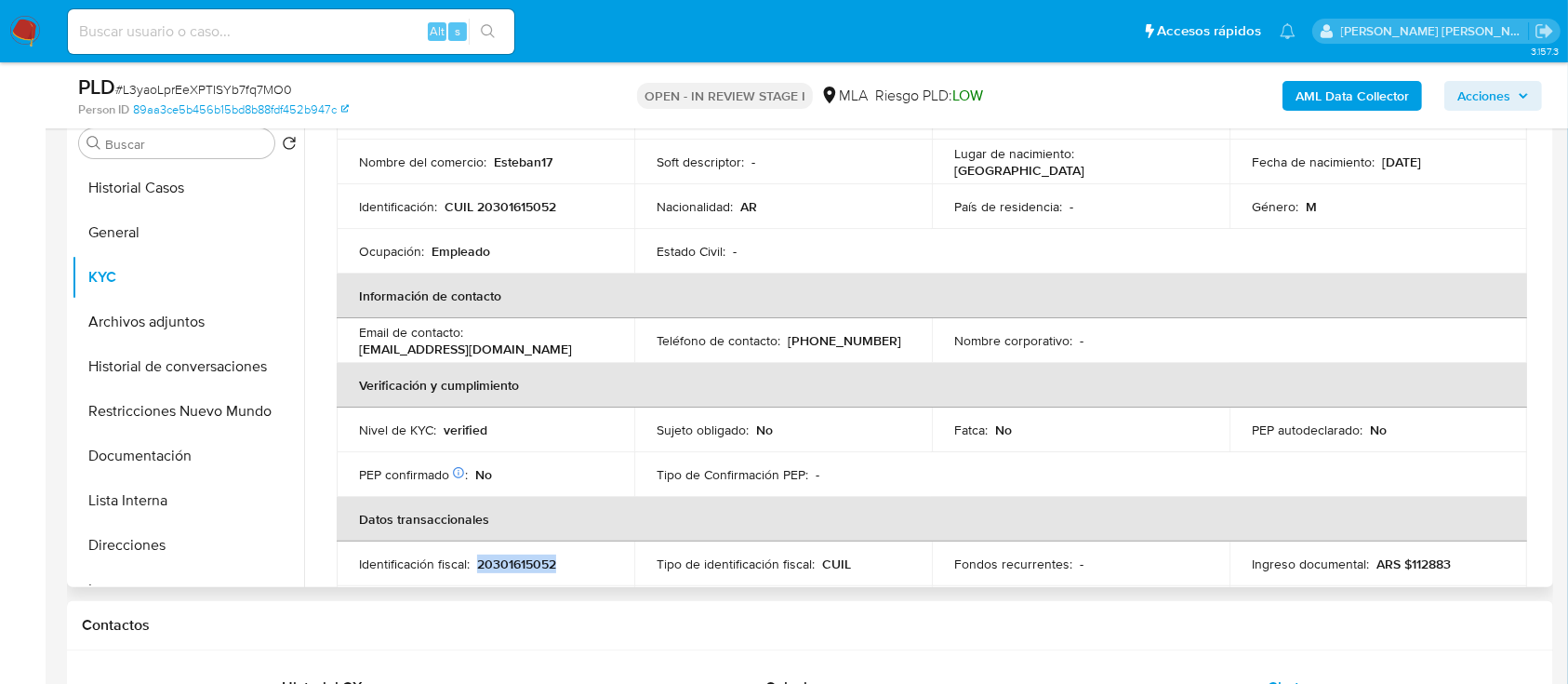
scroll to position [0, 0]
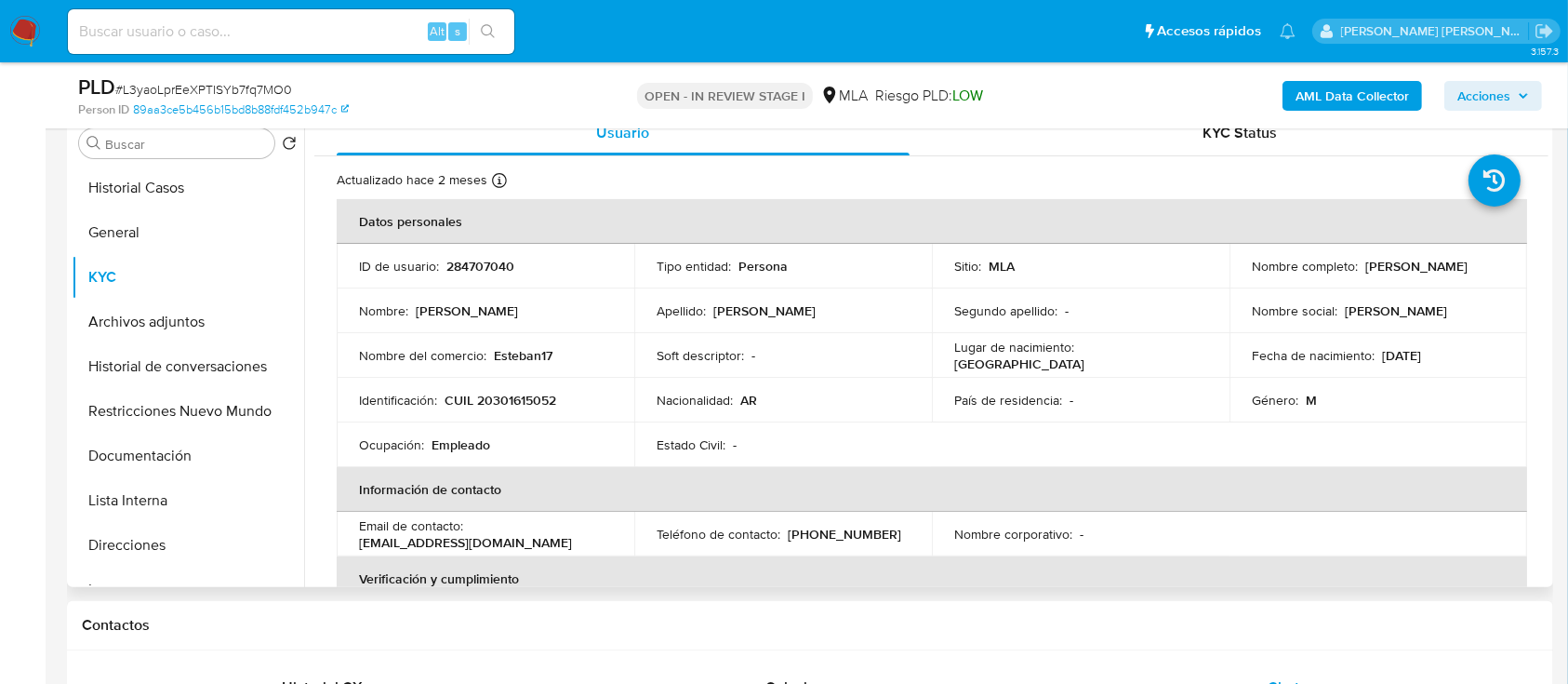
click at [507, 402] on p "CUIL 20301615052" at bounding box center [500, 399] width 112 height 16
copy p "20301615052"
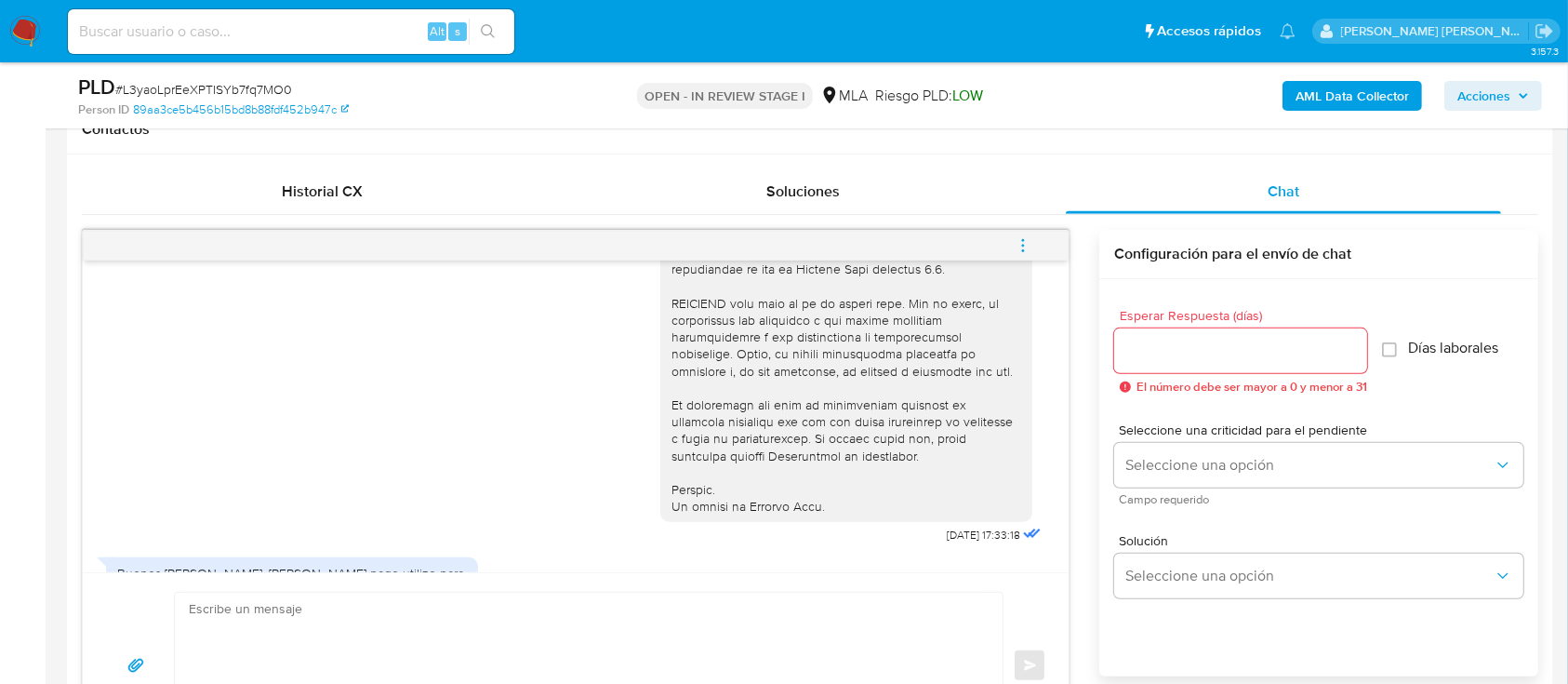
scroll to position [849, 0]
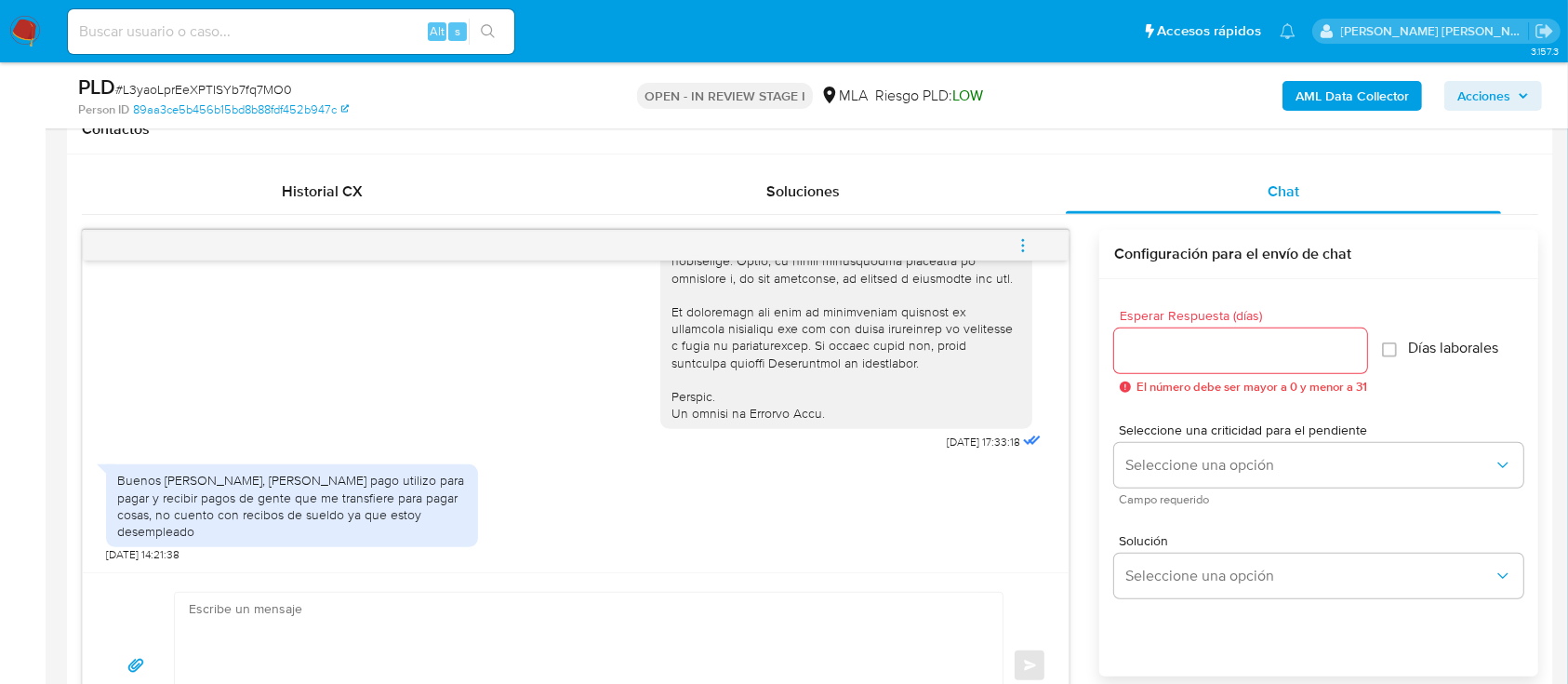
click at [221, 515] on div "Buenos días, mercado pago utilizo para pagar y recibir pagos de gente que me tr…" at bounding box center [292, 506] width 350 height 68
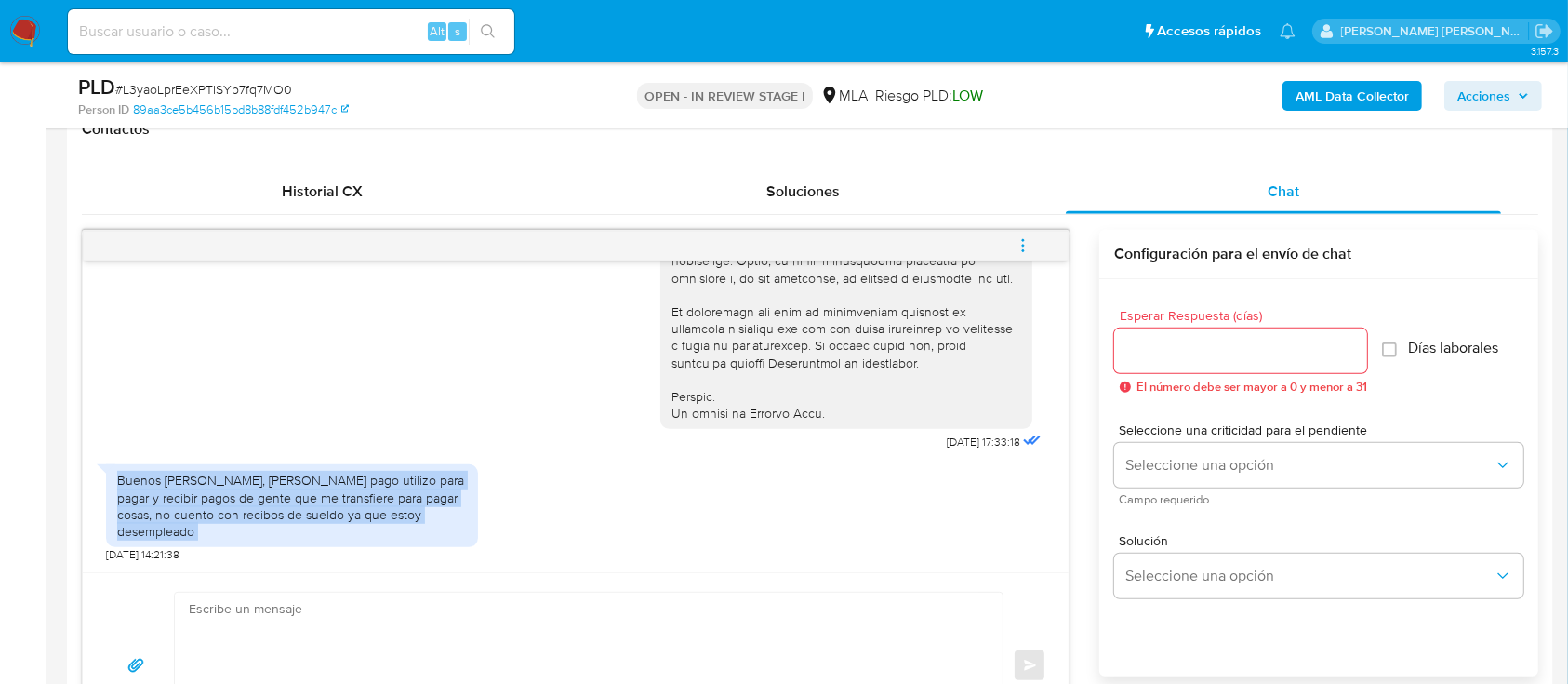
click at [221, 515] on div "Buenos días, mercado pago utilizo para pagar y recibir pagos de gente que me tr…" at bounding box center [292, 506] width 350 height 68
copy div "Buenos días, mercado pago utilizo para pagar y recibir pagos de gente que me tr…"
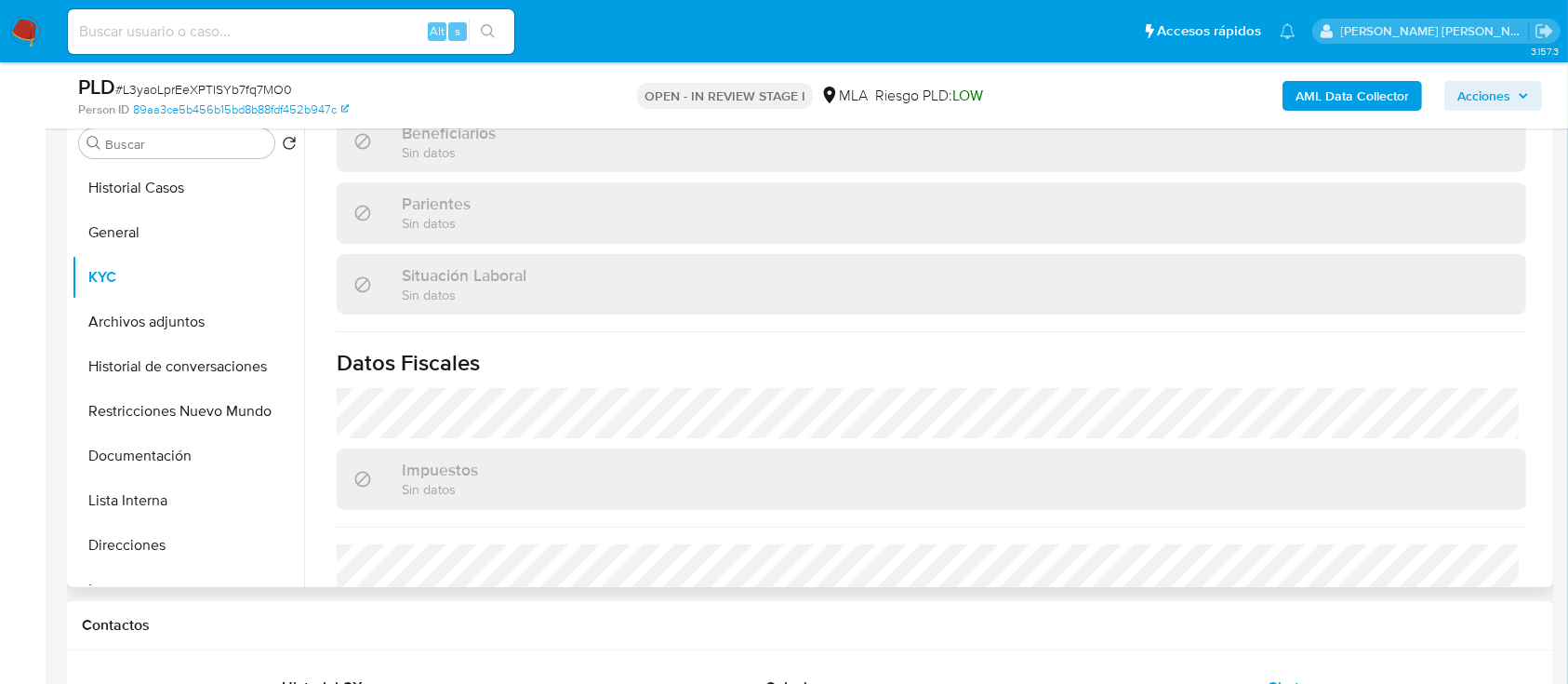
scroll to position [714, 0]
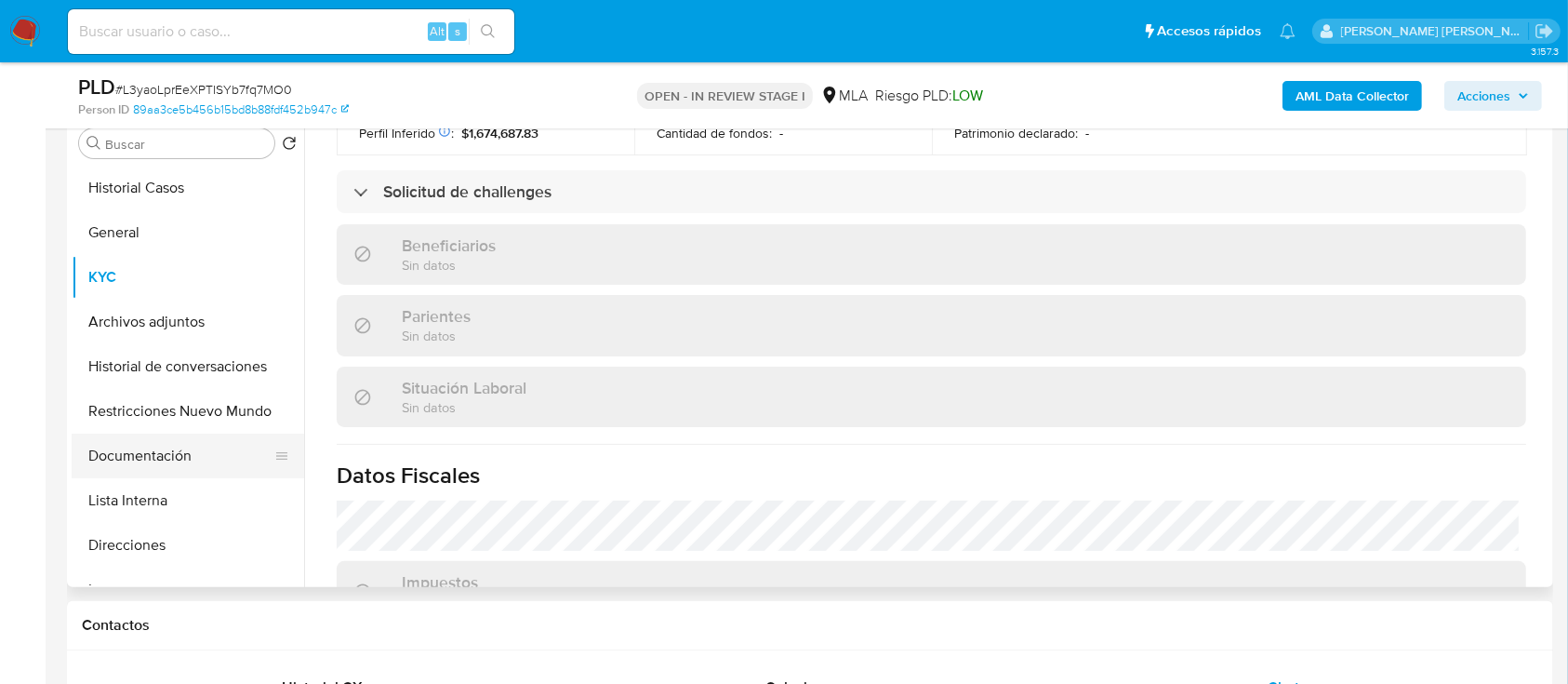
click at [153, 457] on button "Documentación" at bounding box center [180, 455] width 218 height 44
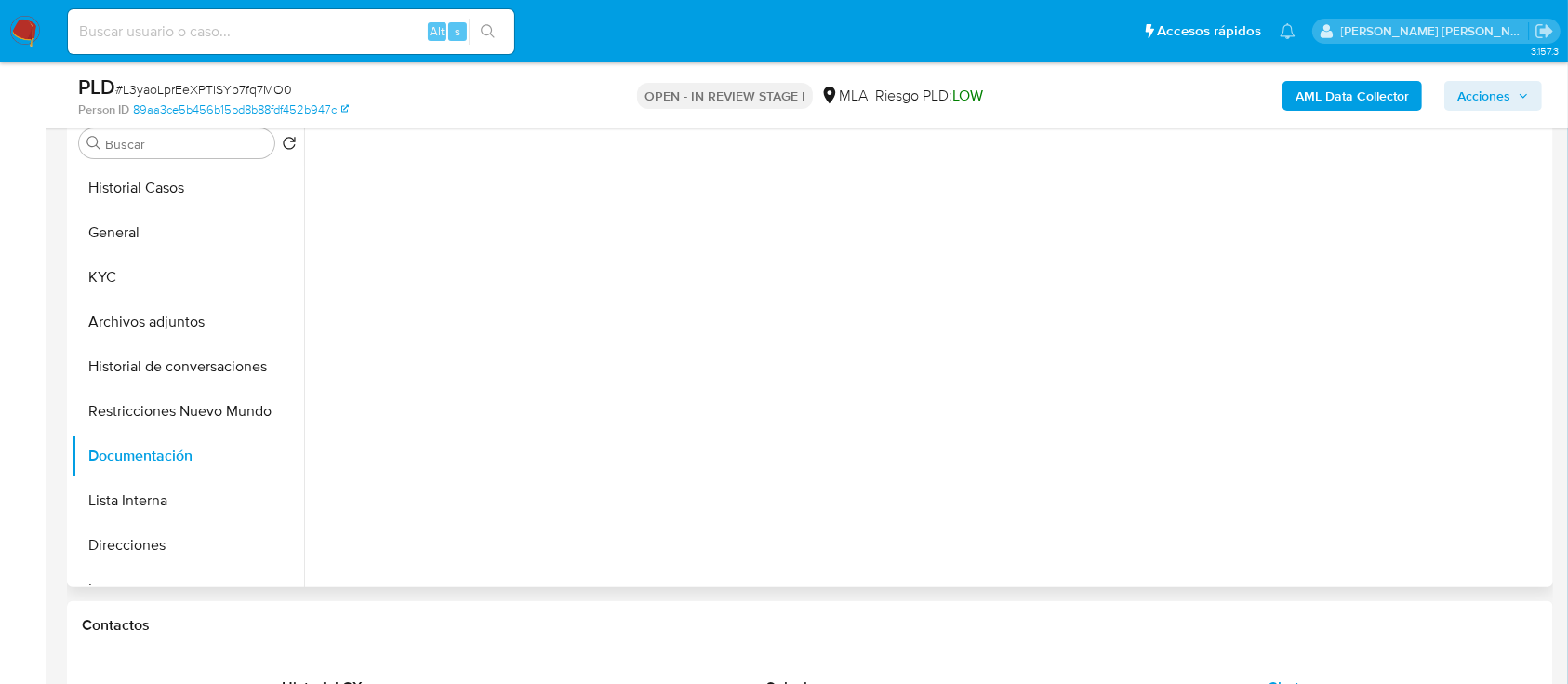
scroll to position [0, 0]
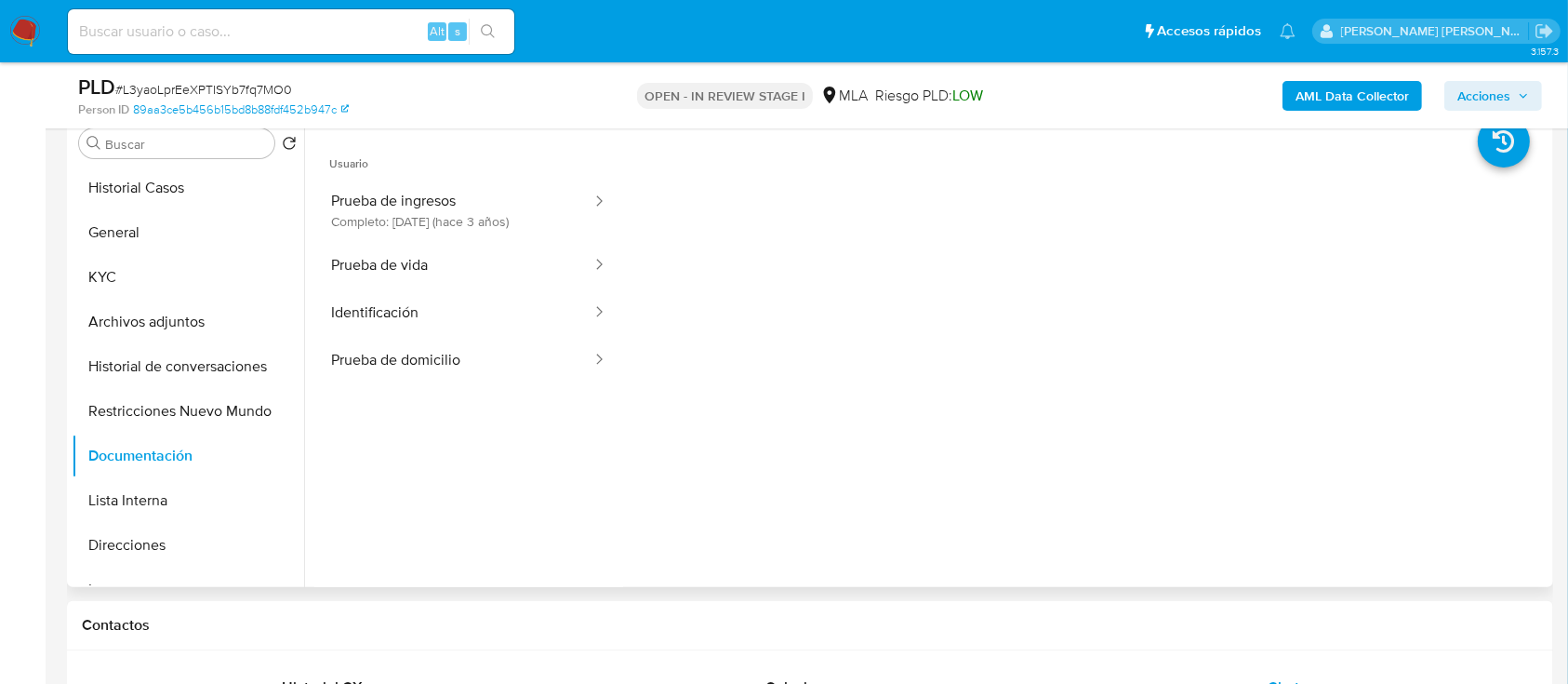
click at [483, 169] on span "Usuario" at bounding box center [469, 156] width 309 height 44
click at [475, 203] on button "Prueba de ingresos Completo: 23/11/2022 (hace 3 años)" at bounding box center [453, 210] width 279 height 64
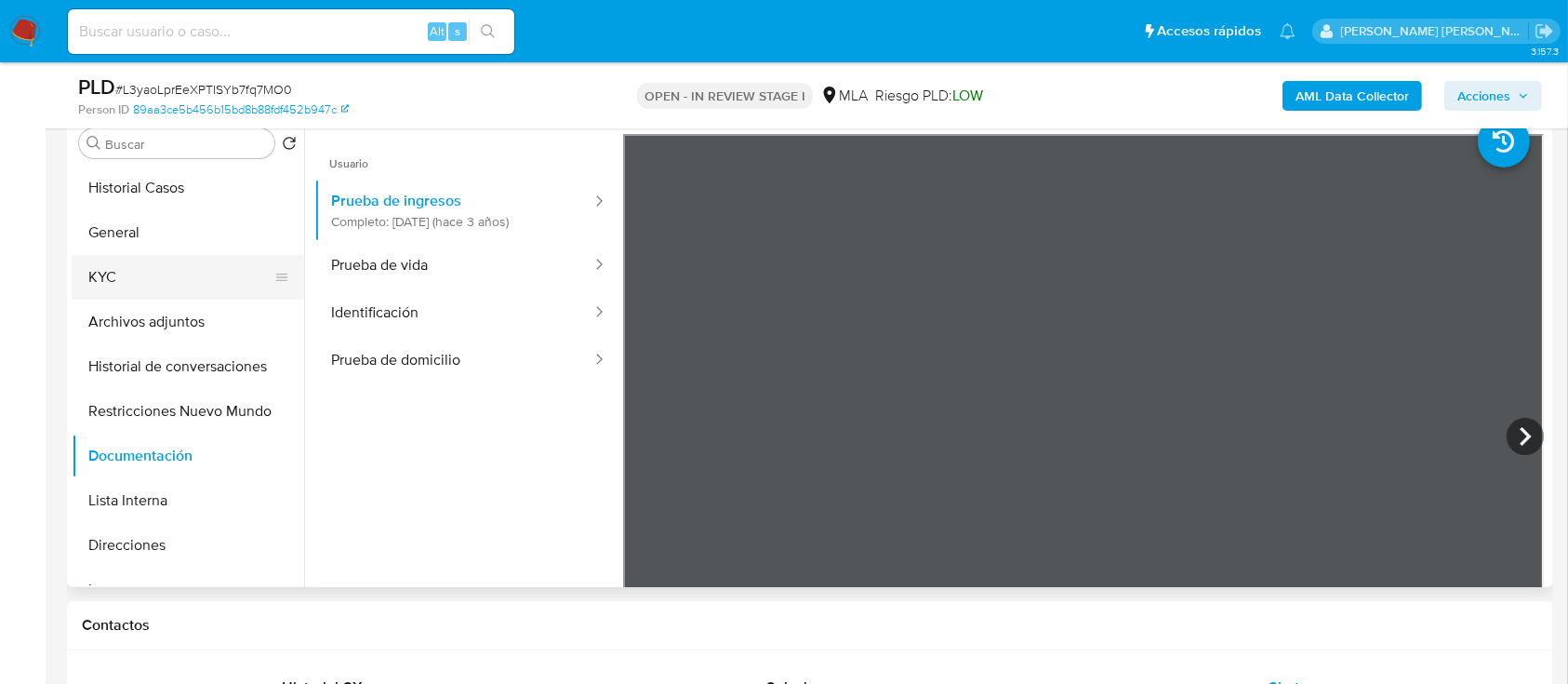
click at [164, 275] on button "KYC" at bounding box center [180, 277] width 218 height 44
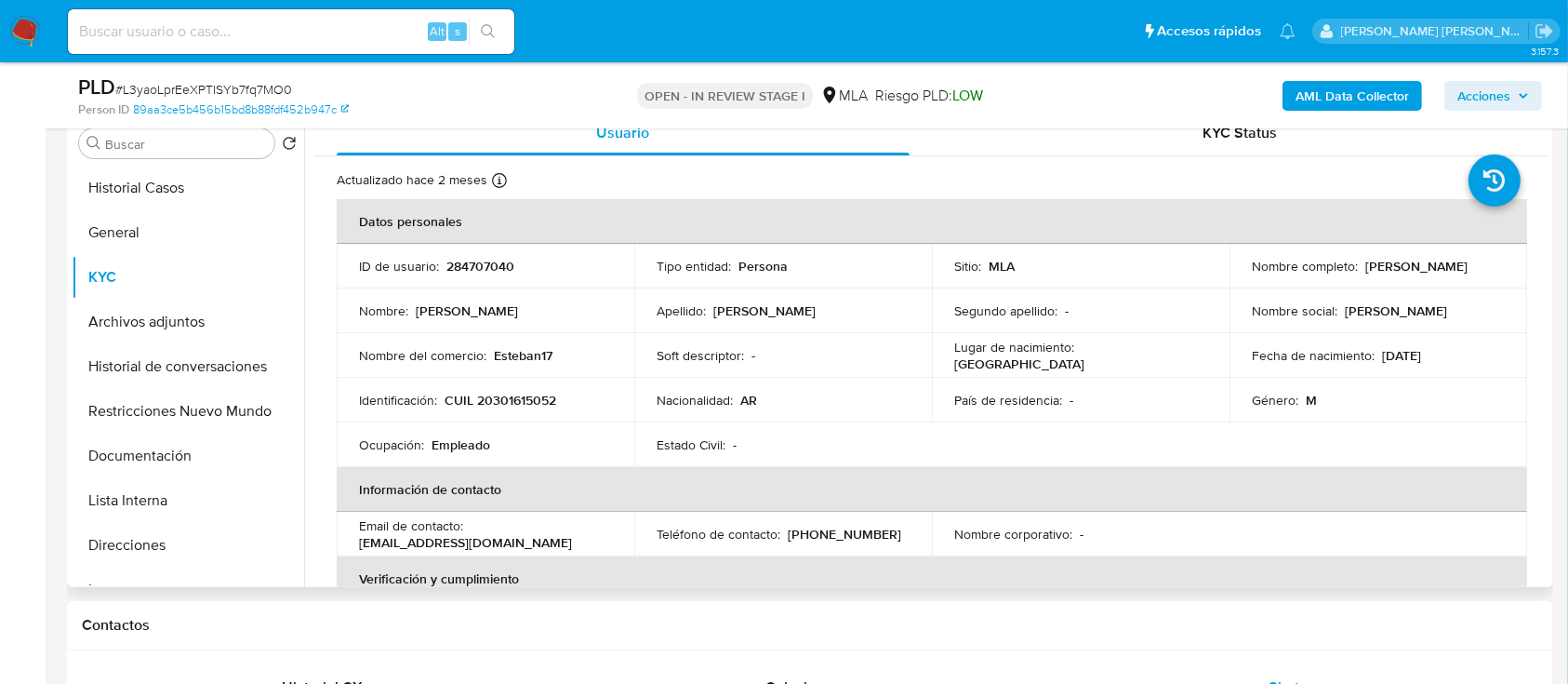
drag, startPoint x: 1247, startPoint y: 276, endPoint x: 1399, endPoint y: 276, distance: 152.0
click at [1399, 275] on div "Nombre completo : Esteban Enrique Figueroa" at bounding box center [1378, 265] width 253 height 16
copy p "Esteban Enrique Figueroa"
click at [133, 237] on button "General" at bounding box center [180, 233] width 218 height 44
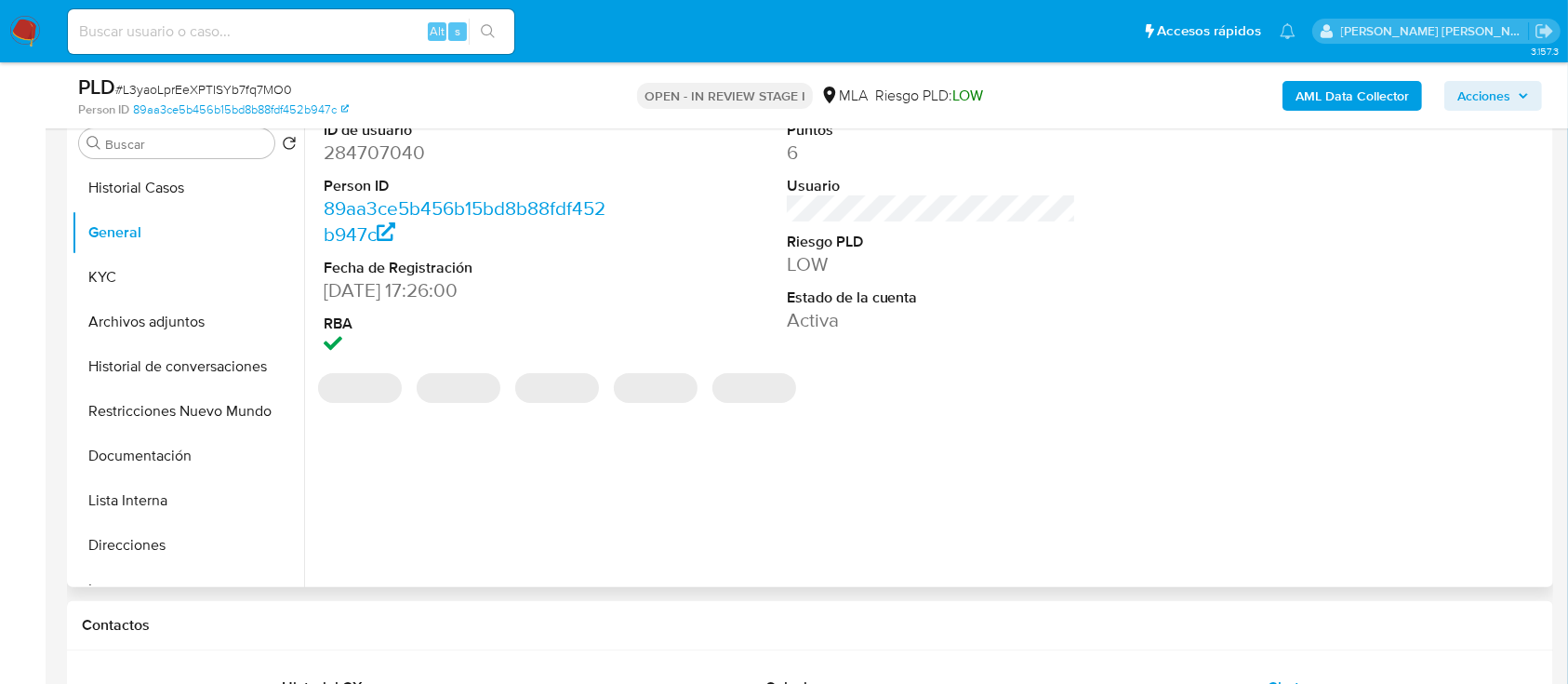
click at [409, 152] on dd "284707040" at bounding box center [469, 152] width 290 height 26
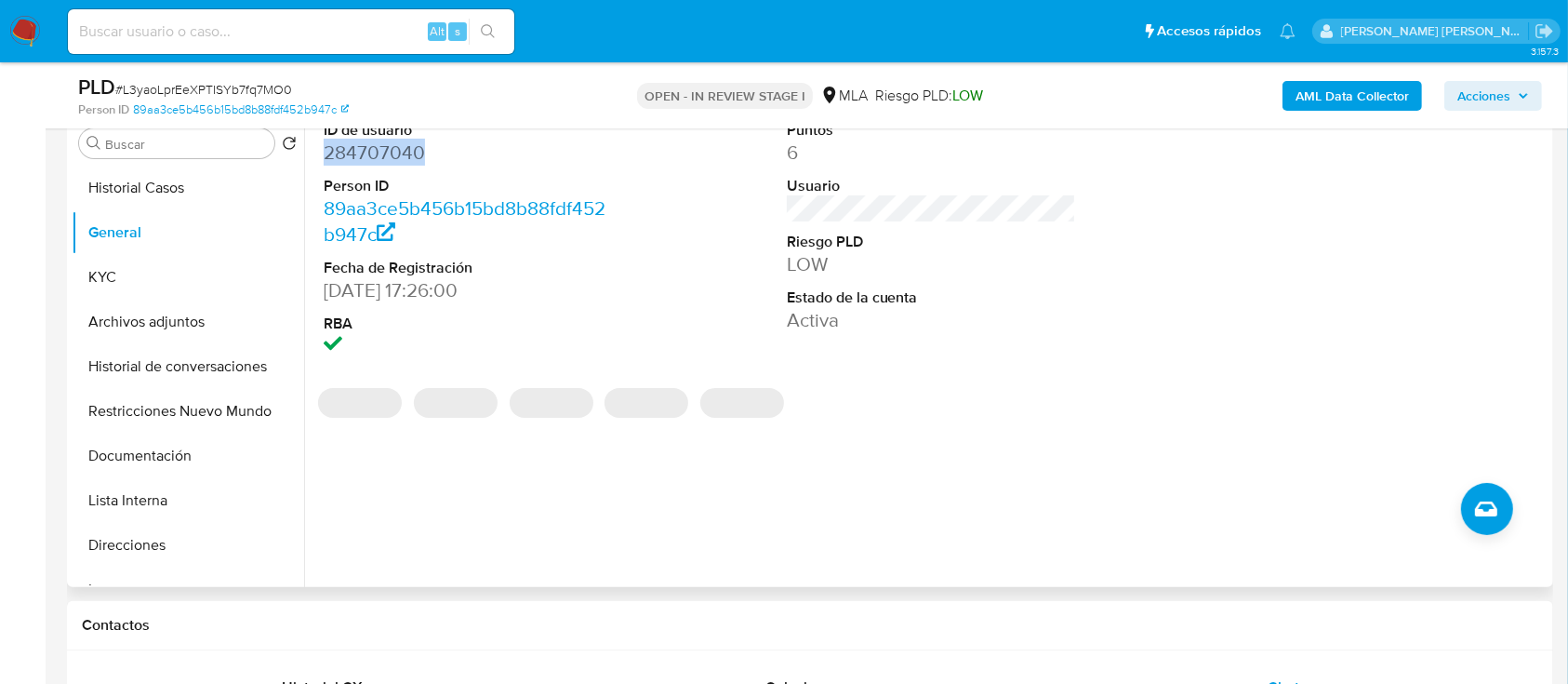
copy dd "284707040"
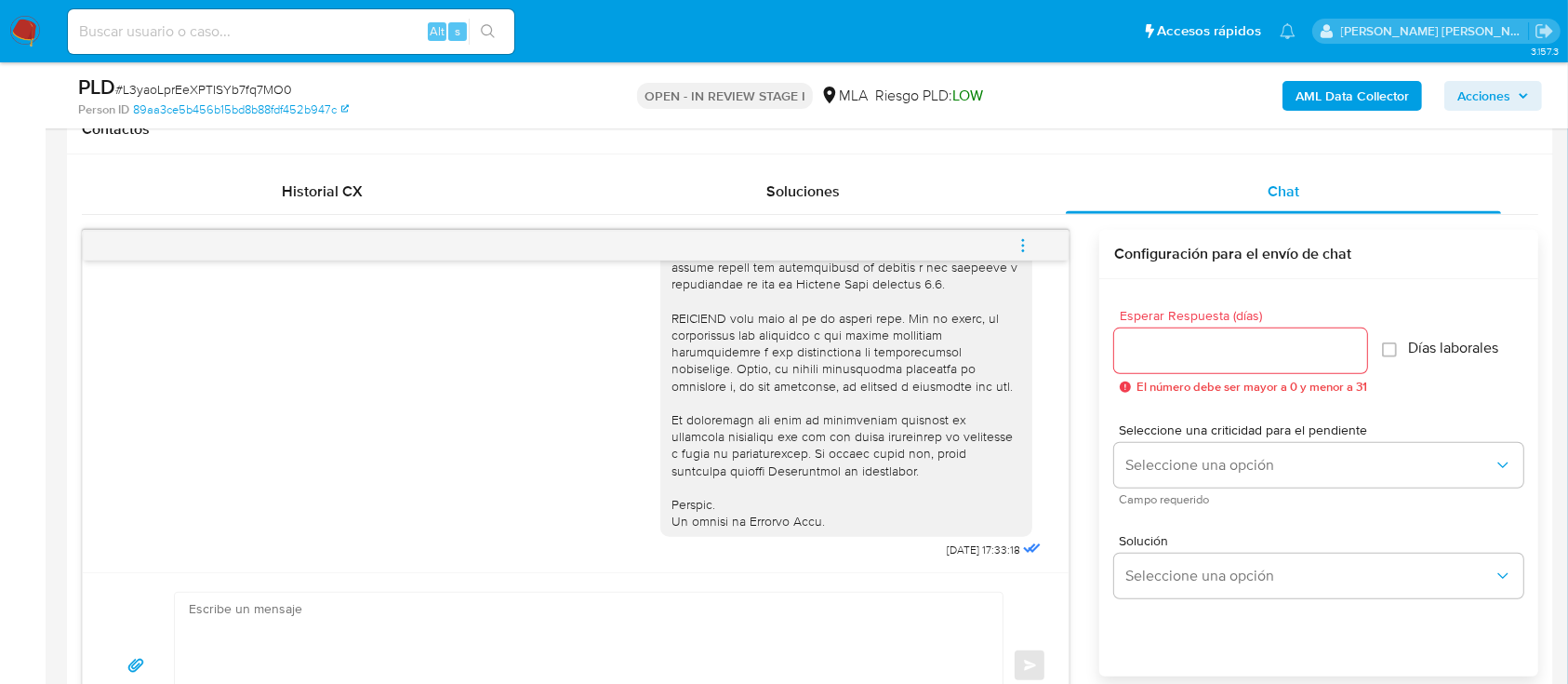
scroll to position [849, 0]
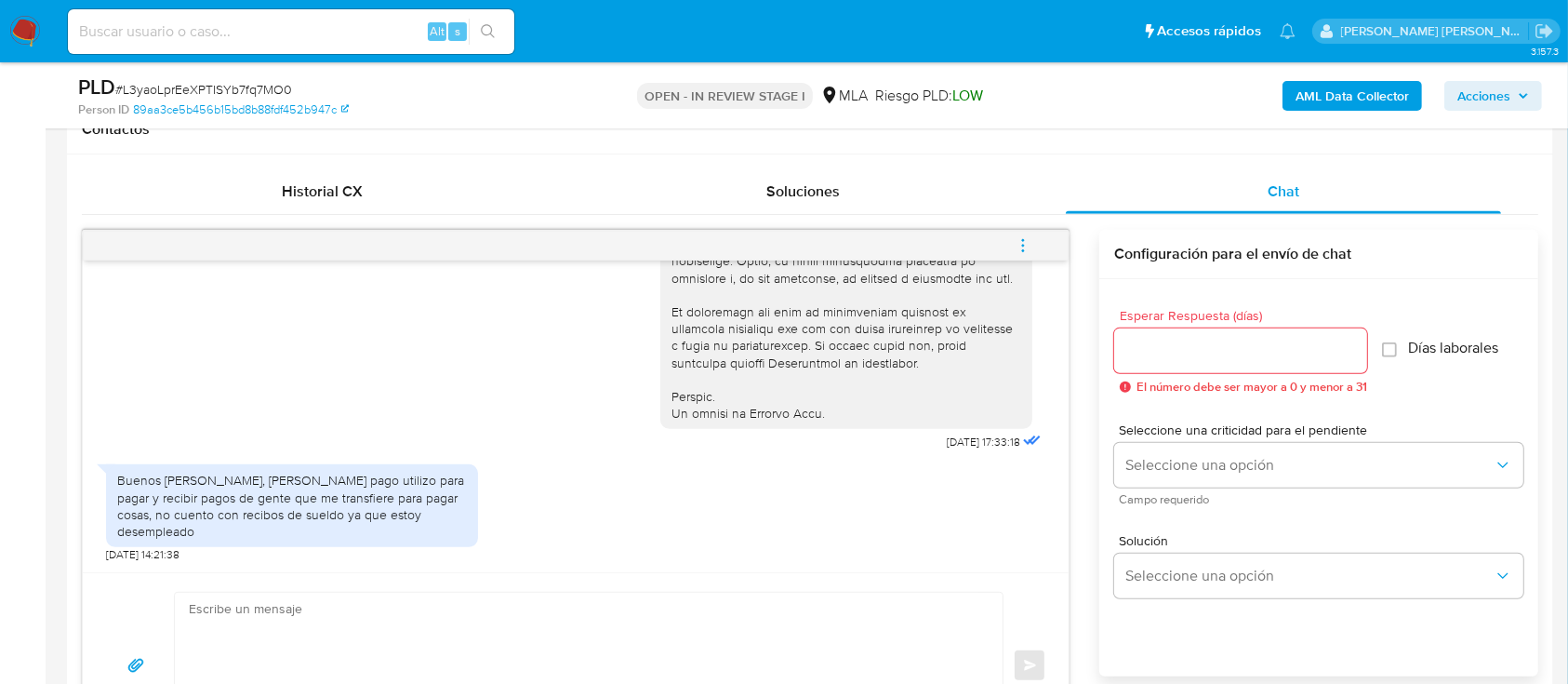
click at [1019, 248] on icon "menu-action" at bounding box center [1022, 245] width 16 height 16
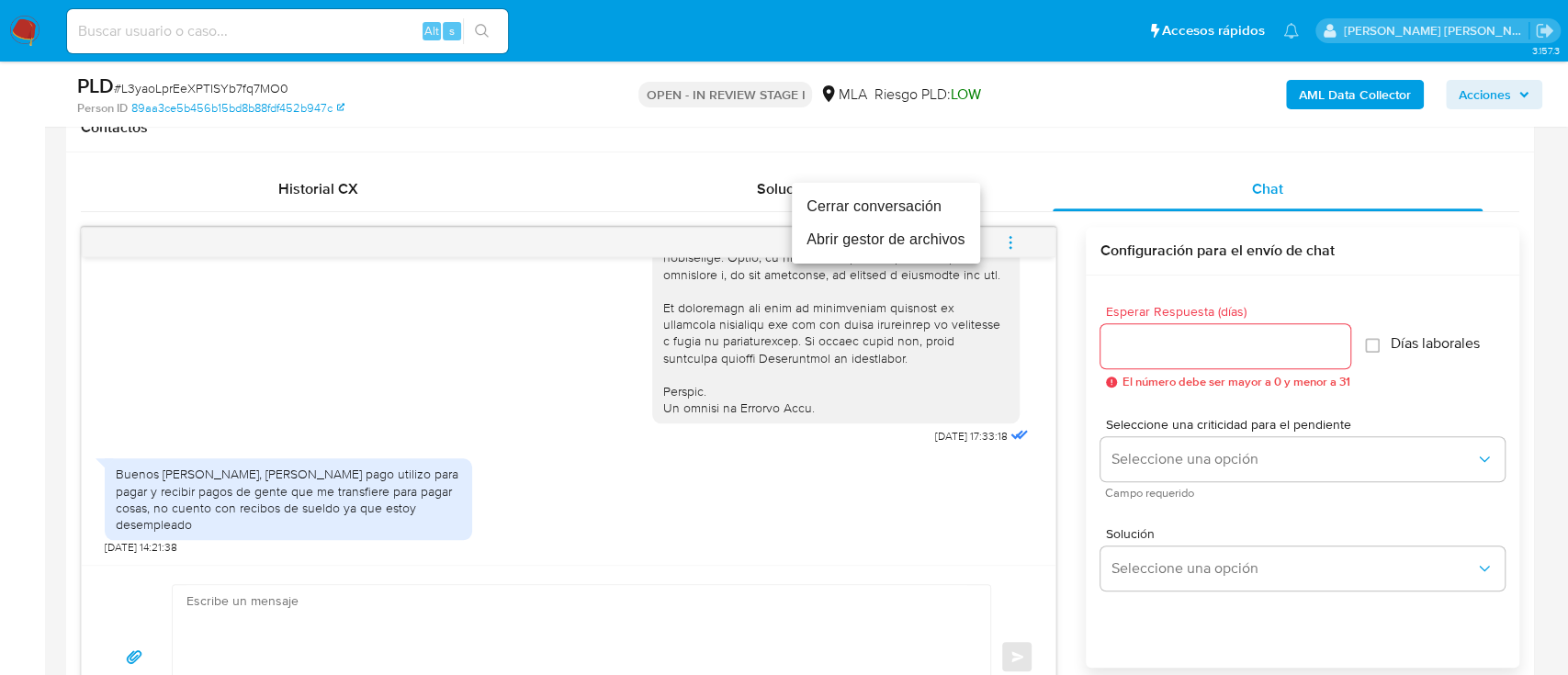
click at [911, 202] on li "Cerrar conversación" at bounding box center [886, 207] width 189 height 33
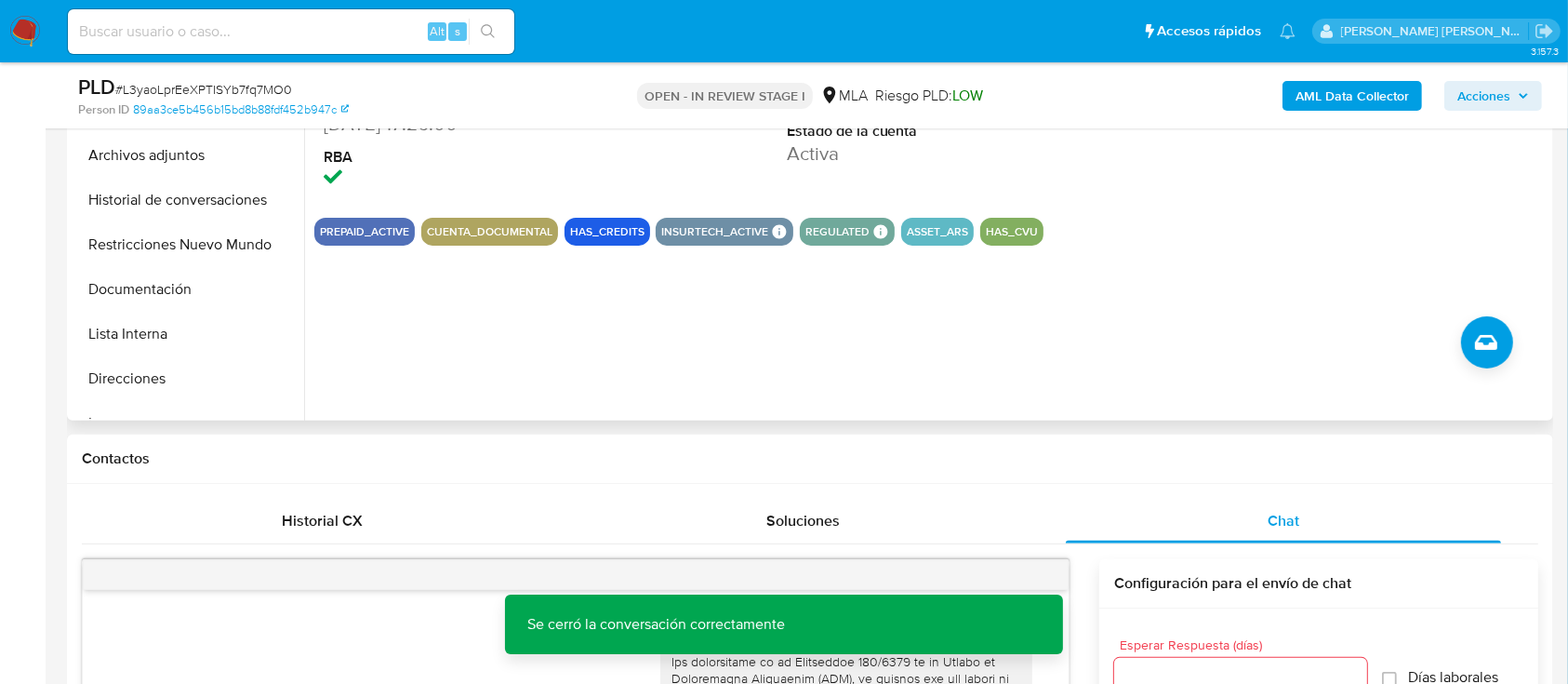
scroll to position [248, 0]
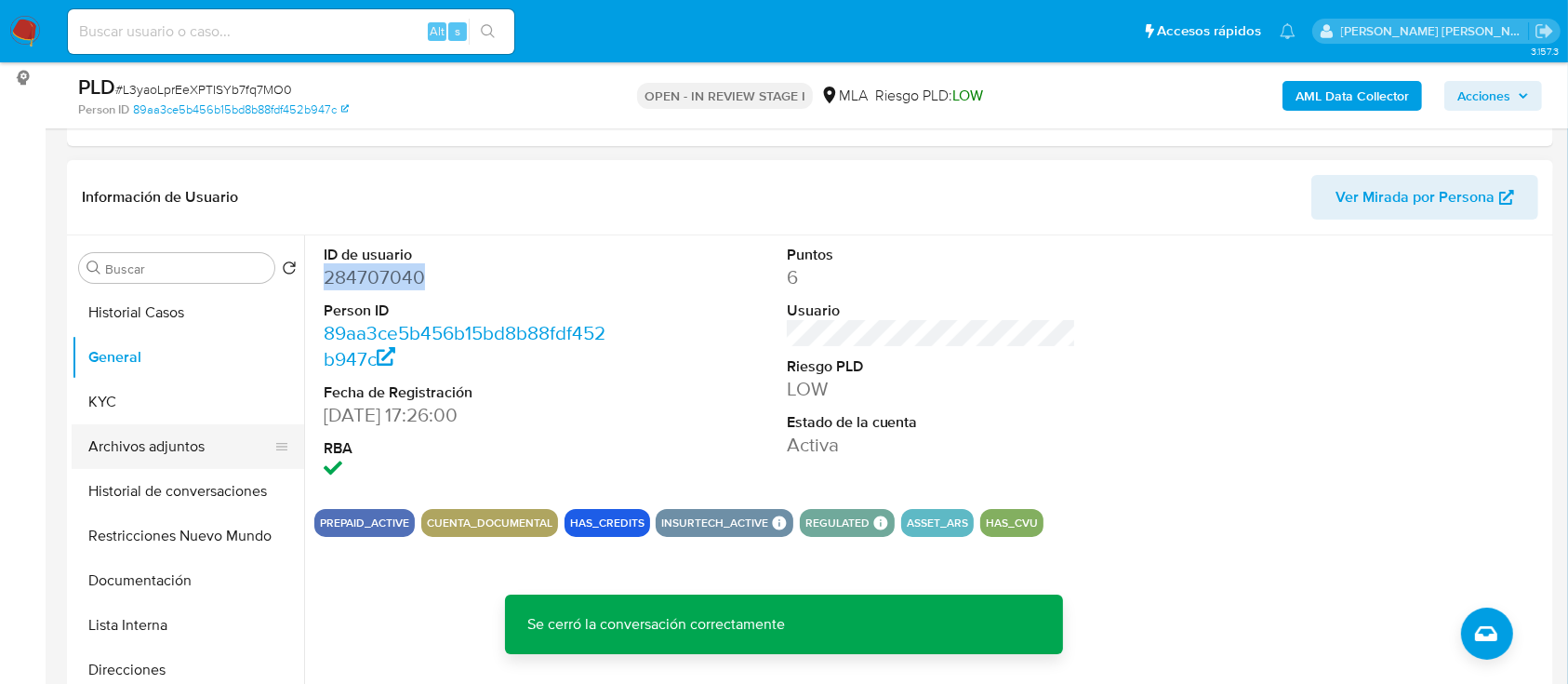
click at [182, 455] on button "Archivos adjuntos" at bounding box center [180, 447] width 218 height 44
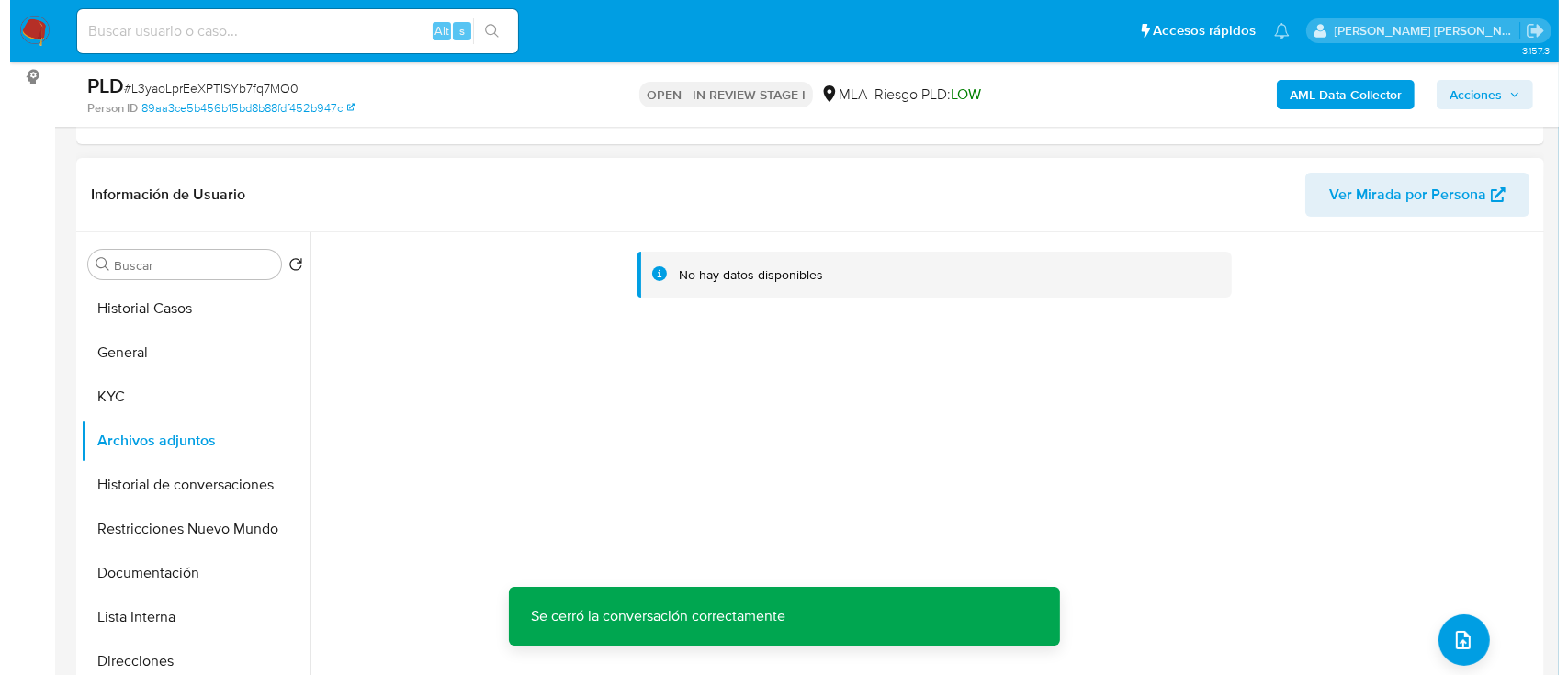
scroll to position [367, 0]
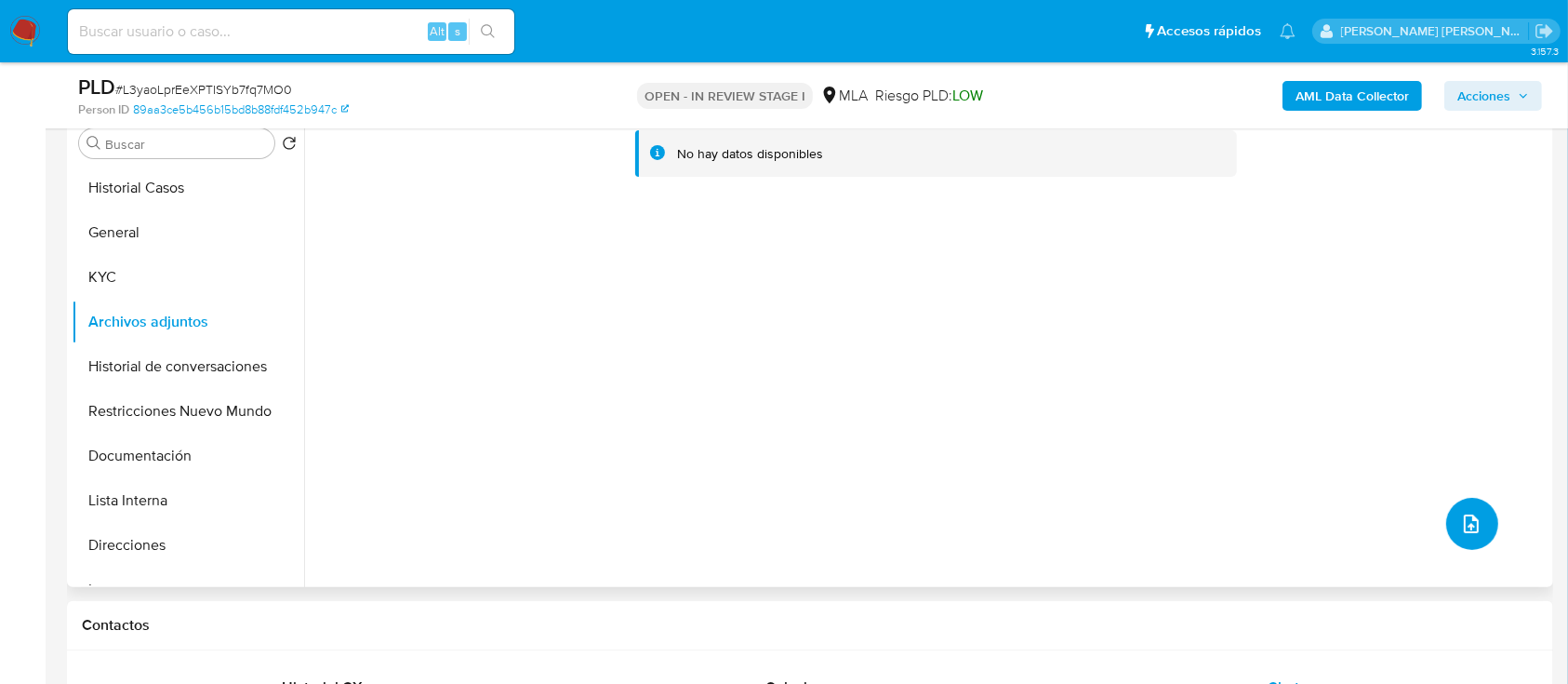
click at [1460, 519] on icon "upload-file" at bounding box center [1471, 523] width 22 height 22
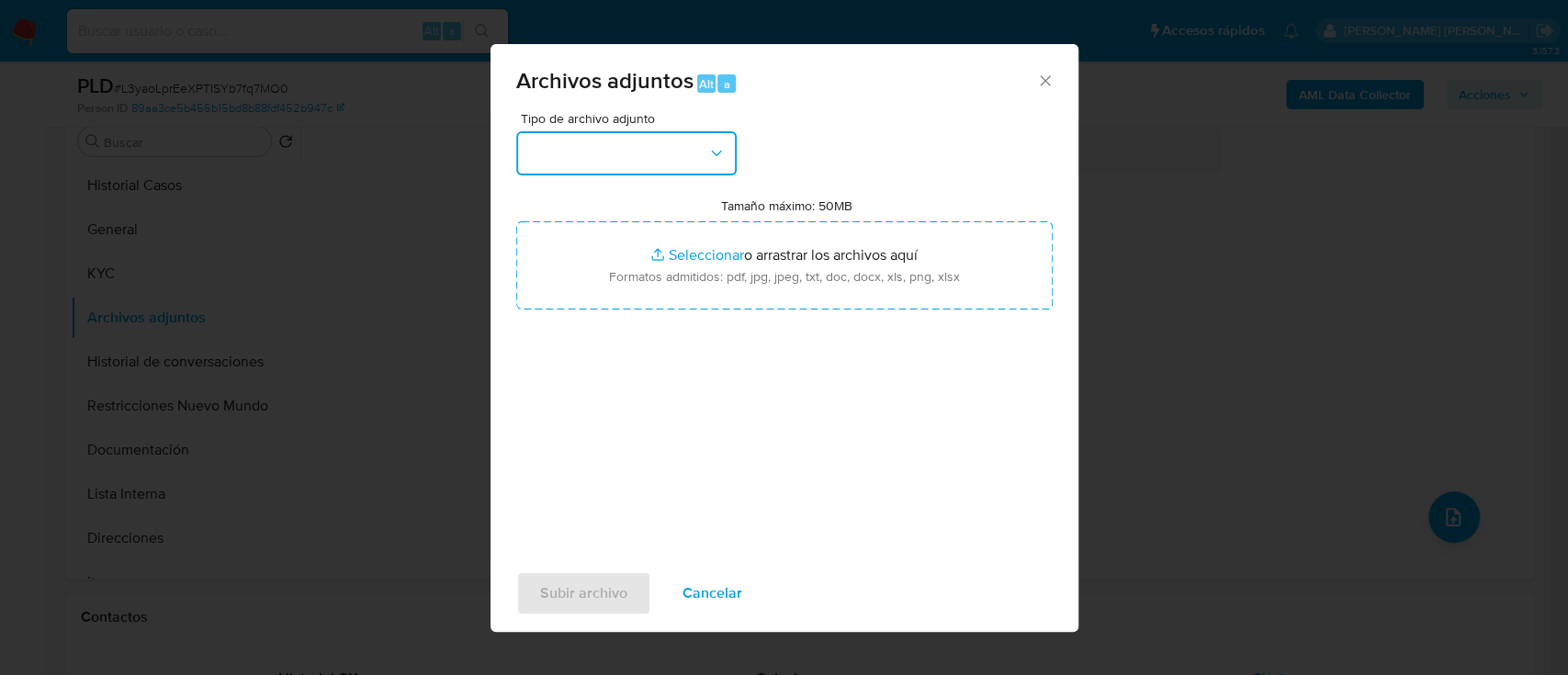
click at [662, 140] on button "button" at bounding box center [626, 153] width 220 height 44
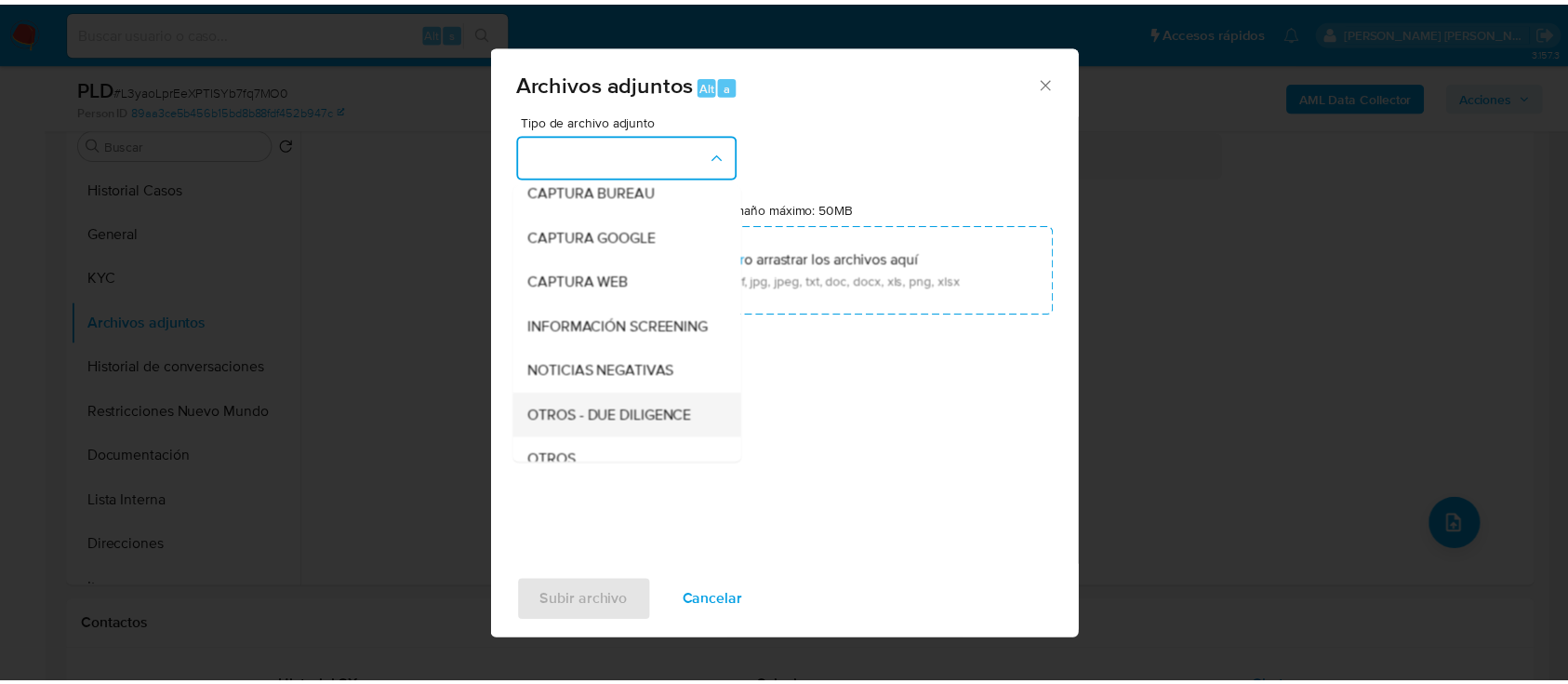
scroll to position [248, 0]
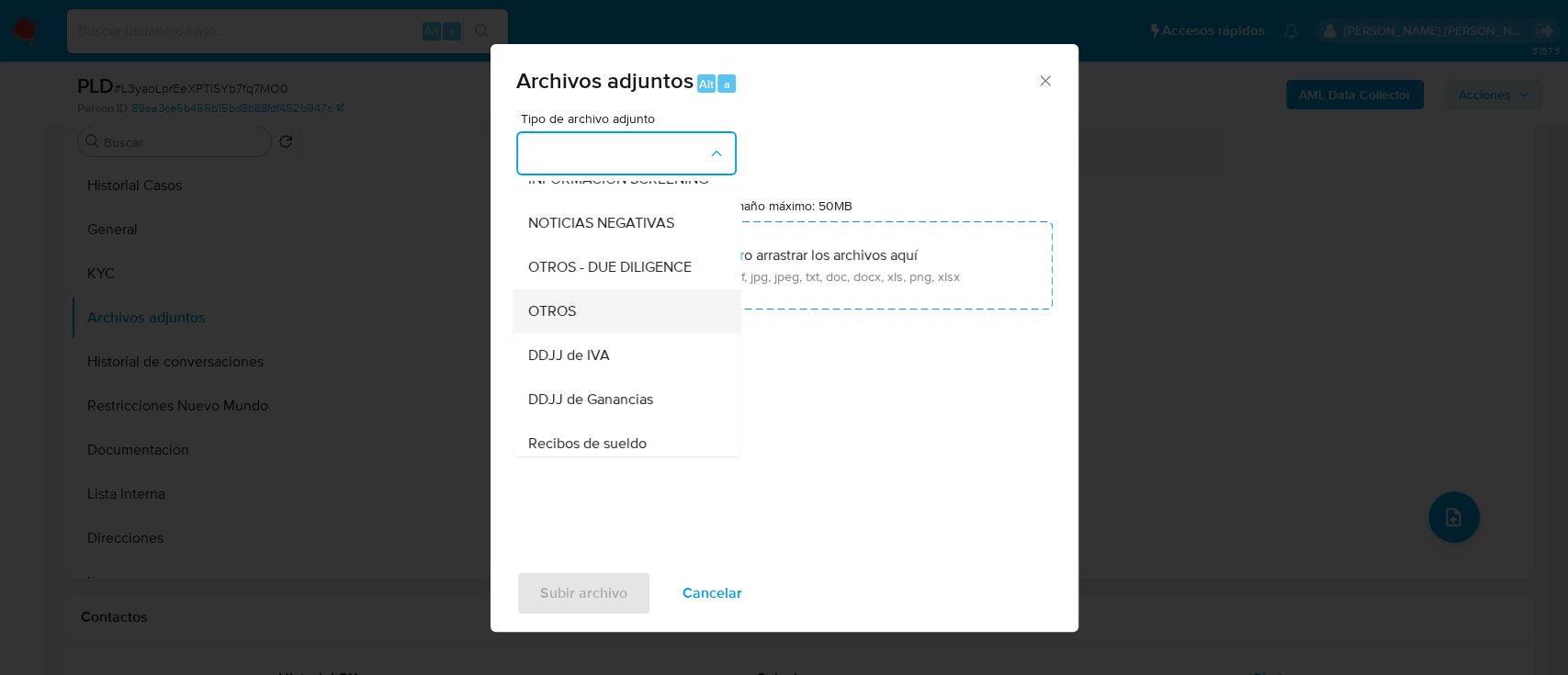
click at [581, 327] on div "OTROS" at bounding box center [621, 311] width 188 height 44
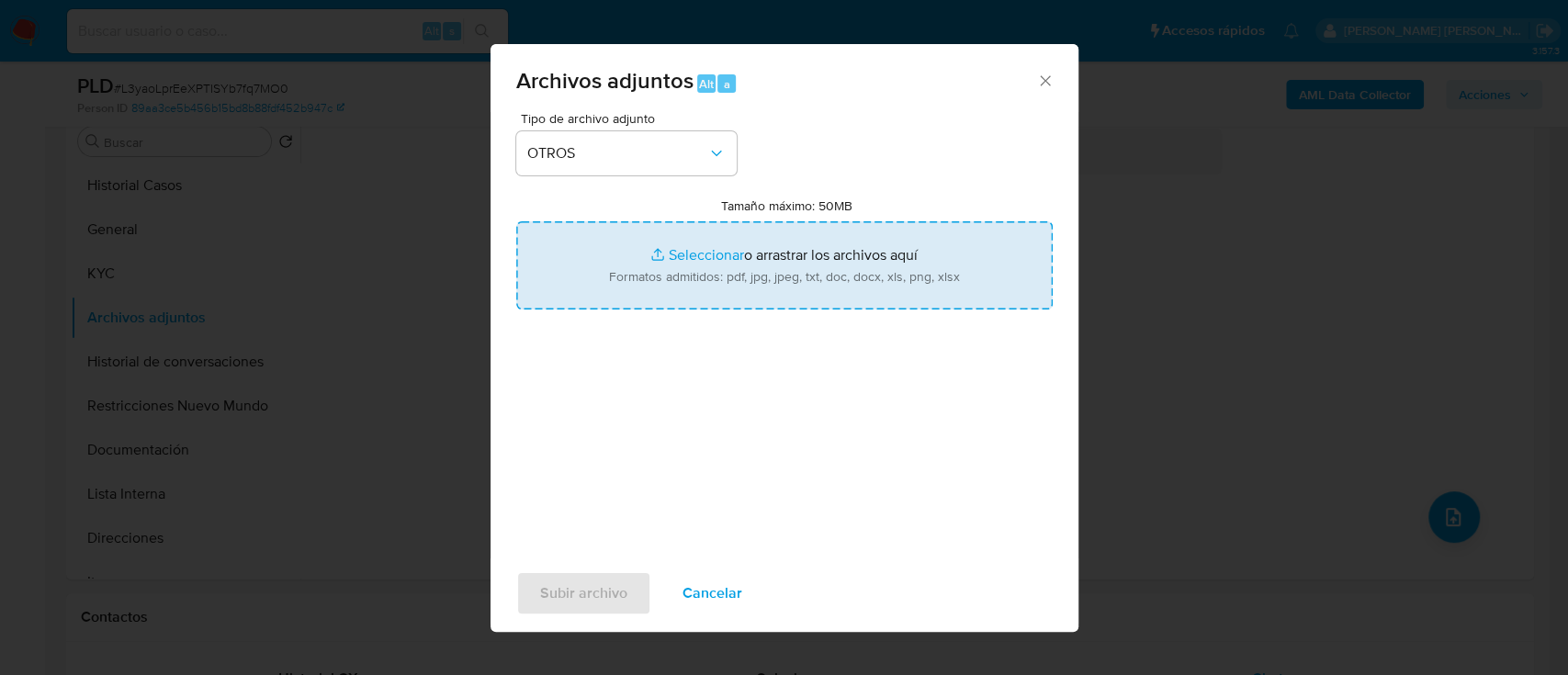
type input "C:\fakepath\Caselog 284707040.docx"
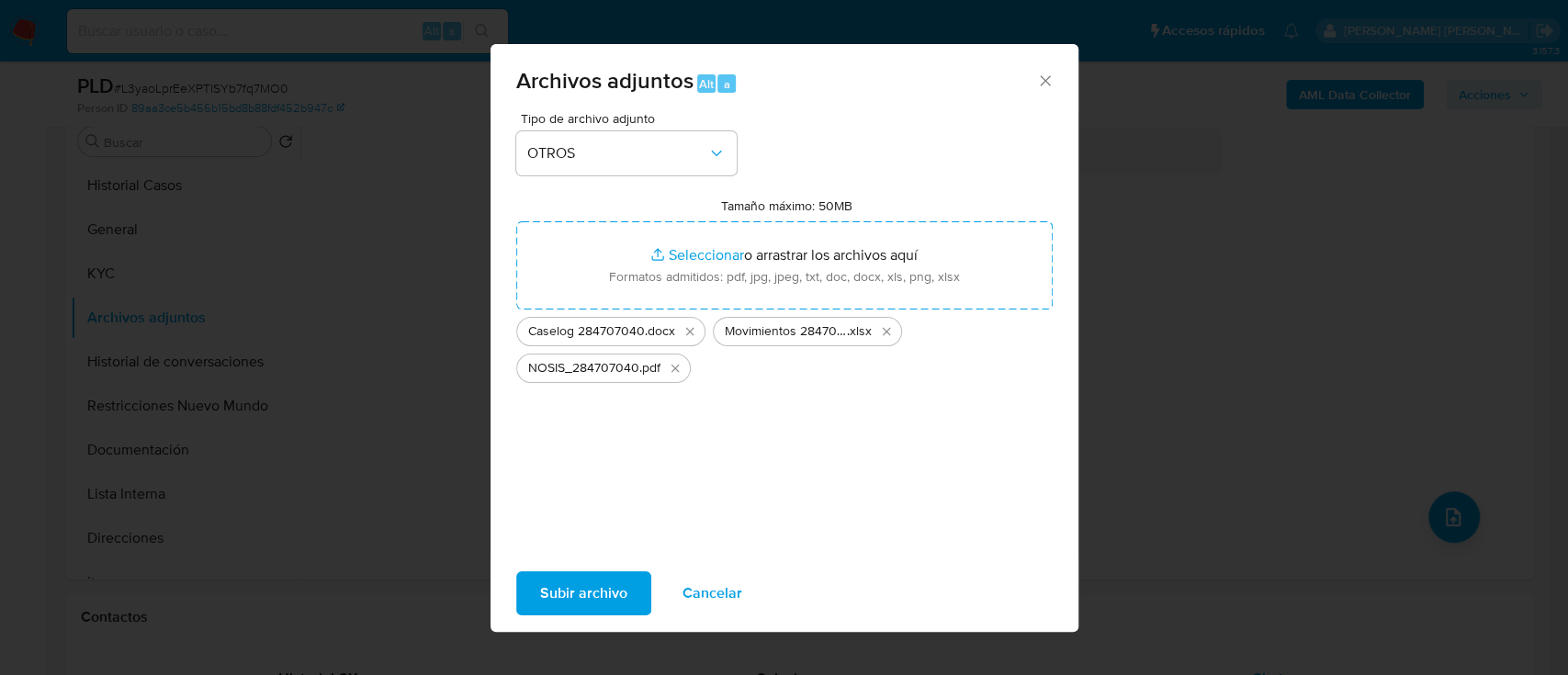
click at [607, 595] on span "Subir archivo" at bounding box center [584, 593] width 88 height 40
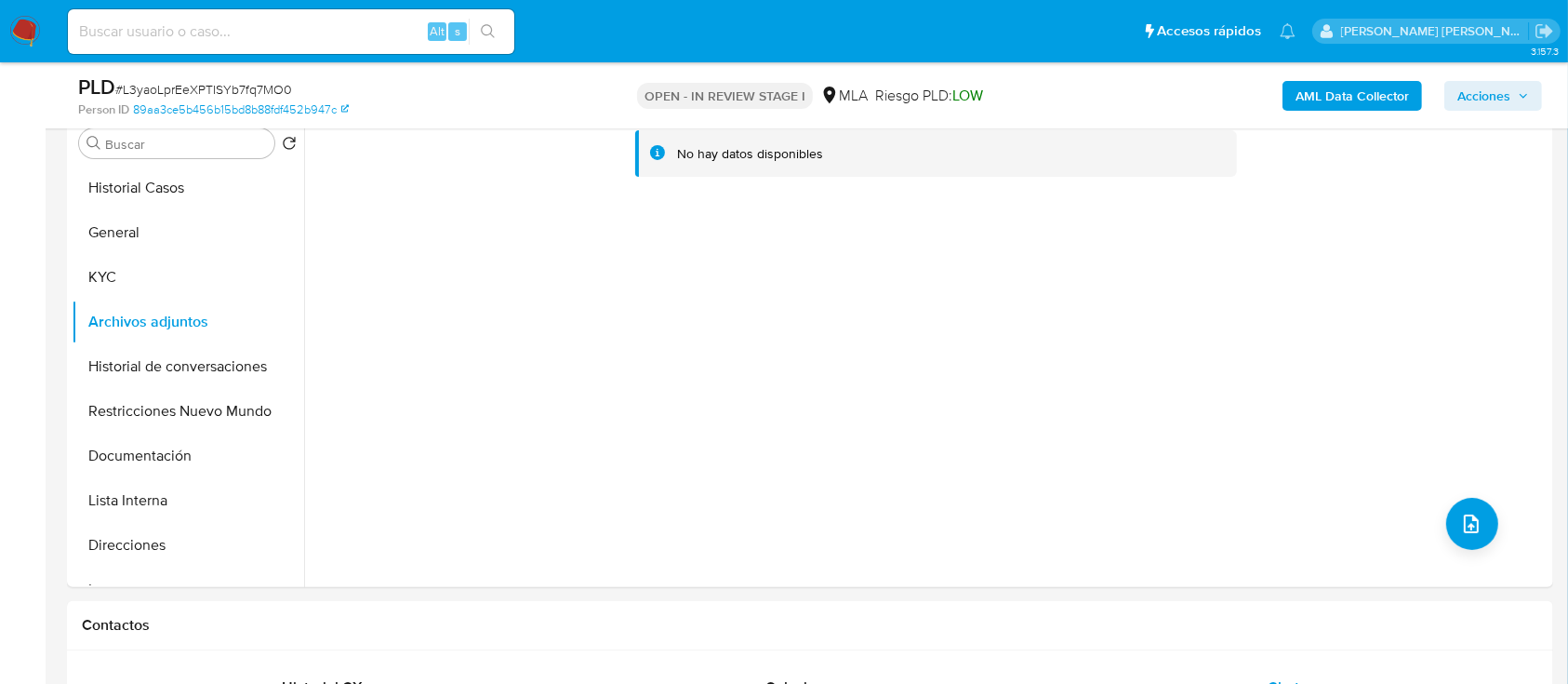
click at [1364, 83] on b "AML Data Collector" at bounding box center [1352, 96] width 114 height 30
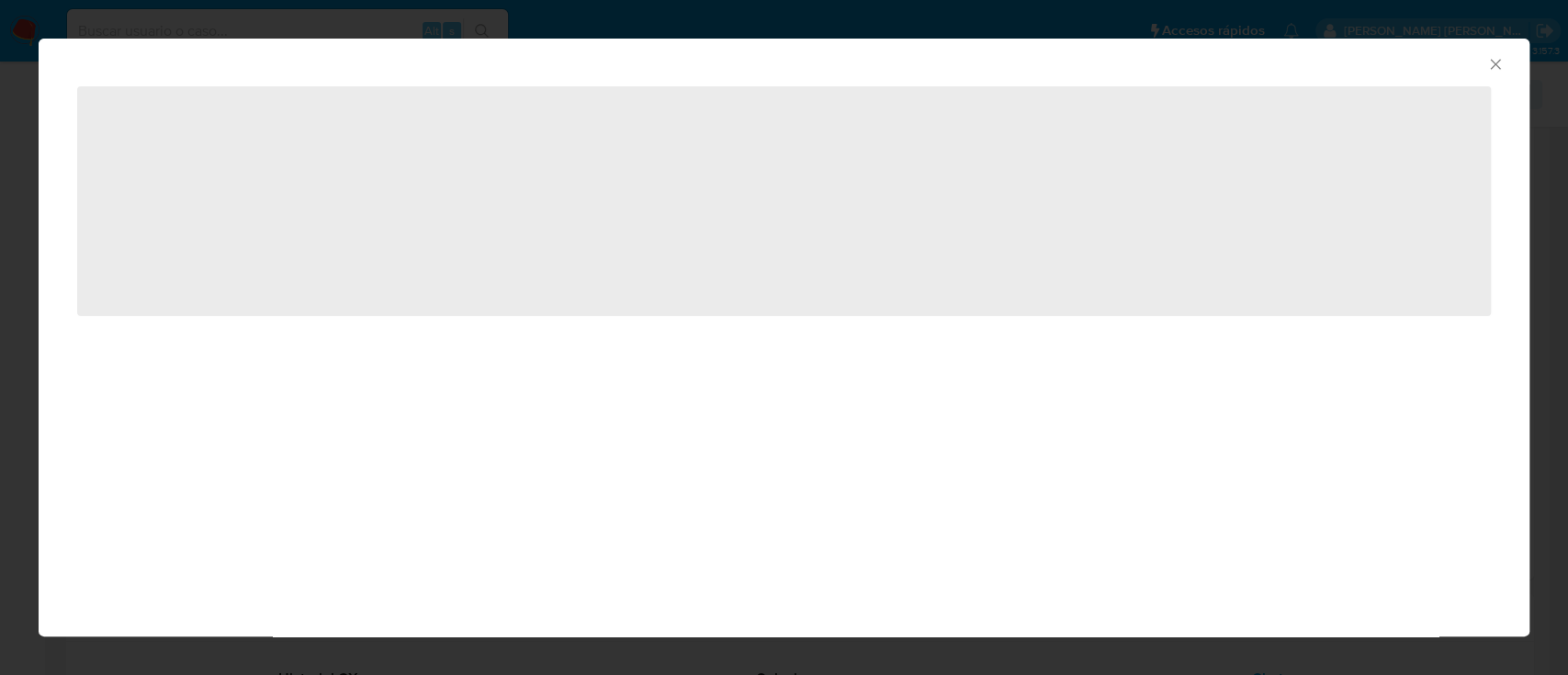
drag, startPoint x: 1505, startPoint y: 61, endPoint x: 1492, endPoint y: 65, distance: 13.6
click at [1502, 61] on div "AML Data Collector" at bounding box center [784, 62] width 1491 height 46
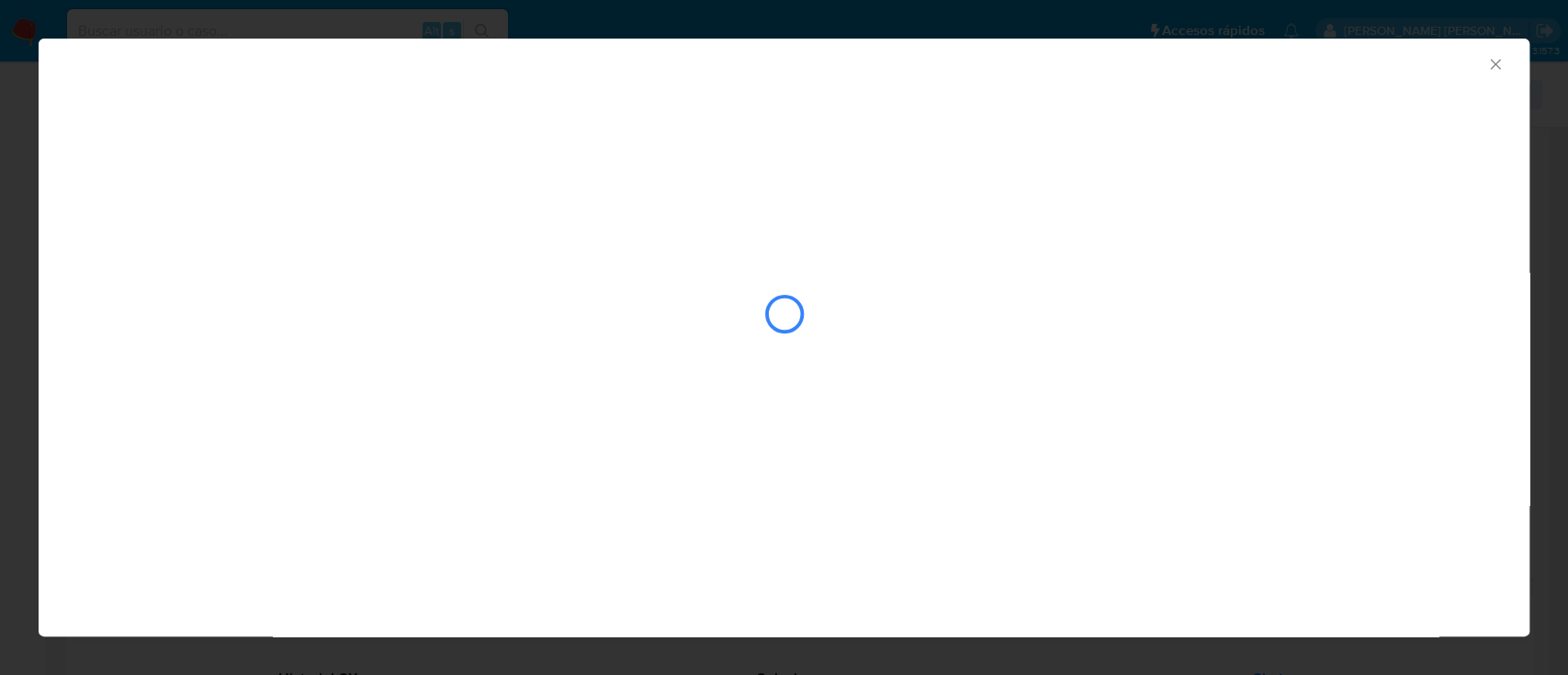
click at [1498, 55] on icon "Cerrar ventana" at bounding box center [1495, 64] width 18 height 18
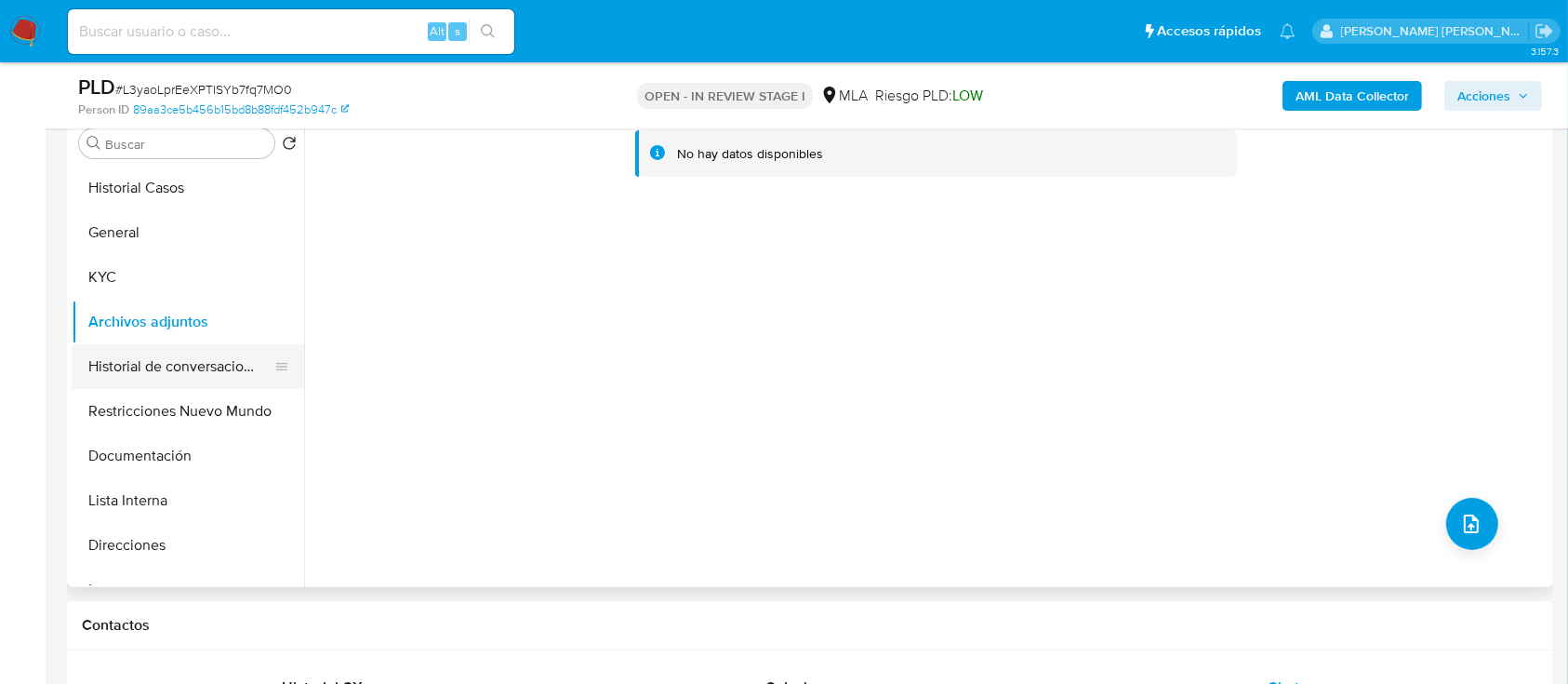
click at [108, 355] on button "Historial de conversaciones" at bounding box center [180, 367] width 218 height 44
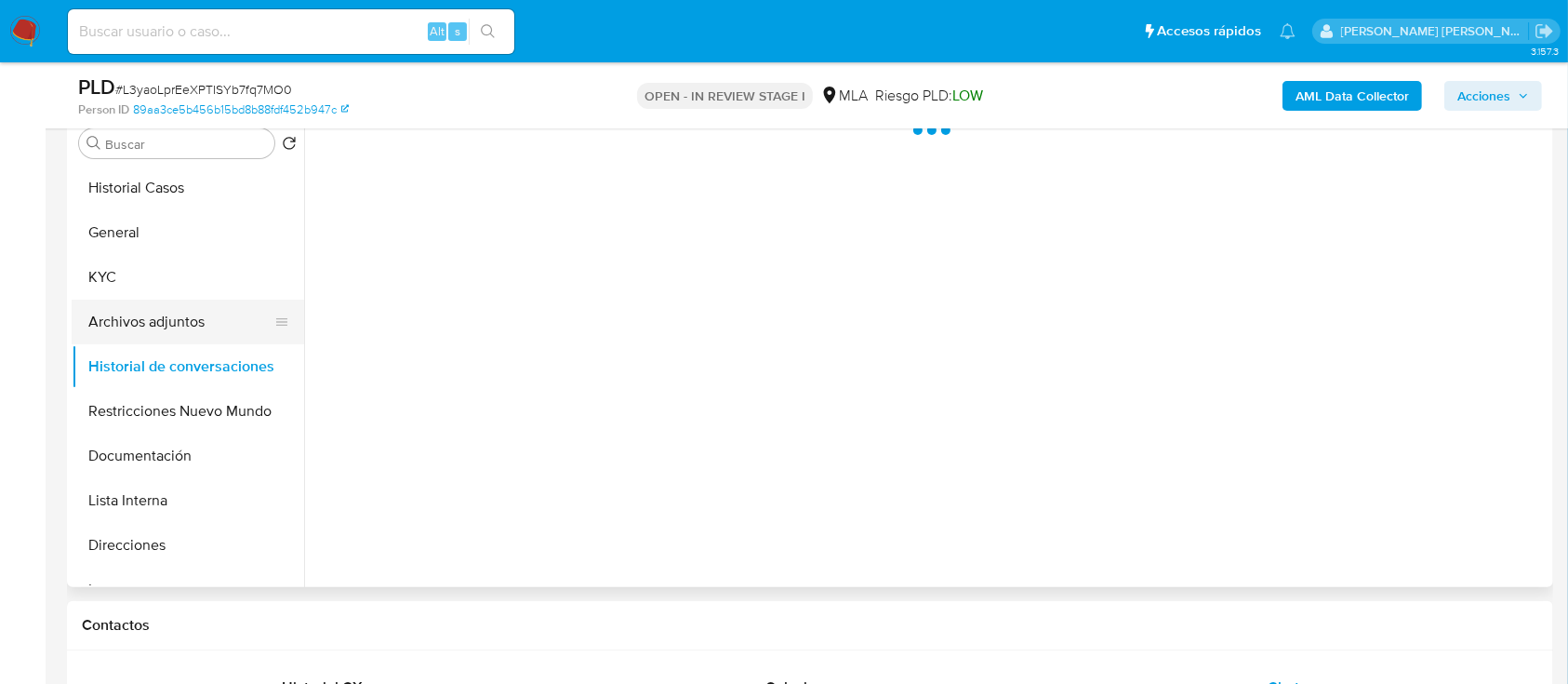
click at [139, 317] on button "Archivos adjuntos" at bounding box center [180, 322] width 218 height 44
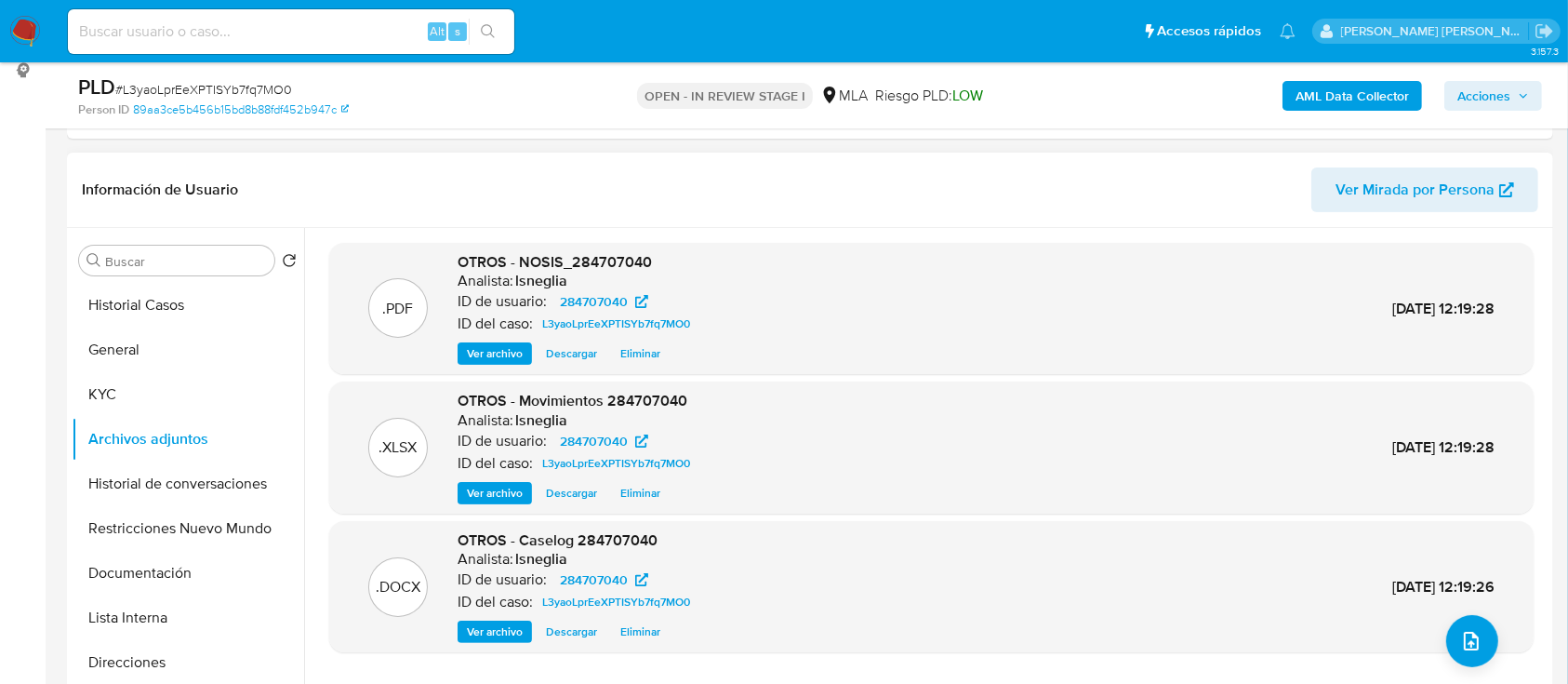
scroll to position [123, 0]
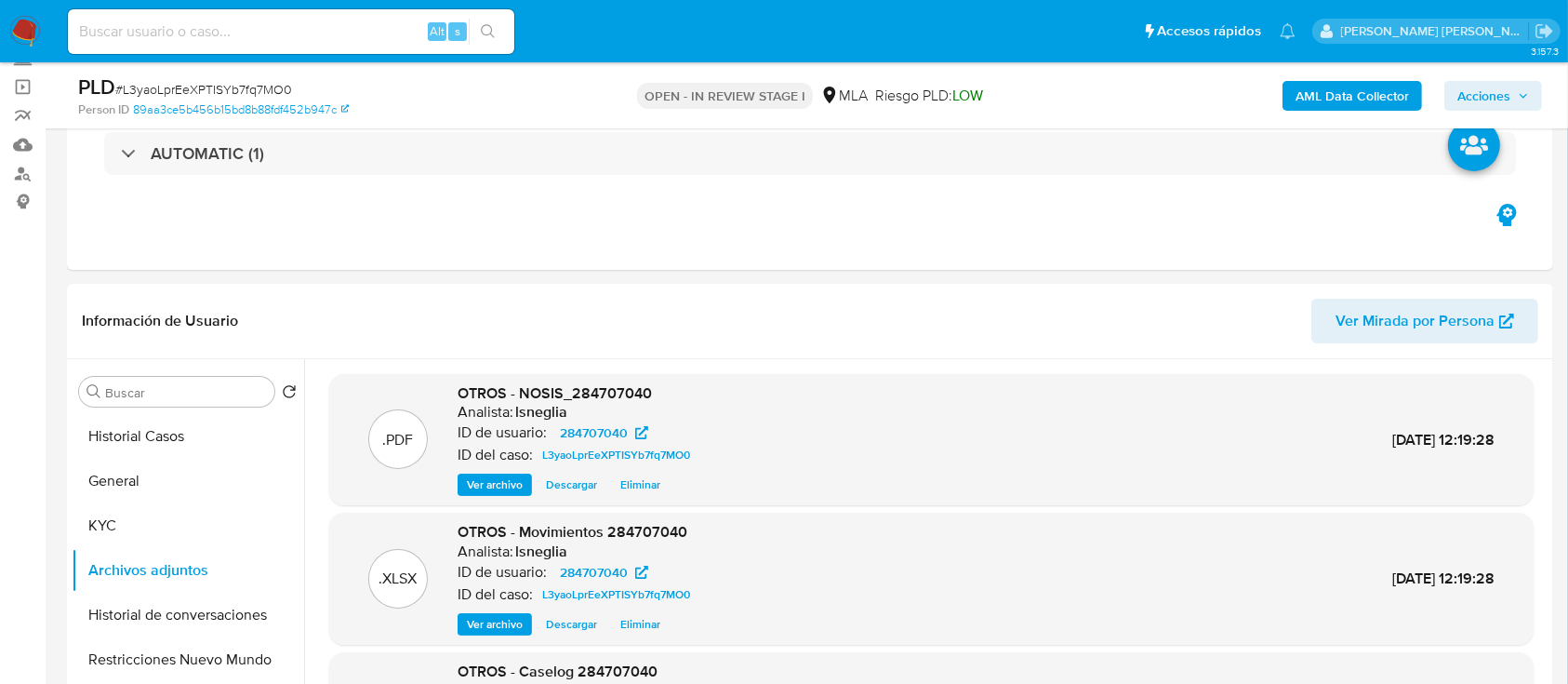
click at [1394, 107] on b "AML Data Collector" at bounding box center [1352, 96] width 114 height 30
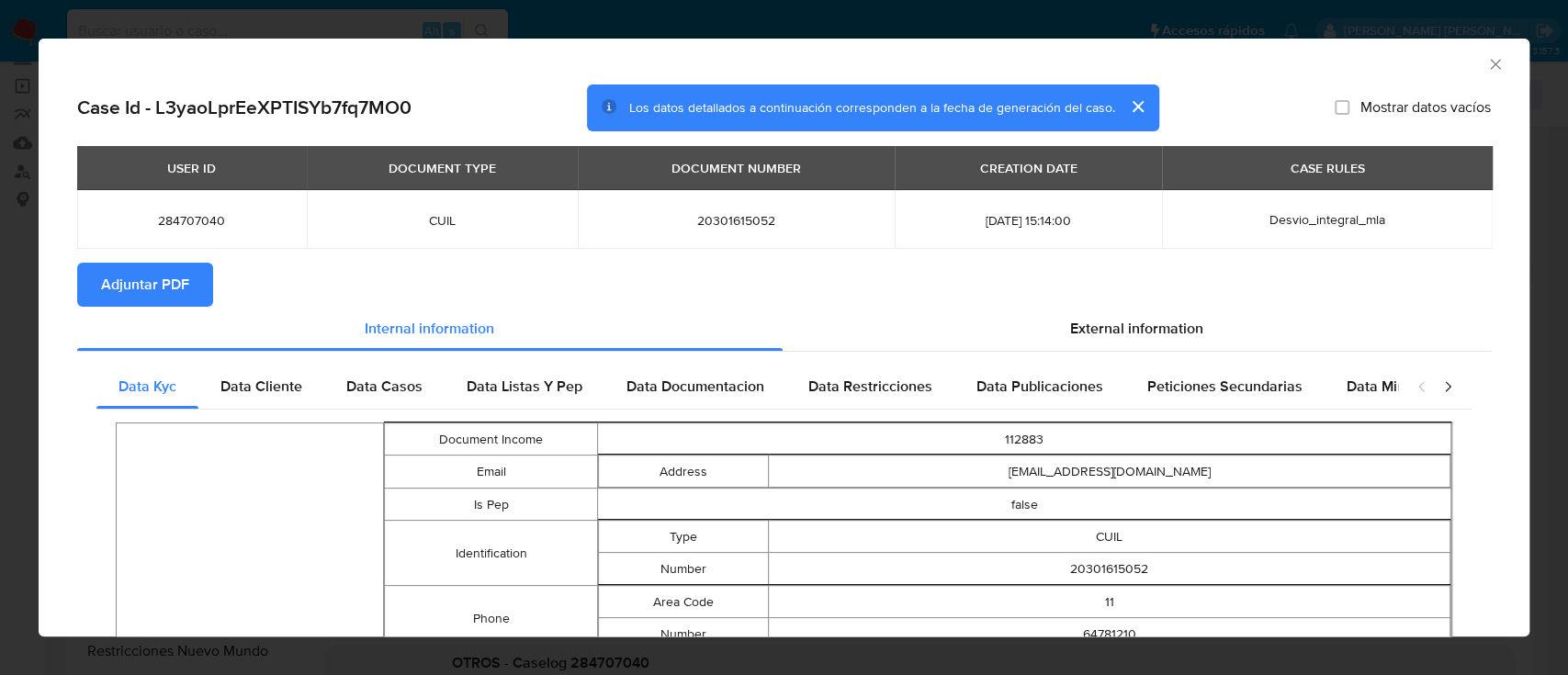
click at [180, 283] on span "Adjuntar PDF" at bounding box center [145, 285] width 89 height 40
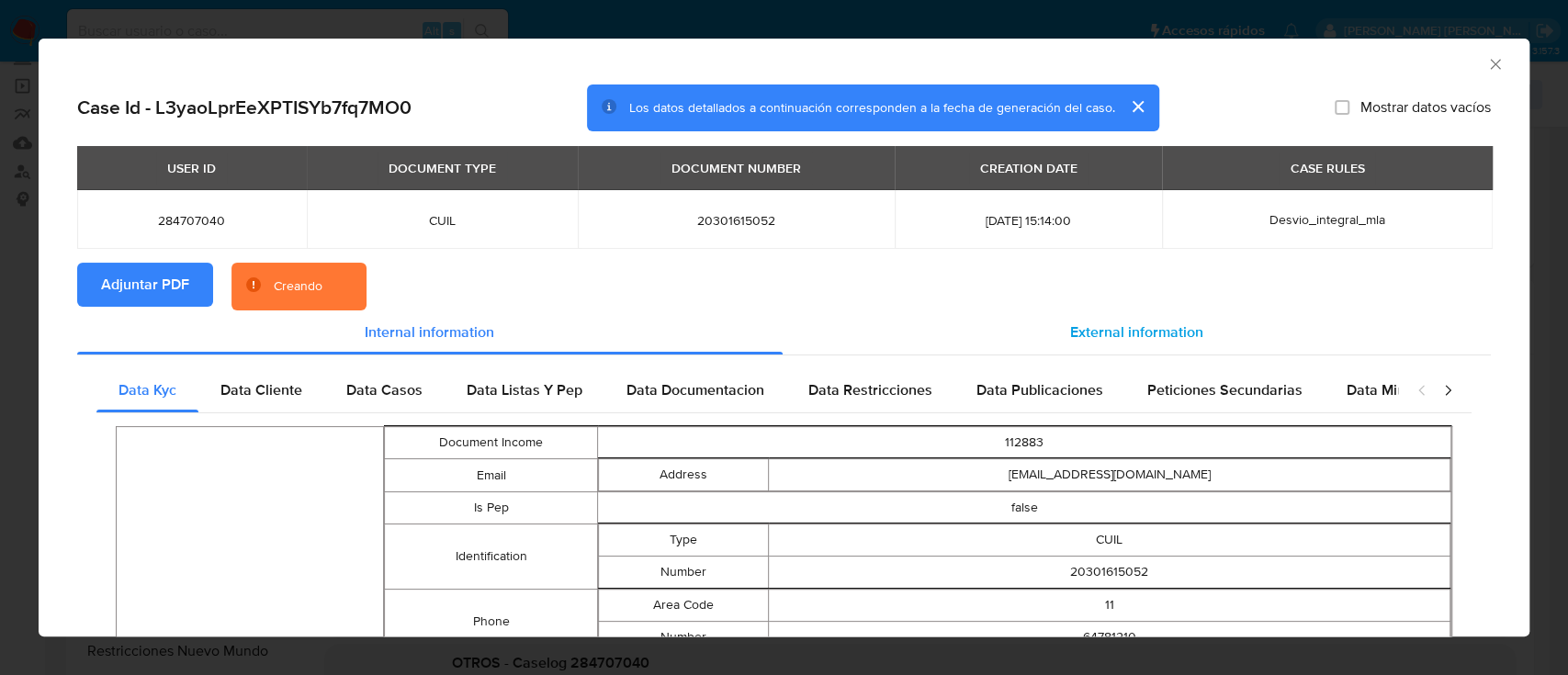
click at [1078, 316] on div "External information" at bounding box center [1137, 332] width 710 height 44
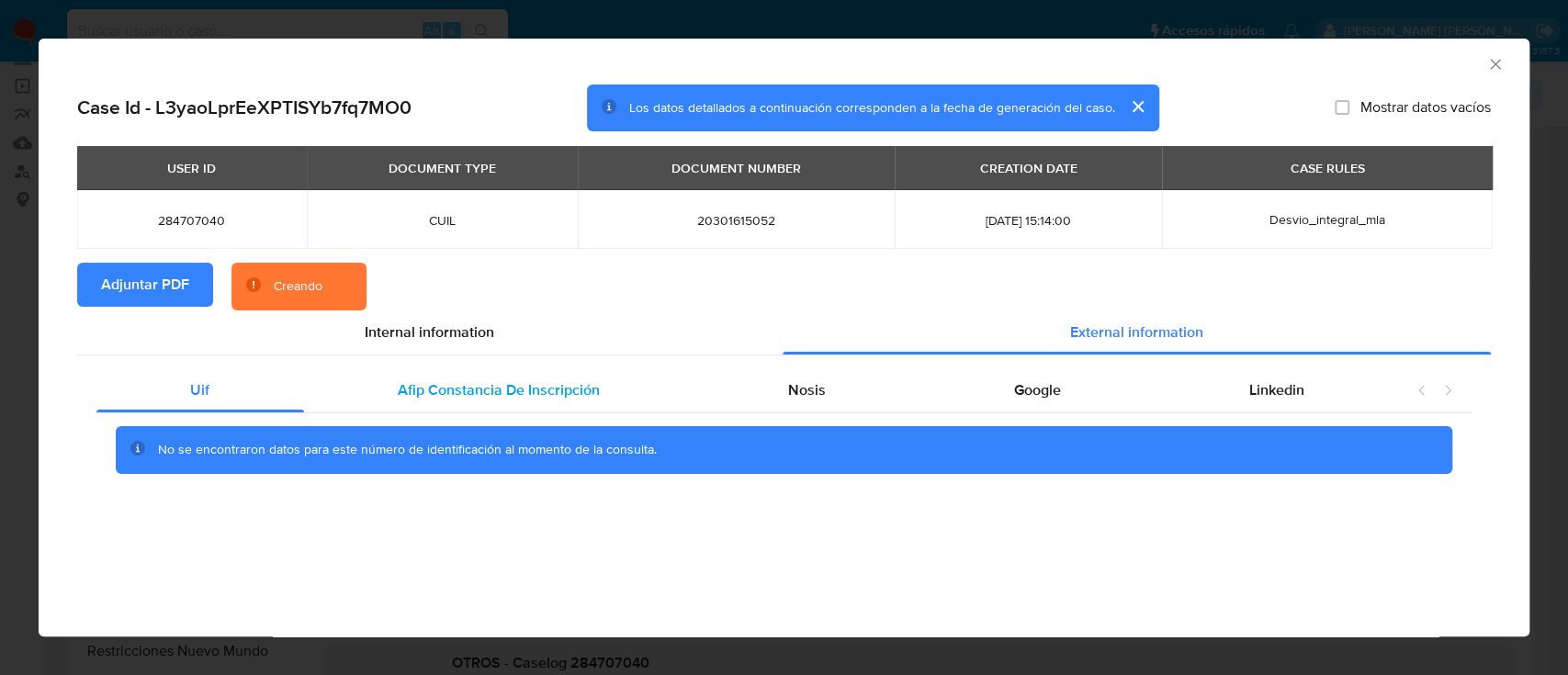
click at [547, 387] on span "Afip Constancia De Inscripción" at bounding box center [499, 389] width 202 height 21
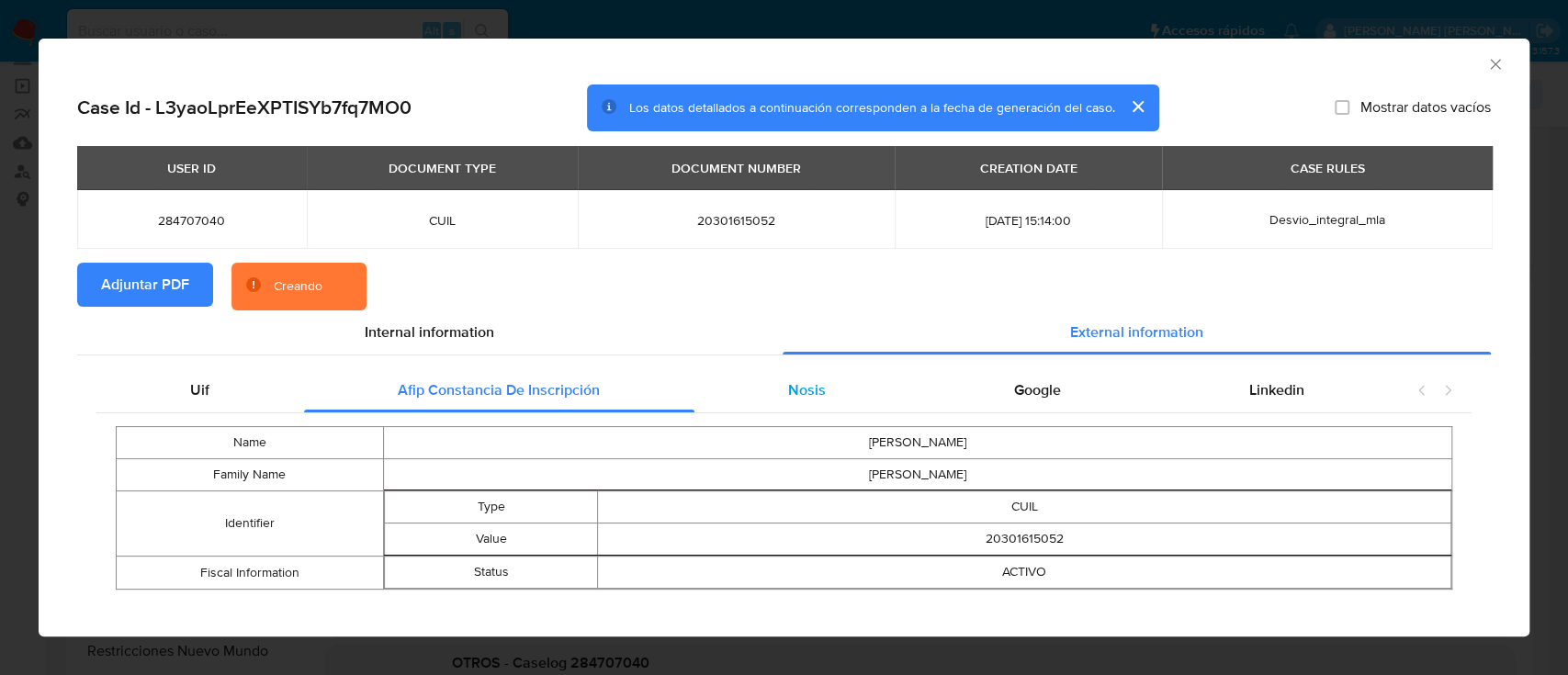
click at [788, 392] on span "Nosis" at bounding box center [807, 389] width 38 height 21
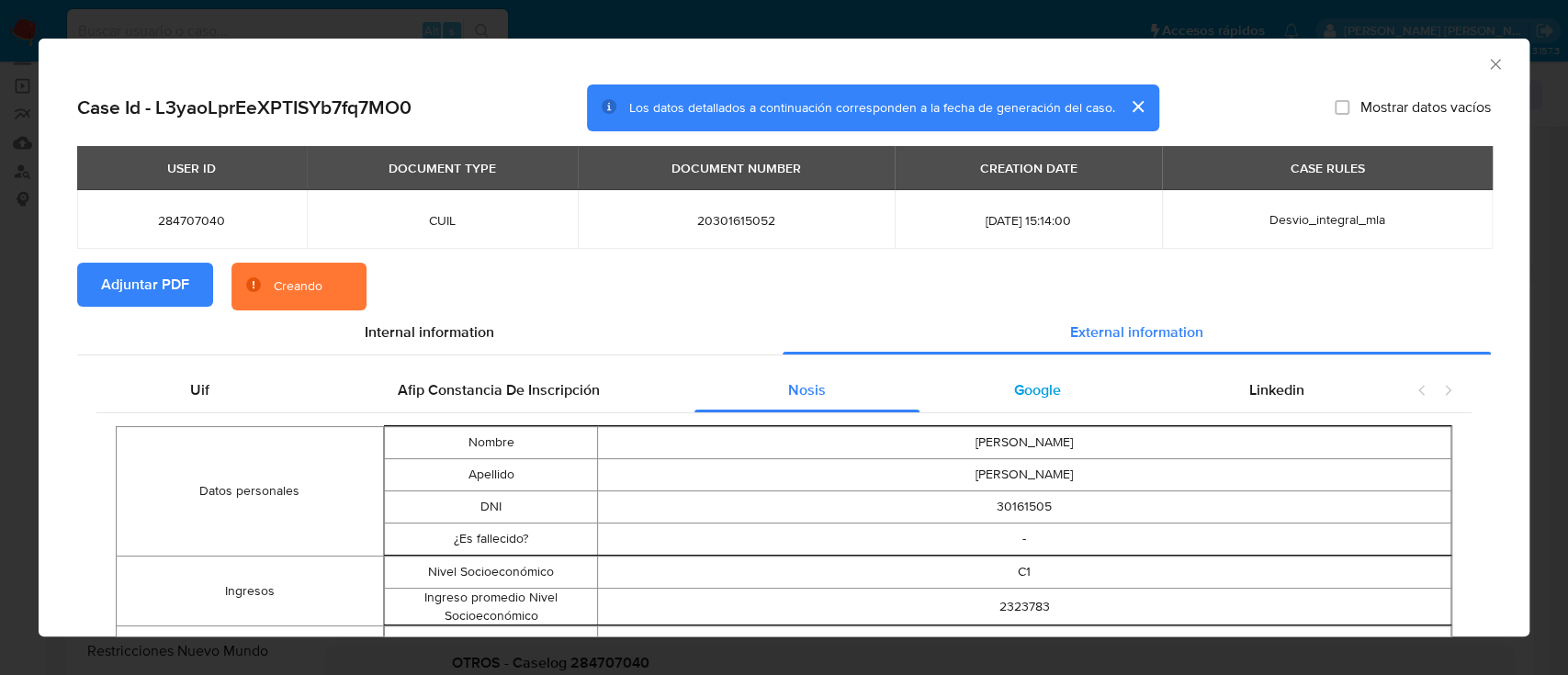
click at [986, 388] on div "Google" at bounding box center [1036, 390] width 235 height 44
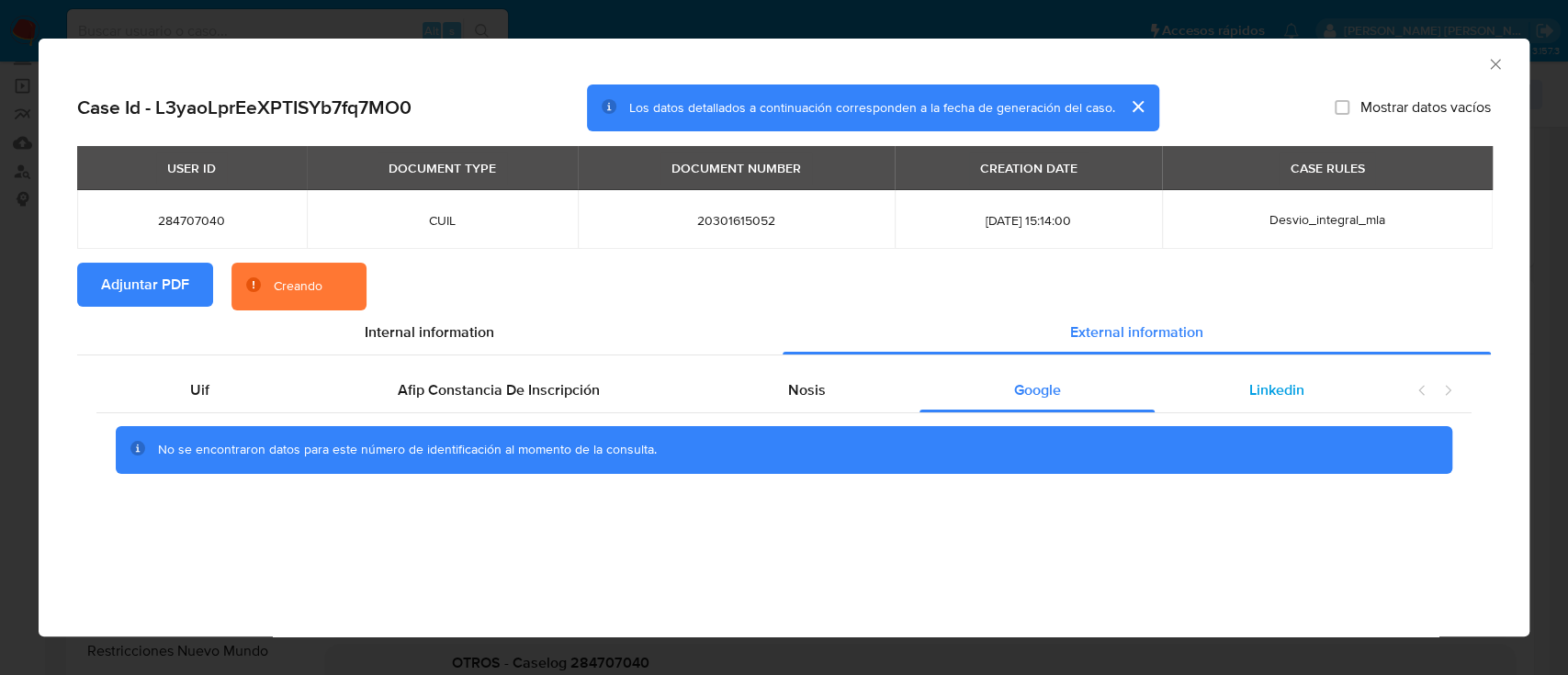
click at [1226, 384] on div "Linkedin" at bounding box center [1277, 390] width 244 height 44
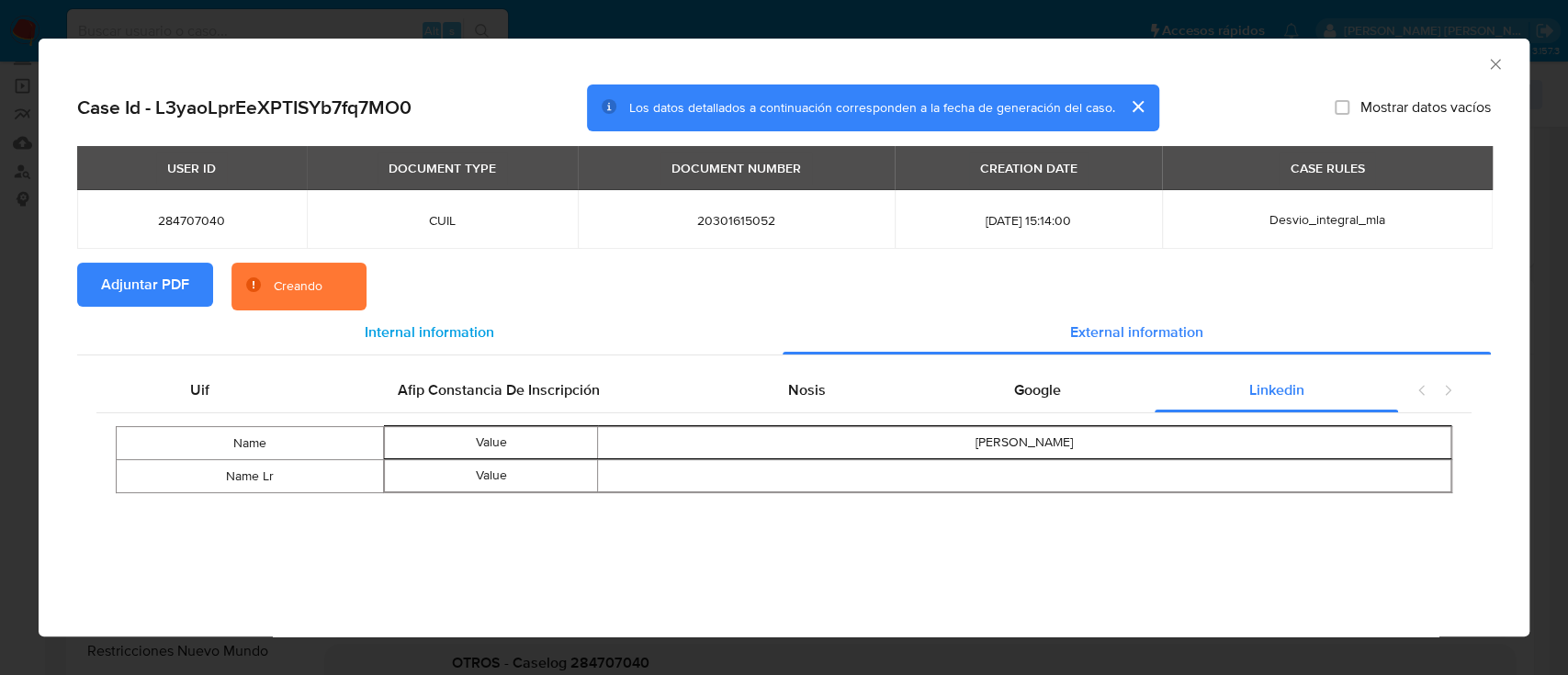
click at [551, 339] on div "Internal information" at bounding box center [430, 332] width 706 height 44
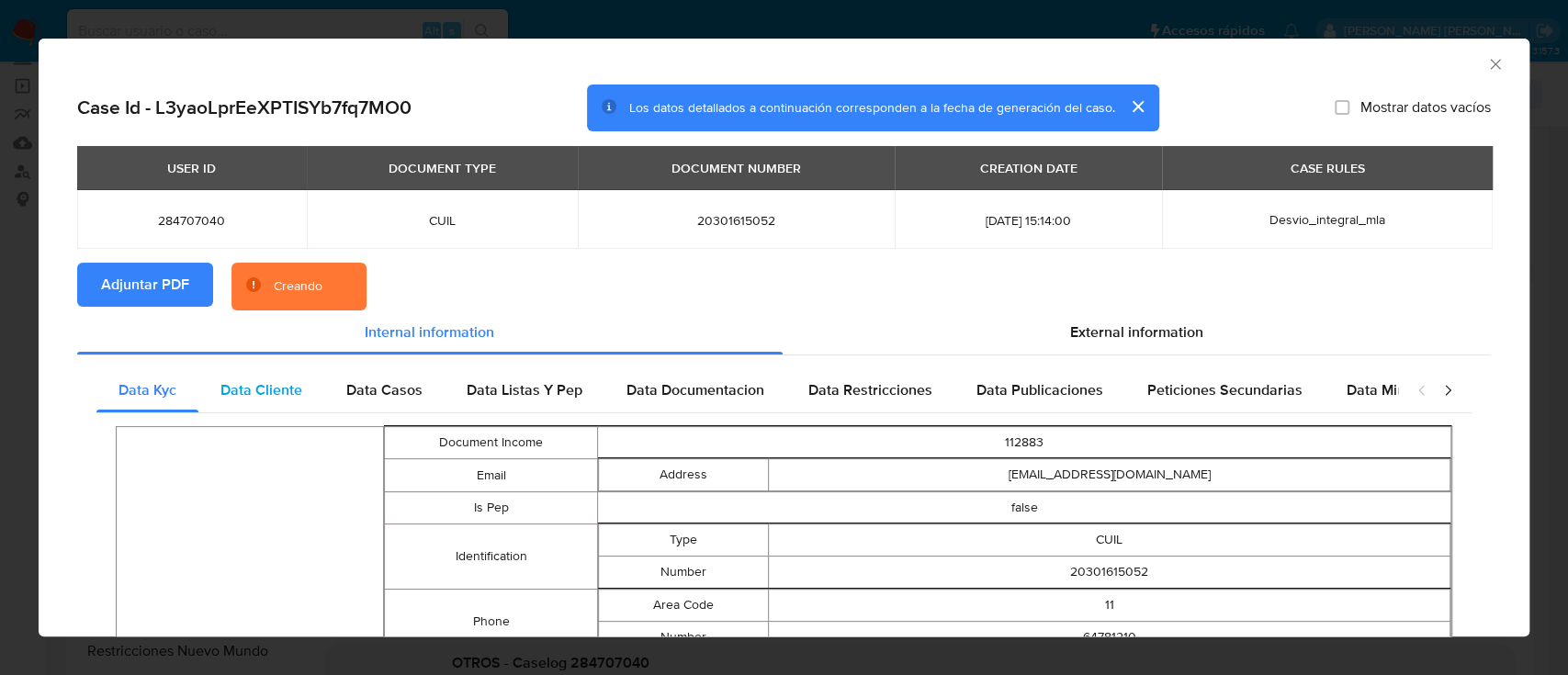
click at [282, 391] on span "Data Cliente" at bounding box center [261, 389] width 82 height 21
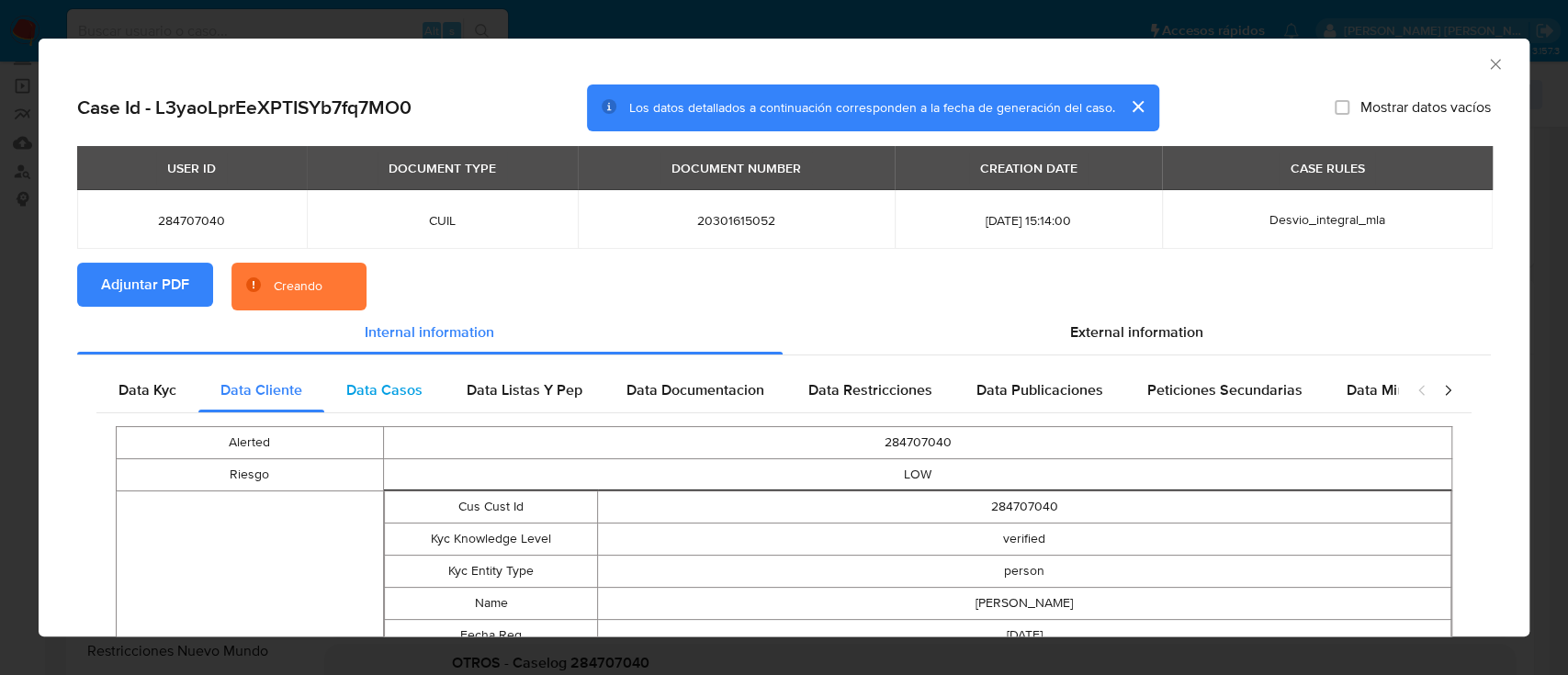
drag, startPoint x: 350, startPoint y: 401, endPoint x: 361, endPoint y: 400, distance: 11.0
click at [351, 401] on div "Data Casos" at bounding box center [384, 390] width 120 height 44
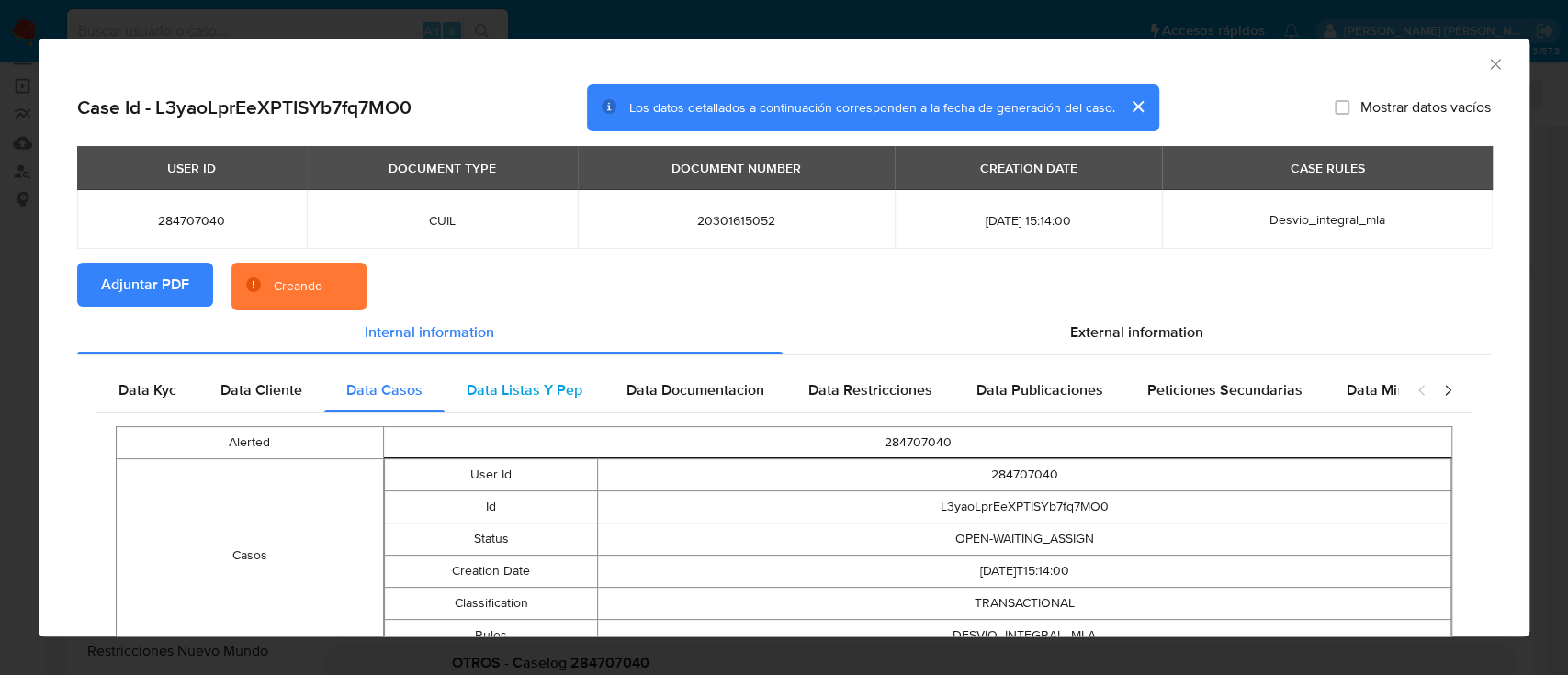
click at [488, 393] on span "Data Listas Y Pep" at bounding box center [525, 389] width 116 height 21
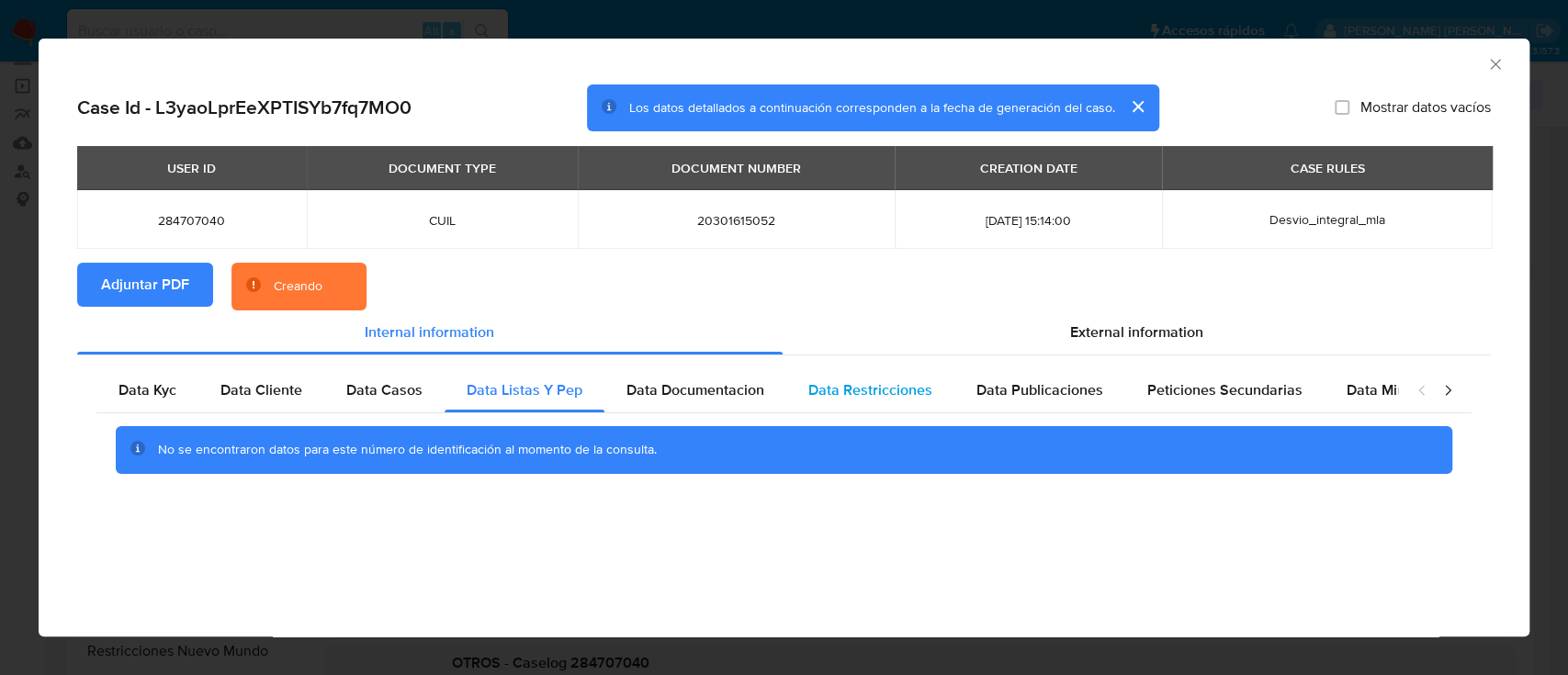
drag, startPoint x: 671, startPoint y: 394, endPoint x: 873, endPoint y: 393, distance: 202.0
click at [672, 394] on span "Data Documentacion" at bounding box center [695, 389] width 138 height 21
click at [904, 386] on span "Data Restricciones" at bounding box center [871, 389] width 124 height 21
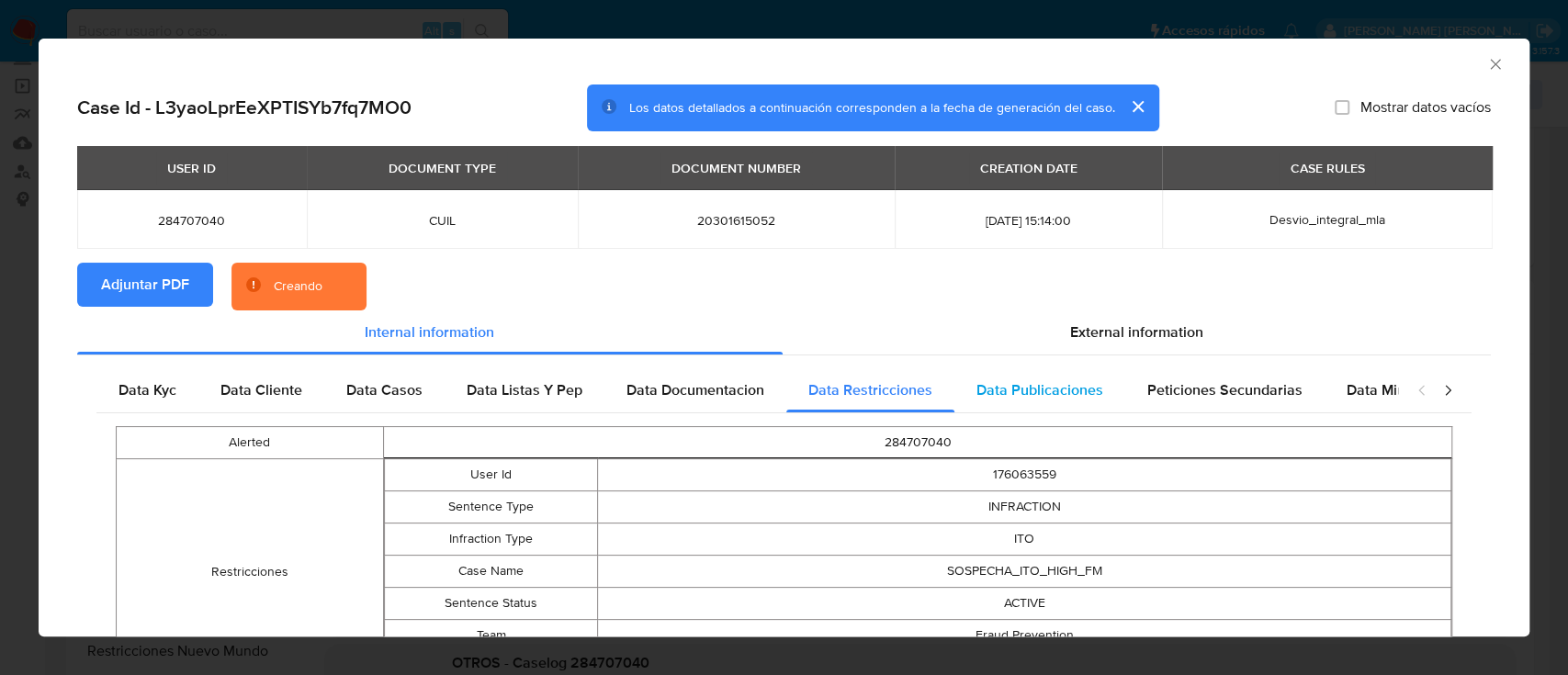
click at [1036, 385] on span "Data Publicaciones" at bounding box center [1039, 389] width 127 height 21
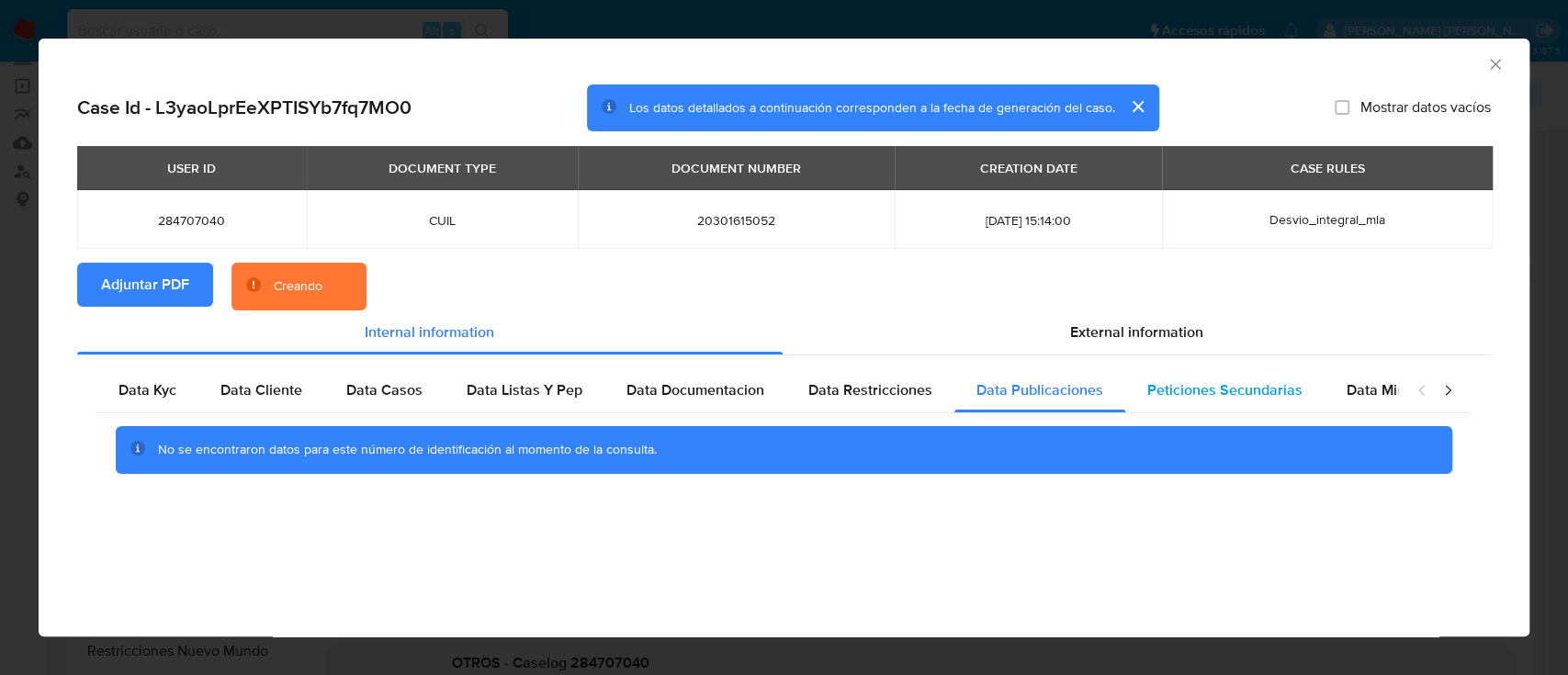
click at [1216, 389] on span "Peticiones Secundarias" at bounding box center [1225, 389] width 155 height 21
click at [1403, 390] on div "closure-recommendation-modal" at bounding box center [1435, 390] width 73 height 44
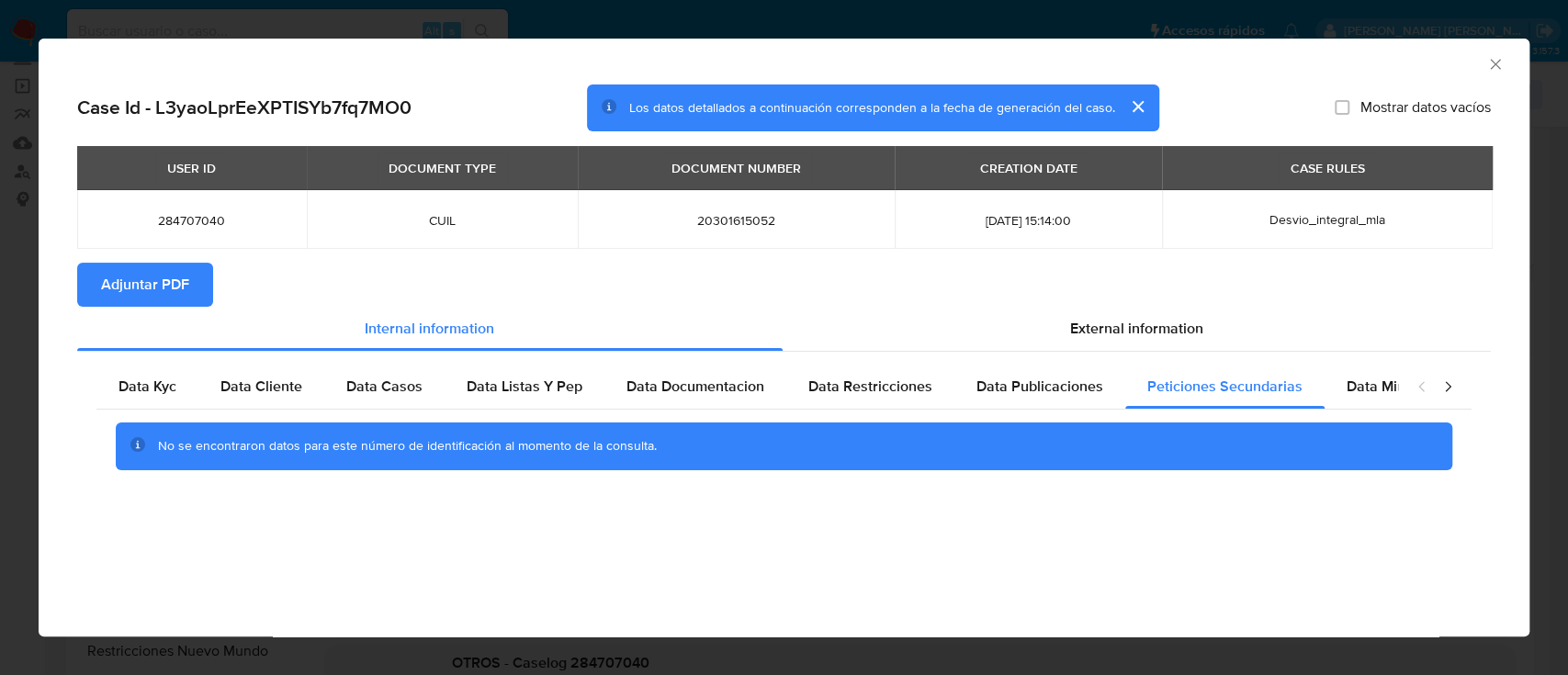
click at [1492, 68] on icon "Cerrar ventana" at bounding box center [1495, 64] width 18 height 18
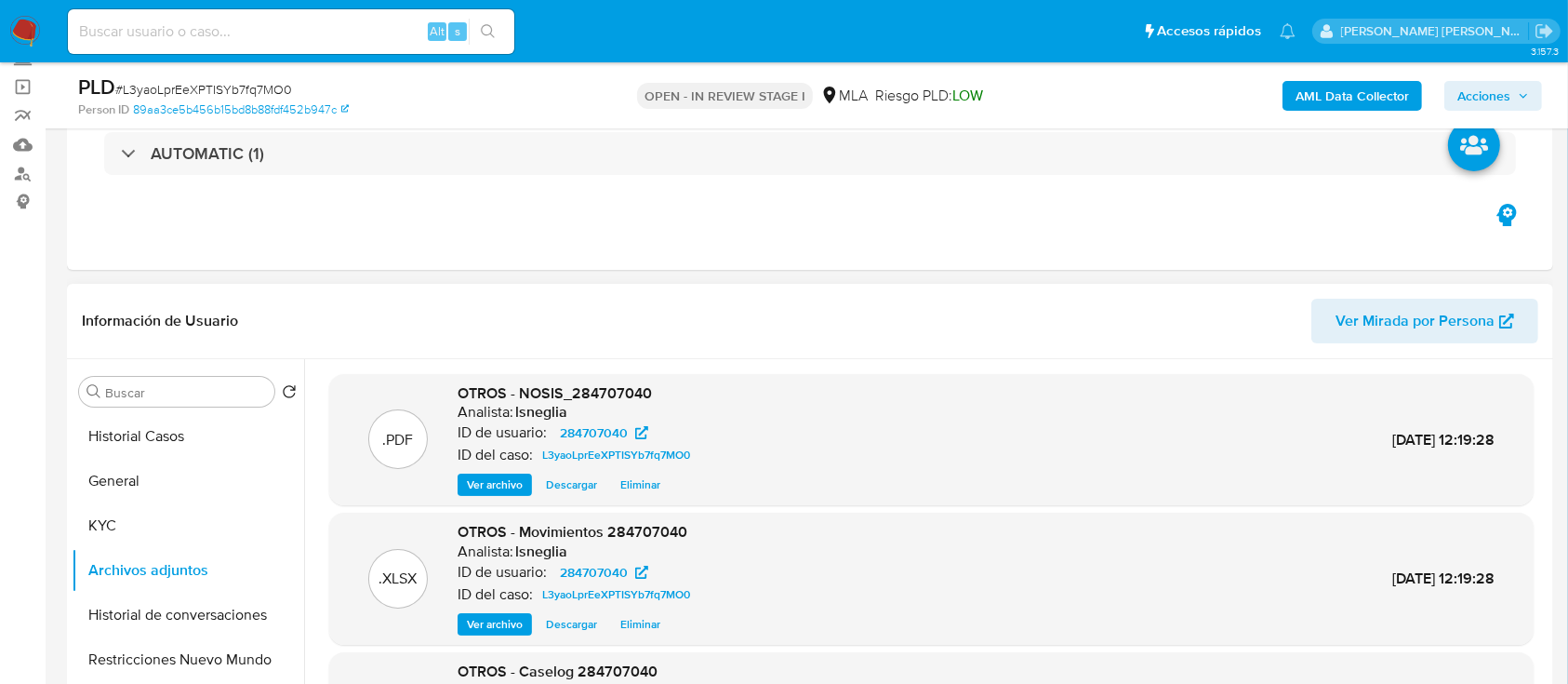
scroll to position [248, 0]
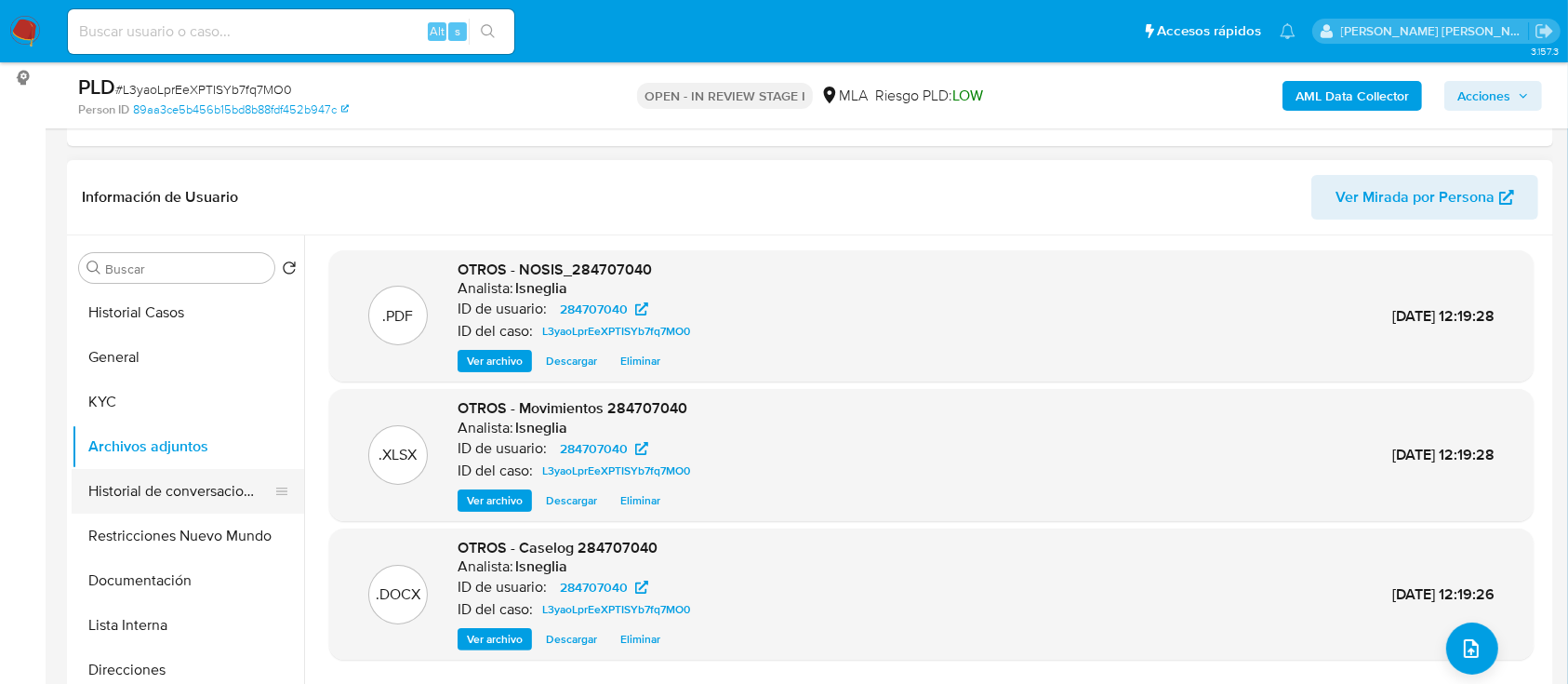
click at [164, 485] on button "Historial de conversaciones" at bounding box center [180, 491] width 218 height 44
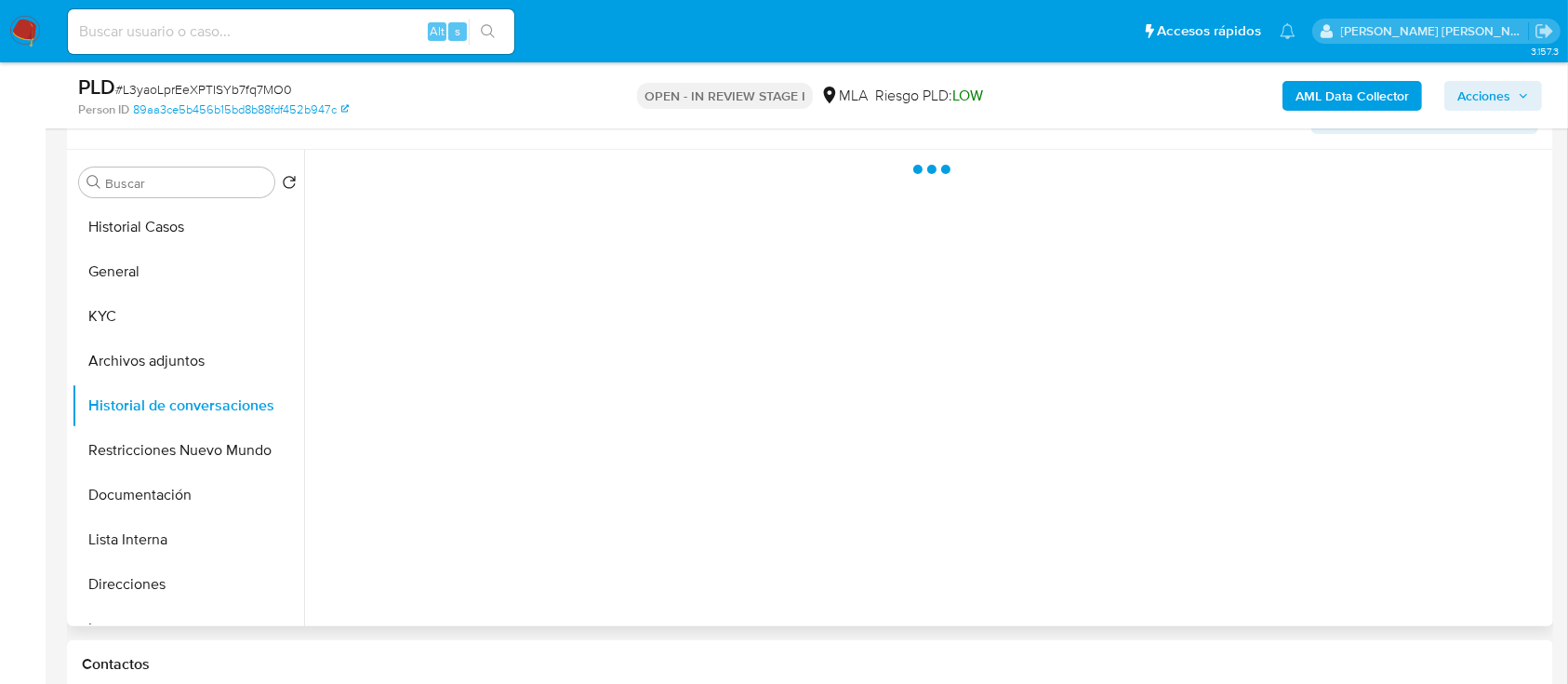
scroll to position [372, 0]
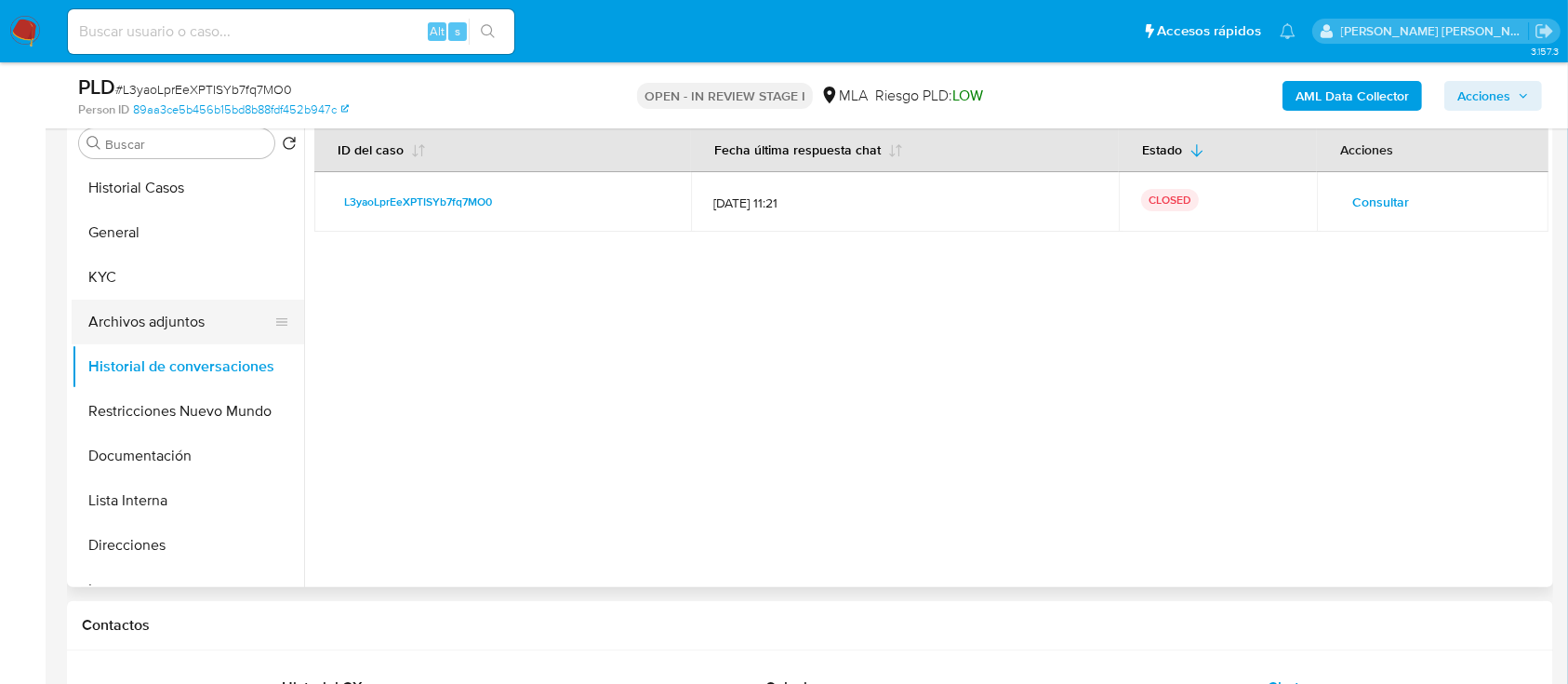
click at [168, 328] on button "Archivos adjuntos" at bounding box center [180, 322] width 218 height 44
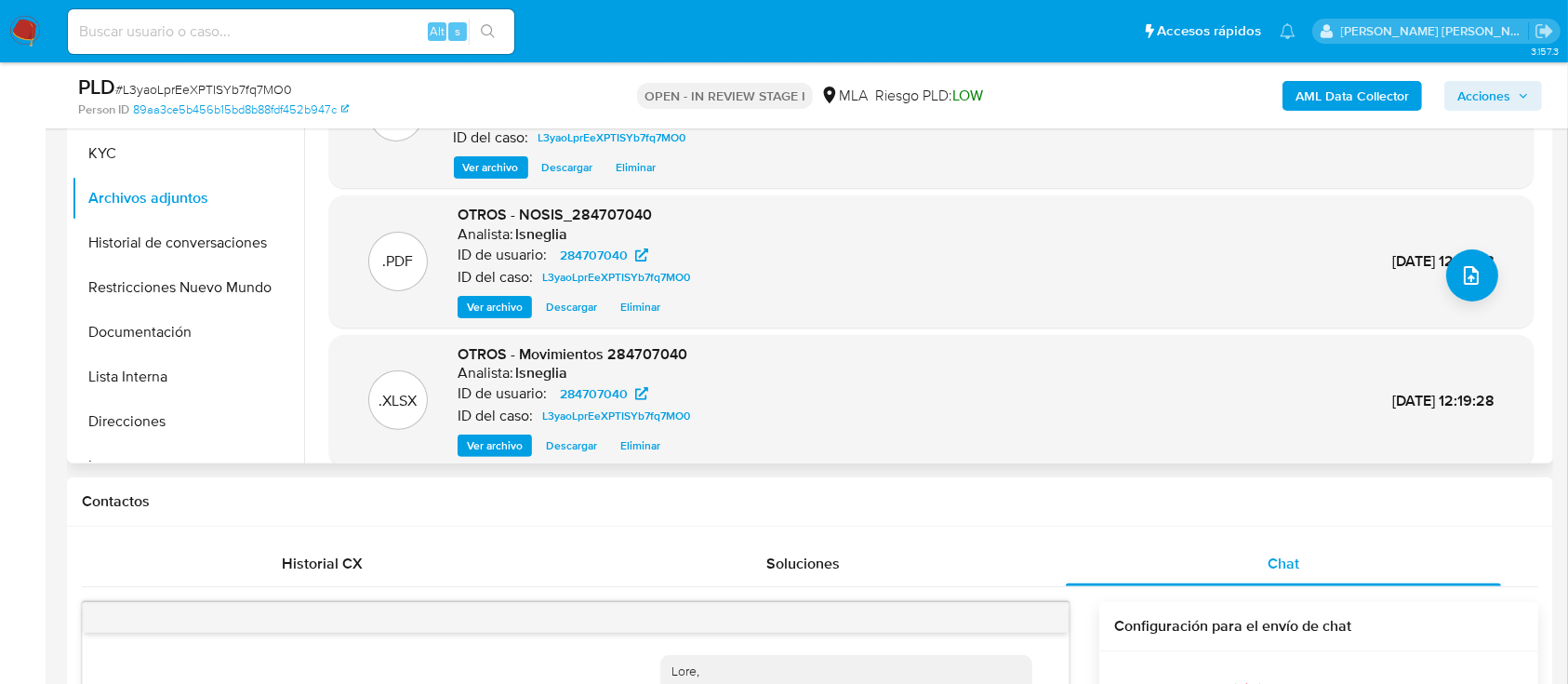
scroll to position [196, 0]
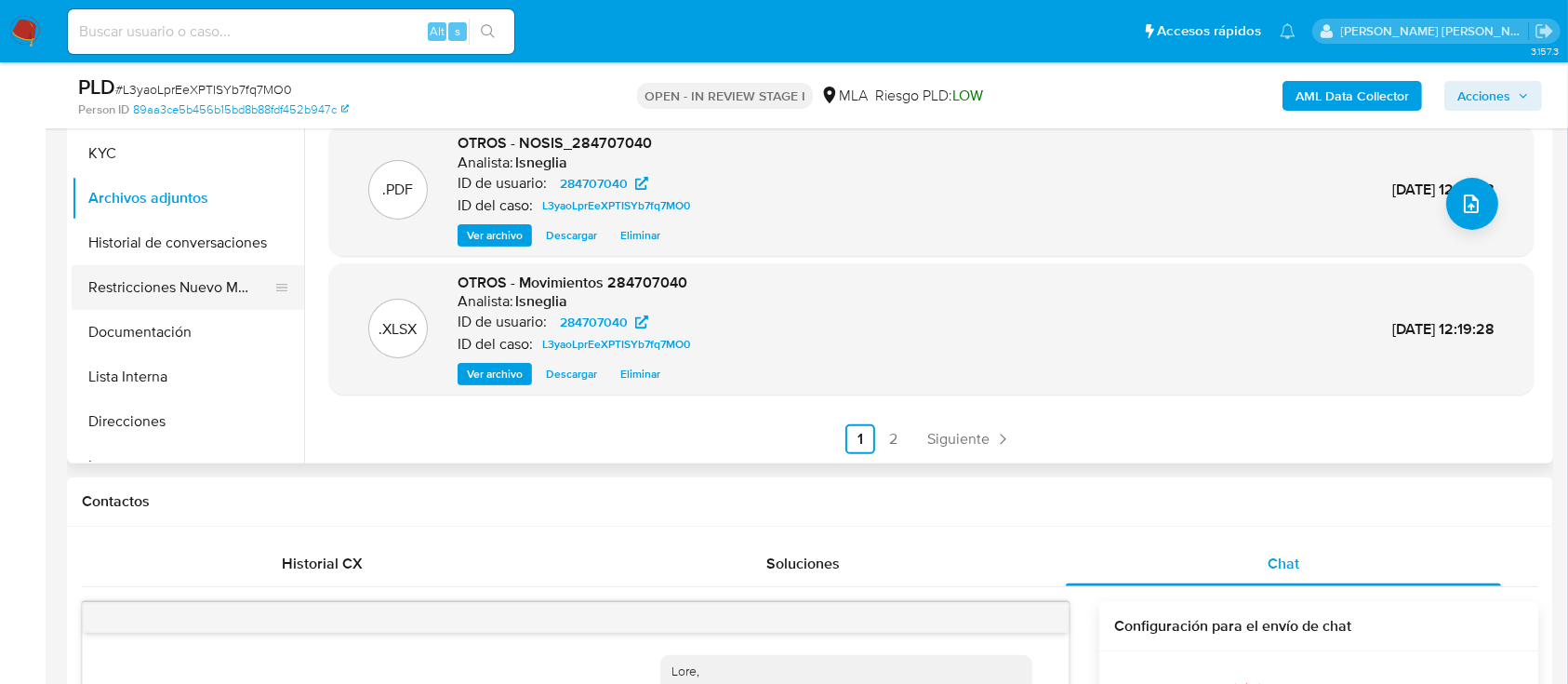
click at [171, 275] on button "Restricciones Nuevo Mundo" at bounding box center [180, 287] width 218 height 44
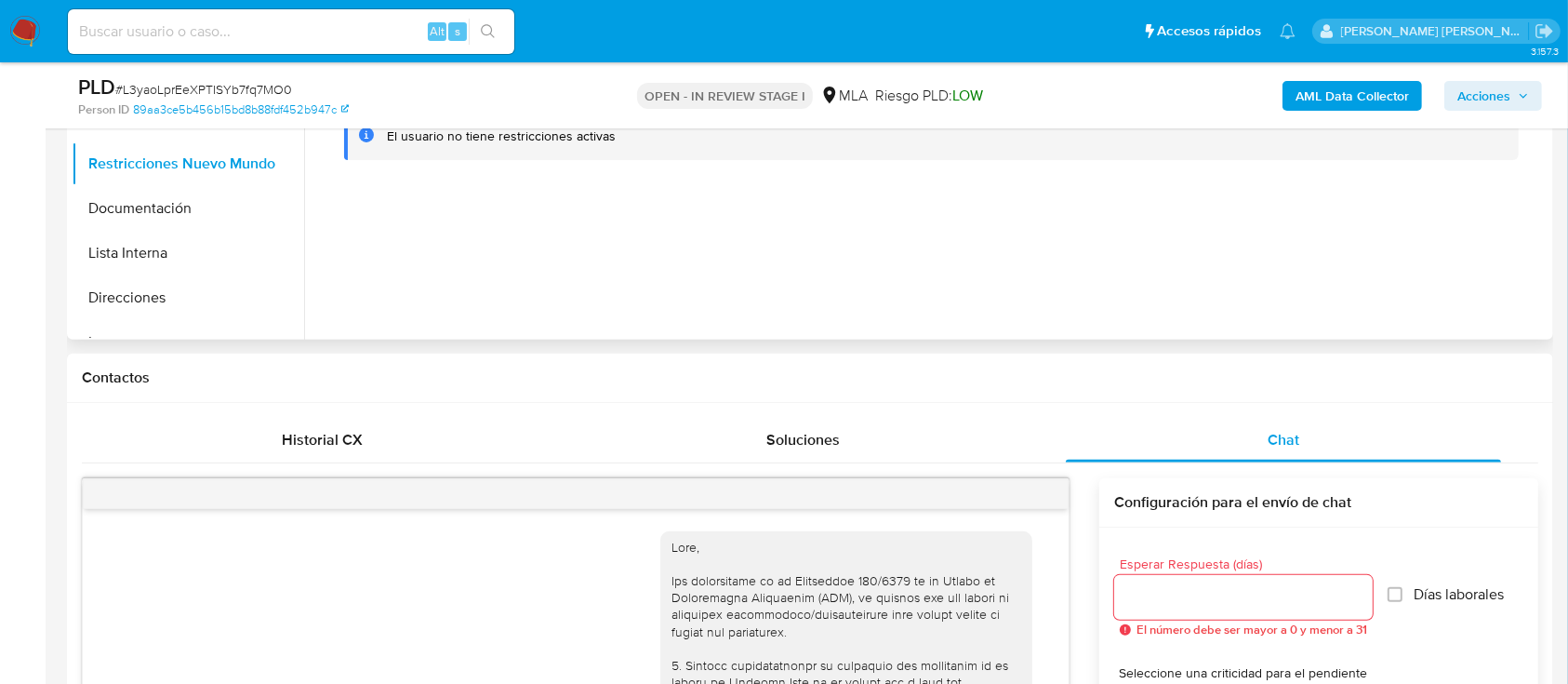
scroll to position [248, 0]
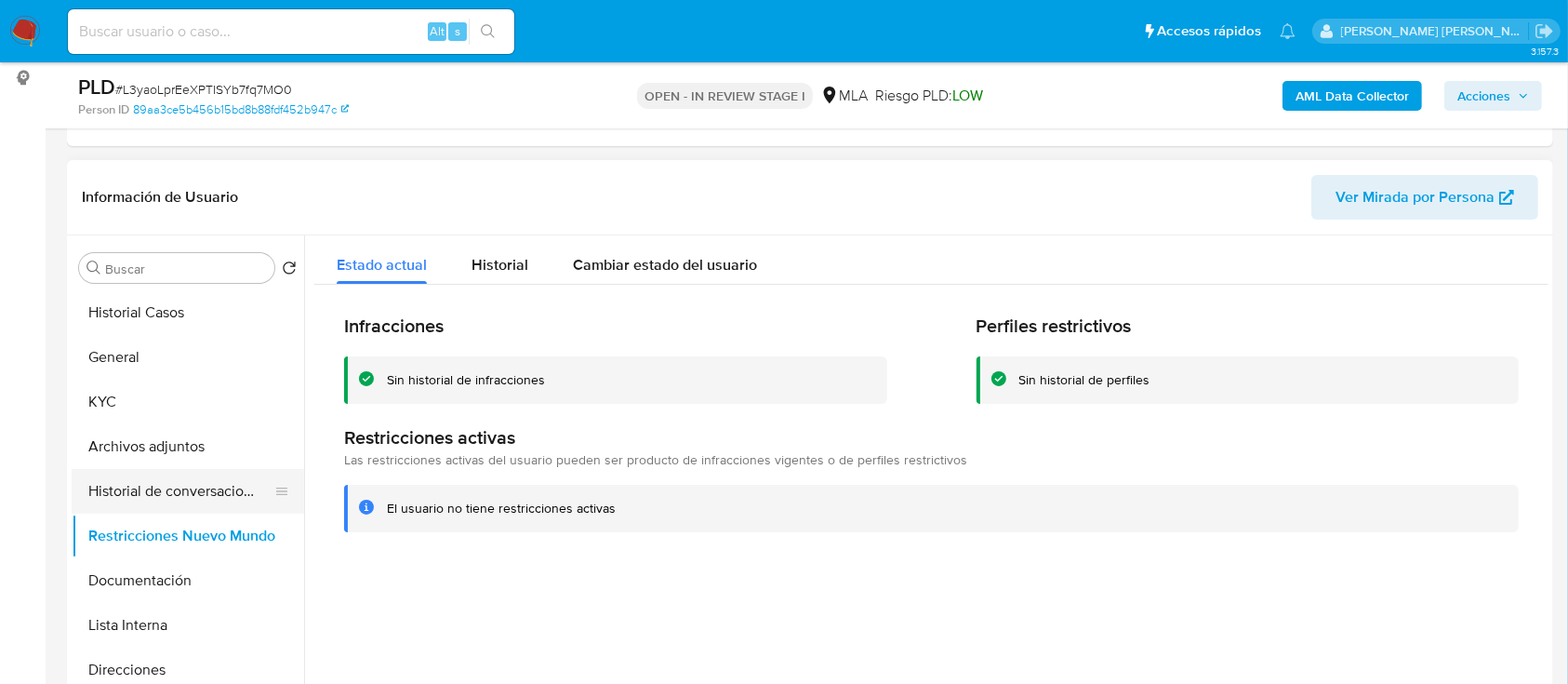
click at [174, 488] on button "Historial de conversaciones" at bounding box center [180, 491] width 218 height 44
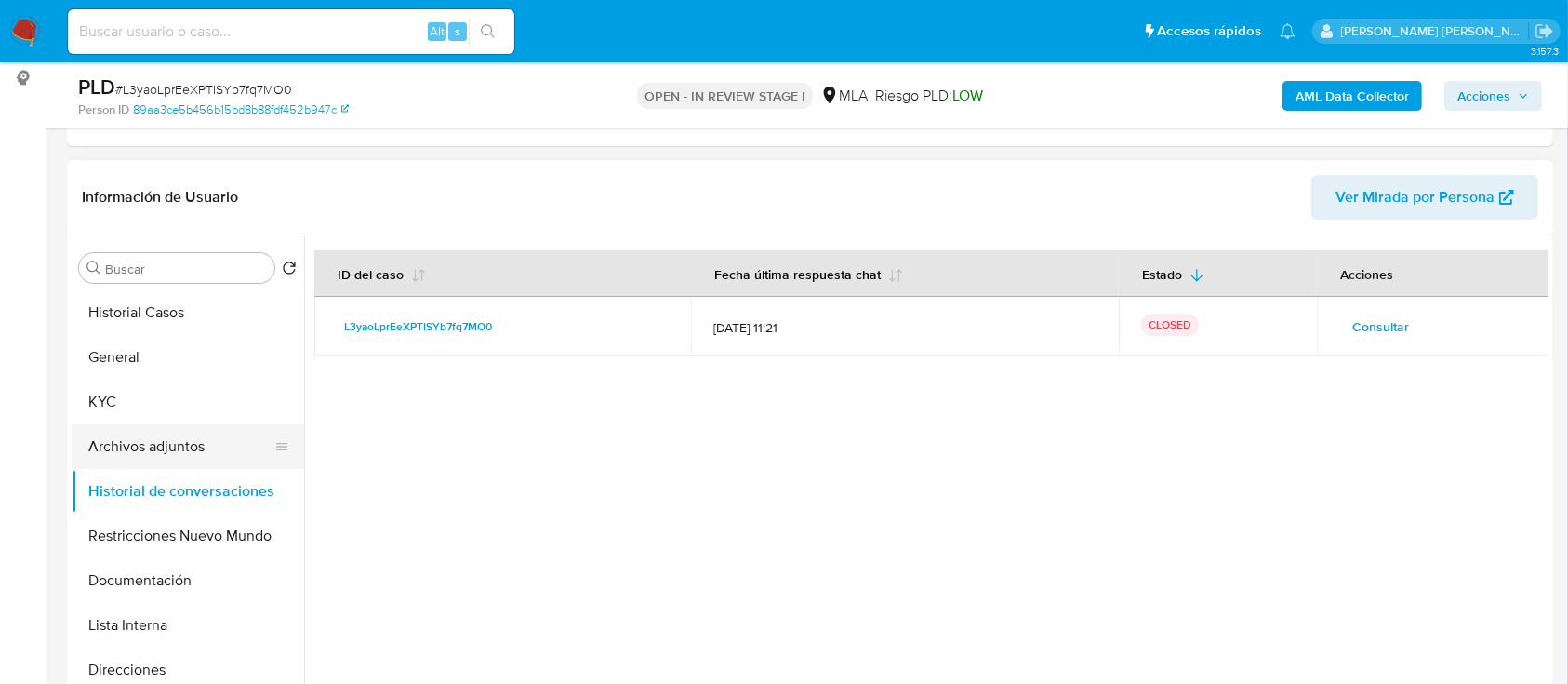
click at [201, 443] on button "Archivos adjuntos" at bounding box center [180, 447] width 218 height 44
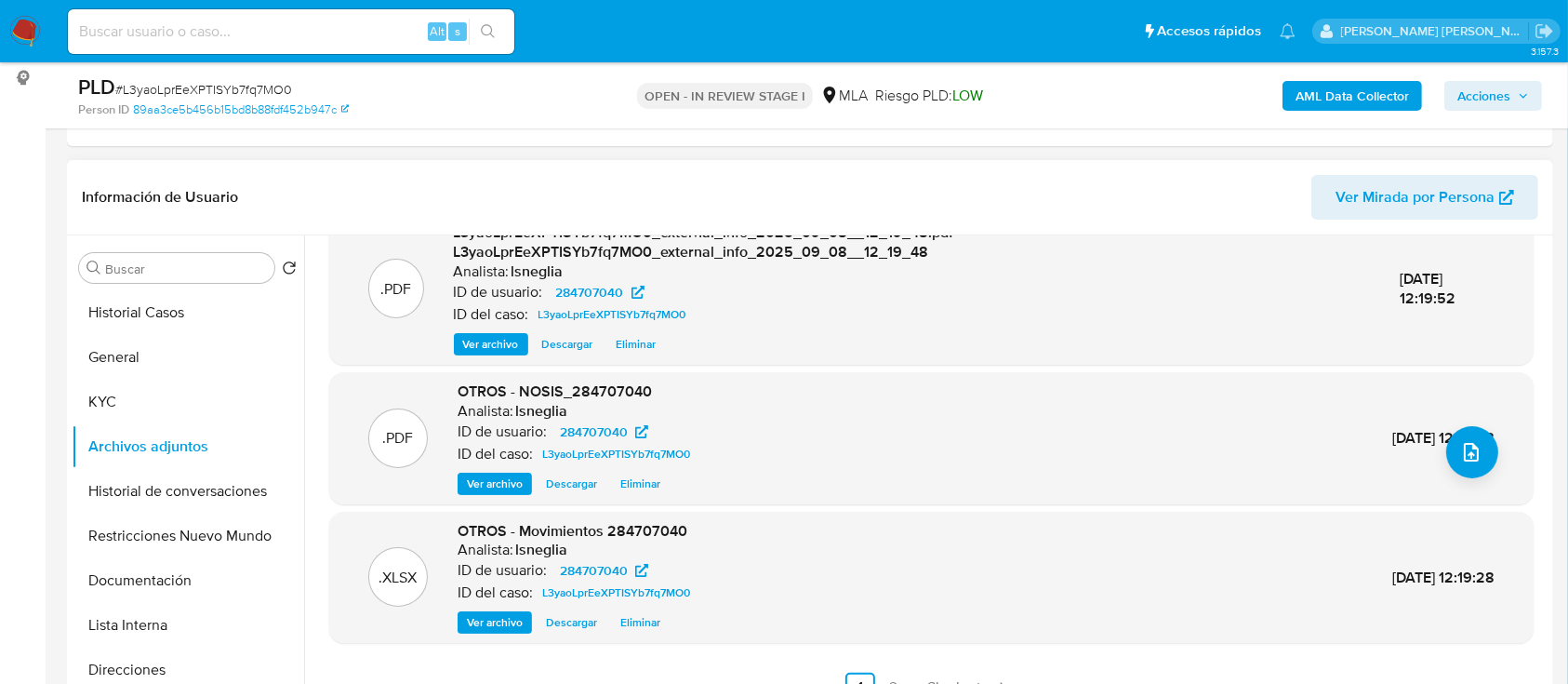
scroll to position [372, 0]
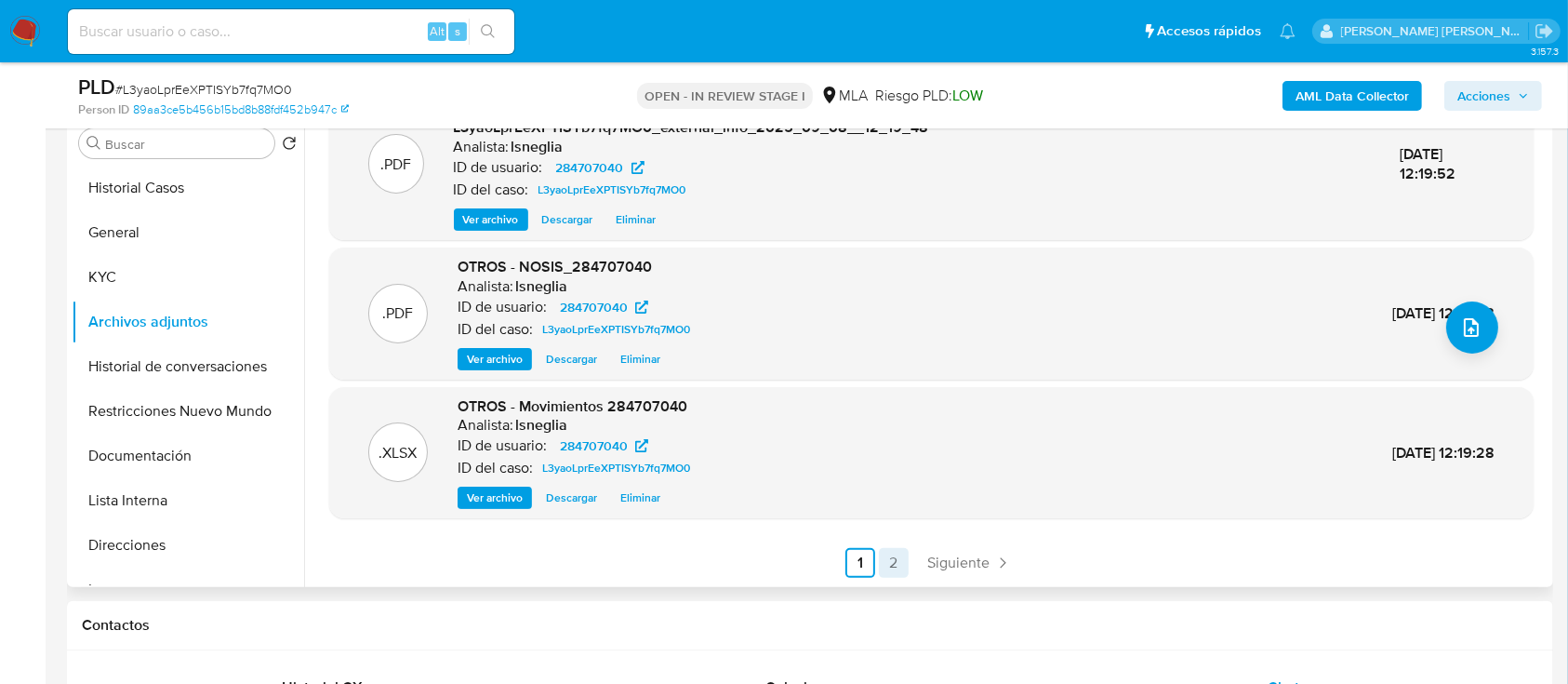
click at [879, 568] on link "2" at bounding box center [893, 562] width 30 height 30
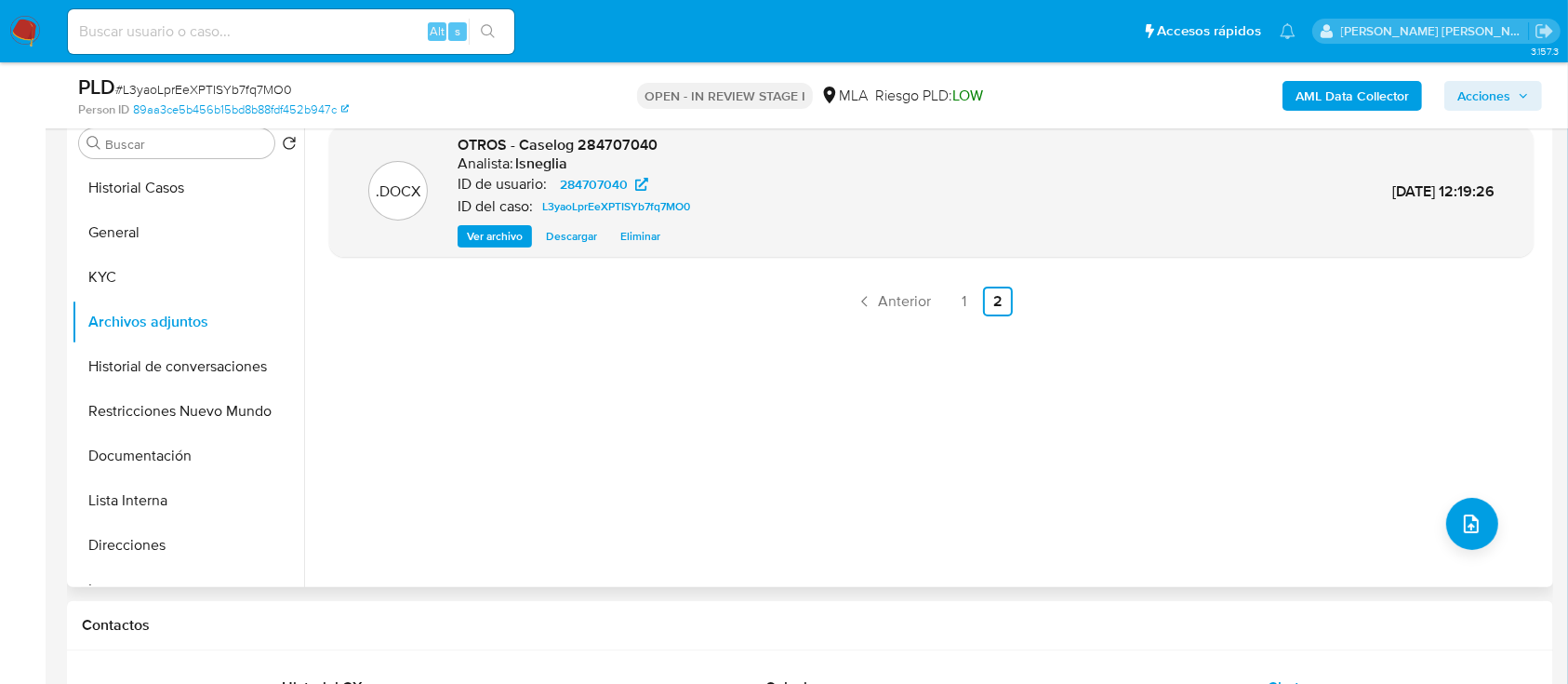
scroll to position [248, 0]
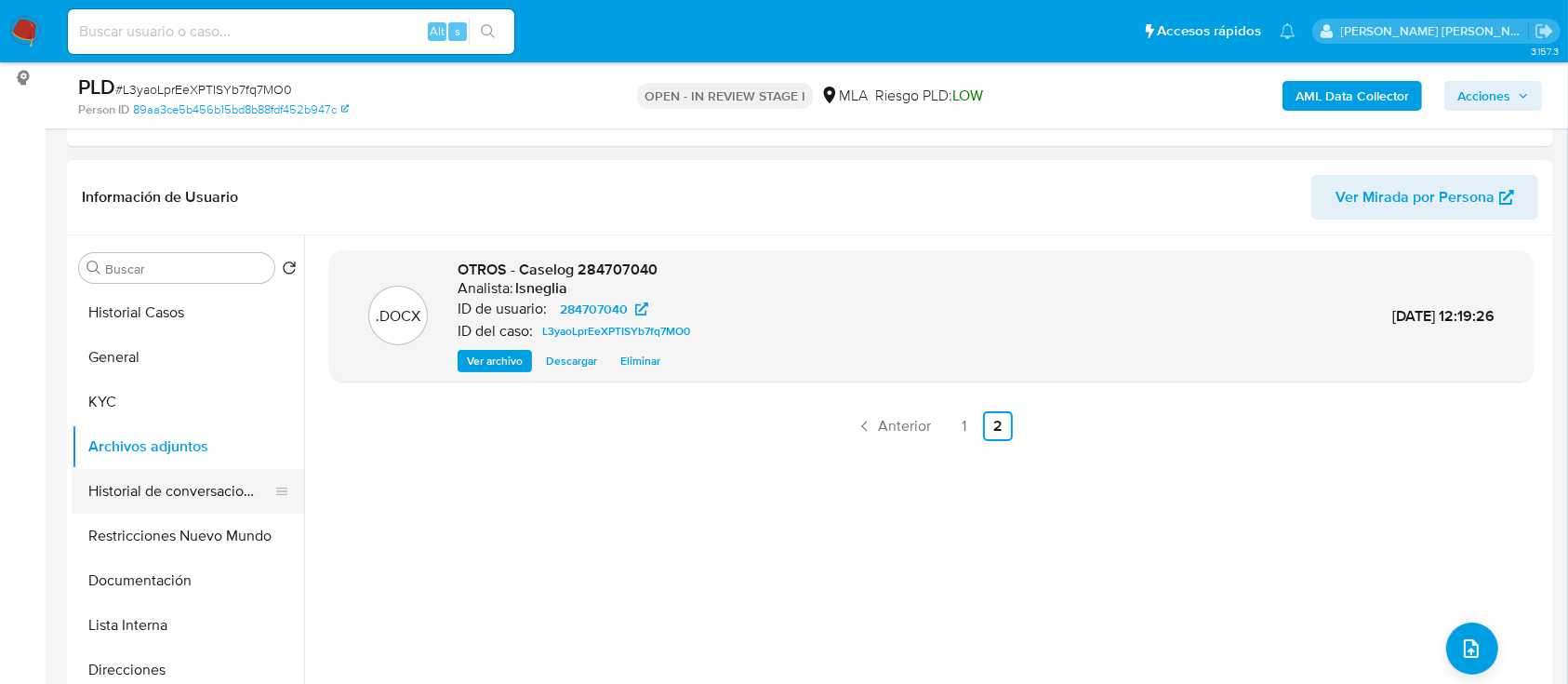
click at [164, 504] on button "Historial de conversaciones" at bounding box center [180, 491] width 218 height 44
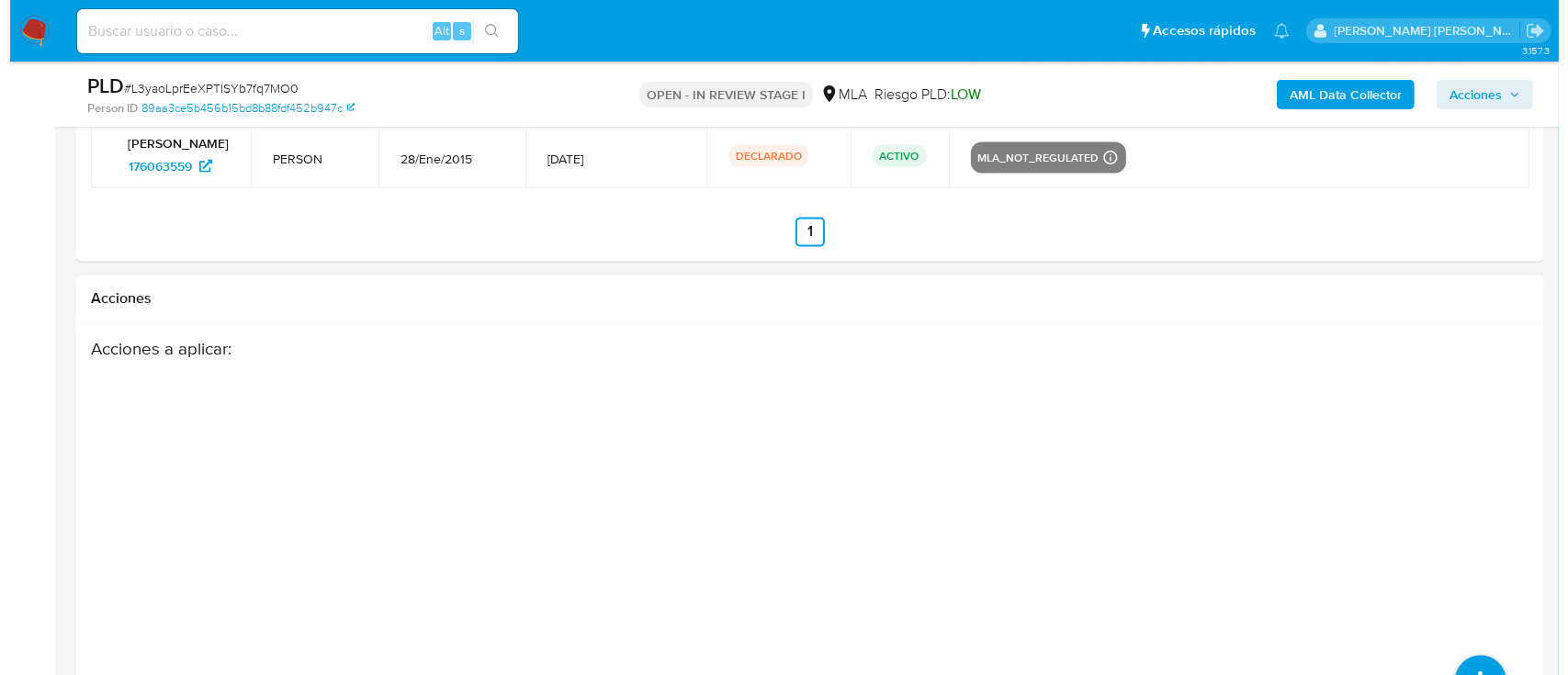
scroll to position [3343, 0]
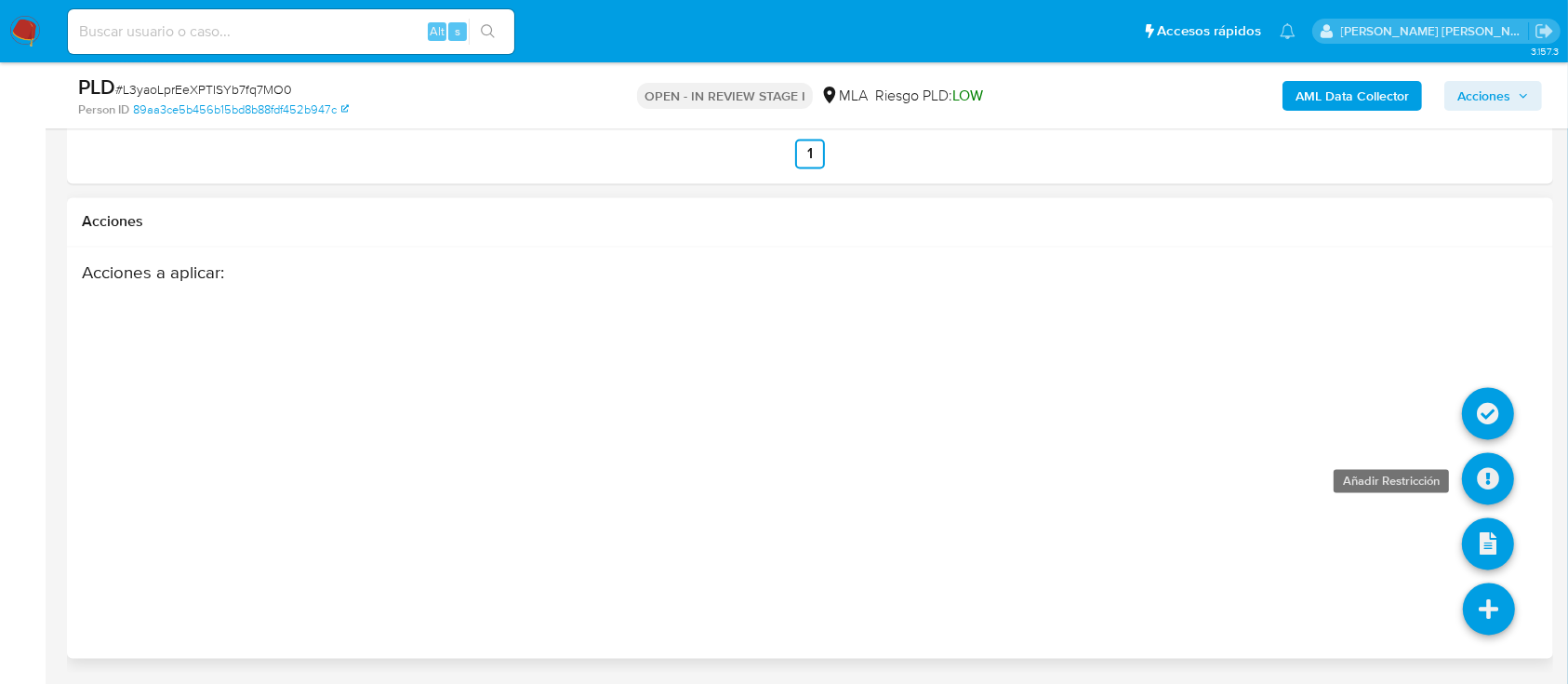
click at [1496, 485] on icon at bounding box center [1488, 479] width 52 height 52
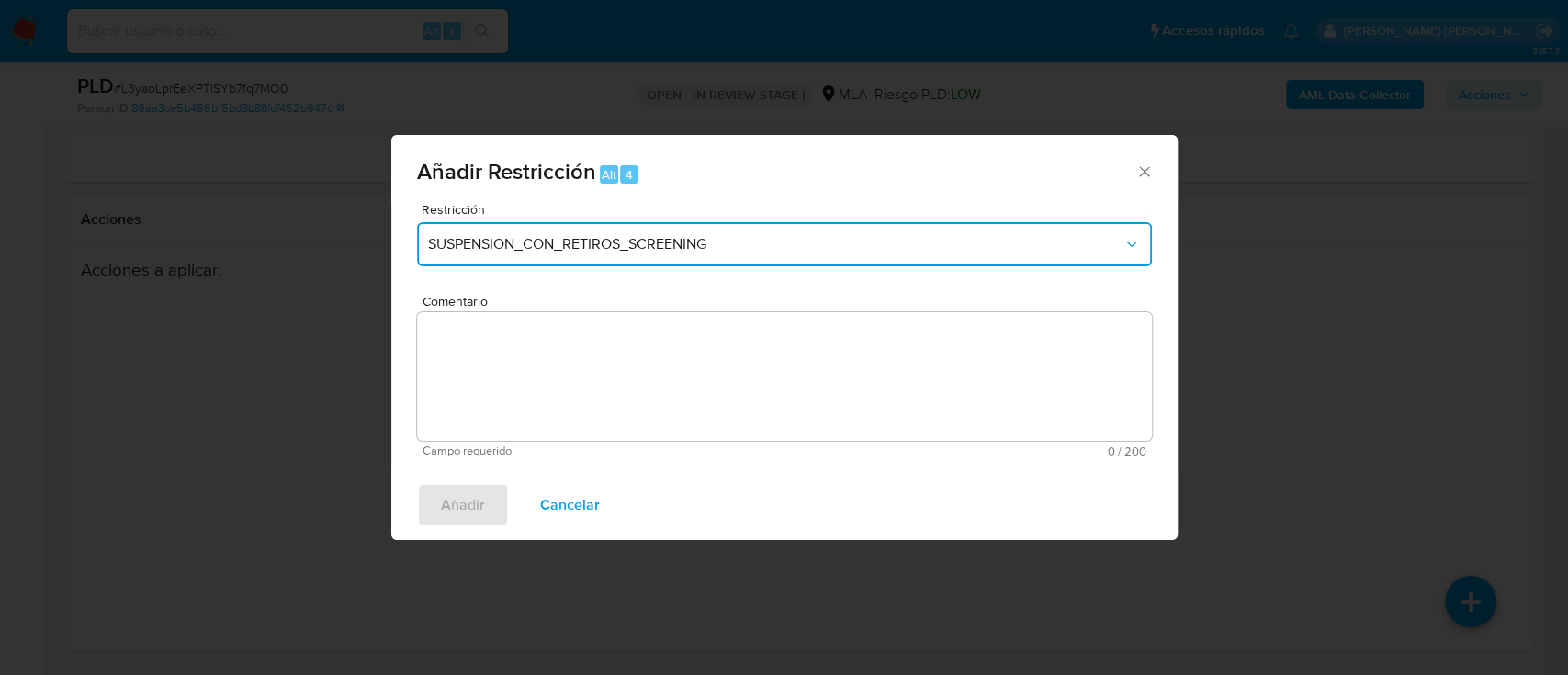
click at [496, 239] on span "SUSPENSION_CON_RETIROS_SCREENING" at bounding box center [774, 244] width 694 height 18
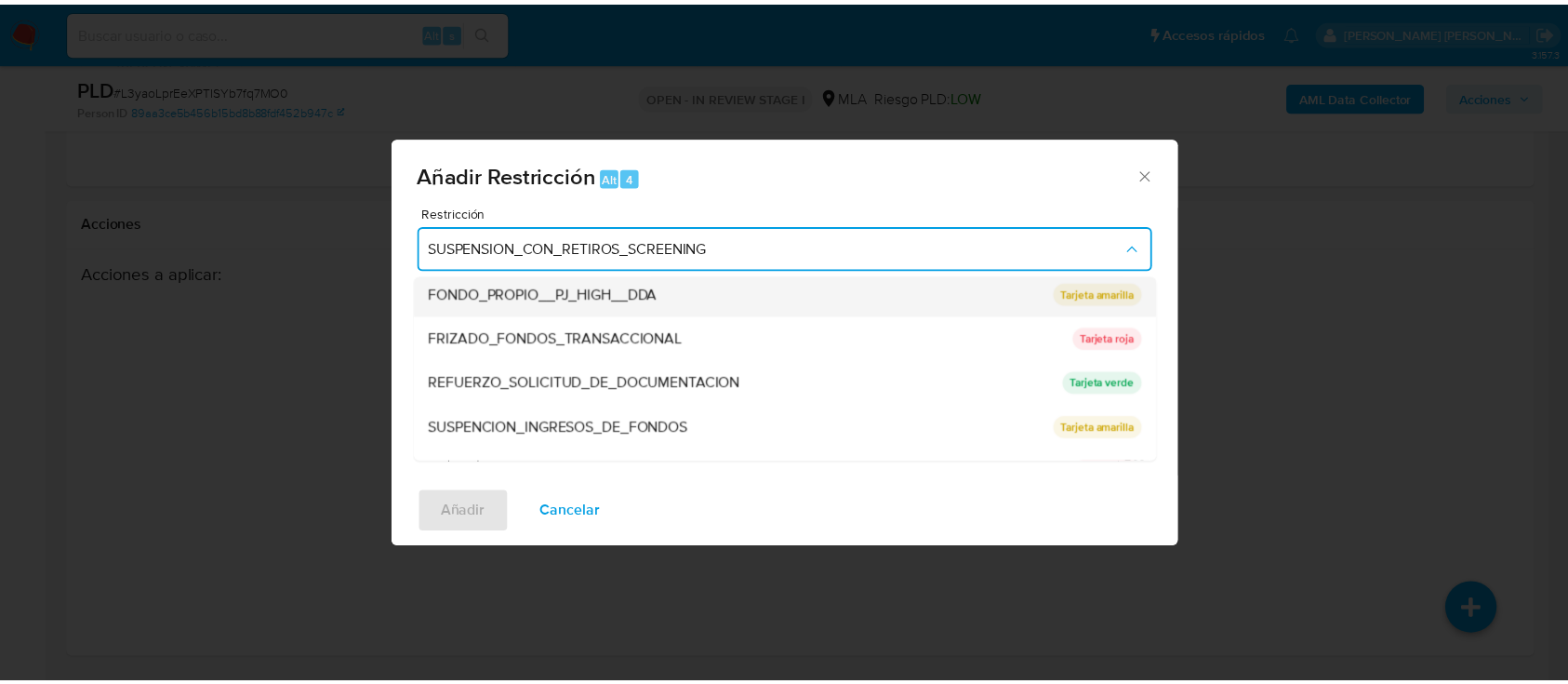
scroll to position [372, 0]
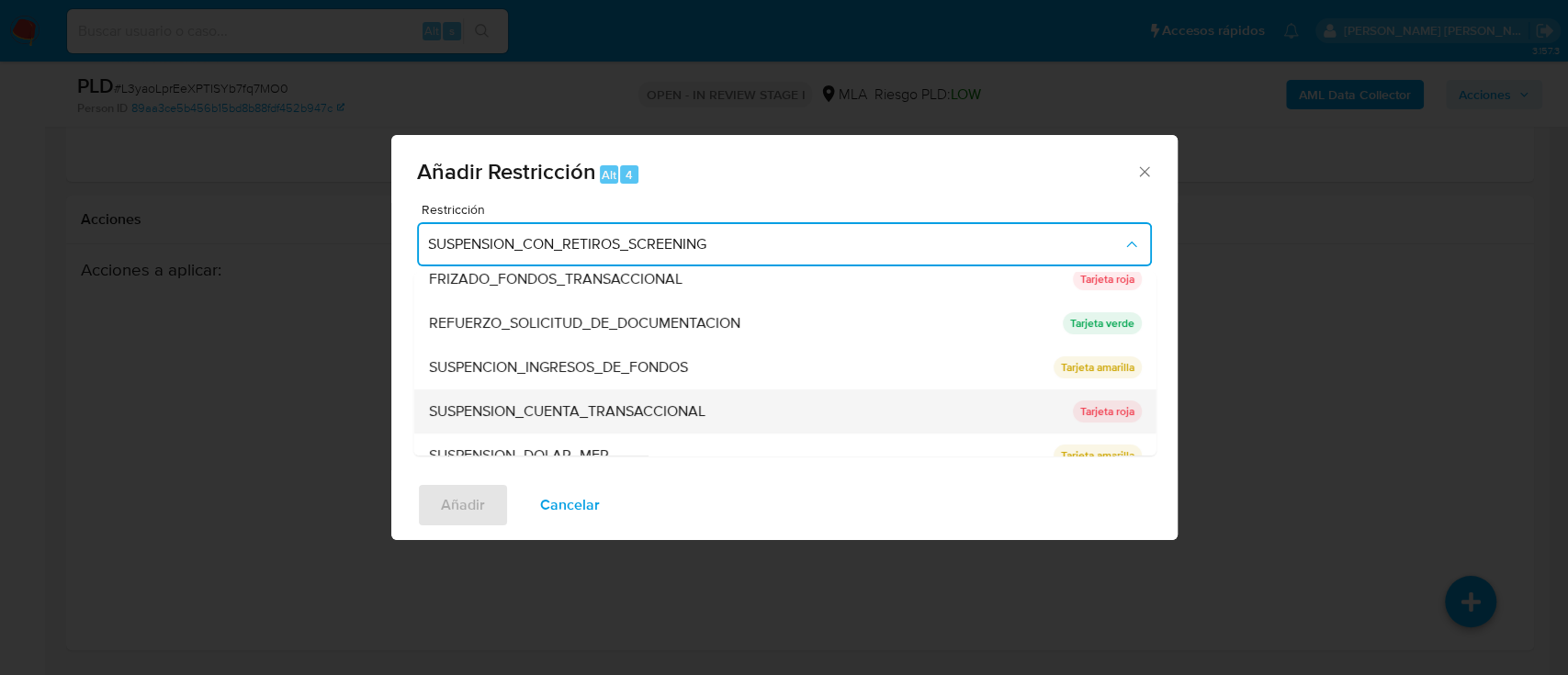
click at [673, 409] on span "SUSPENSION_CUENTA_TRANSACCIONAL" at bounding box center [566, 410] width 276 height 18
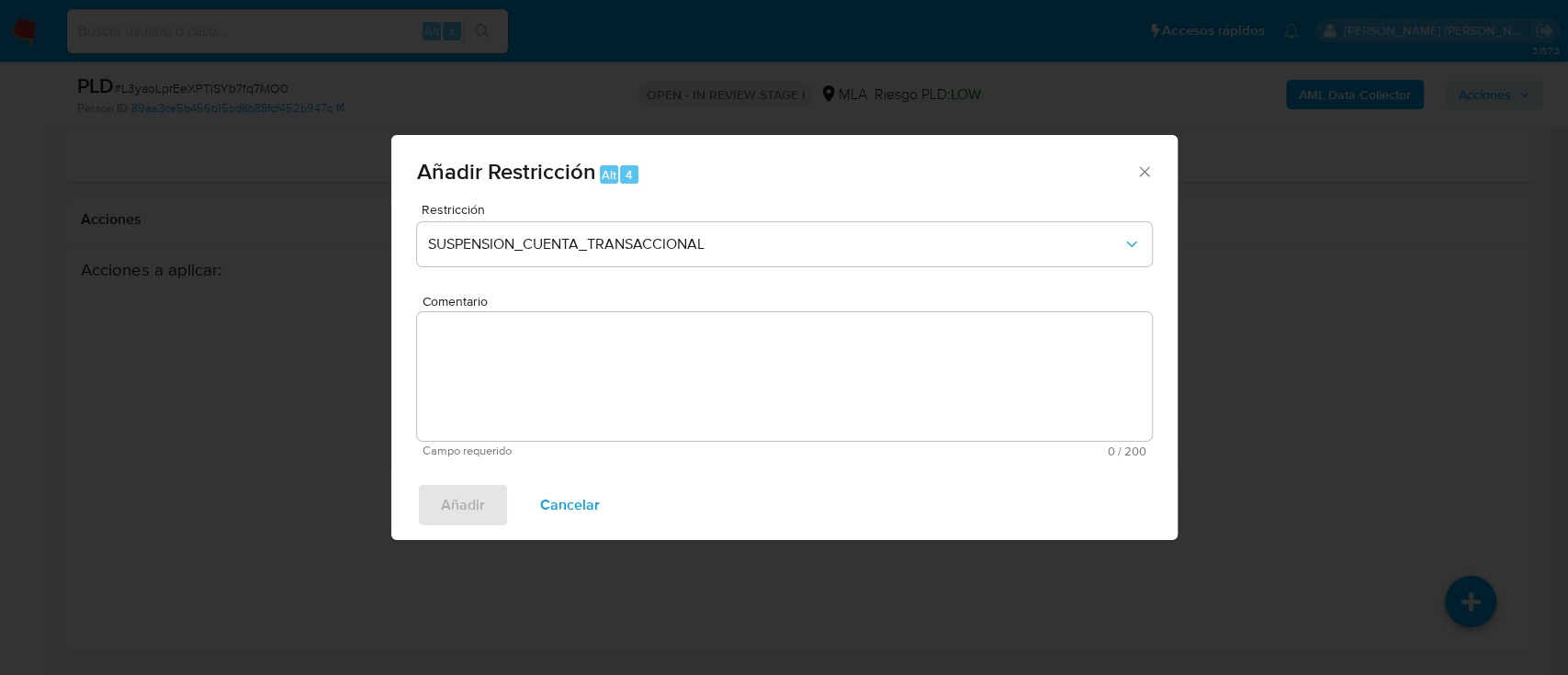
click at [603, 391] on textarea "Comentario" at bounding box center [785, 376] width 735 height 129
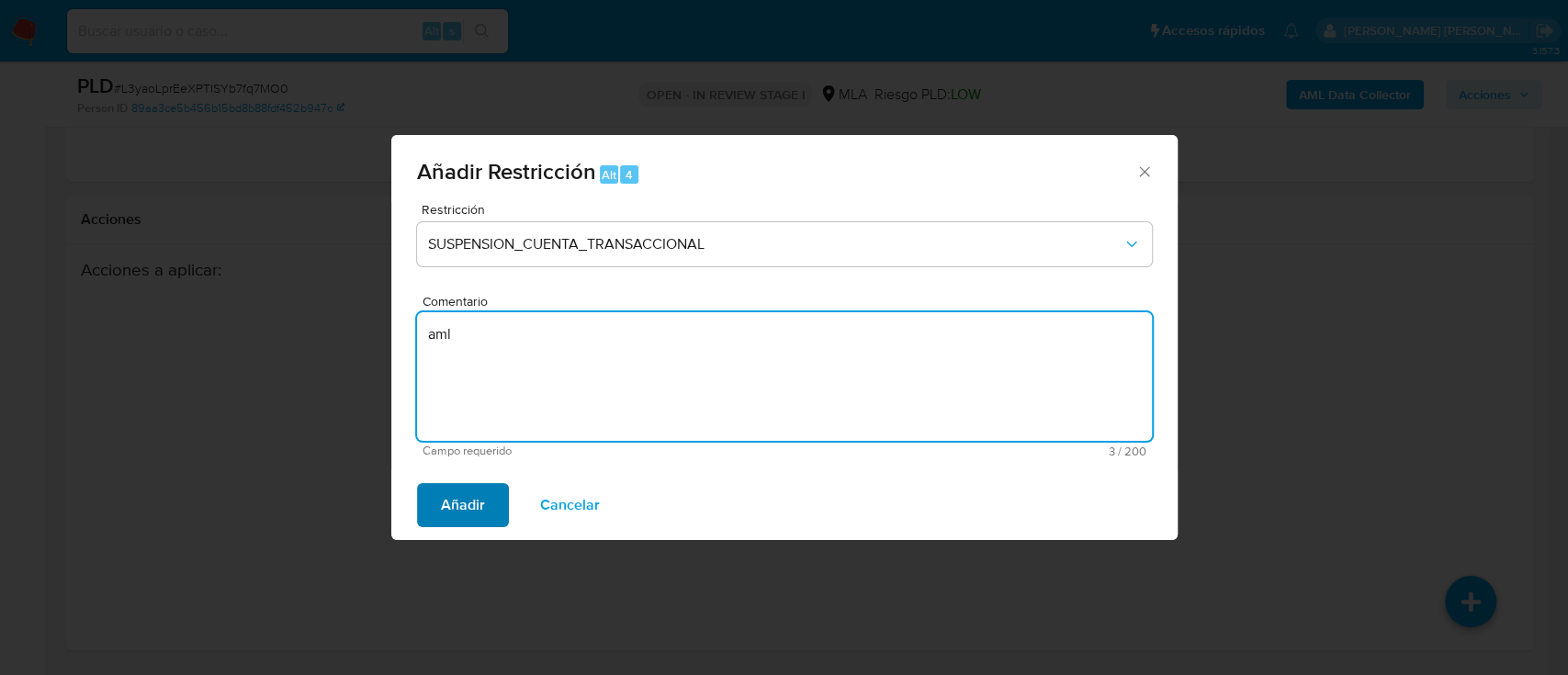
type textarea "aml"
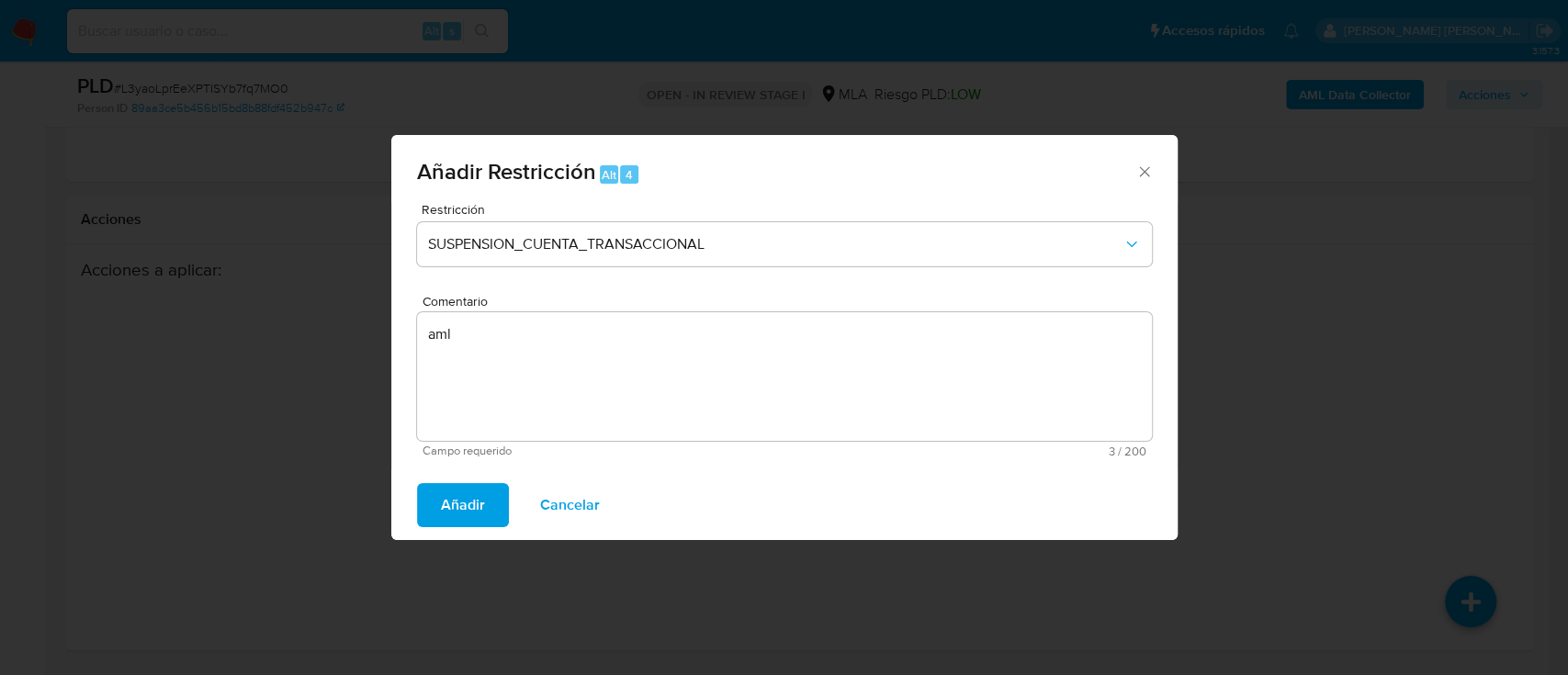
click at [493, 503] on button "Añadir" at bounding box center [463, 505] width 91 height 44
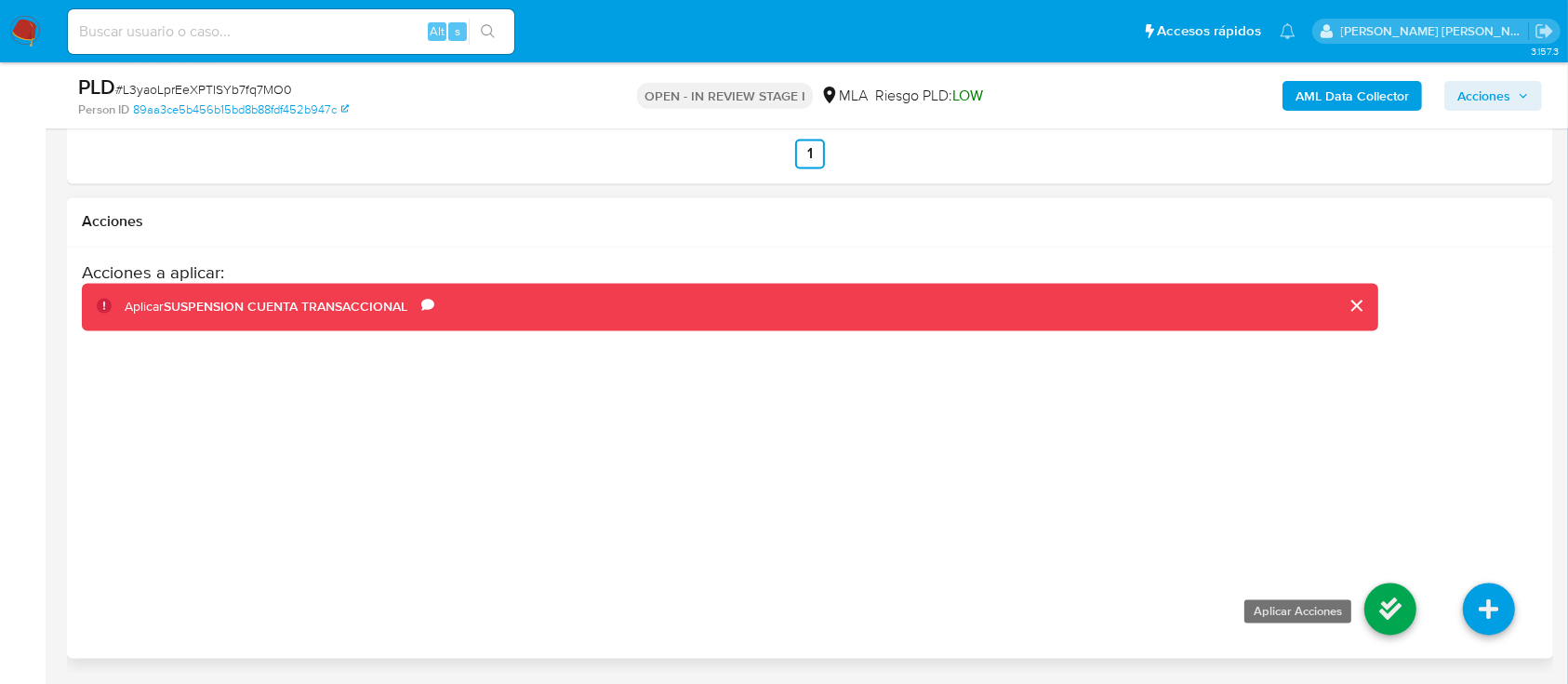
click at [1392, 605] on icon at bounding box center [1391, 610] width 52 height 52
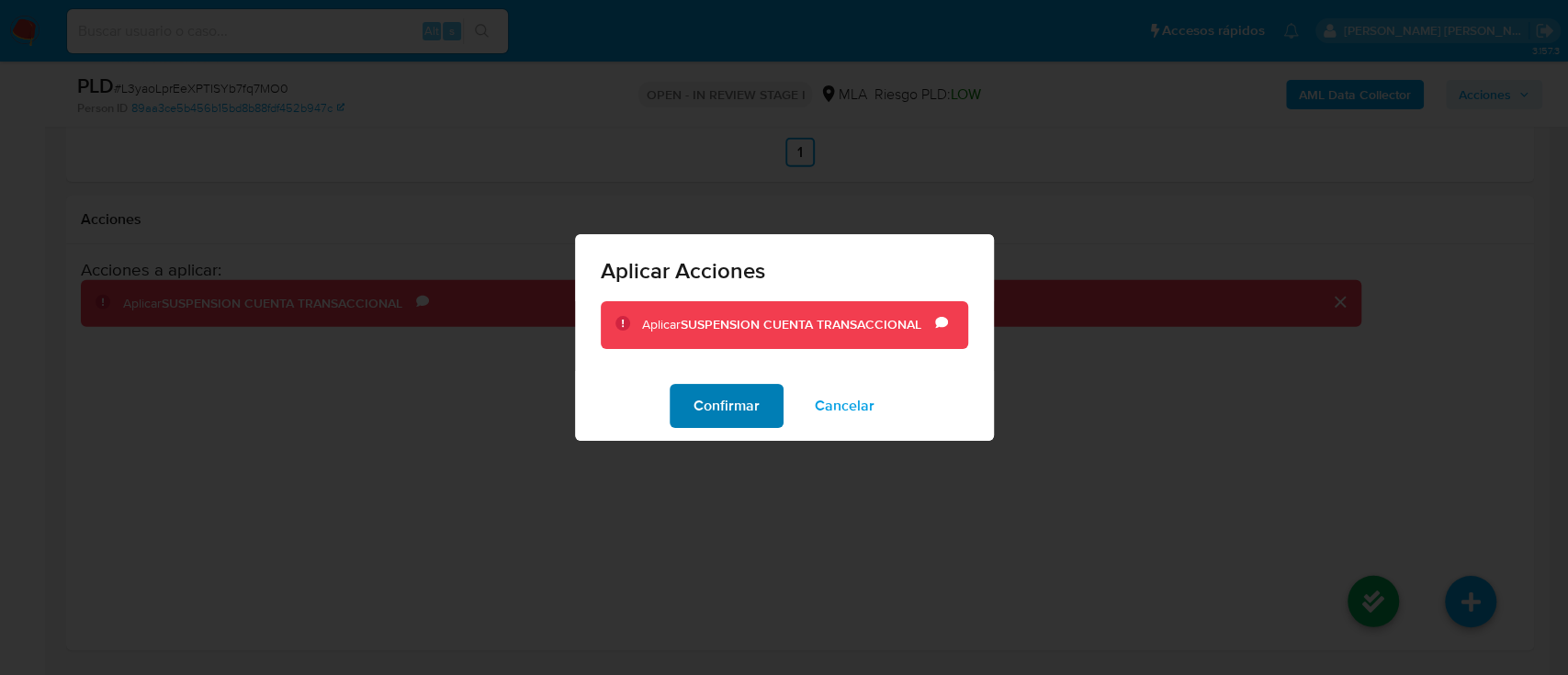
click at [748, 399] on span "Confirmar" at bounding box center [726, 406] width 66 height 40
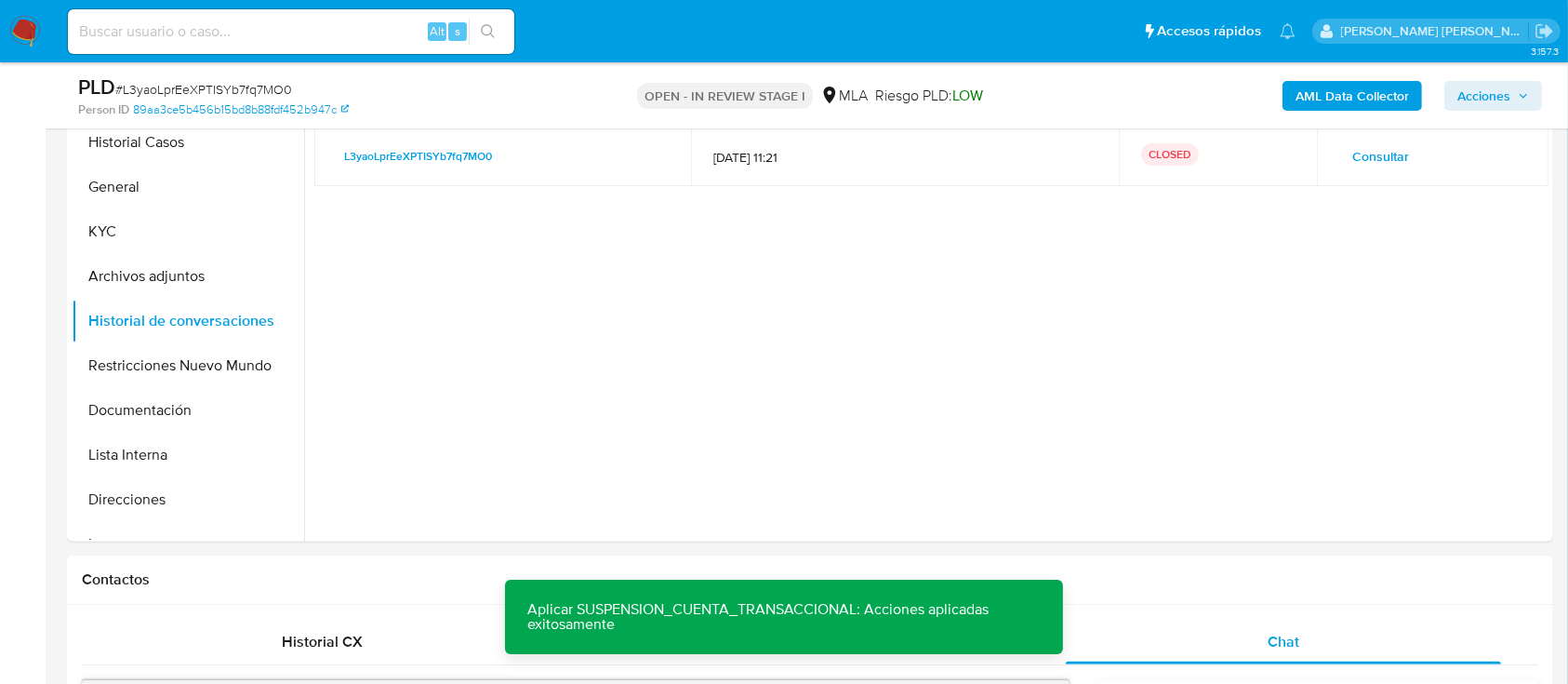
scroll to position [163, 0]
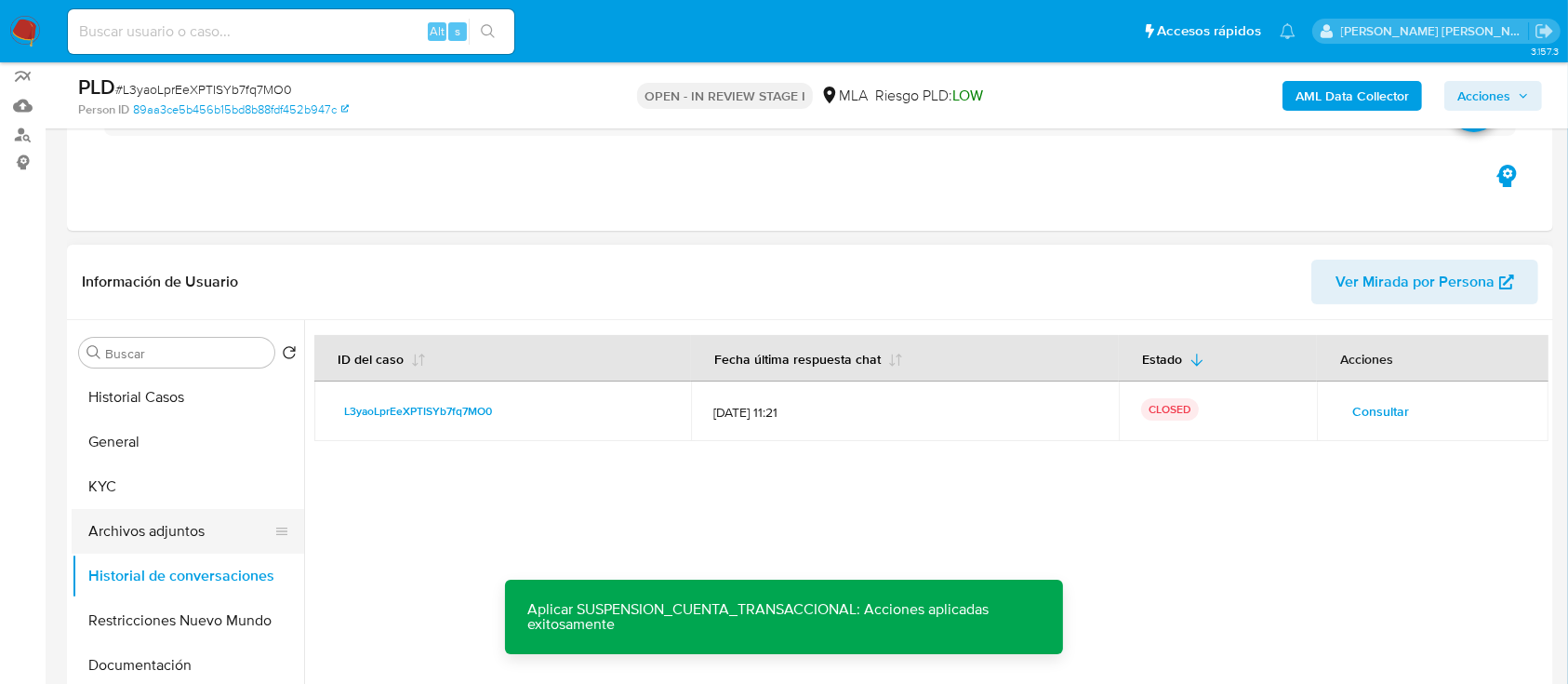
click at [198, 538] on button "Archivos adjuntos" at bounding box center [180, 532] width 218 height 44
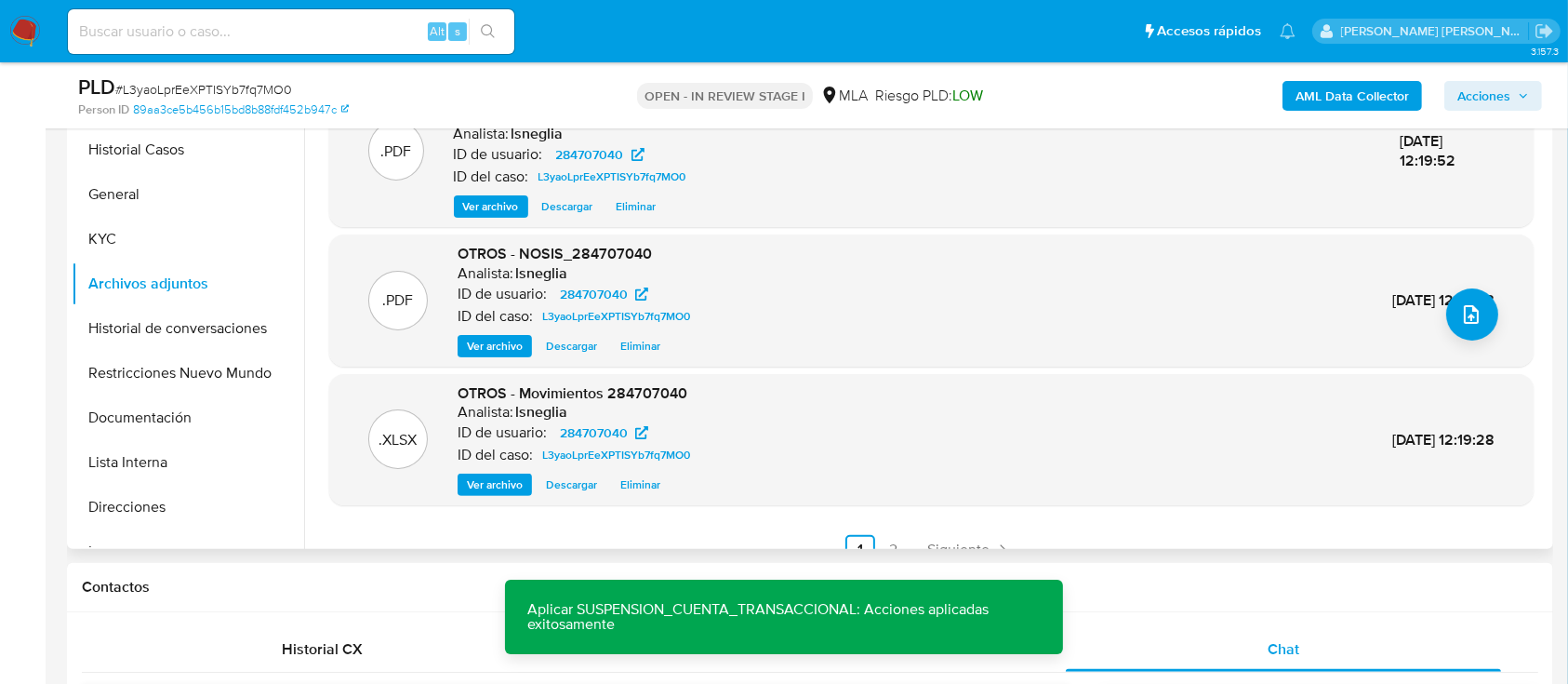
scroll to position [196, 0]
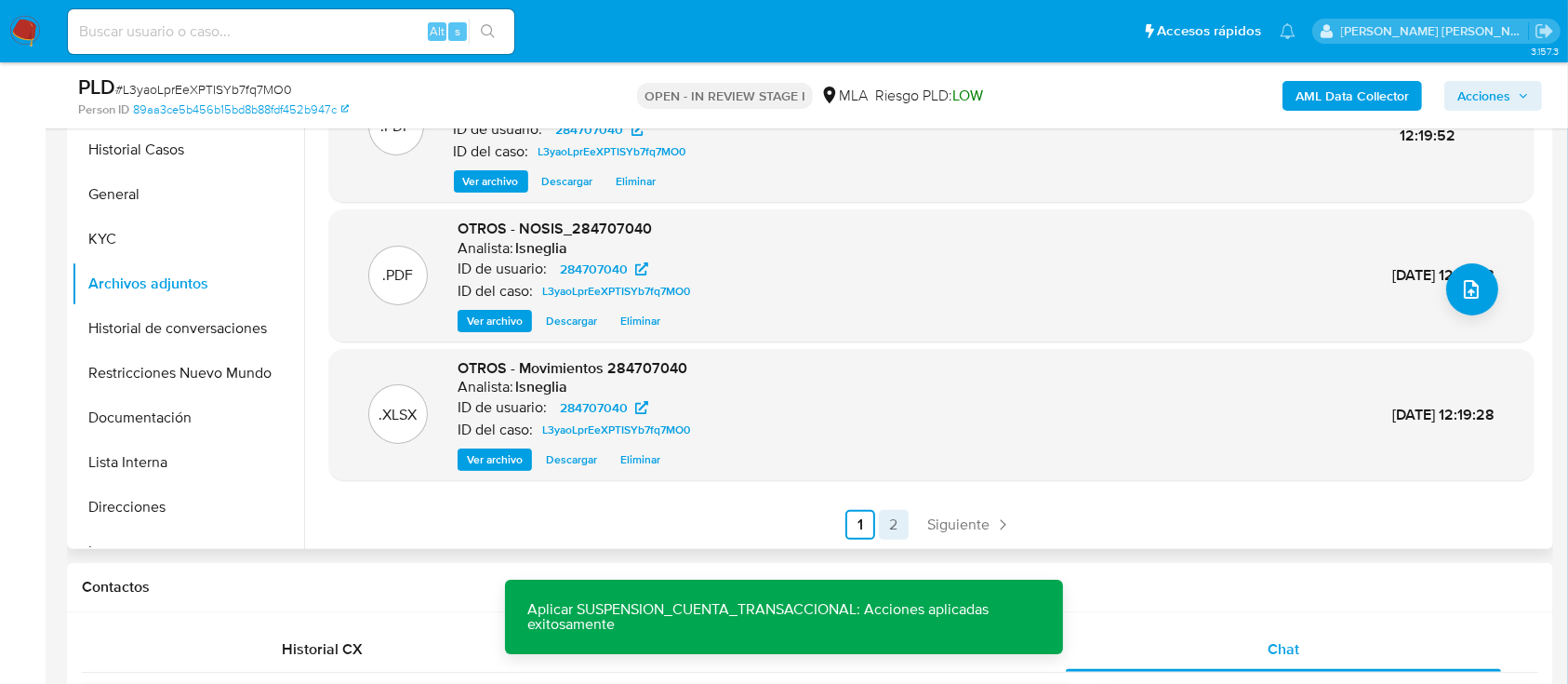
click at [888, 524] on link "2" at bounding box center [893, 524] width 30 height 30
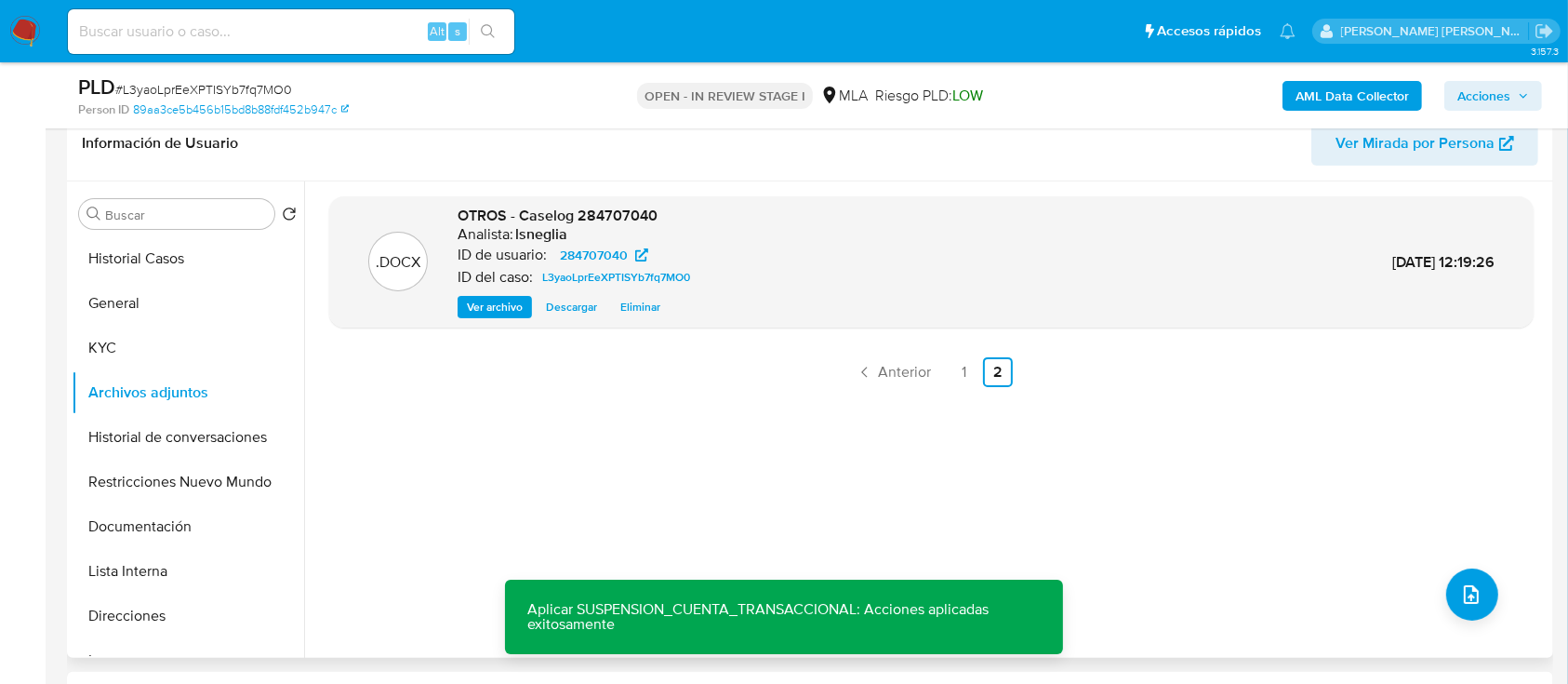
scroll to position [163, 0]
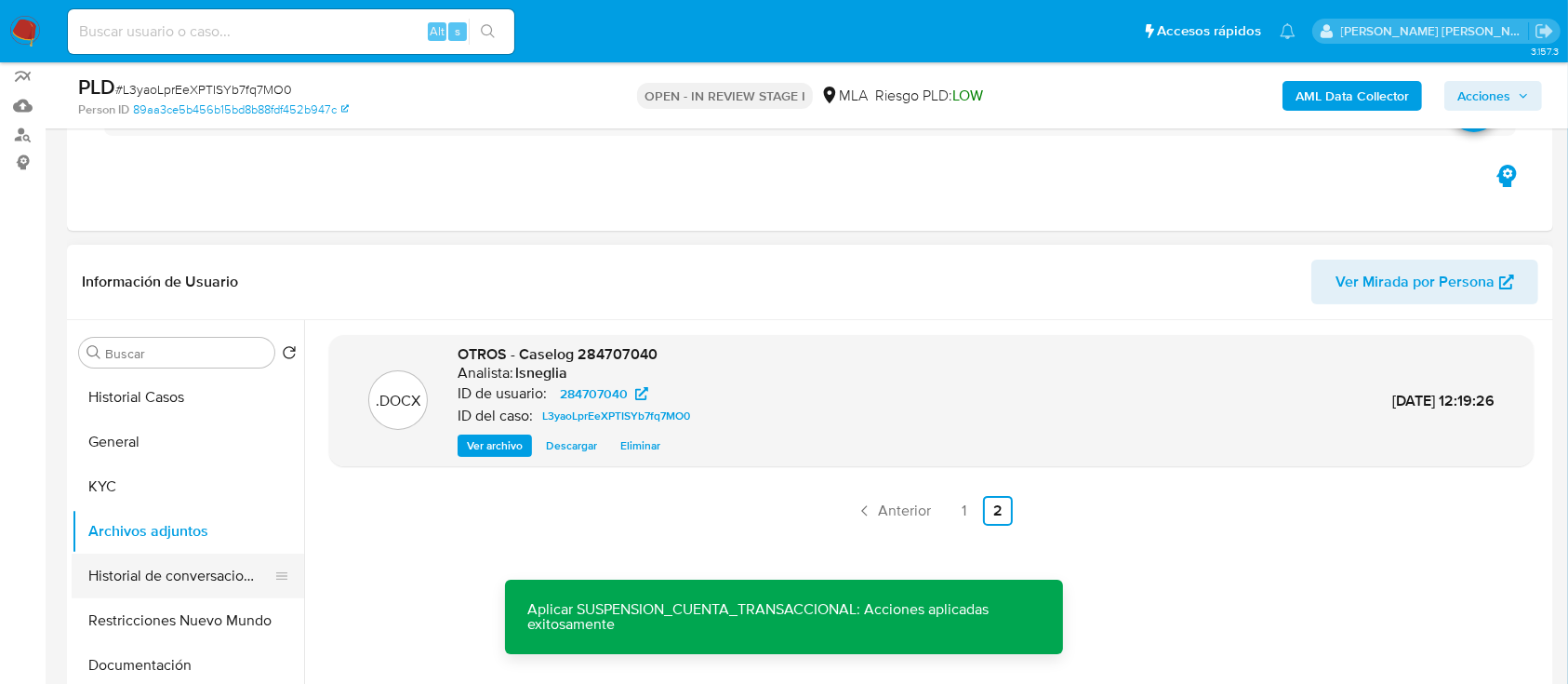
click at [116, 581] on button "Historial de conversaciones" at bounding box center [180, 576] width 218 height 44
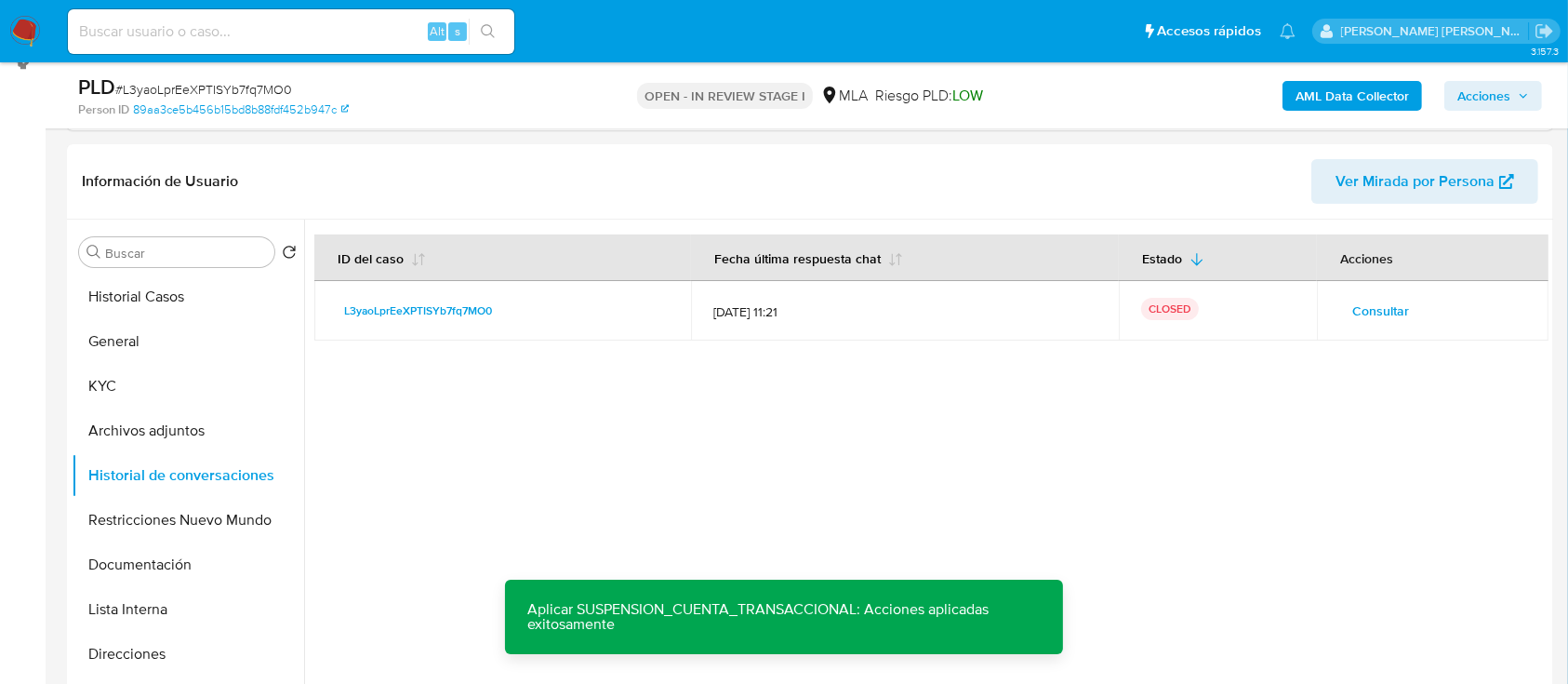
scroll to position [287, 0]
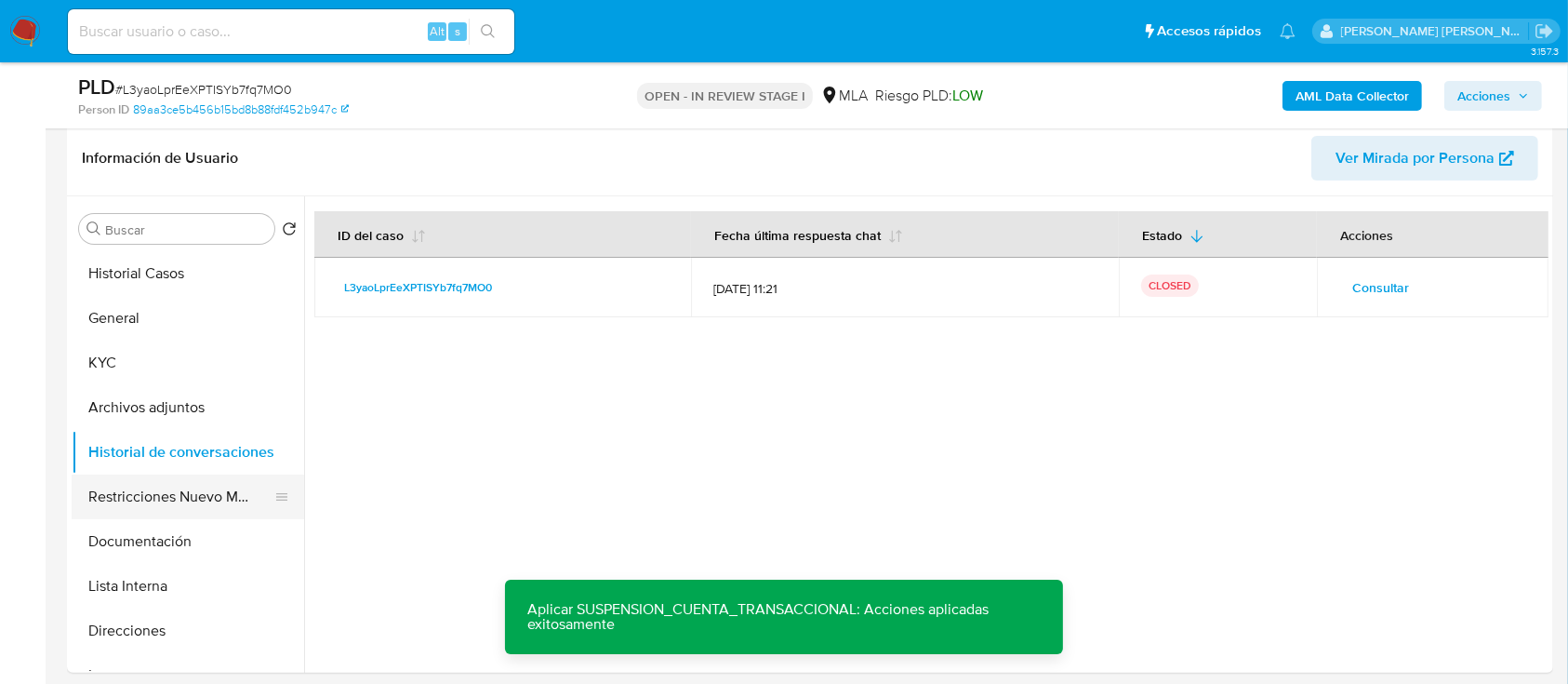
click at [191, 502] on button "Restricciones Nuevo Mundo" at bounding box center [180, 497] width 218 height 44
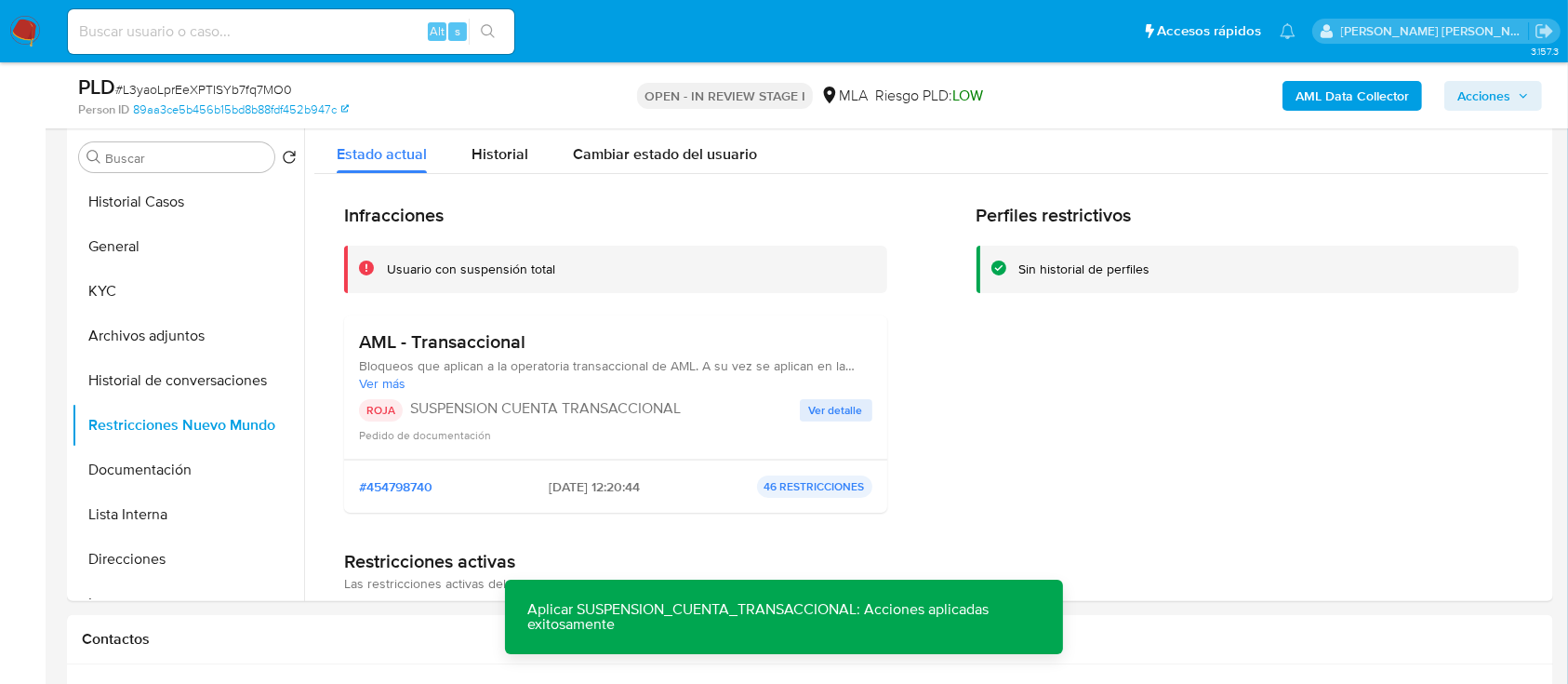
scroll to position [410, 0]
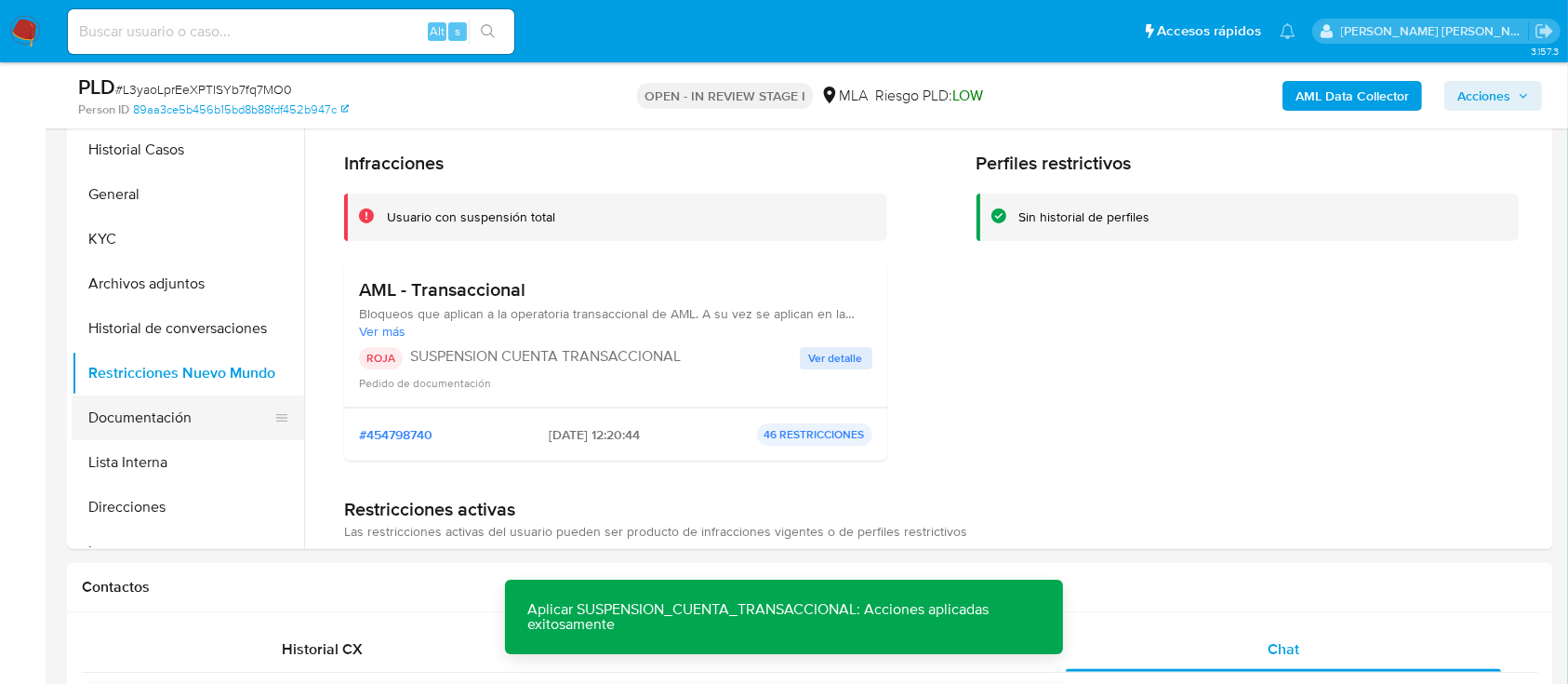
click at [123, 423] on button "Documentación" at bounding box center [180, 418] width 218 height 44
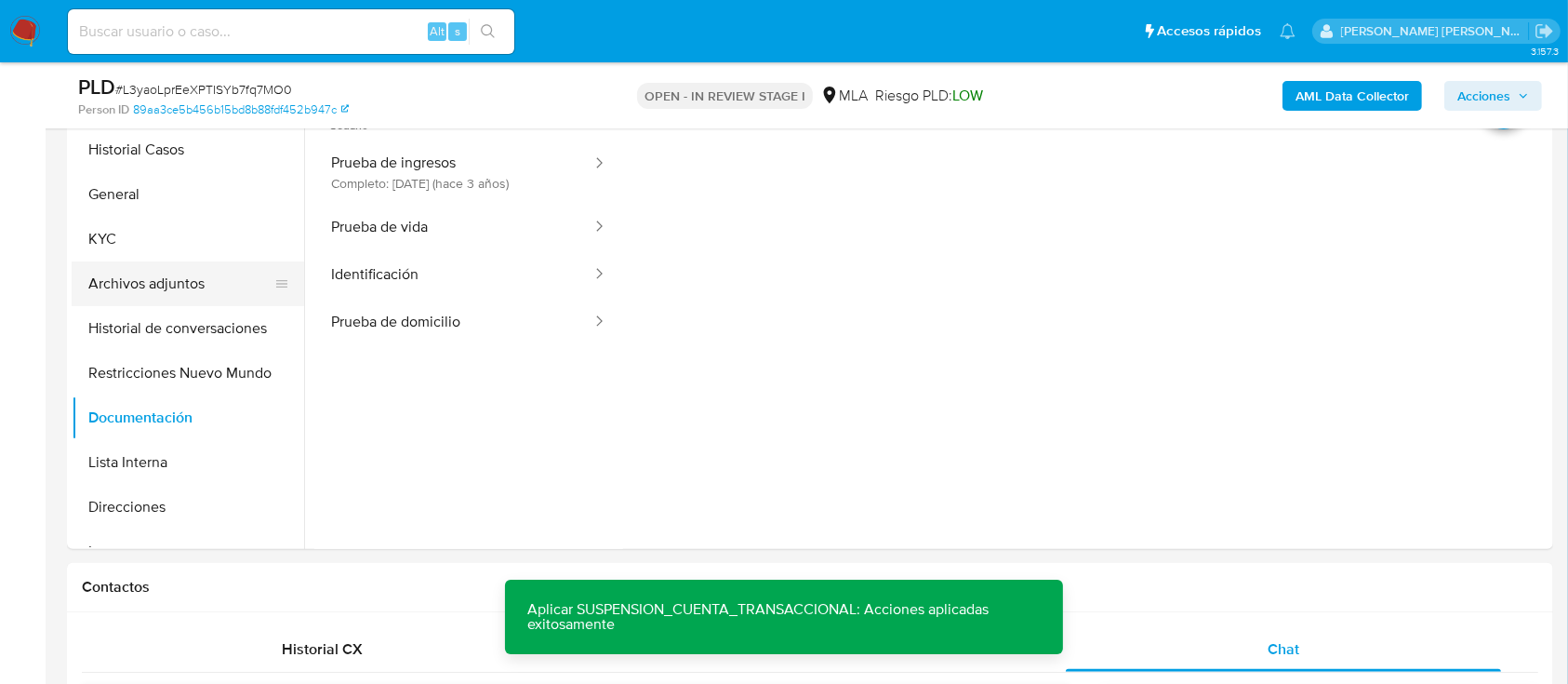
click at [188, 285] on button "Archivos adjuntos" at bounding box center [180, 284] width 218 height 44
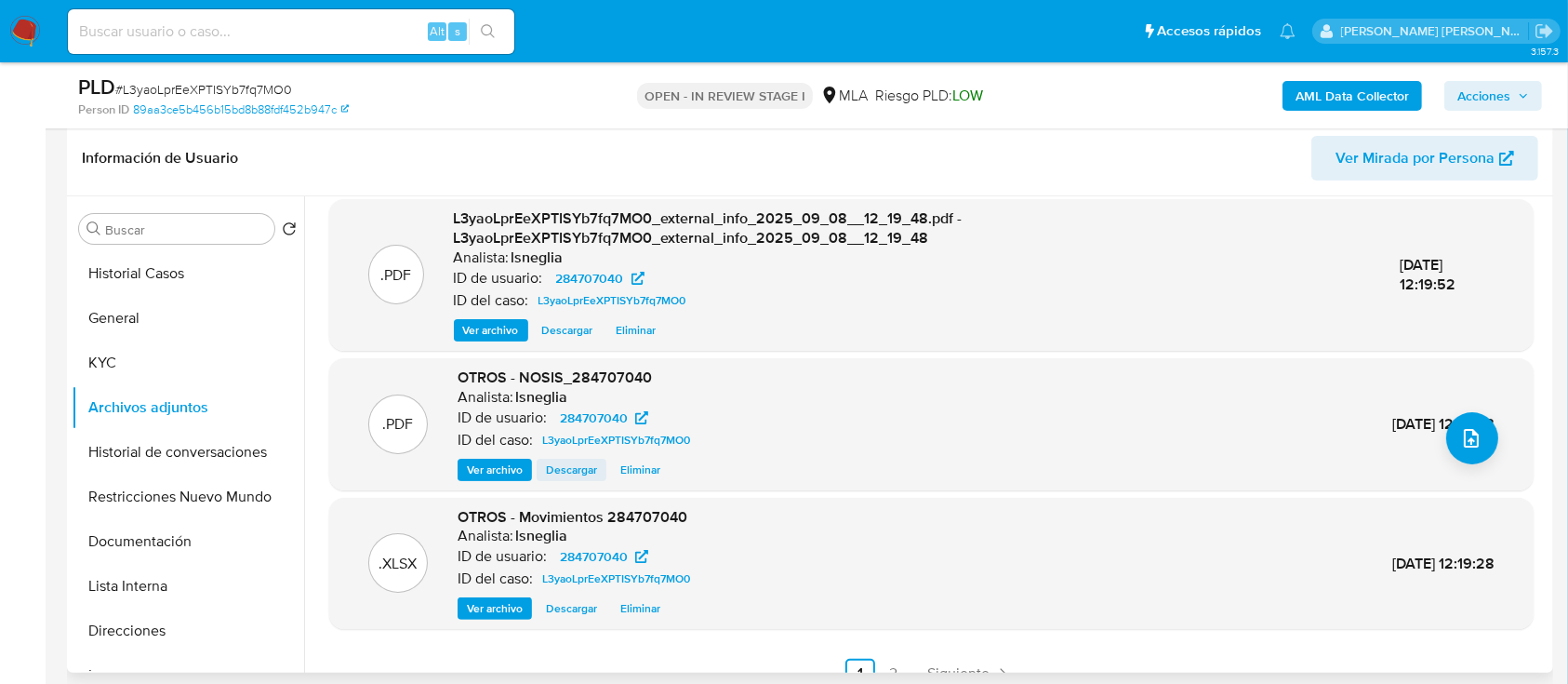
scroll to position [196, 0]
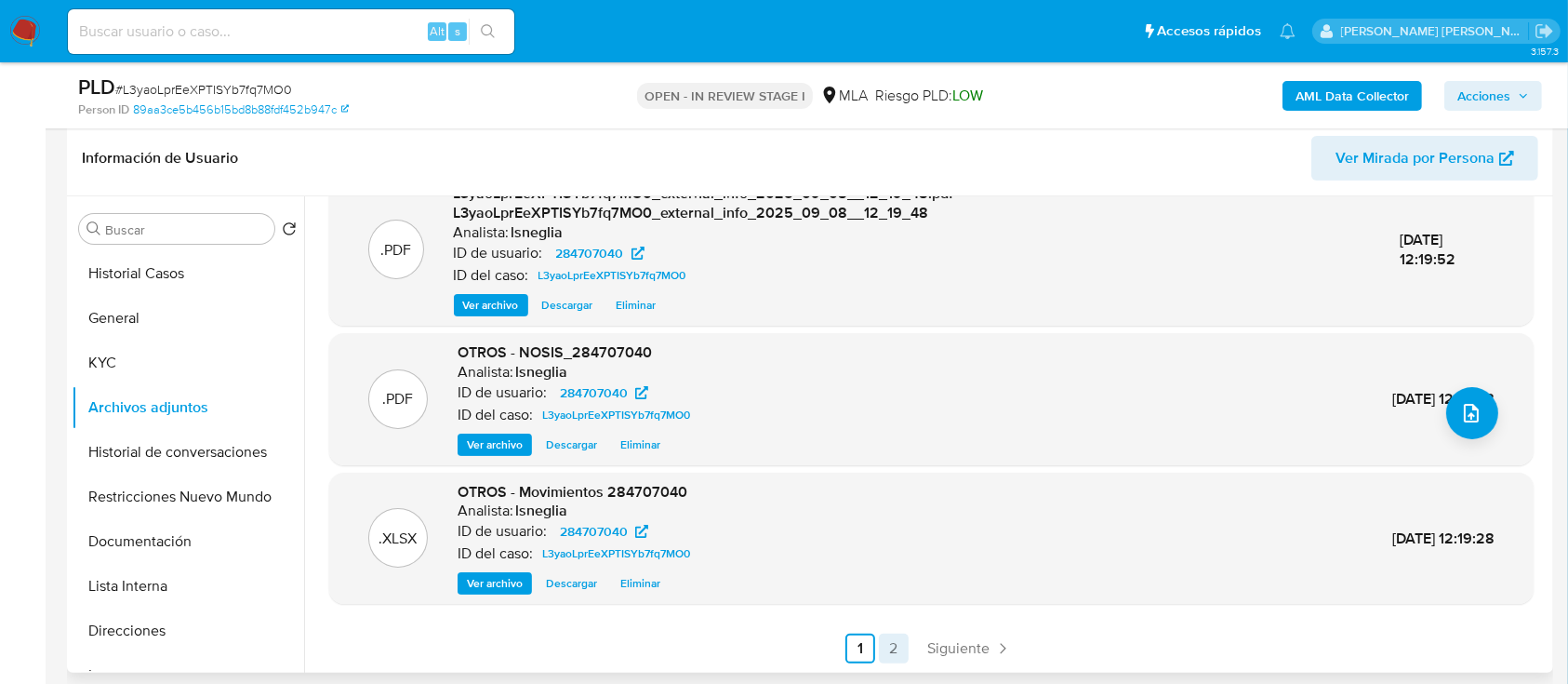
click at [893, 643] on link "2" at bounding box center [893, 648] width 30 height 30
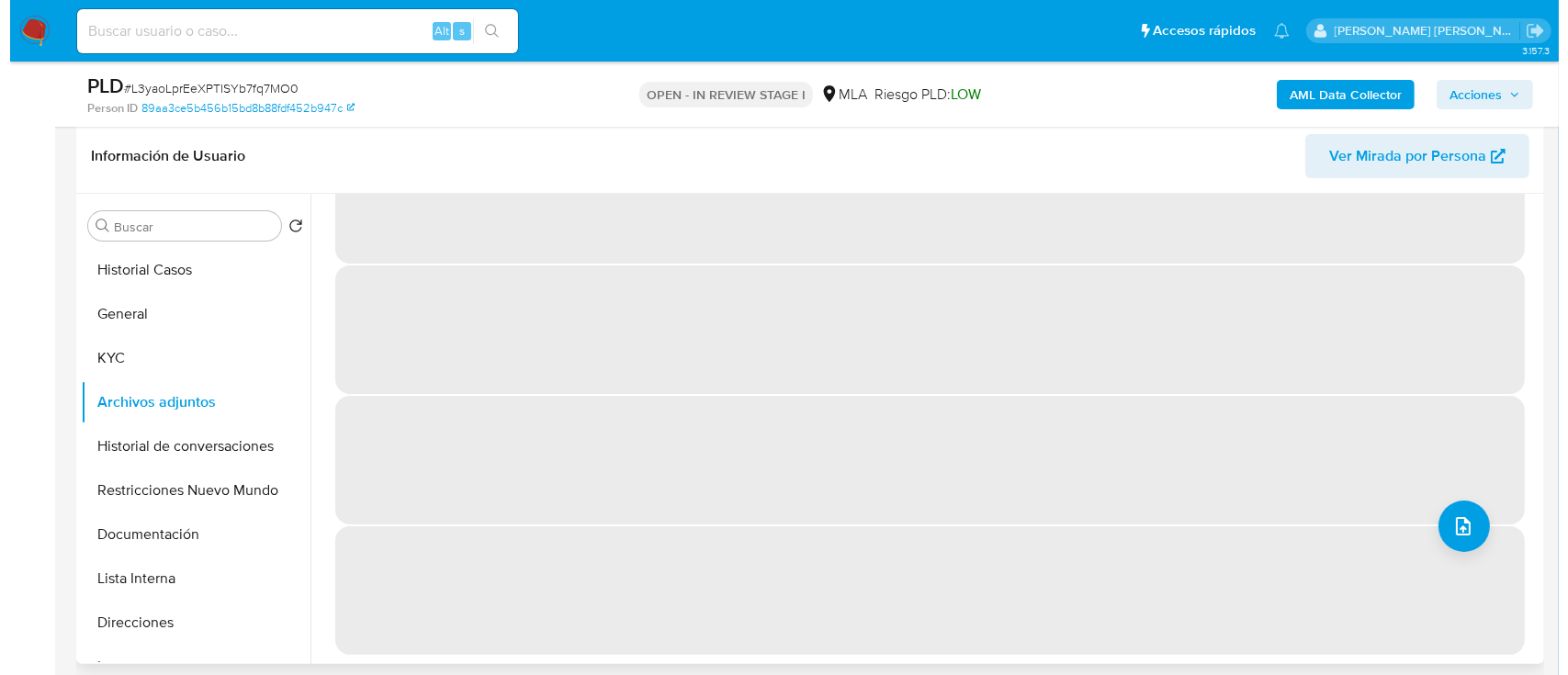
scroll to position [0, 0]
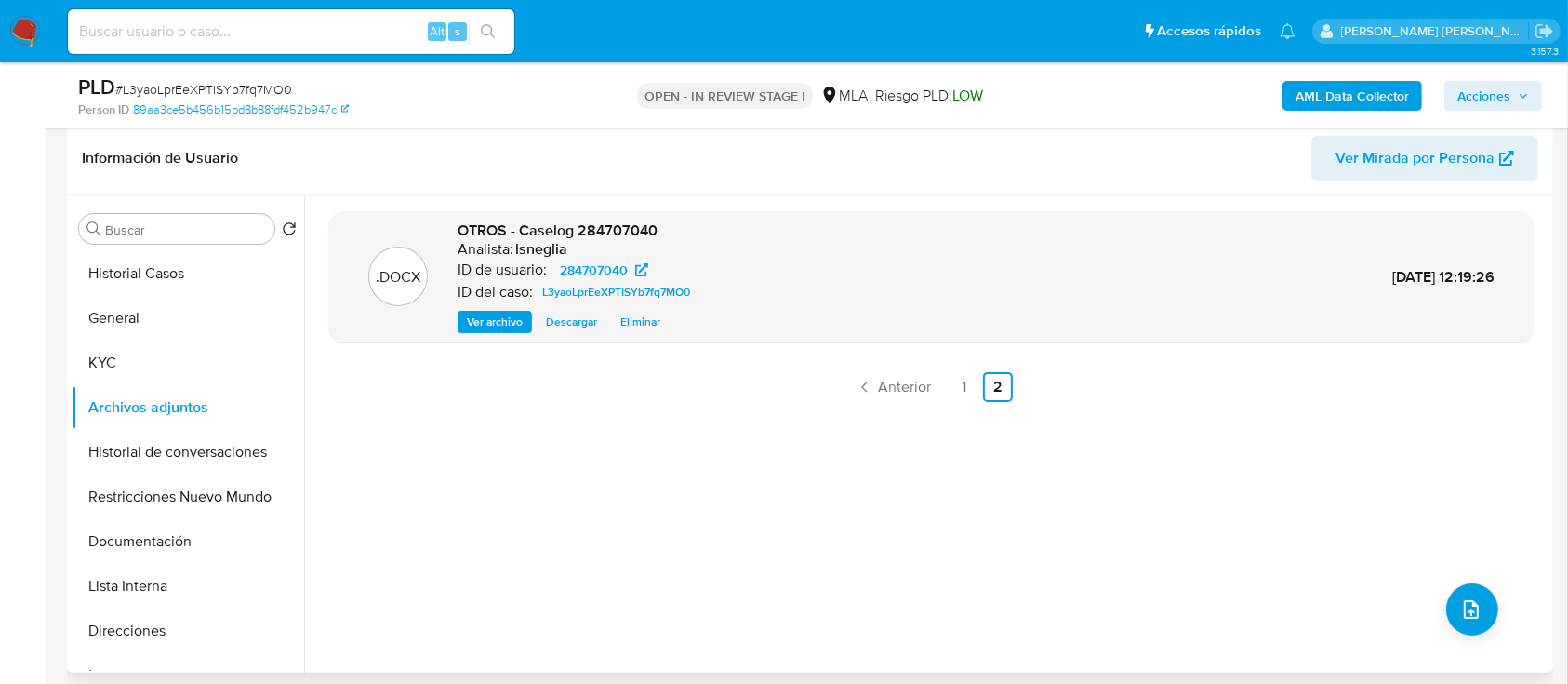
click at [640, 321] on span "Eliminar" at bounding box center [639, 321] width 40 height 18
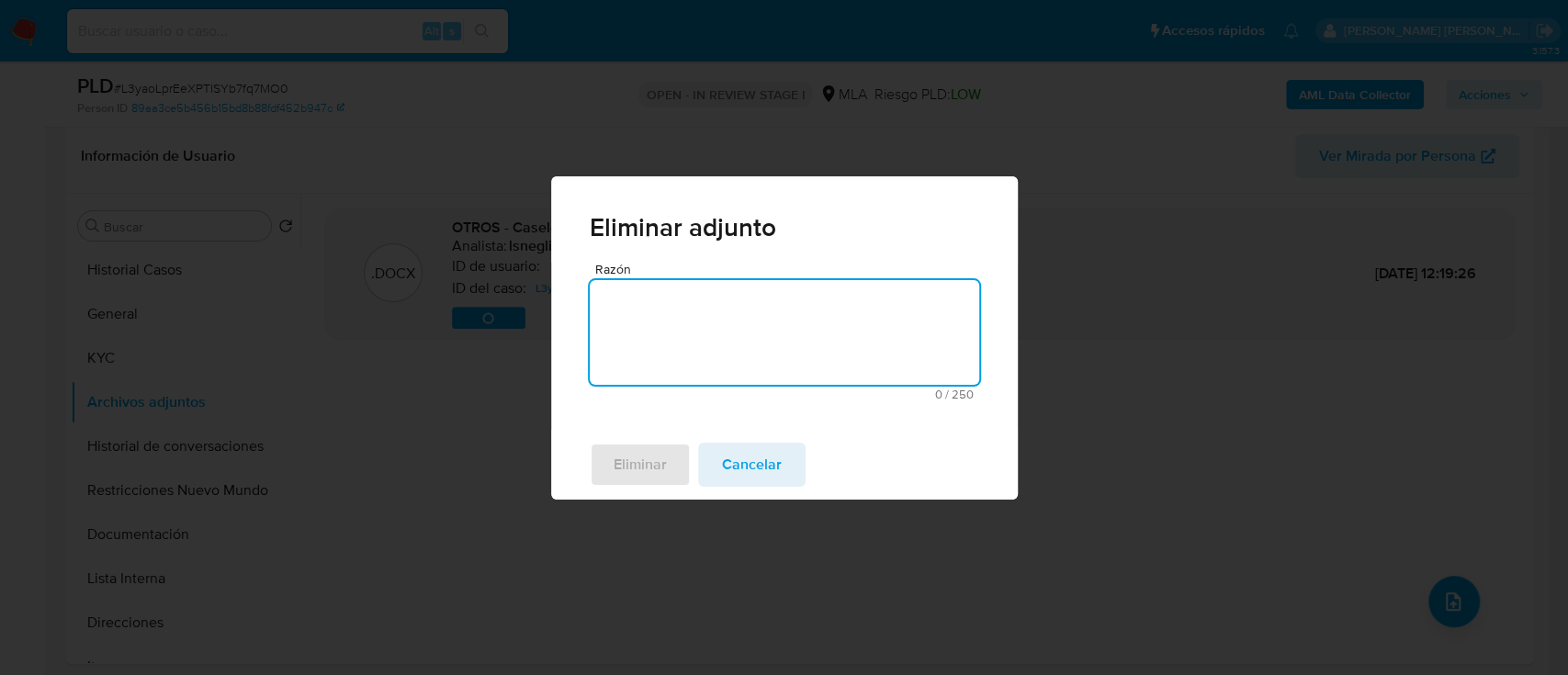
click at [768, 359] on textarea "Razón" at bounding box center [784, 332] width 390 height 105
type textarea "."
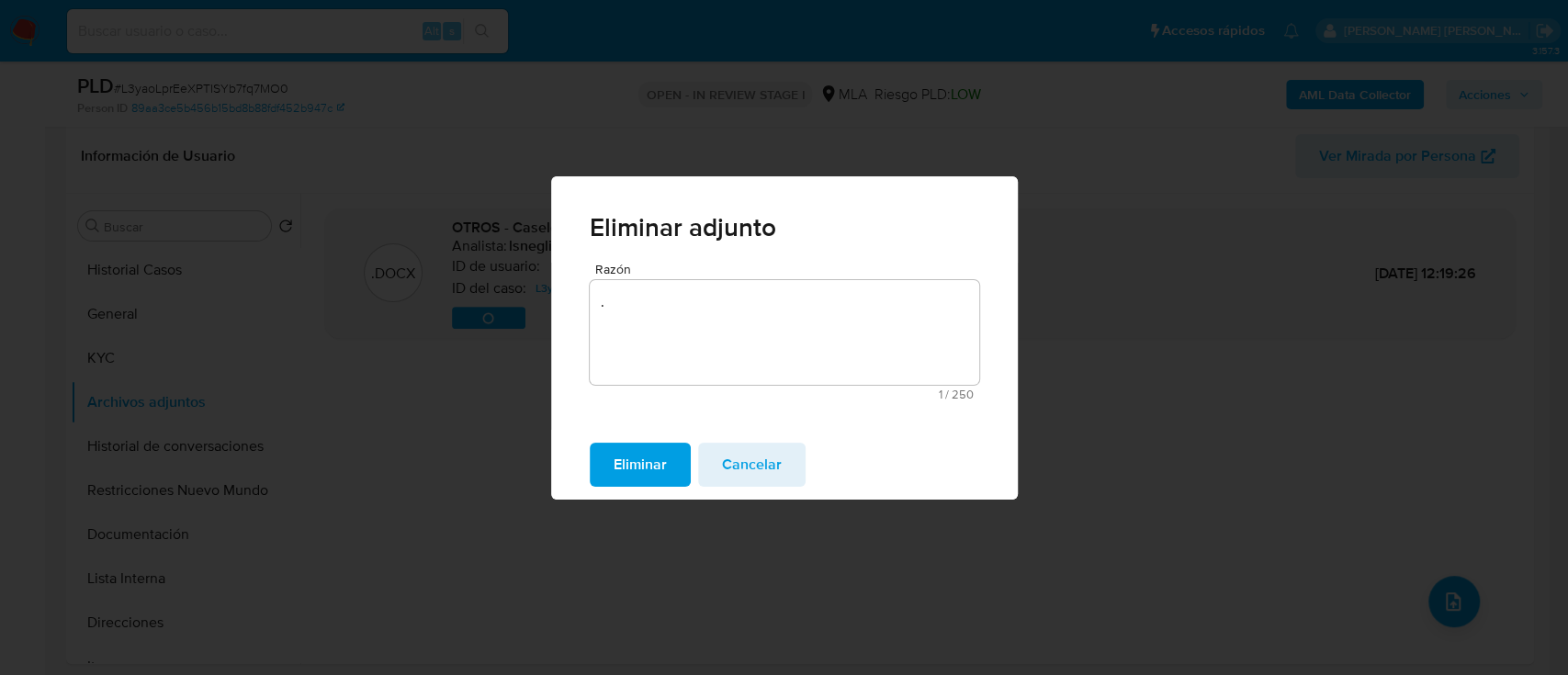
click at [657, 471] on span "Eliminar" at bounding box center [640, 465] width 53 height 40
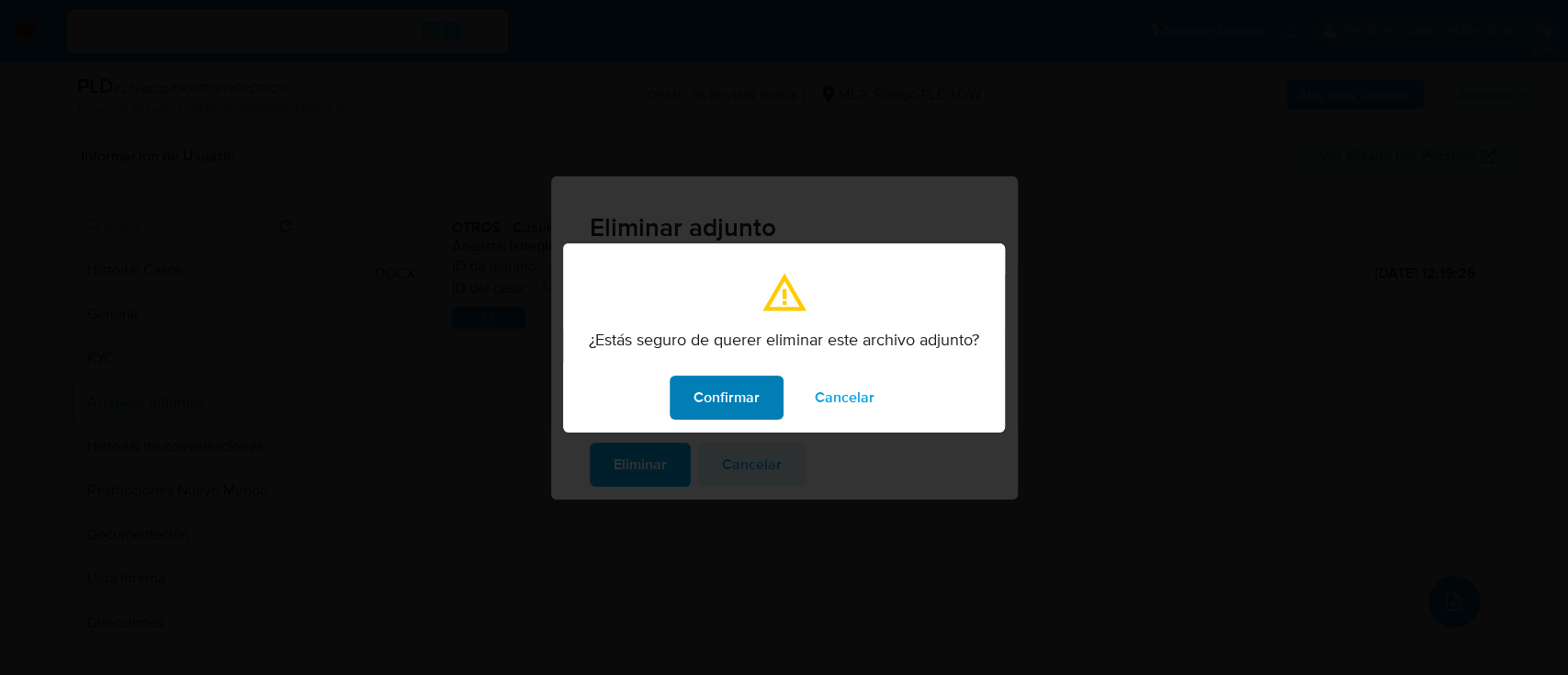
click at [733, 402] on span "Confirmar" at bounding box center [726, 397] width 66 height 40
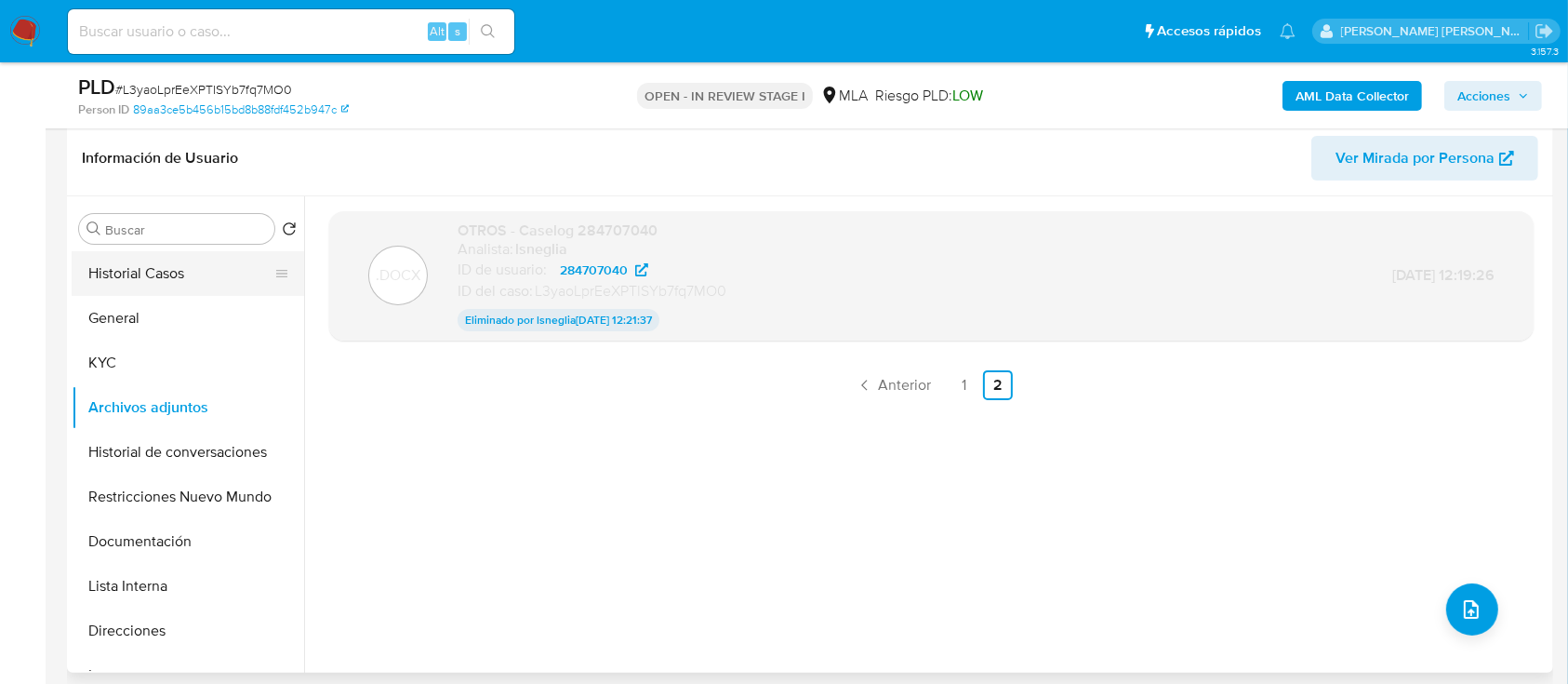
click at [146, 279] on button "Historial Casos" at bounding box center [180, 273] width 218 height 44
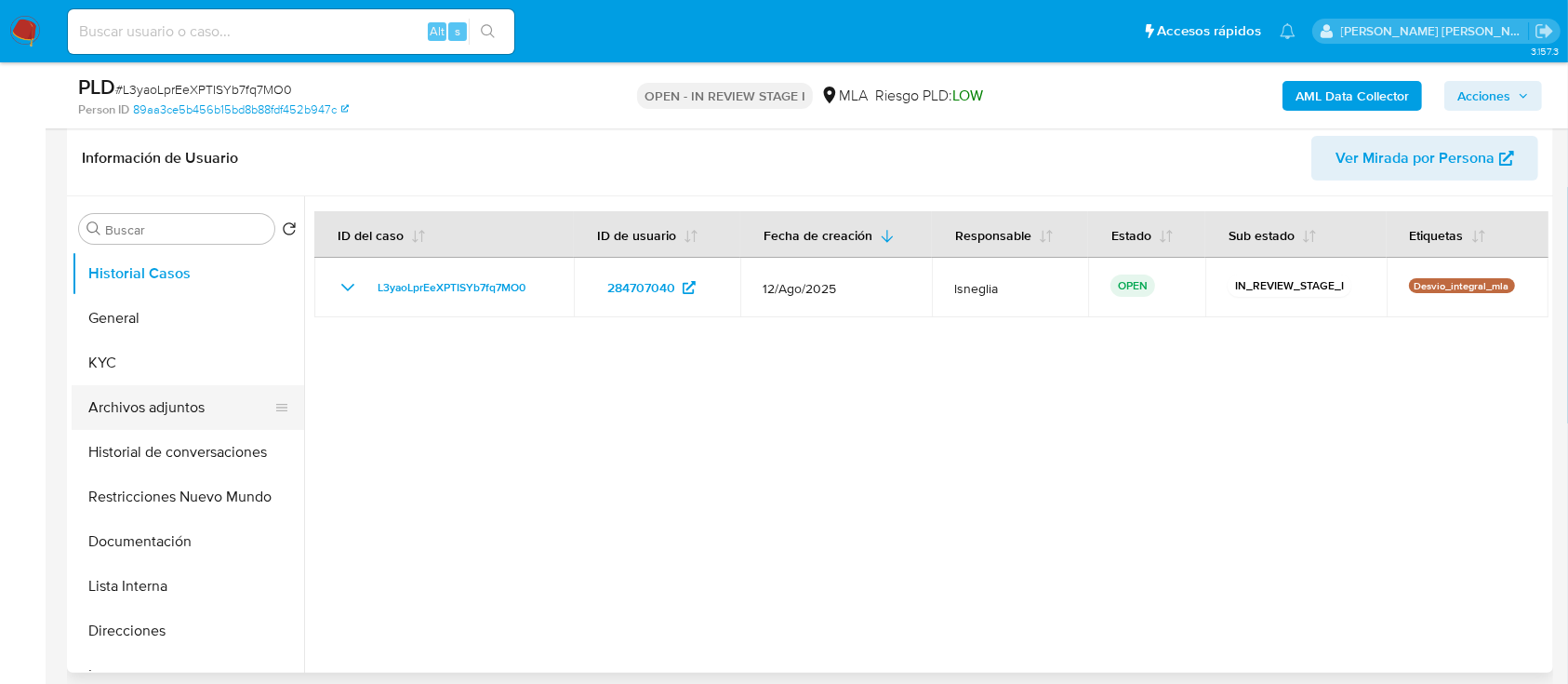
click at [200, 397] on button "Archivos adjuntos" at bounding box center [180, 407] width 218 height 44
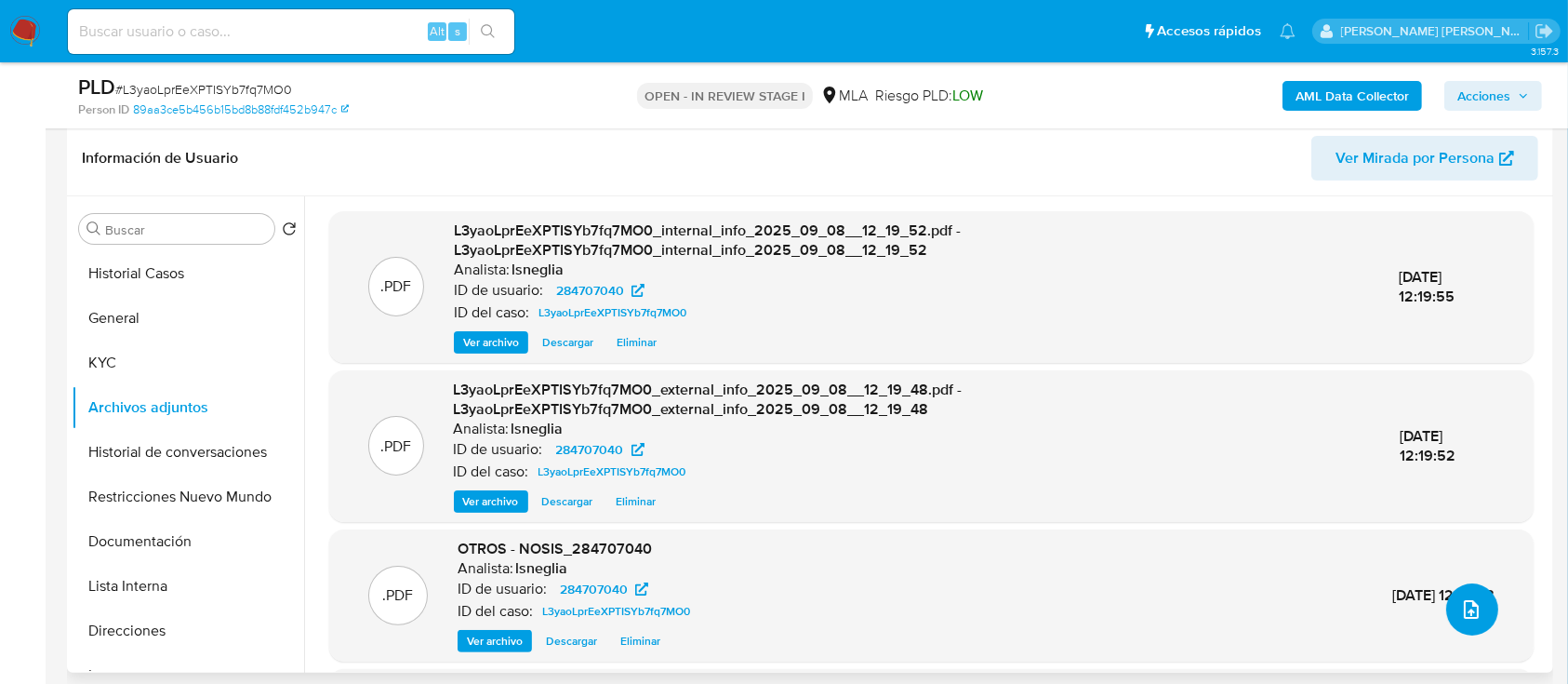
click at [1446, 613] on button "upload-file" at bounding box center [1473, 610] width 52 height 52
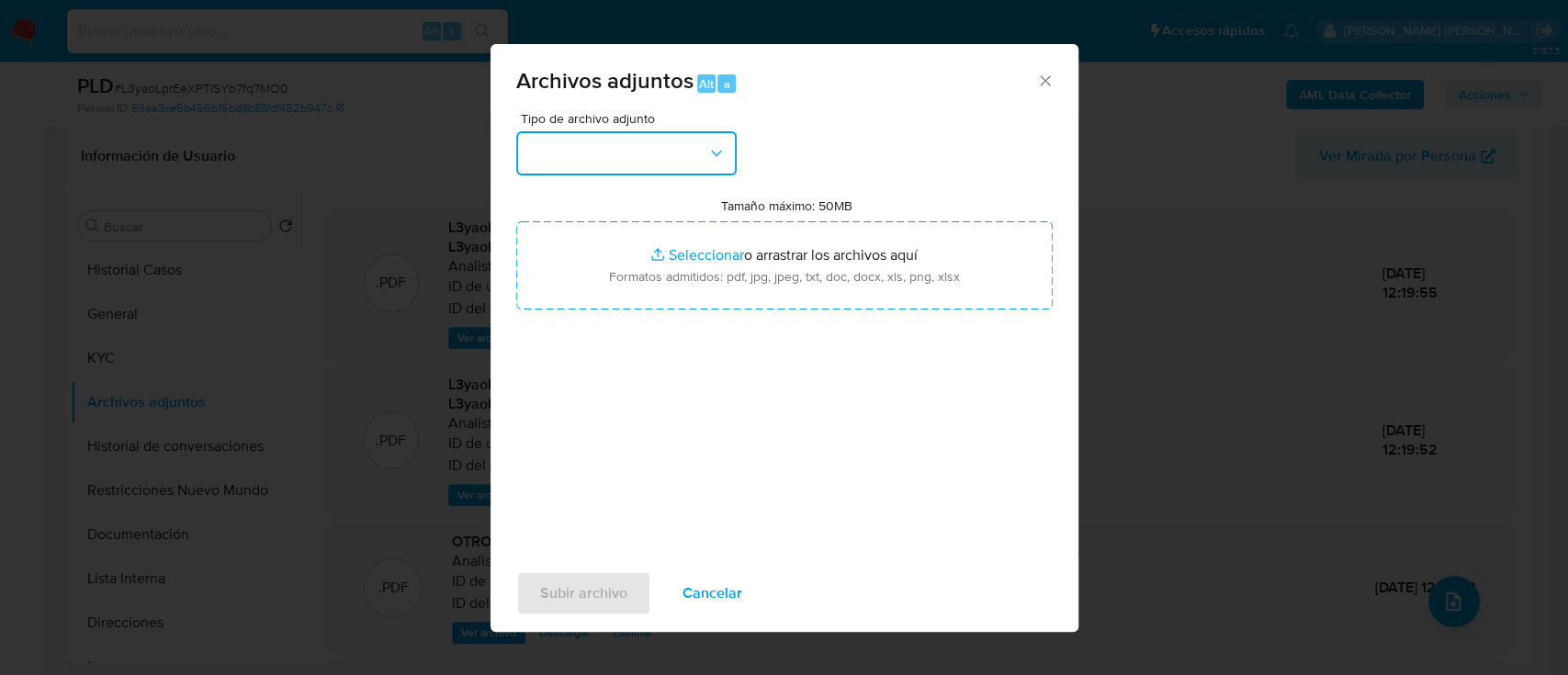
click at [647, 169] on button "button" at bounding box center [626, 153] width 220 height 44
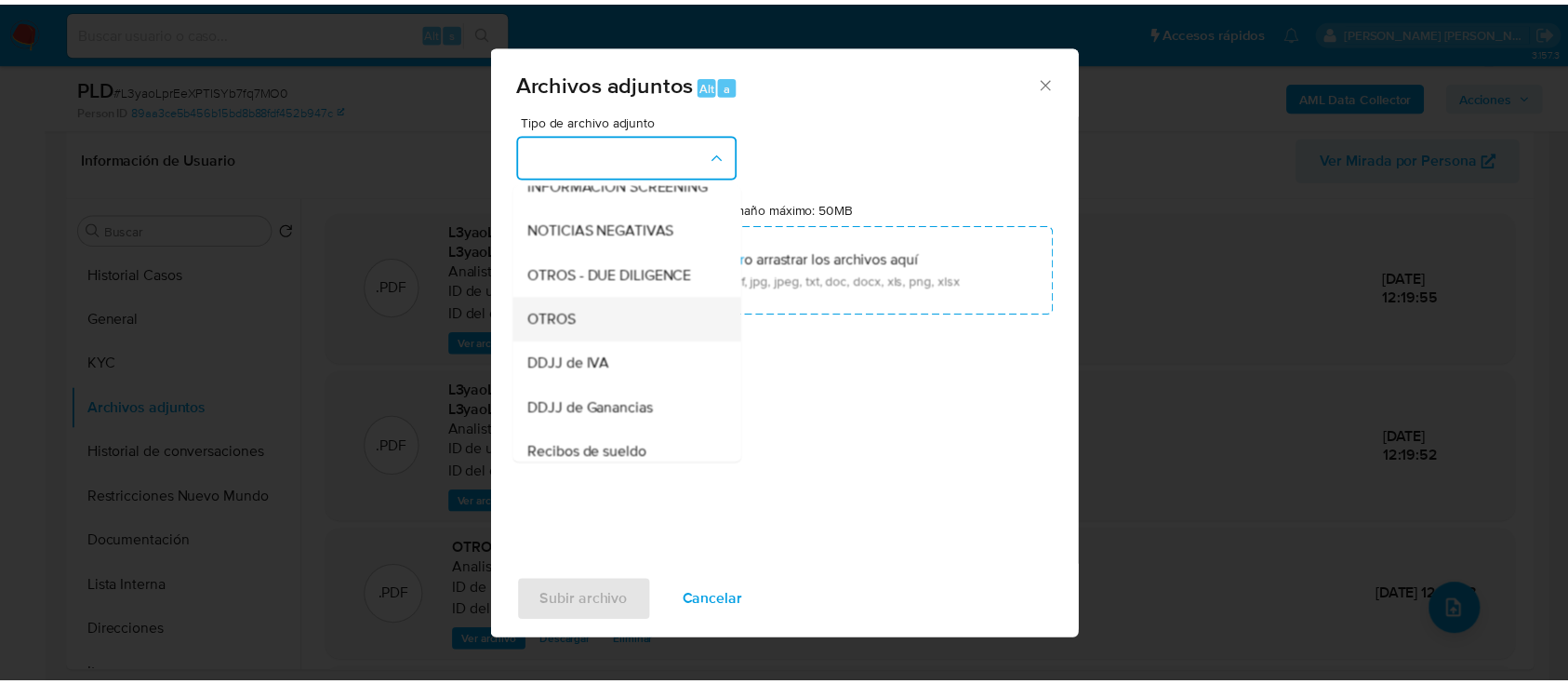
scroll to position [248, 0]
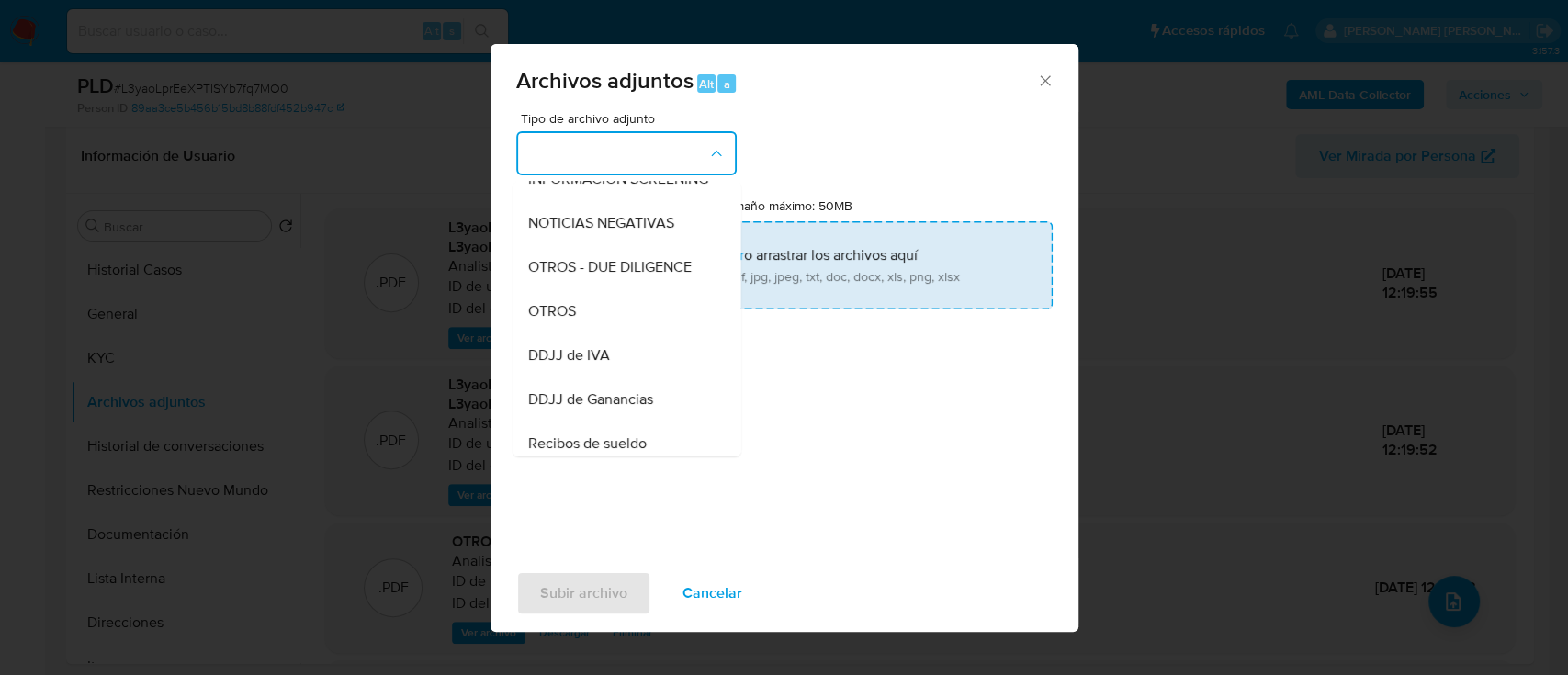
drag, startPoint x: 552, startPoint y: 340, endPoint x: 839, endPoint y: 254, distance: 299.6
click at [552, 333] on div "OTROS" at bounding box center [621, 311] width 188 height 44
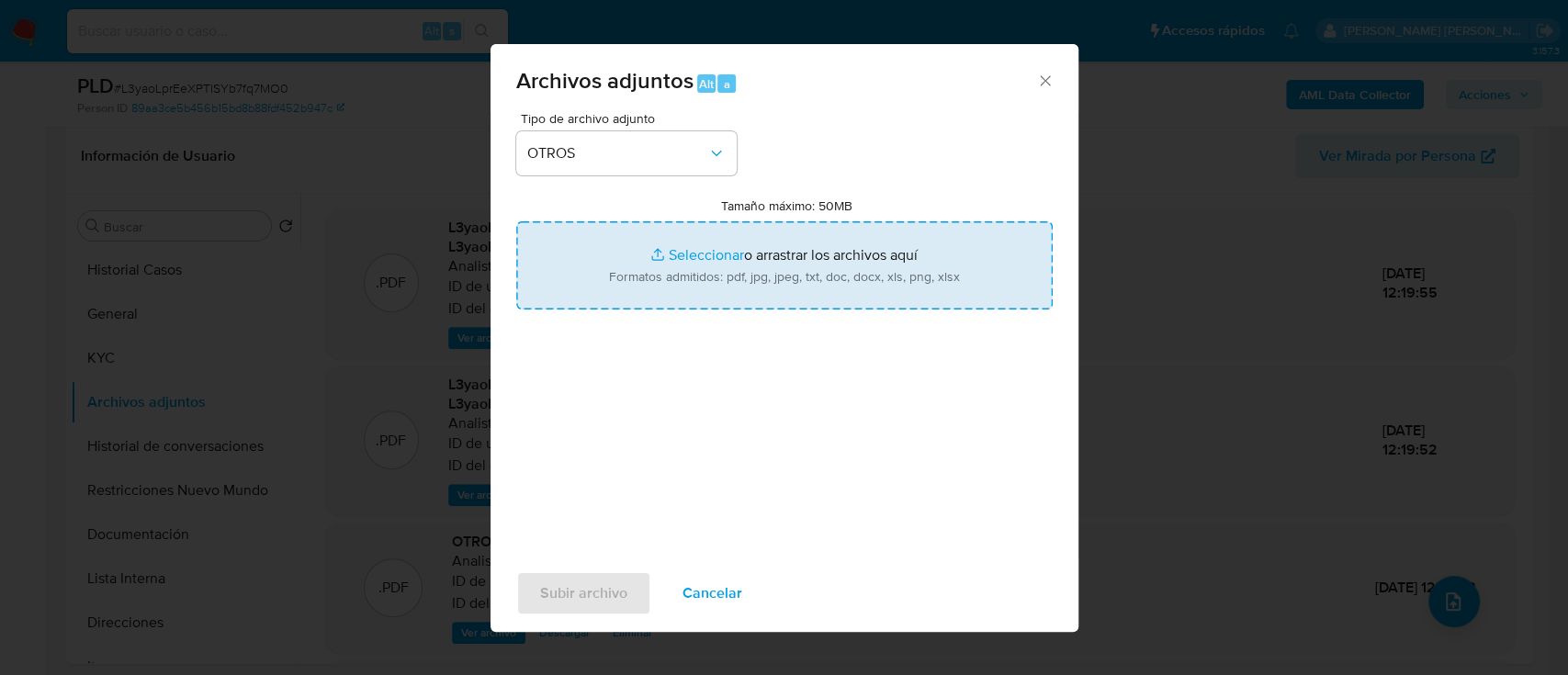
type input "C:\fakepath\Caselog L3yaoLprEeXPTISYb7fq7MO0.docx"
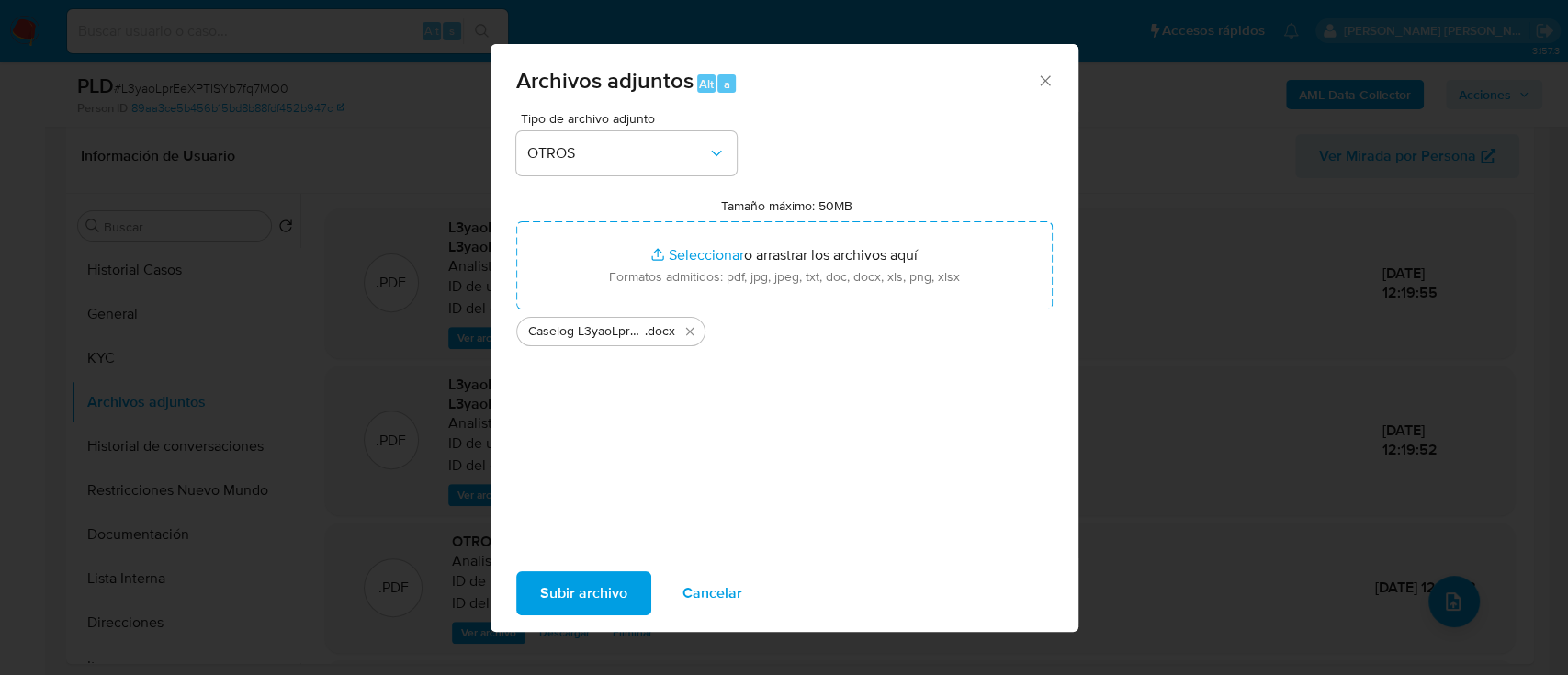
click at [574, 585] on span "Subir archivo" at bounding box center [584, 593] width 88 height 40
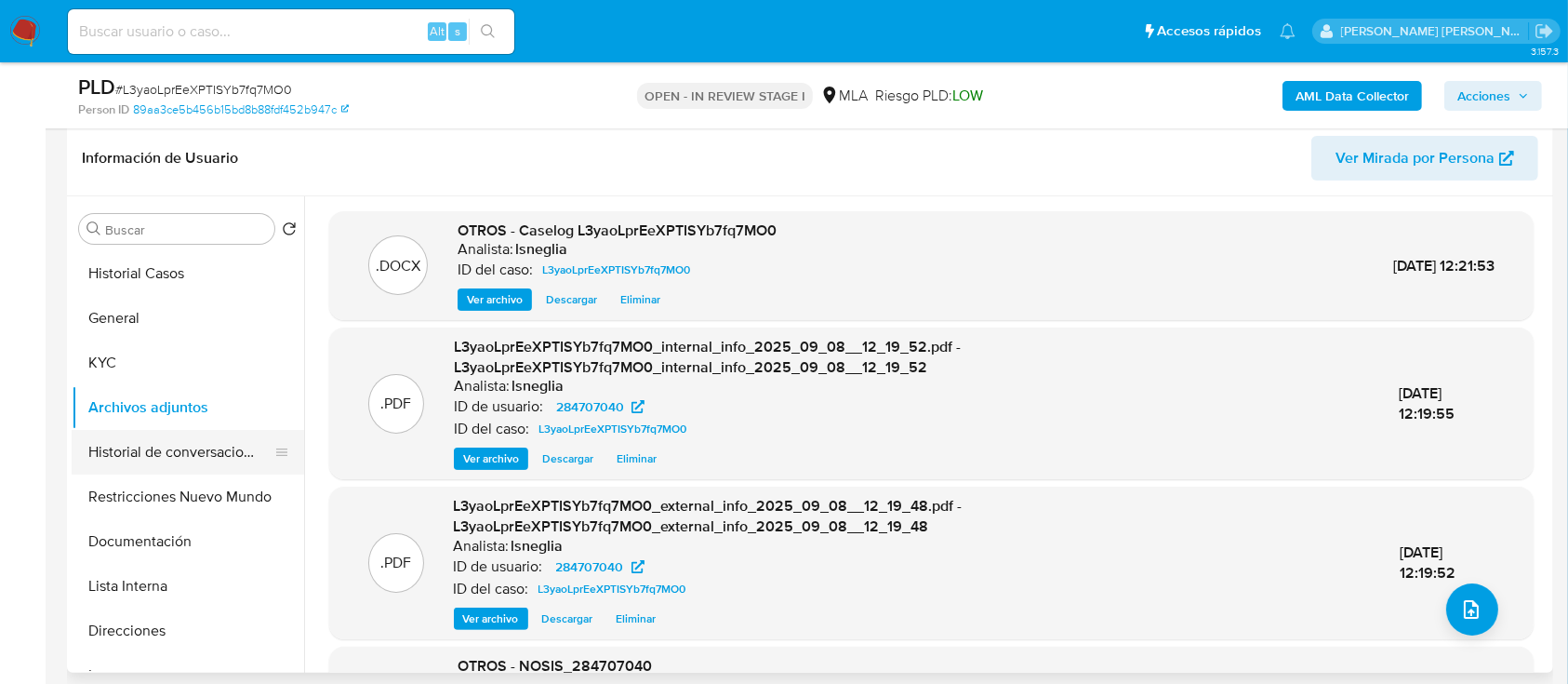
click at [217, 451] on button "Historial de conversaciones" at bounding box center [180, 452] width 218 height 44
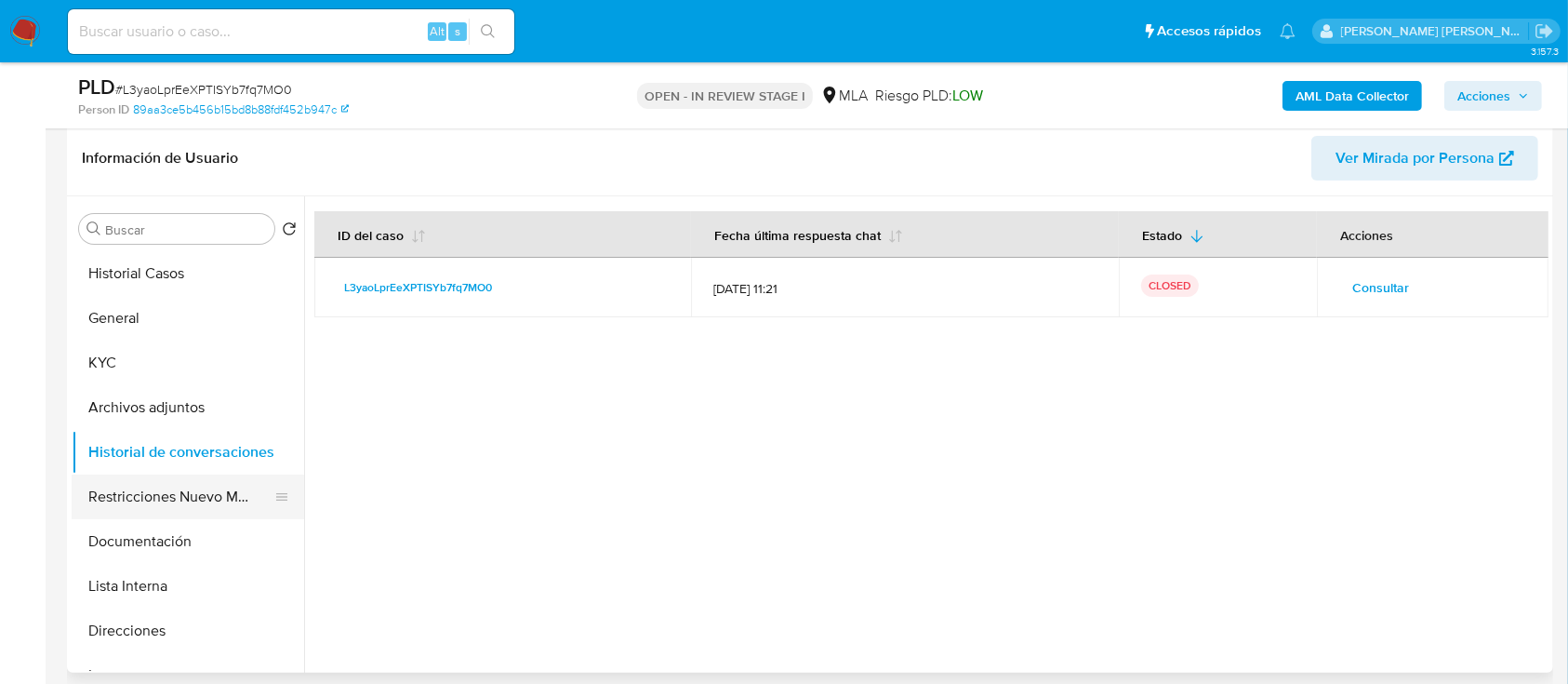
click at [169, 495] on button "Restricciones Nuevo Mundo" at bounding box center [180, 497] width 218 height 44
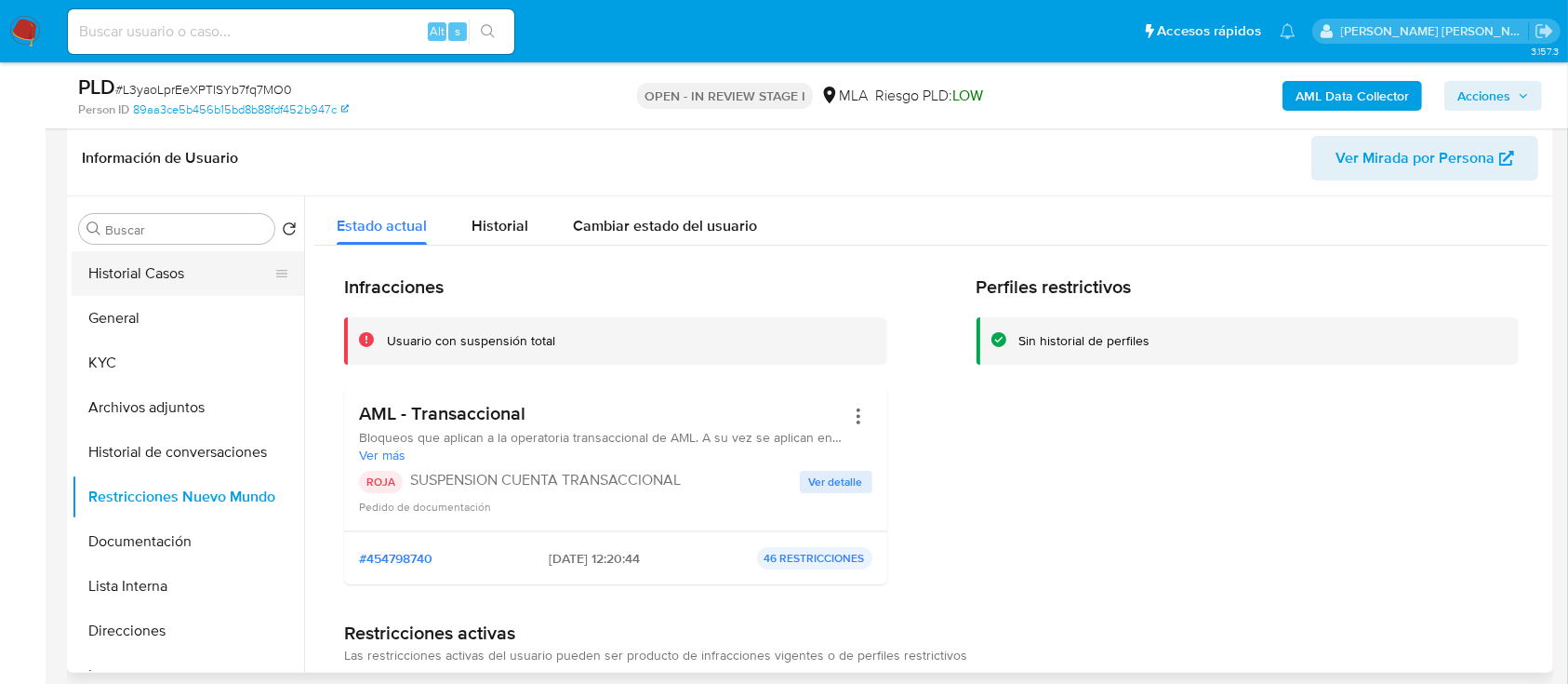
click at [158, 285] on button "Historial Casos" at bounding box center [180, 273] width 218 height 44
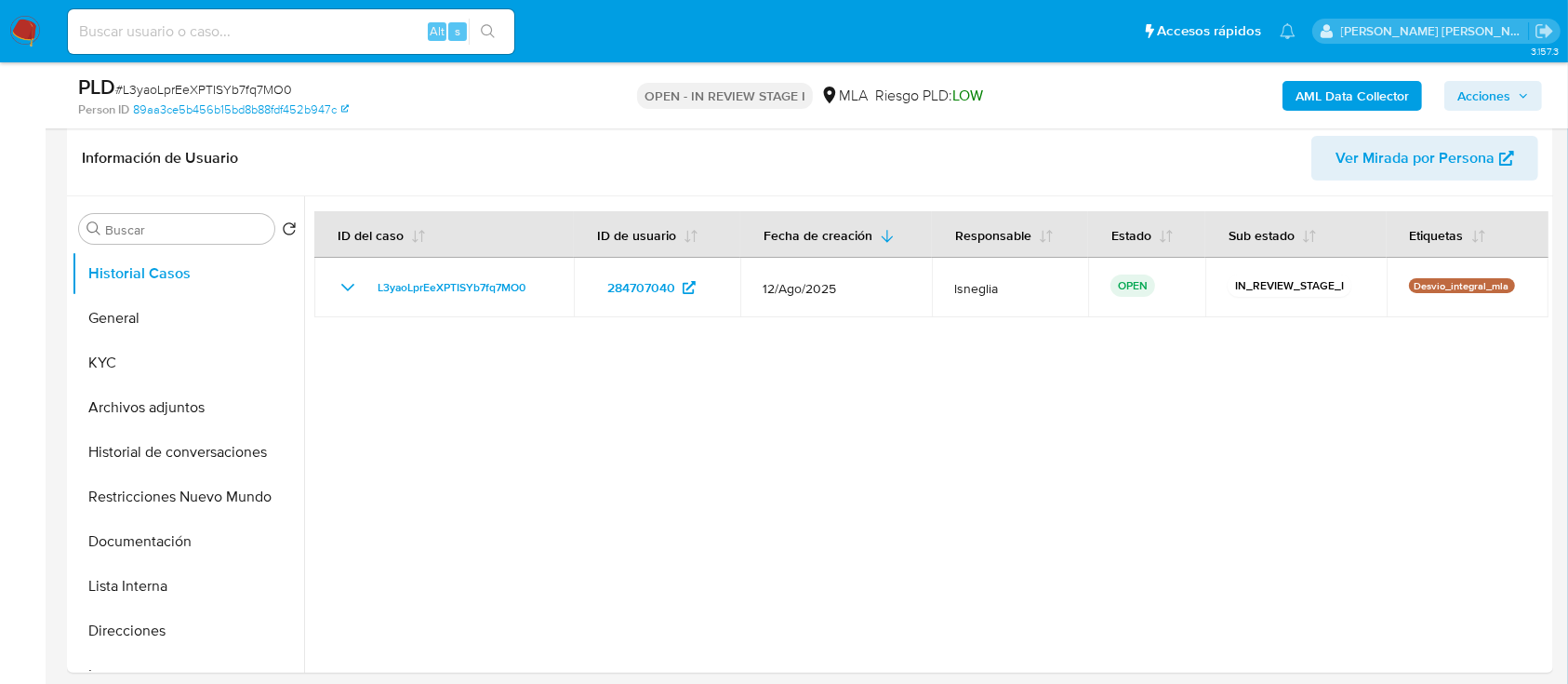
click at [1502, 104] on span "Acciones" at bounding box center [1483, 96] width 53 height 30
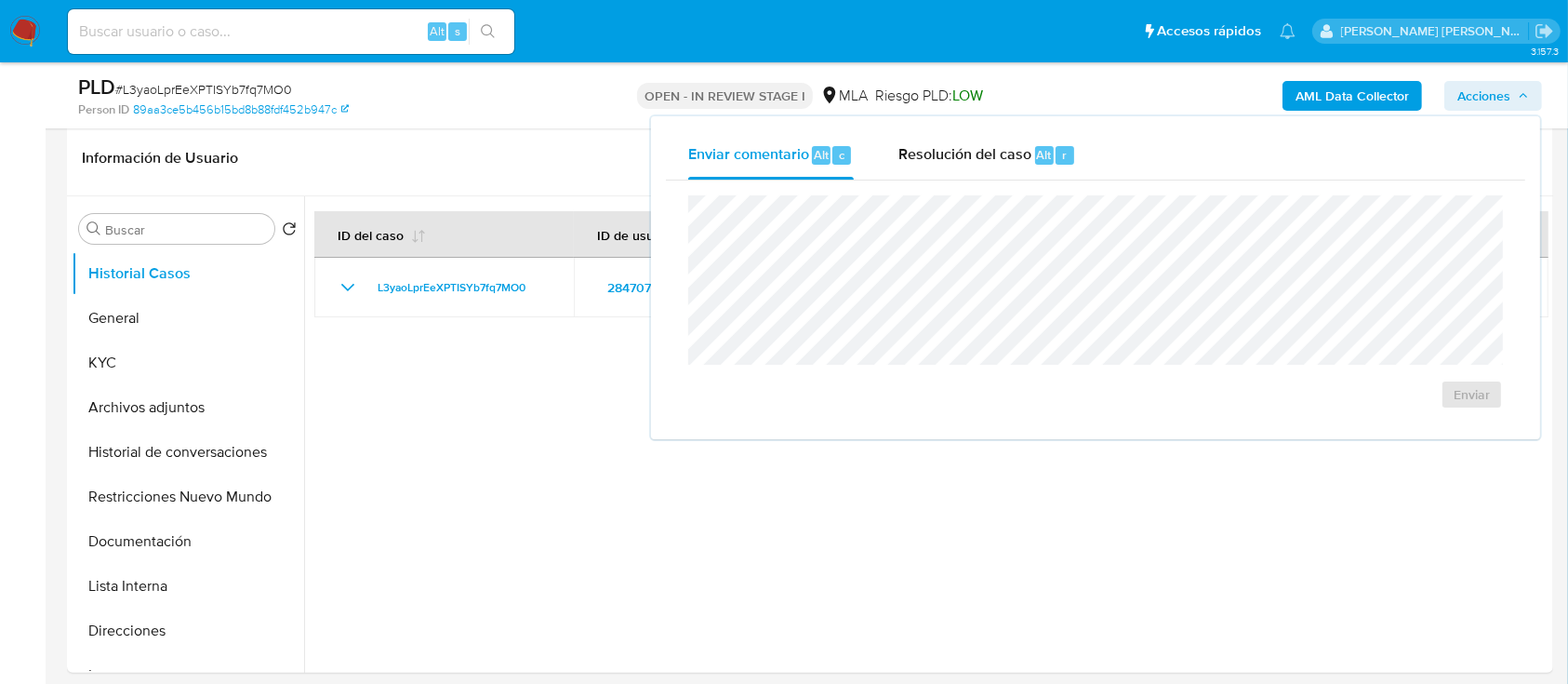
click at [1002, 127] on div "Enviar comentario Alt c Resolución del caso Alt r Enviar" at bounding box center [1095, 278] width 889 height 323
click at [156, 509] on button "Restricciones Nuevo Mundo" at bounding box center [180, 497] width 218 height 44
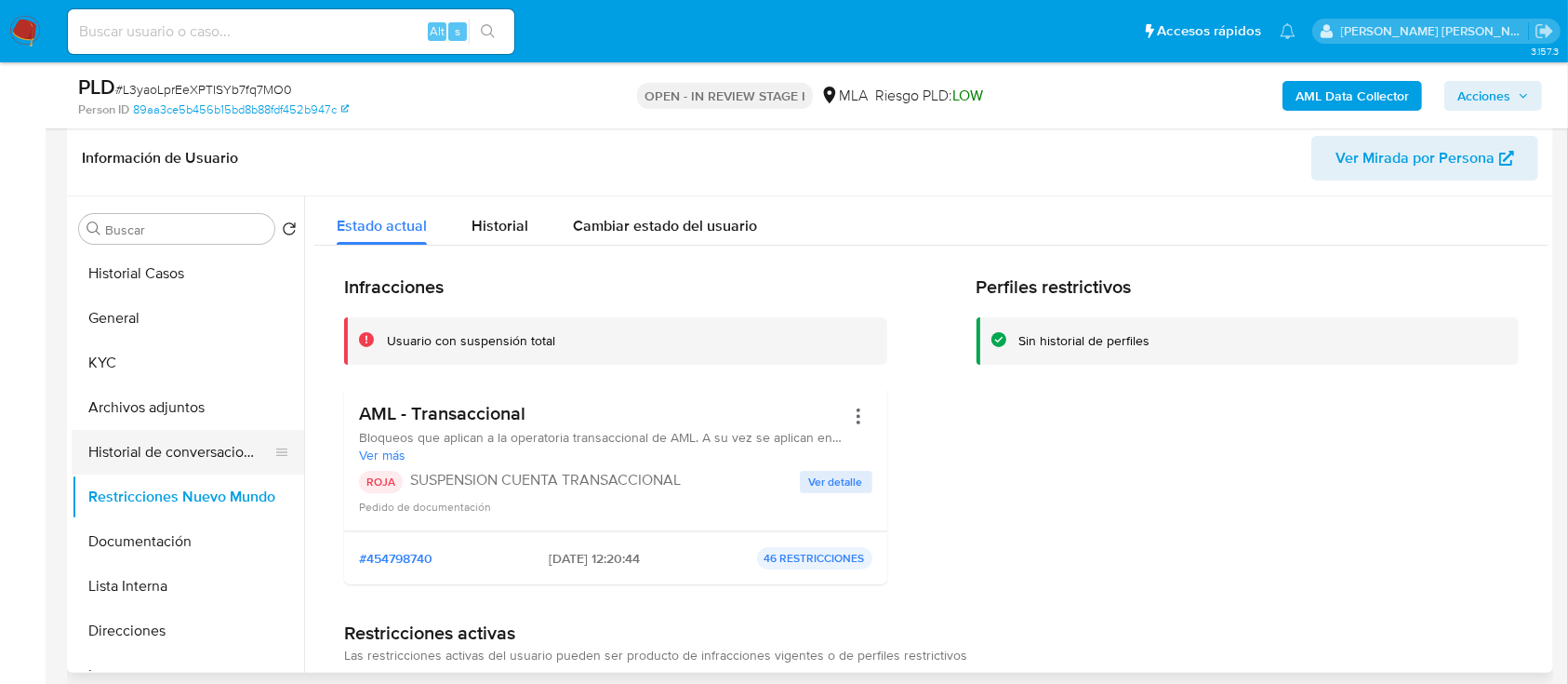
click at [174, 453] on button "Historial de conversaciones" at bounding box center [180, 452] width 218 height 44
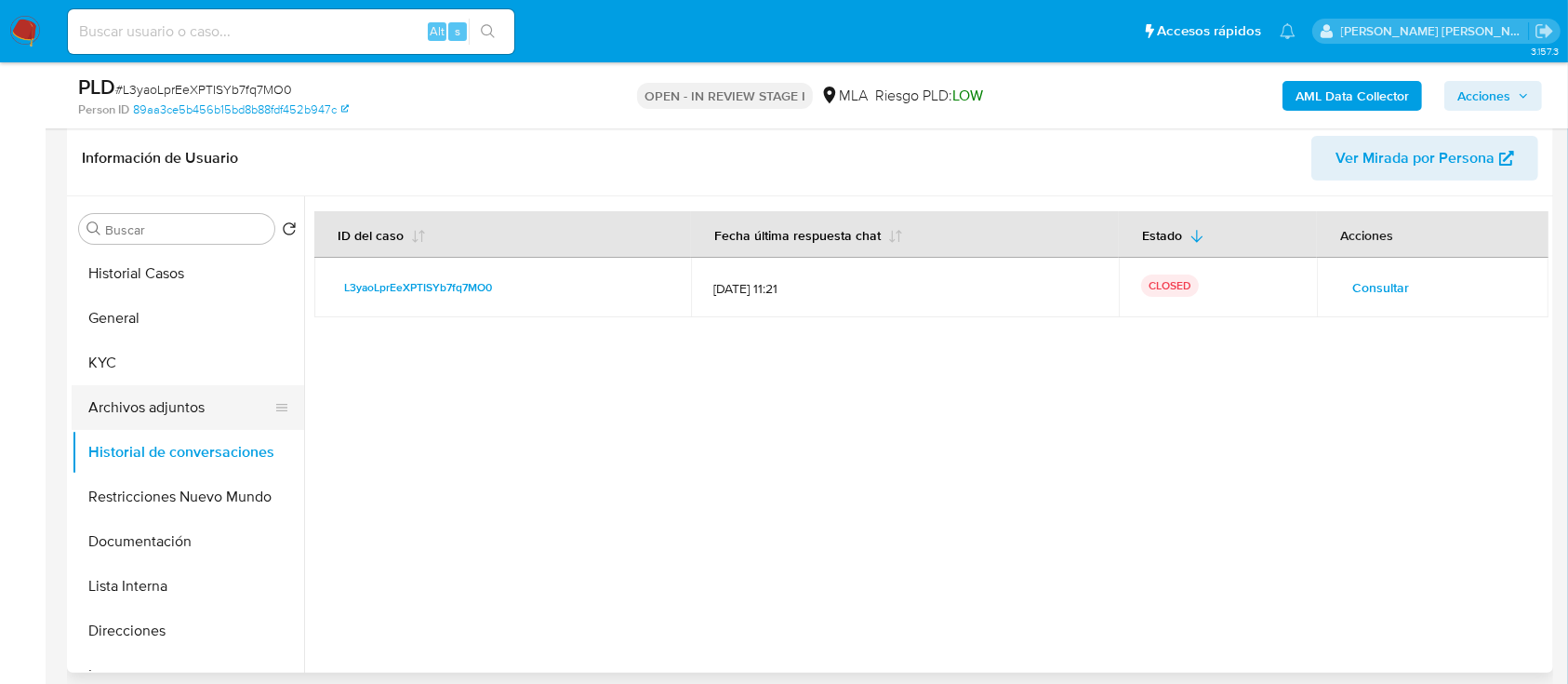
click at [173, 409] on button "Archivos adjuntos" at bounding box center [180, 407] width 218 height 44
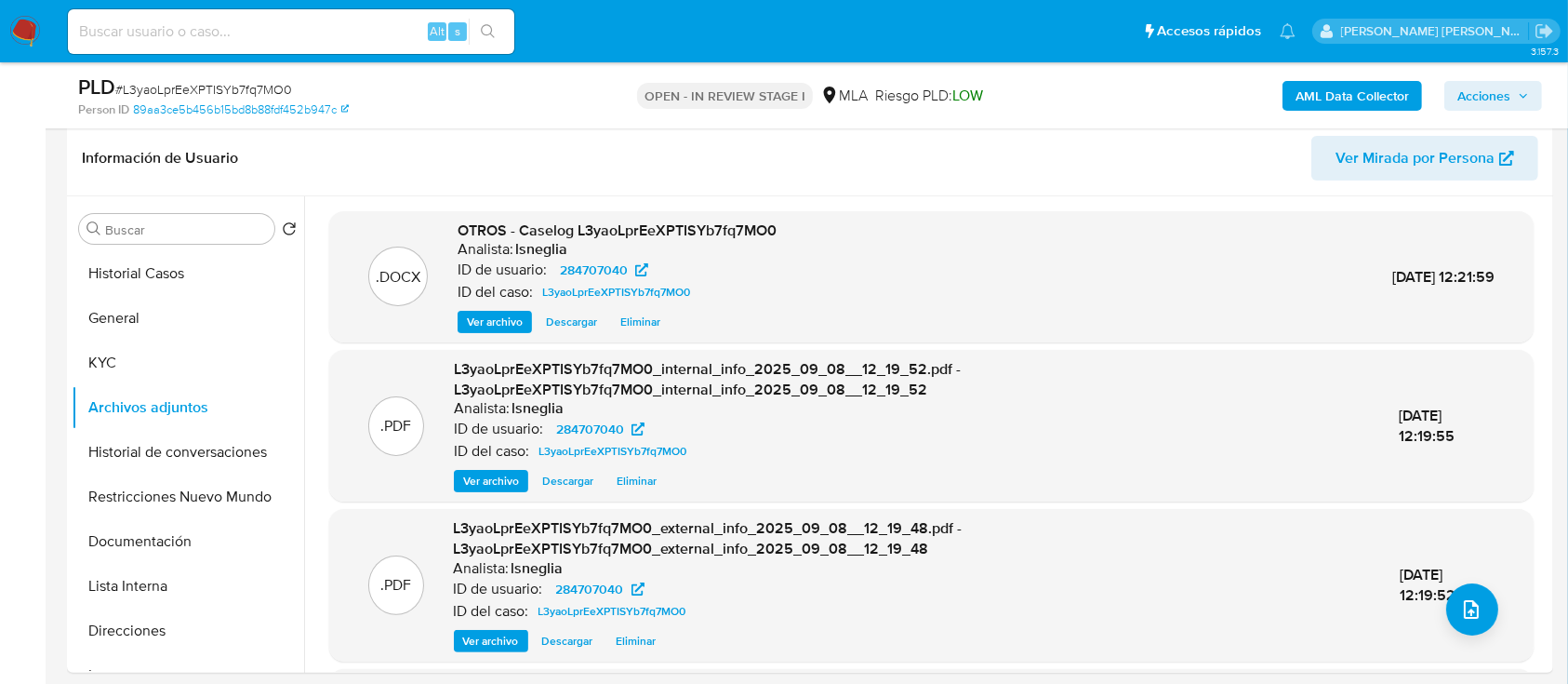
click at [1513, 100] on span "Acciones" at bounding box center [1493, 96] width 71 height 26
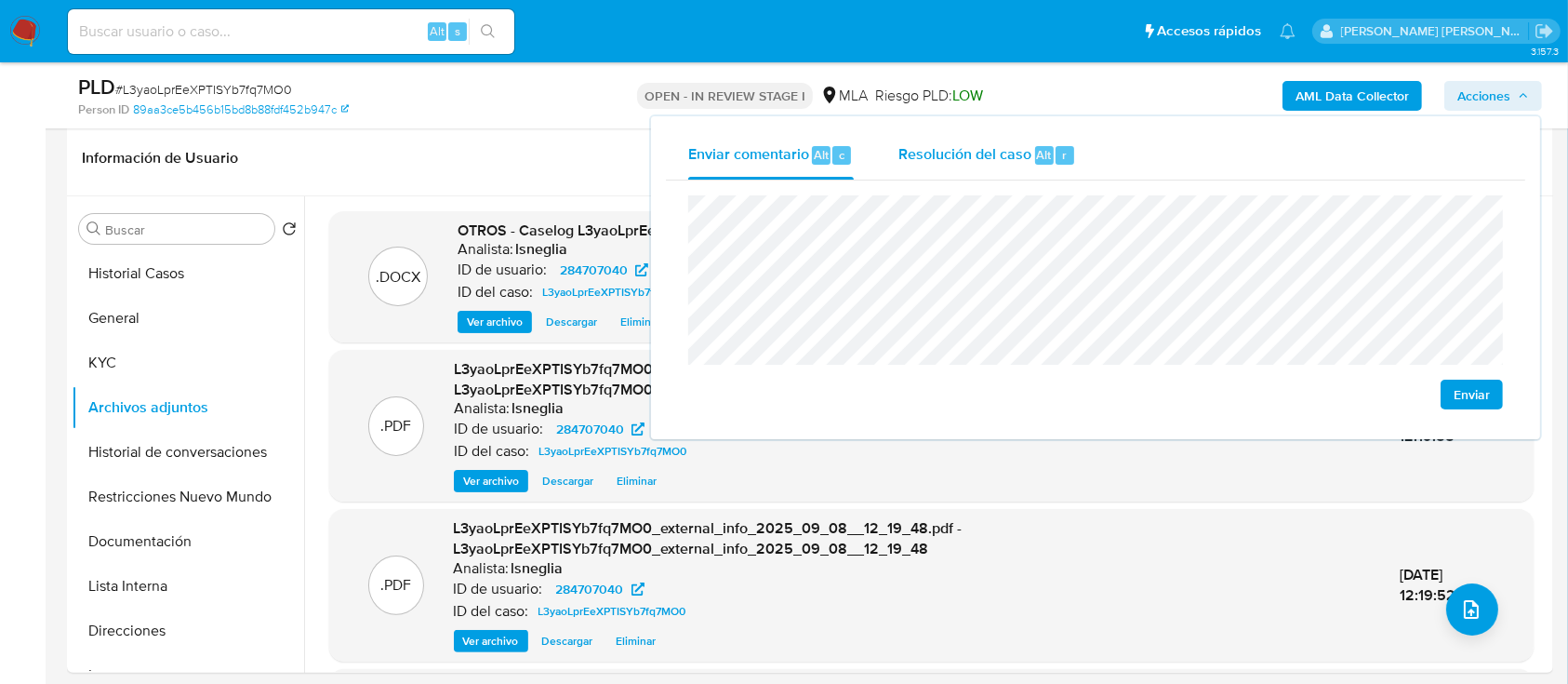
click at [1011, 145] on span "Resolución del caso" at bounding box center [965, 154] width 133 height 21
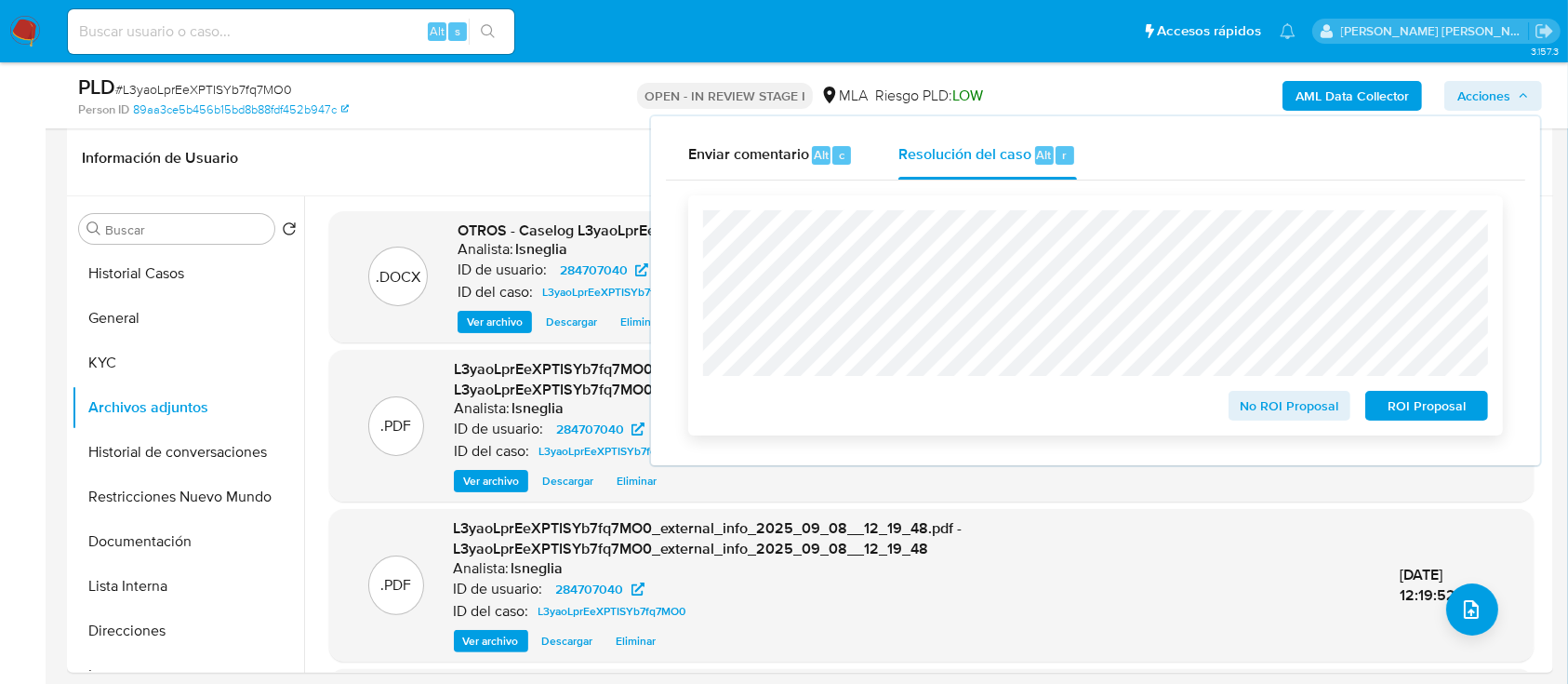
click at [1431, 410] on span "ROI Proposal" at bounding box center [1426, 405] width 96 height 26
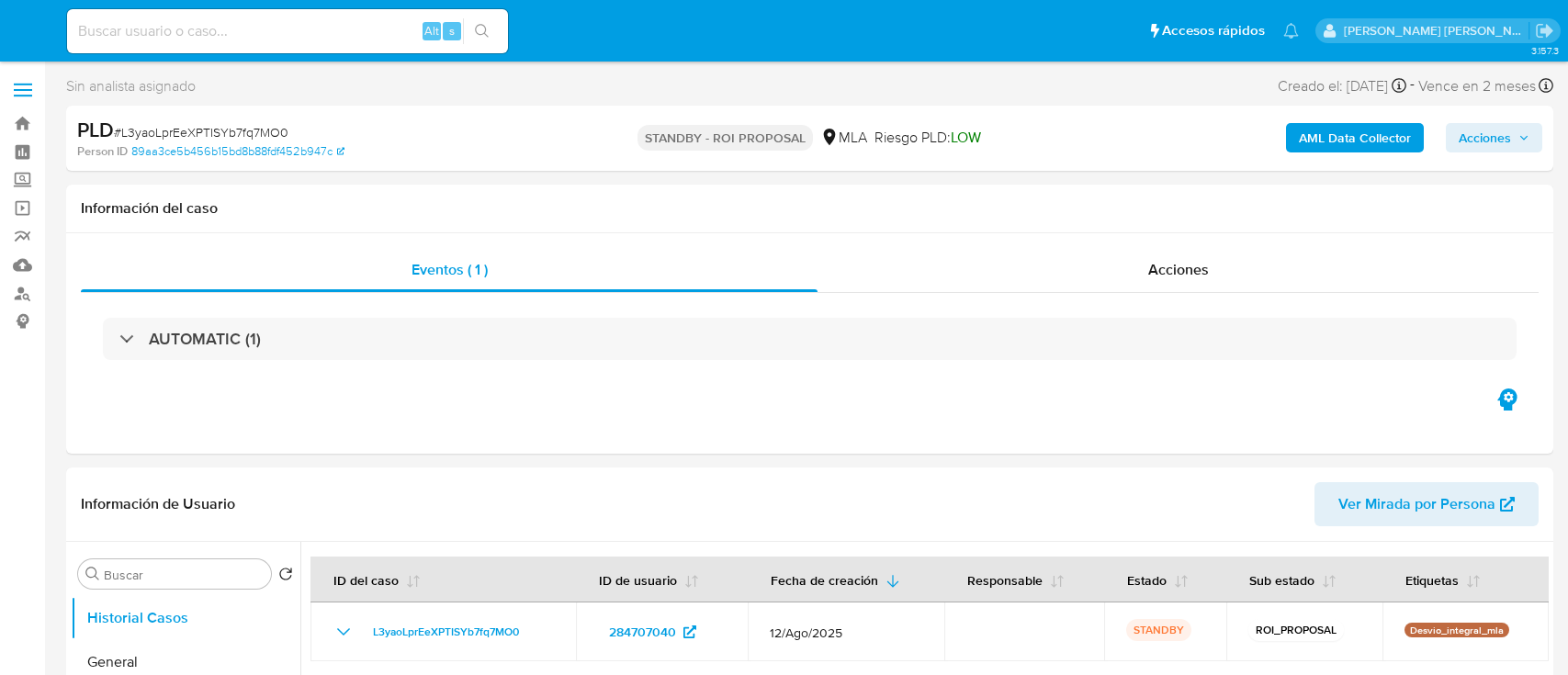
select select "10"
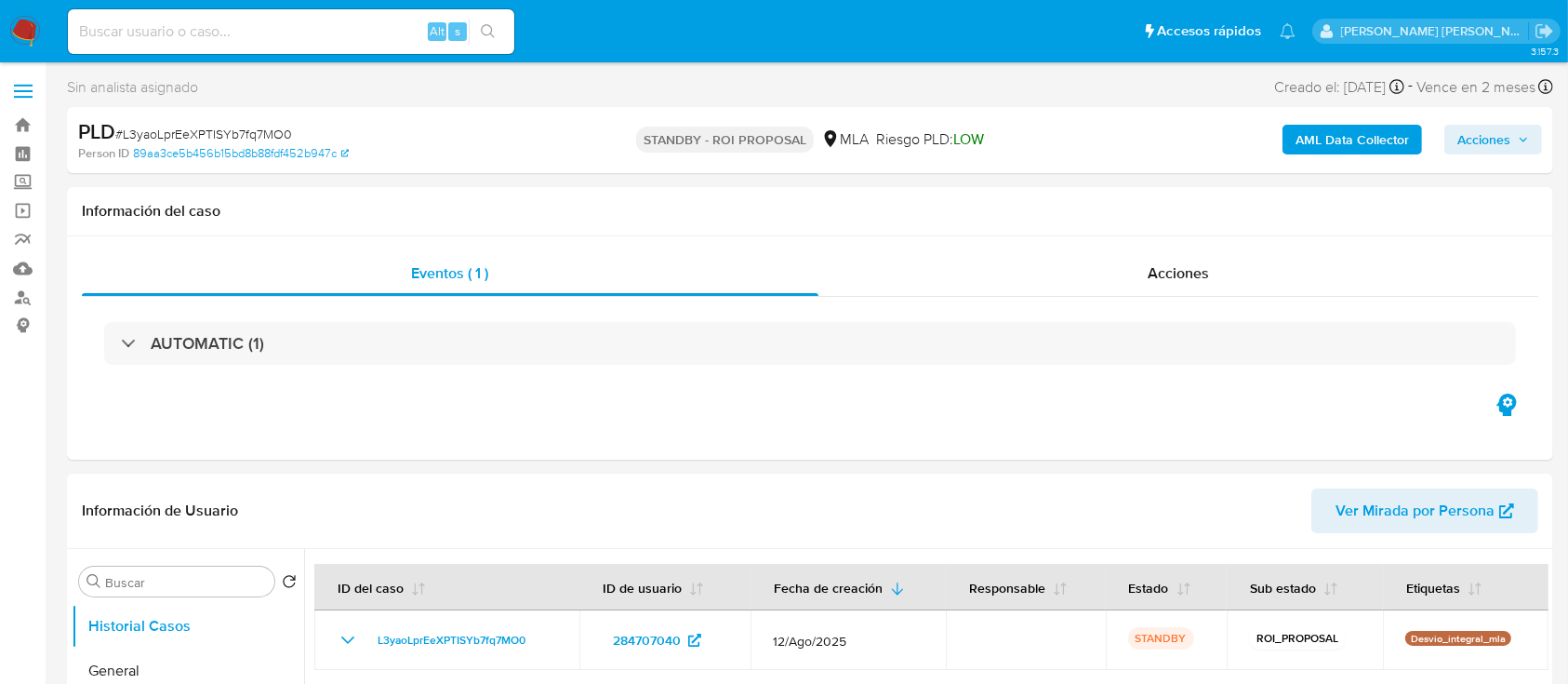
click at [193, 37] on input at bounding box center [290, 31] width 446 height 24
paste input "che5iPTZSXYXTKPE2gHT2iJF"
type input "che5iPTZSXYXTKPE2gHT2iJF"
click at [484, 32] on icon "search-icon" at bounding box center [488, 31] width 14 height 14
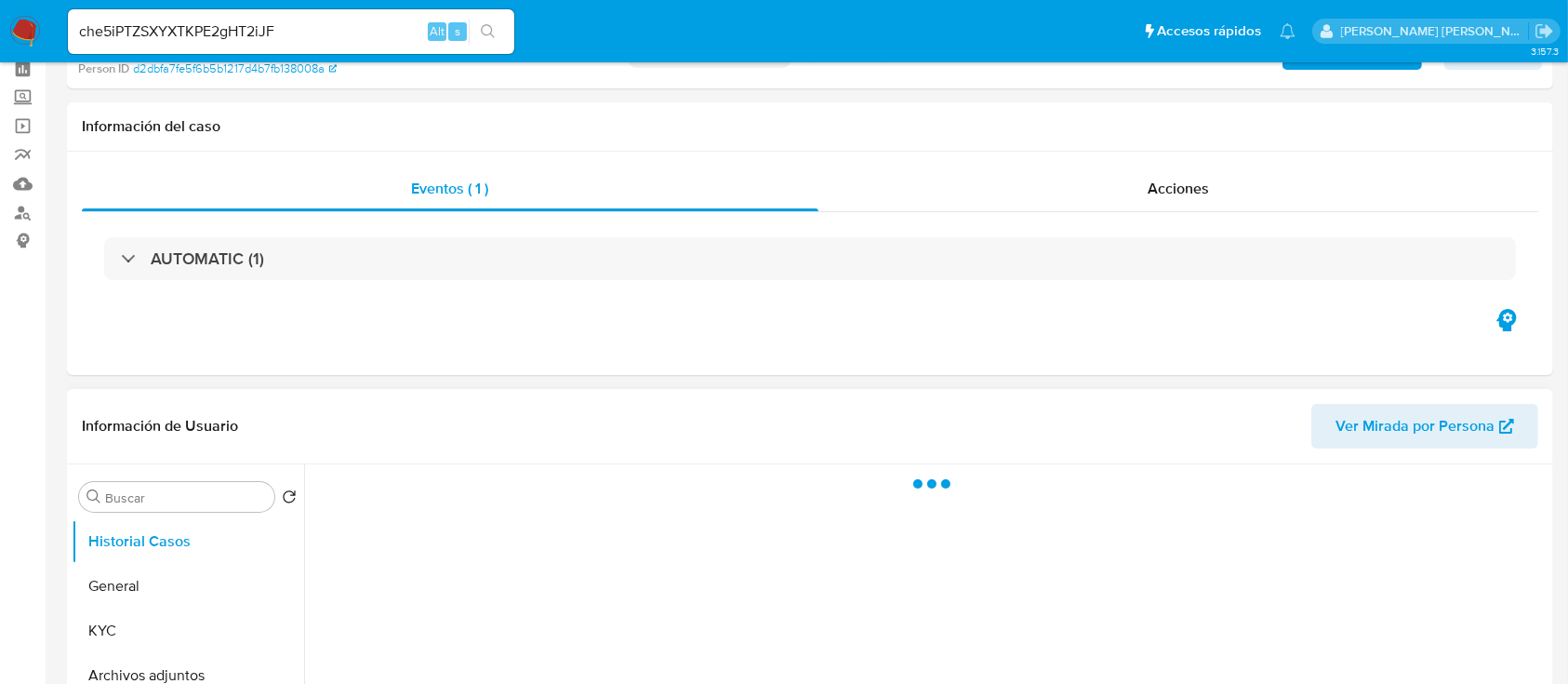
scroll to position [123, 0]
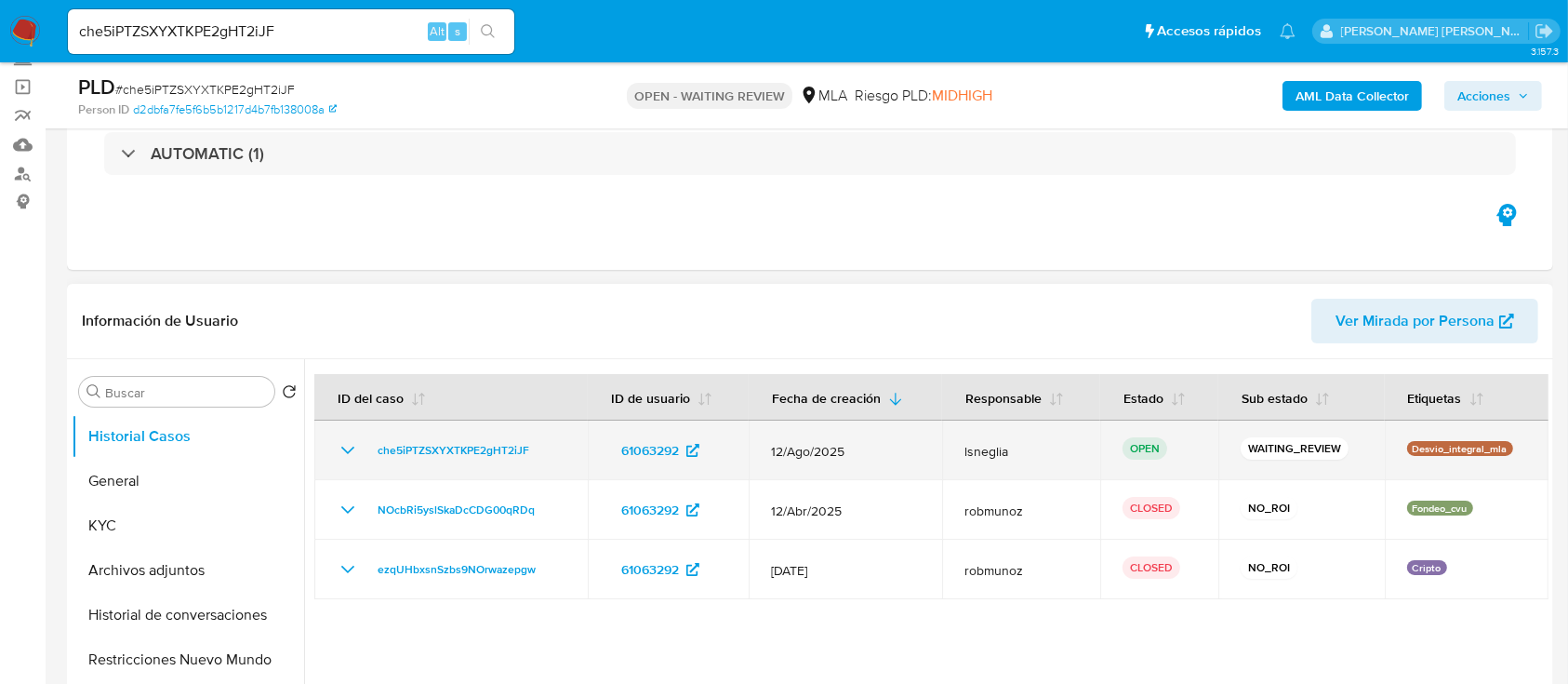
select select "10"
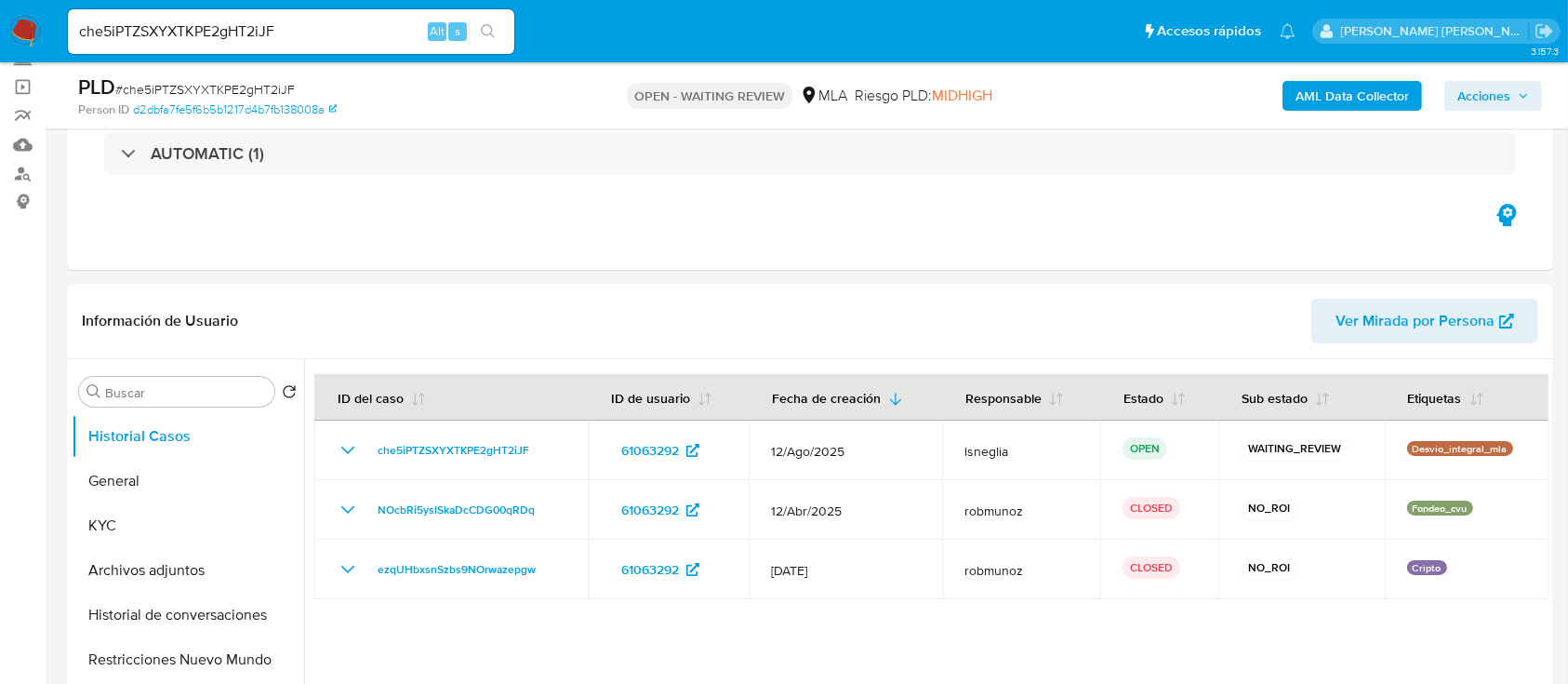
click at [207, 91] on span "# che5iPTZSXYXTKPE2gHT2iJF" at bounding box center [205, 89] width 179 height 18
copy span "che5iPTZSXYXTKPE2gHT2iJF"
click at [14, 20] on img at bounding box center [25, 31] width 32 height 32
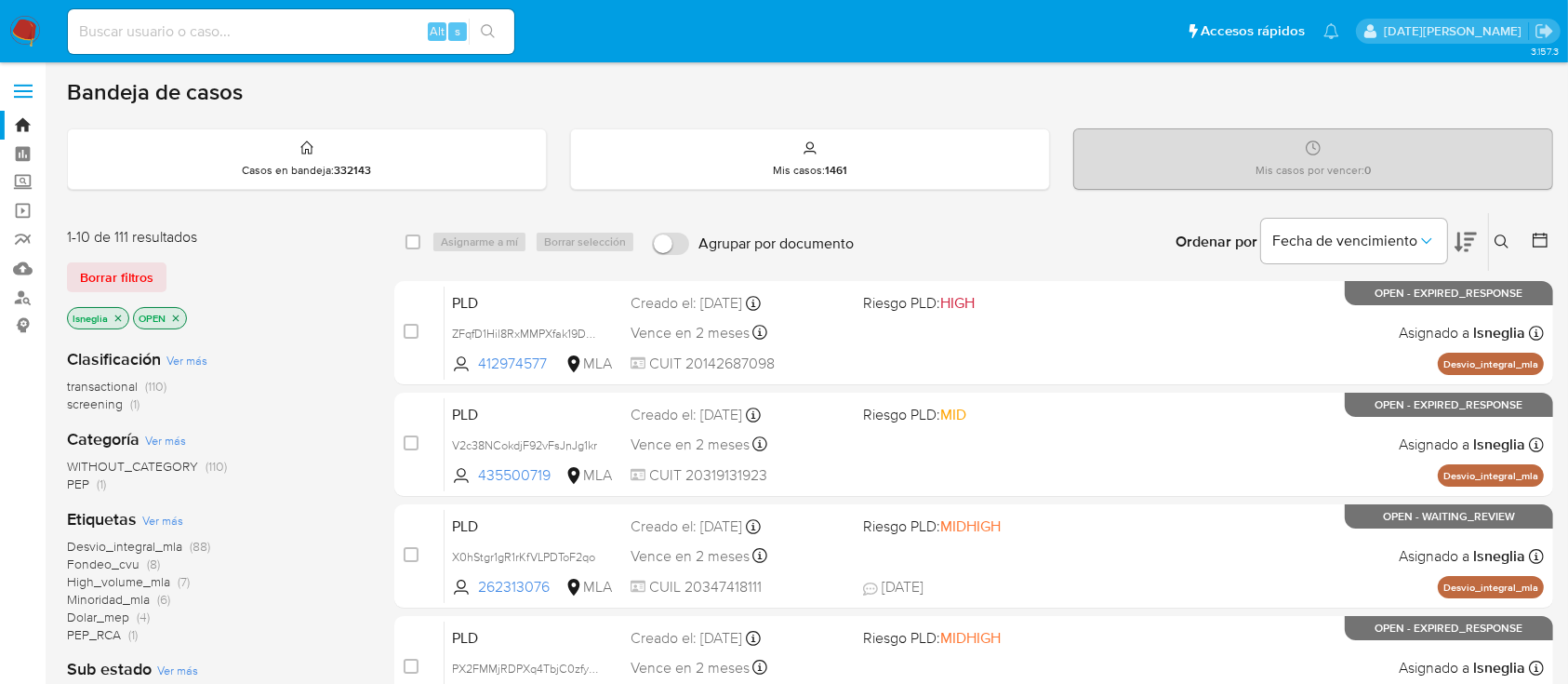
click at [1503, 231] on button at bounding box center [1504, 241] width 31 height 22
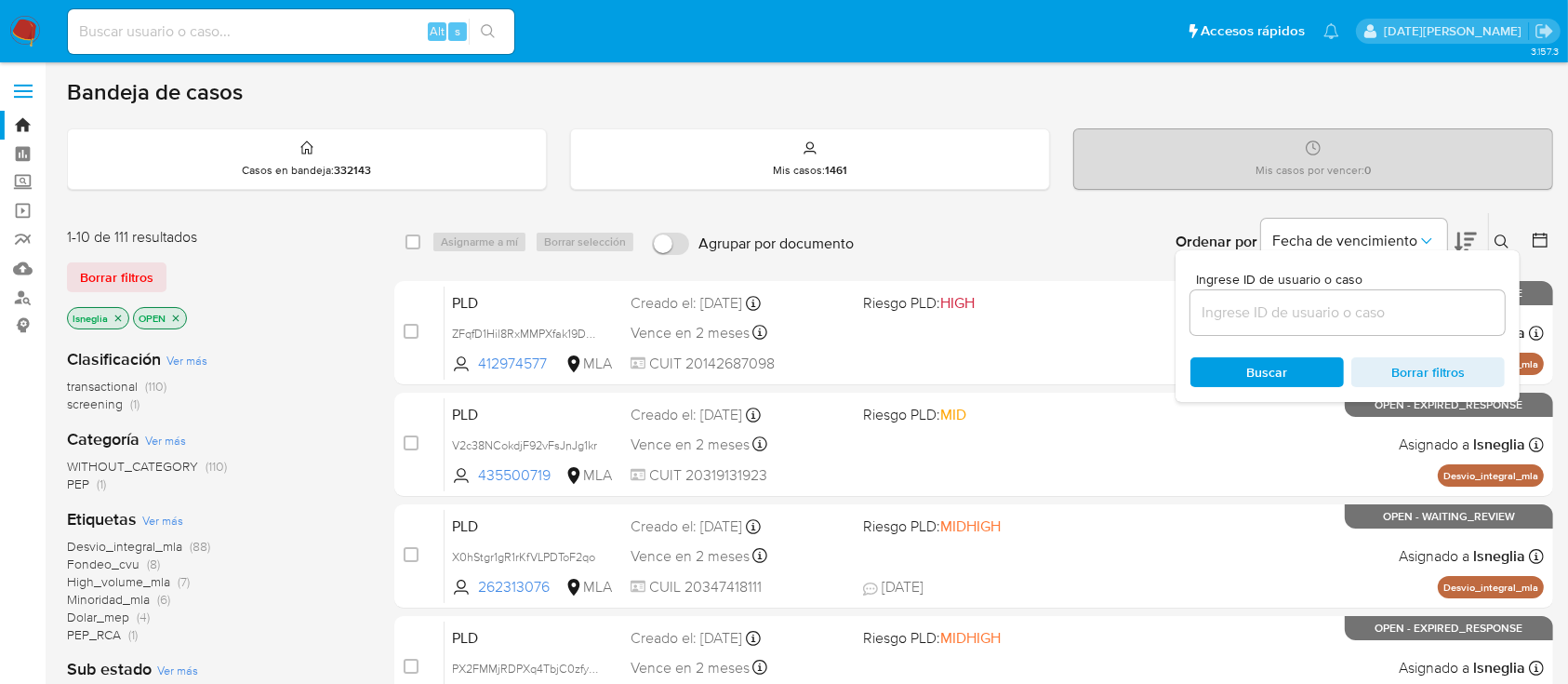
click at [1311, 303] on input at bounding box center [1347, 313] width 314 height 24
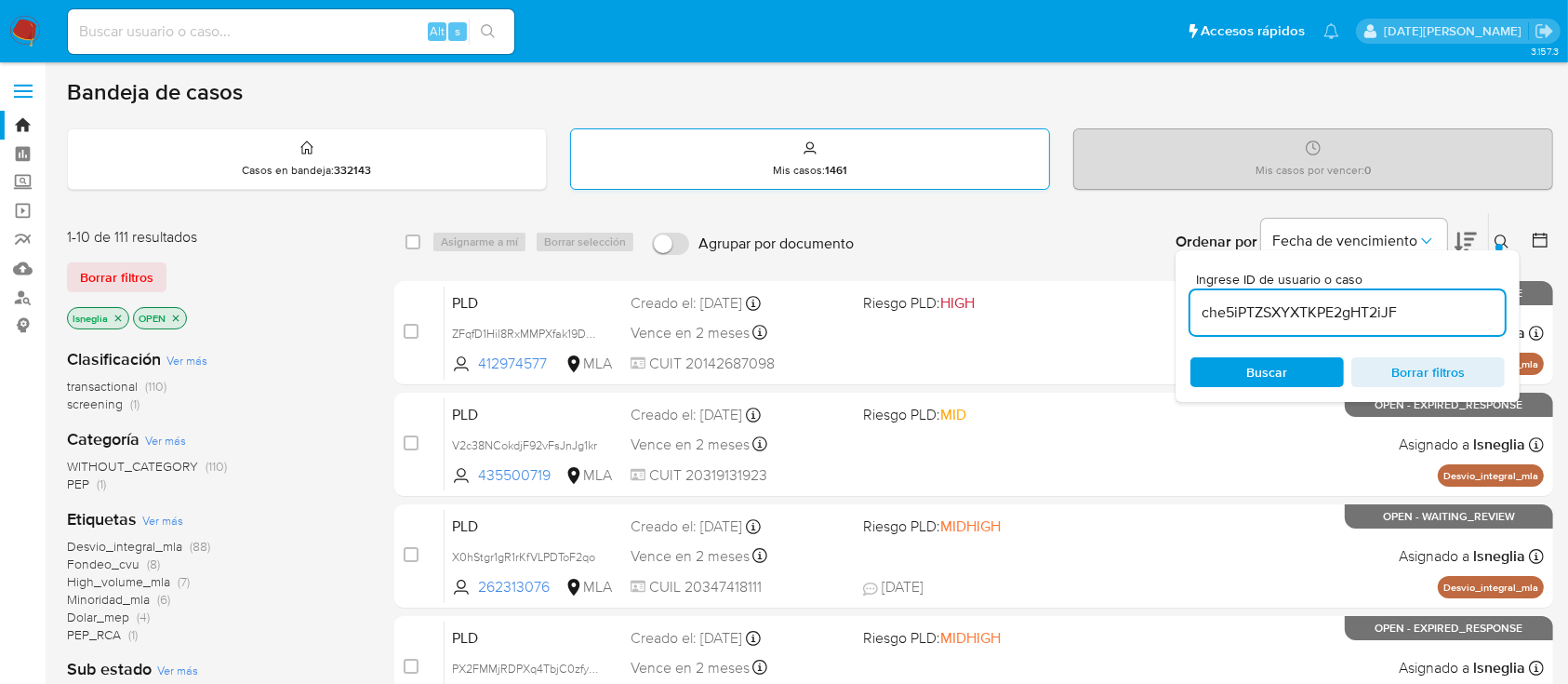
type input "che5iPTZSXYXTKPE2gHT2iJF"
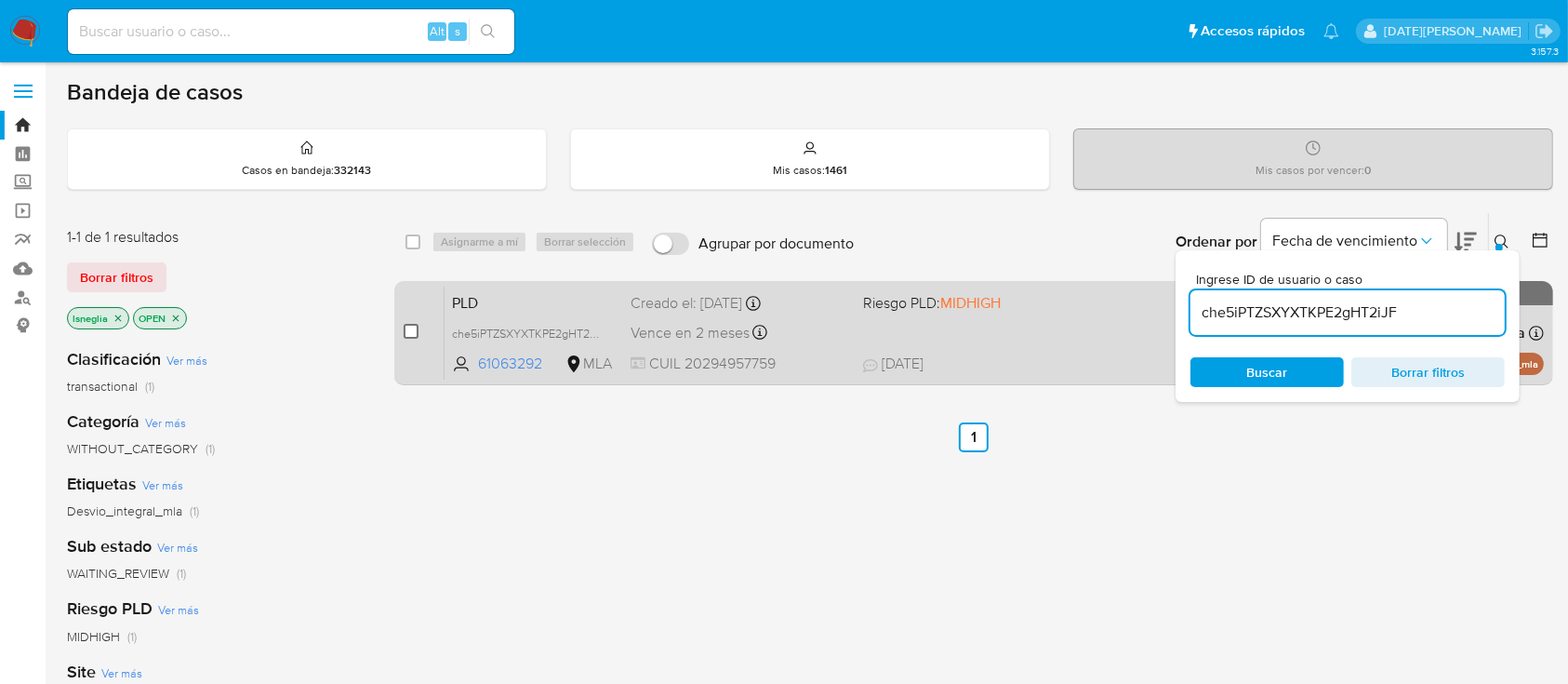
click at [408, 331] on input "checkbox" at bounding box center [411, 331] width 14 height 14
checkbox input "true"
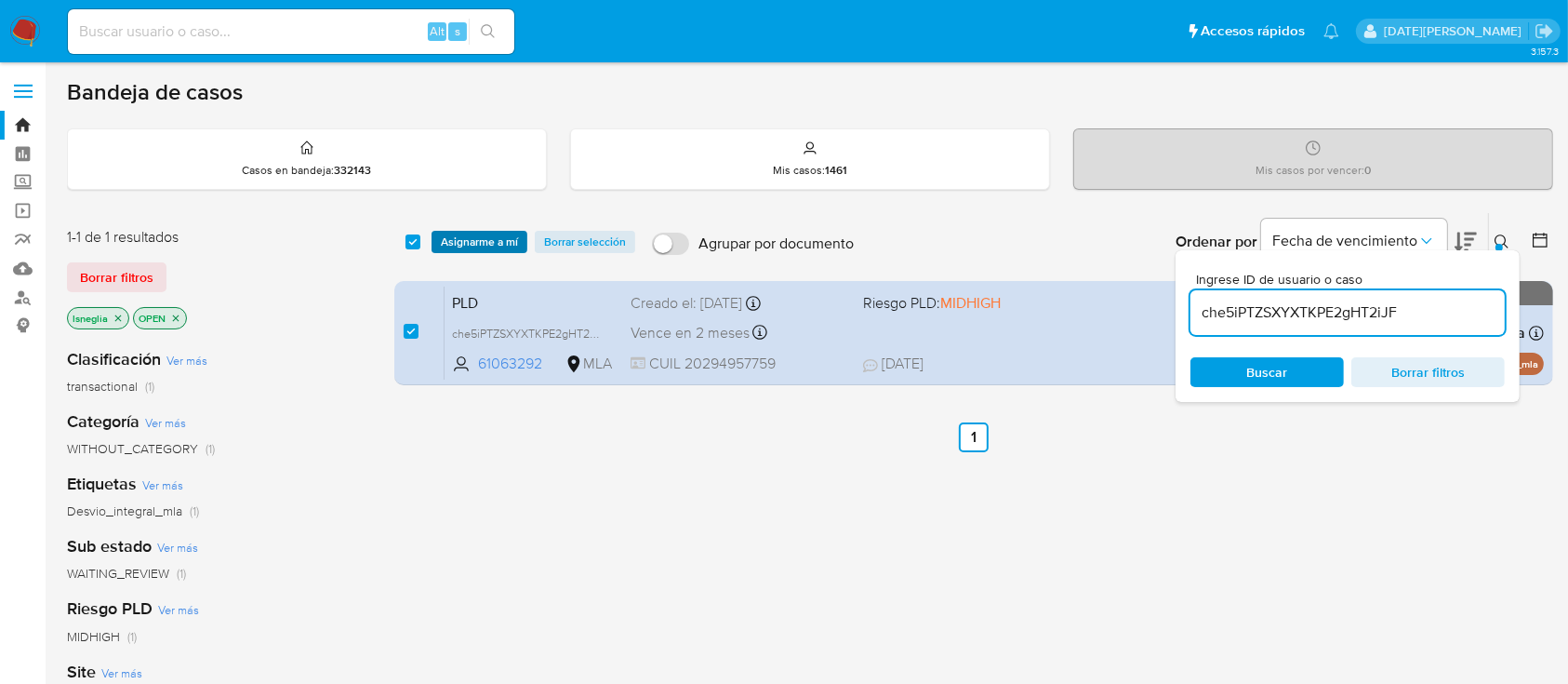
click at [483, 247] on span "Asignarme a mí" at bounding box center [479, 241] width 77 height 18
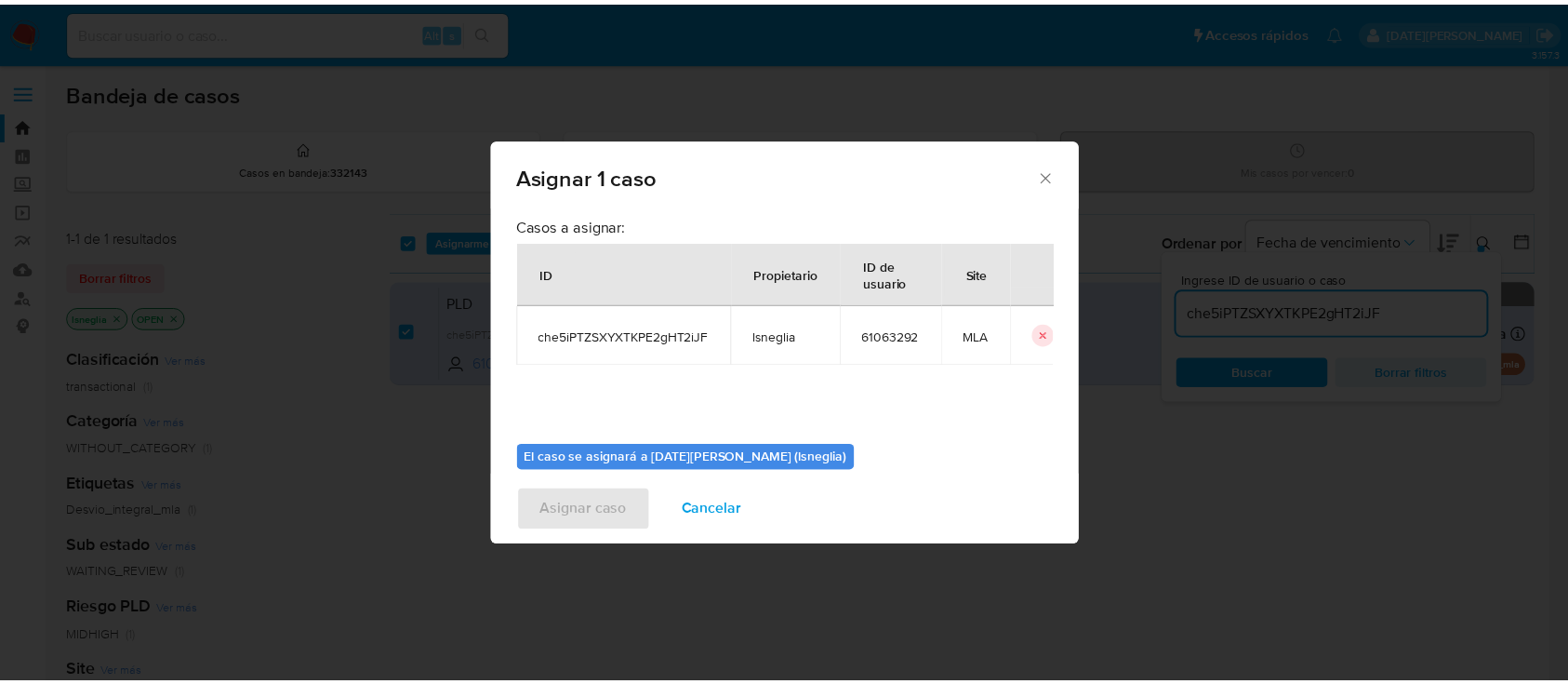
scroll to position [95, 0]
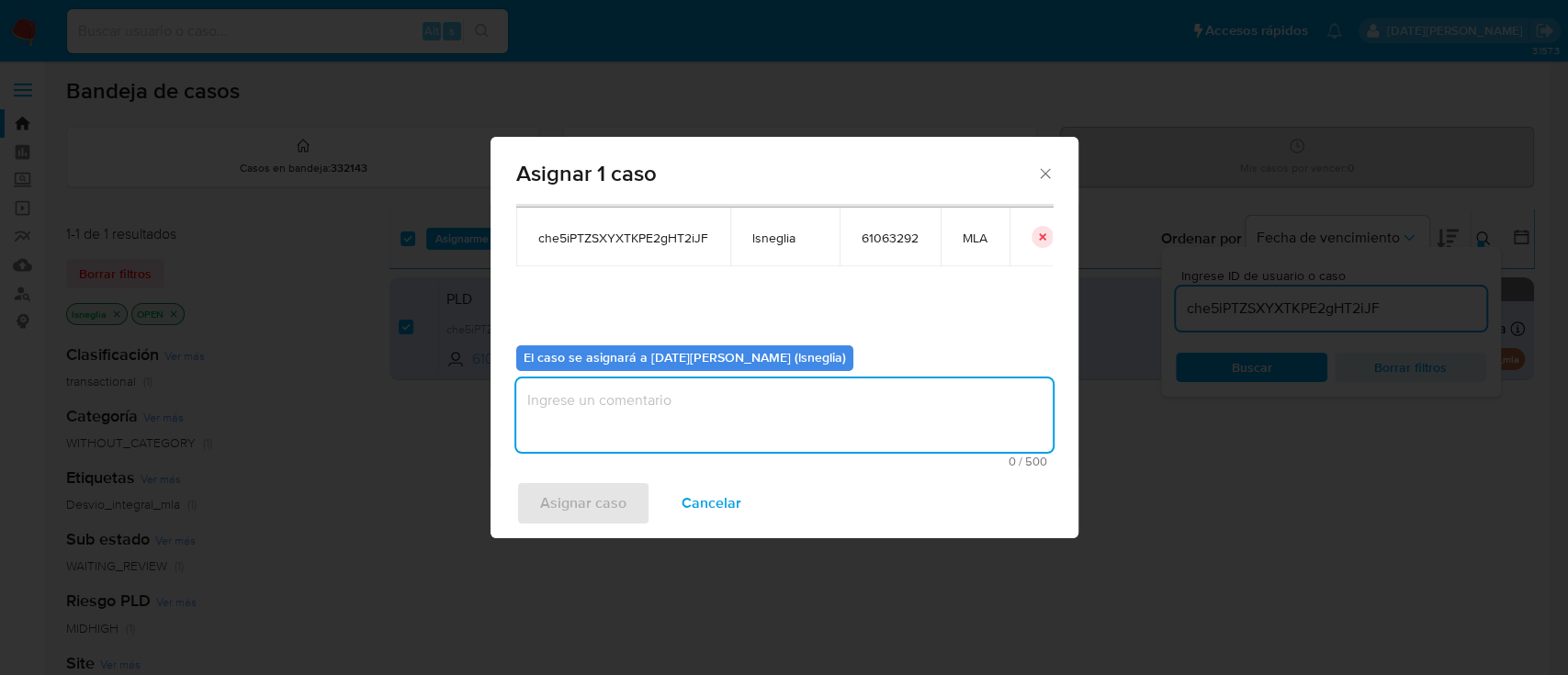
click at [618, 423] on textarea "assign-modal" at bounding box center [784, 414] width 536 height 73
type textarea "."
click at [605, 499] on span "Asignar caso" at bounding box center [583, 503] width 87 height 40
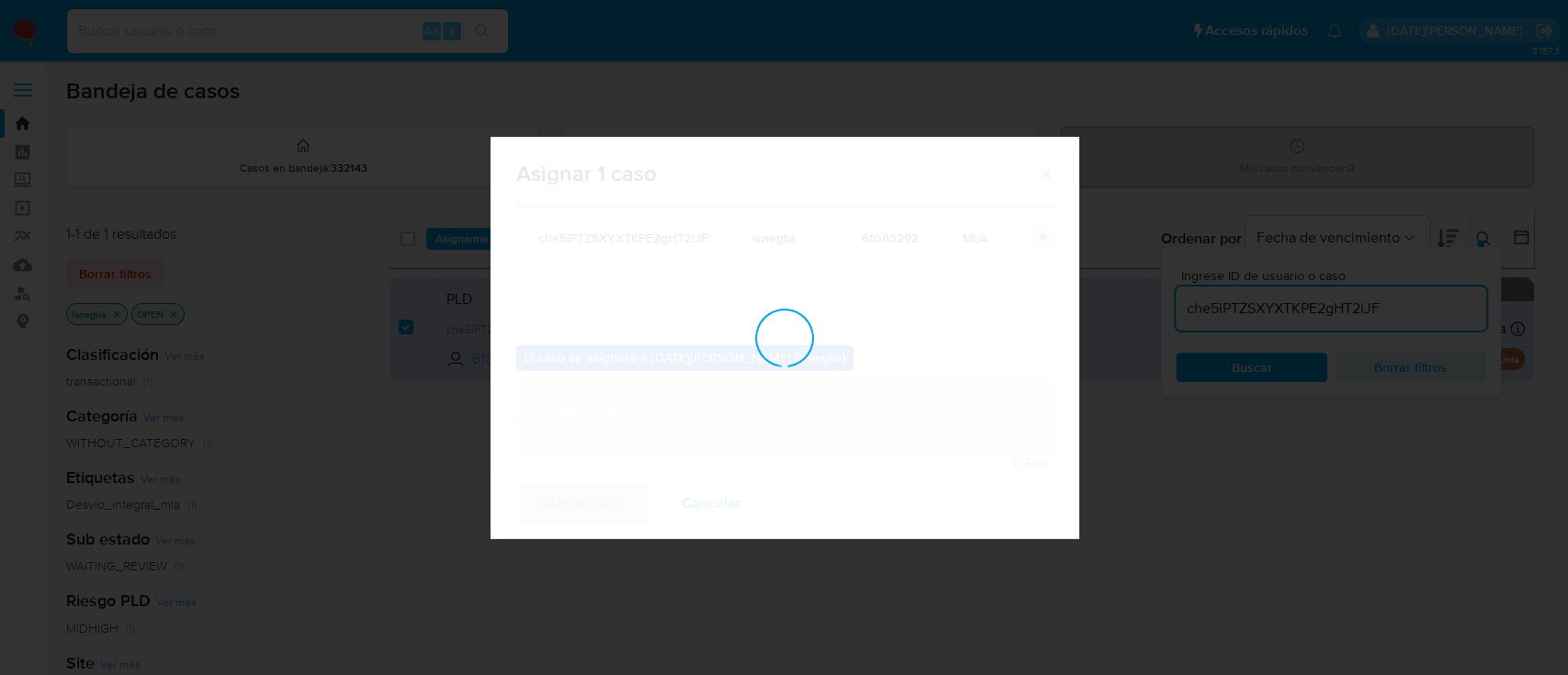
checkbox input "false"
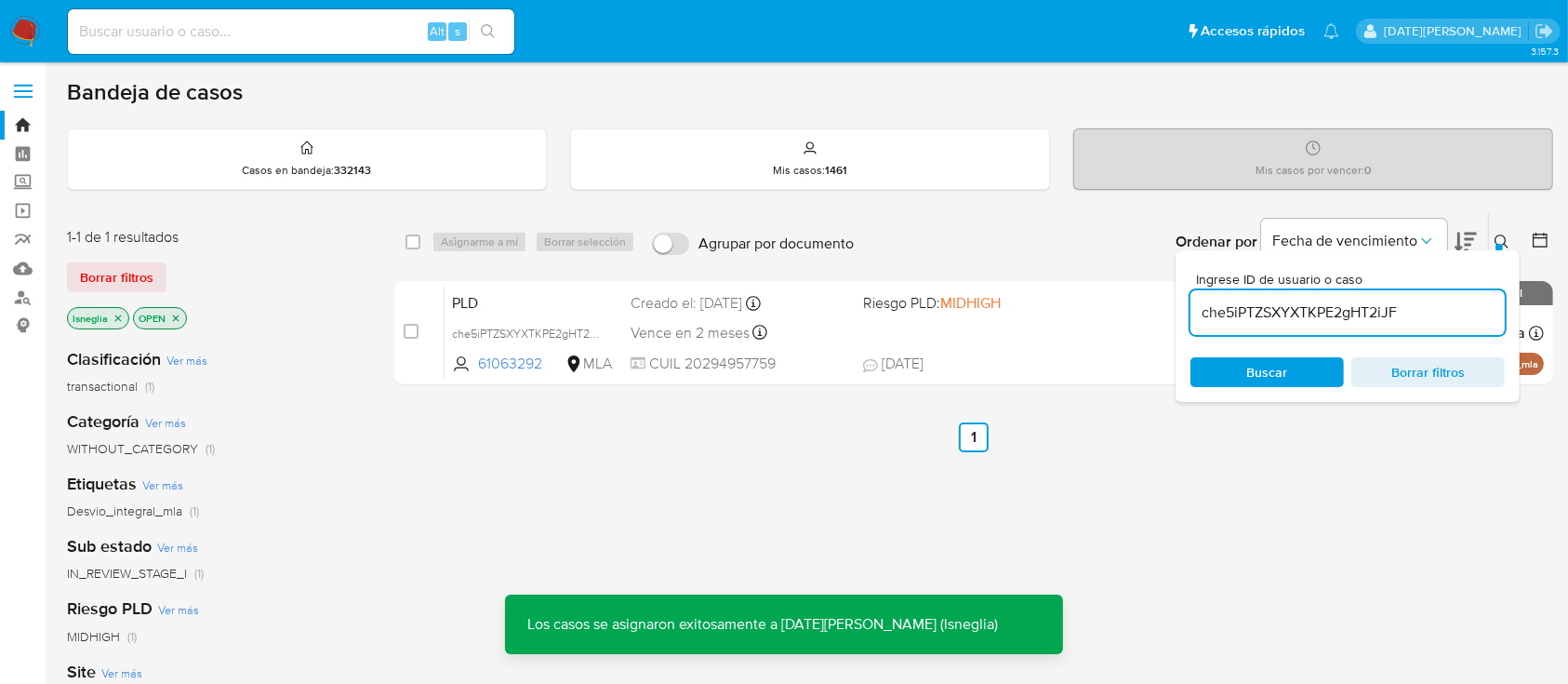
click at [1540, 237] on icon at bounding box center [1539, 239] width 18 height 18
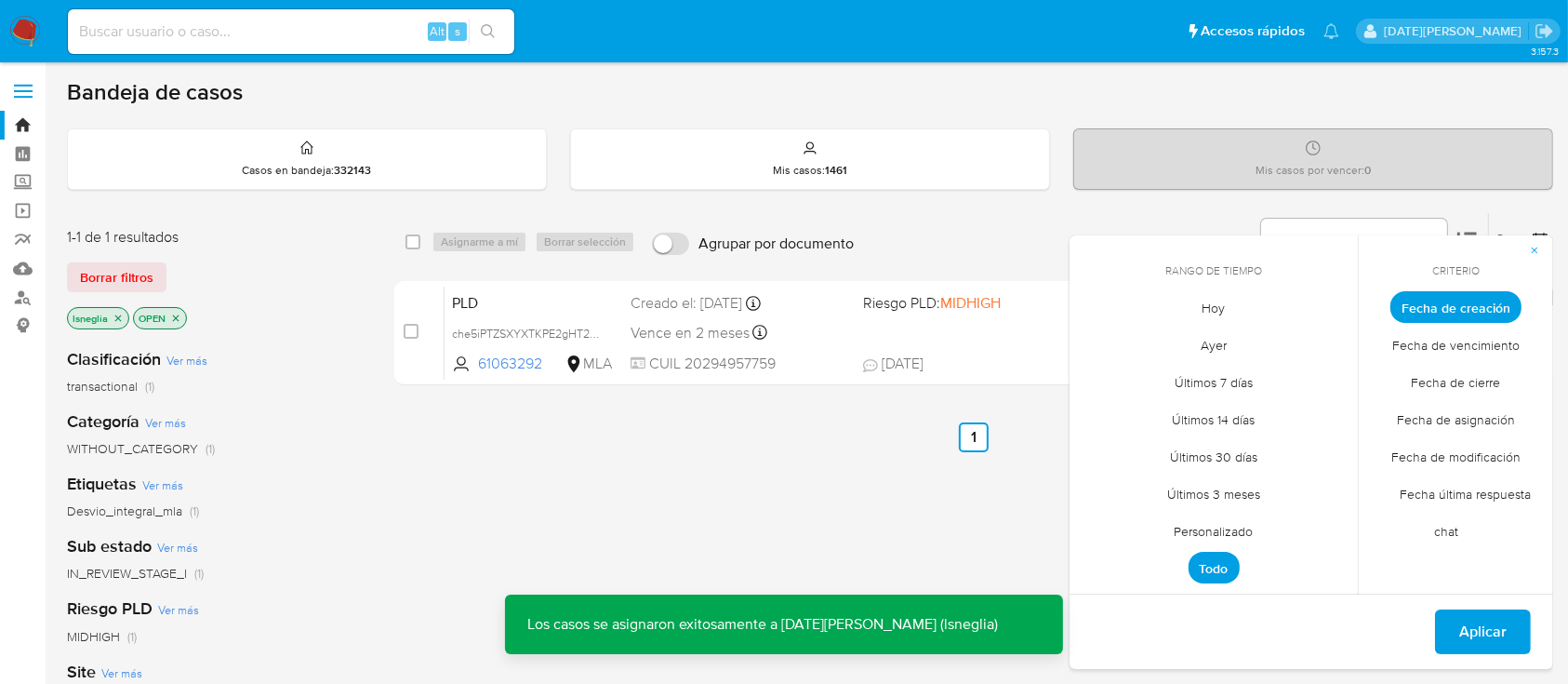
click at [1213, 524] on span "Personalizado" at bounding box center [1214, 532] width 118 height 39
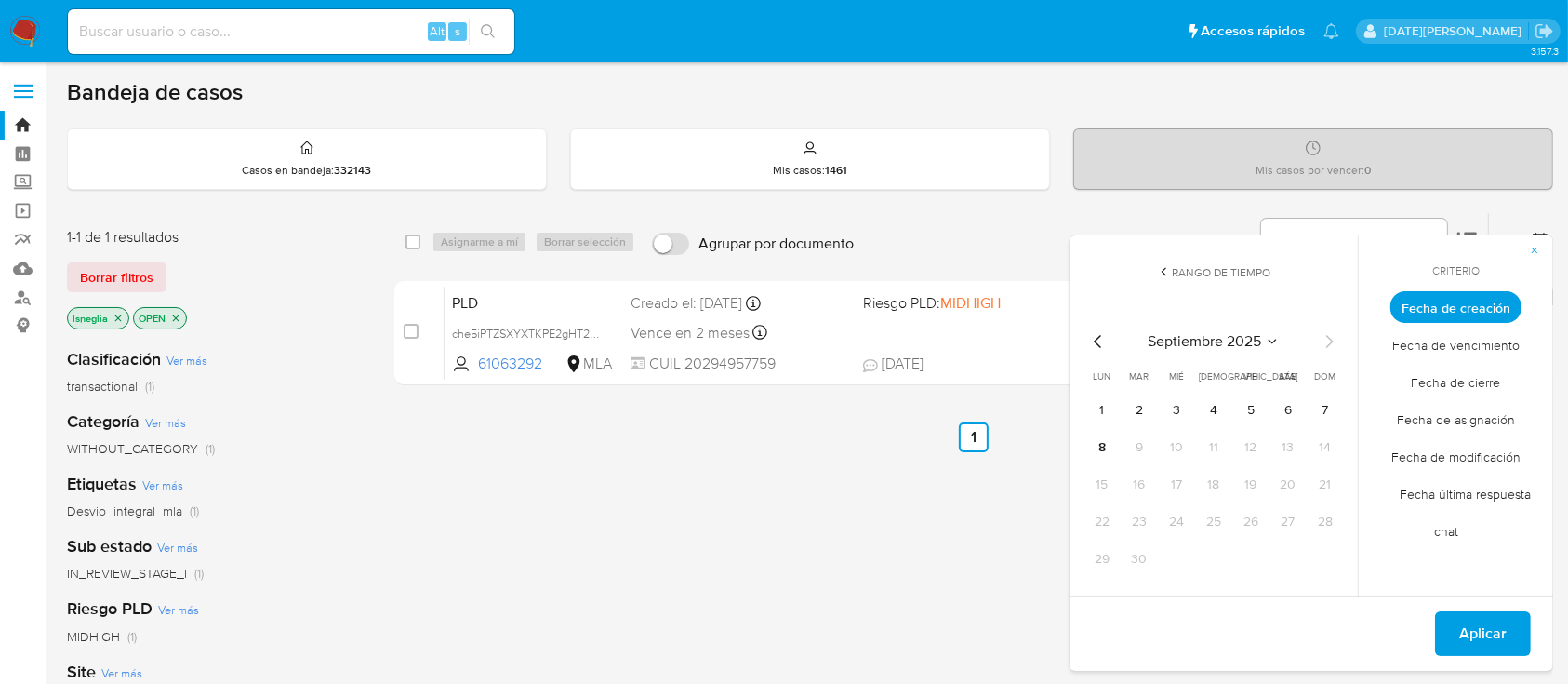
click at [1103, 338] on icon "Mes anterior" at bounding box center [1097, 341] width 22 height 22
click at [1330, 337] on icon "Mes siguiente" at bounding box center [1329, 341] width 22 height 22
click at [1253, 406] on button "1" at bounding box center [1251, 410] width 30 height 30
click at [1330, 561] on button "31" at bounding box center [1325, 559] width 30 height 30
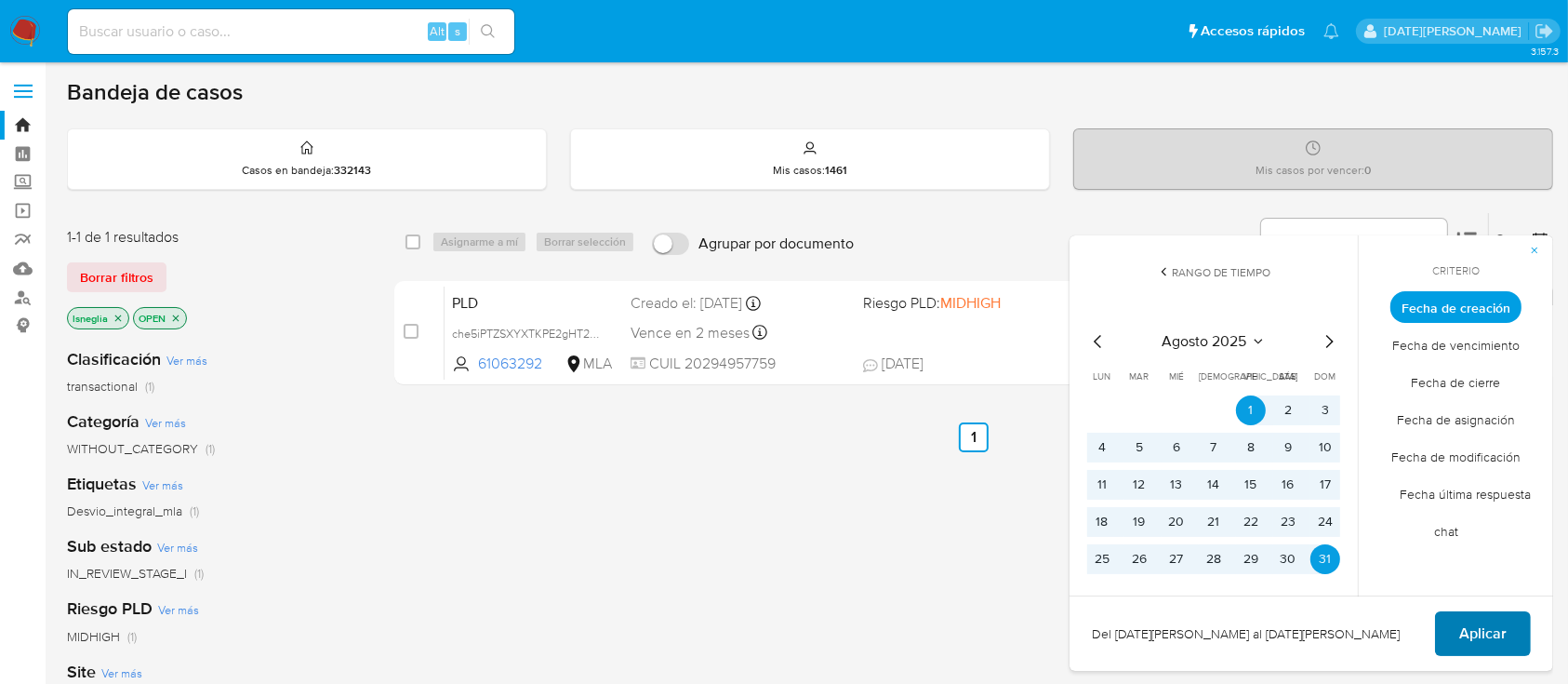
click at [1459, 621] on span "Aplicar" at bounding box center [1482, 634] width 47 height 41
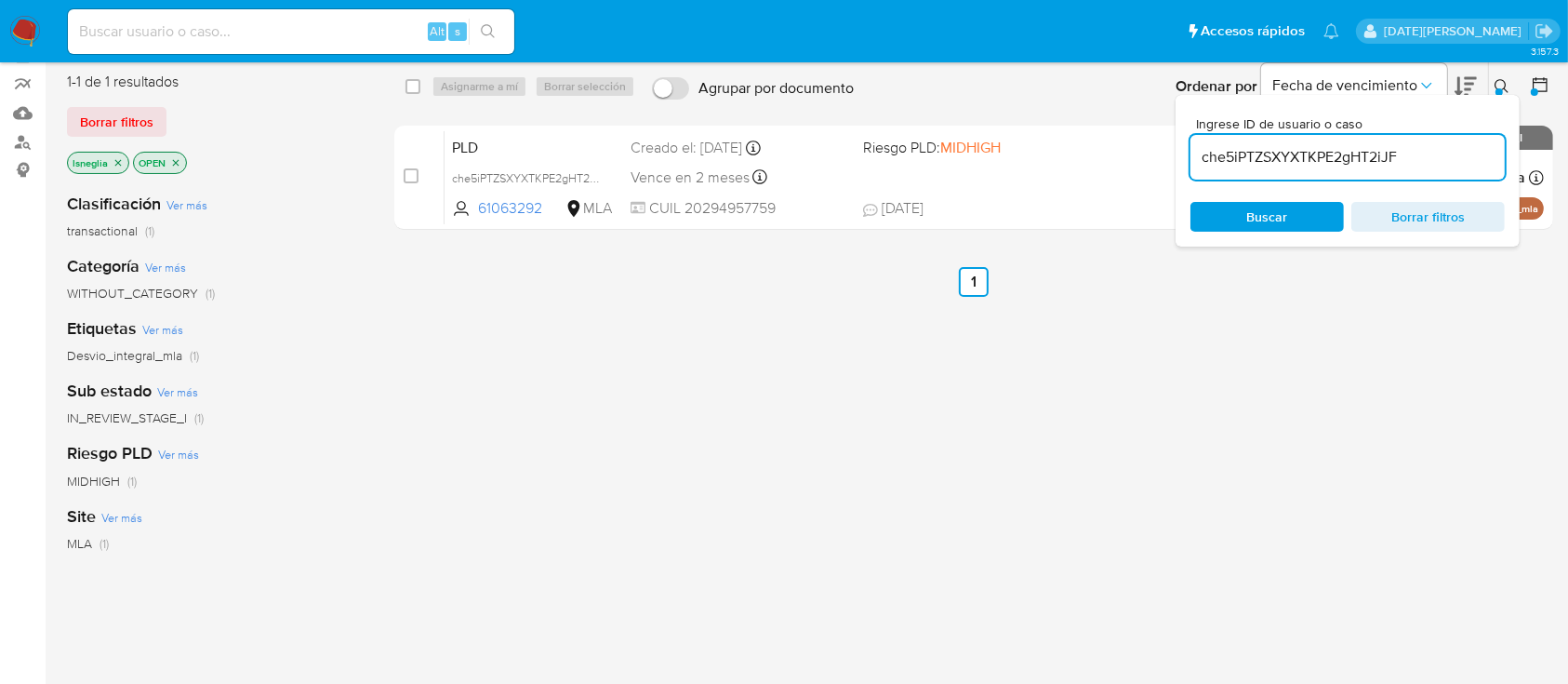
scroll to position [9, 0]
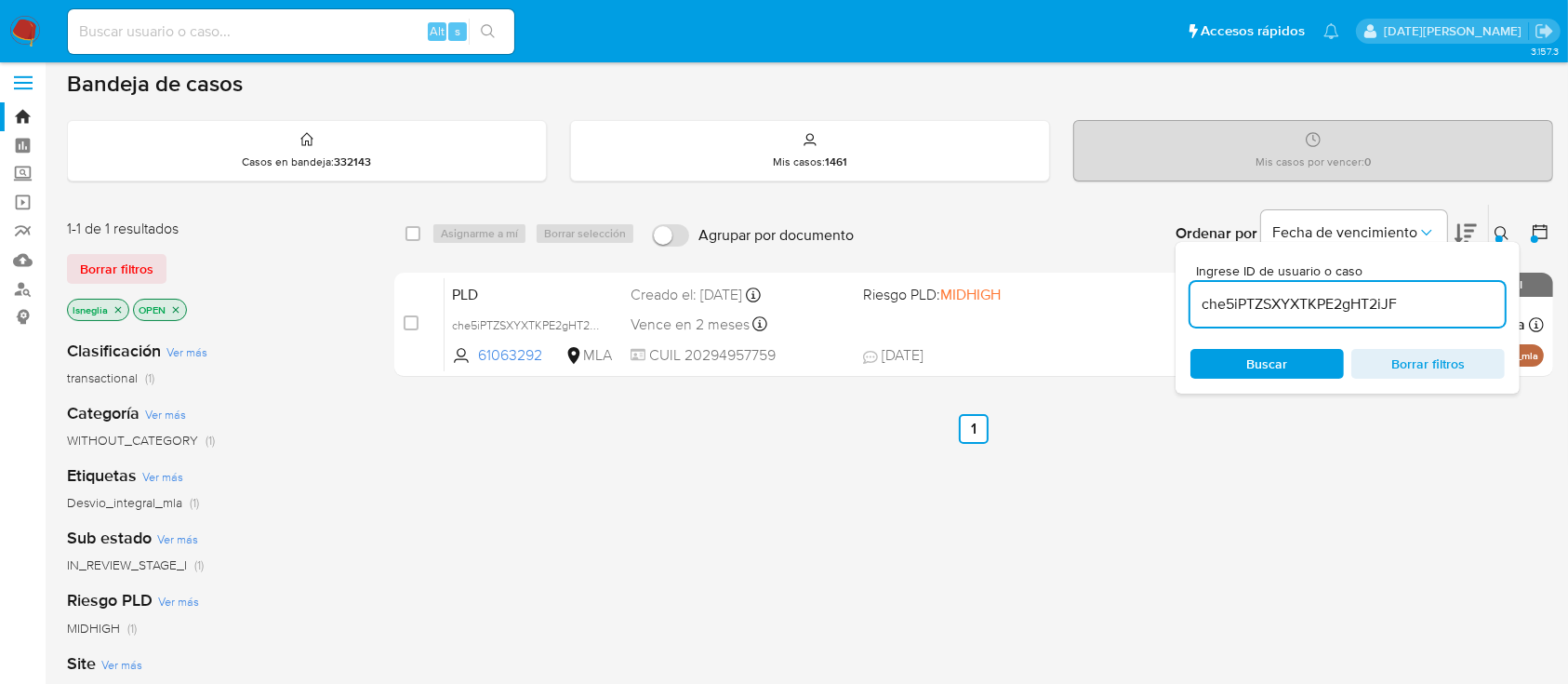
click at [119, 307] on icon "close-filter" at bounding box center [119, 310] width 12 height 12
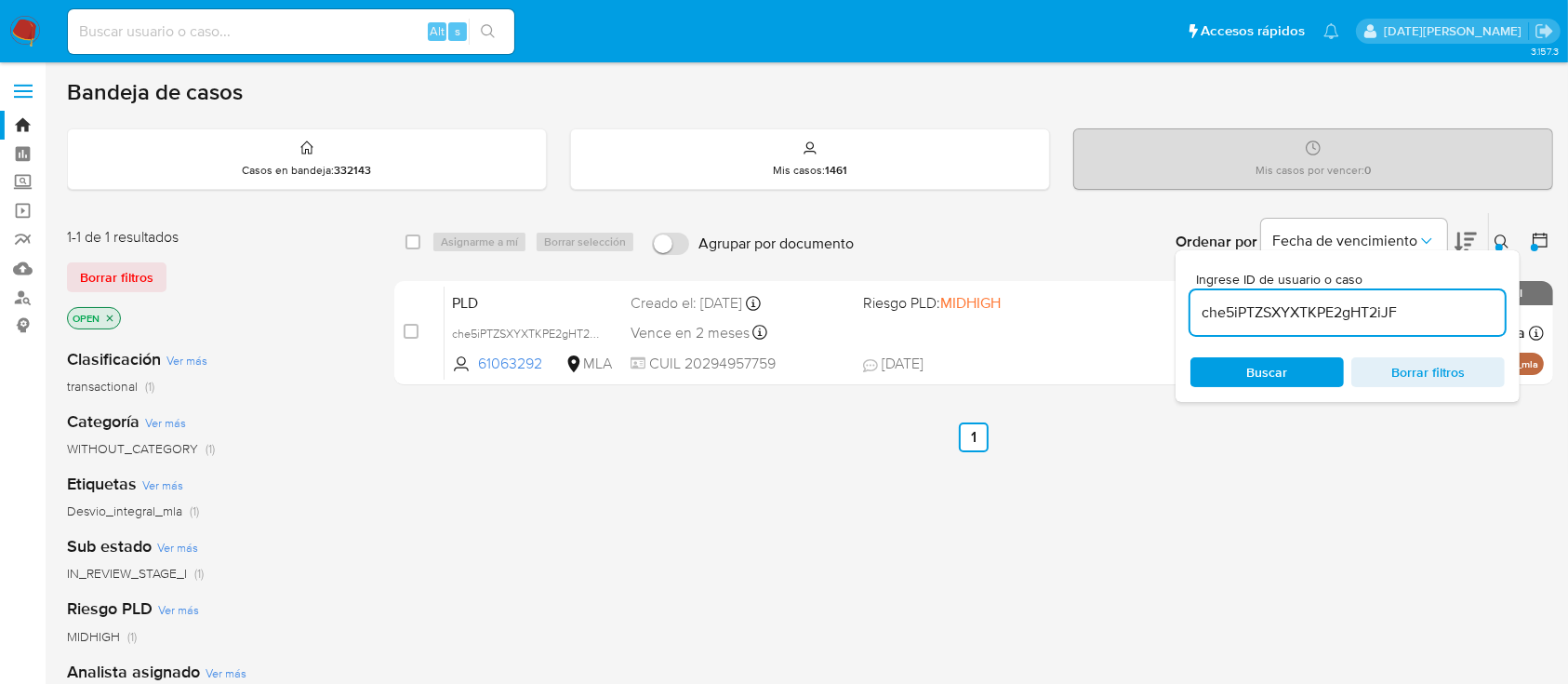
click at [1228, 526] on div "select-all-cases-checkbox Asignarme a mí Borrar selección Agrupar por documento…" at bounding box center [974, 634] width 1159 height 843
click at [1434, 232] on icon "Ordenar por" at bounding box center [1426, 240] width 18 height 18
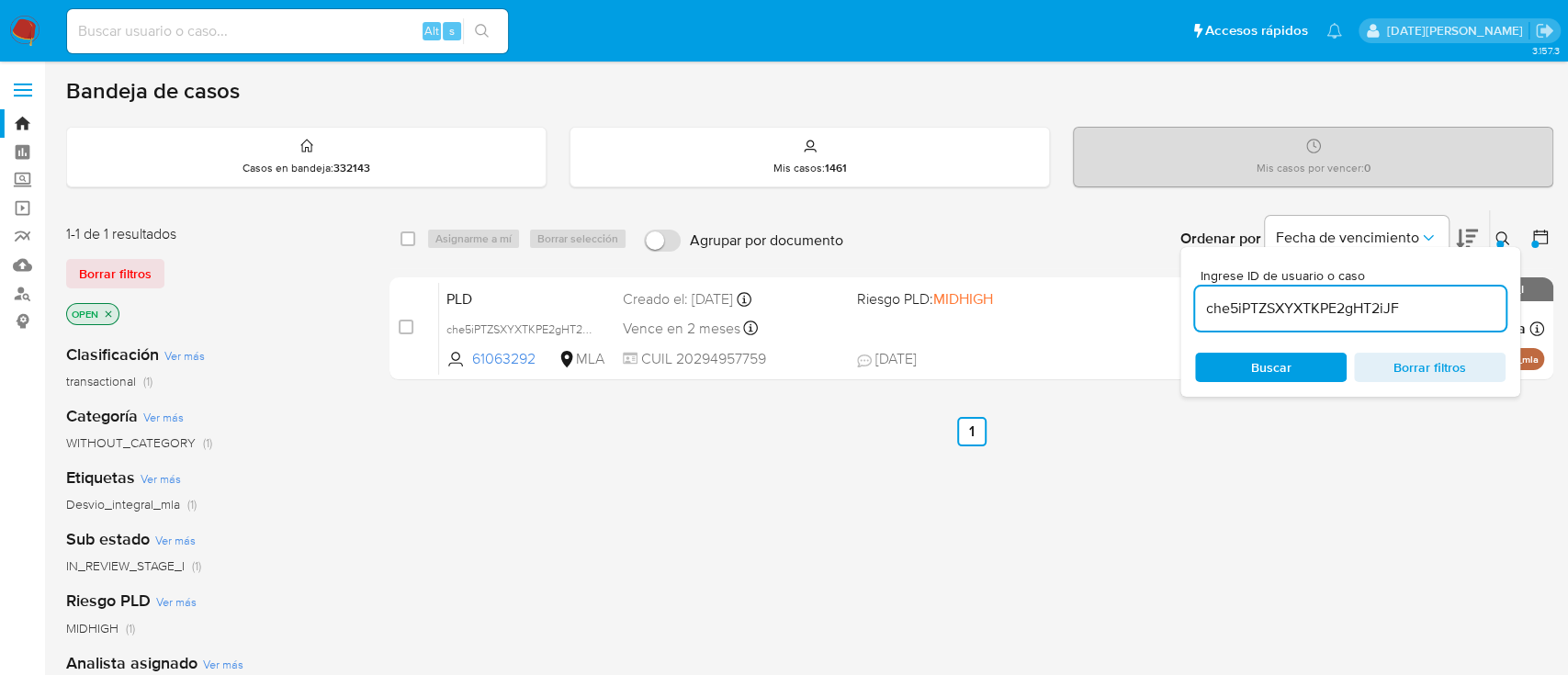
click at [1496, 231] on icon at bounding box center [1502, 238] width 14 height 14
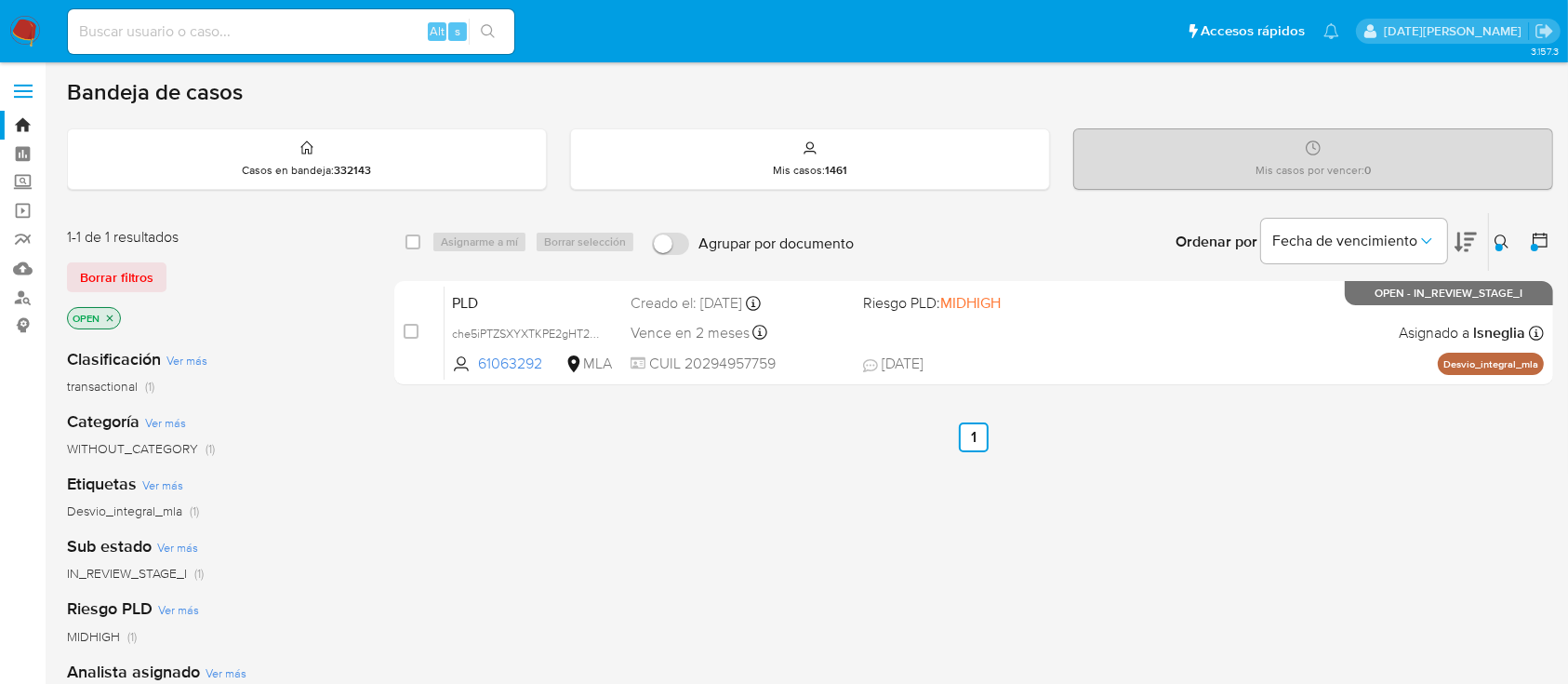
click at [1549, 233] on icon at bounding box center [1539, 239] width 18 height 18
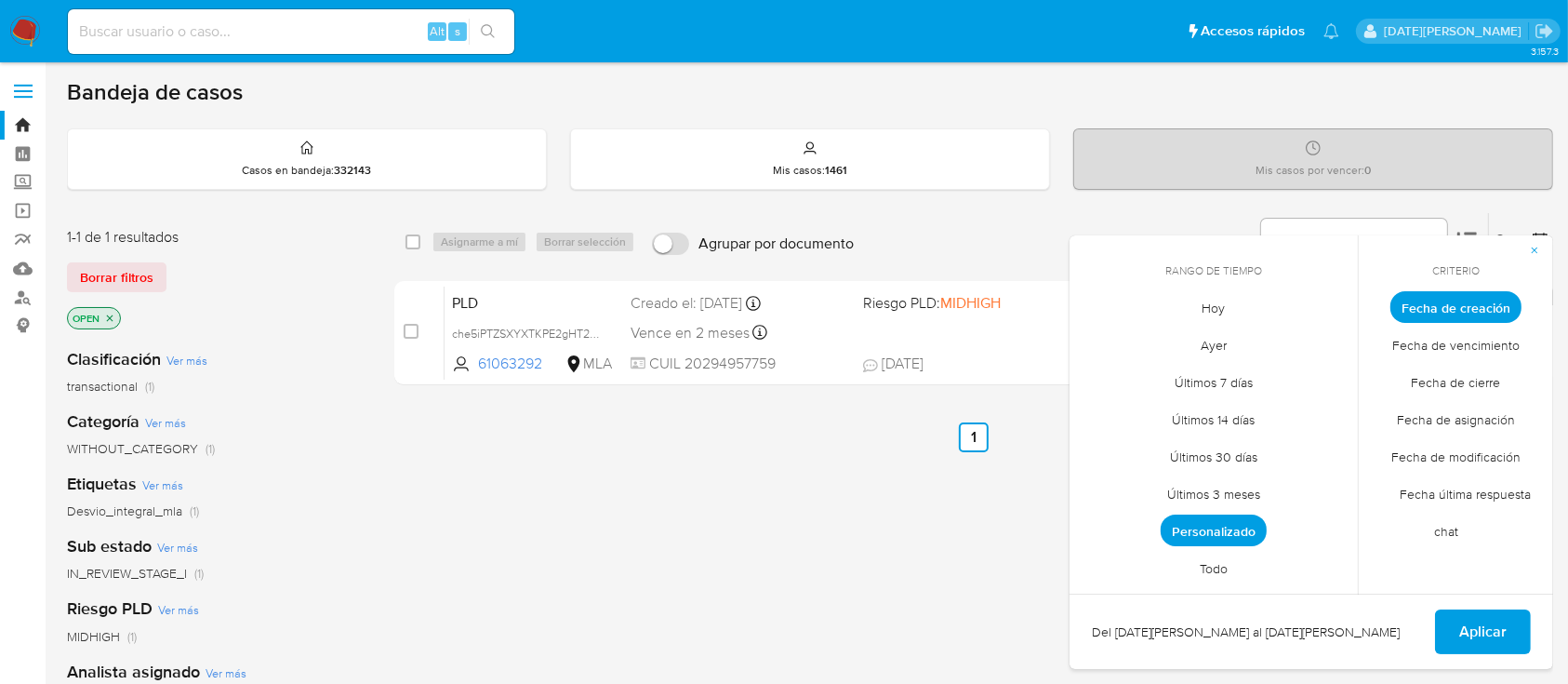
click at [1031, 443] on ul "Anterior 1 Siguiente" at bounding box center [974, 437] width 1159 height 30
click at [1499, 88] on div "Bandeja de casos" at bounding box center [809, 92] width 1486 height 28
click at [1541, 245] on button "button" at bounding box center [1534, 250] width 38 height 30
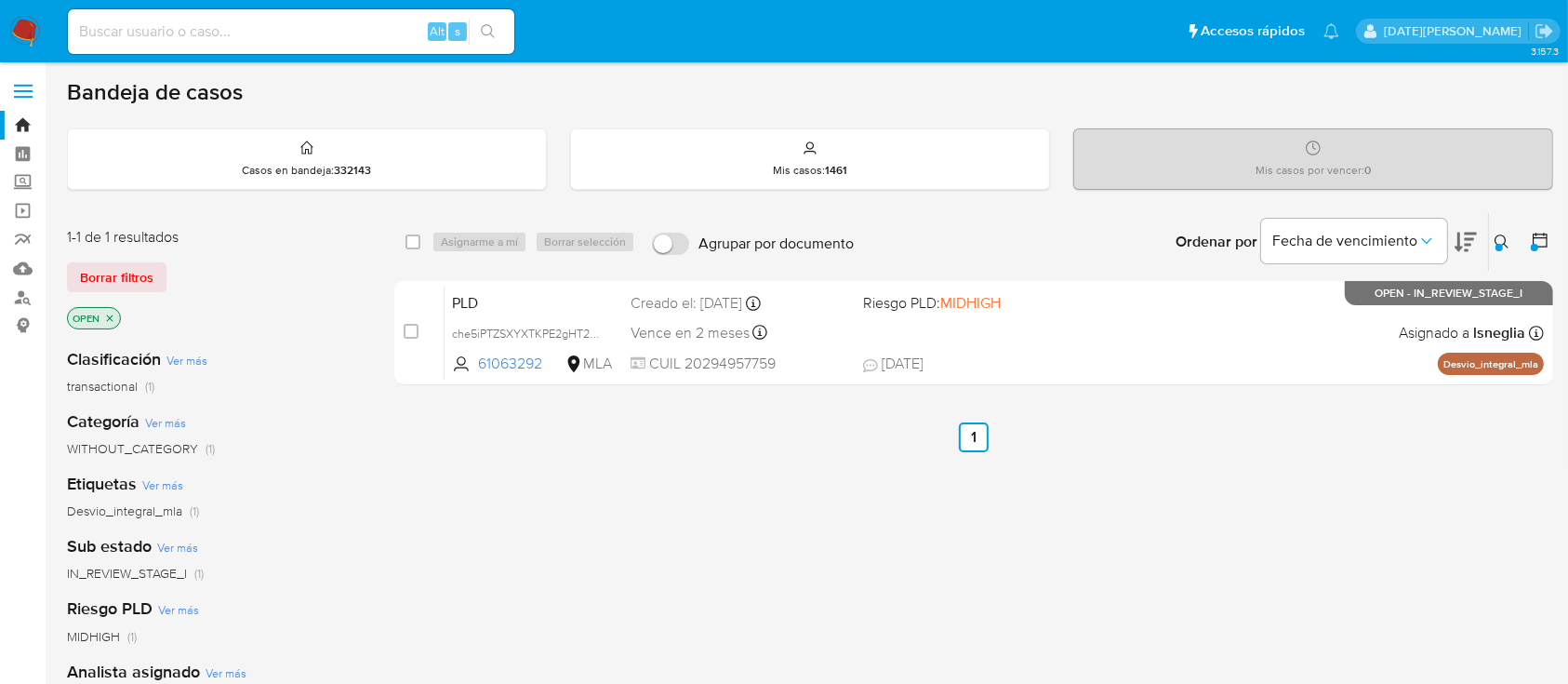
click at [1487, 241] on div "Ordenar por Fecha de vencimiento" at bounding box center [1324, 242] width 327 height 58
click at [1495, 243] on icon at bounding box center [1501, 241] width 14 height 14
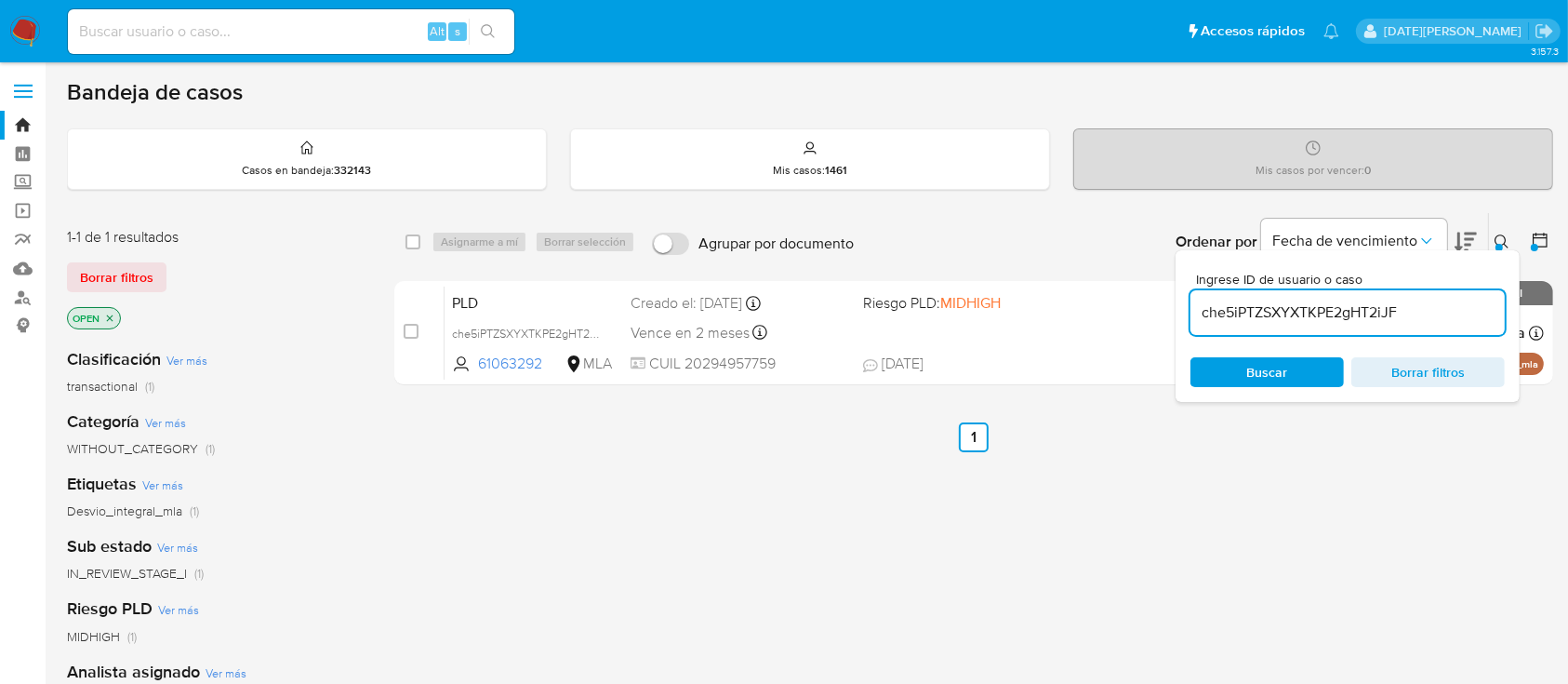
click at [1406, 301] on input "che5iPTZSXYXTKPE2gHT2iJF" at bounding box center [1347, 313] width 314 height 24
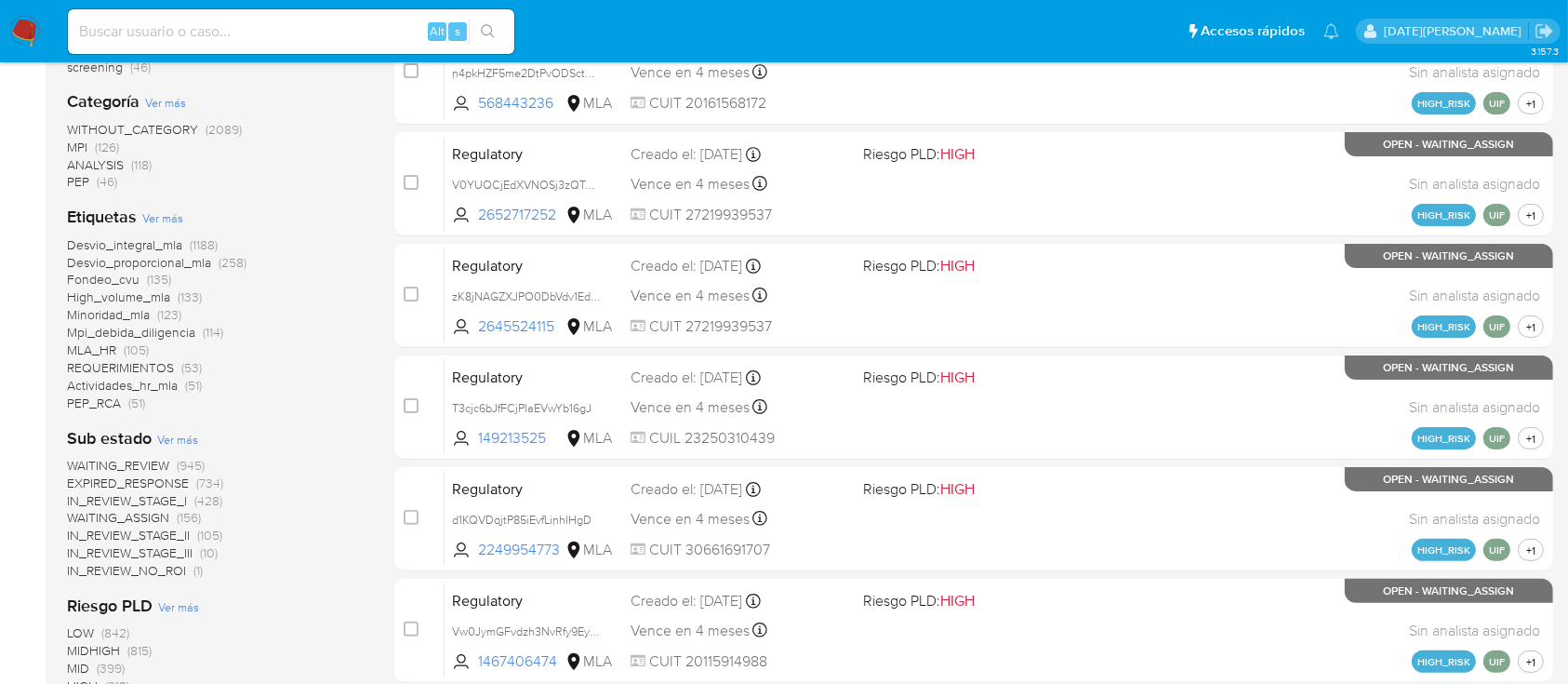
scroll to position [783, 0]
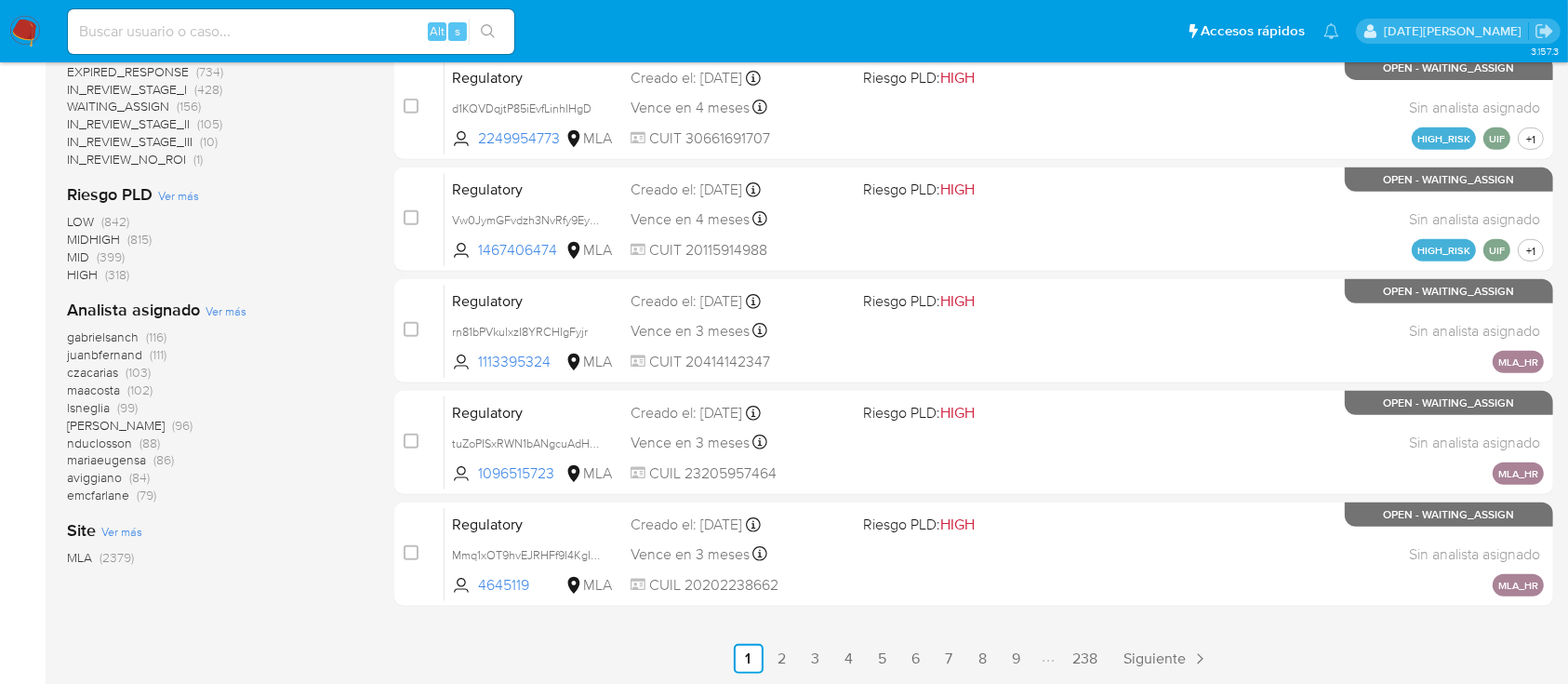
click at [212, 24] on input at bounding box center [290, 31] width 446 height 24
paste input "che5iPTZSXYXTKPE2gHT2iJF"
type input "che5iPTZSXYXTKPE2gHT2iJF"
click at [484, 34] on icon "search-icon" at bounding box center [488, 31] width 14 height 14
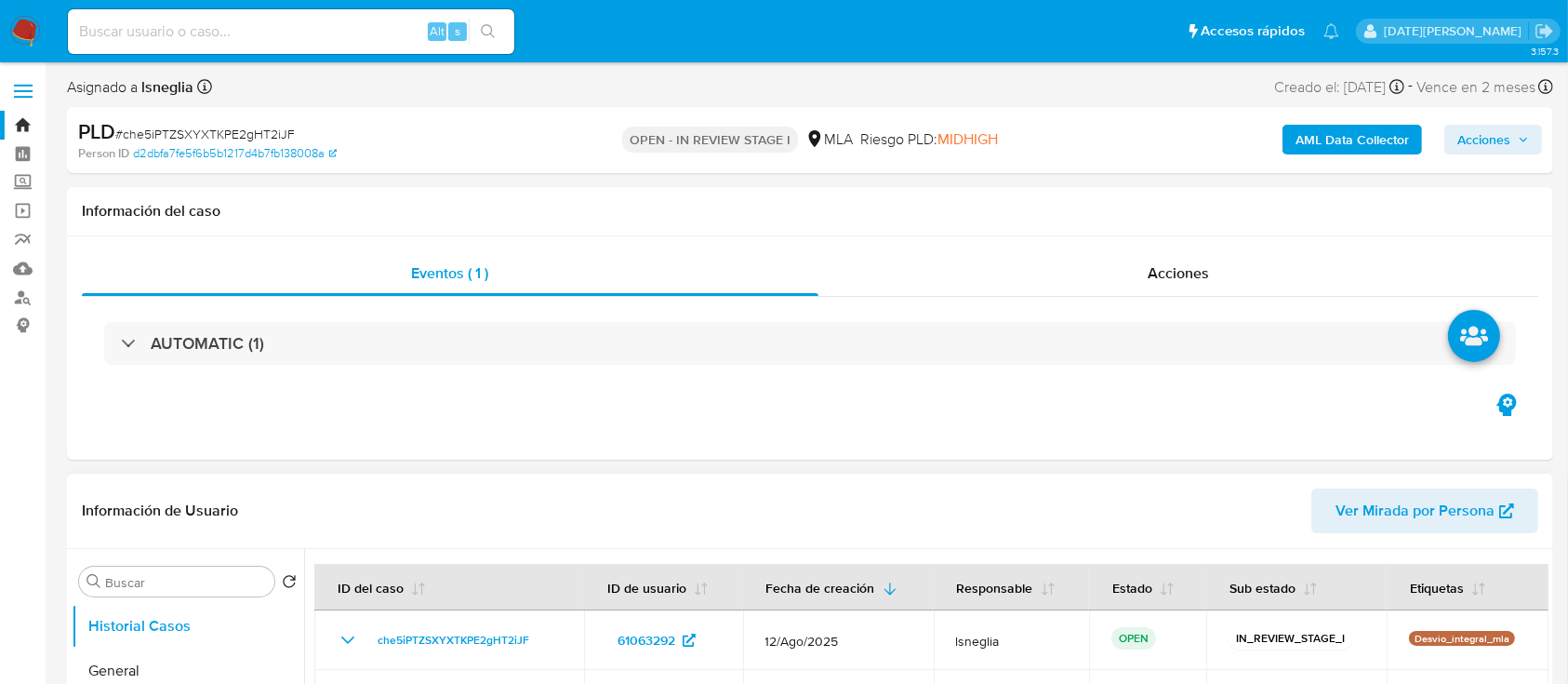
select select "10"
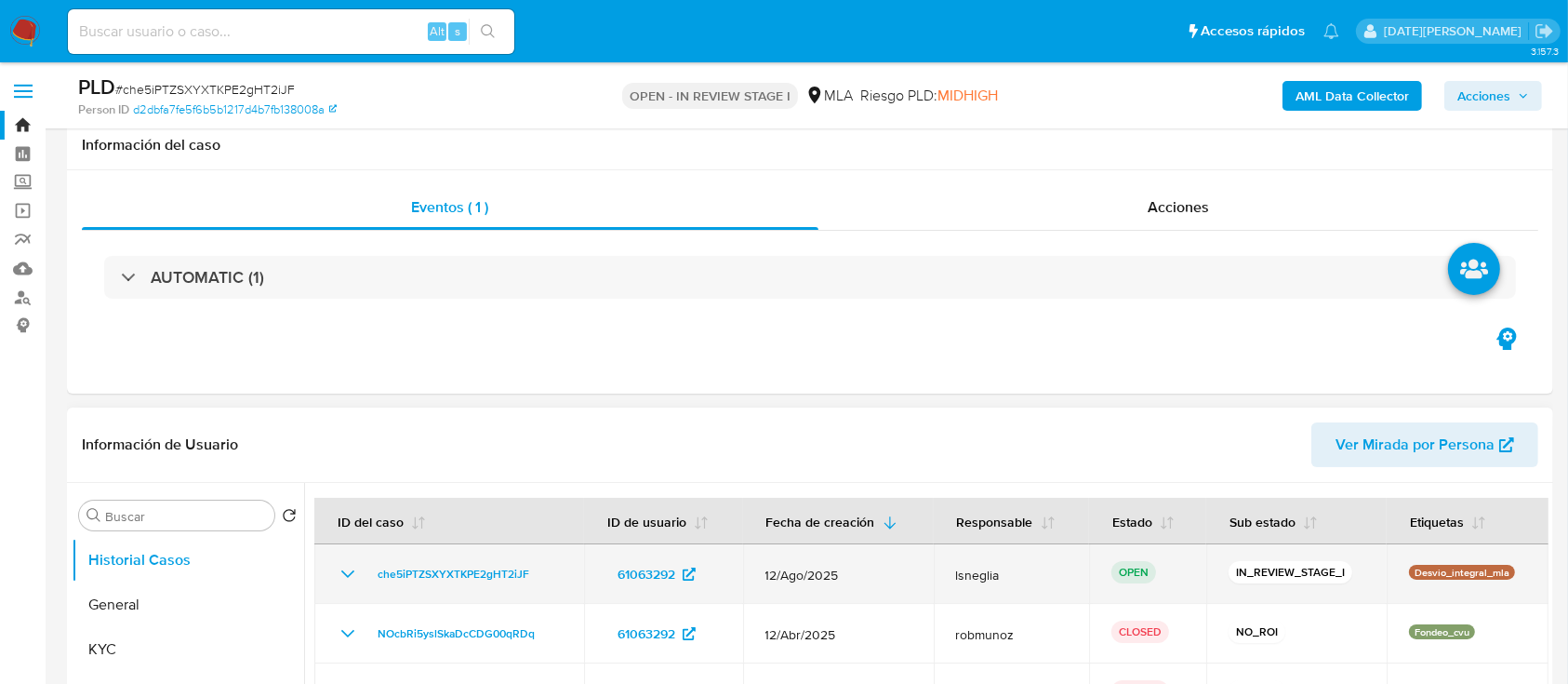
scroll to position [123, 0]
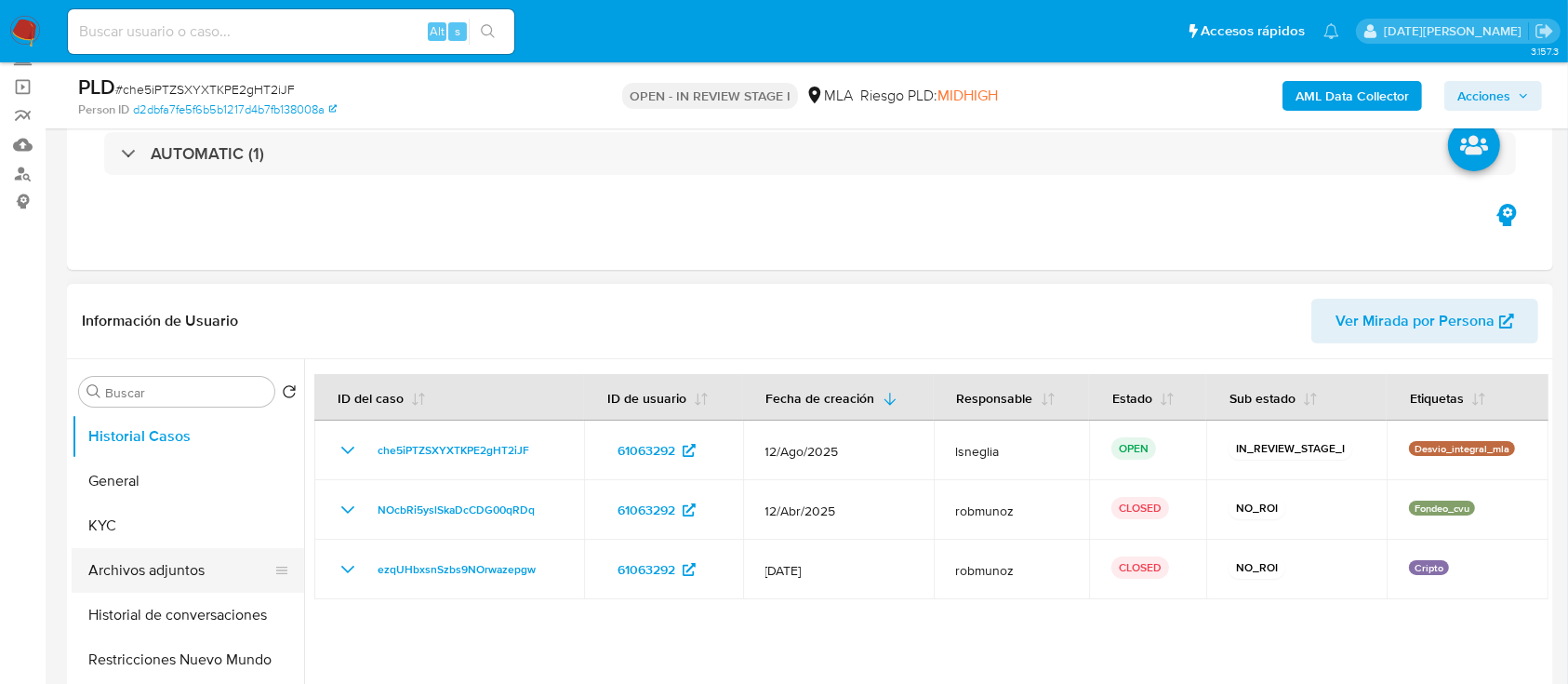
click at [226, 569] on button "Archivos adjuntos" at bounding box center [180, 570] width 218 height 44
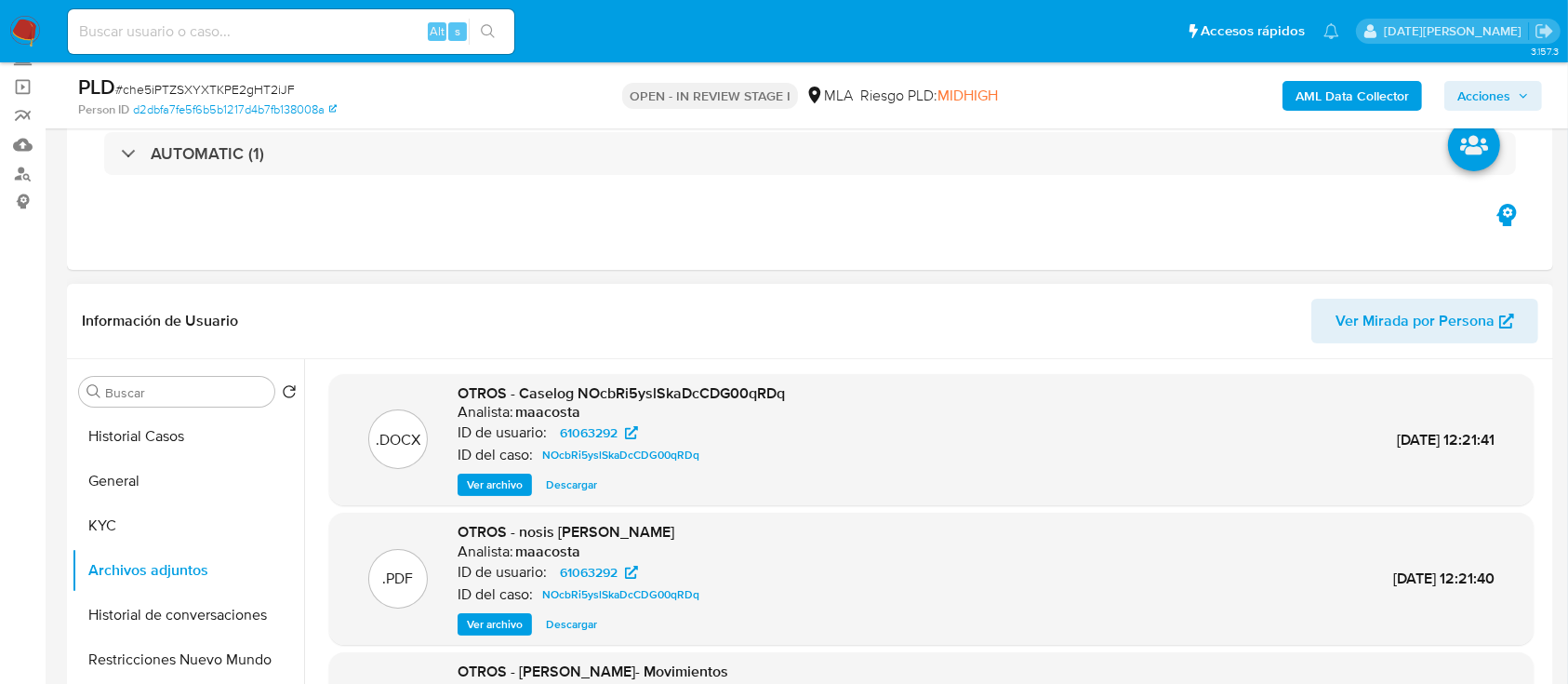
click at [505, 483] on span "Ver archivo" at bounding box center [495, 484] width 56 height 18
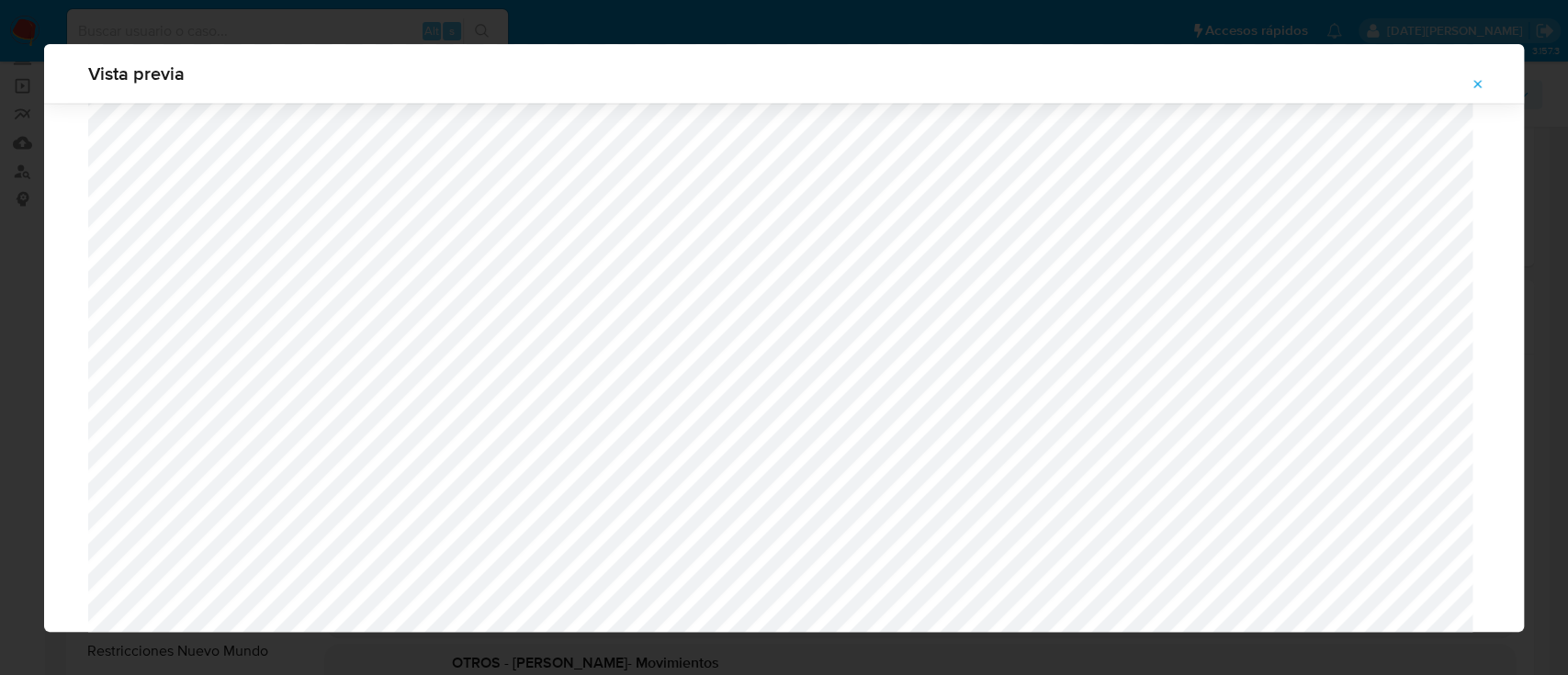
scroll to position [2167, 0]
click at [1470, 86] on button "Attachment preview" at bounding box center [1478, 84] width 40 height 30
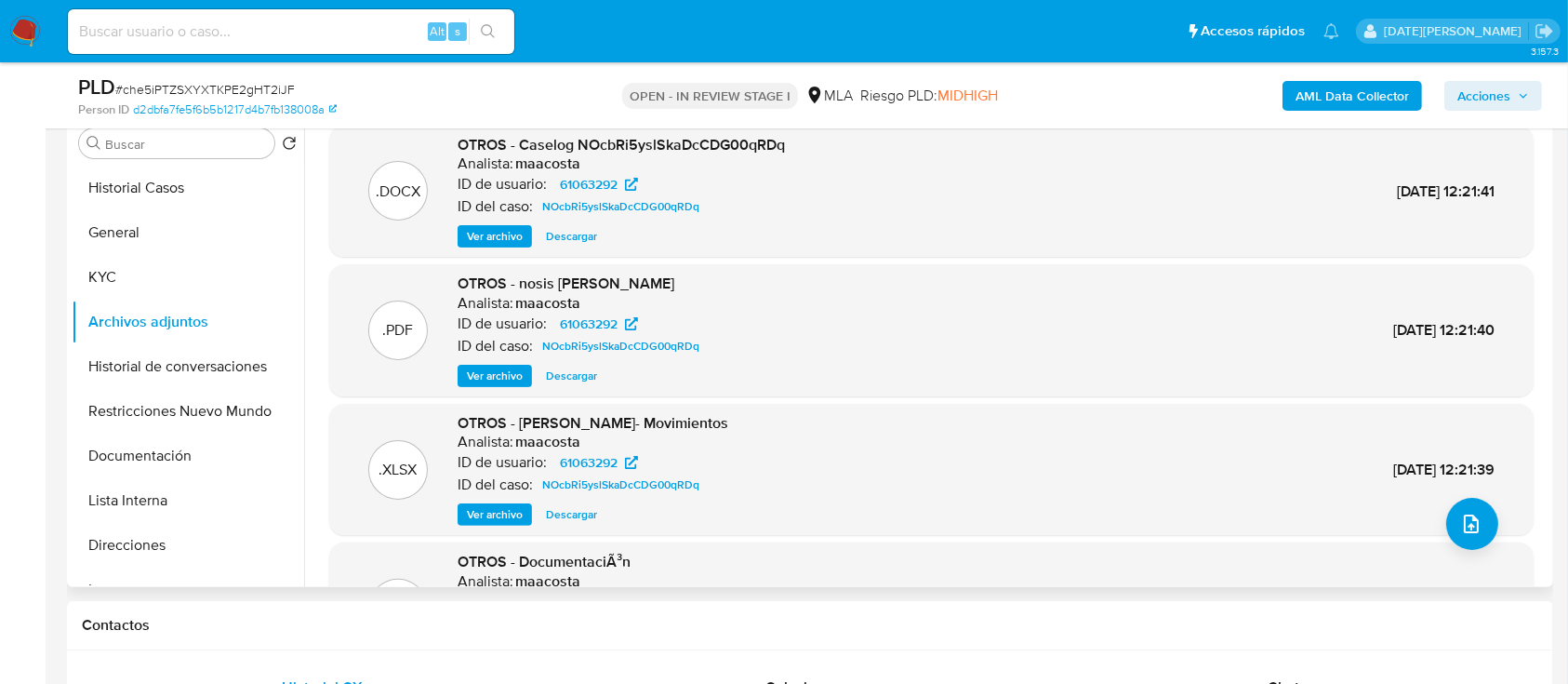
scroll to position [123, 0]
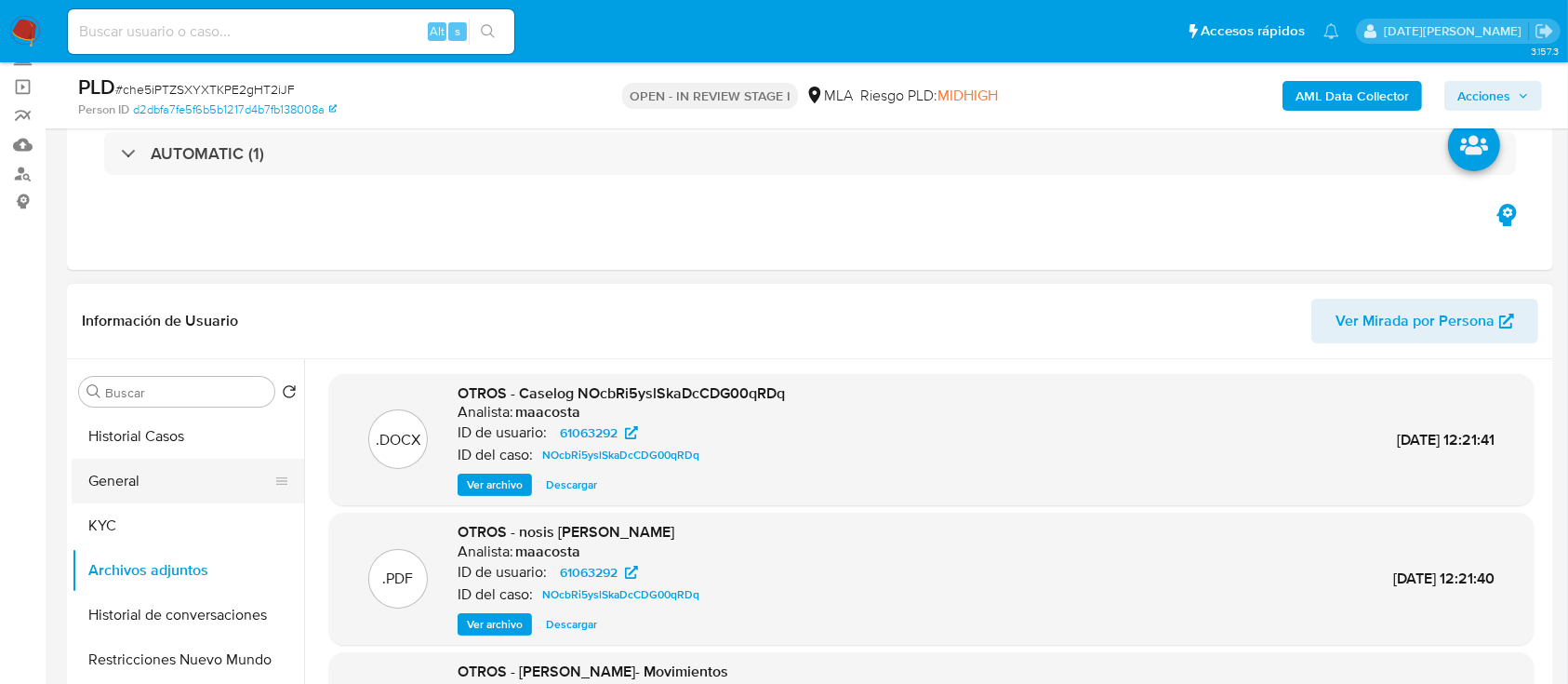
click at [161, 491] on button "General" at bounding box center [180, 480] width 218 height 44
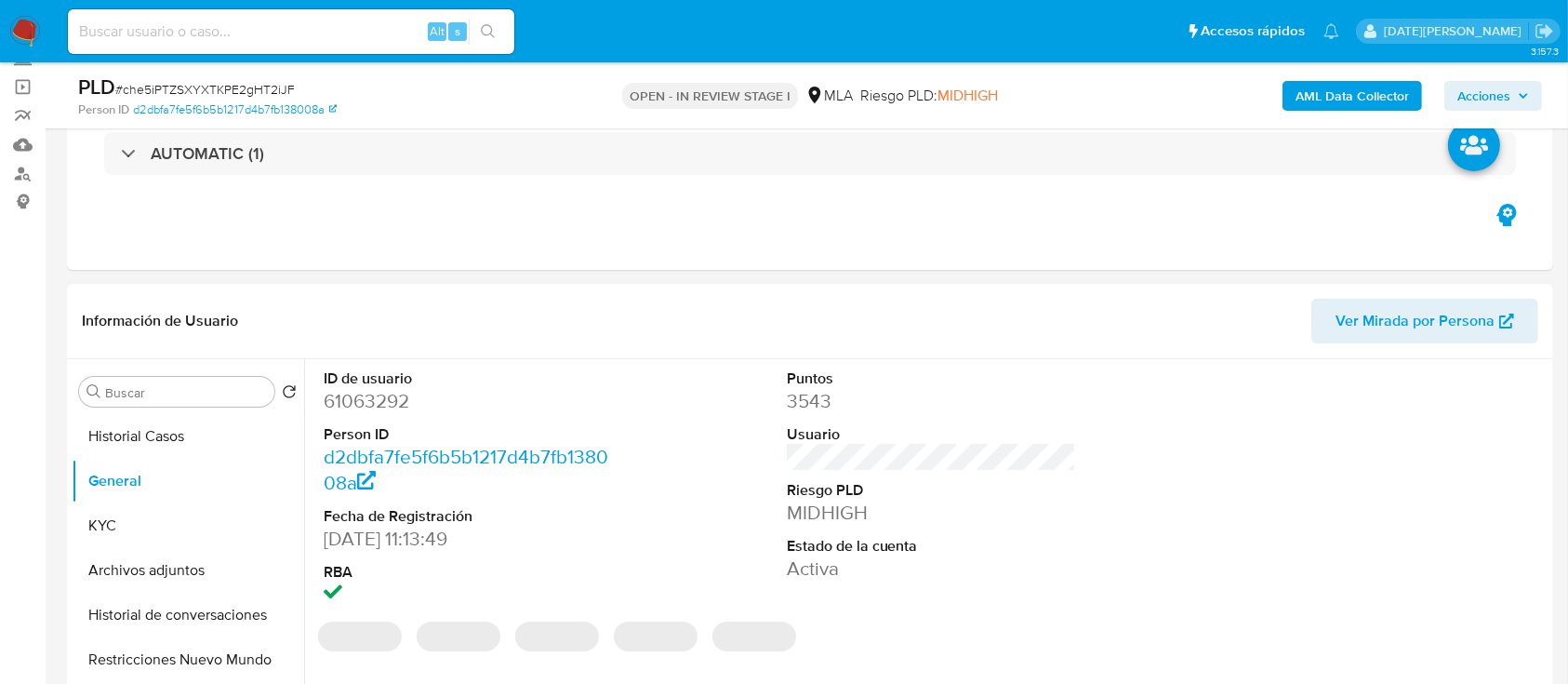
click at [392, 404] on dd "61063292" at bounding box center [469, 400] width 290 height 26
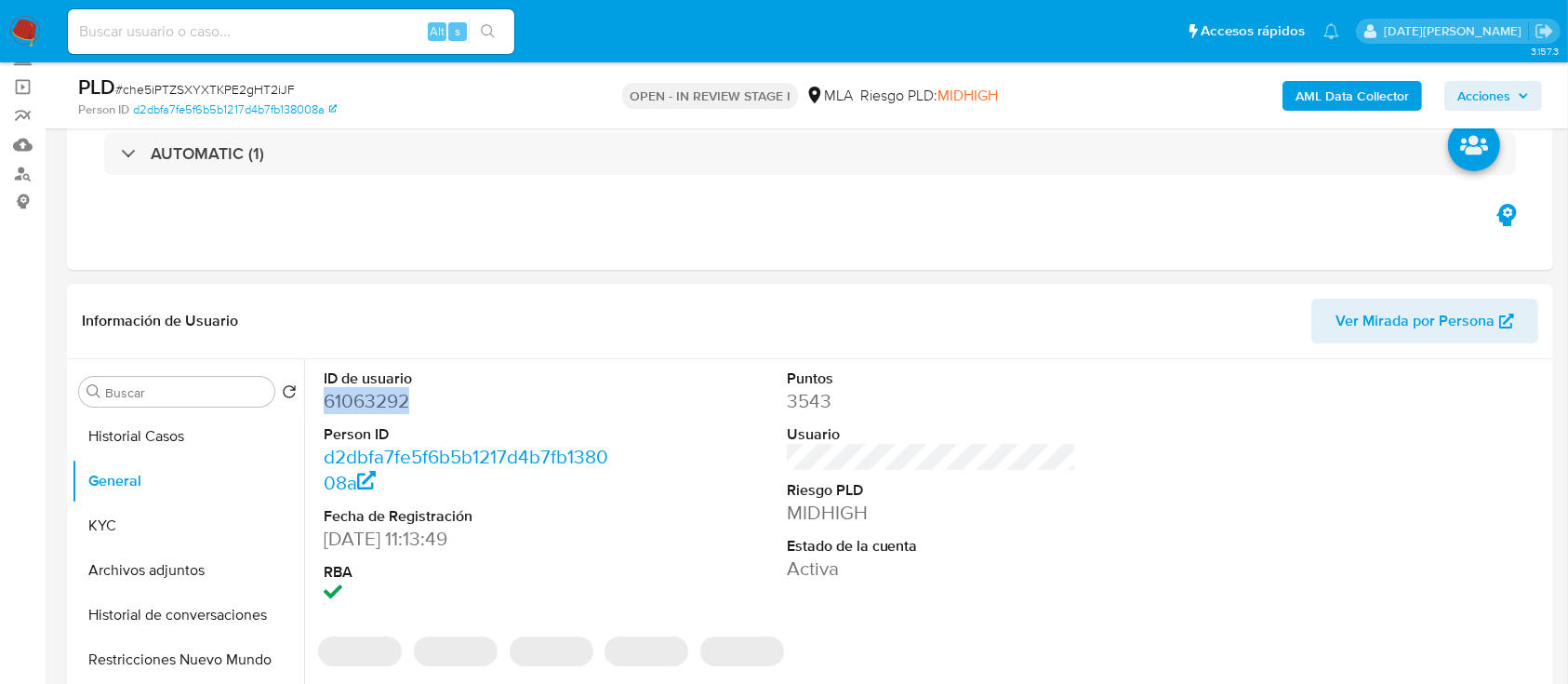
click at [392, 404] on dd "61063292" at bounding box center [469, 400] width 290 height 26
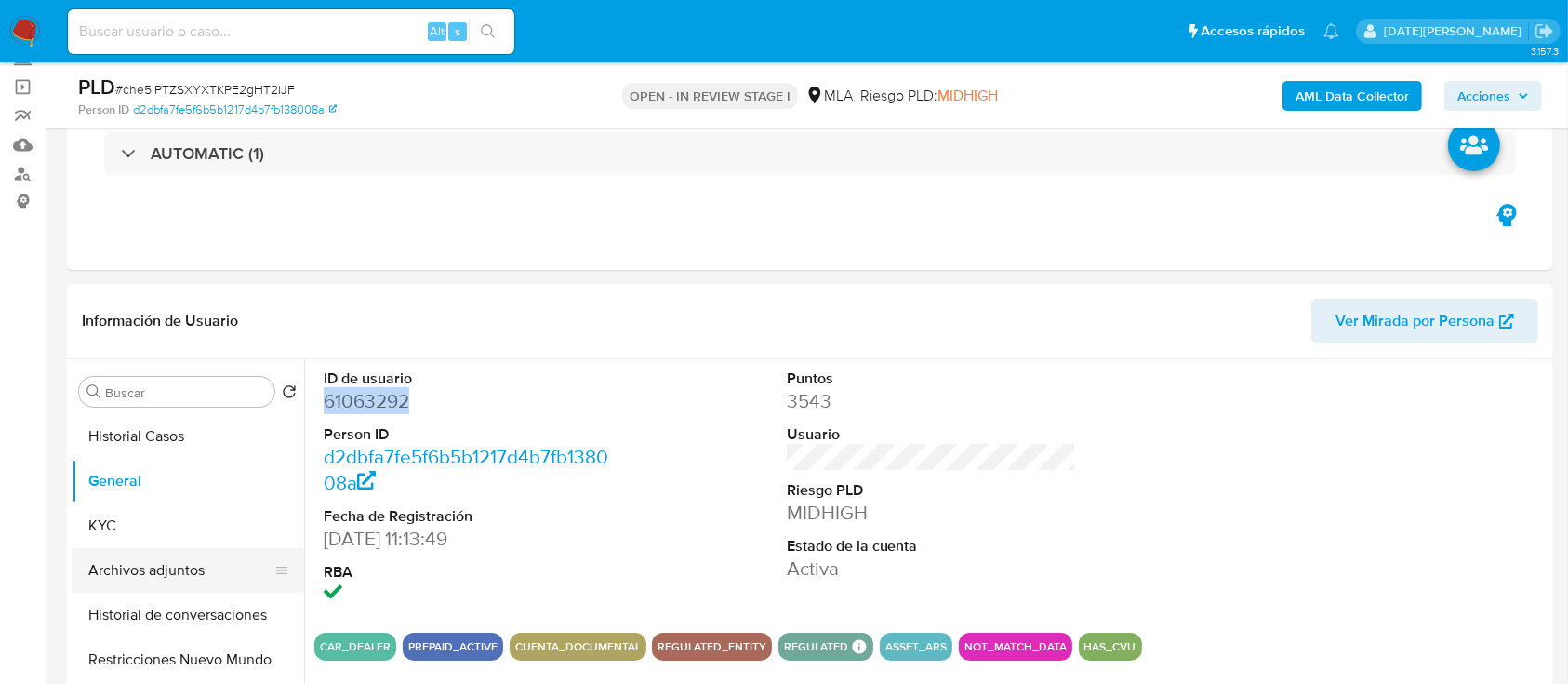
click at [170, 573] on button "Archivos adjuntos" at bounding box center [180, 570] width 218 height 44
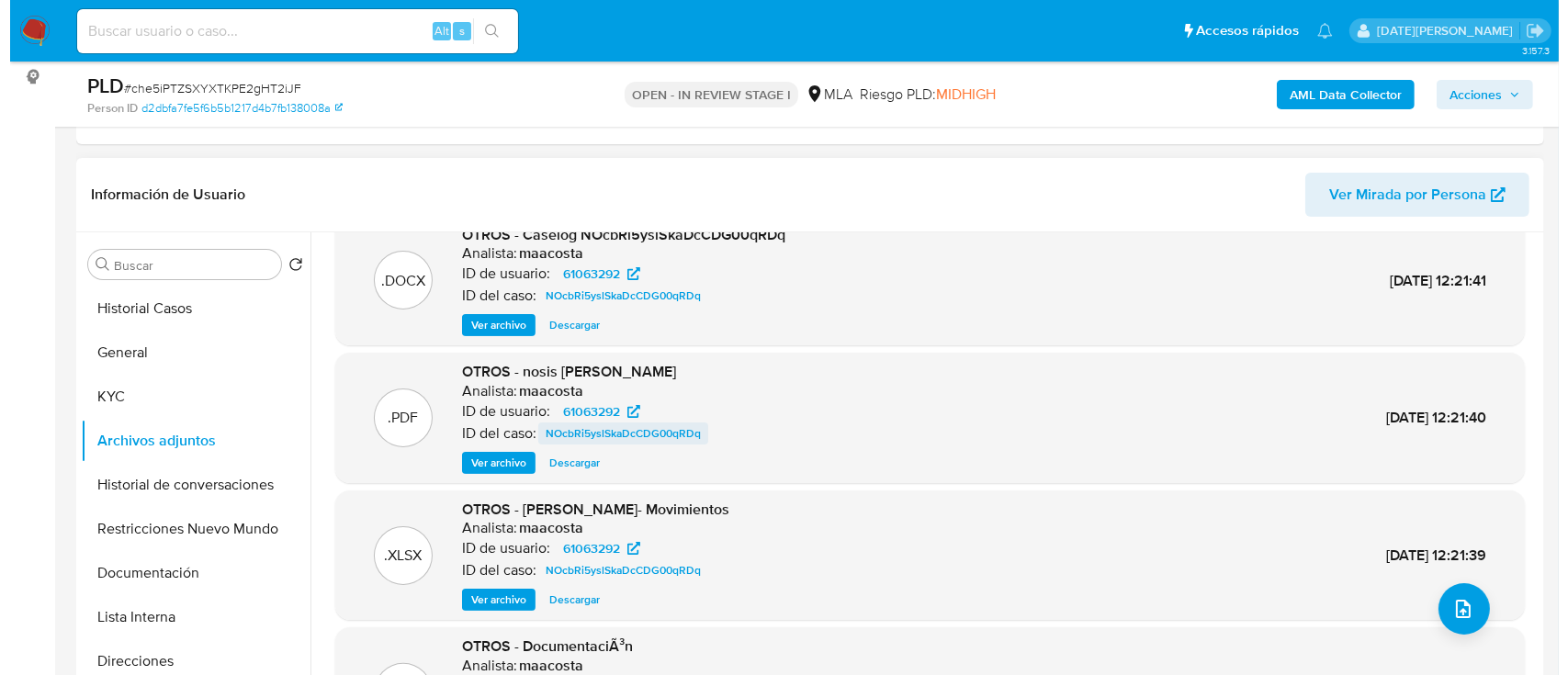
scroll to position [0, 0]
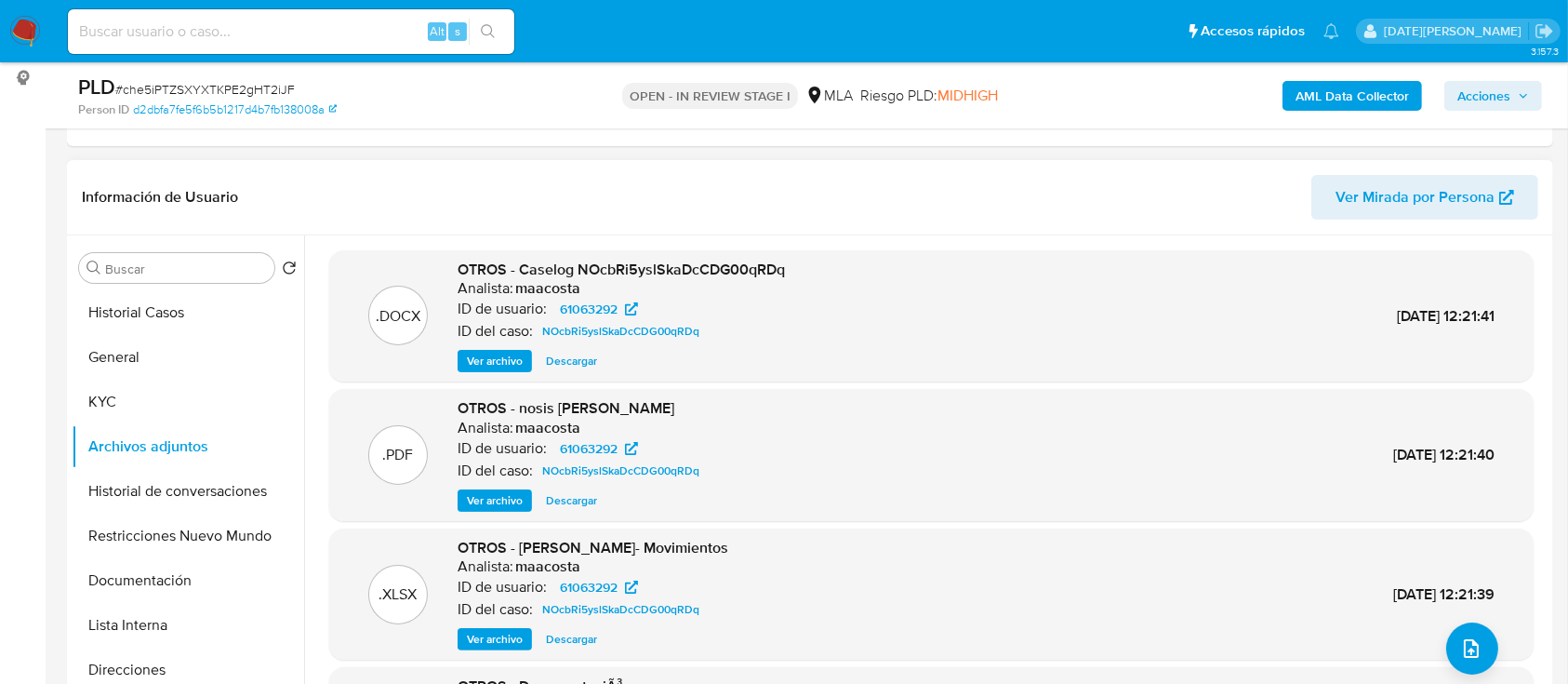
click at [506, 360] on span "Ver archivo" at bounding box center [495, 361] width 56 height 18
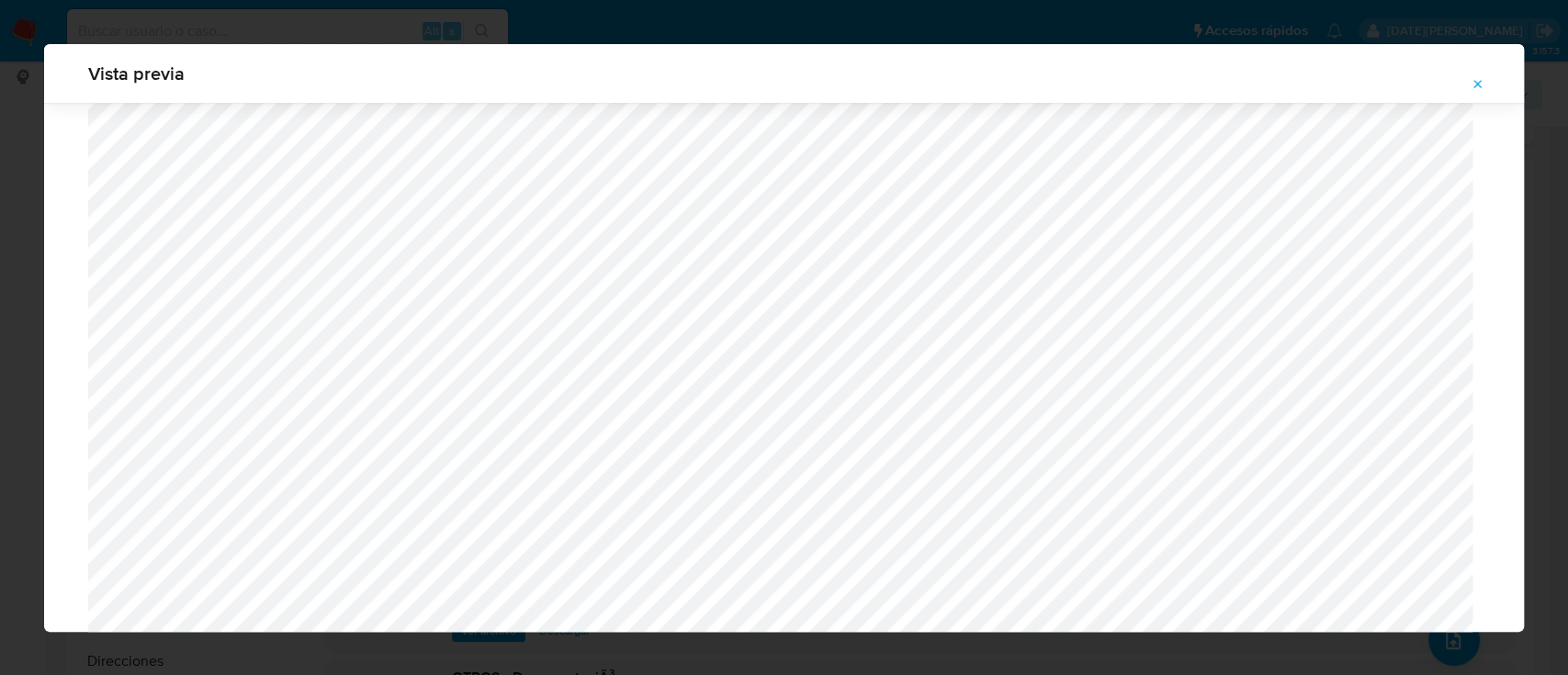
scroll to position [820, 0]
click at [1477, 85] on icon "Attachment preview" at bounding box center [1478, 84] width 14 height 14
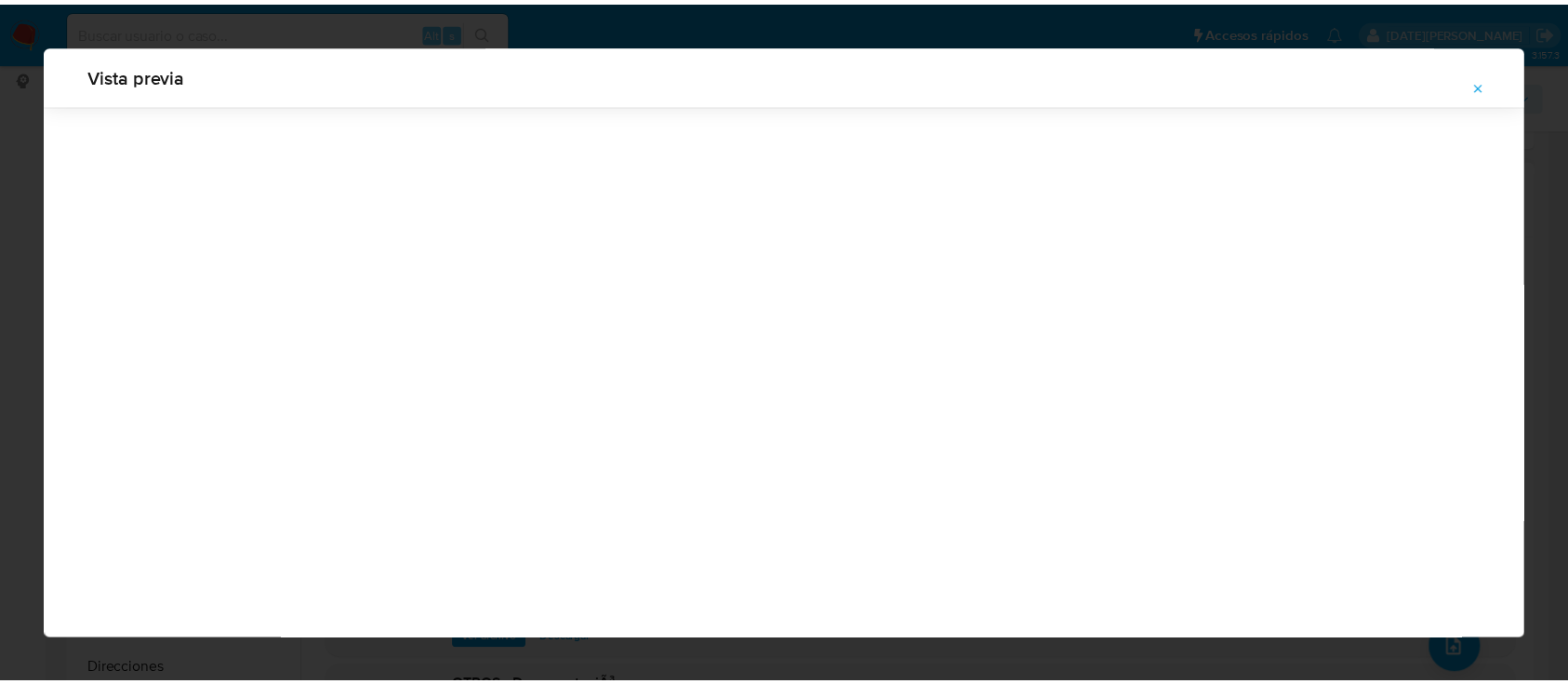
scroll to position [60, 0]
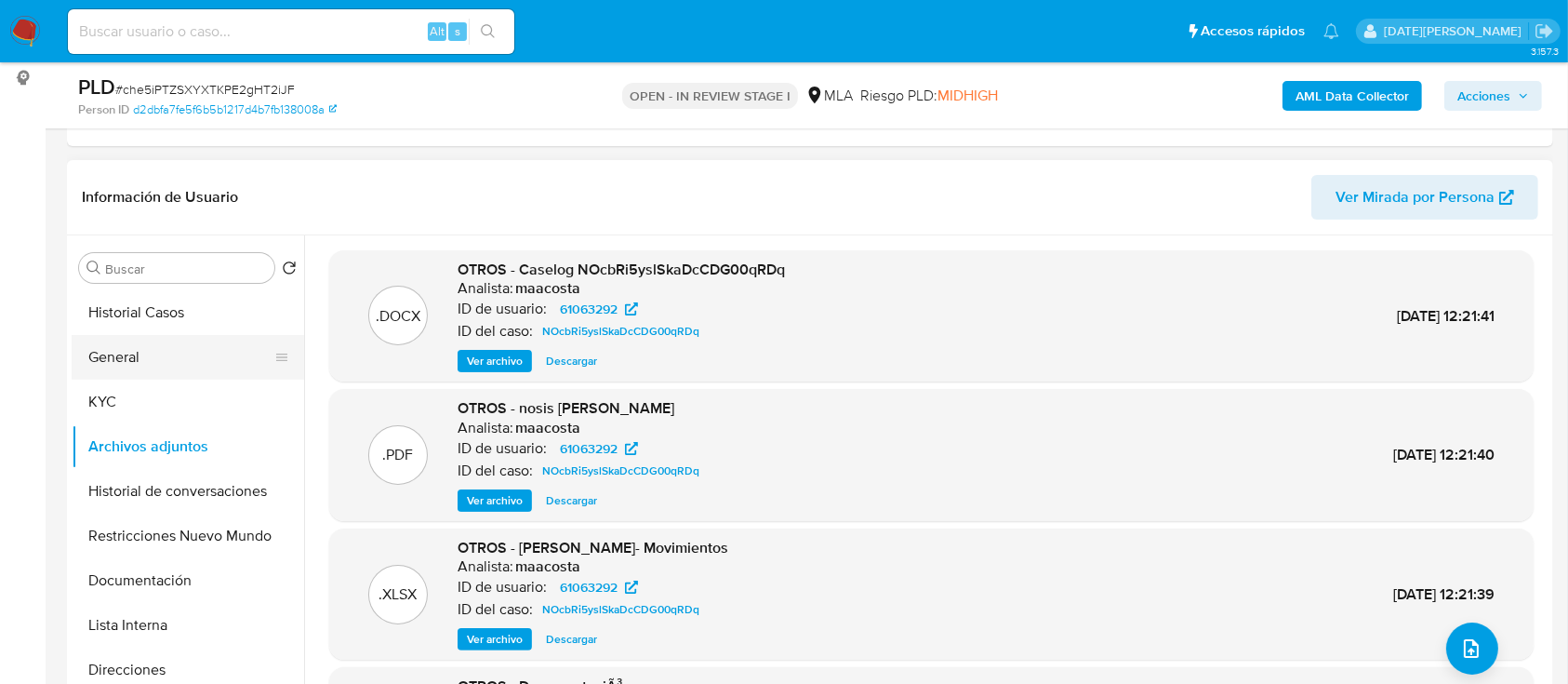
click at [174, 338] on button "General" at bounding box center [180, 357] width 218 height 44
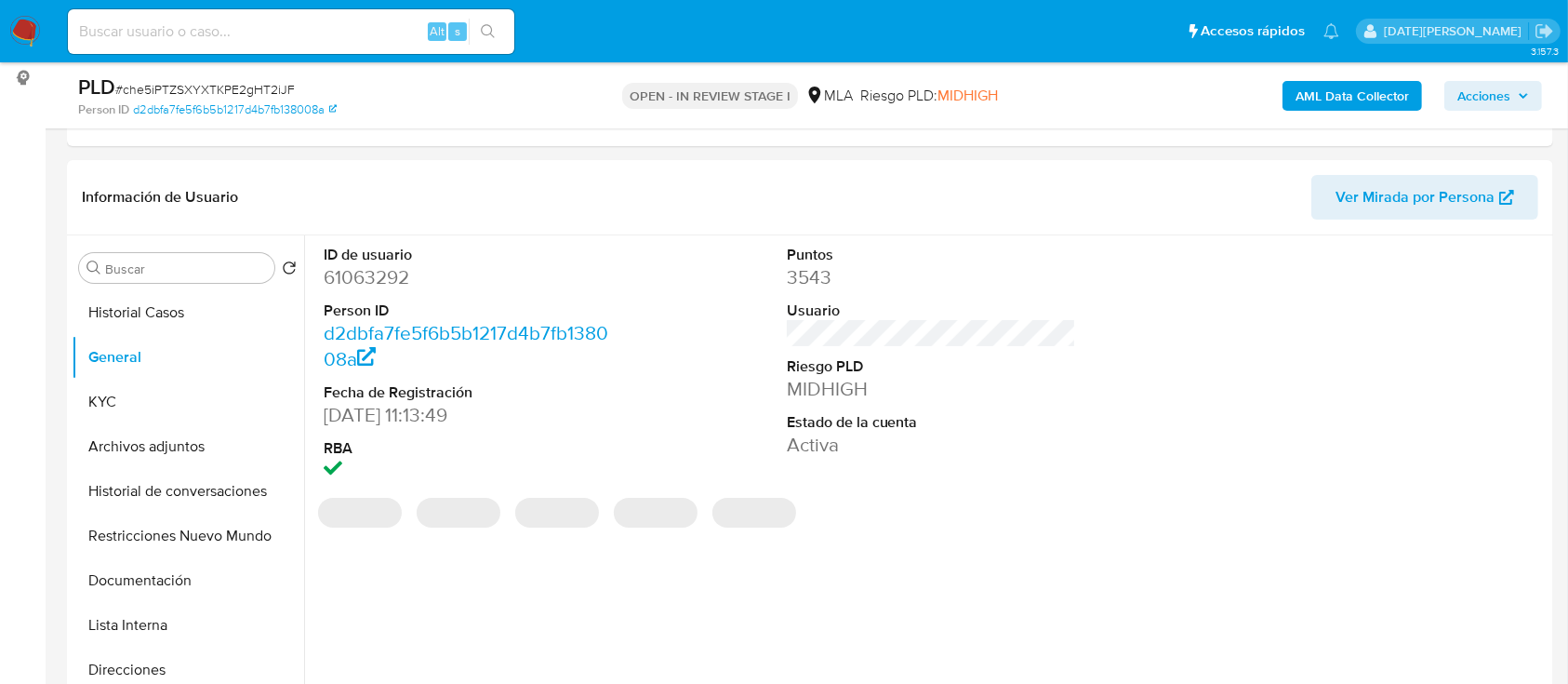
click at [392, 279] on dd "61063292" at bounding box center [469, 277] width 290 height 26
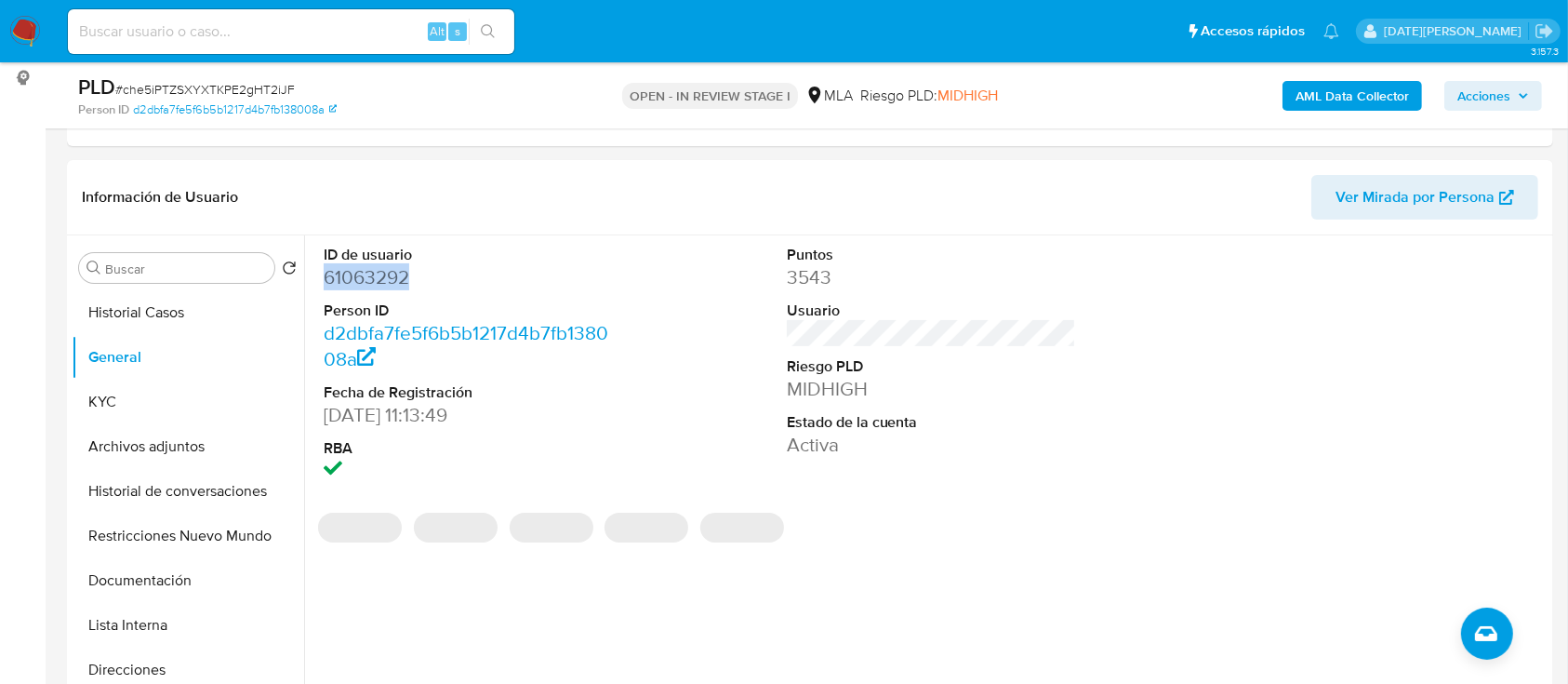
copy dd "61063292"
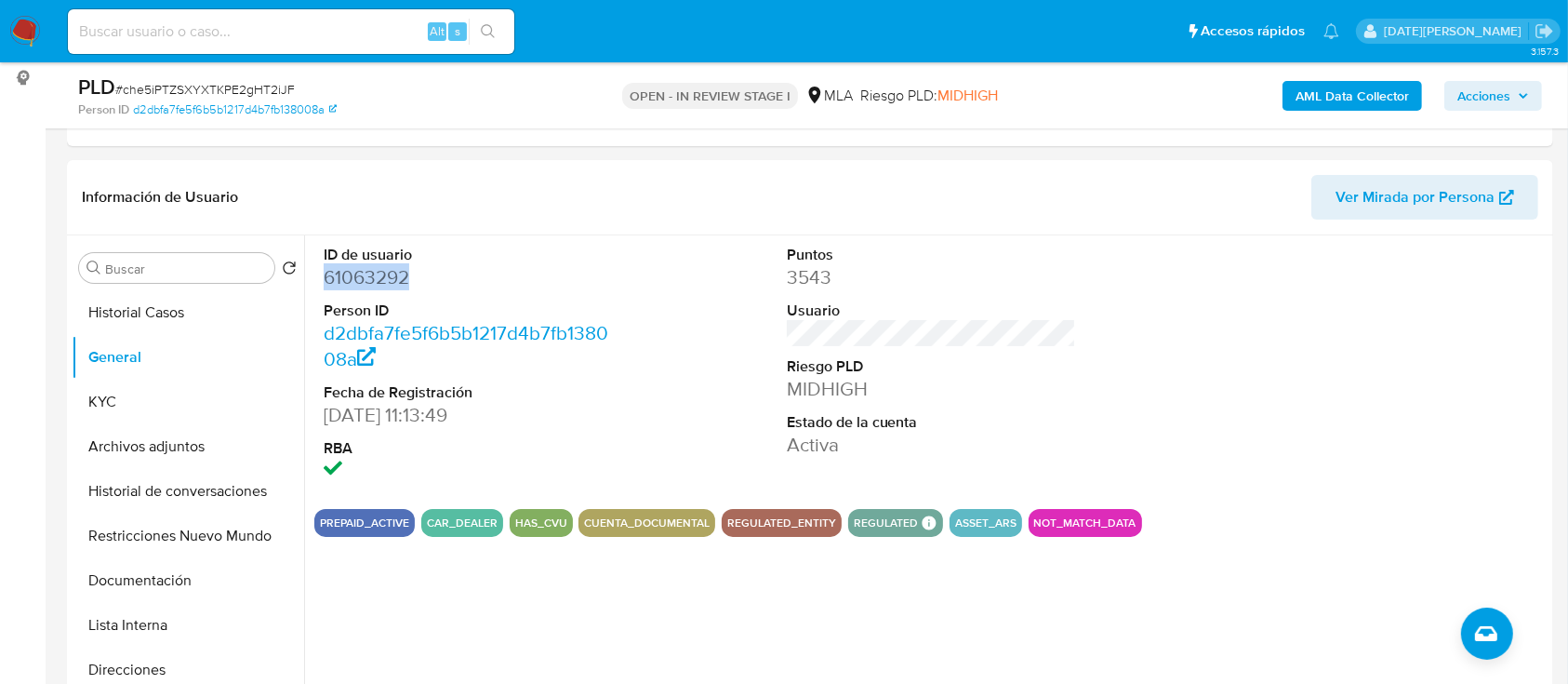
click at [165, 13] on div "Alt s" at bounding box center [290, 32] width 446 height 44
click at [150, 34] on input at bounding box center [290, 31] width 446 height 24
drag, startPoint x: 150, startPoint y: 34, endPoint x: 876, endPoint y: 162, distance: 737.2
click at [876, 162] on div "Información de Usuario Ver Mirada por Persona" at bounding box center [809, 198] width 1486 height 75
click at [376, 272] on dd "61063292" at bounding box center [469, 277] width 290 height 26
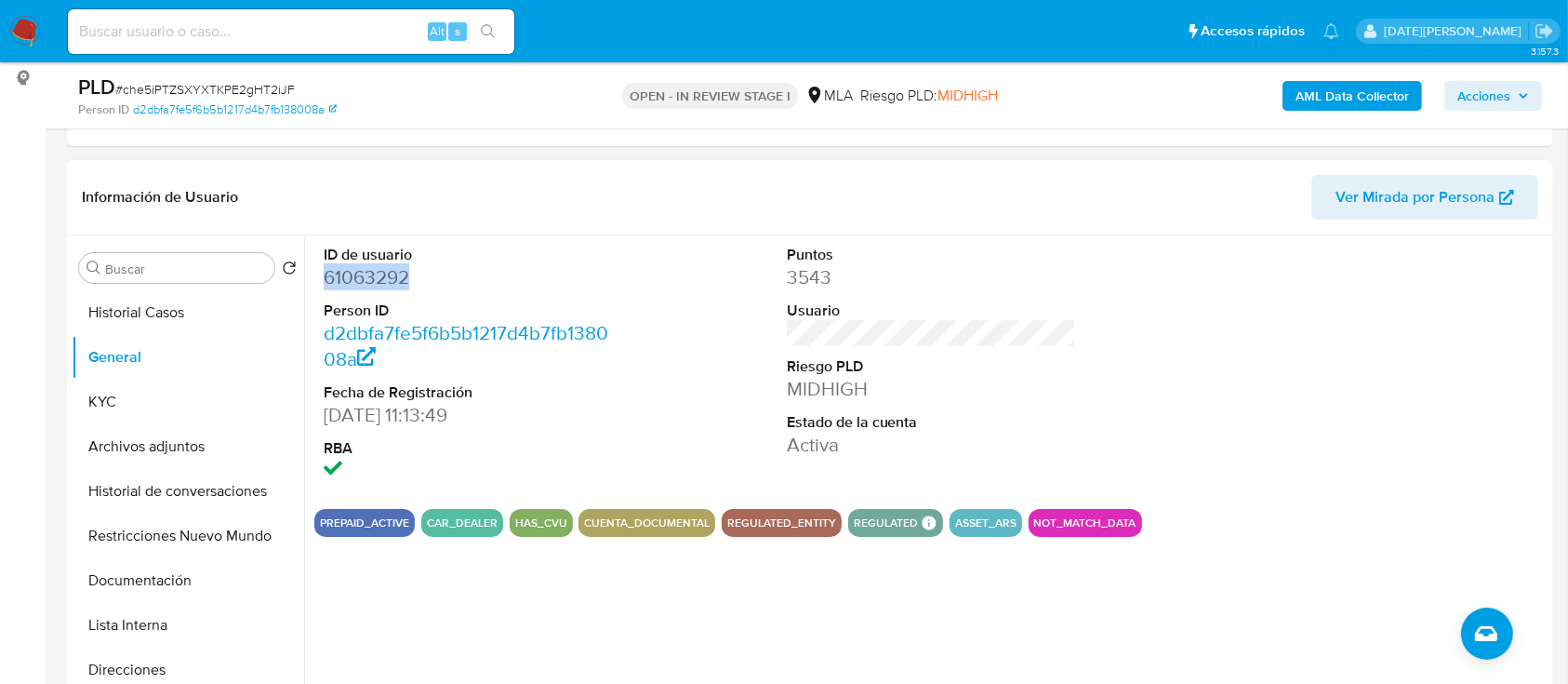
click at [376, 272] on dd "61063292" at bounding box center [469, 277] width 290 height 26
copy dd "61063292"
click at [88, 384] on button "KYC" at bounding box center [180, 401] width 218 height 44
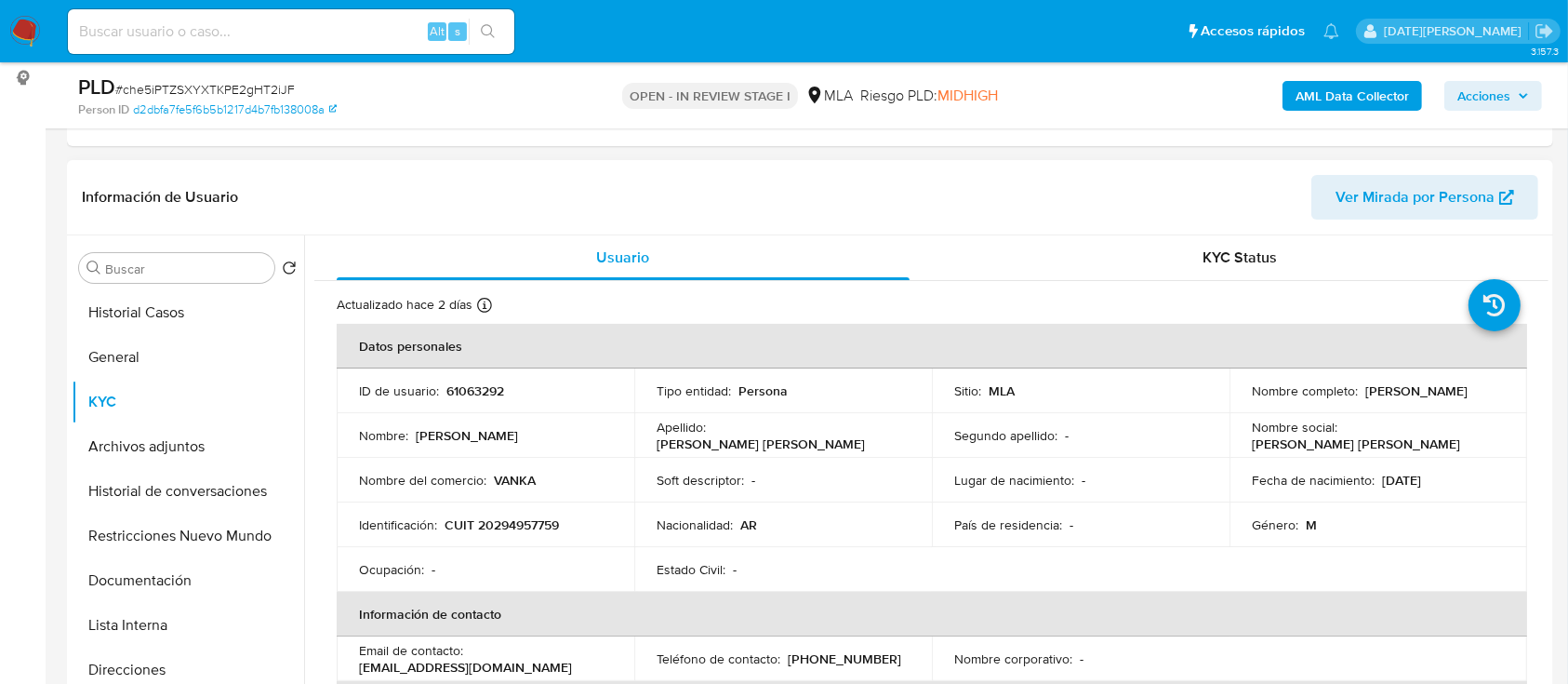
click at [512, 517] on p "CUIT 20294957759" at bounding box center [501, 524] width 115 height 16
click at [589, 521] on div "Identificación : CUIT 20294957759" at bounding box center [485, 524] width 253 height 16
click at [535, 519] on p "CUIT 20294957759" at bounding box center [501, 524] width 115 height 16
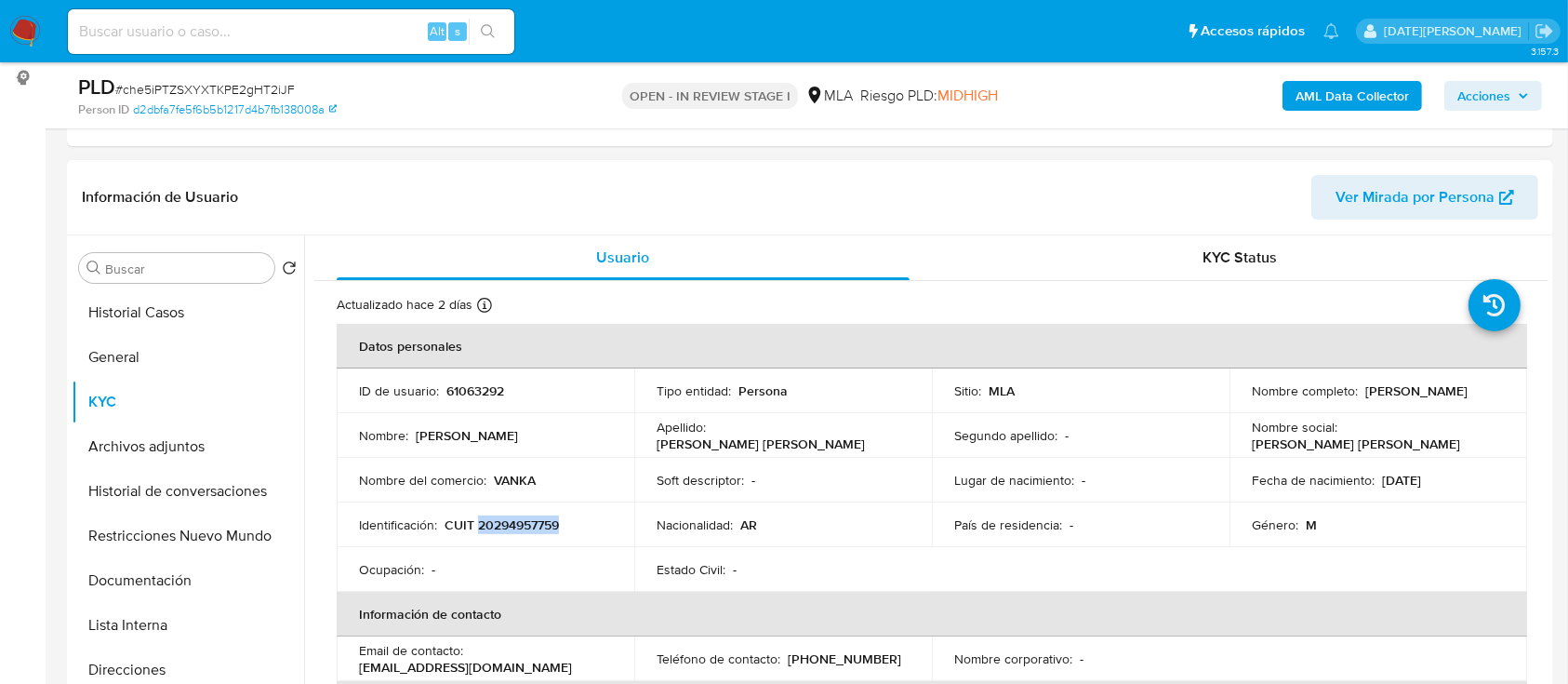
copy p "20294957759"
drag, startPoint x: 1248, startPoint y: 398, endPoint x: 1423, endPoint y: 401, distance: 175.0
click at [1423, 399] on div "Nombre completo : [PERSON_NAME]" at bounding box center [1378, 390] width 253 height 16
copy p "[PERSON_NAME]"
